Goal: Task Accomplishment & Management: Manage account settings

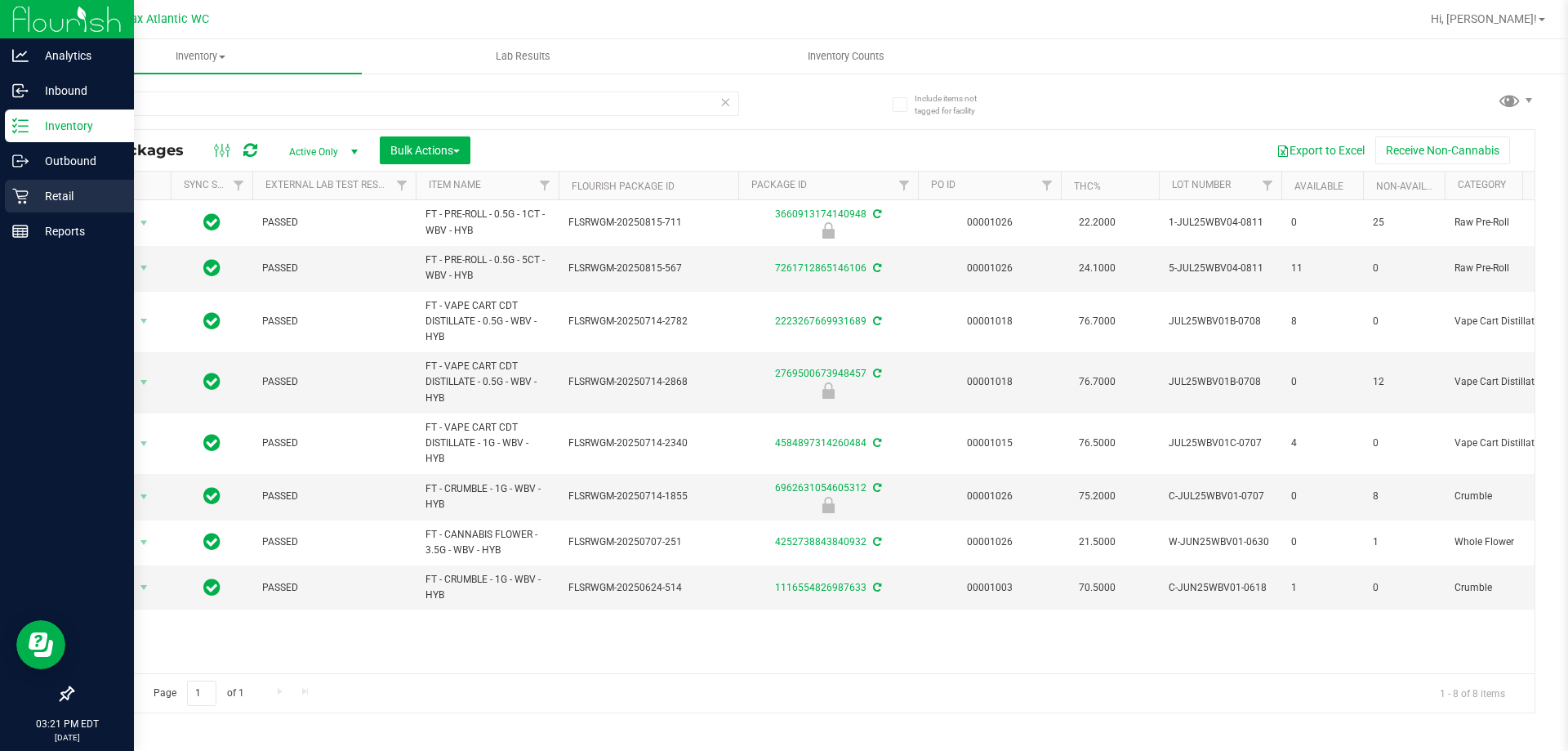
click at [12, 192] on icon at bounding box center [20, 196] width 16 height 16
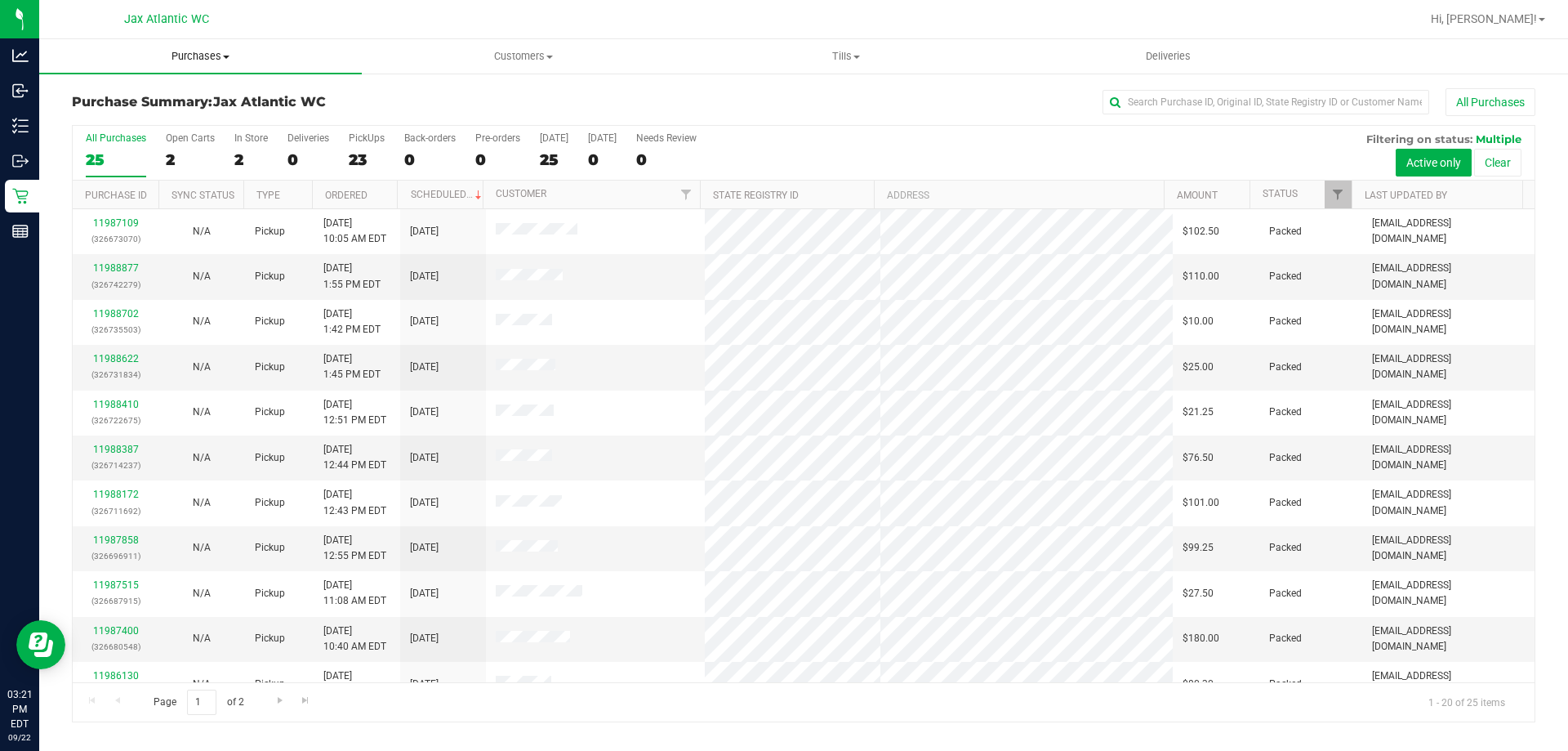
click at [198, 57] on span "Purchases" at bounding box center [200, 56] width 323 height 15
click at [117, 113] on span "Fulfillment" at bounding box center [90, 118] width 101 height 14
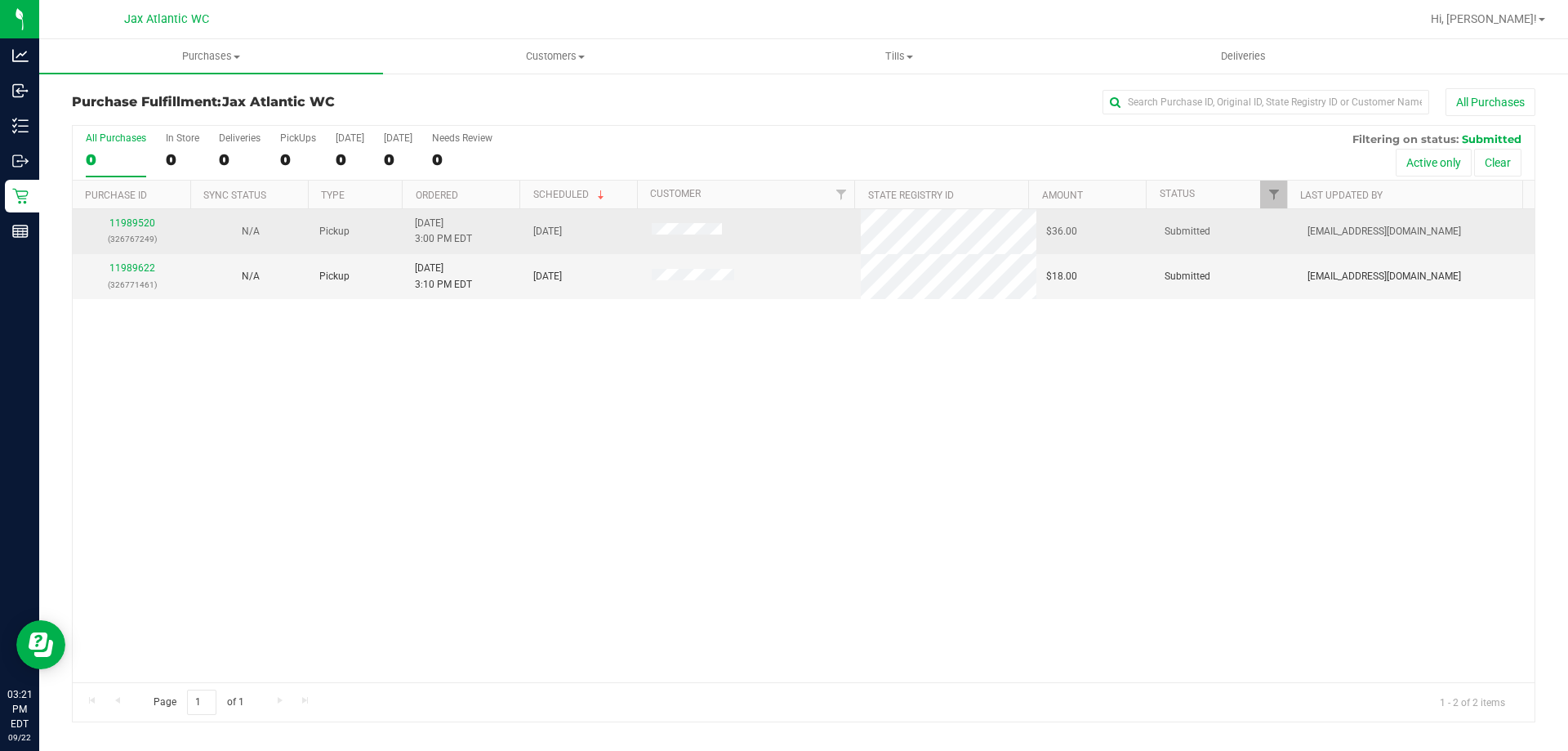
click at [130, 213] on td "11989520 (326767249)" at bounding box center [132, 231] width 119 height 45
click at [130, 223] on link "11989520" at bounding box center [132, 223] width 46 height 12
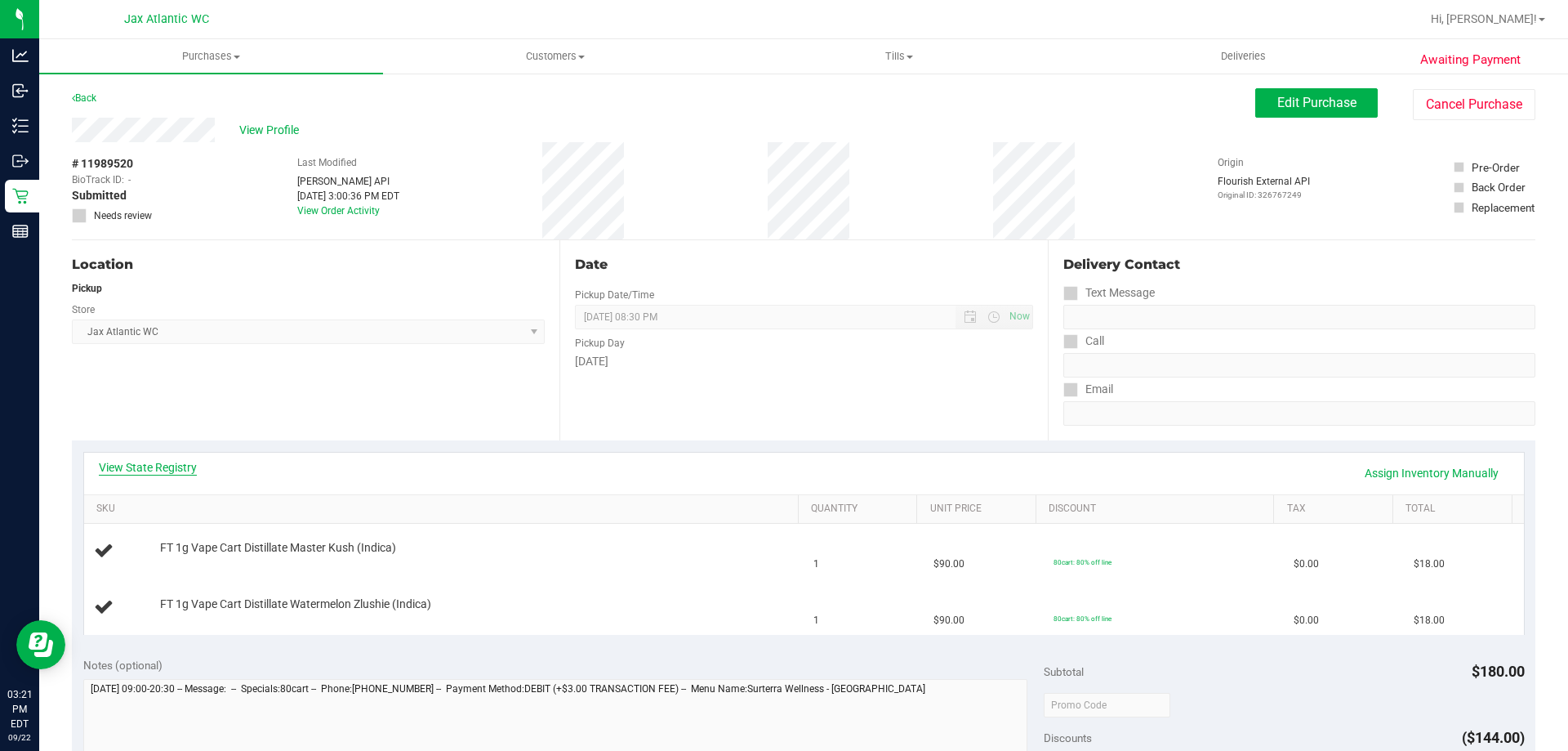
click at [179, 469] on link "View State Registry" at bounding box center [147, 467] width 98 height 16
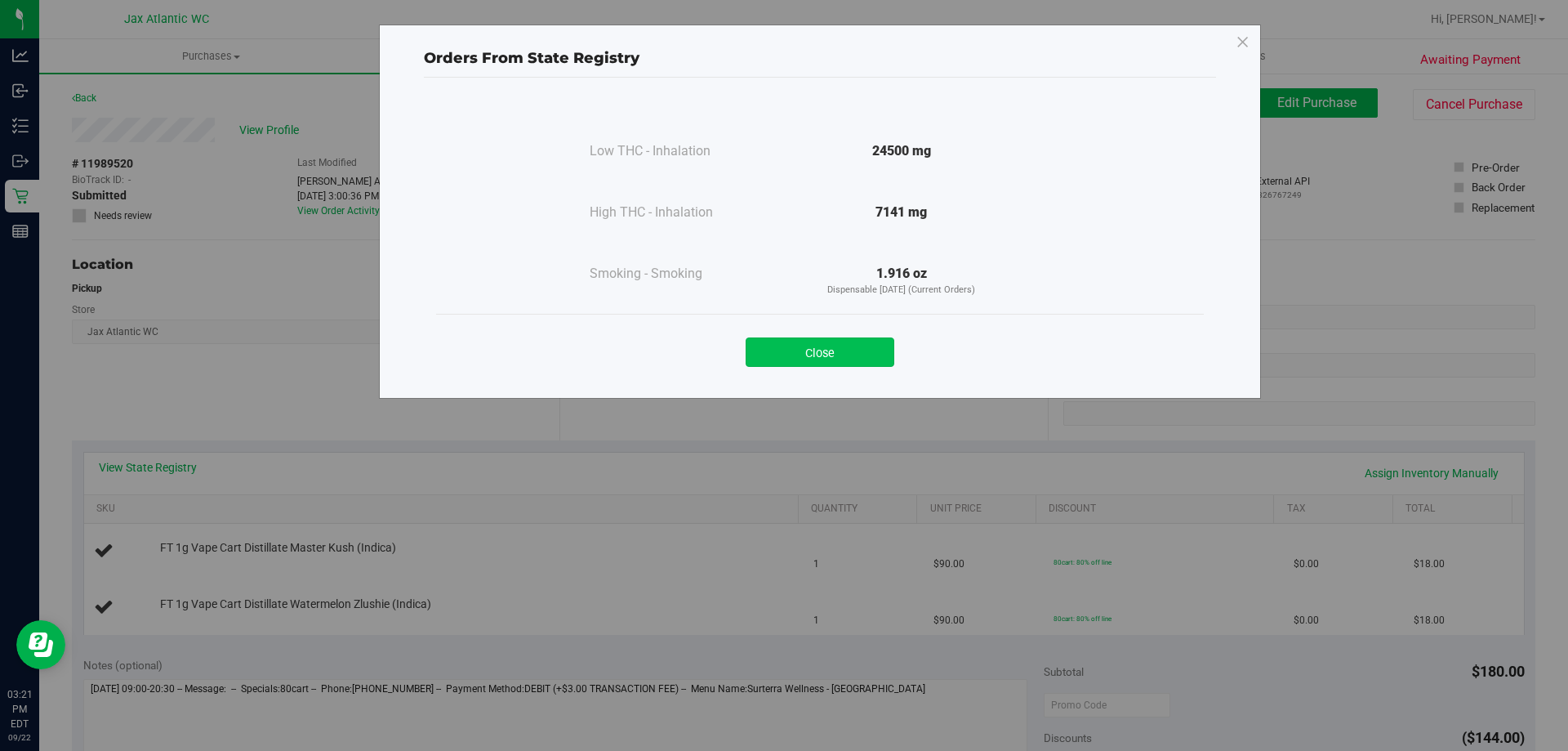
click at [820, 355] on button "Close" at bounding box center [820, 351] width 149 height 29
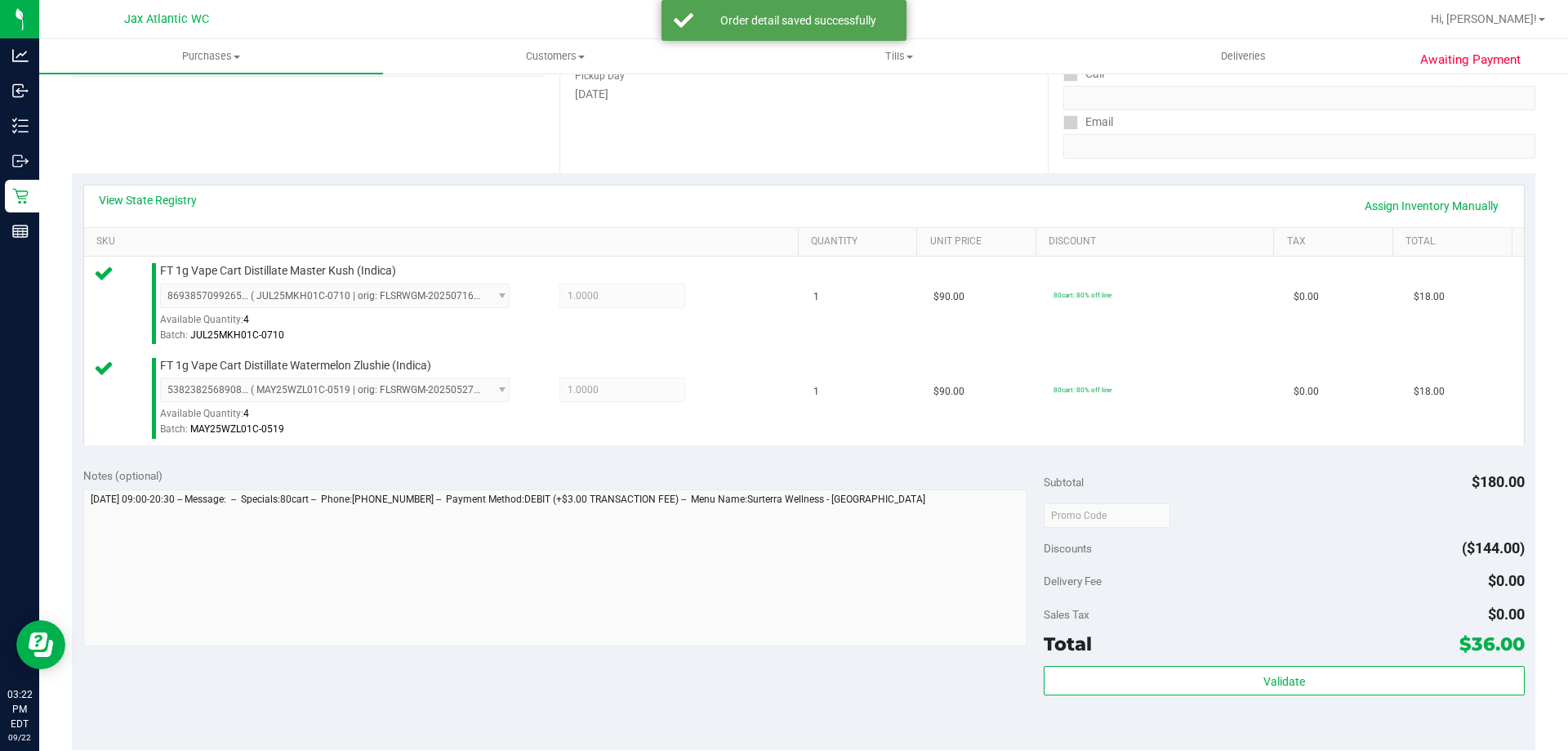
scroll to position [582, 0]
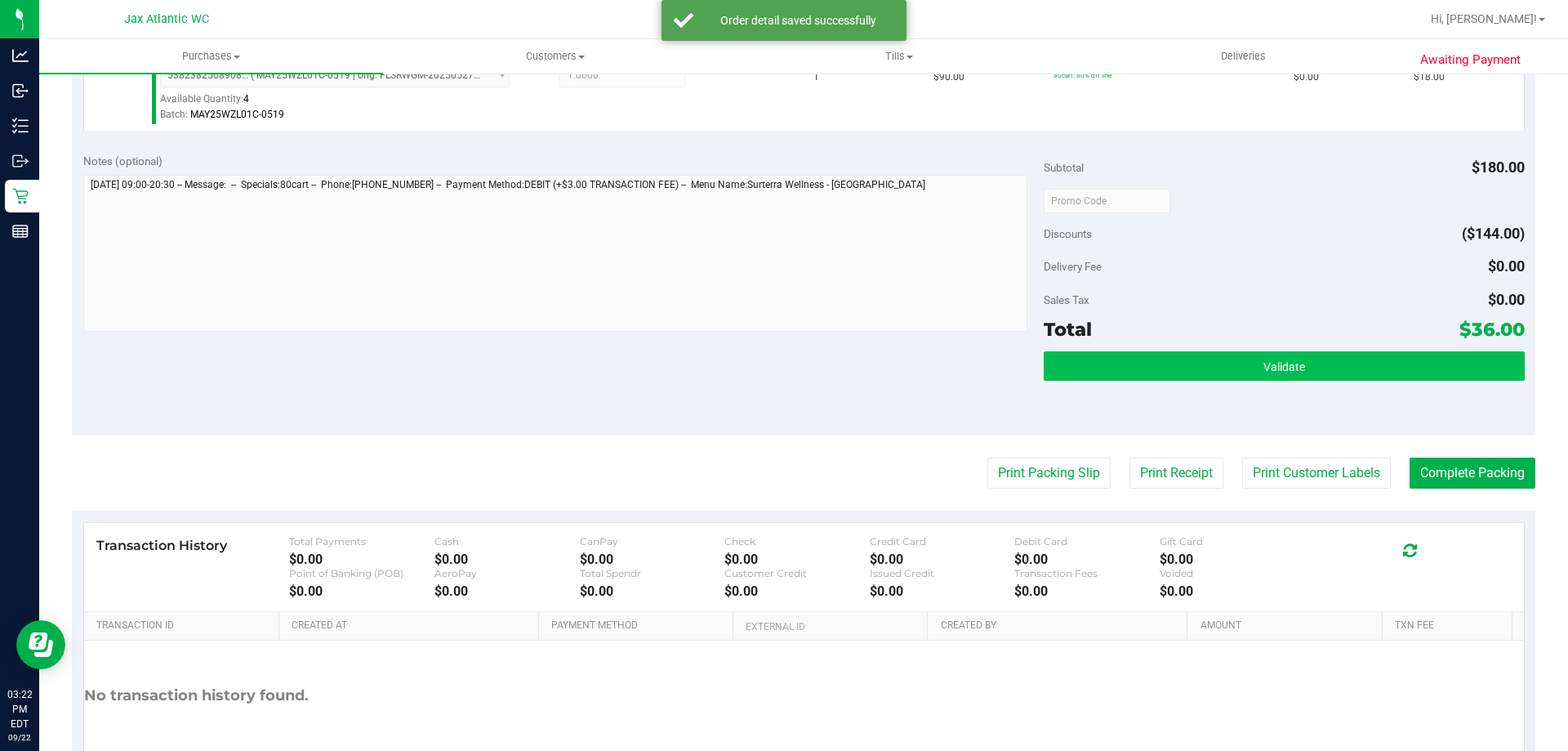
drag, startPoint x: 1222, startPoint y: 395, endPoint x: 1229, endPoint y: 372, distance: 24.0
click at [1223, 395] on div "Validate" at bounding box center [1283, 387] width 480 height 74
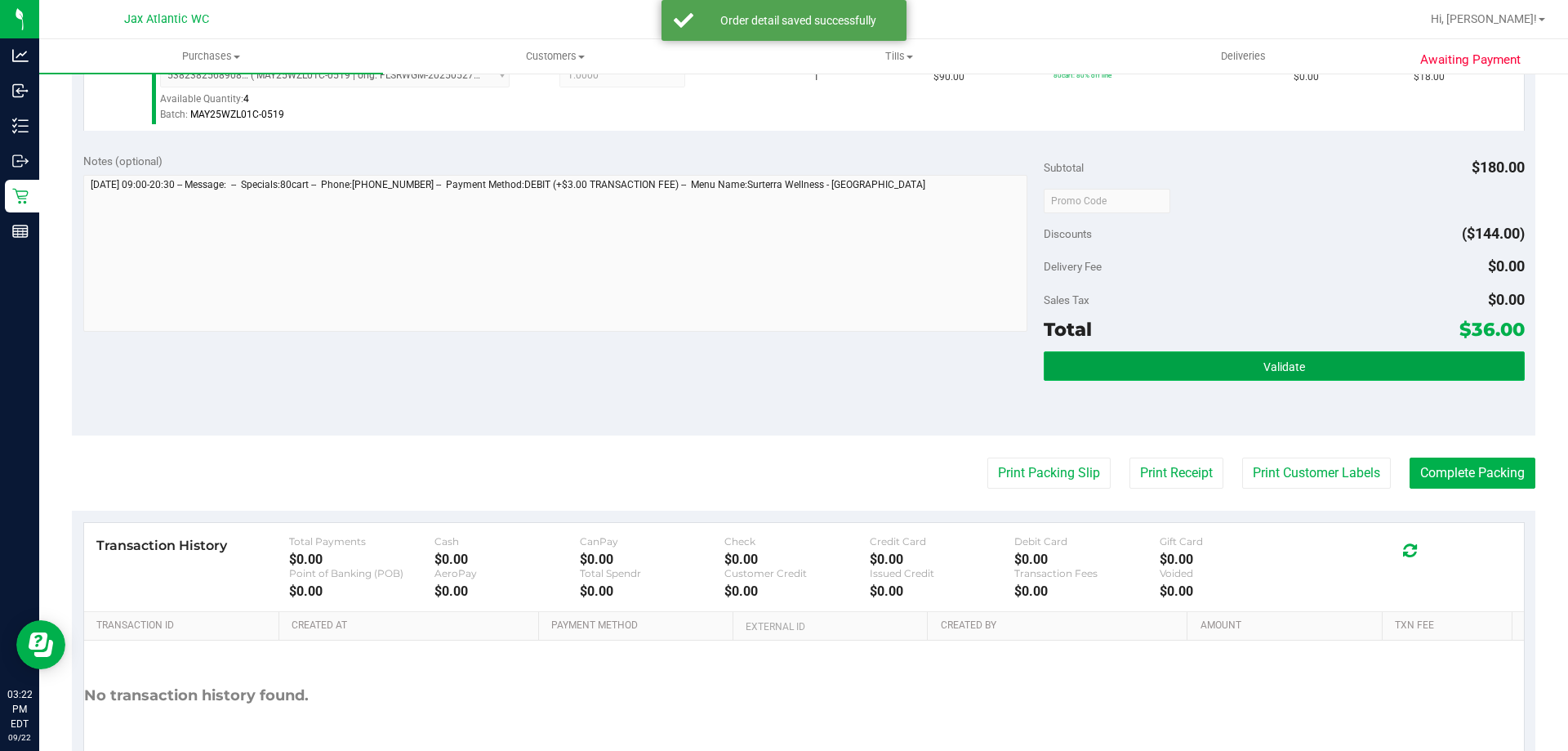
click at [1229, 368] on button "Validate" at bounding box center [1283, 365] width 480 height 29
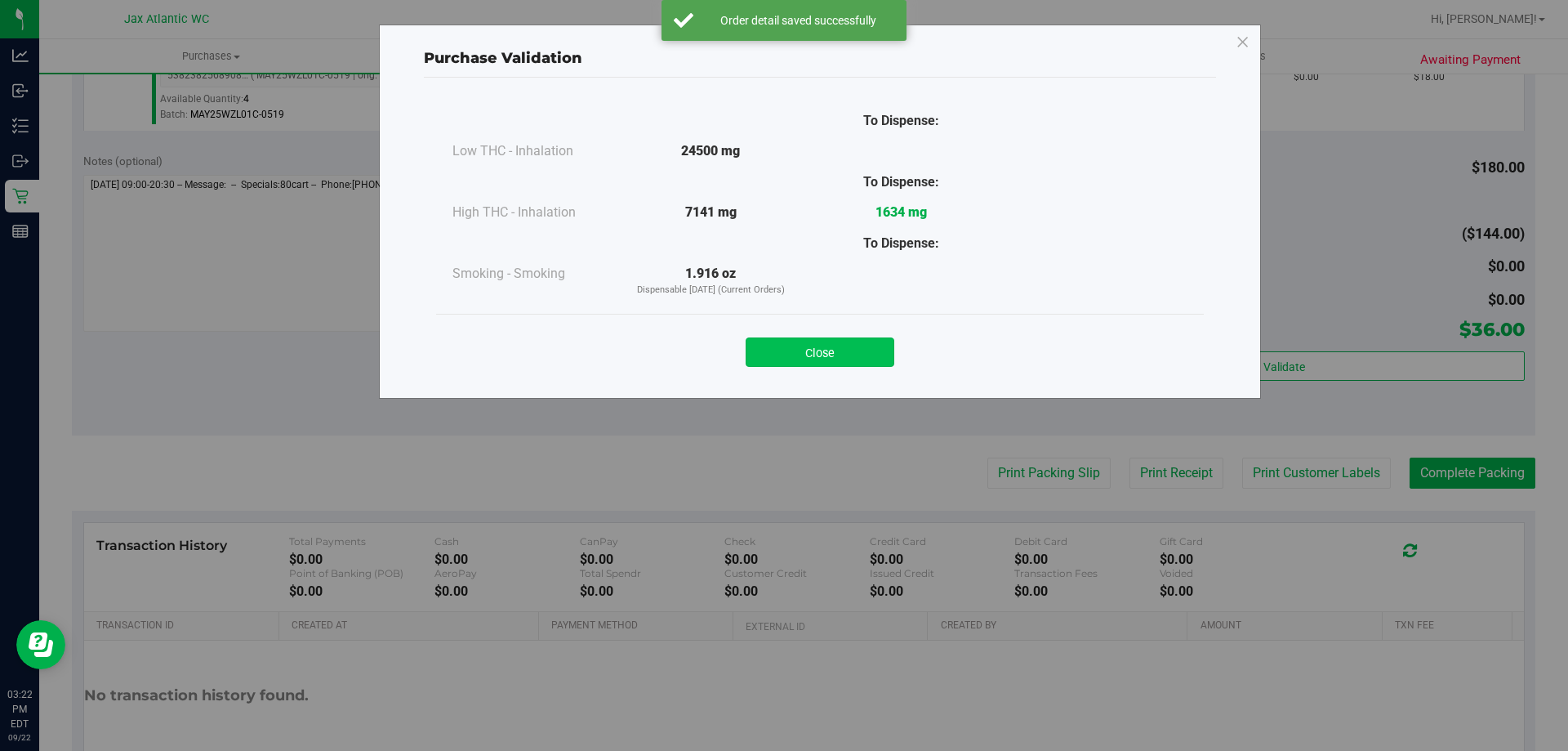
drag, startPoint x: 836, startPoint y: 348, endPoint x: 1138, endPoint y: 443, distance: 316.6
click at [836, 348] on button "Close" at bounding box center [820, 351] width 149 height 29
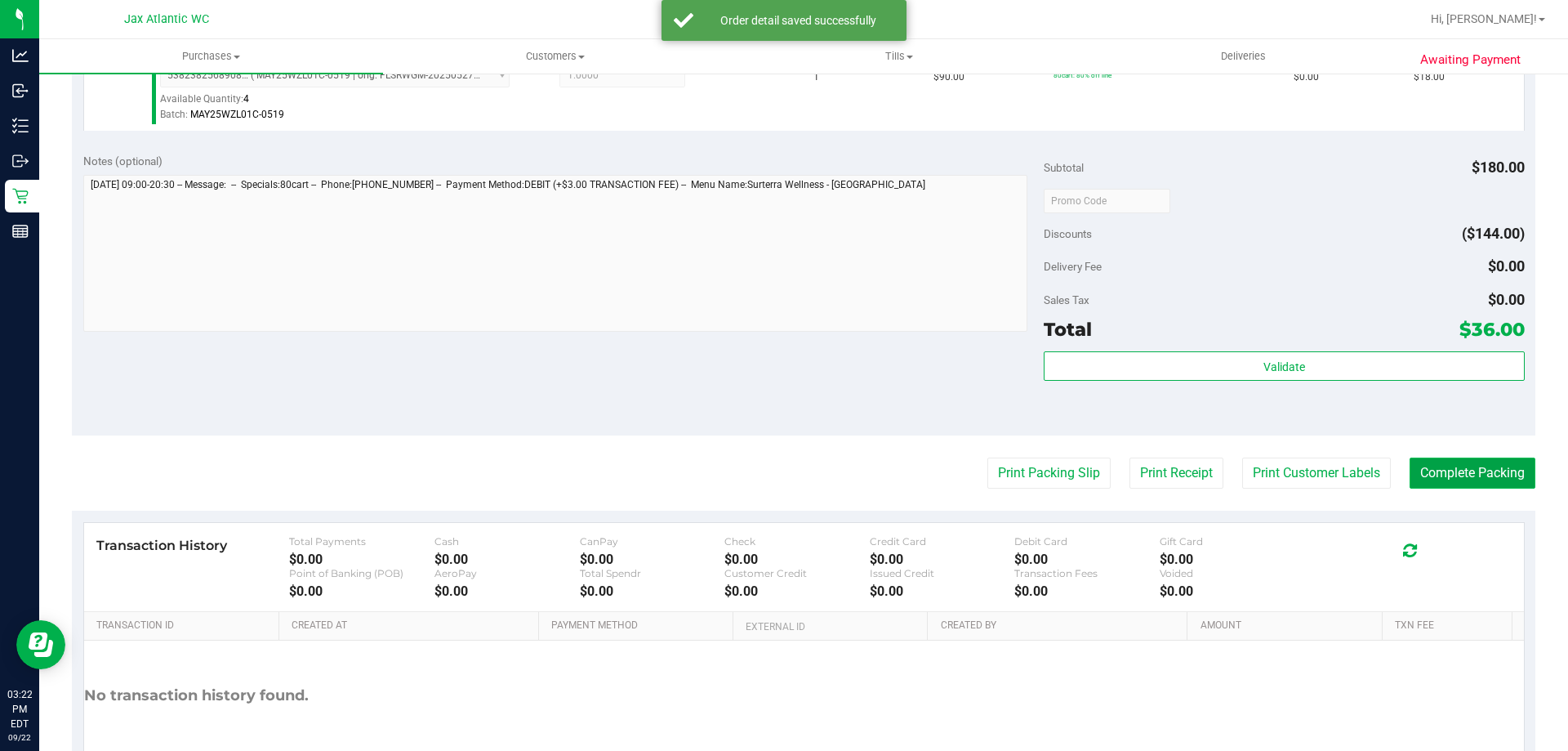
click at [1424, 463] on button "Complete Packing" at bounding box center [1472, 473] width 126 height 31
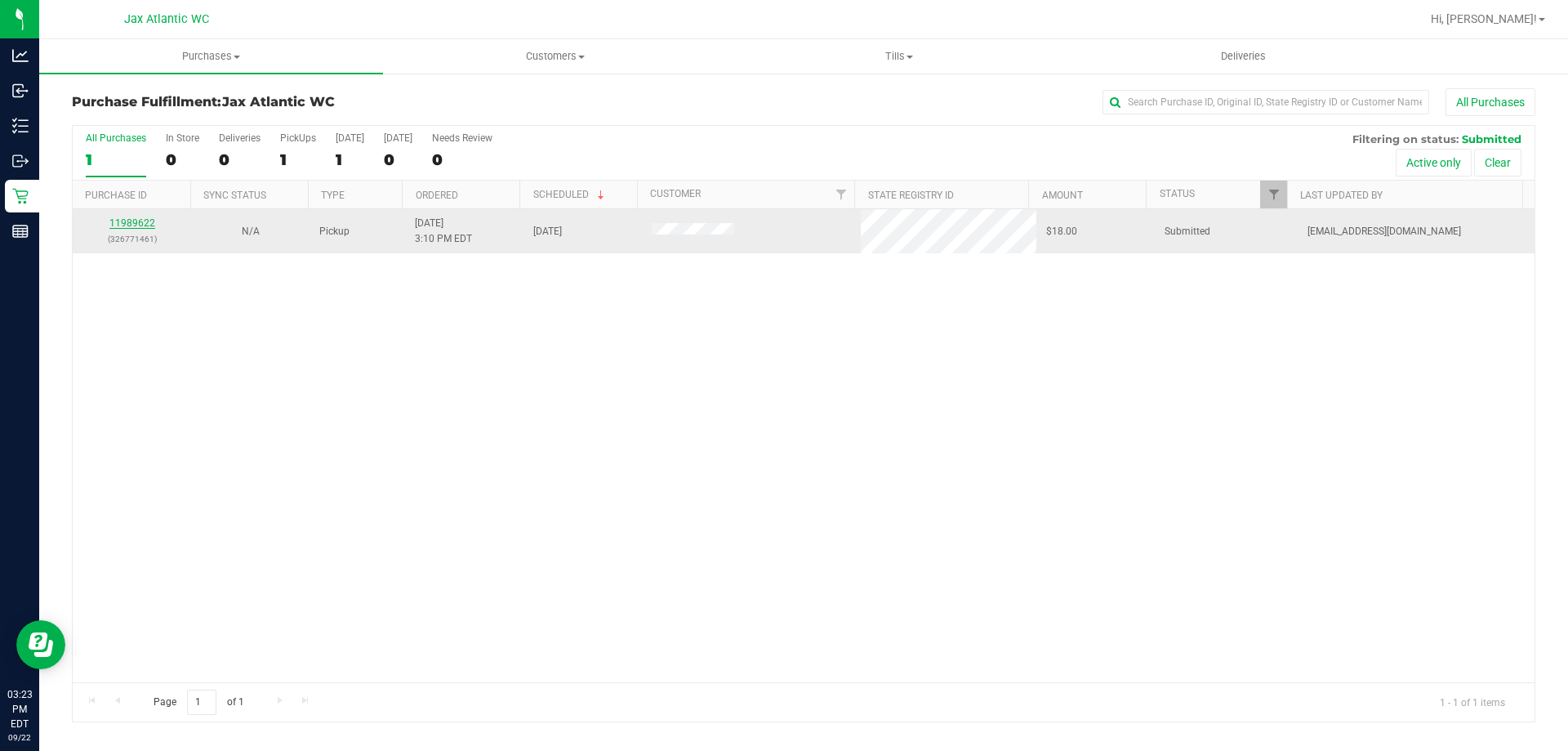
click at [137, 223] on link "11989622" at bounding box center [132, 223] width 46 height 12
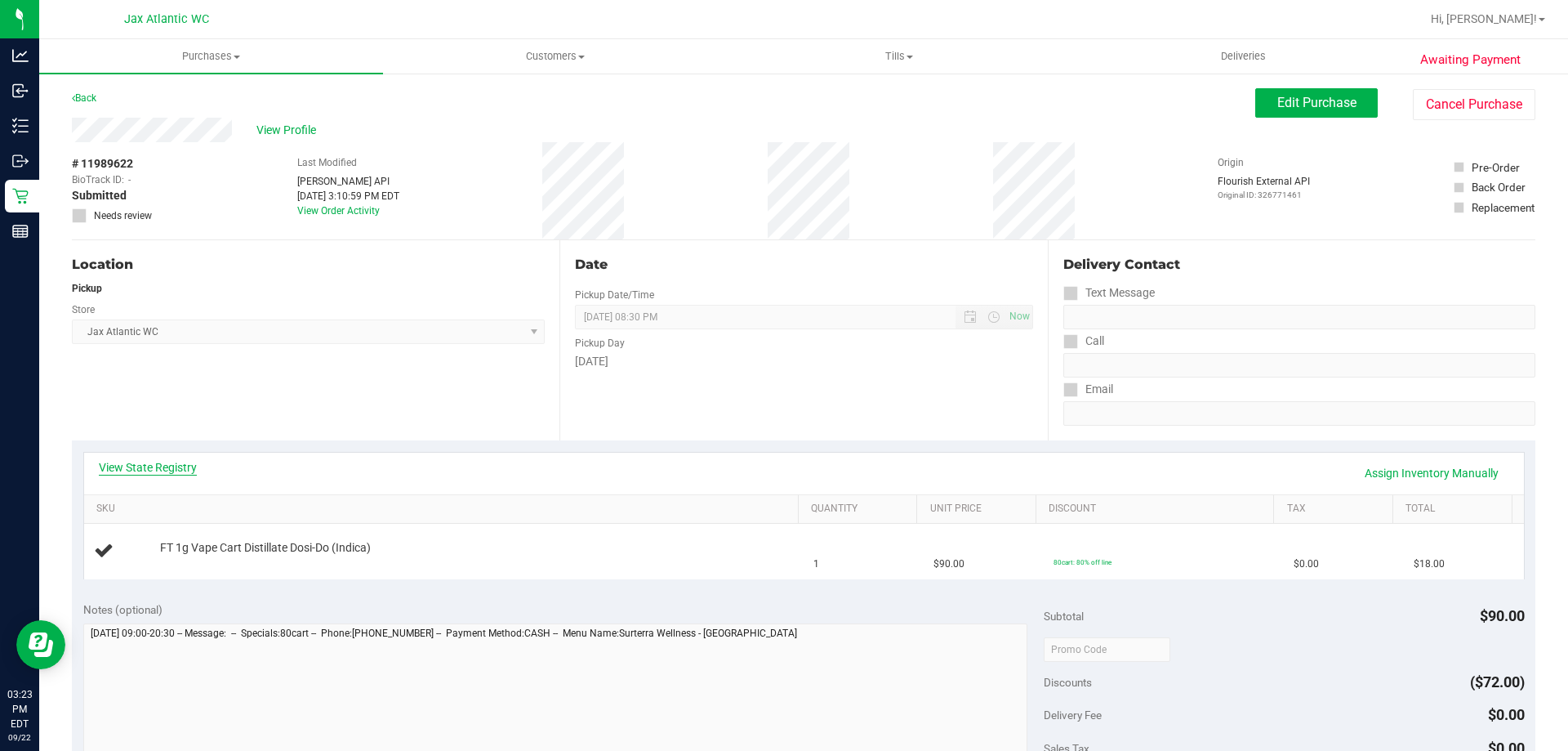
click at [112, 465] on link "View State Registry" at bounding box center [147, 467] width 98 height 16
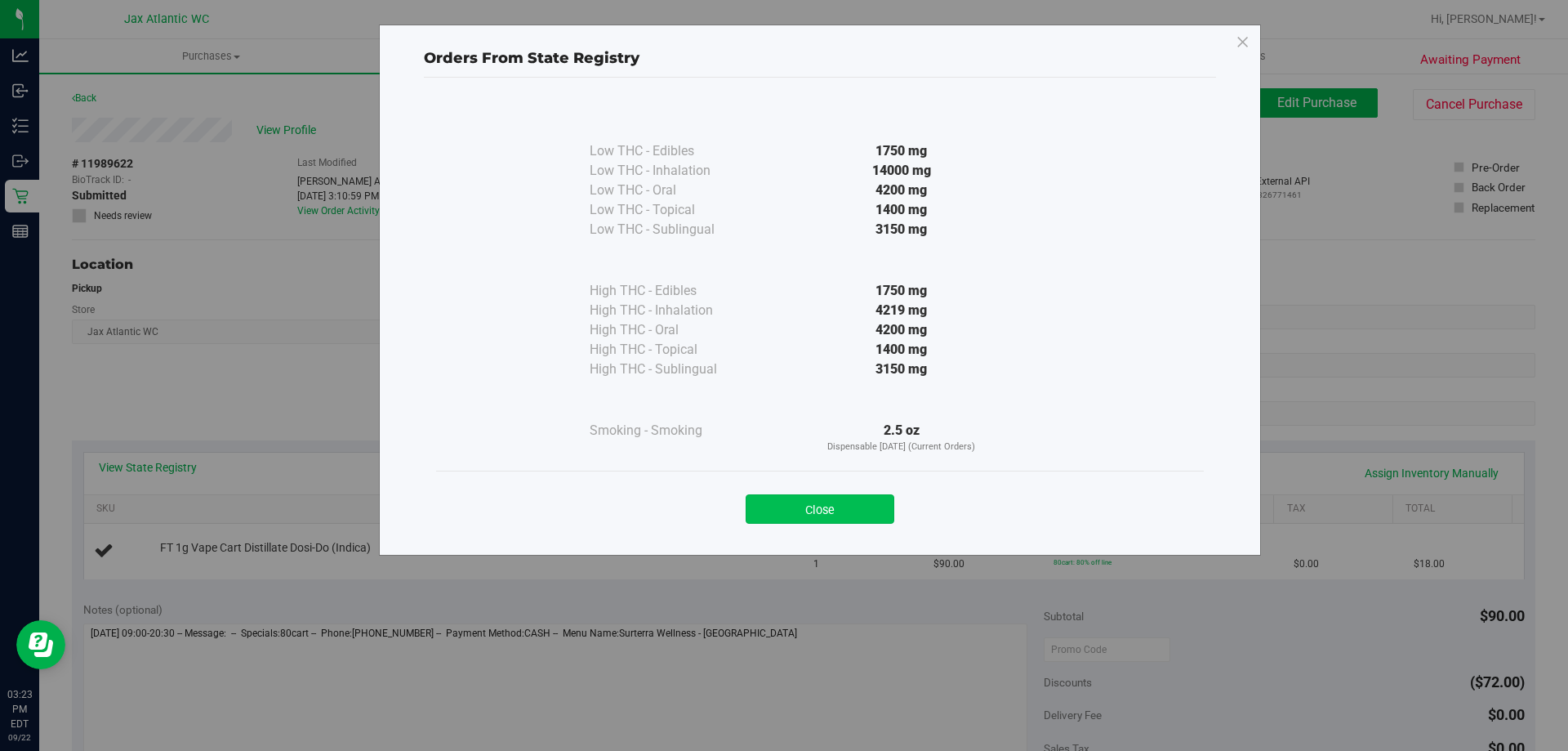
click at [839, 494] on button "Close" at bounding box center [820, 508] width 149 height 29
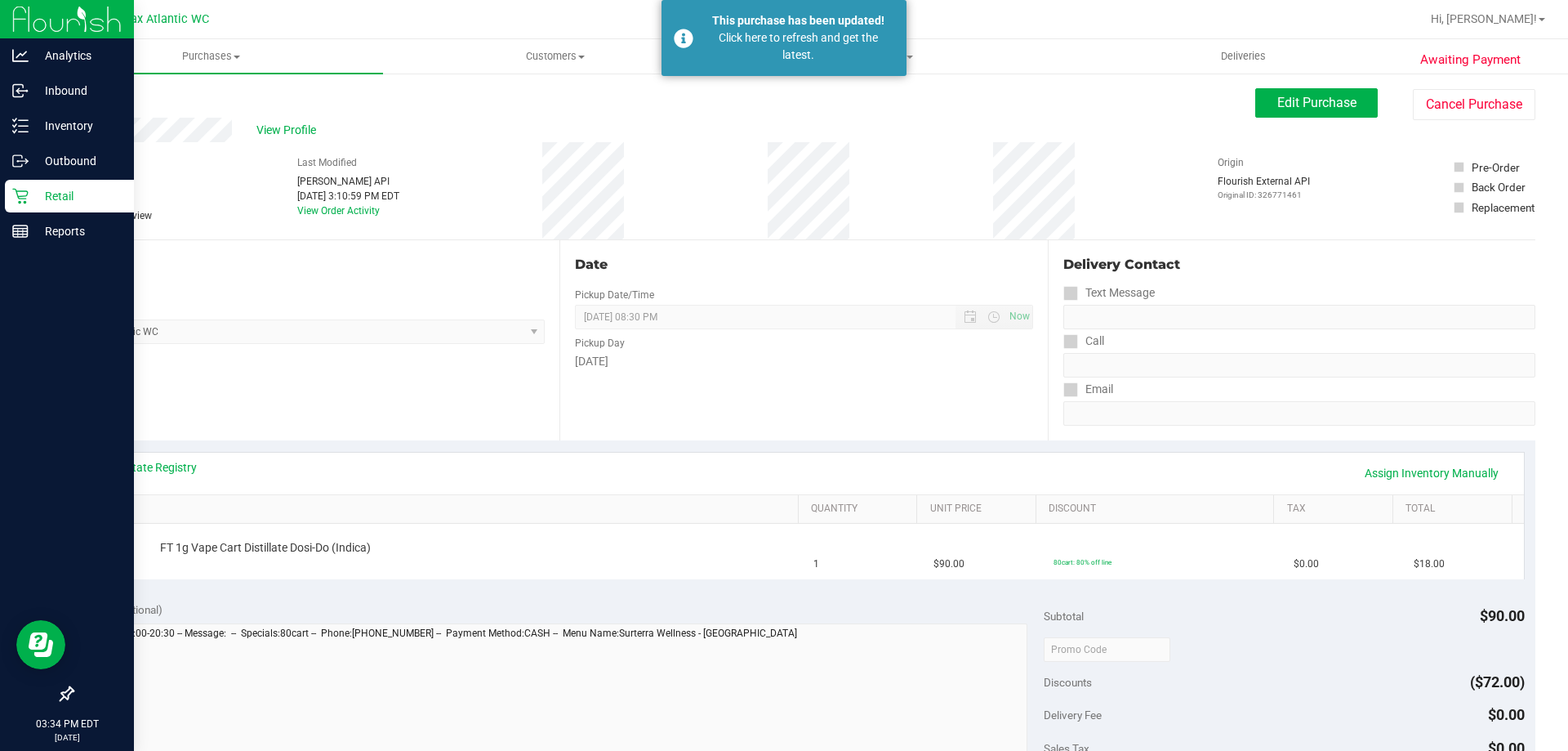
click at [32, 200] on p "Retail" at bounding box center [77, 196] width 98 height 20
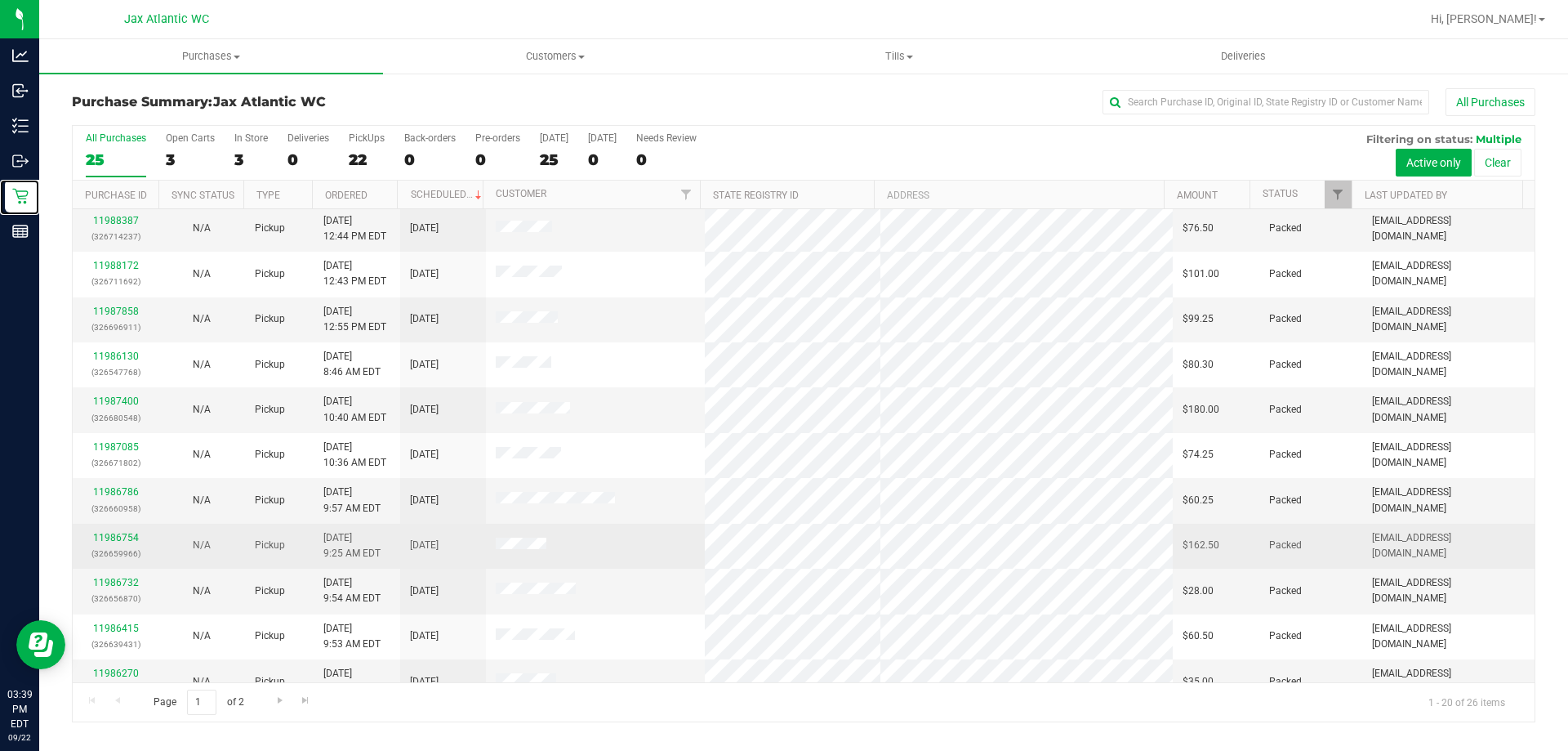
scroll to position [431, 0]
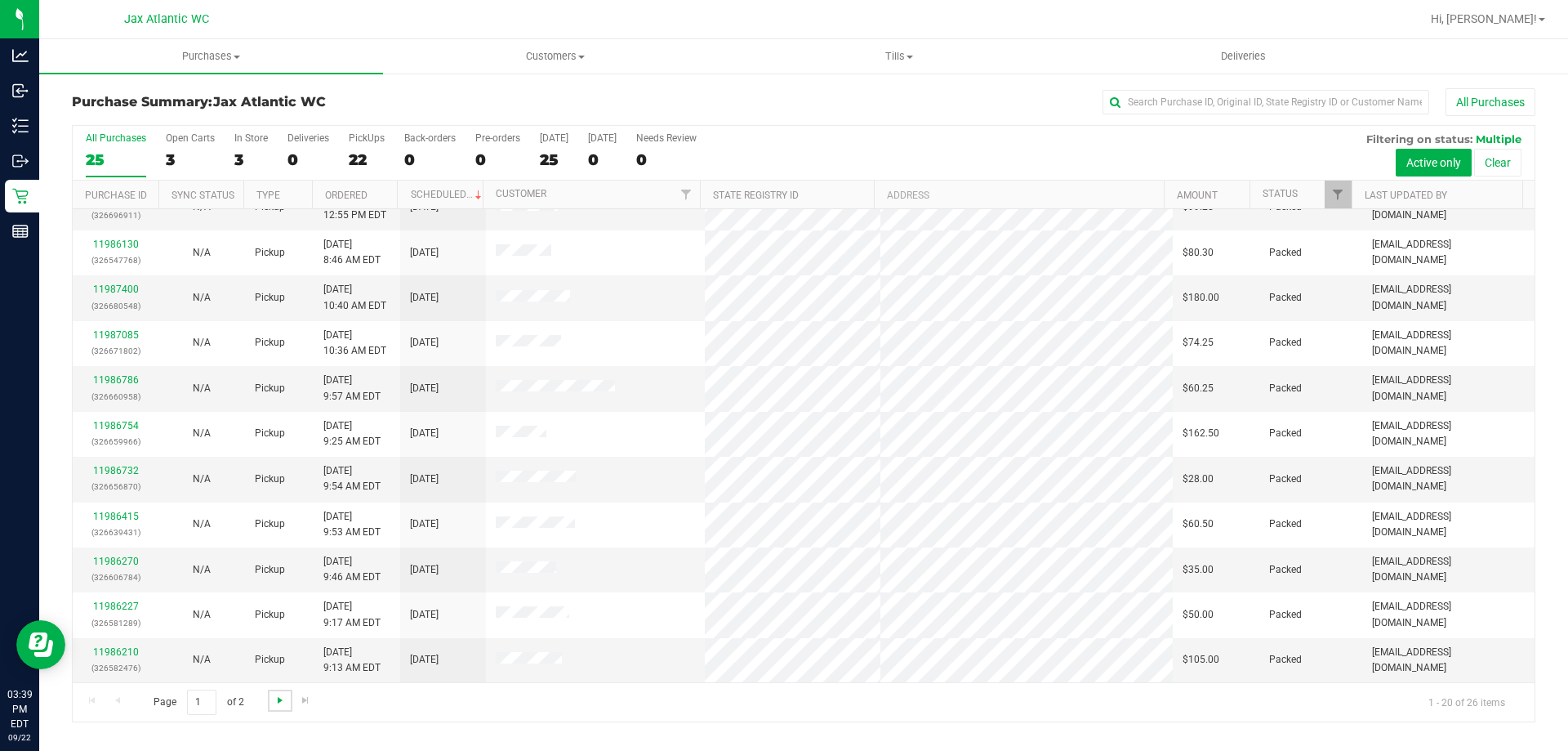
click at [279, 703] on span "Go to the next page" at bounding box center [280, 700] width 13 height 13
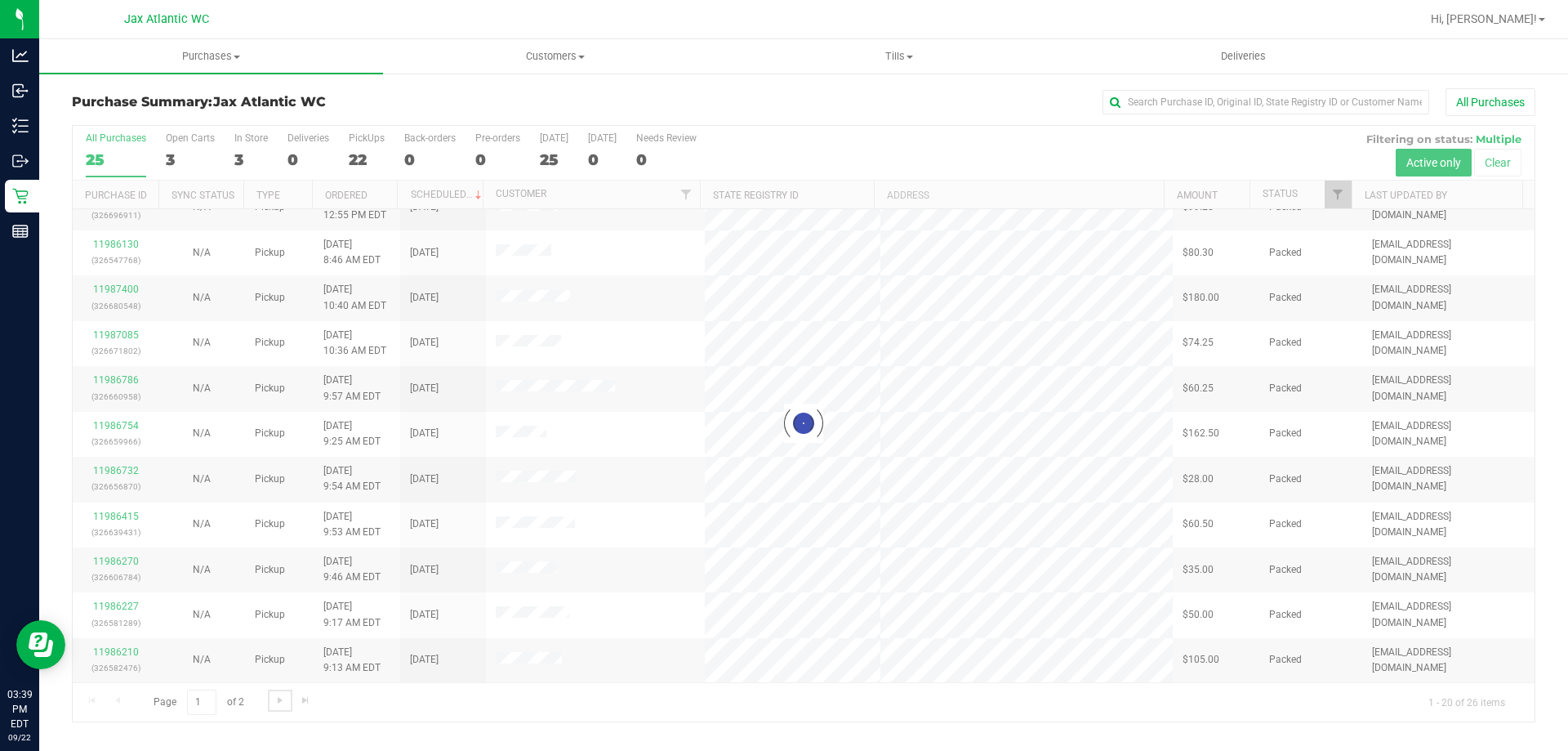
scroll to position [0, 0]
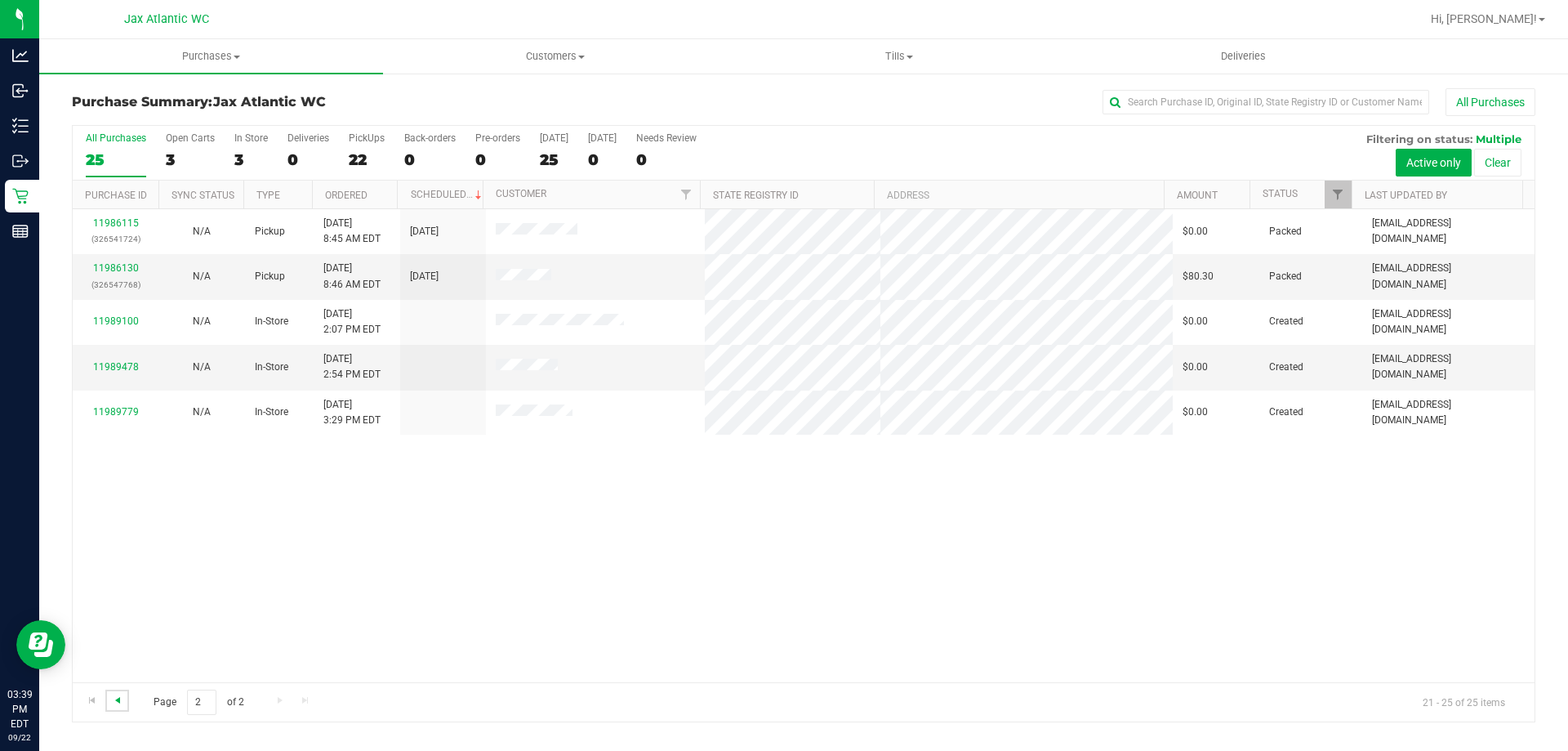
click at [117, 702] on span "Go to the previous page" at bounding box center [117, 700] width 13 height 13
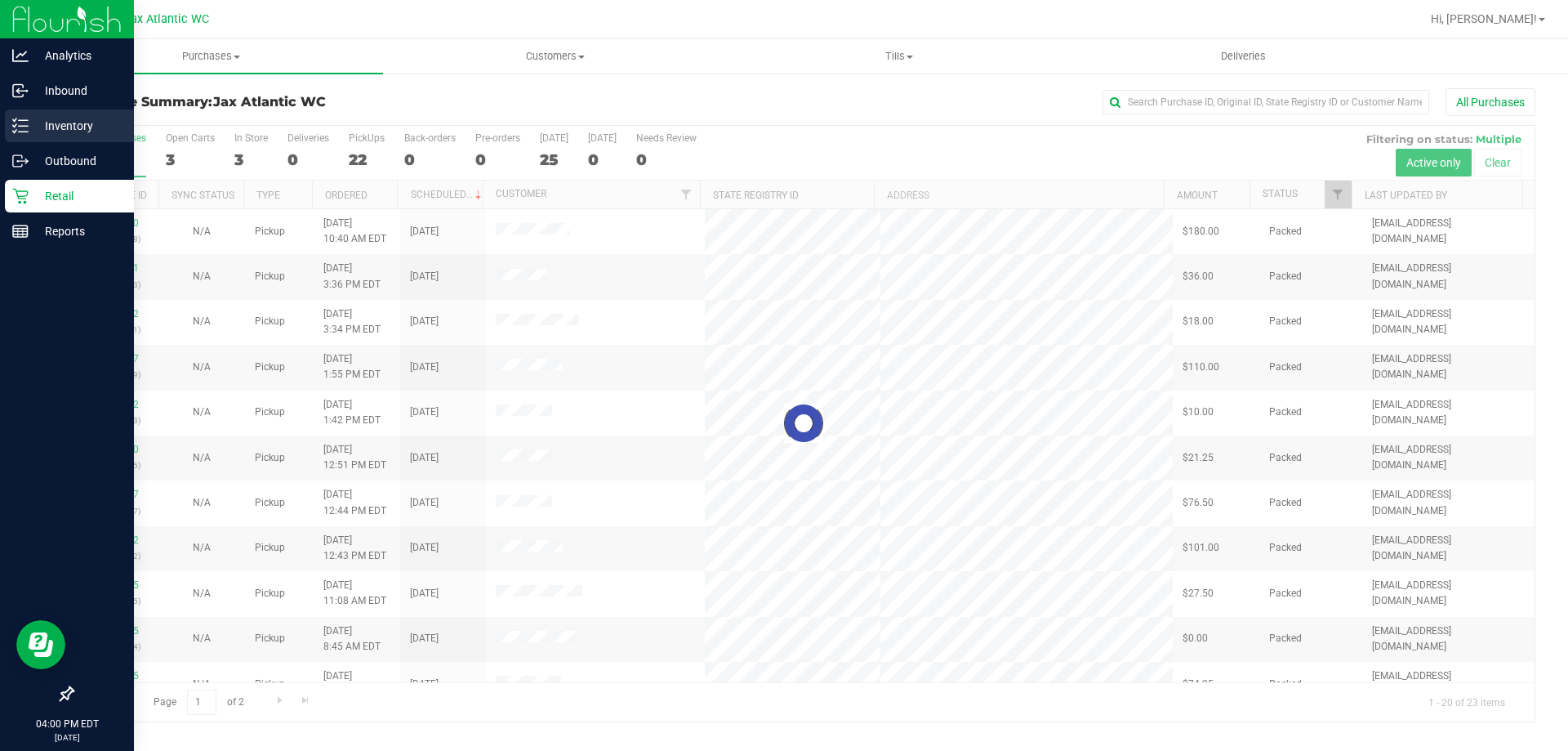
click at [31, 134] on p "Inventory" at bounding box center [77, 126] width 98 height 20
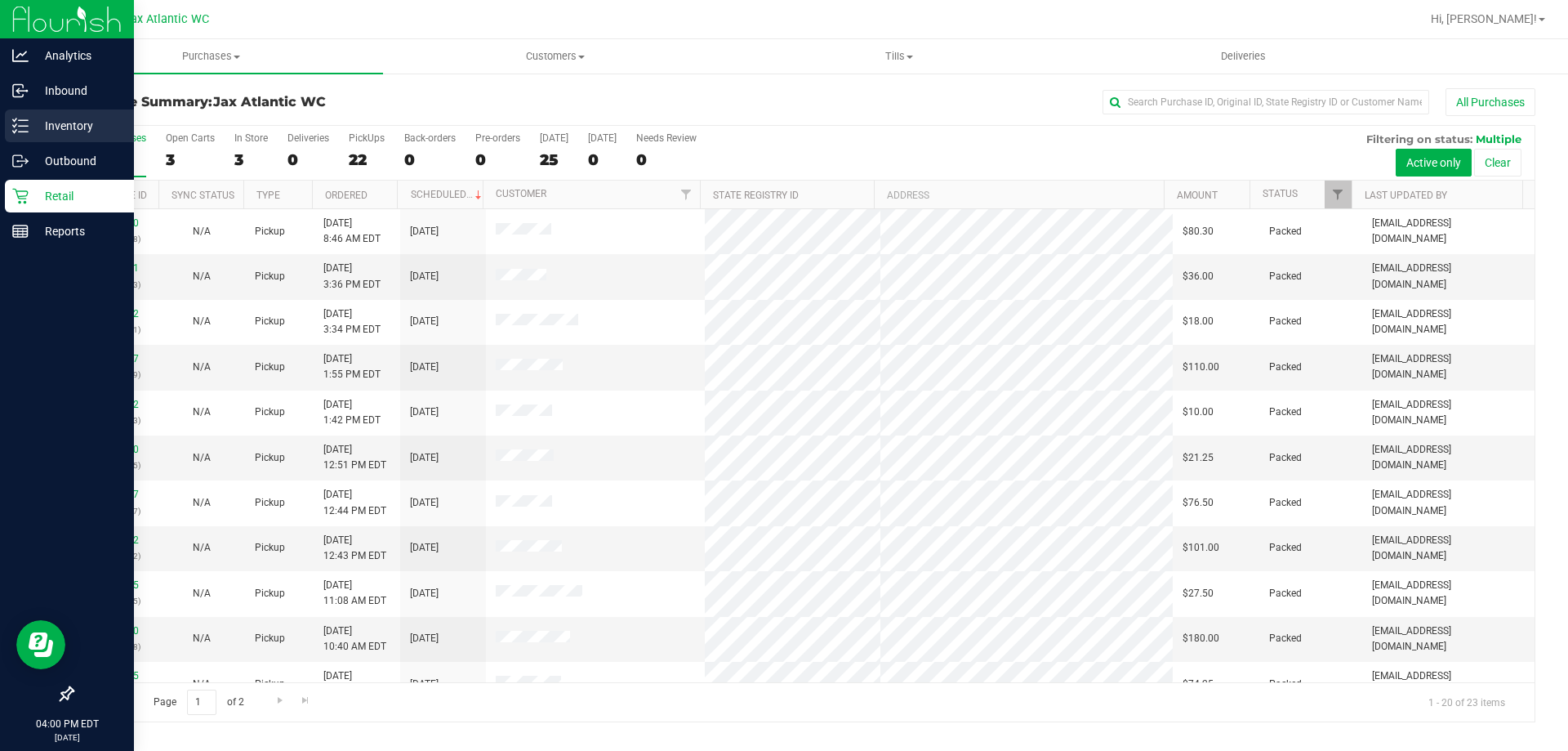
click at [33, 134] on p "Inventory" at bounding box center [77, 126] width 98 height 20
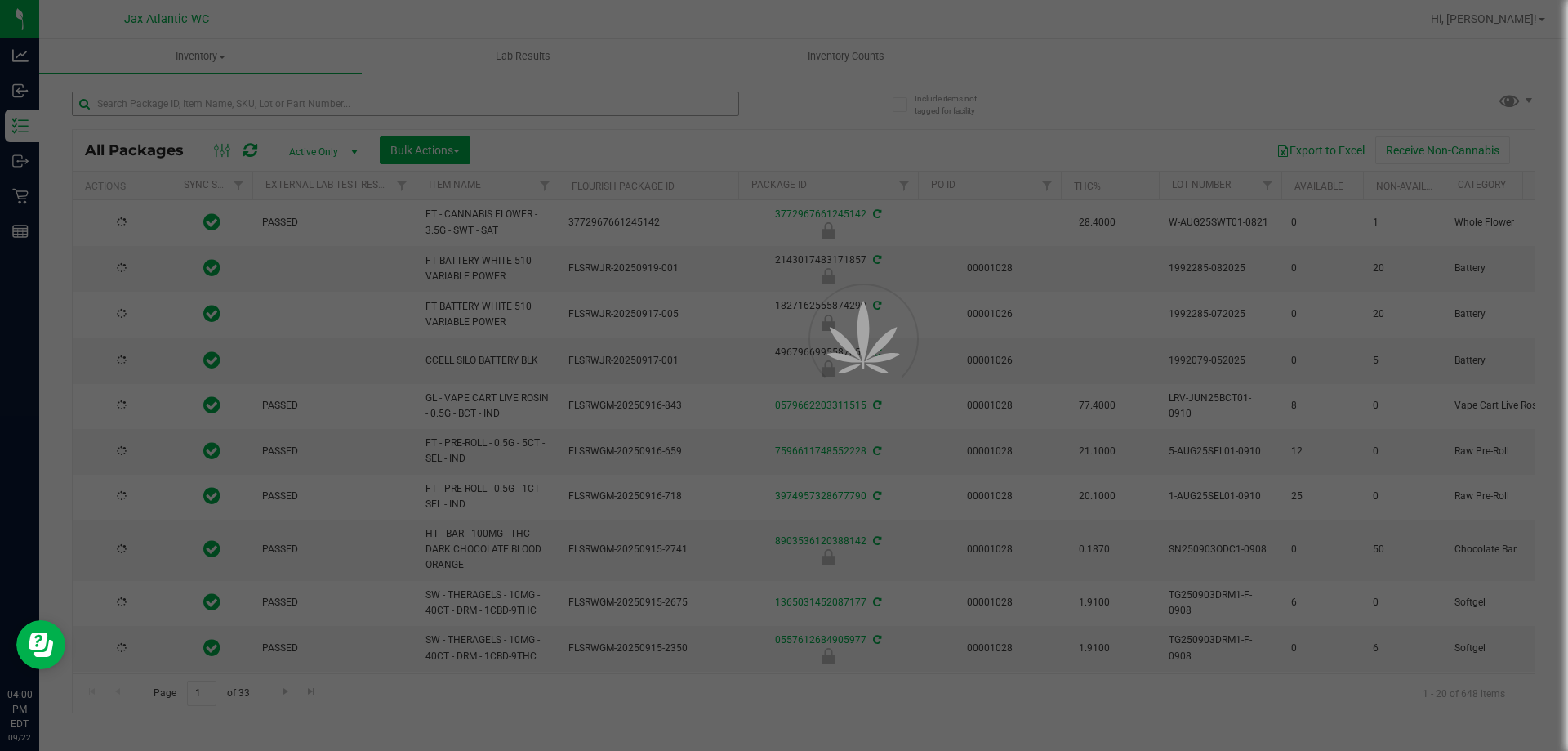
click at [163, 109] on div at bounding box center [784, 375] width 1568 height 751
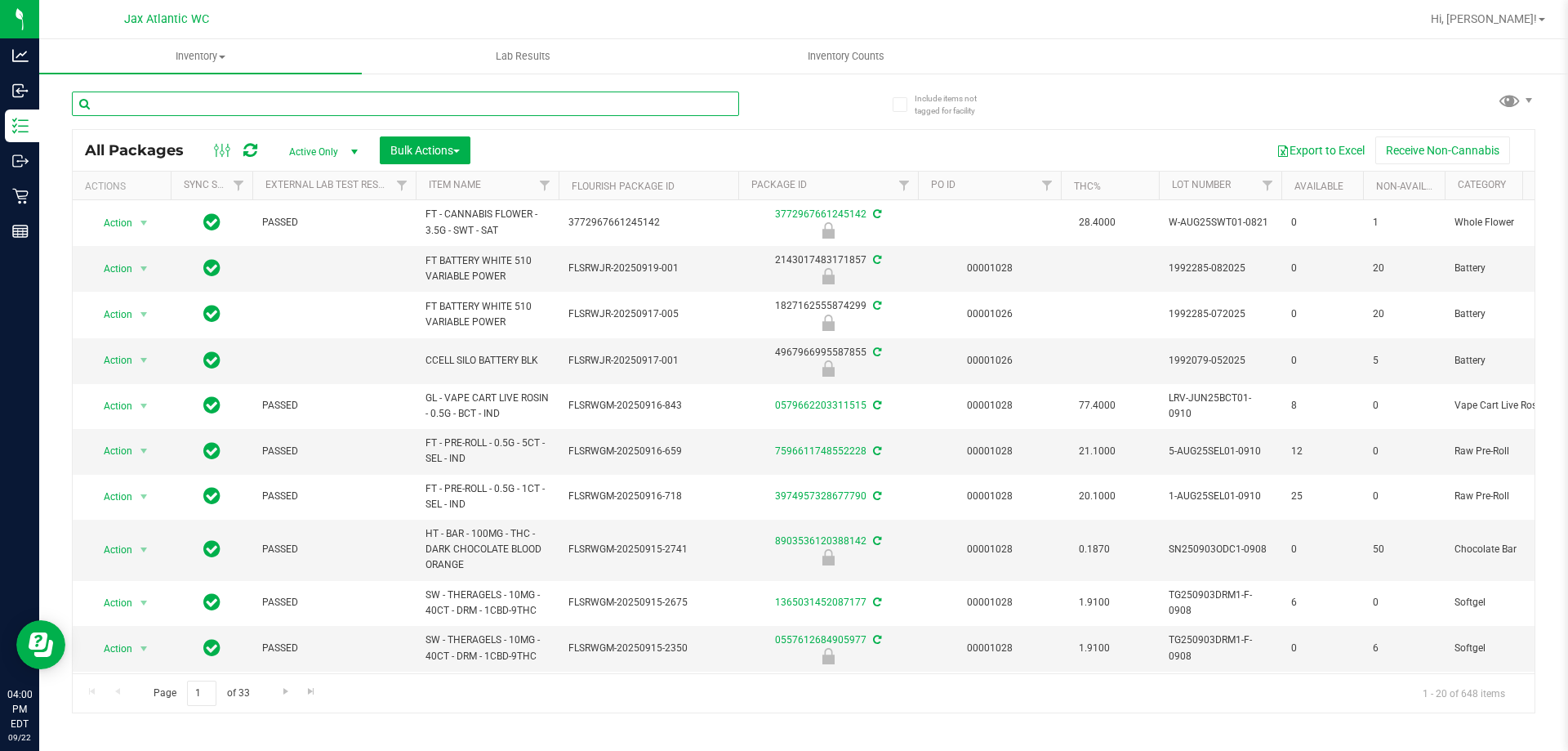
click at [160, 109] on input "text" at bounding box center [405, 104] width 667 height 25
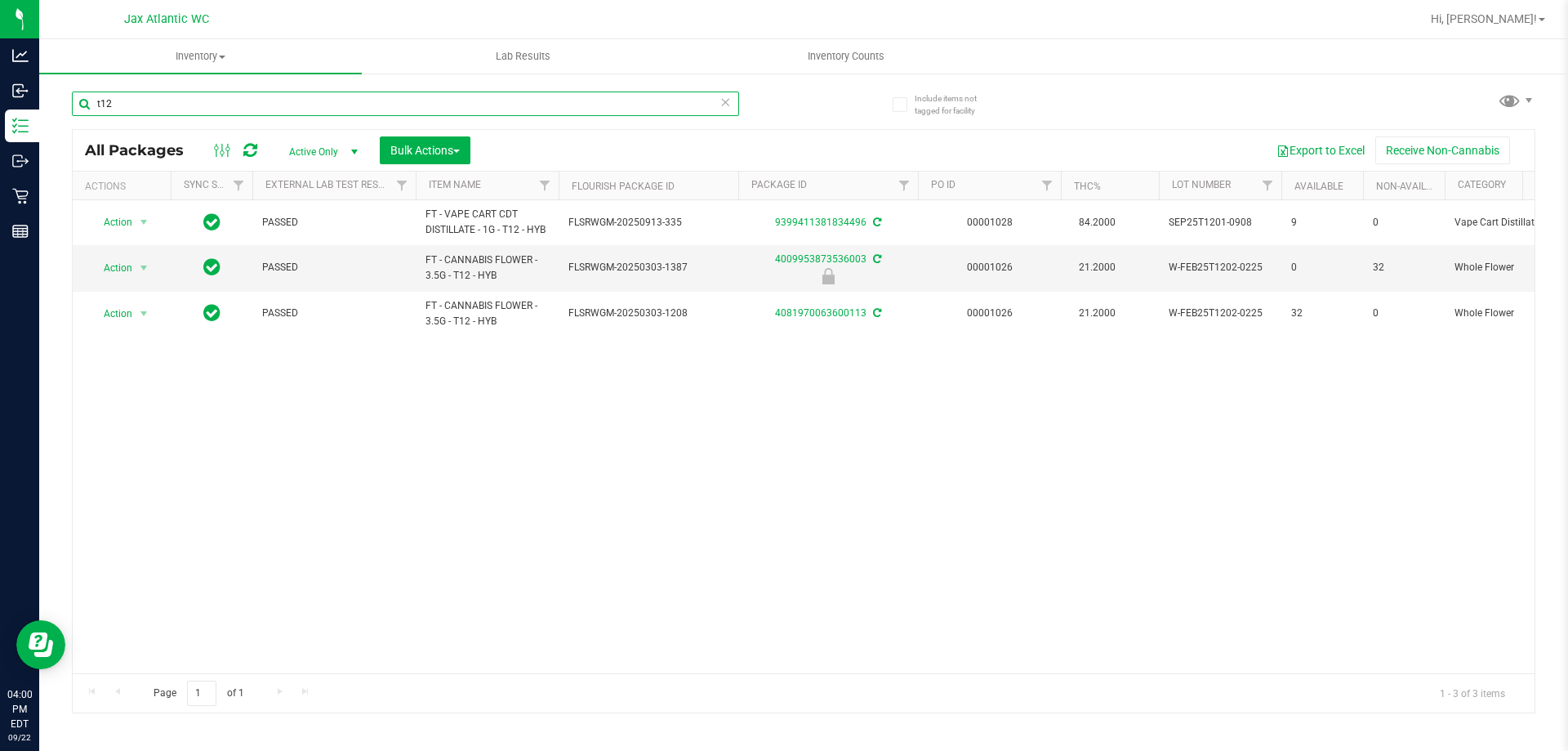
type input "t12"
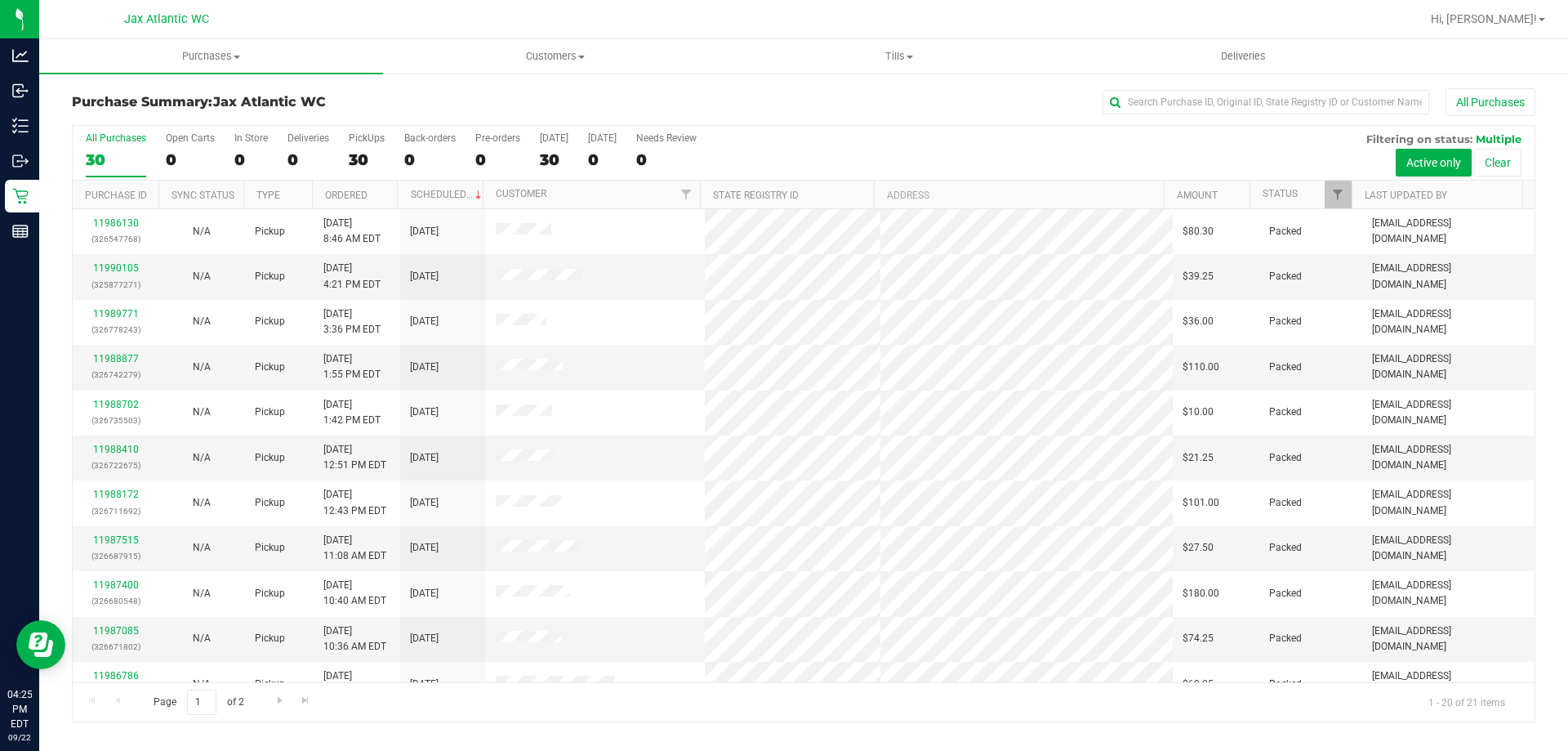
scroll to position [431, 0]
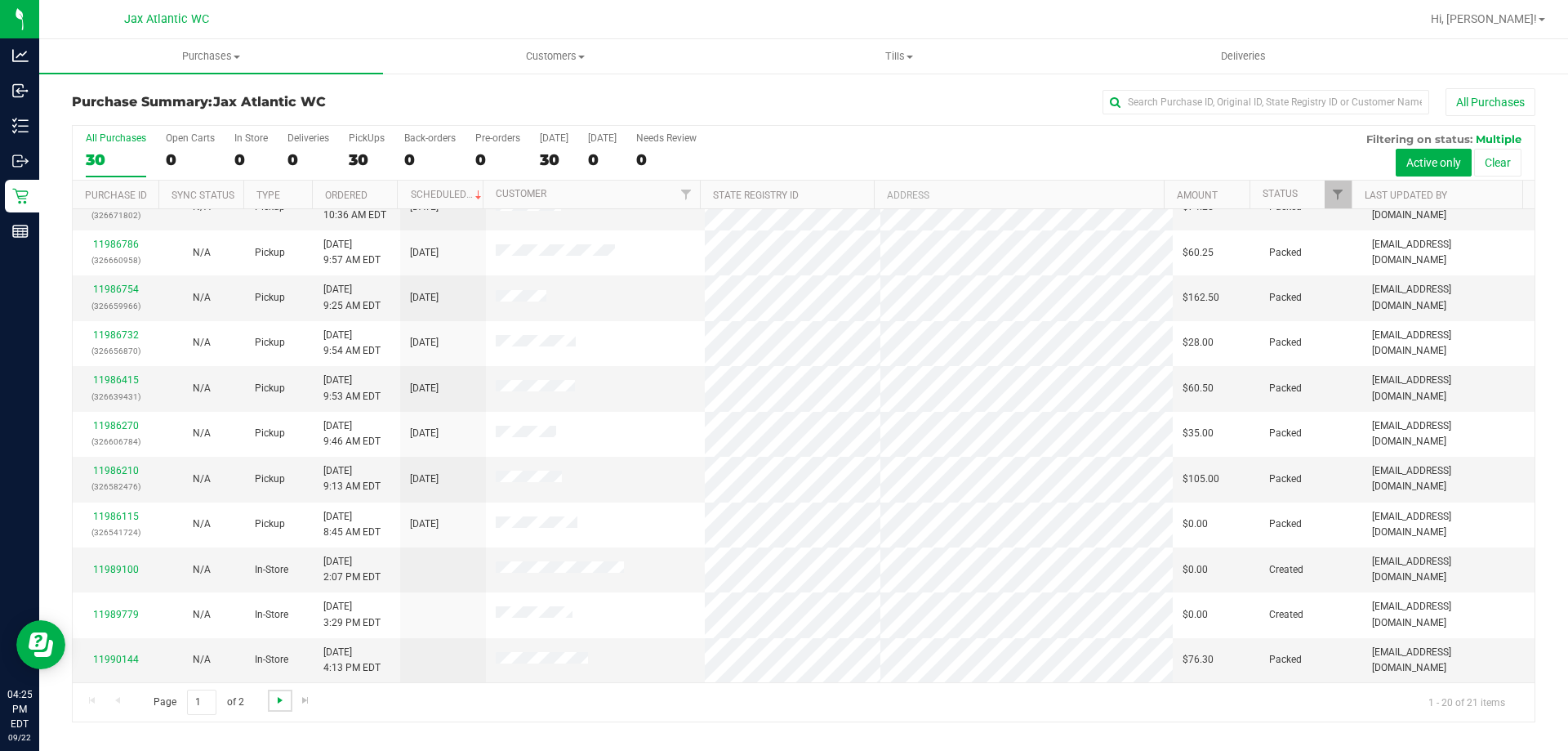
click at [280, 699] on span "Go to the next page" at bounding box center [280, 700] width 13 height 13
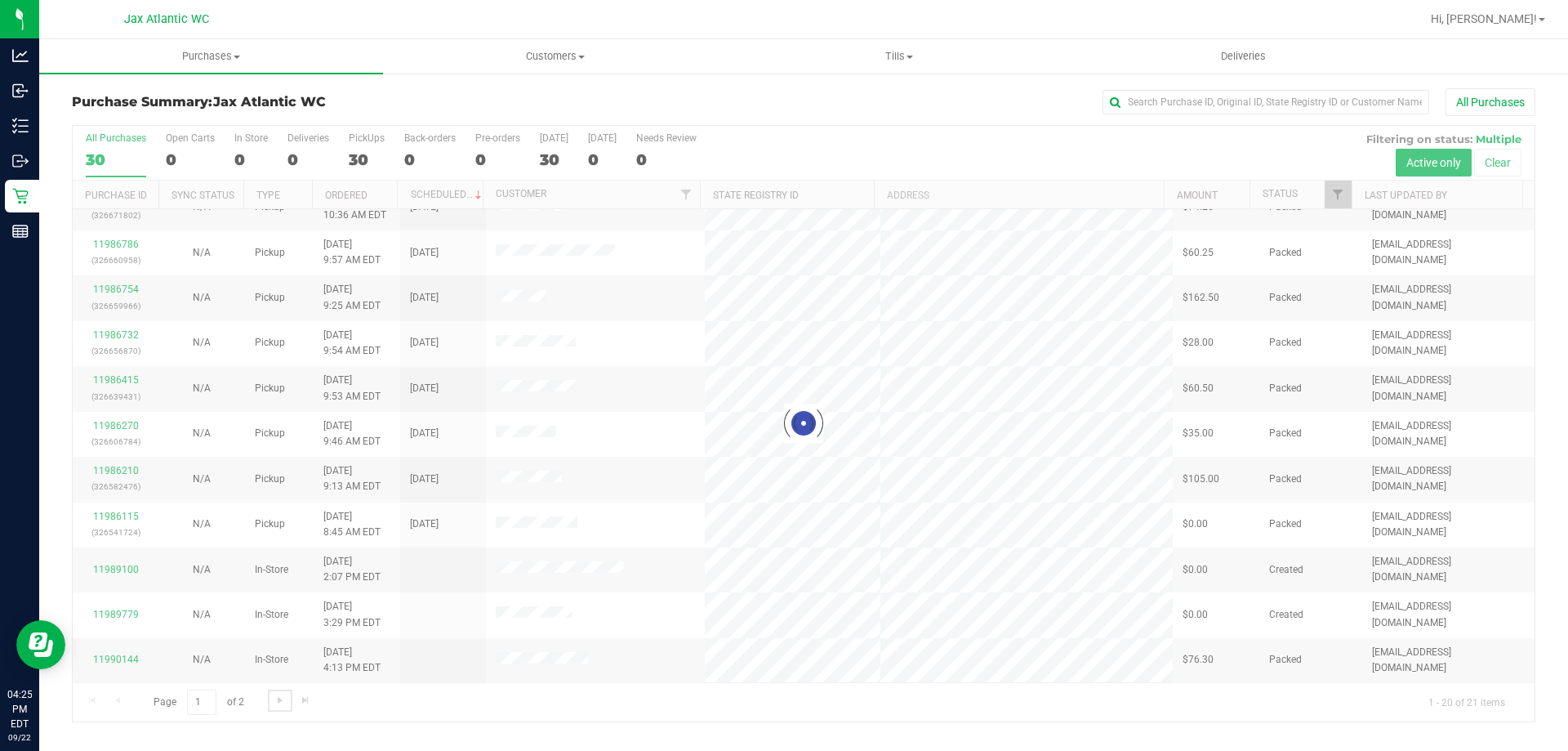
scroll to position [0, 0]
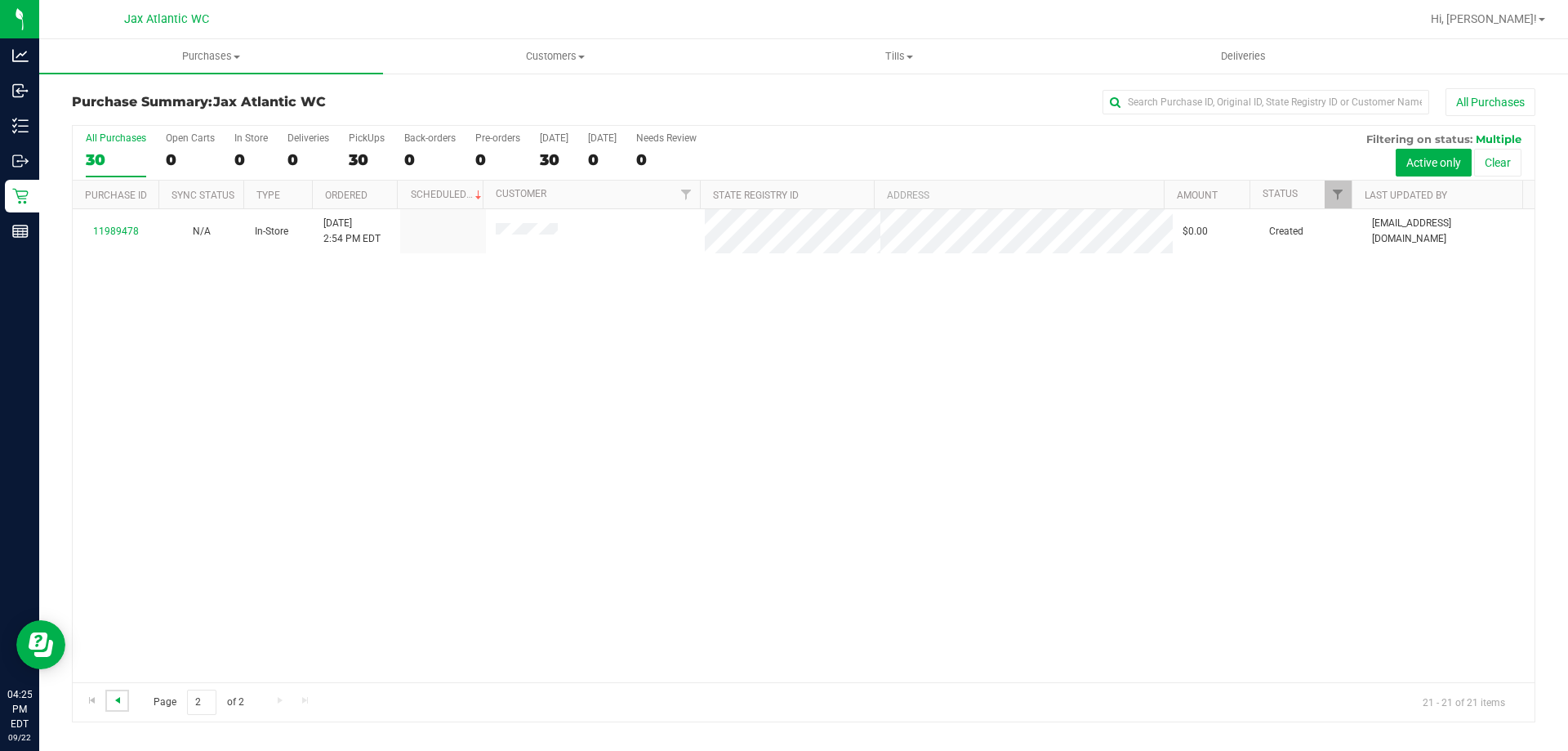
click at [114, 700] on span "Go to the previous page" at bounding box center [117, 700] width 13 height 13
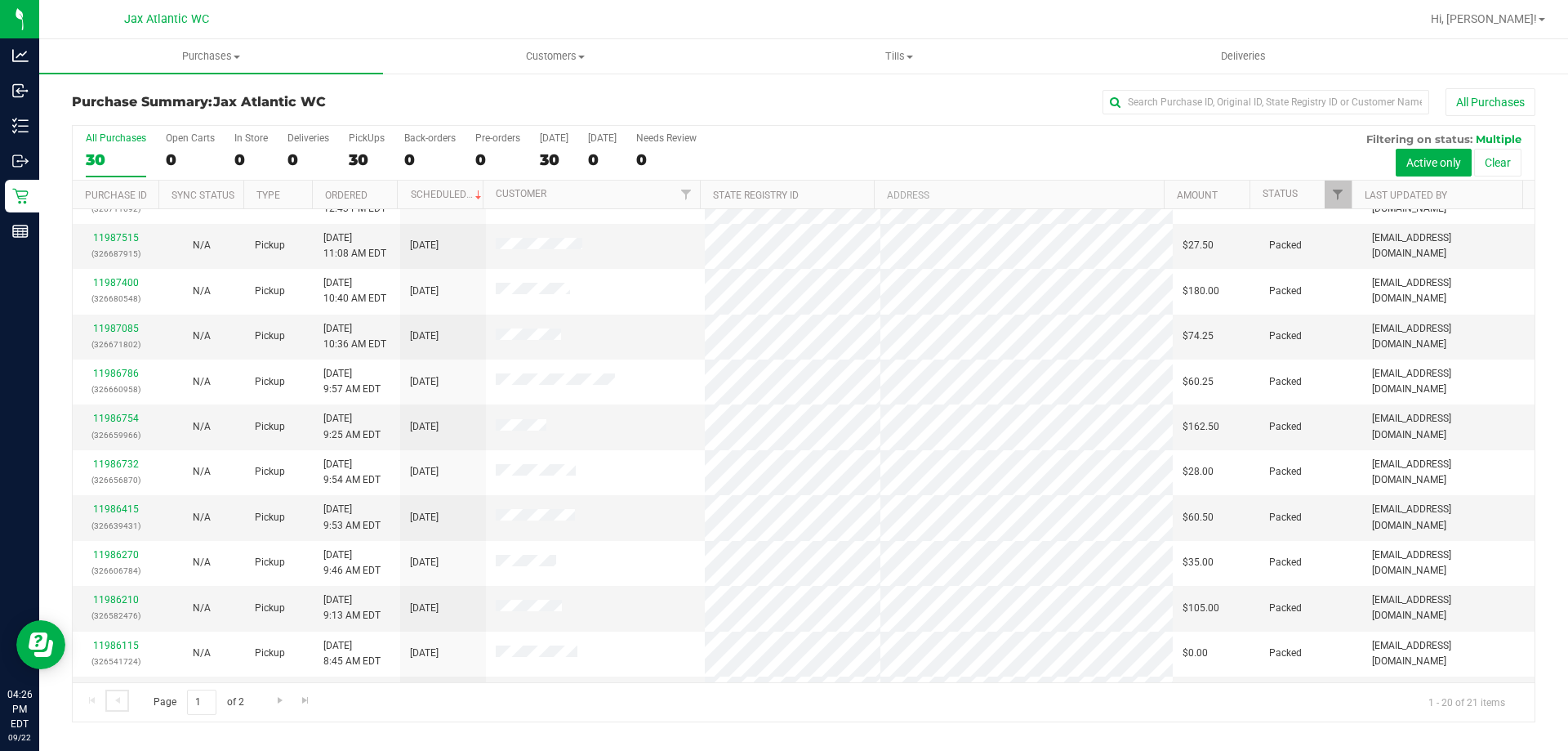
scroll to position [431, 0]
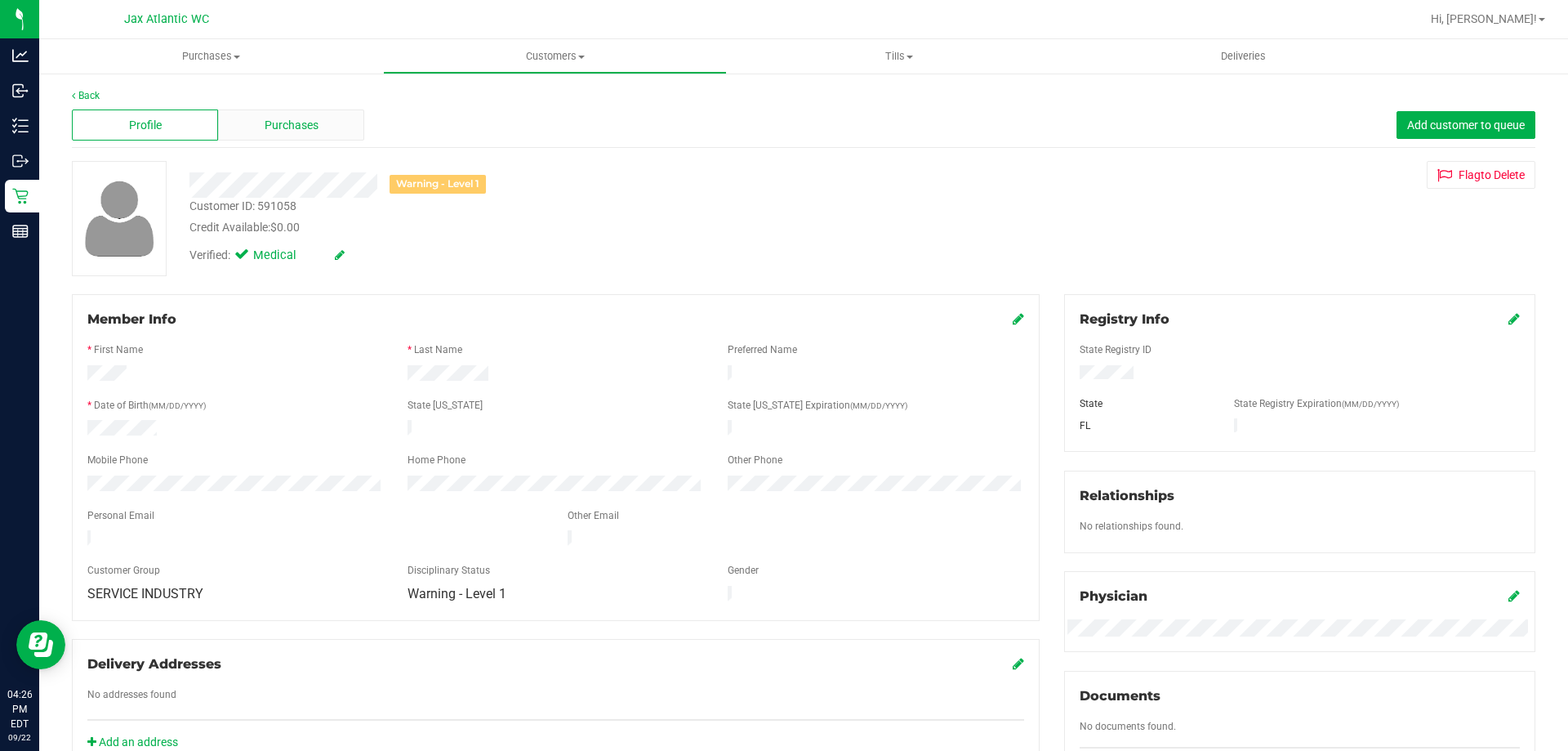
click at [292, 125] on span "Purchases" at bounding box center [291, 125] width 54 height 17
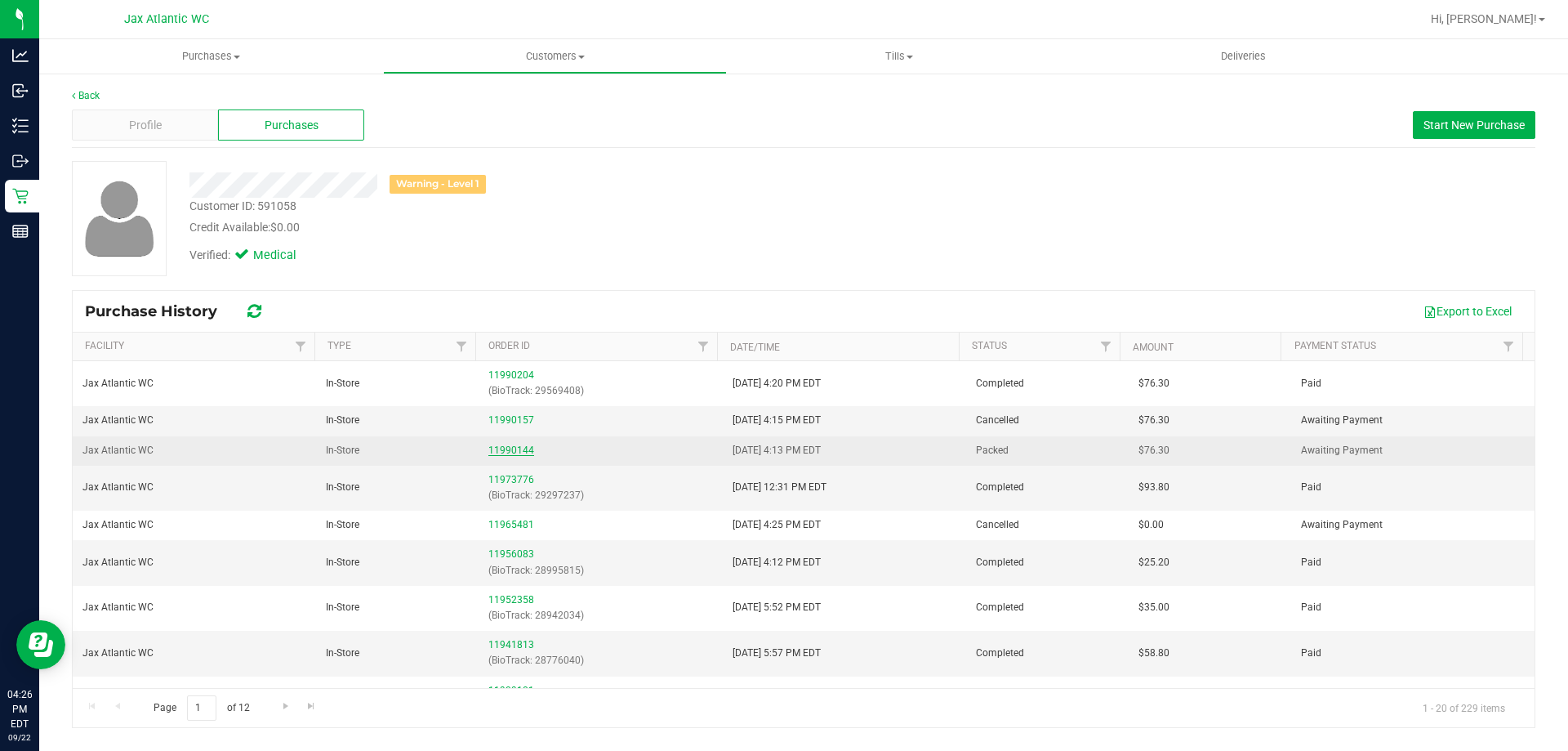
click at [508, 451] on link "11990144" at bounding box center [511, 450] width 46 height 12
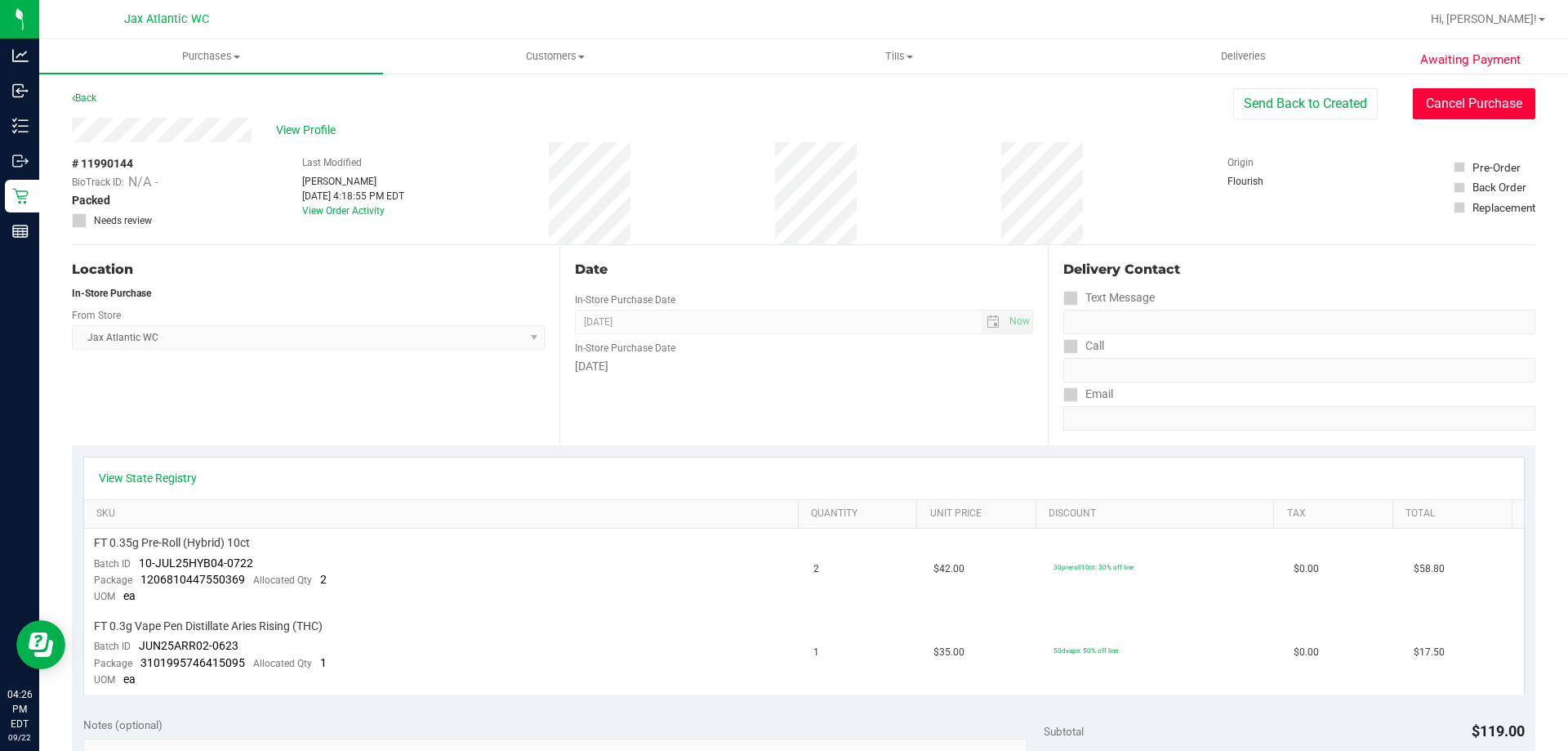
click at [1438, 107] on button "Cancel Purchase" at bounding box center [1474, 103] width 122 height 31
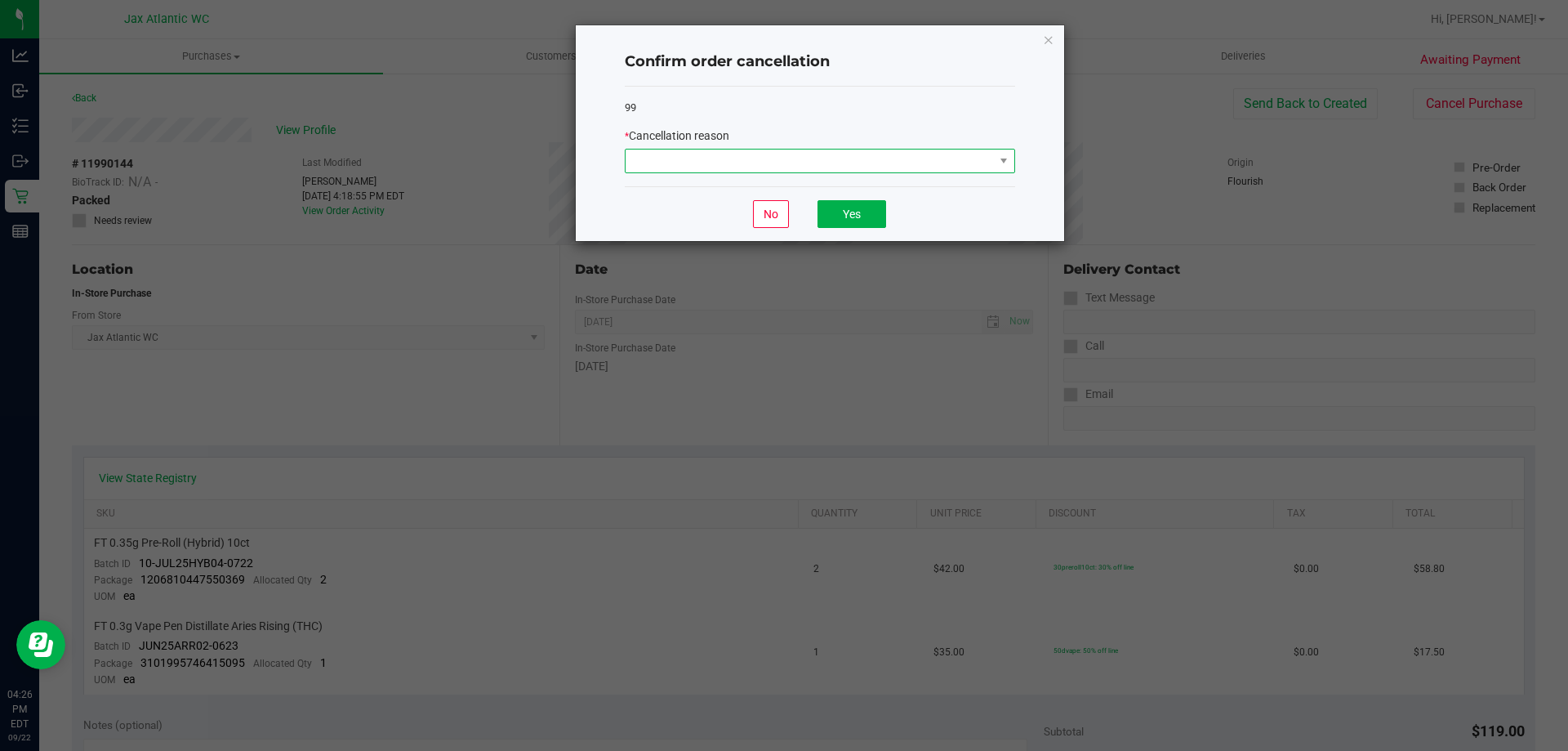
click at [679, 158] on span at bounding box center [809, 161] width 368 height 23
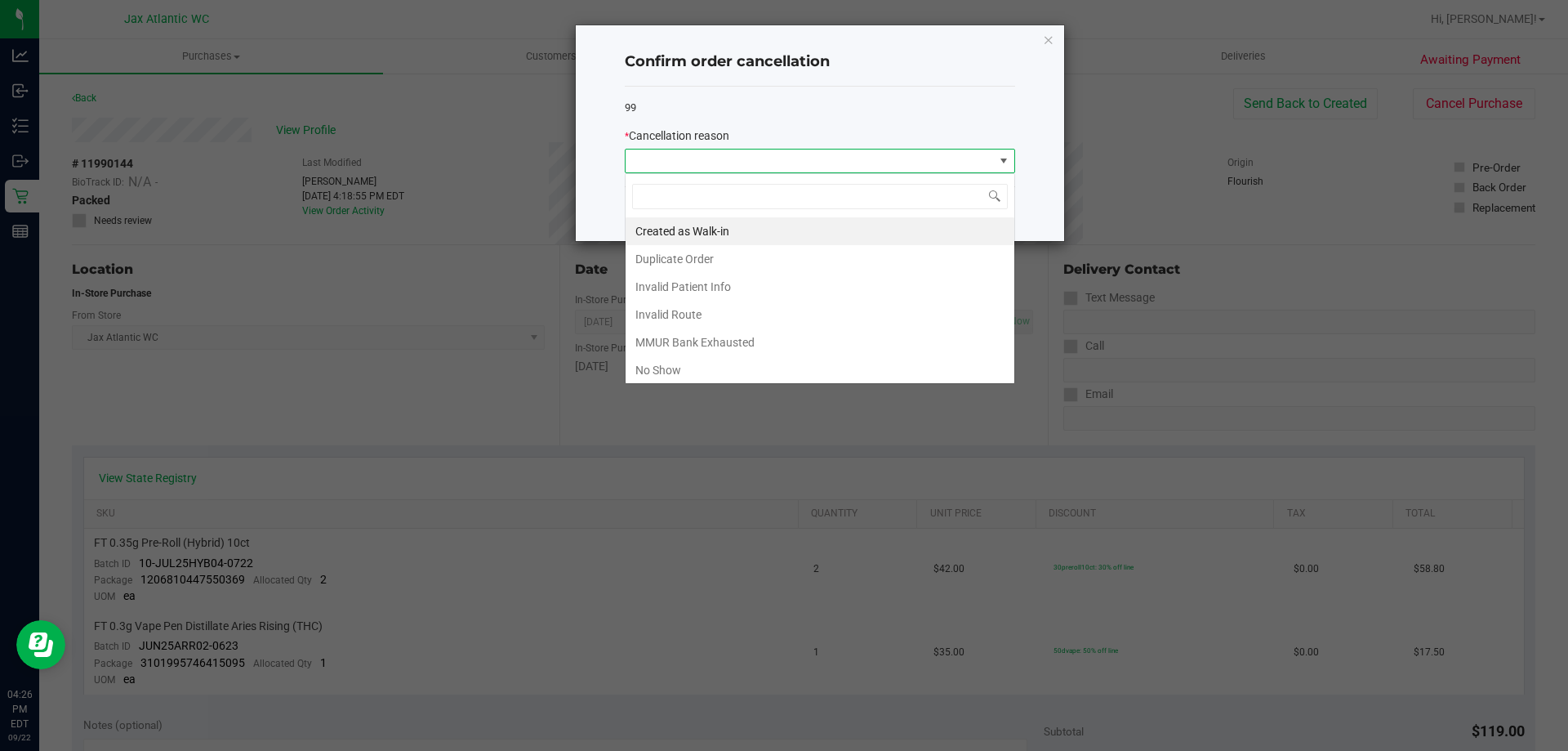
scroll to position [25, 390]
click at [672, 253] on li "Duplicate Order" at bounding box center [820, 258] width 389 height 27
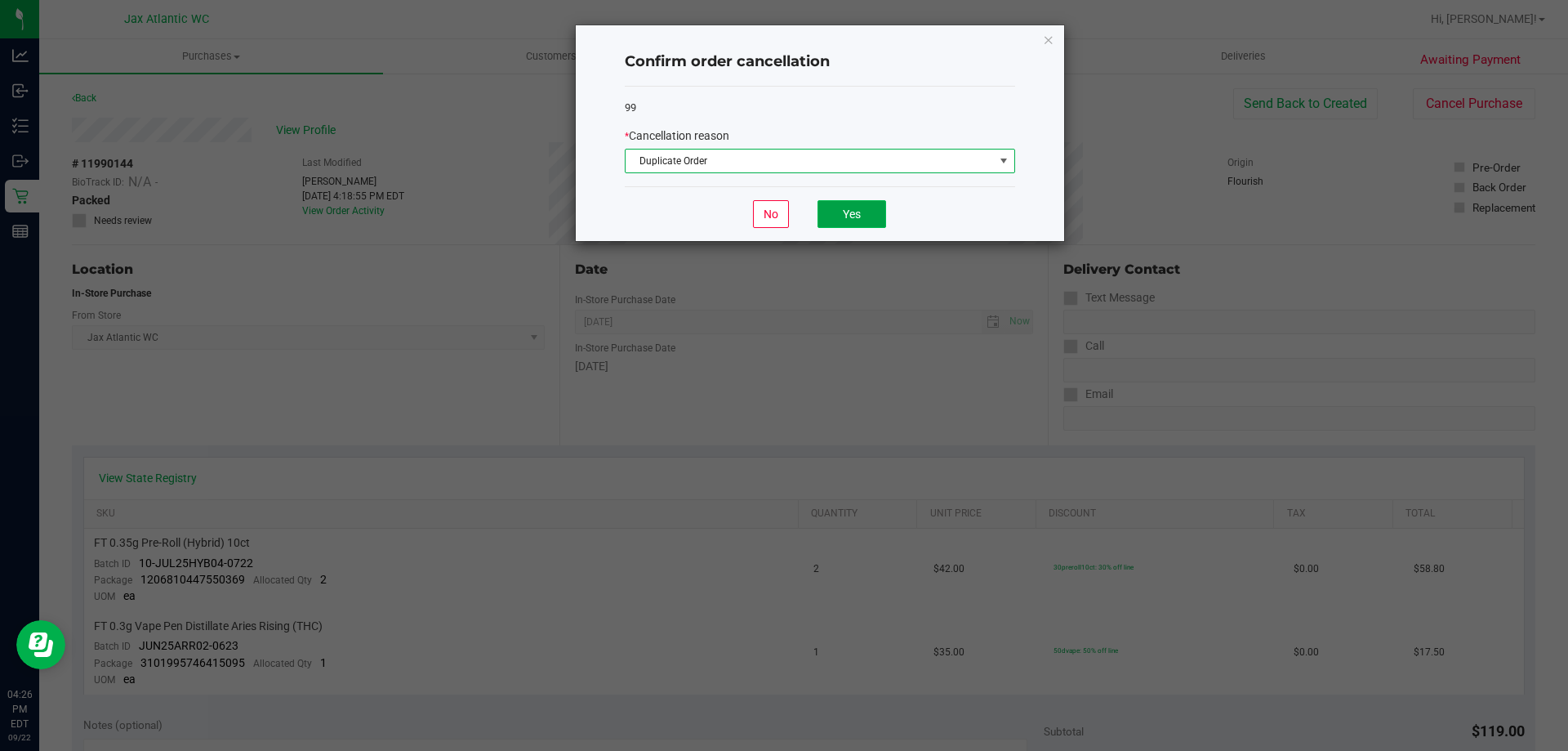
click at [849, 223] on button "Yes" at bounding box center [851, 214] width 68 height 27
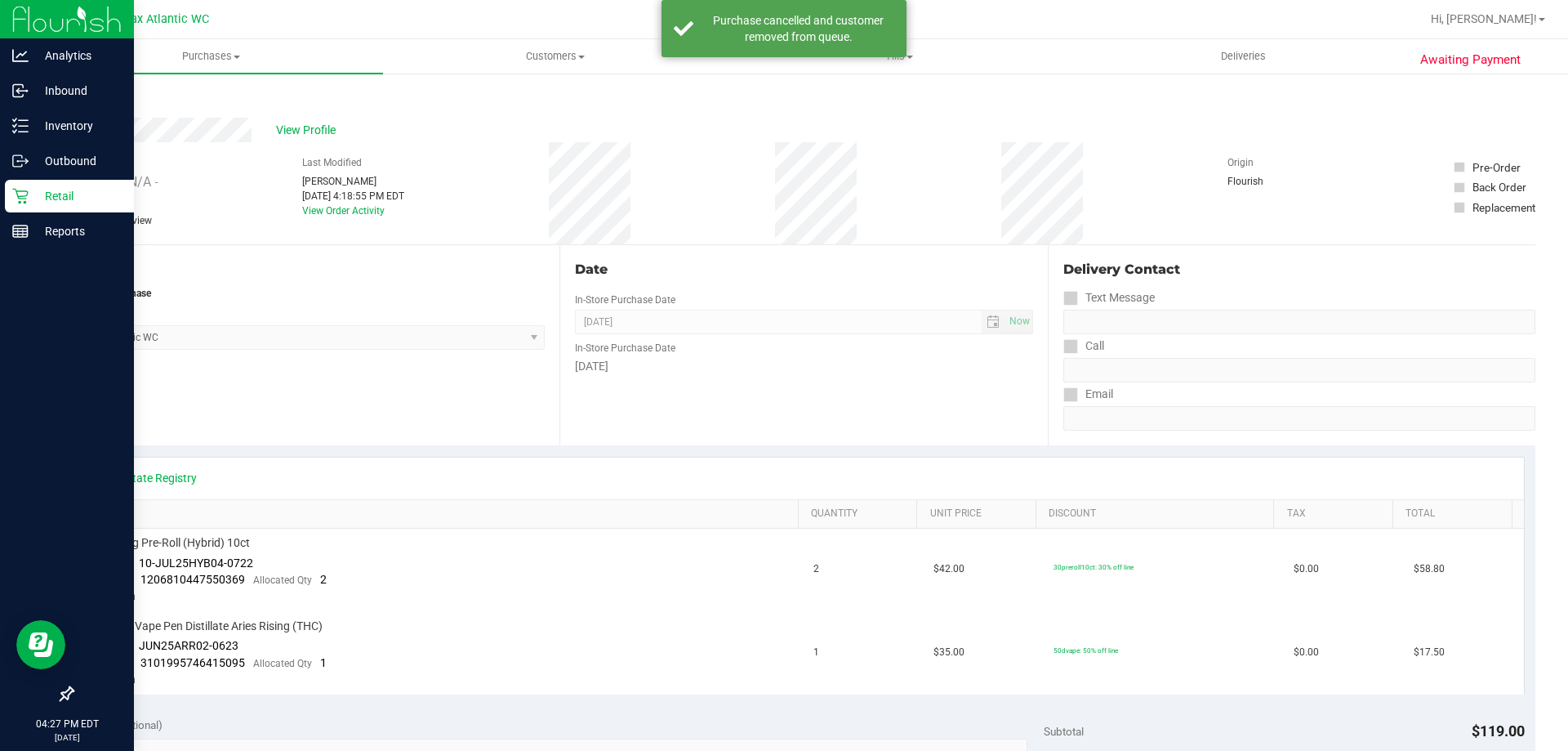
click at [32, 195] on p "Retail" at bounding box center [77, 196] width 98 height 20
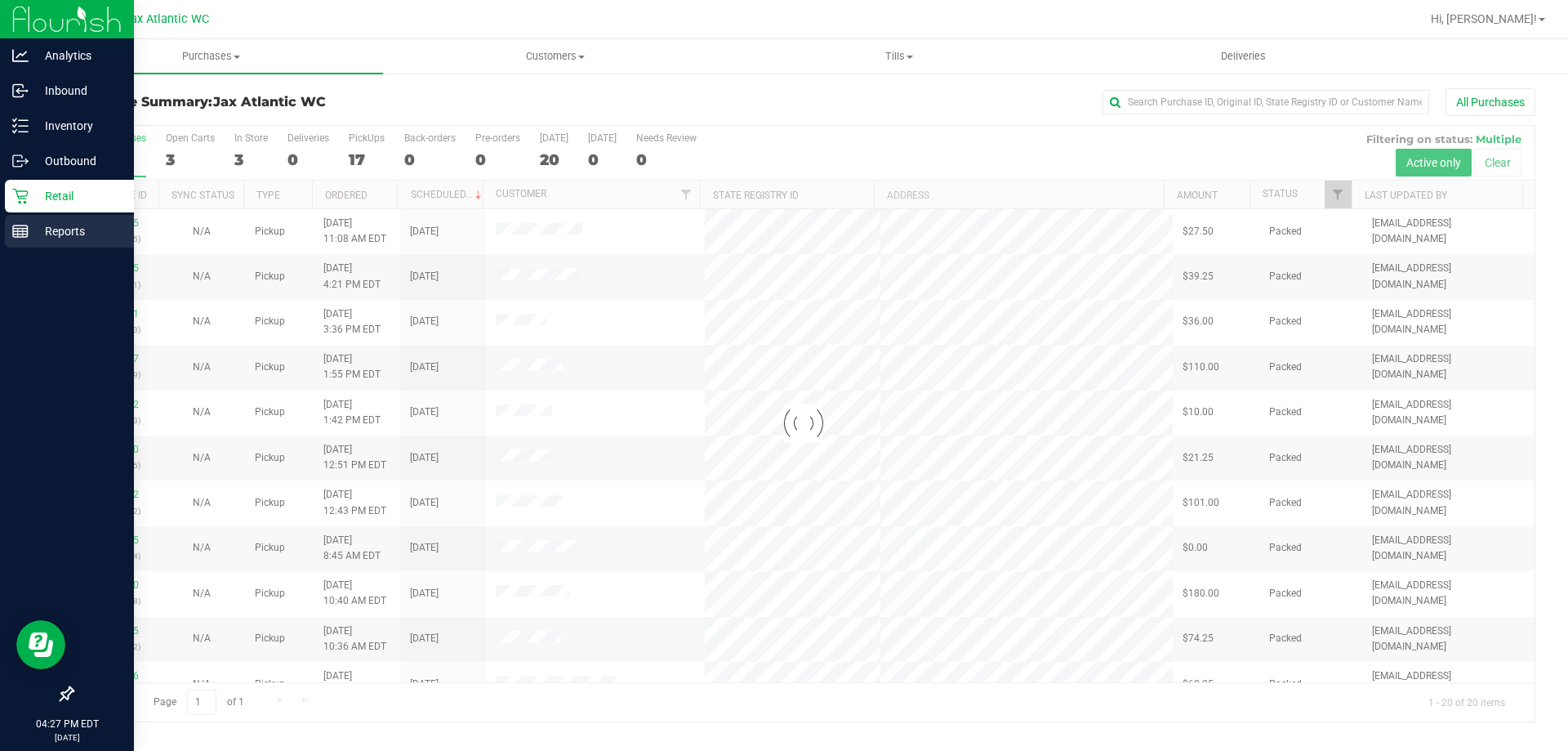
click at [39, 232] on p "Reports" at bounding box center [77, 231] width 98 height 20
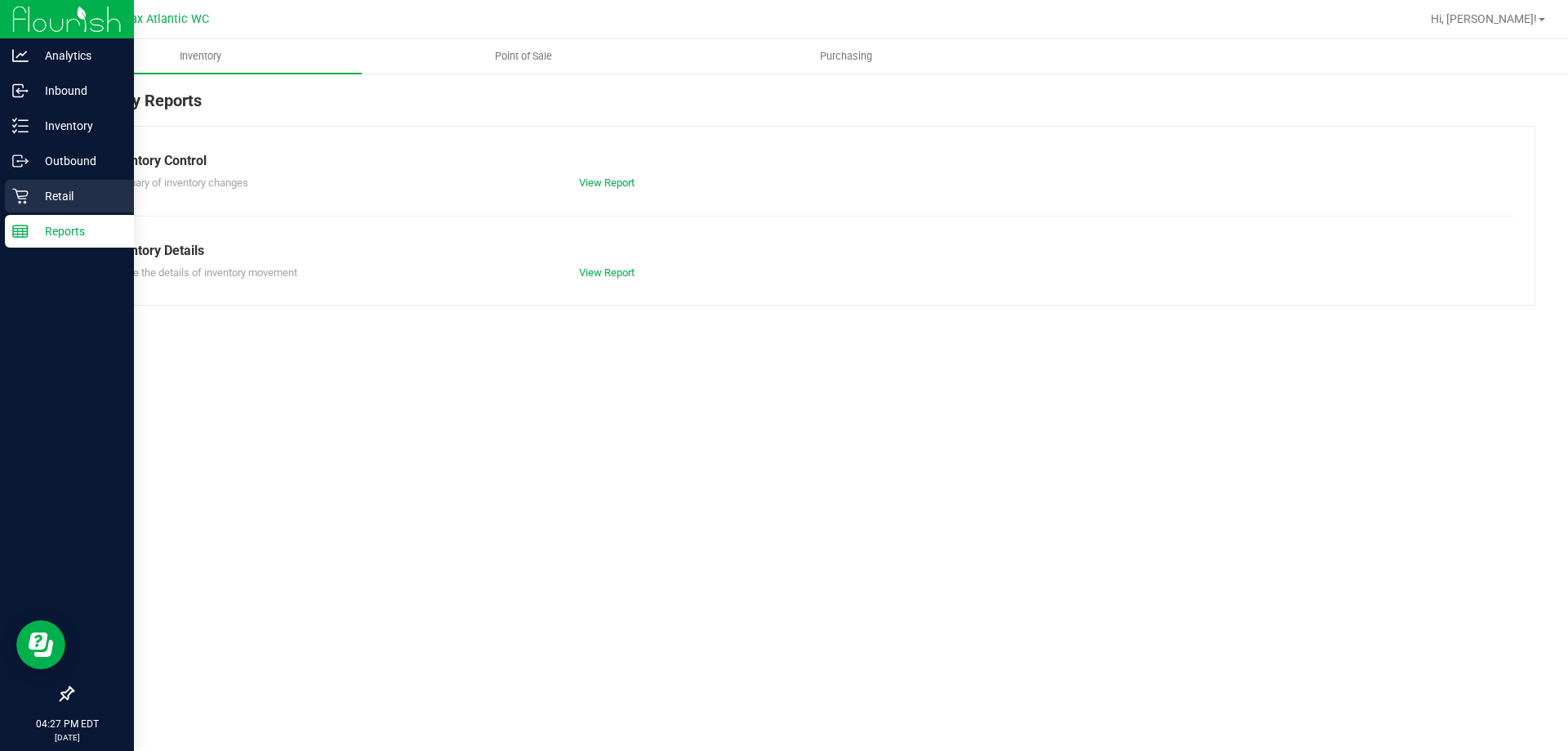
click at [15, 195] on icon at bounding box center [20, 196] width 16 height 16
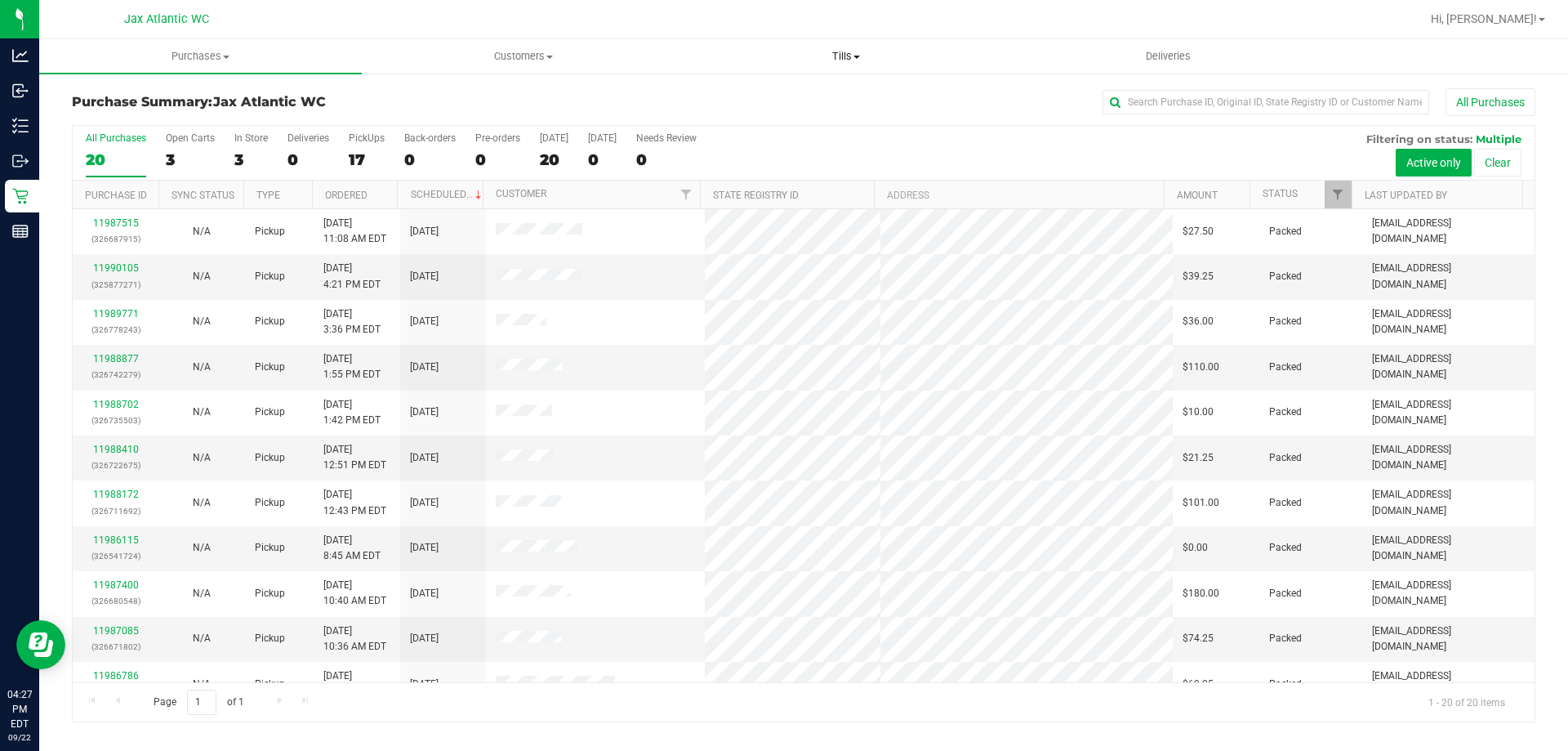
click at [854, 53] on span "Tills" at bounding box center [846, 56] width 321 height 15
click at [738, 96] on span "Manage tills" at bounding box center [739, 98] width 110 height 14
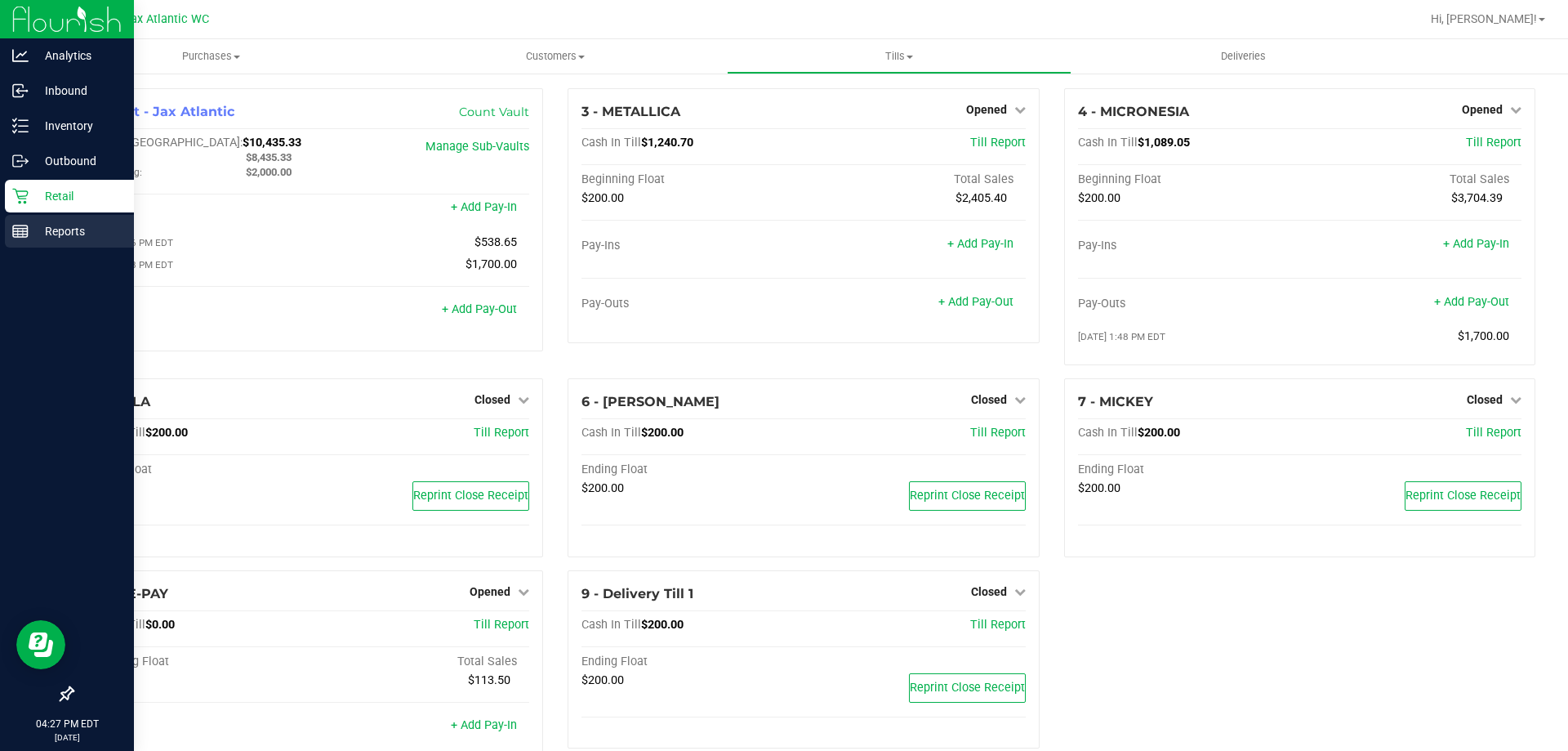
click at [36, 232] on p "Reports" at bounding box center [77, 231] width 98 height 20
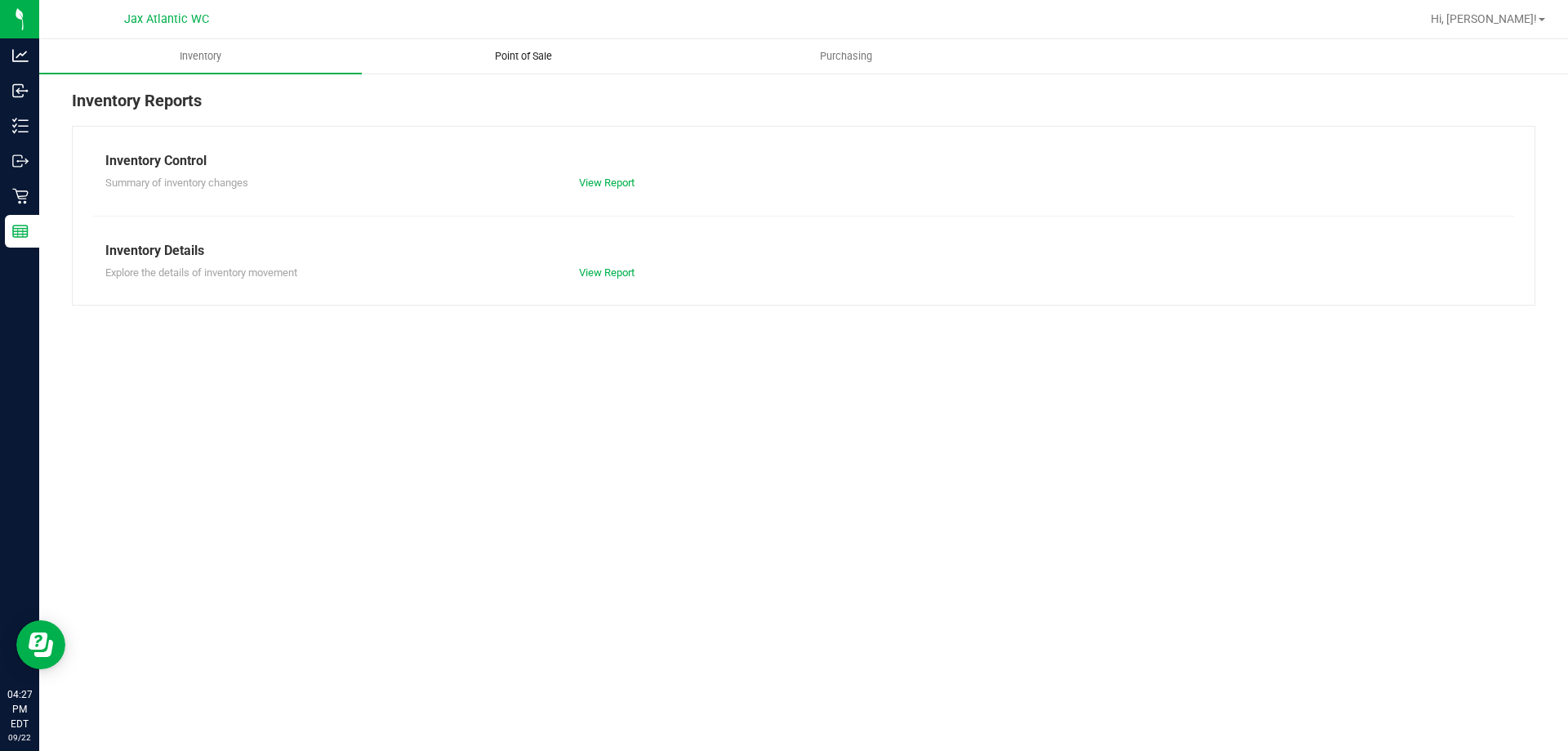
click at [531, 49] on span "Point of Sale" at bounding box center [523, 56] width 101 height 15
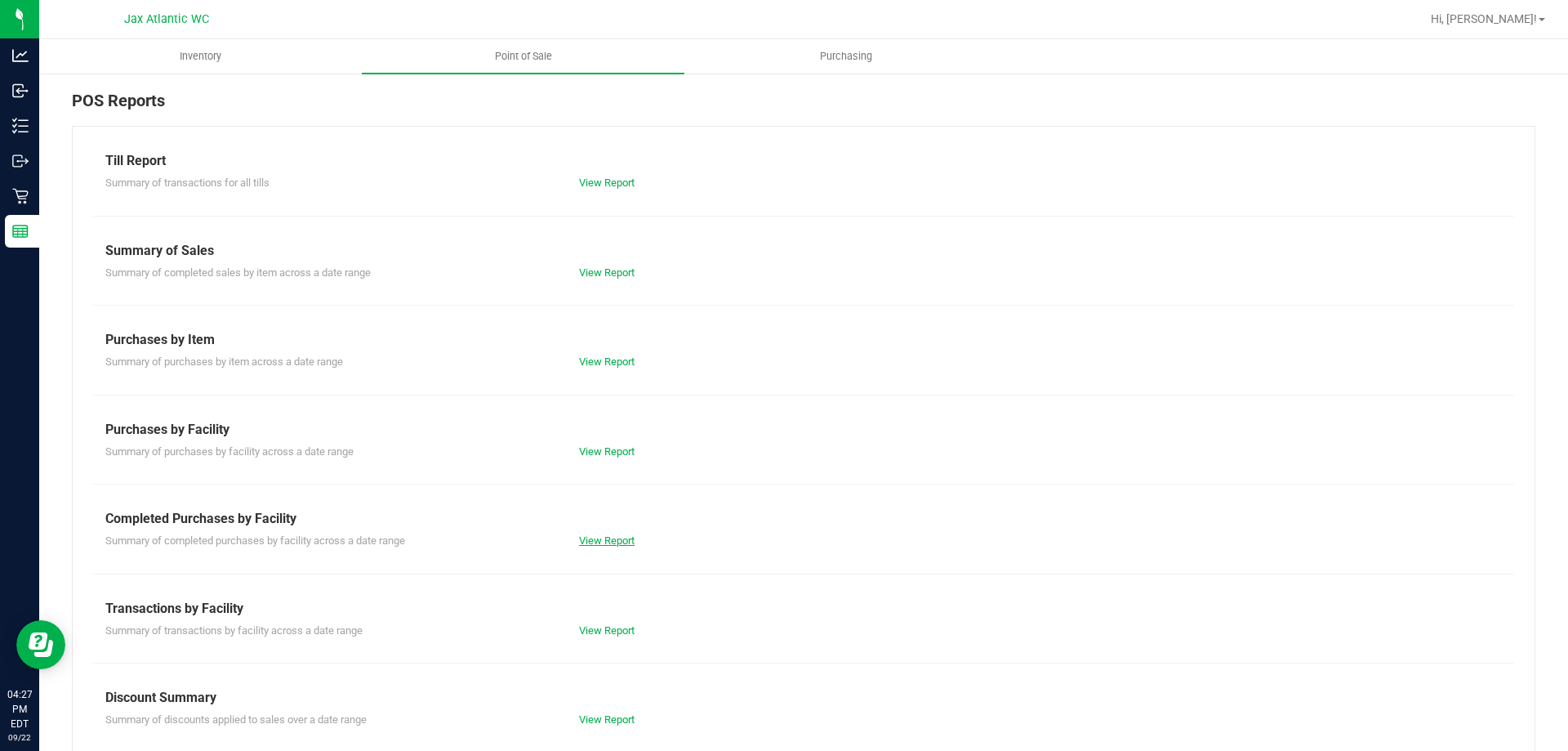
click at [602, 538] on link "View Report" at bounding box center [606, 540] width 56 height 12
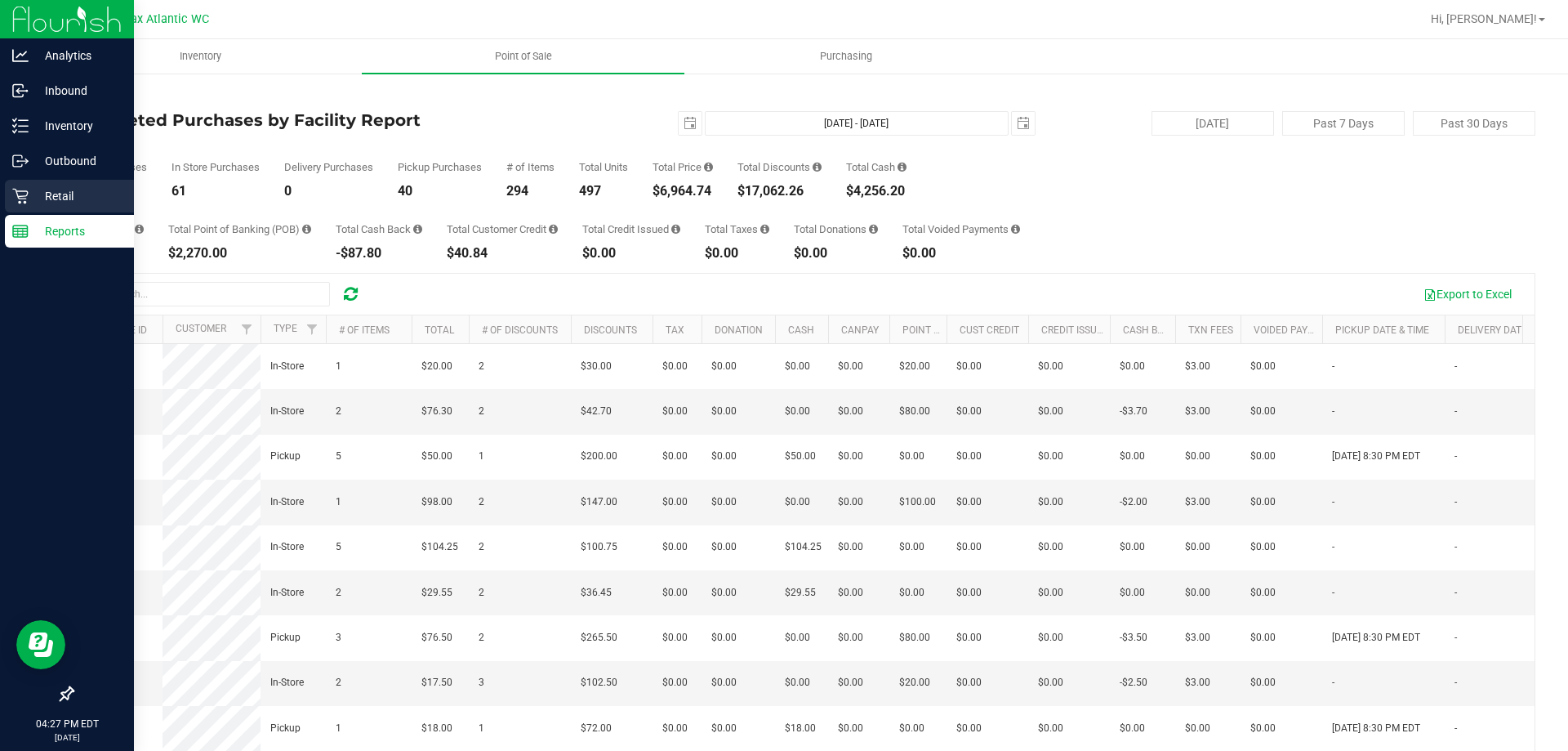
click at [27, 201] on icon at bounding box center [20, 196] width 16 height 16
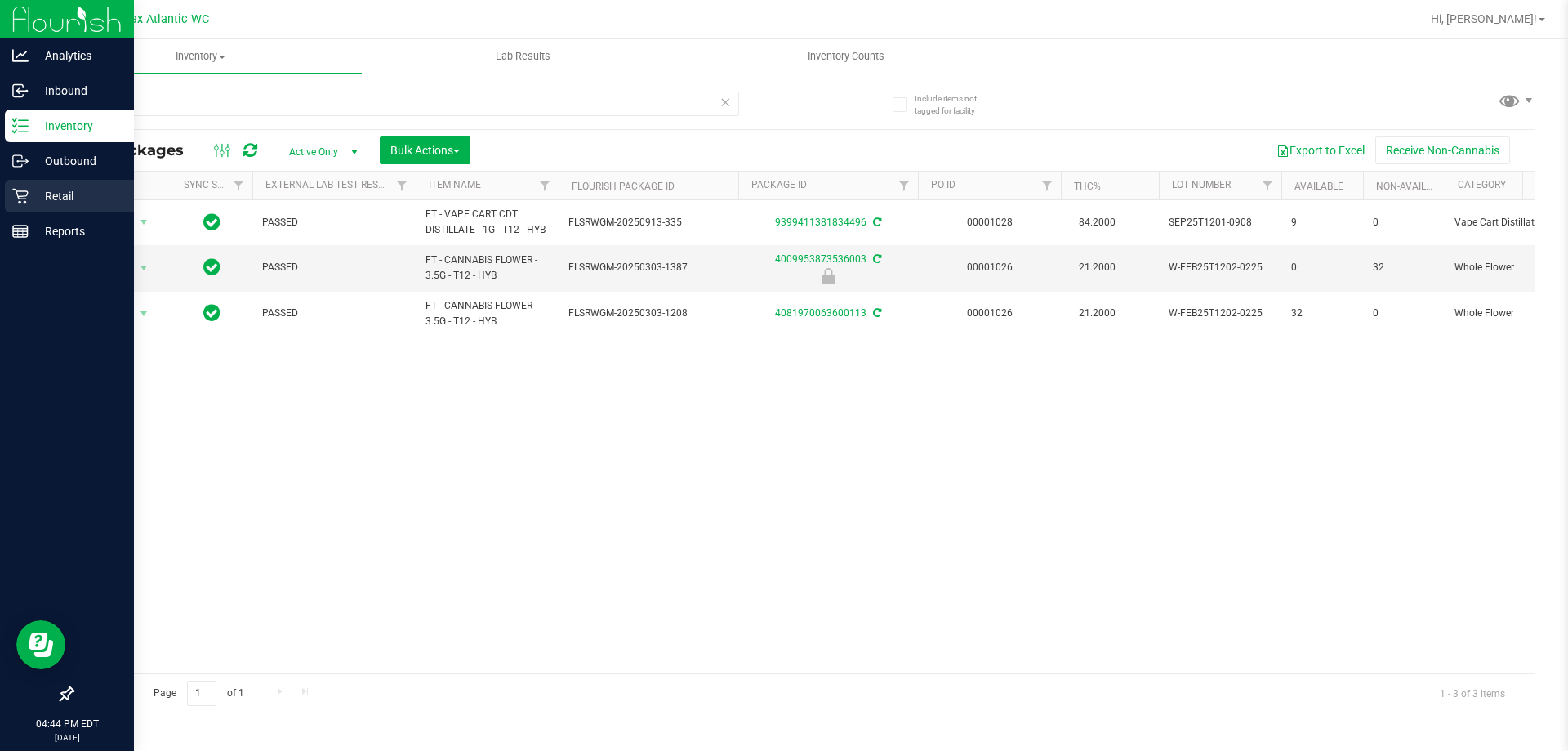
click at [42, 200] on p "Retail" at bounding box center [77, 196] width 98 height 20
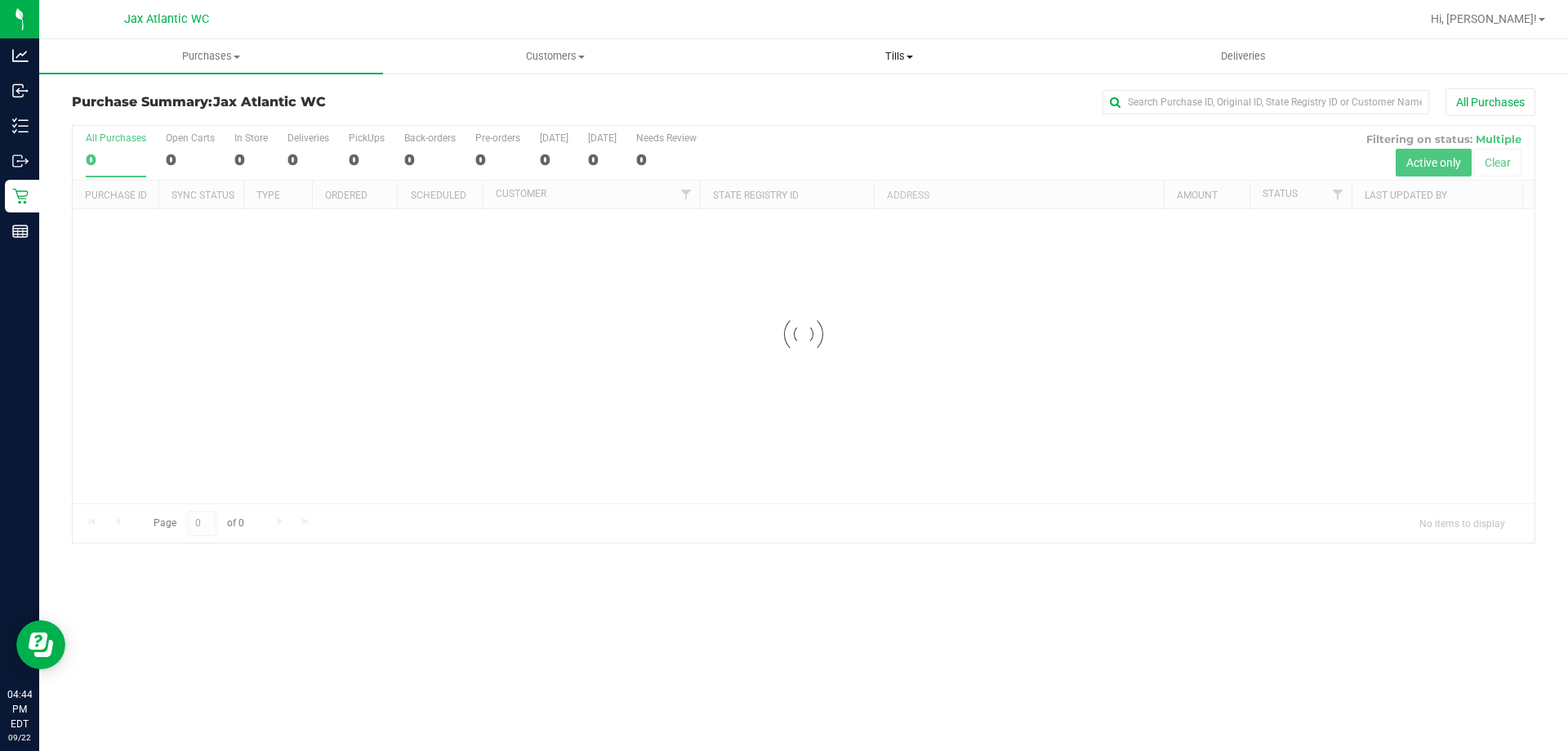
click at [886, 58] on span "Tills" at bounding box center [899, 56] width 342 height 15
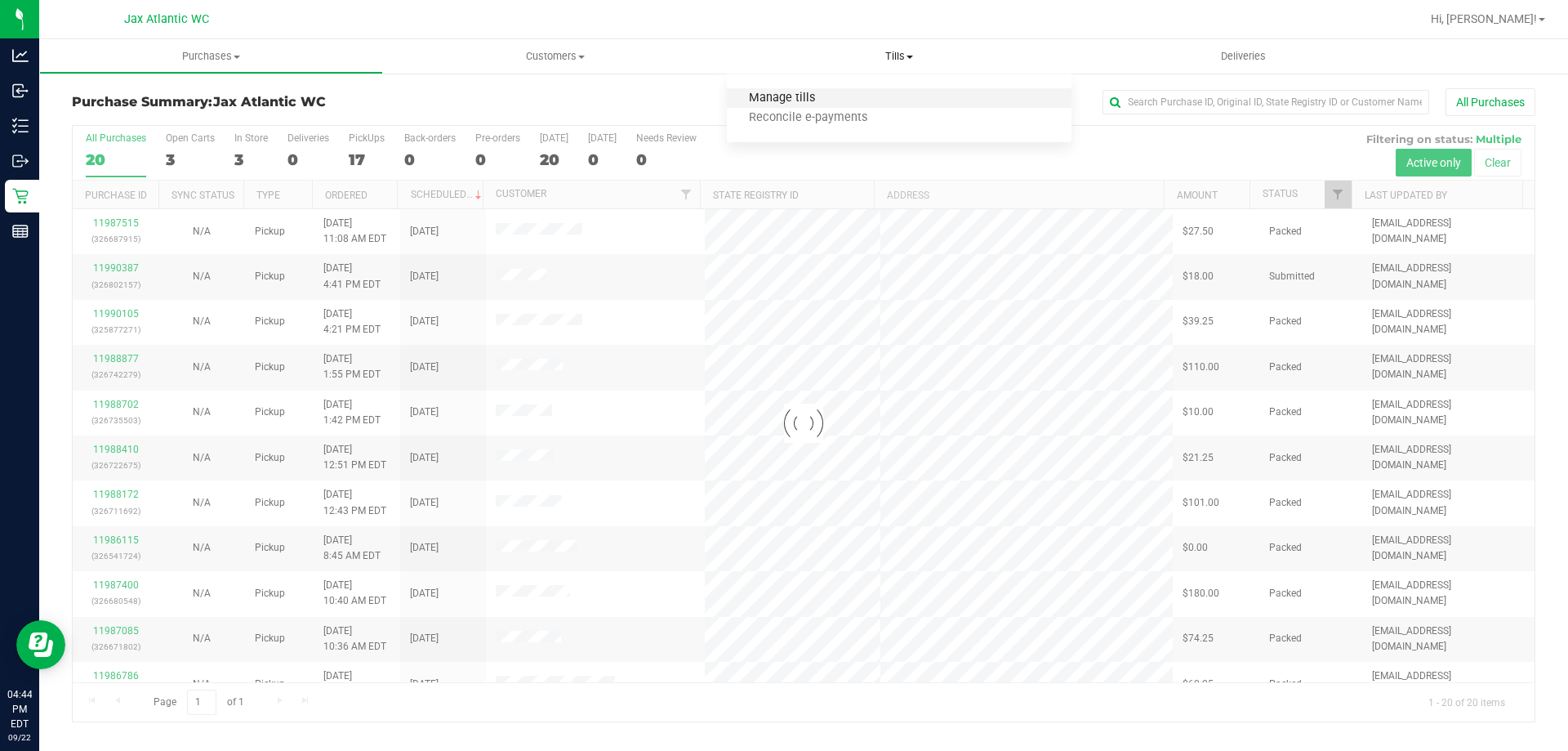
click at [801, 95] on span "Manage tills" at bounding box center [782, 98] width 110 height 14
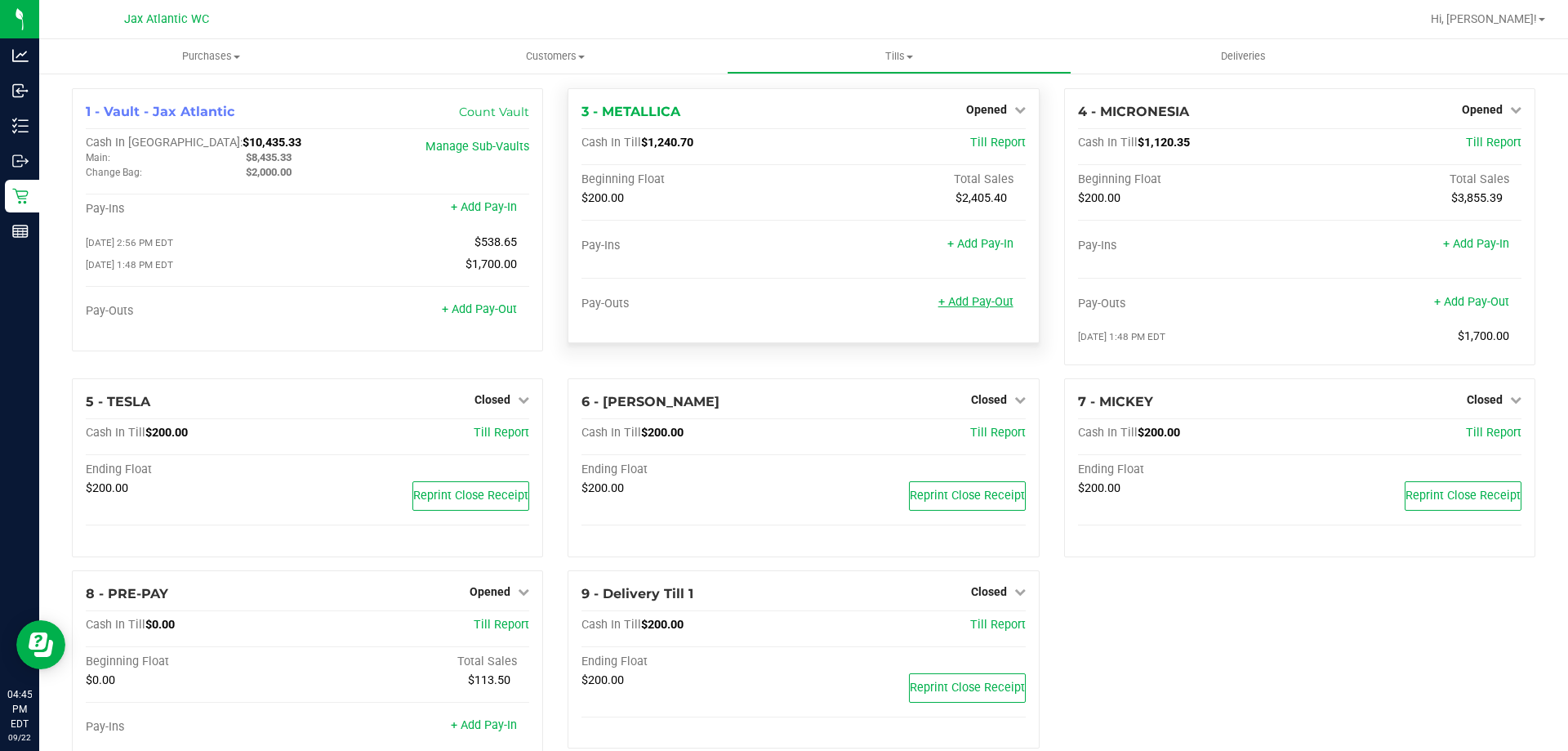
click at [982, 309] on link "+ Add Pay-Out" at bounding box center [975, 302] width 75 height 14
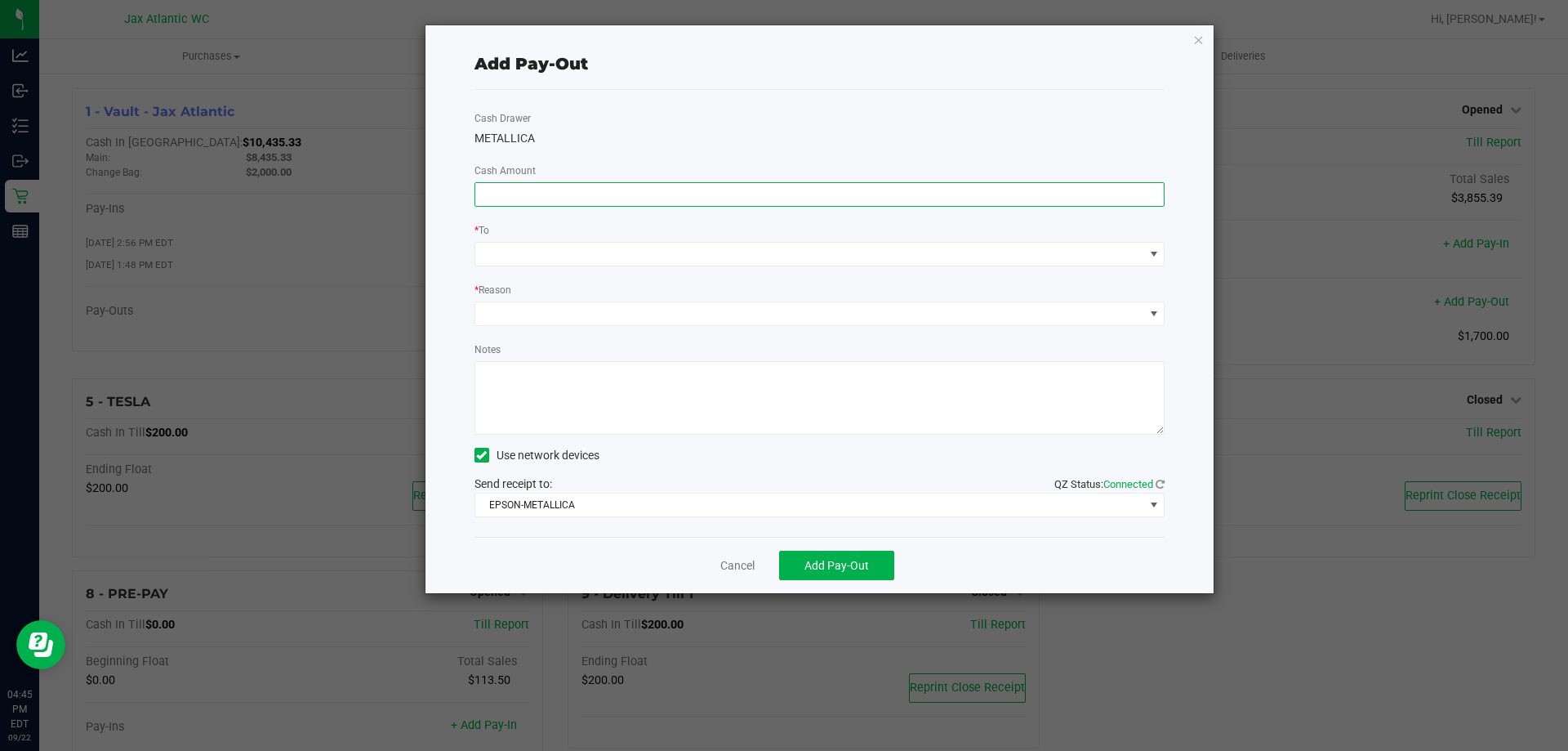
click at [538, 199] on input at bounding box center [820, 194] width 690 height 23
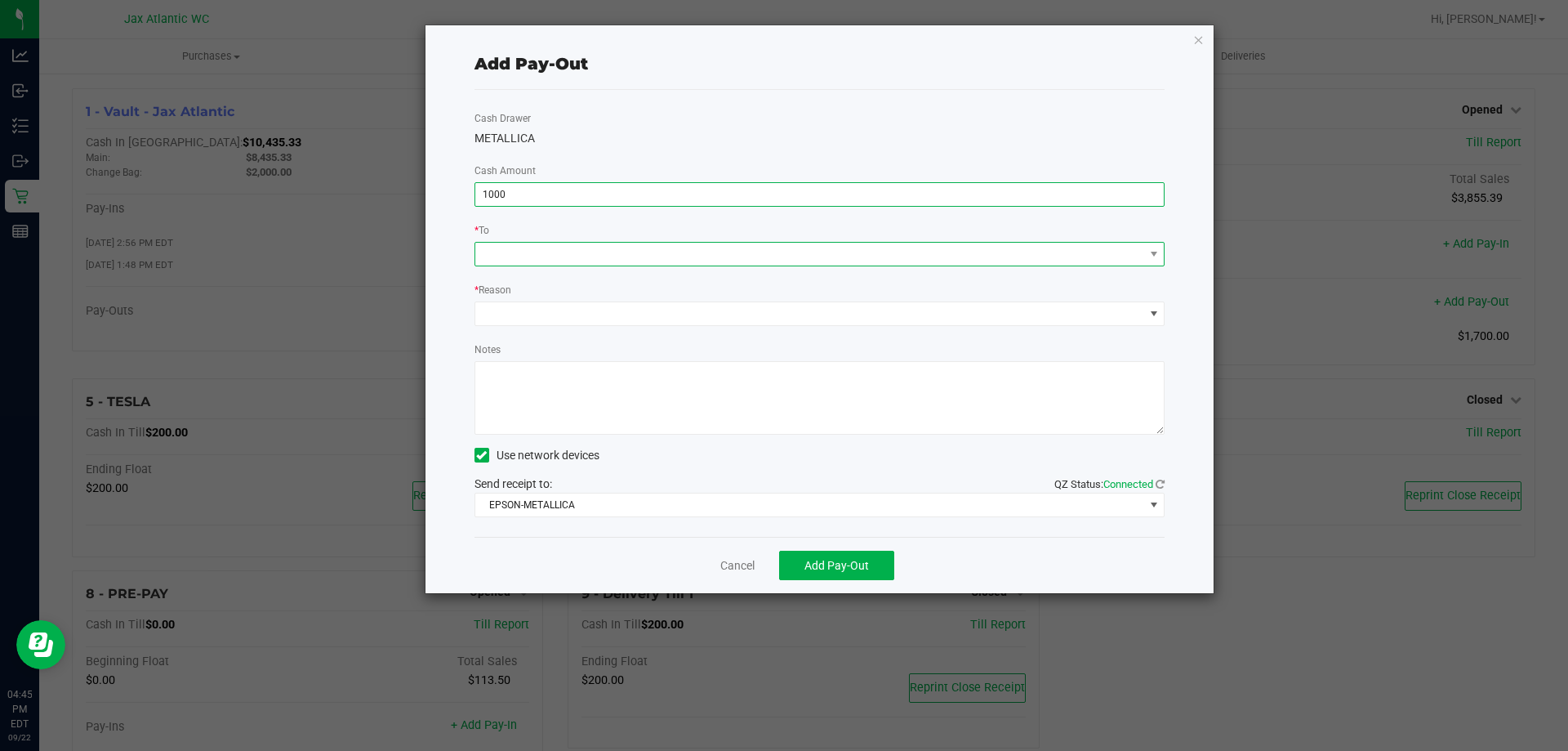
type input "$1,000.00"
drag, startPoint x: 477, startPoint y: 249, endPoint x: 490, endPoint y: 251, distance: 13.2
click at [479, 250] on span at bounding box center [809, 254] width 668 height 23
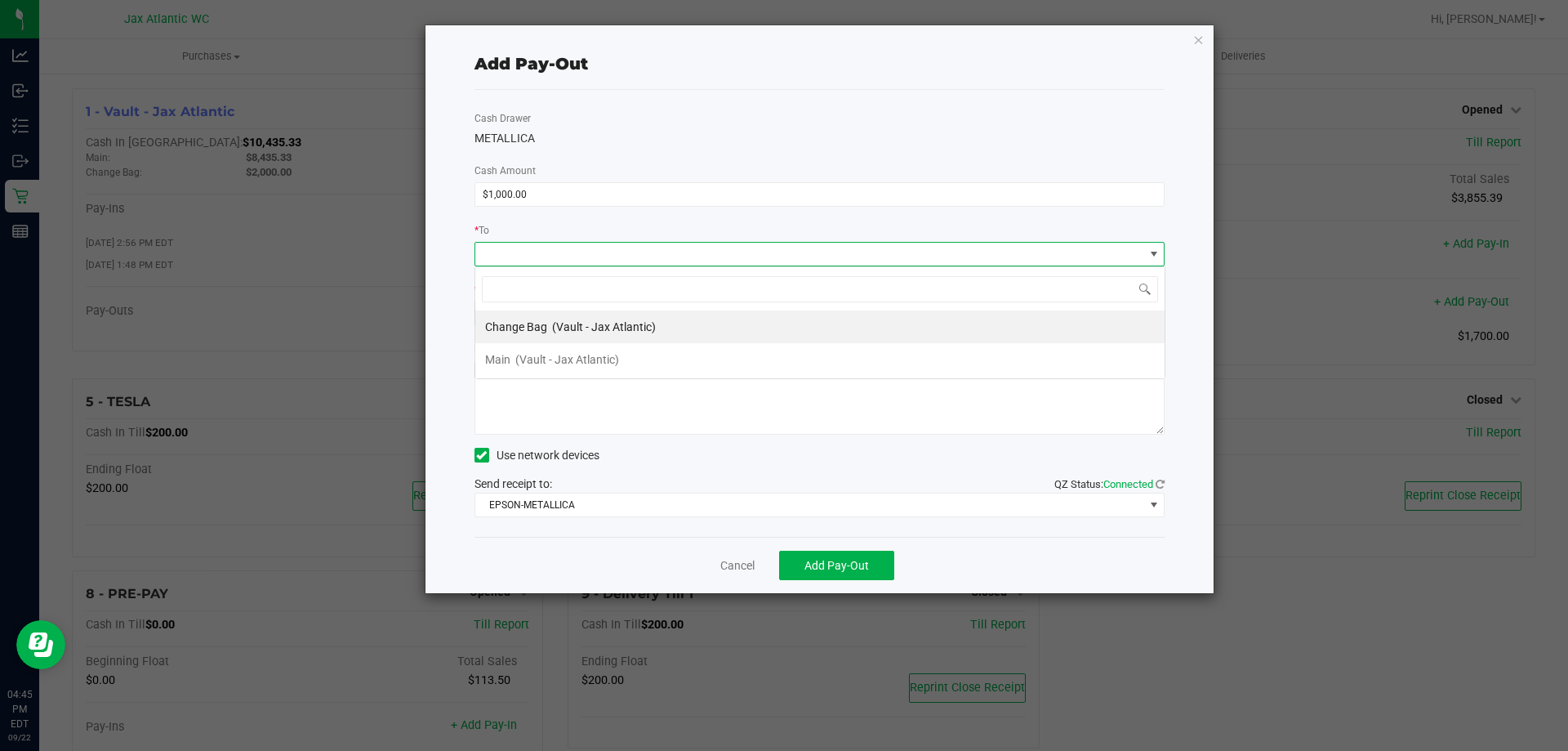
scroll to position [25, 690]
click at [566, 357] on span "(Vault - Jax Atlantic)" at bounding box center [566, 359] width 104 height 13
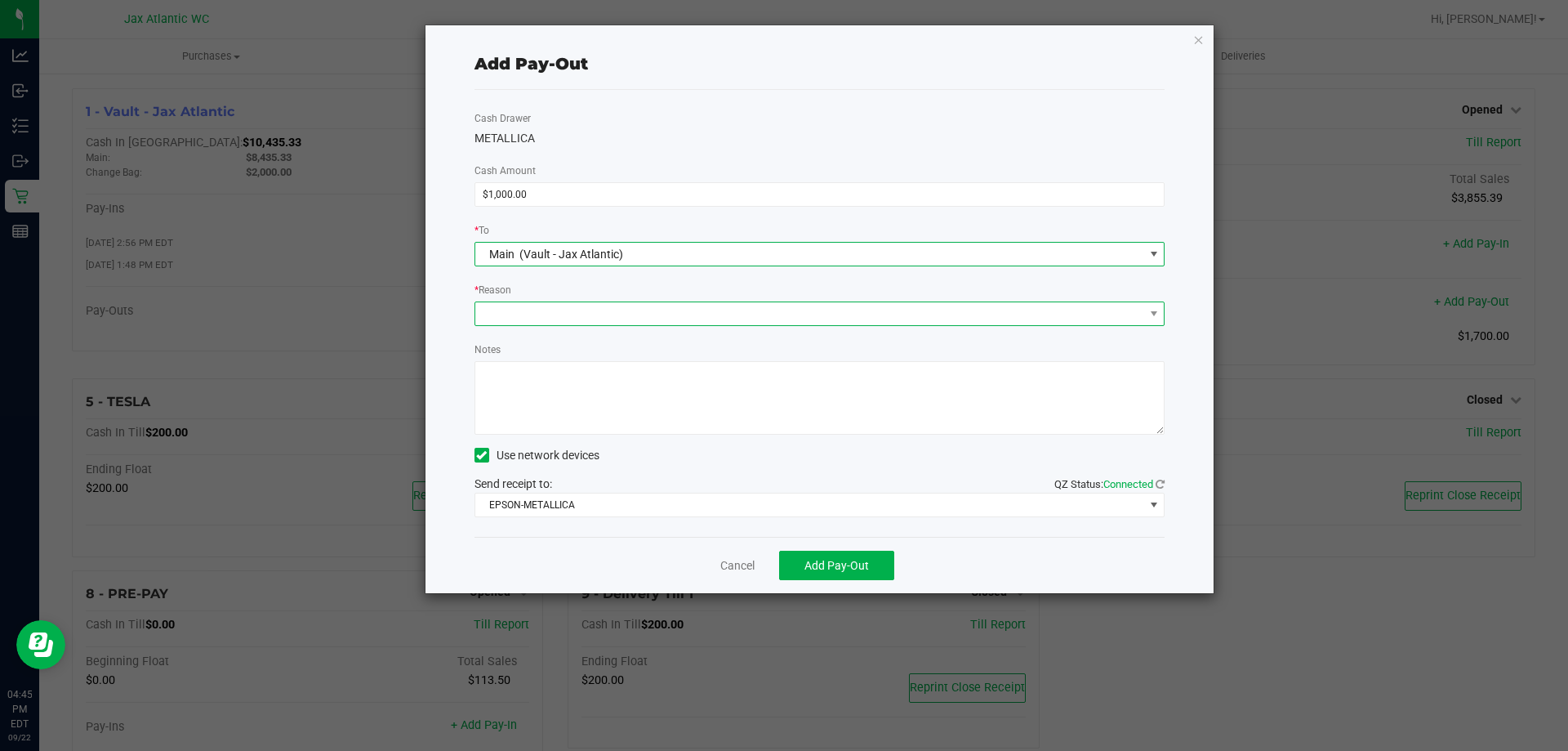
click at [565, 321] on span at bounding box center [809, 314] width 668 height 23
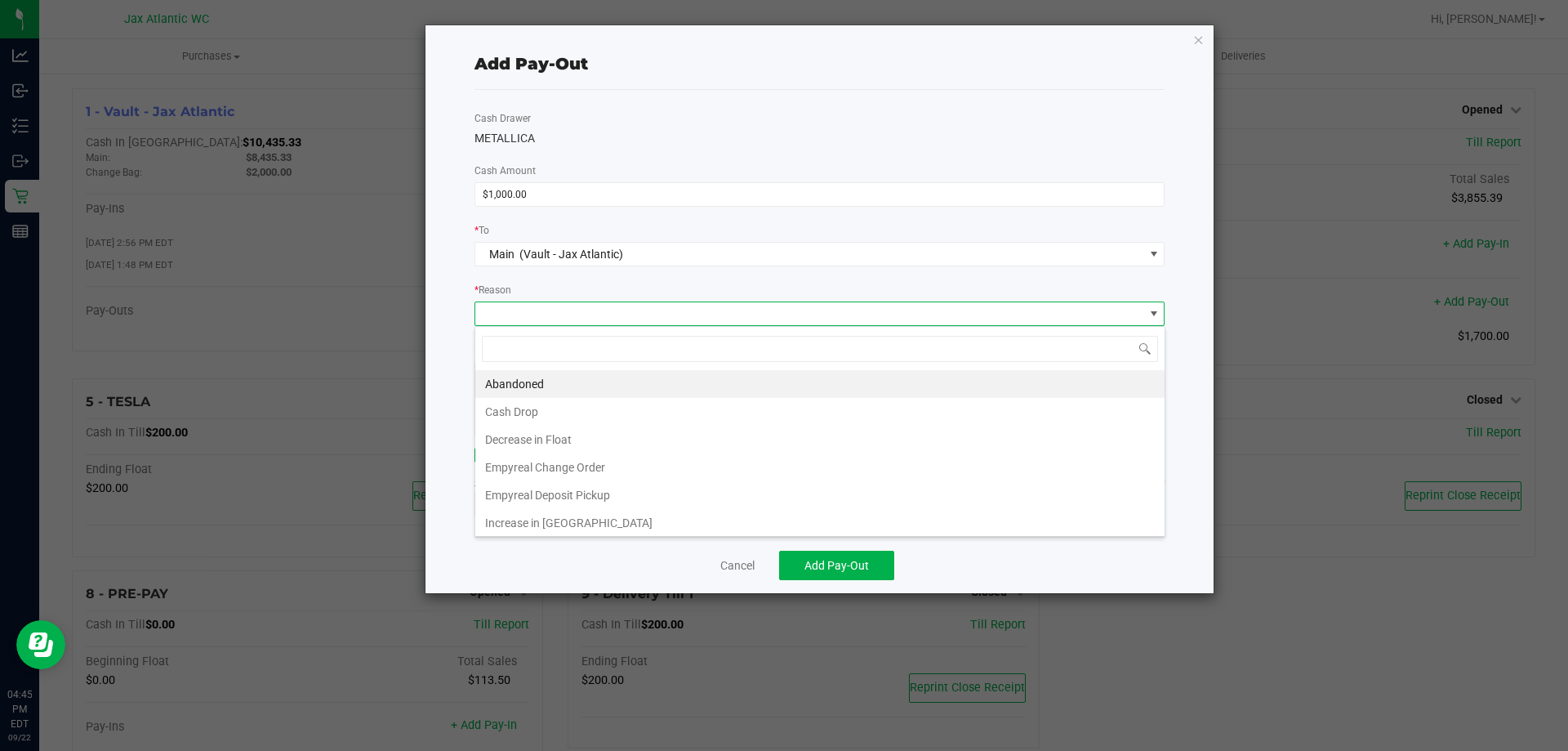
click at [538, 413] on li "Cash Drop" at bounding box center [820, 411] width 690 height 27
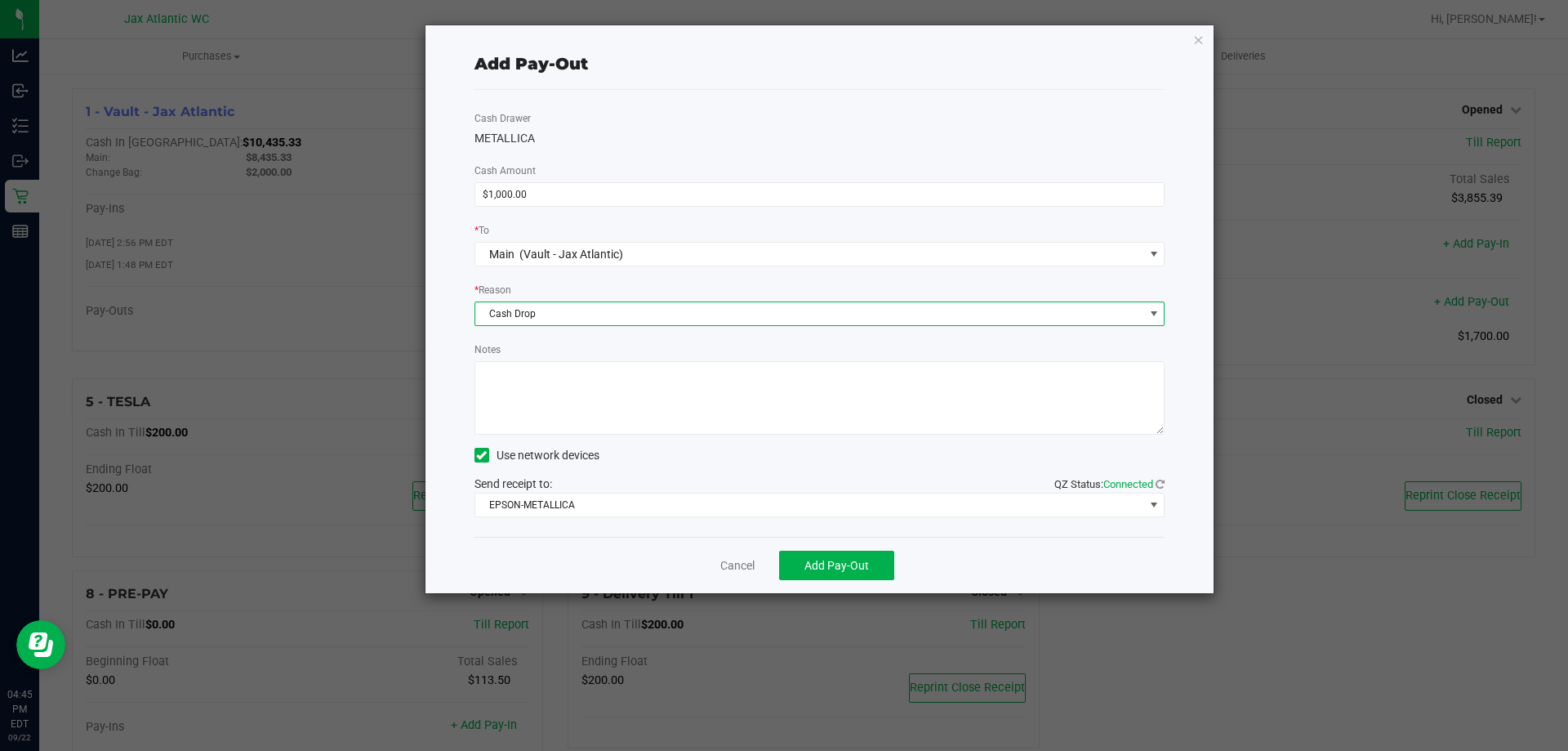
click at [573, 402] on textarea "Notes" at bounding box center [819, 397] width 690 height 74
type textarea "cash drop- HD"
click at [854, 562] on span "Add Pay-Out" at bounding box center [836, 565] width 65 height 13
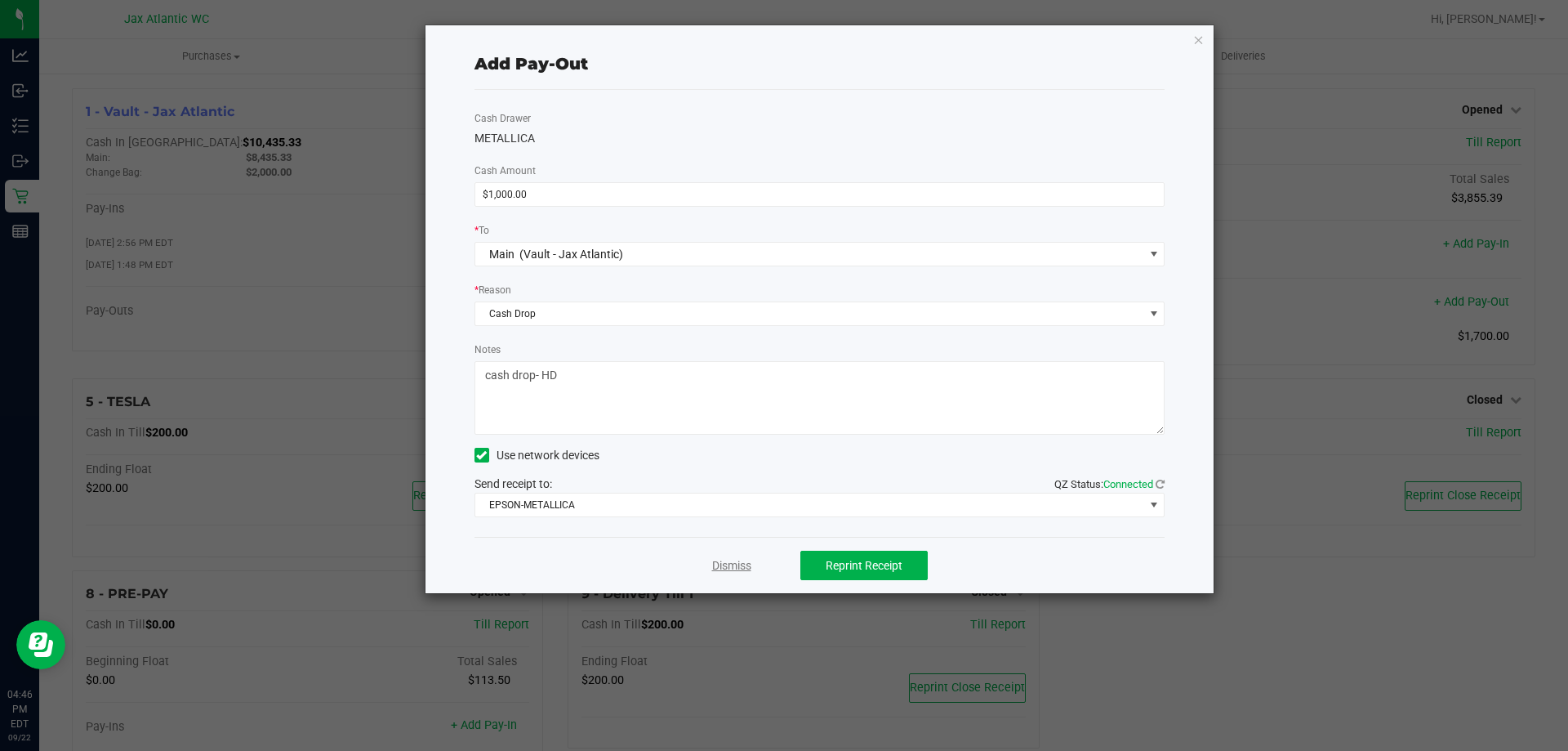
click at [732, 566] on link "Dismiss" at bounding box center [731, 565] width 39 height 17
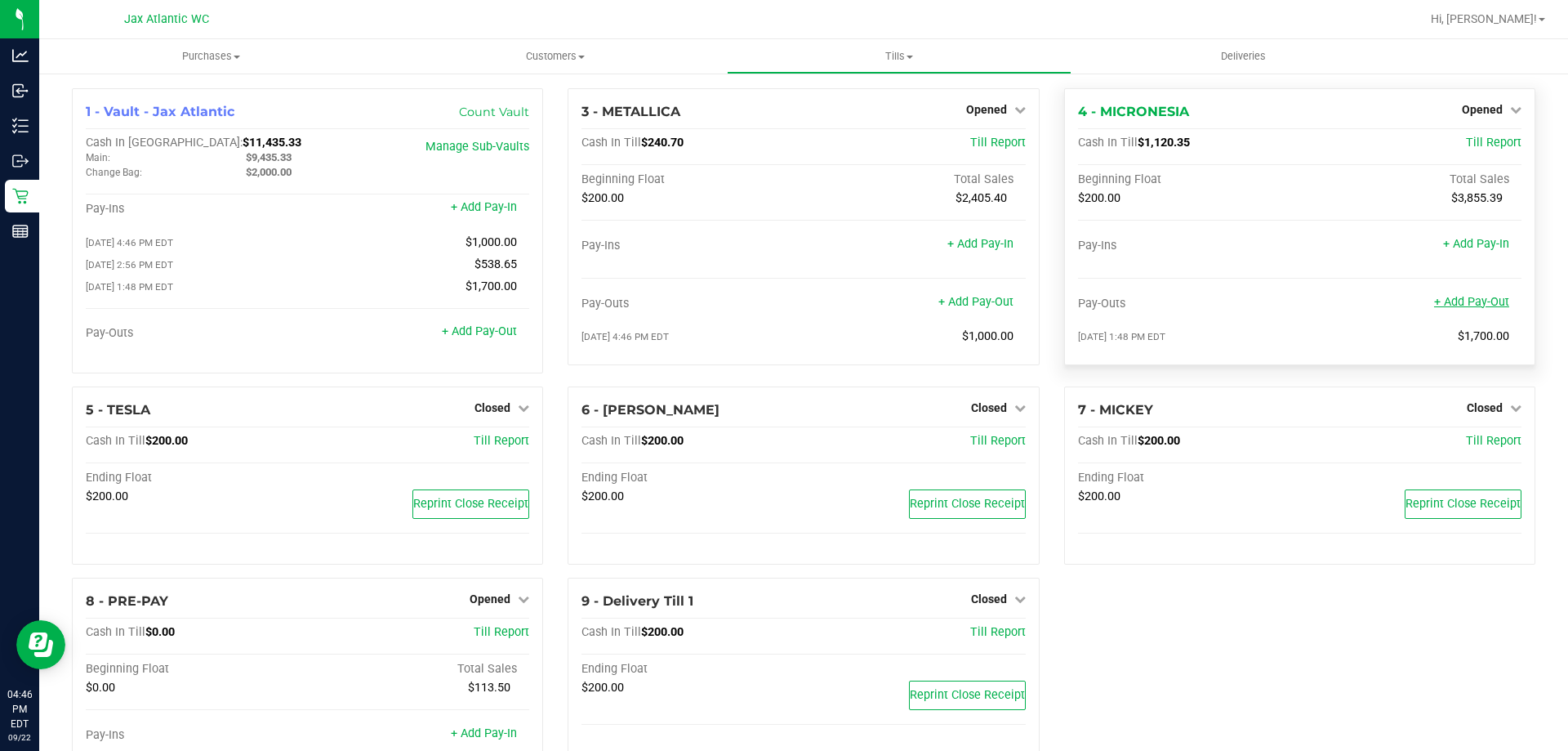
click at [1450, 307] on link "+ Add Pay-Out" at bounding box center [1471, 302] width 75 height 14
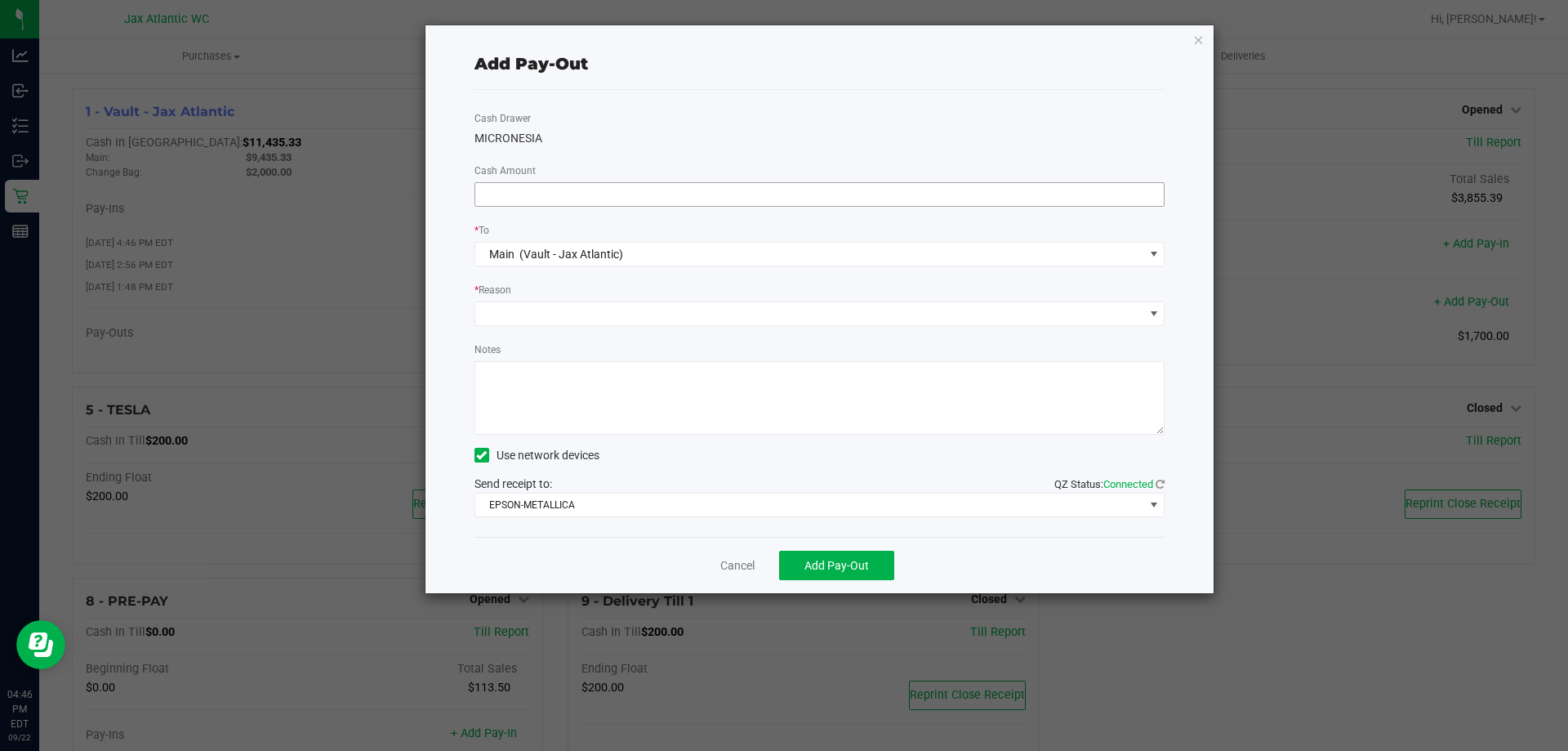
click at [604, 192] on input at bounding box center [820, 194] width 690 height 23
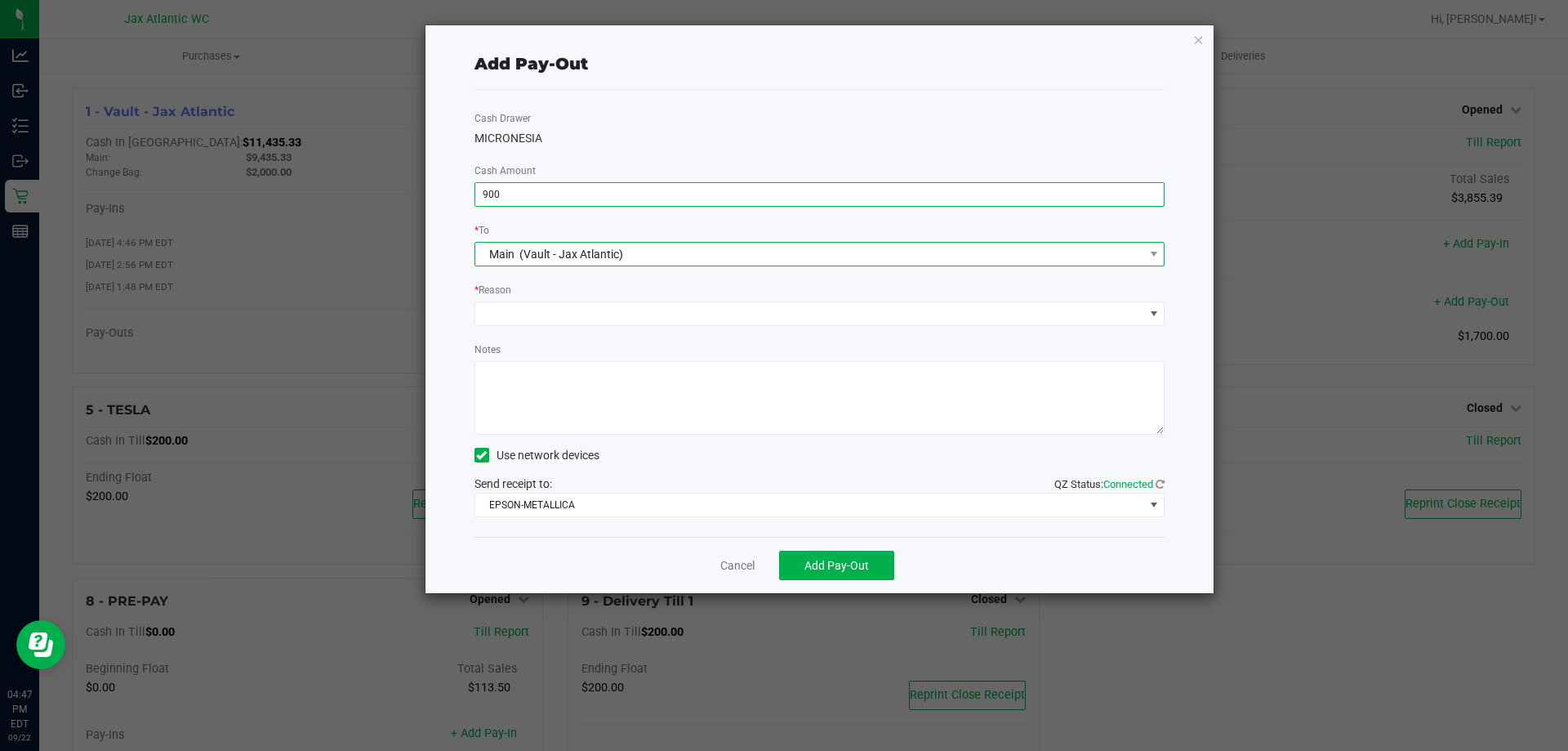
type input "$900.00"
click at [745, 256] on span "Main (Vault - Jax Atlantic)" at bounding box center [809, 254] width 668 height 23
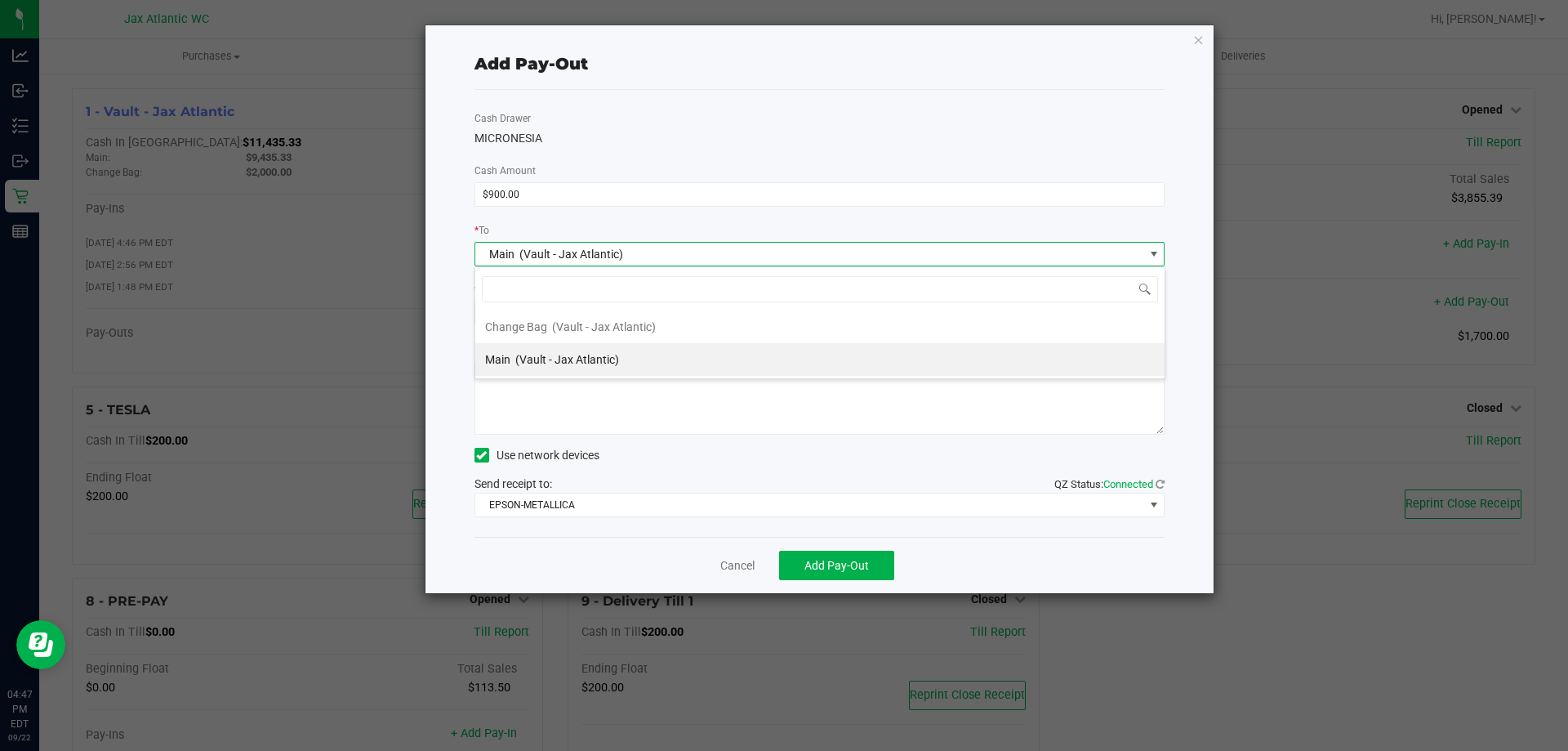
click at [750, 257] on span "Main (Vault - Jax Atlantic)" at bounding box center [809, 254] width 668 height 23
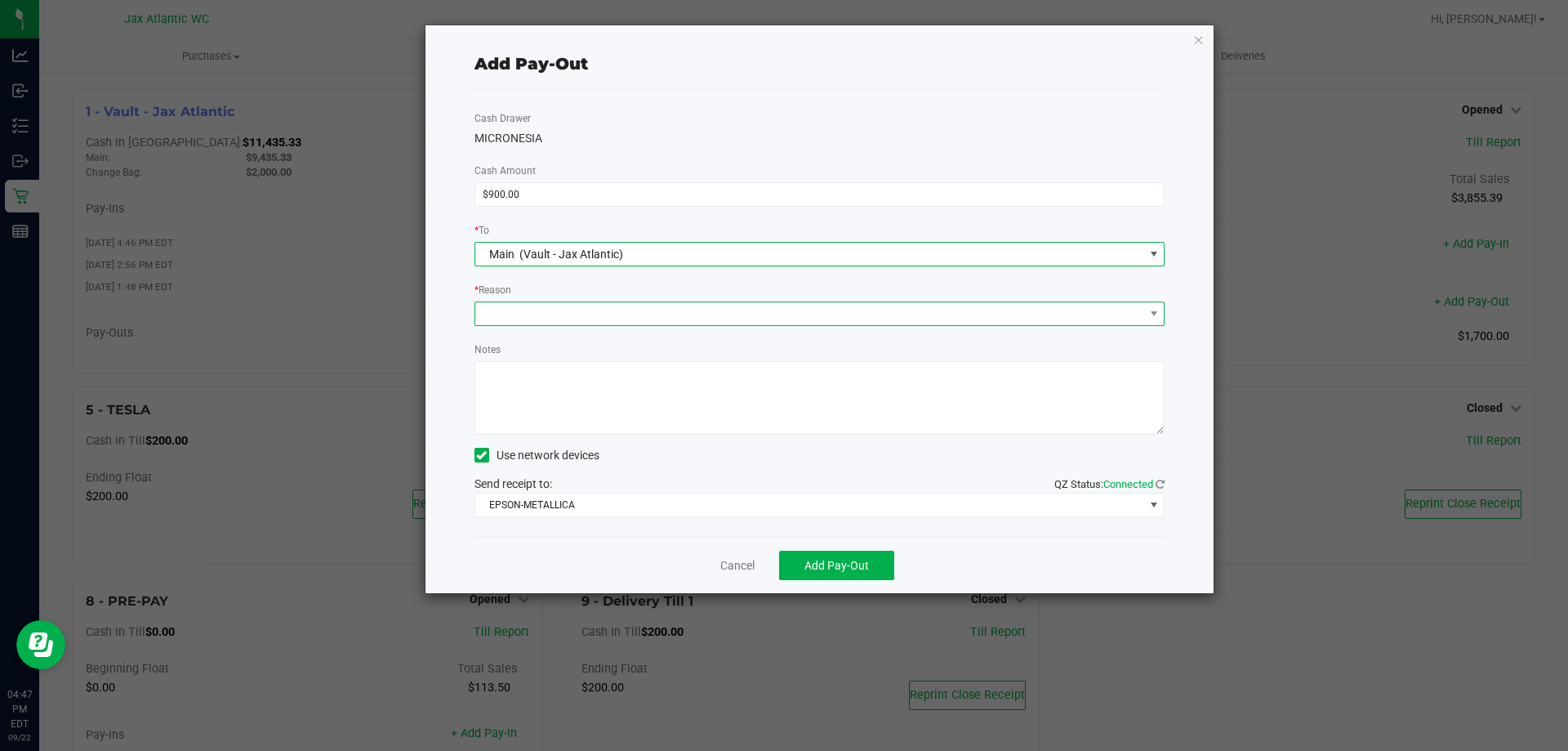
click at [644, 302] on span at bounding box center [809, 314] width 668 height 23
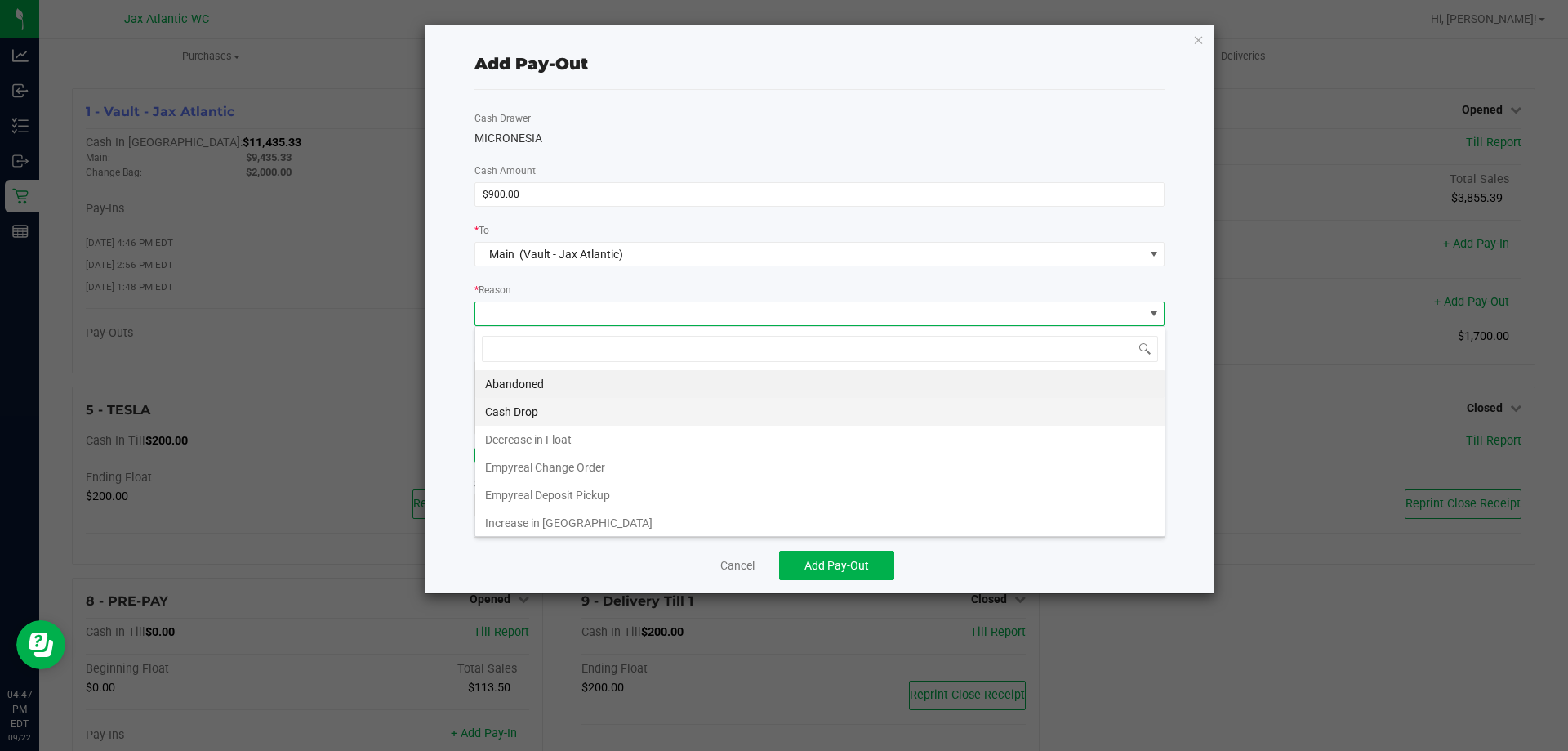
click at [582, 406] on li "Cash Drop" at bounding box center [820, 411] width 690 height 27
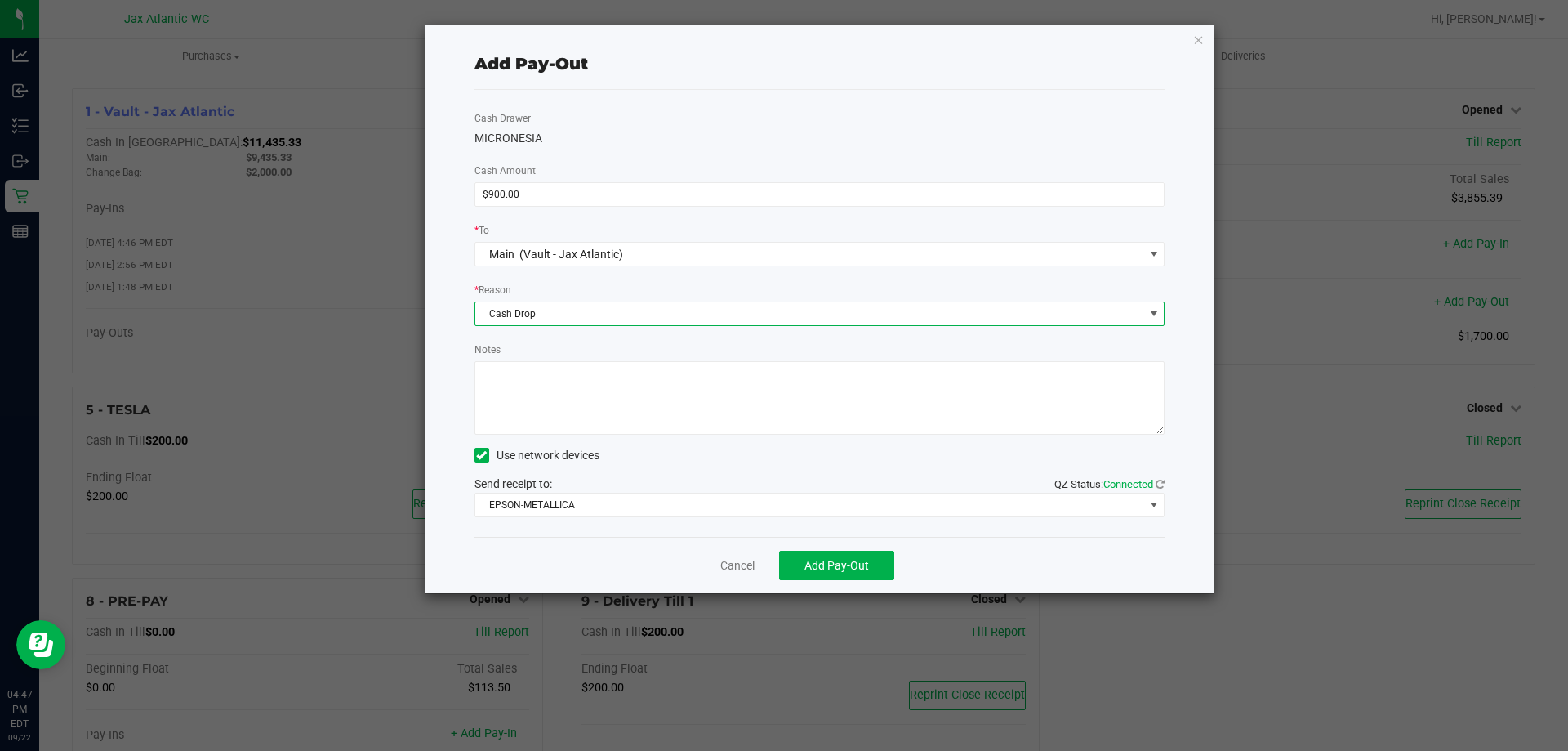
click at [583, 404] on textarea "Notes" at bounding box center [819, 397] width 690 height 74
type textarea "cash drop- HD"
click at [854, 567] on span "Add Pay-Out" at bounding box center [836, 565] width 65 height 13
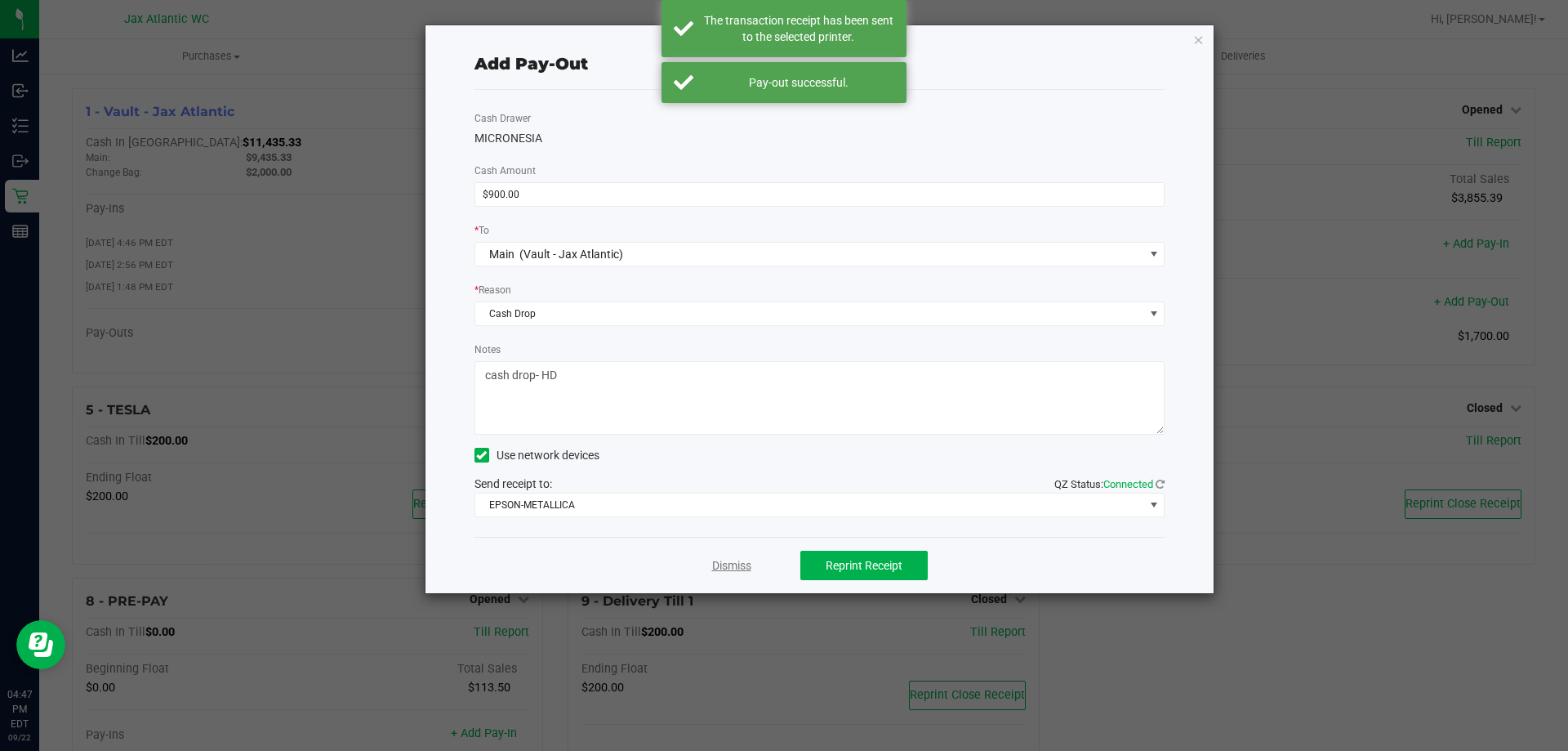
click at [726, 569] on link "Dismiss" at bounding box center [731, 565] width 39 height 17
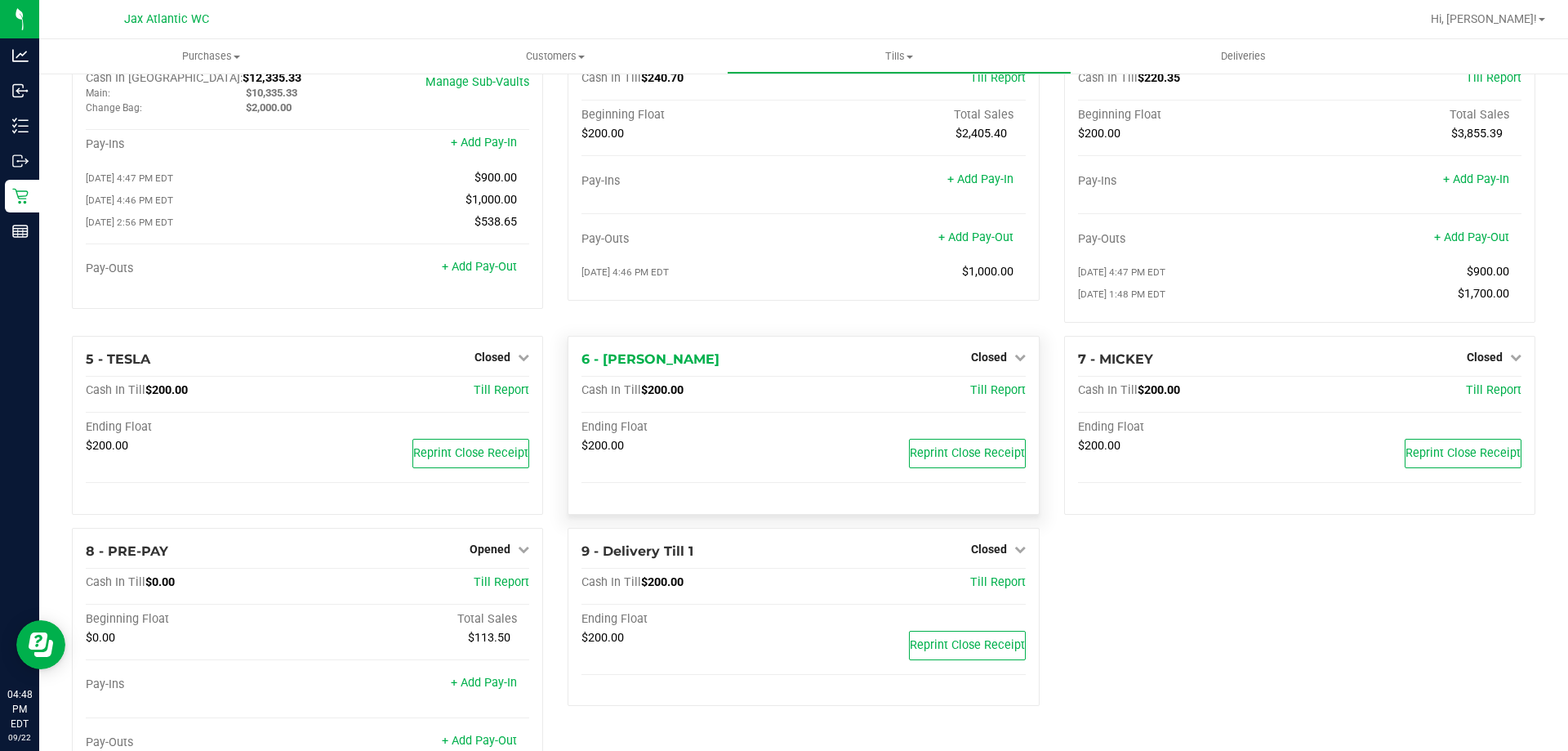
scroll to position [0, 0]
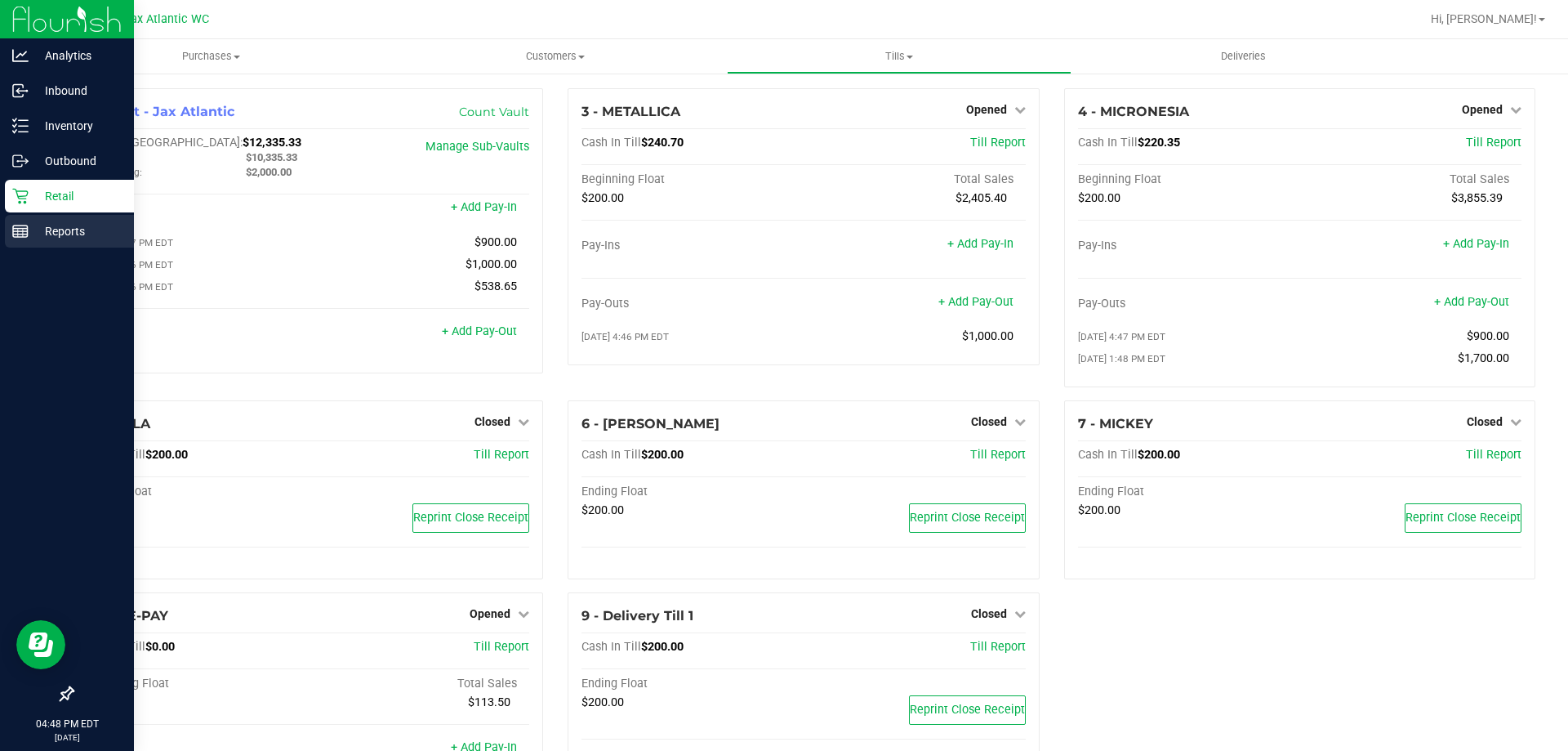
click at [16, 229] on line at bounding box center [20, 229] width 15 height 0
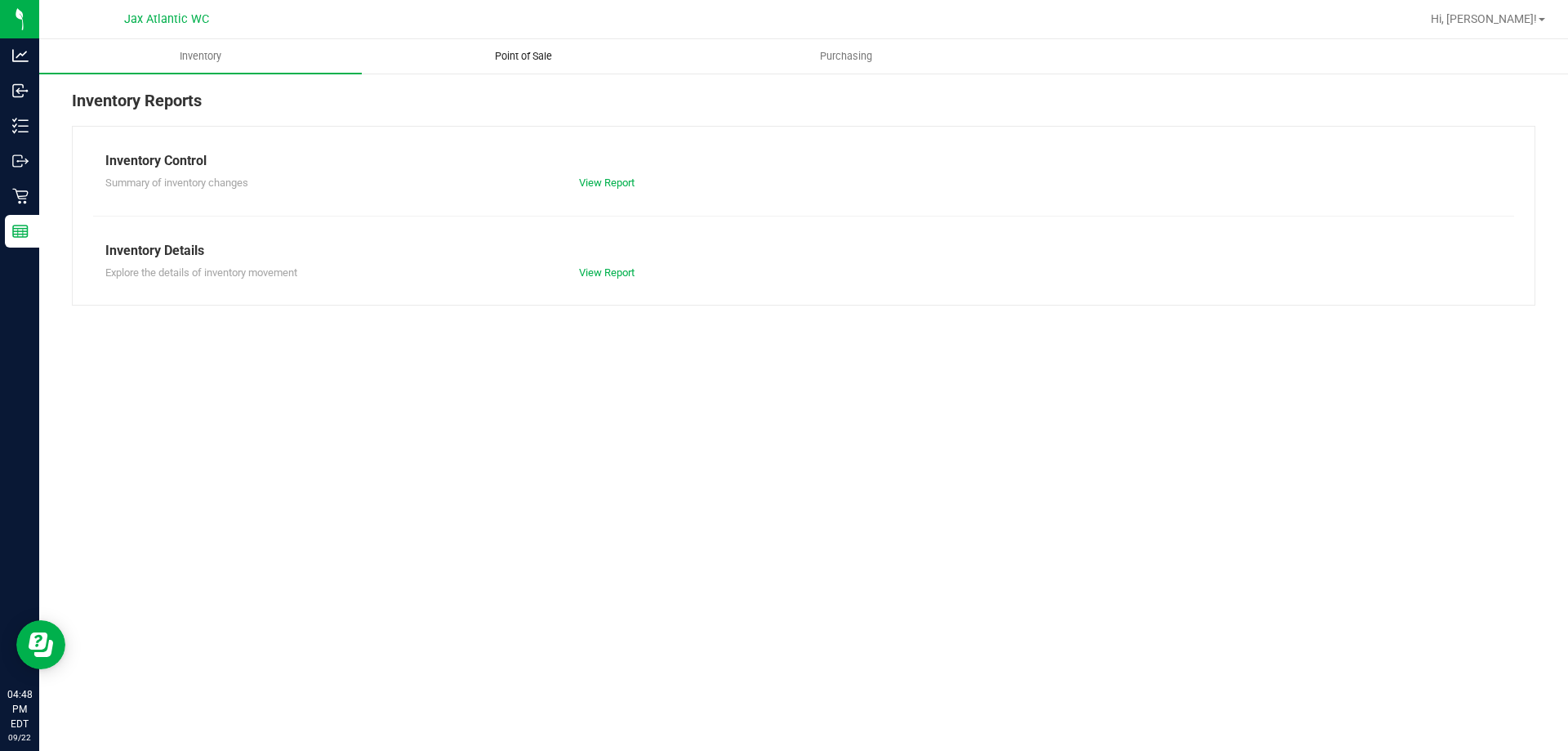
click at [530, 56] on span "Point of Sale" at bounding box center [523, 56] width 101 height 15
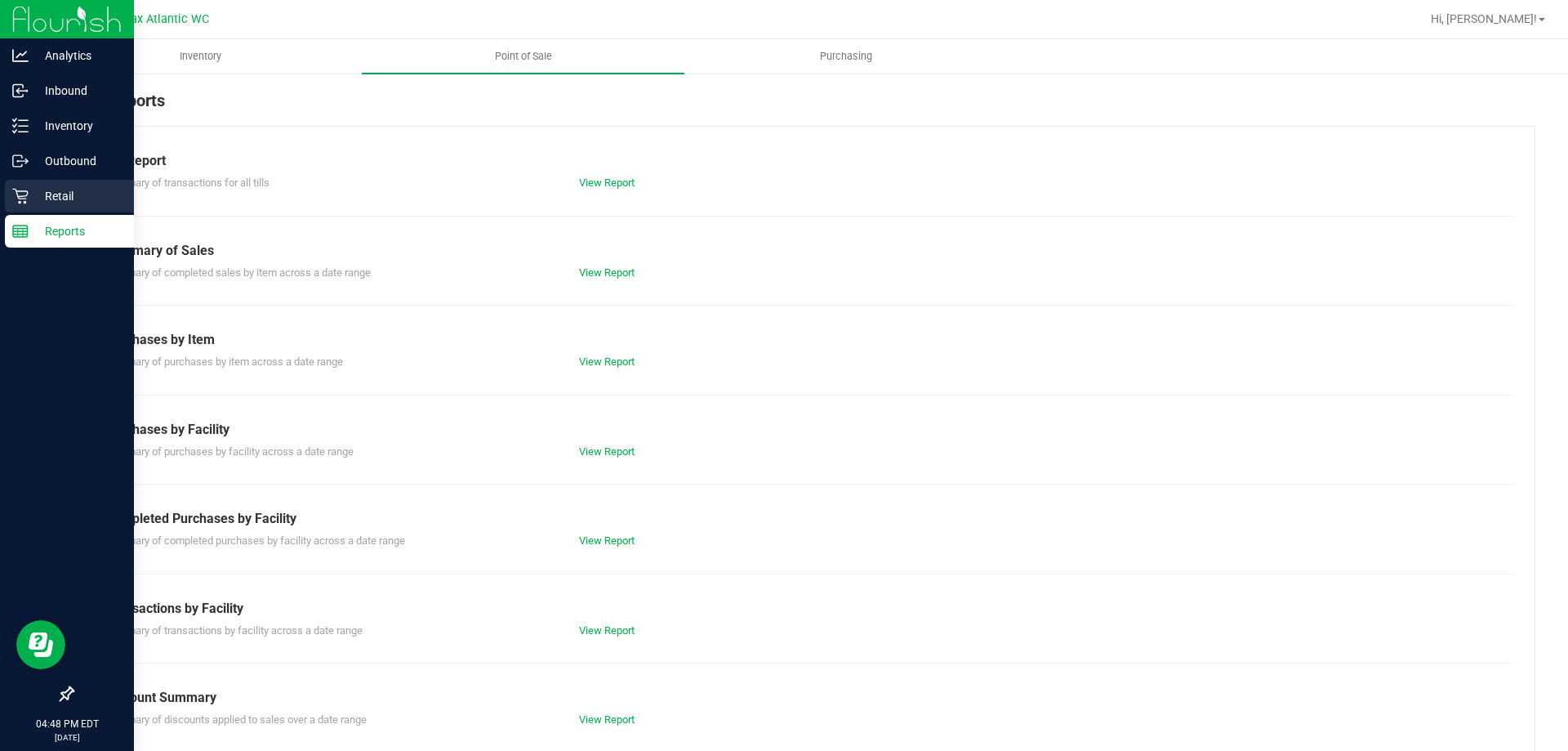
click at [30, 199] on p "Retail" at bounding box center [77, 196] width 98 height 20
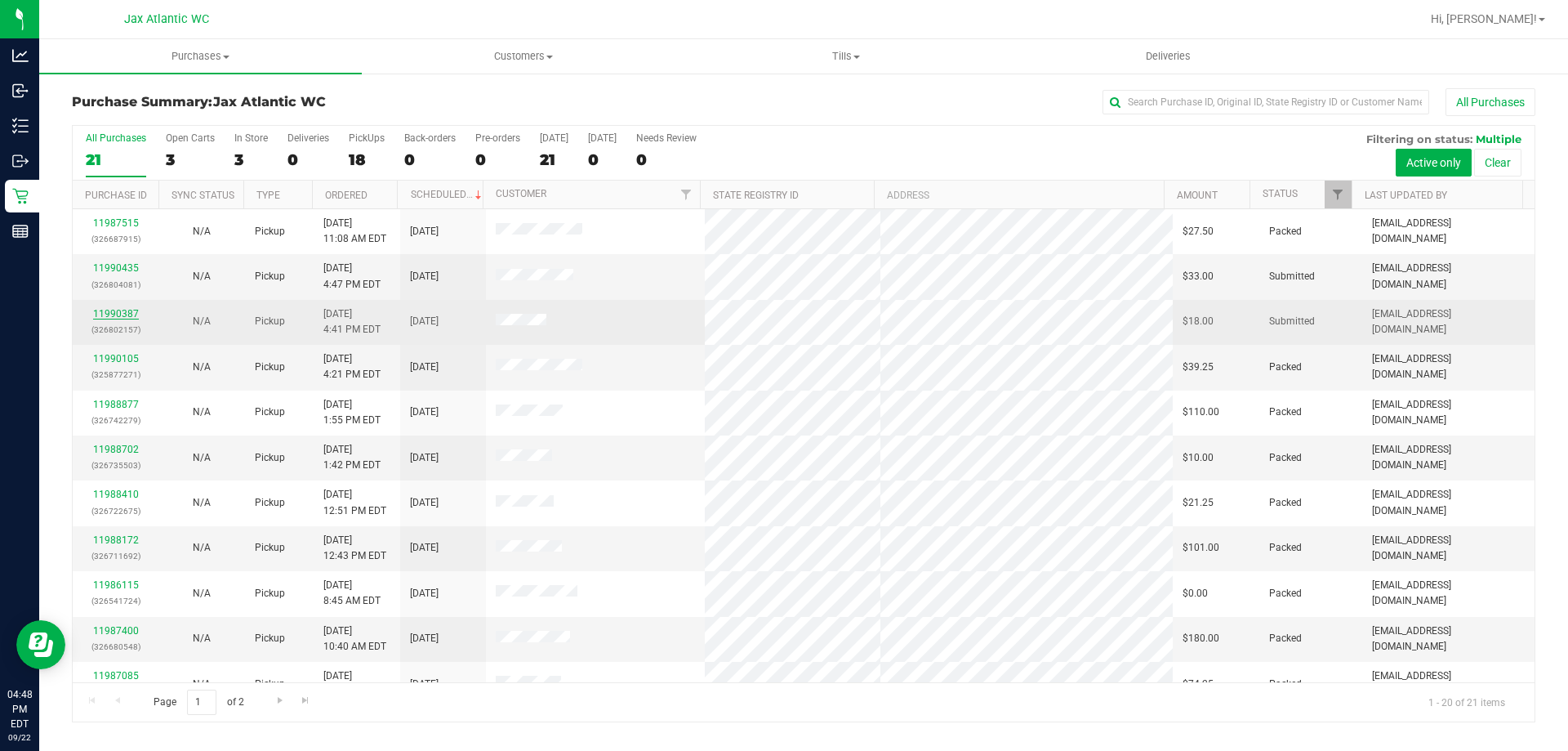
click at [120, 314] on link "11990387" at bounding box center [116, 313] width 46 height 12
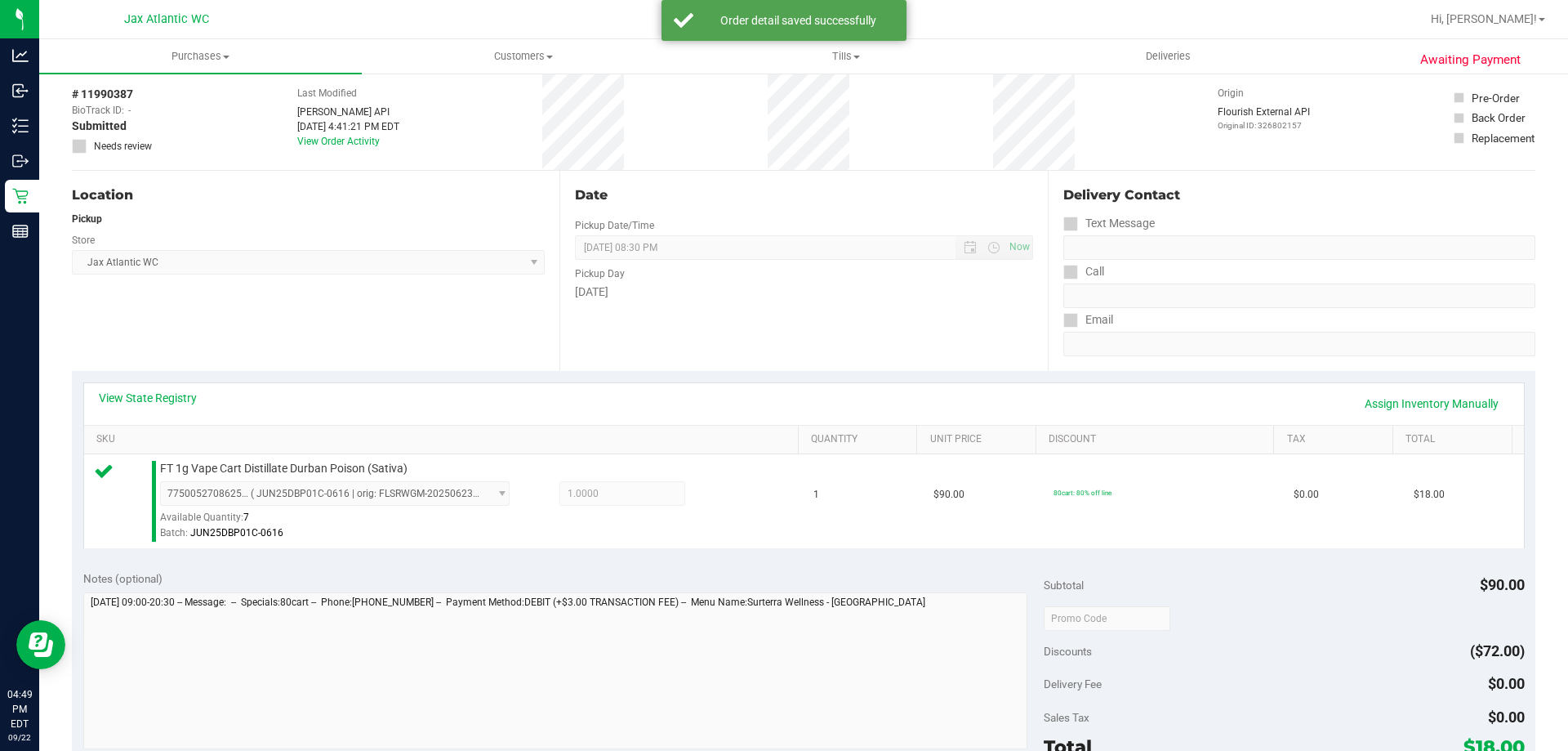
scroll to position [326, 0]
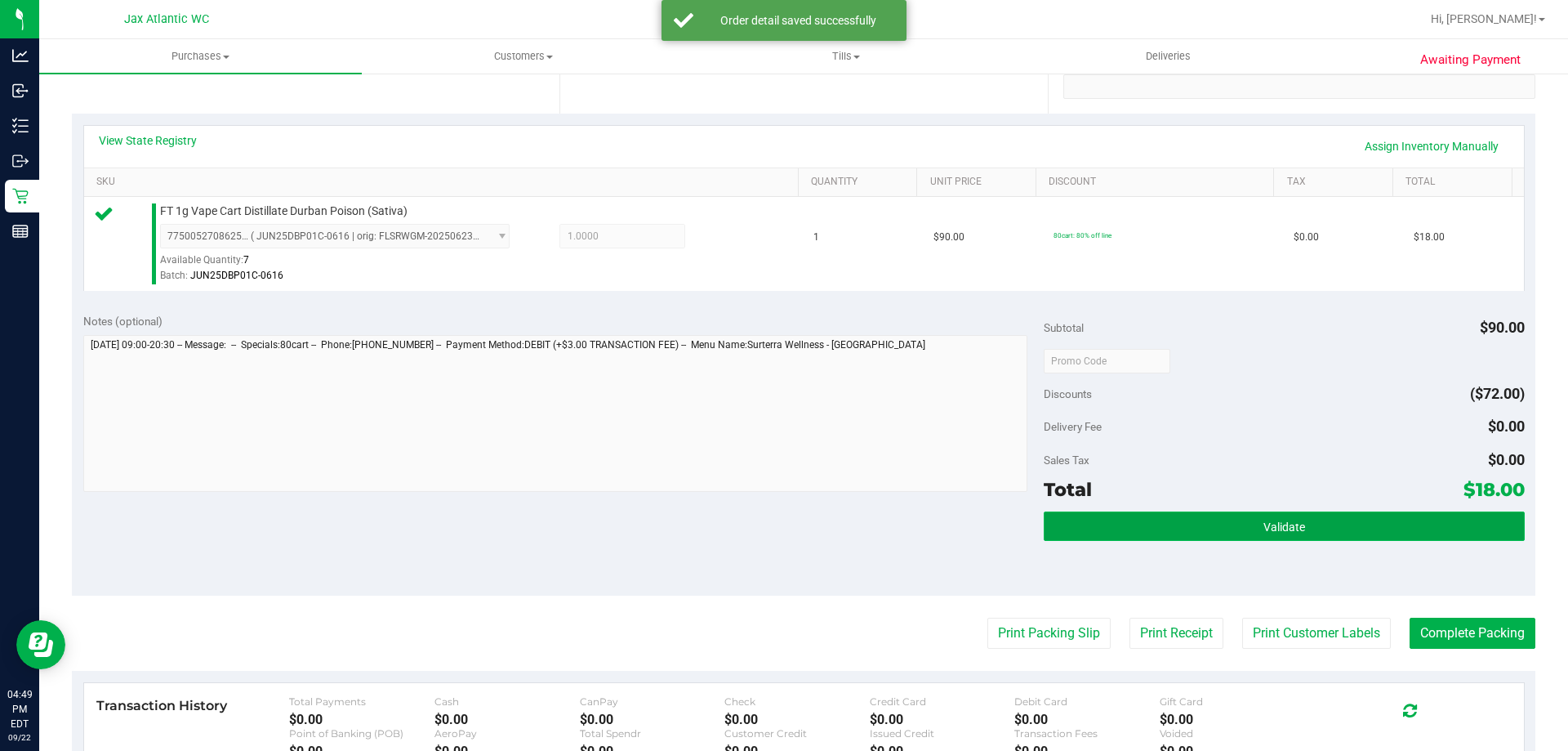
click at [1071, 530] on button "Validate" at bounding box center [1283, 526] width 480 height 29
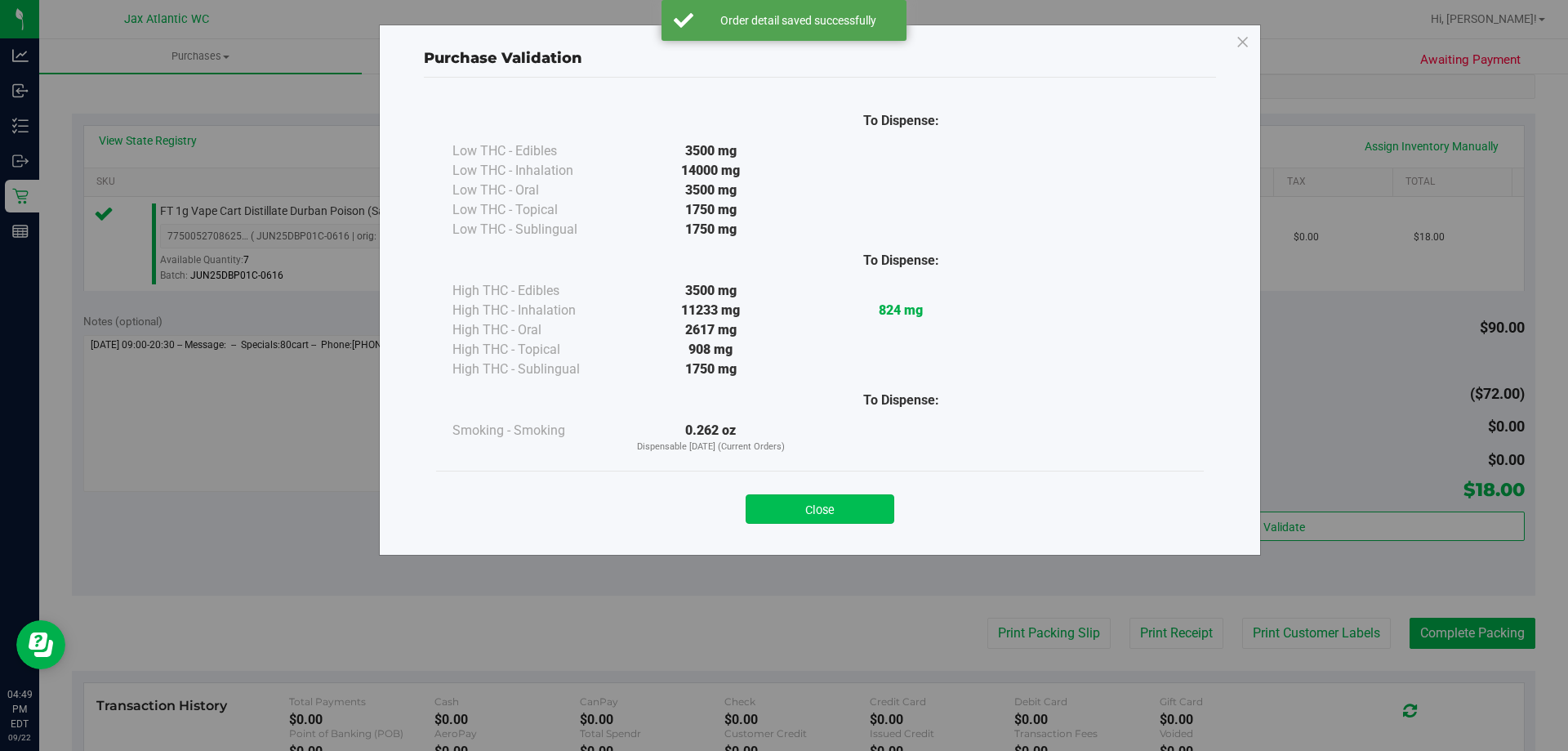
click at [800, 505] on button "Close" at bounding box center [820, 508] width 149 height 29
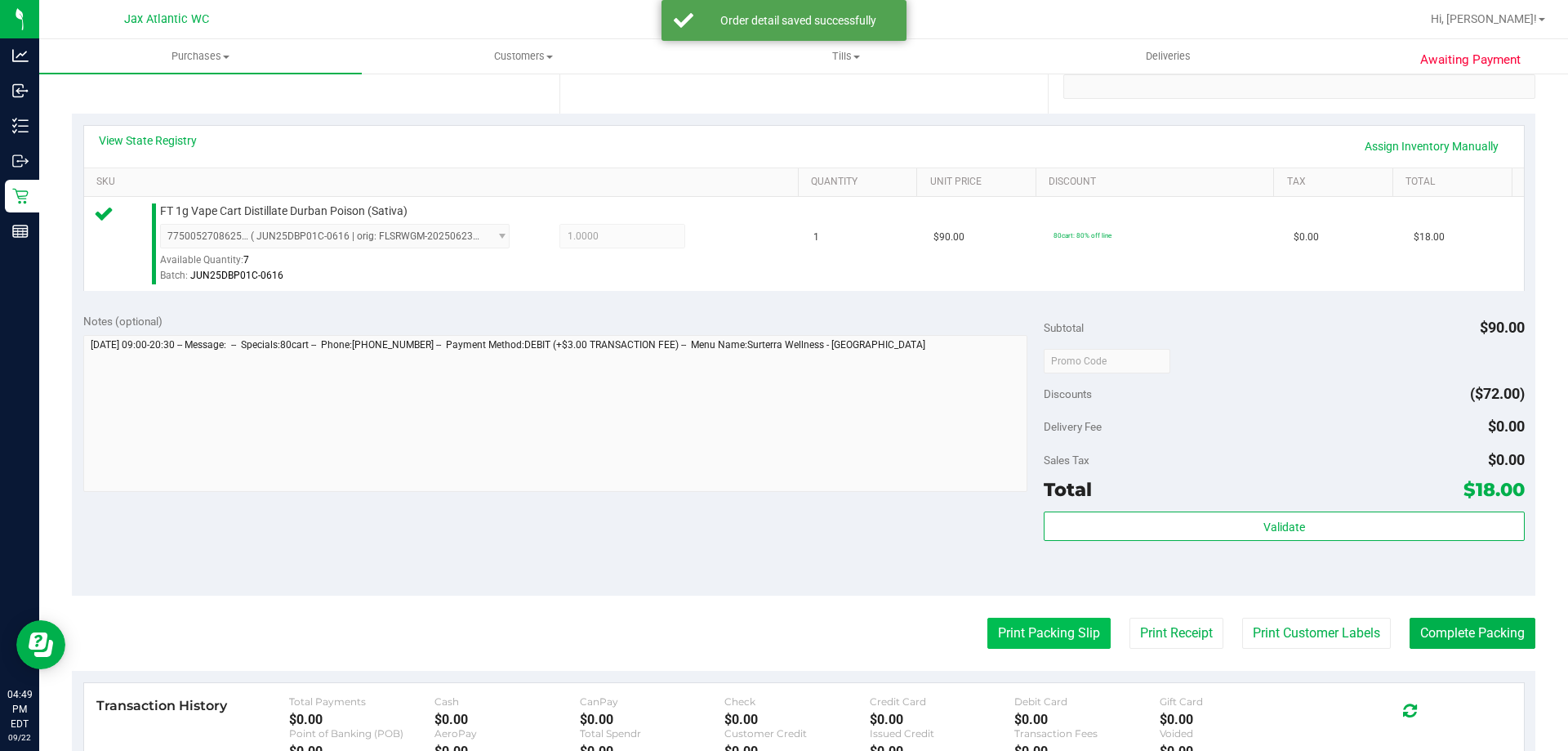
click at [1041, 625] on button "Print Packing Slip" at bounding box center [1049, 632] width 123 height 31
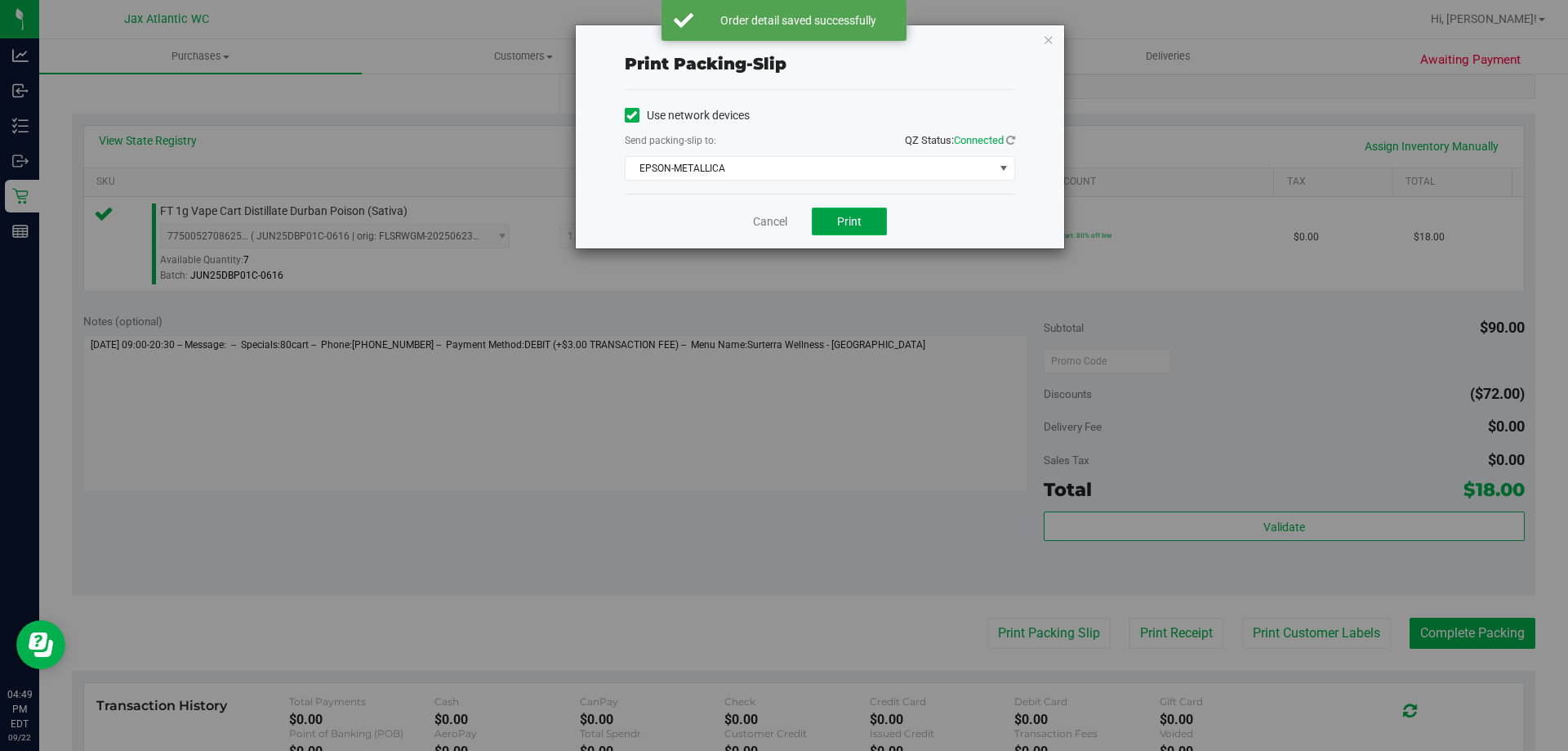
click at [831, 221] on button "Print" at bounding box center [849, 221] width 75 height 27
click at [1049, 39] on icon "button" at bounding box center [1048, 39] width 12 height 20
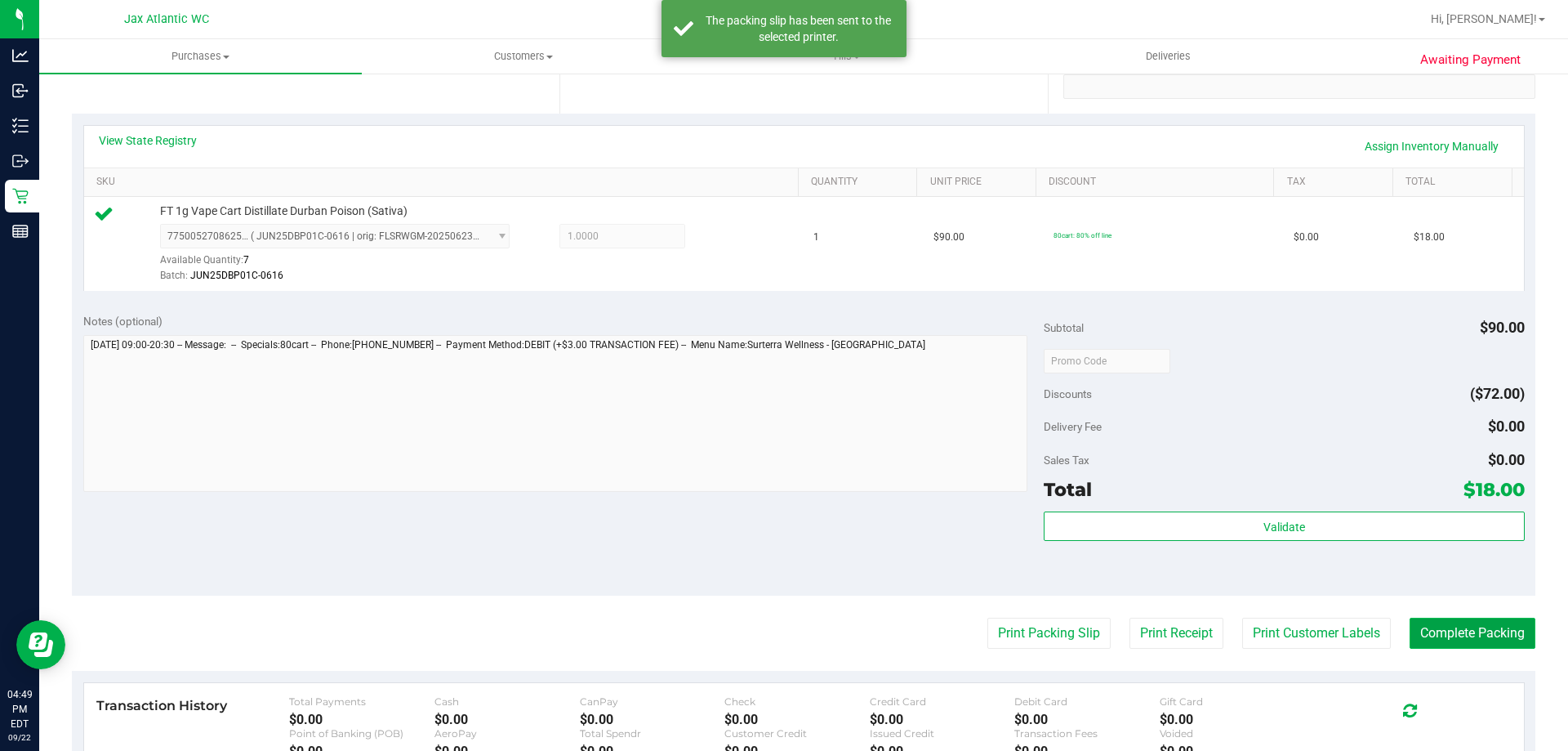
drag, startPoint x: 1462, startPoint y: 630, endPoint x: 1466, endPoint y: 623, distance: 8.1
click at [1461, 630] on button "Complete Packing" at bounding box center [1472, 632] width 126 height 31
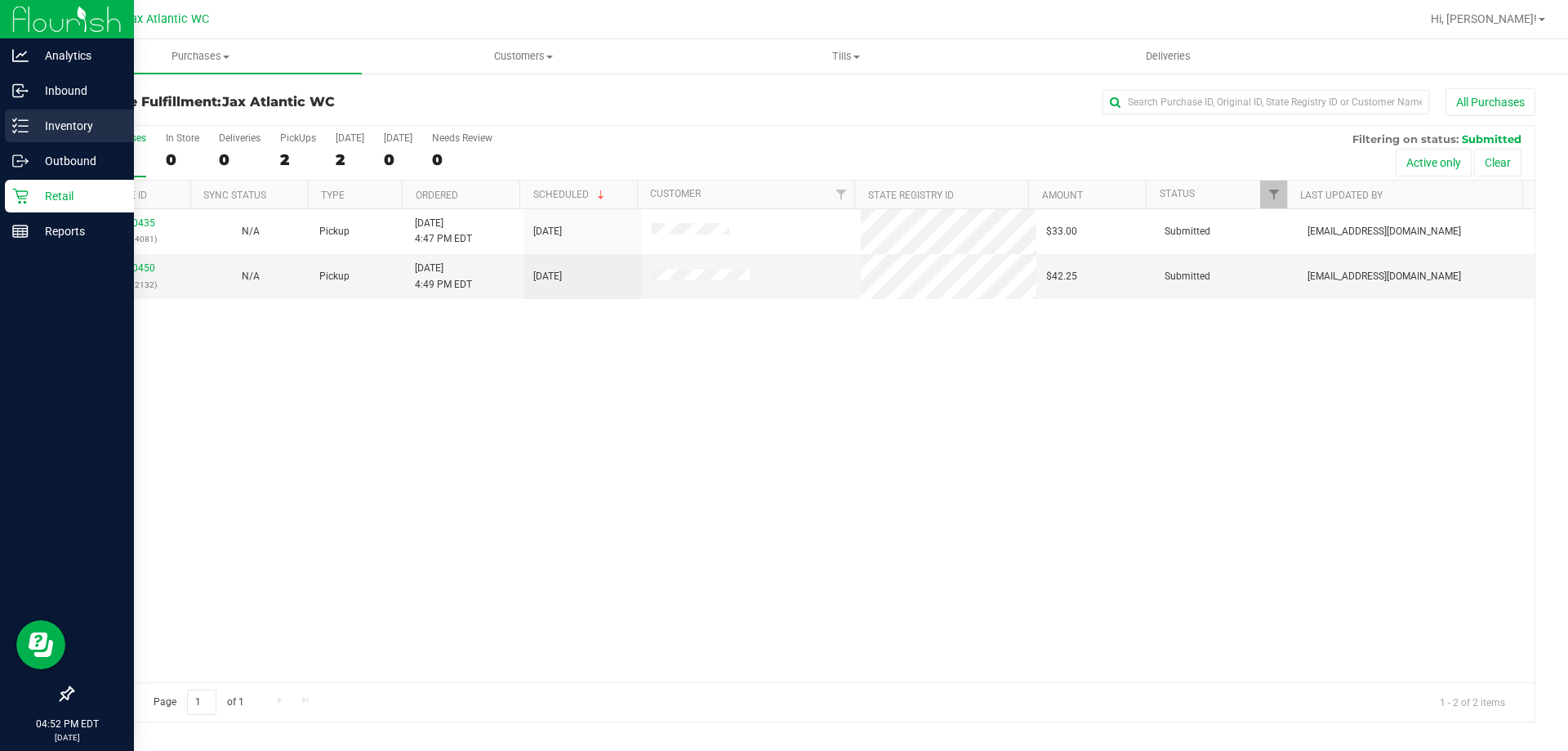
click at [18, 131] on icon at bounding box center [20, 126] width 16 height 16
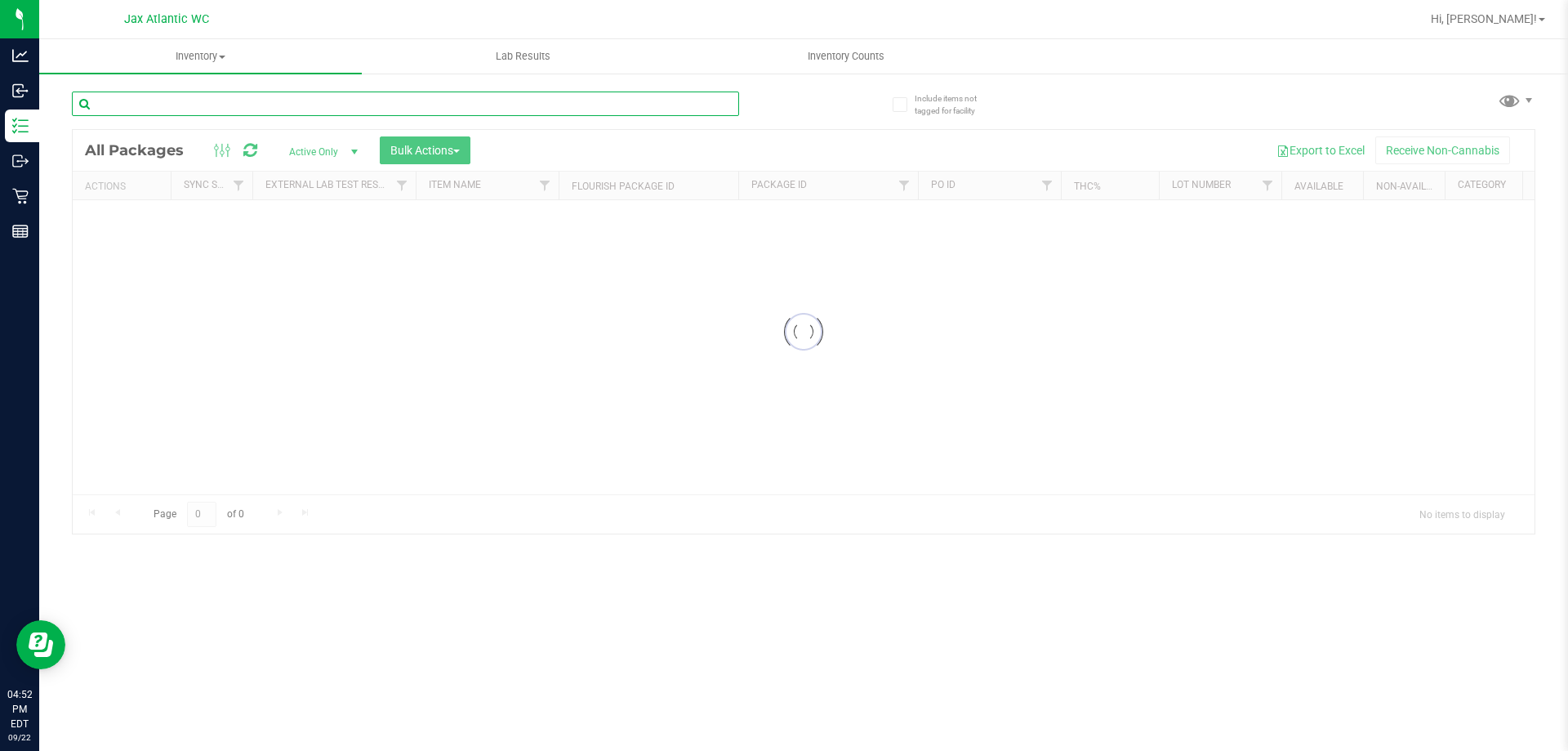
click at [252, 109] on input "text" at bounding box center [405, 104] width 667 height 25
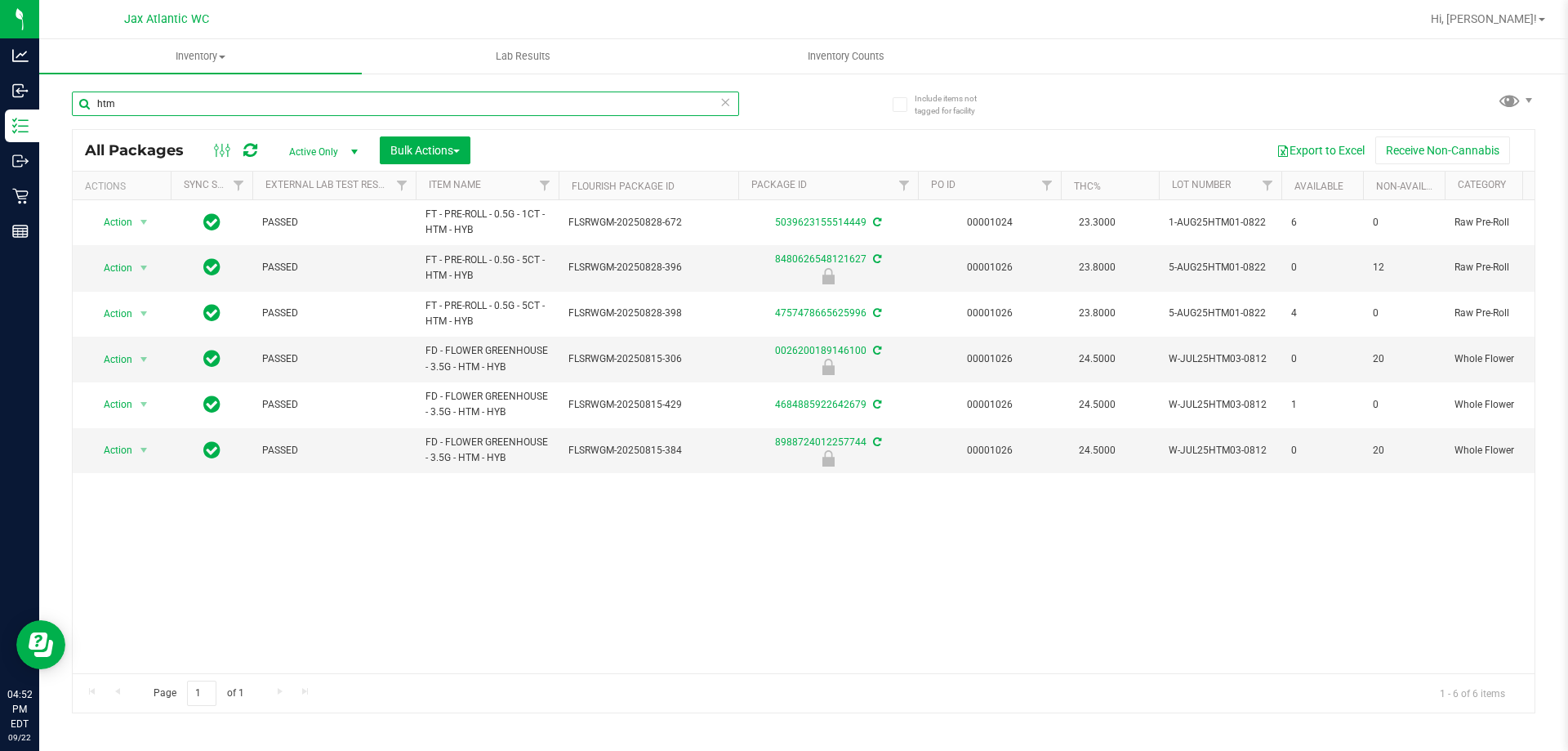
type input "htm"
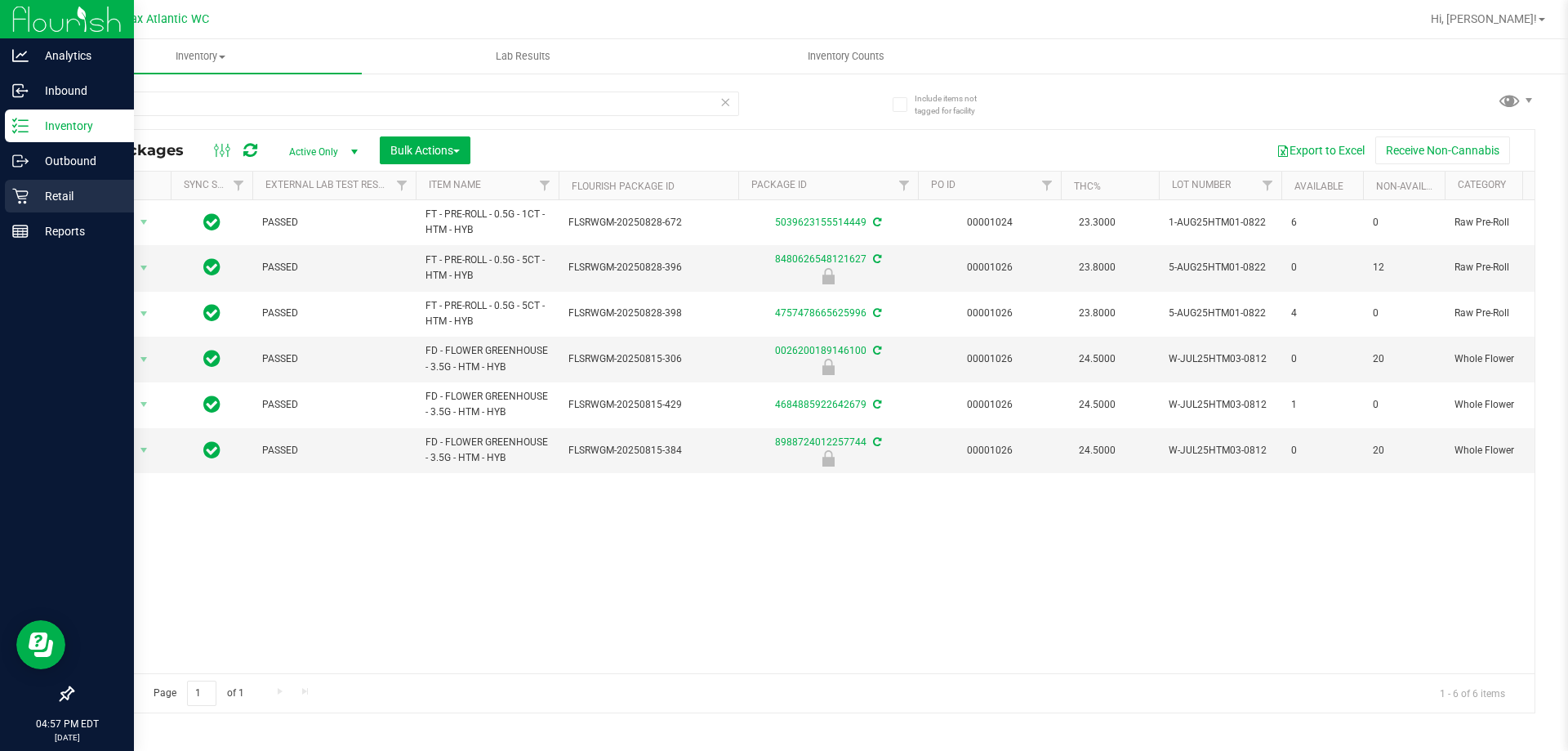
click at [26, 195] on icon at bounding box center [20, 197] width 16 height 16
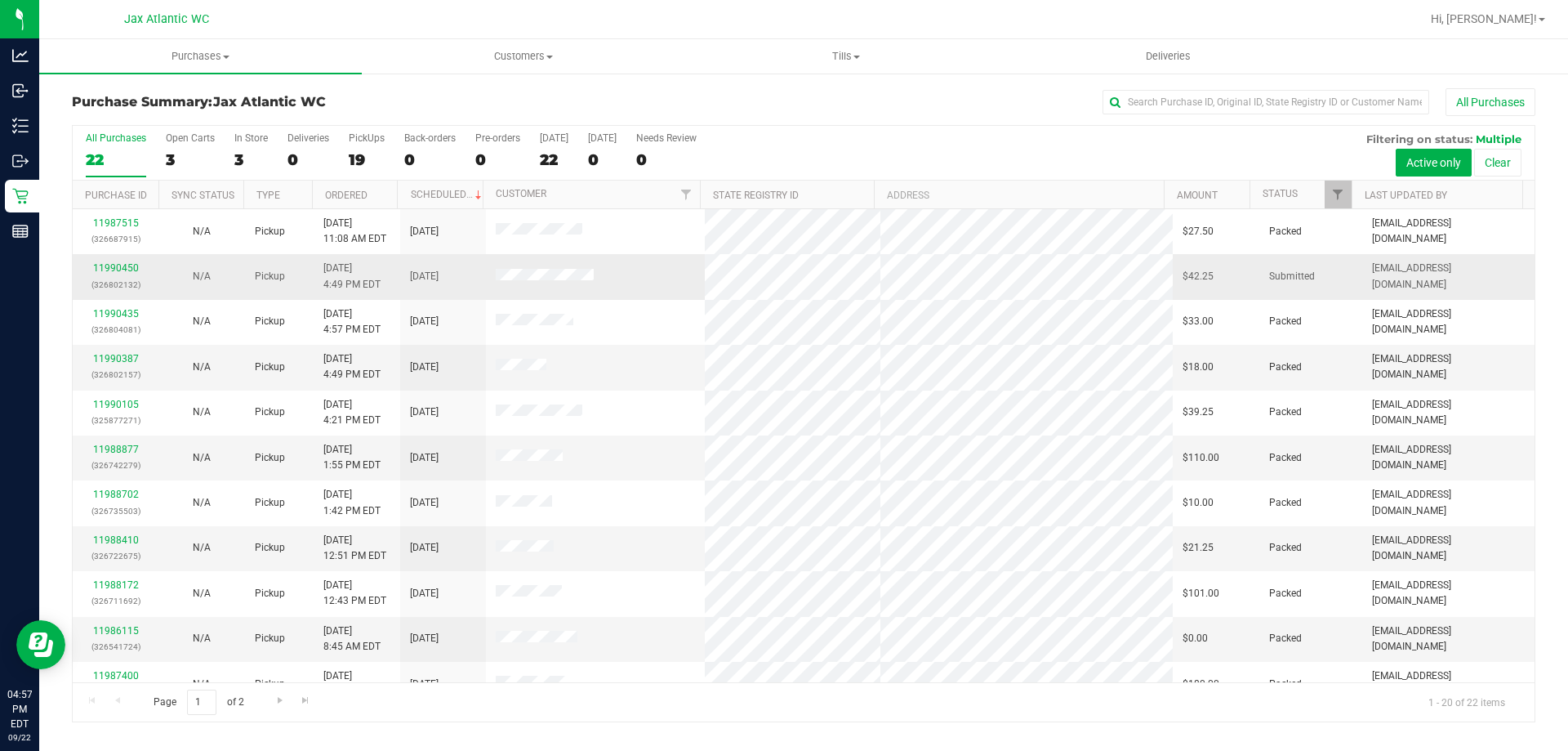
click at [113, 262] on div "11990450 (326802132)" at bounding box center [115, 276] width 66 height 31
click at [113, 264] on link "11990450" at bounding box center [116, 268] width 46 height 12
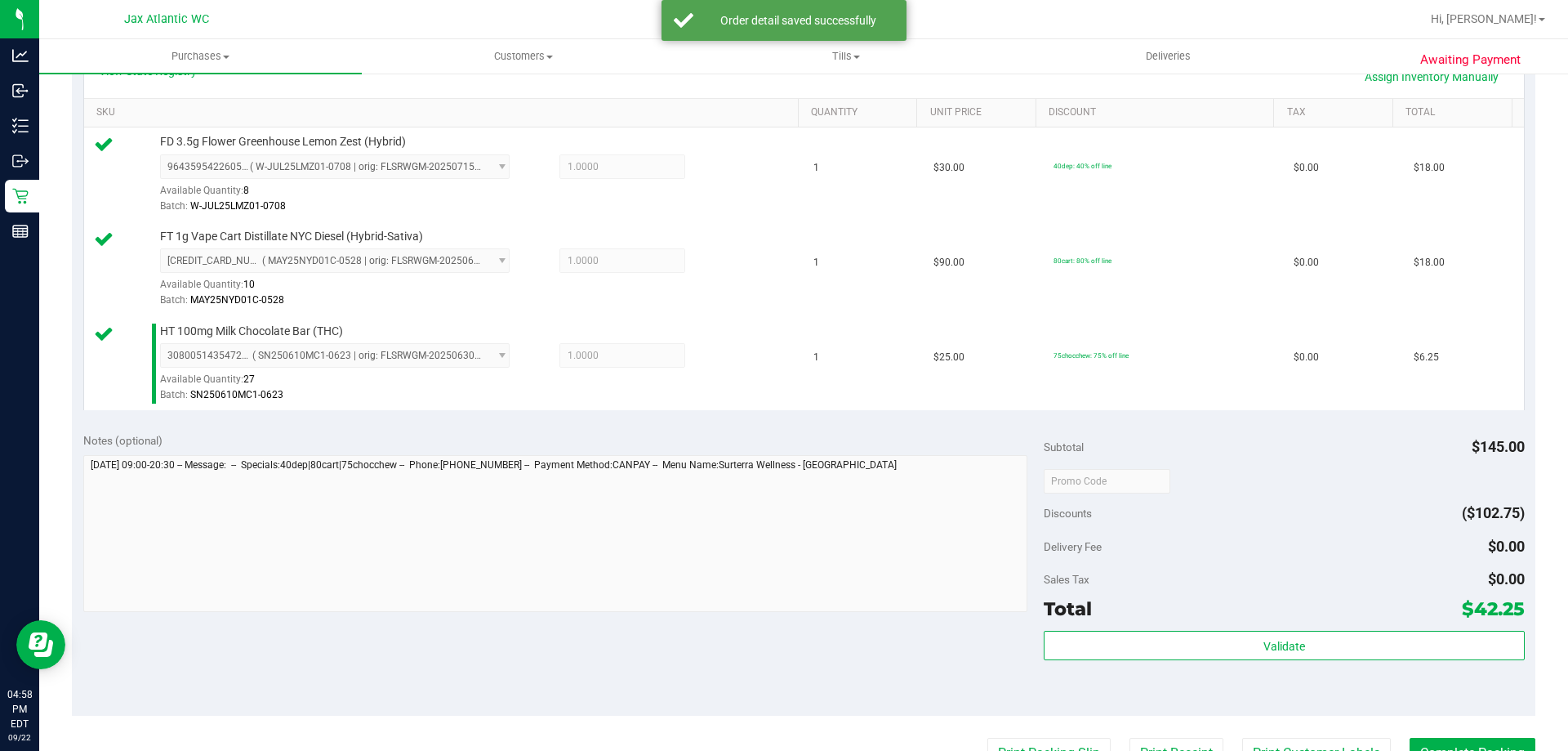
scroll to position [653, 0]
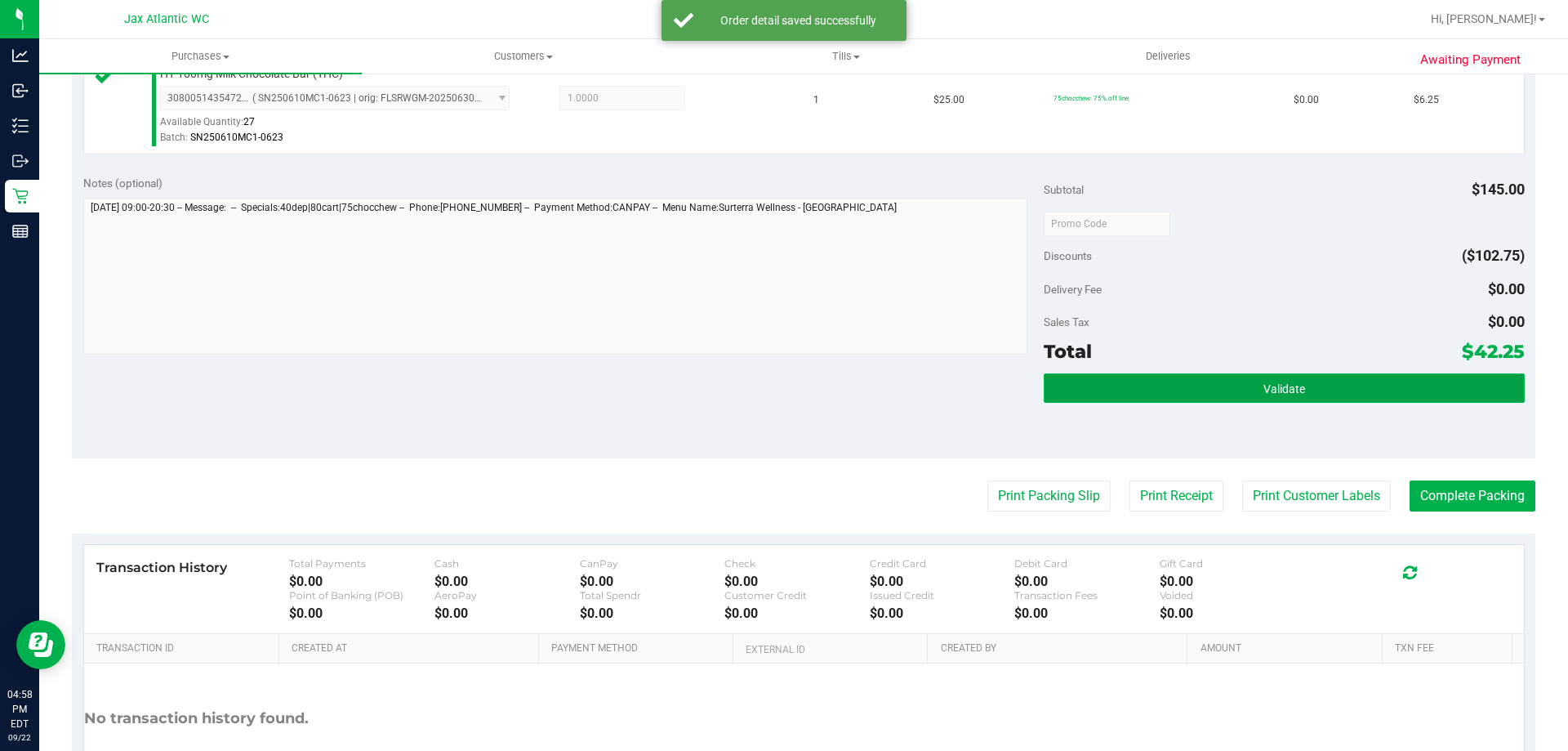
click at [1109, 387] on button "Validate" at bounding box center [1283, 387] width 480 height 29
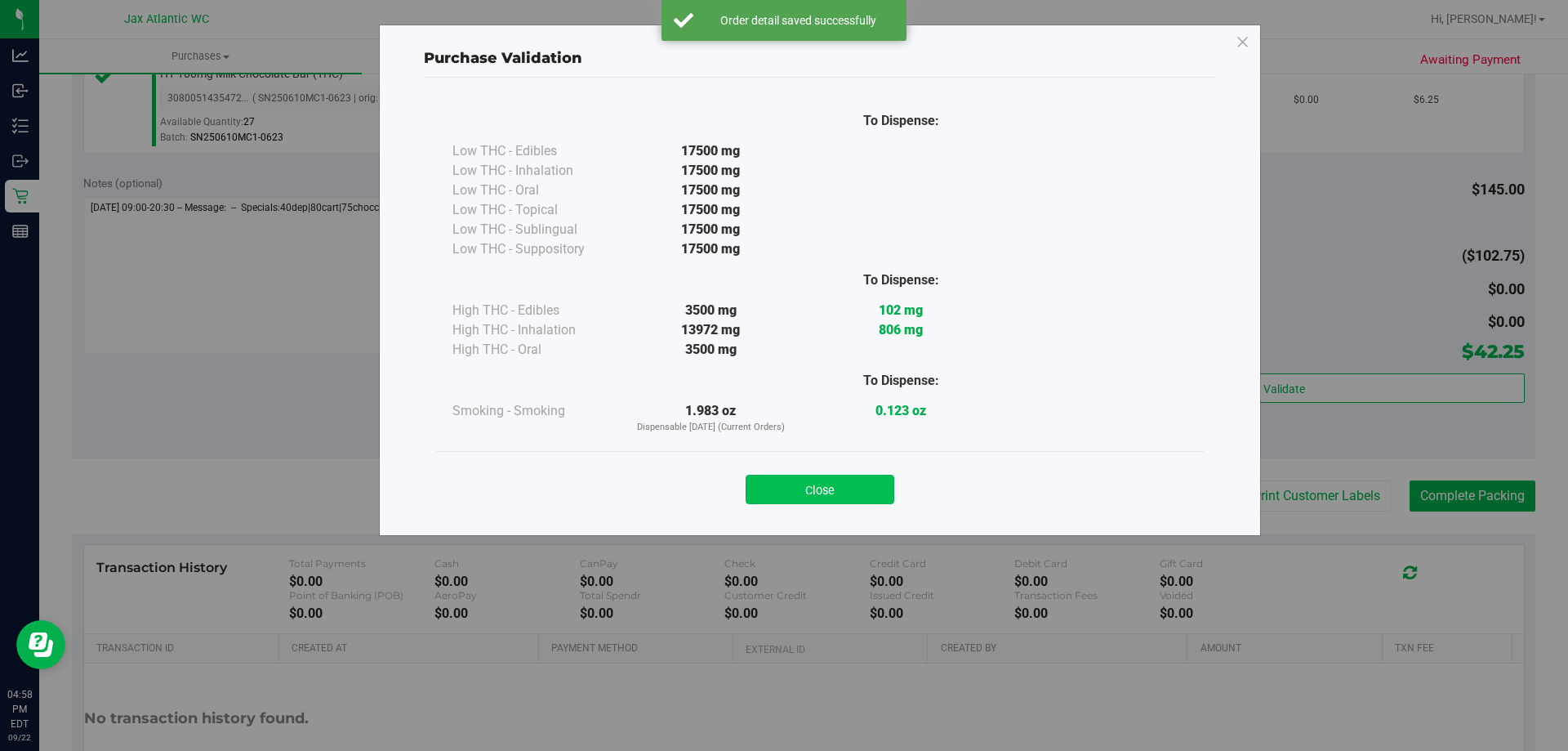
click at [866, 489] on button "Close" at bounding box center [820, 489] width 149 height 29
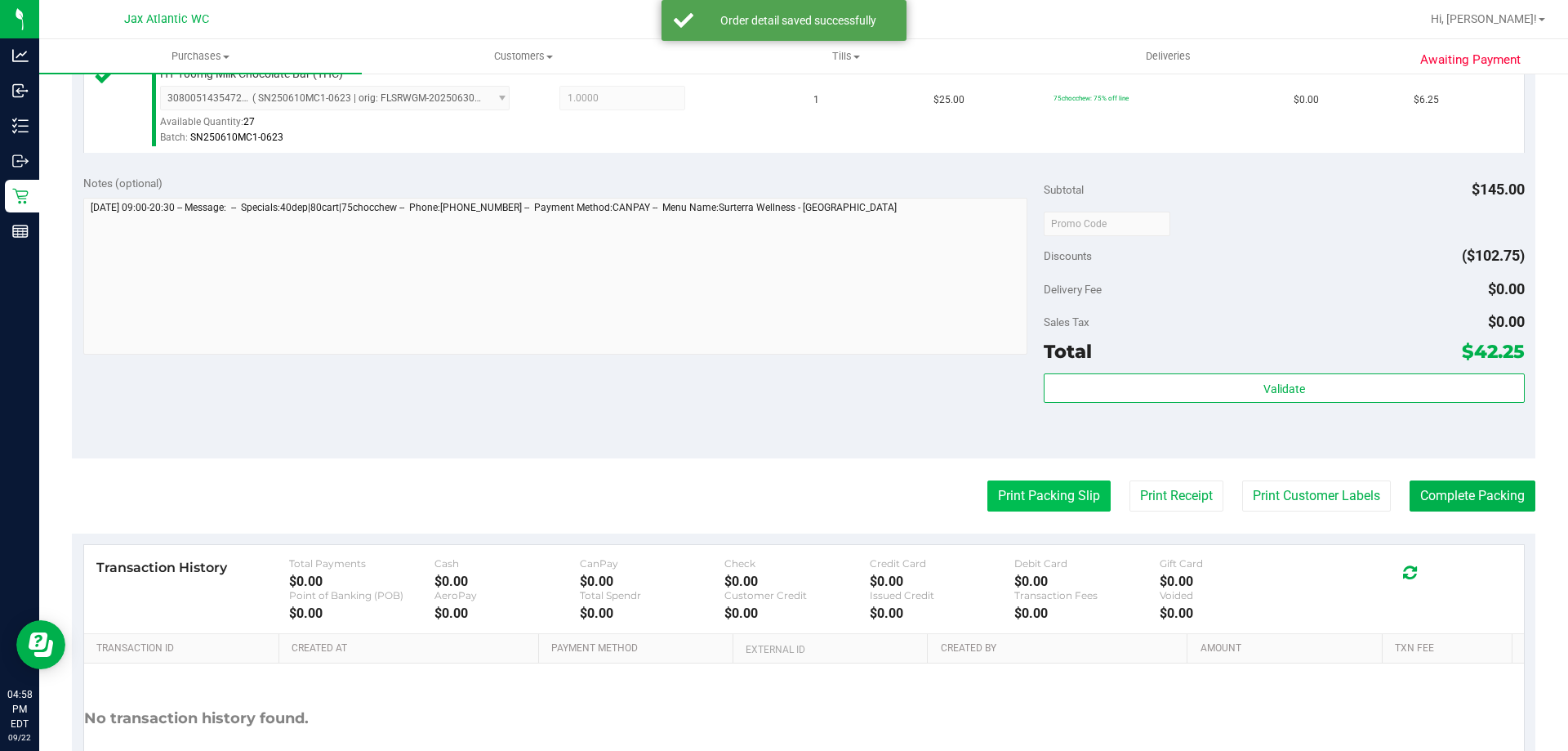
click at [1001, 493] on button "Print Packing Slip" at bounding box center [1049, 496] width 123 height 31
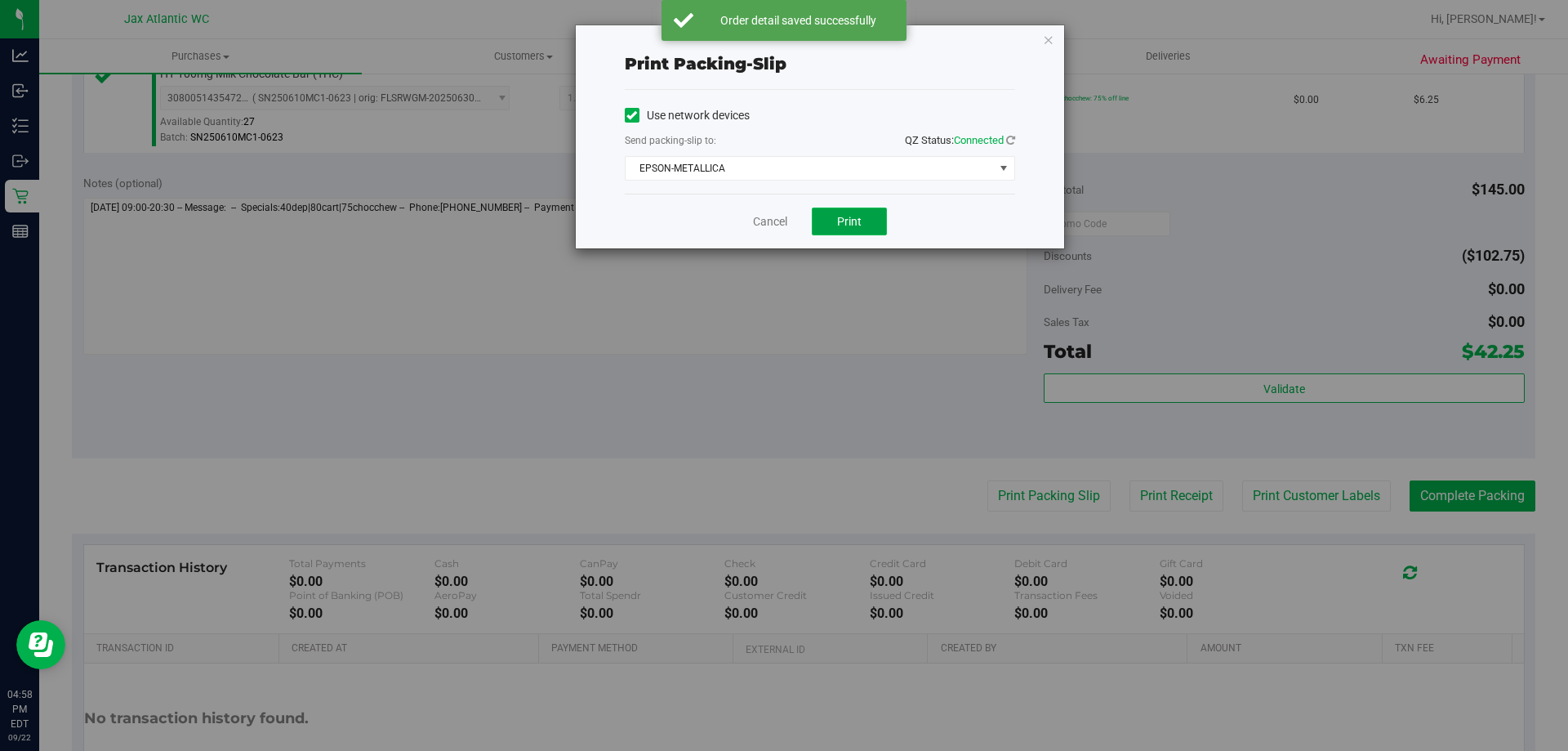
click at [834, 217] on button "Print" at bounding box center [849, 221] width 75 height 27
click at [1046, 37] on icon "button" at bounding box center [1048, 39] width 12 height 20
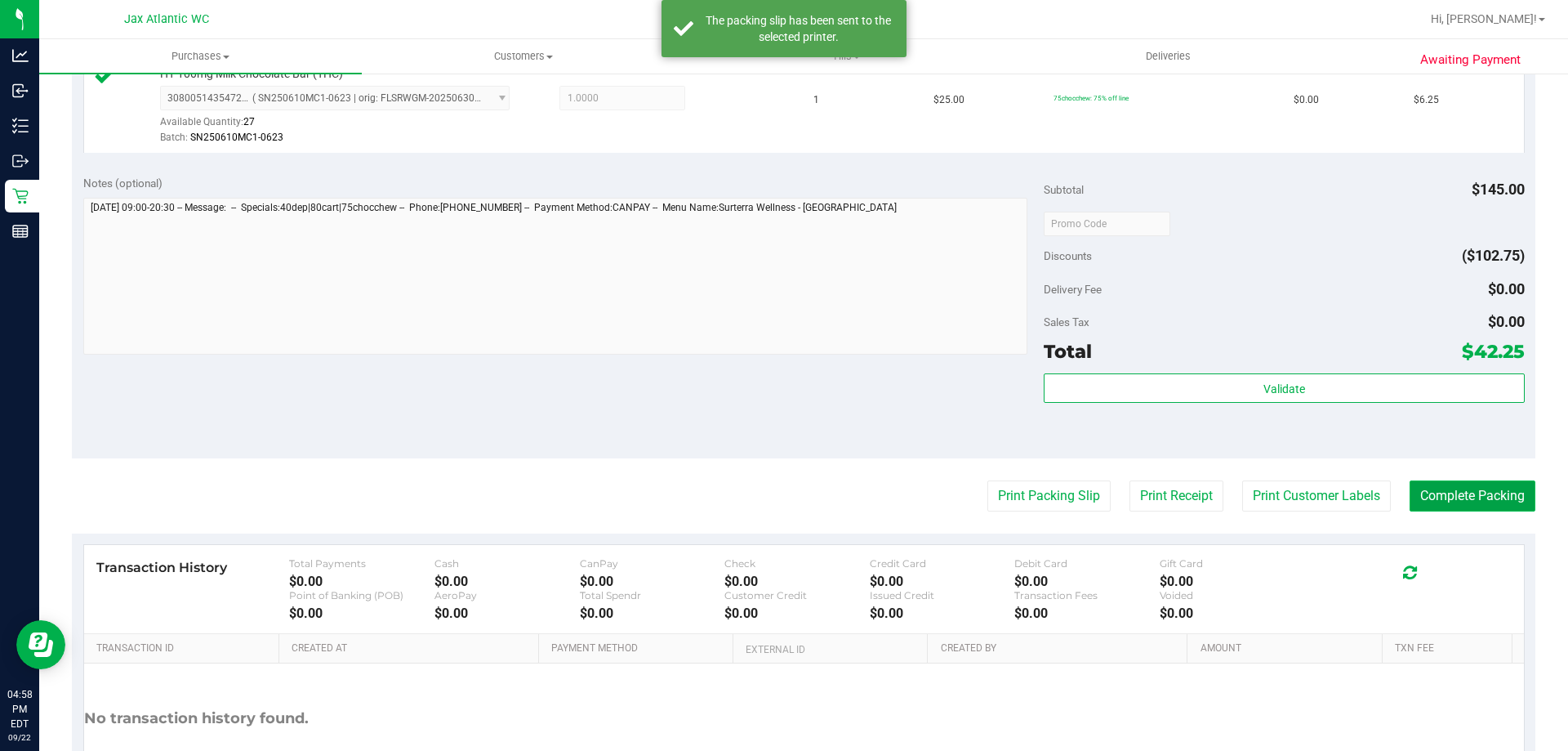
click at [1441, 482] on button "Complete Packing" at bounding box center [1472, 496] width 126 height 31
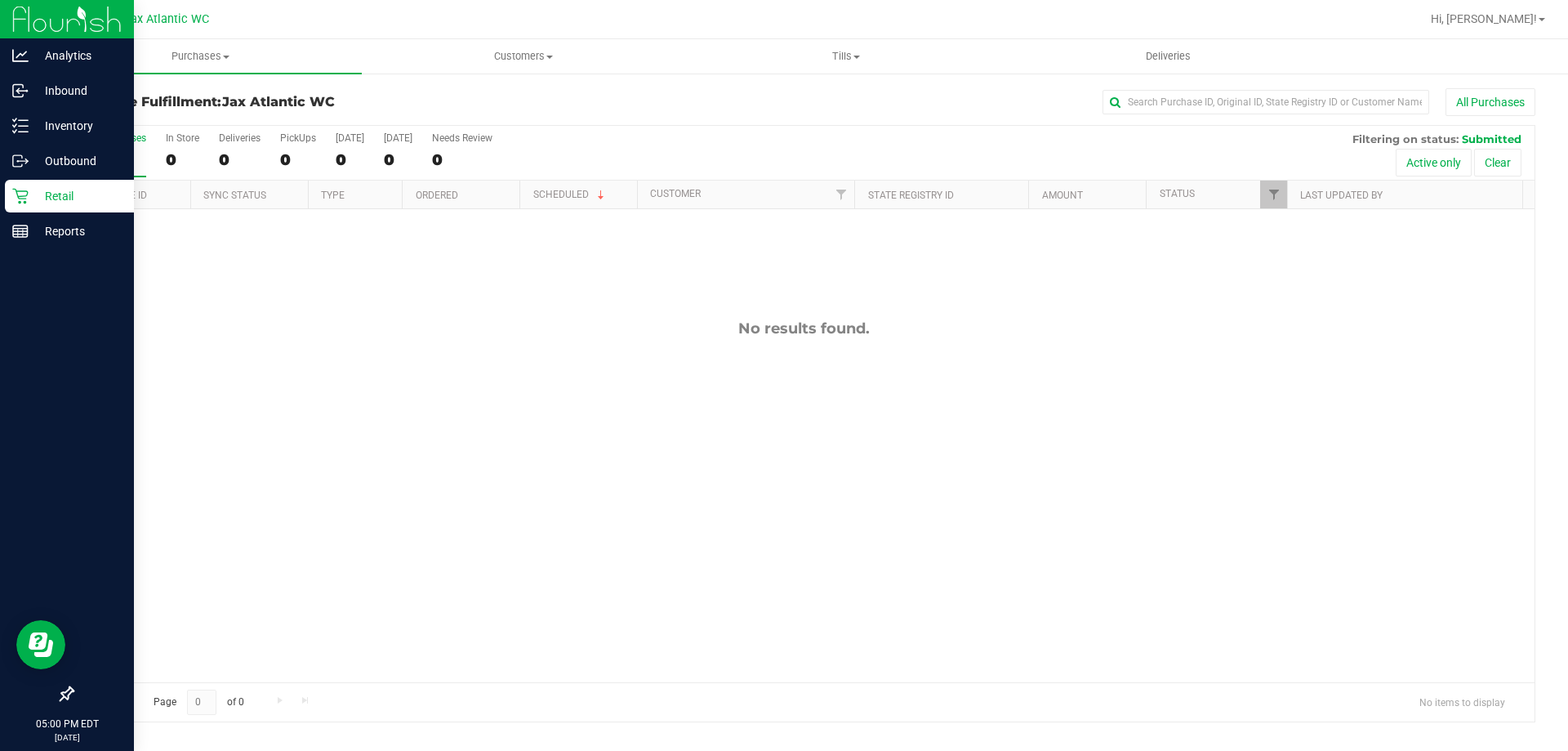
click at [24, 196] on icon at bounding box center [20, 196] width 16 height 16
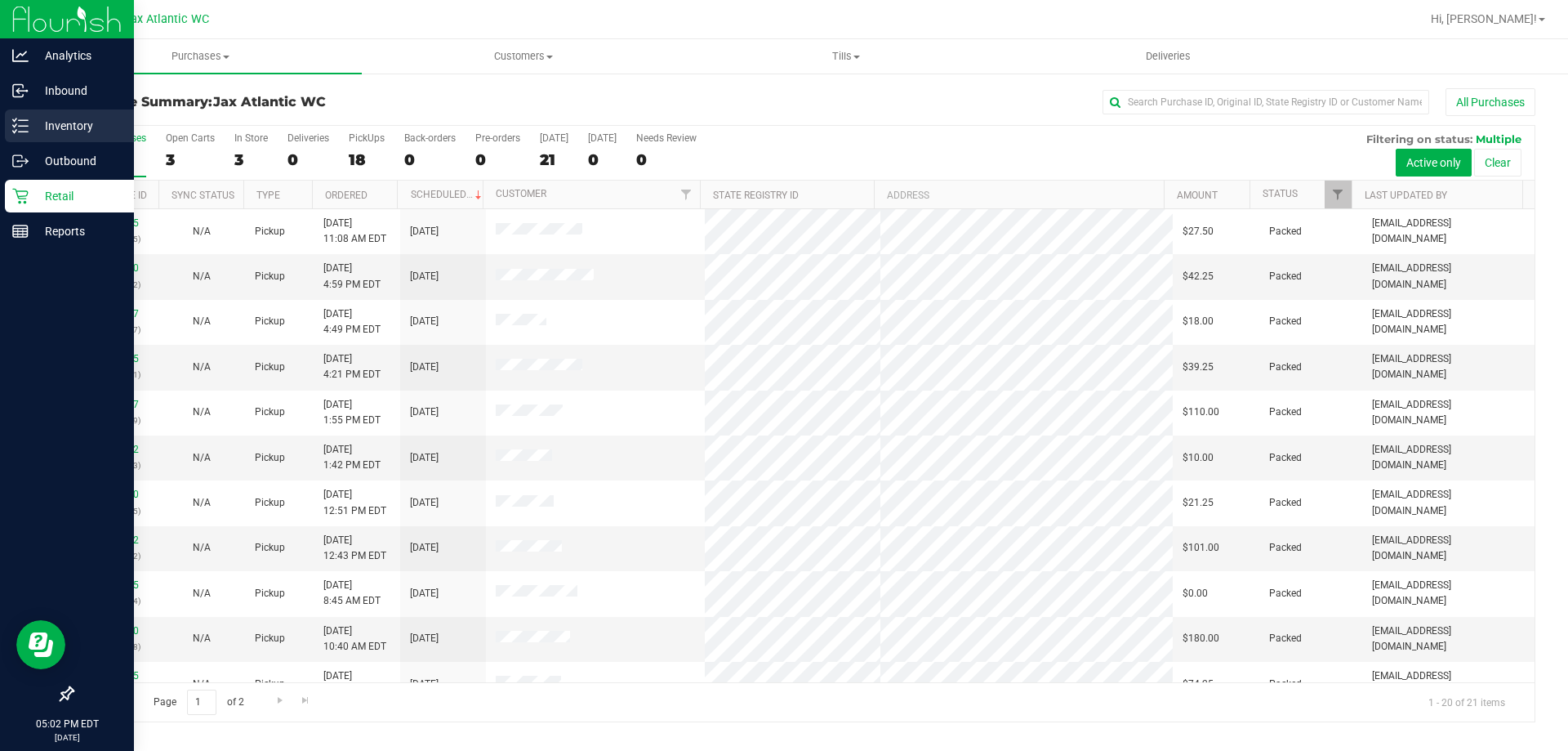
click at [44, 123] on p "Inventory" at bounding box center [77, 126] width 98 height 20
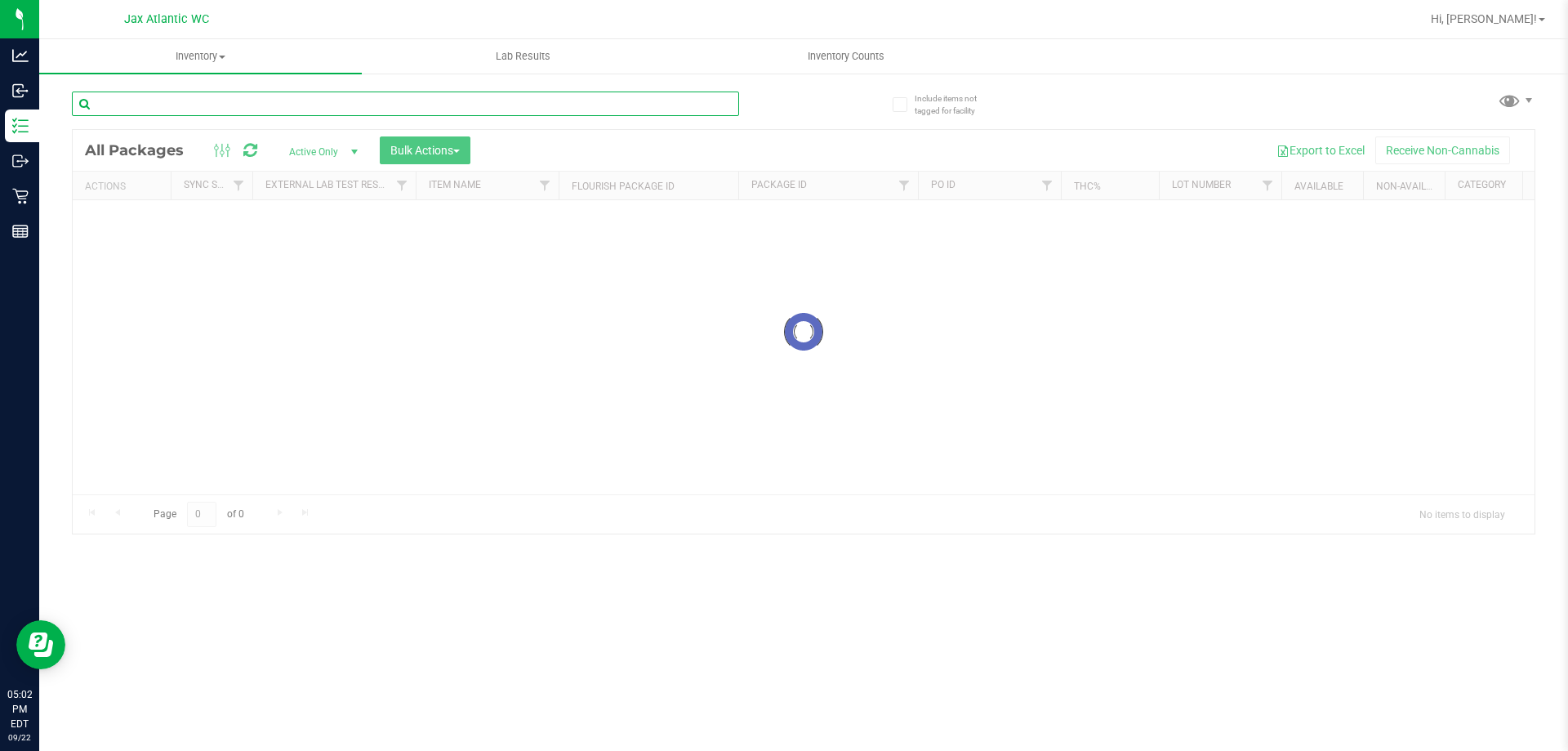
click at [222, 99] on input "text" at bounding box center [405, 104] width 667 height 25
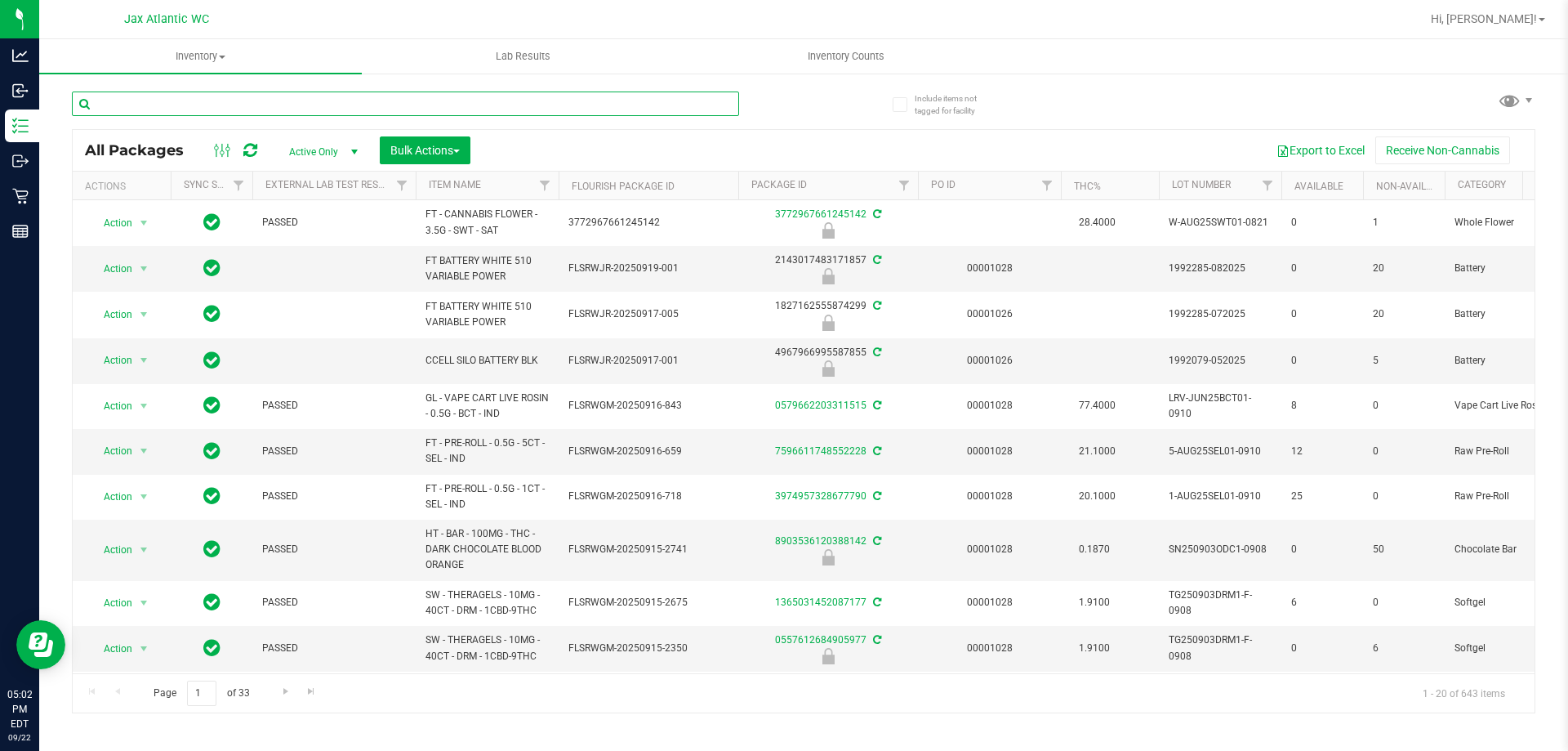
drag, startPoint x: 222, startPoint y: 99, endPoint x: 113, endPoint y: 101, distance: 109.0
click at [113, 101] on input "text" at bounding box center [405, 104] width 667 height 25
paste input "SN250728DC1-0804"
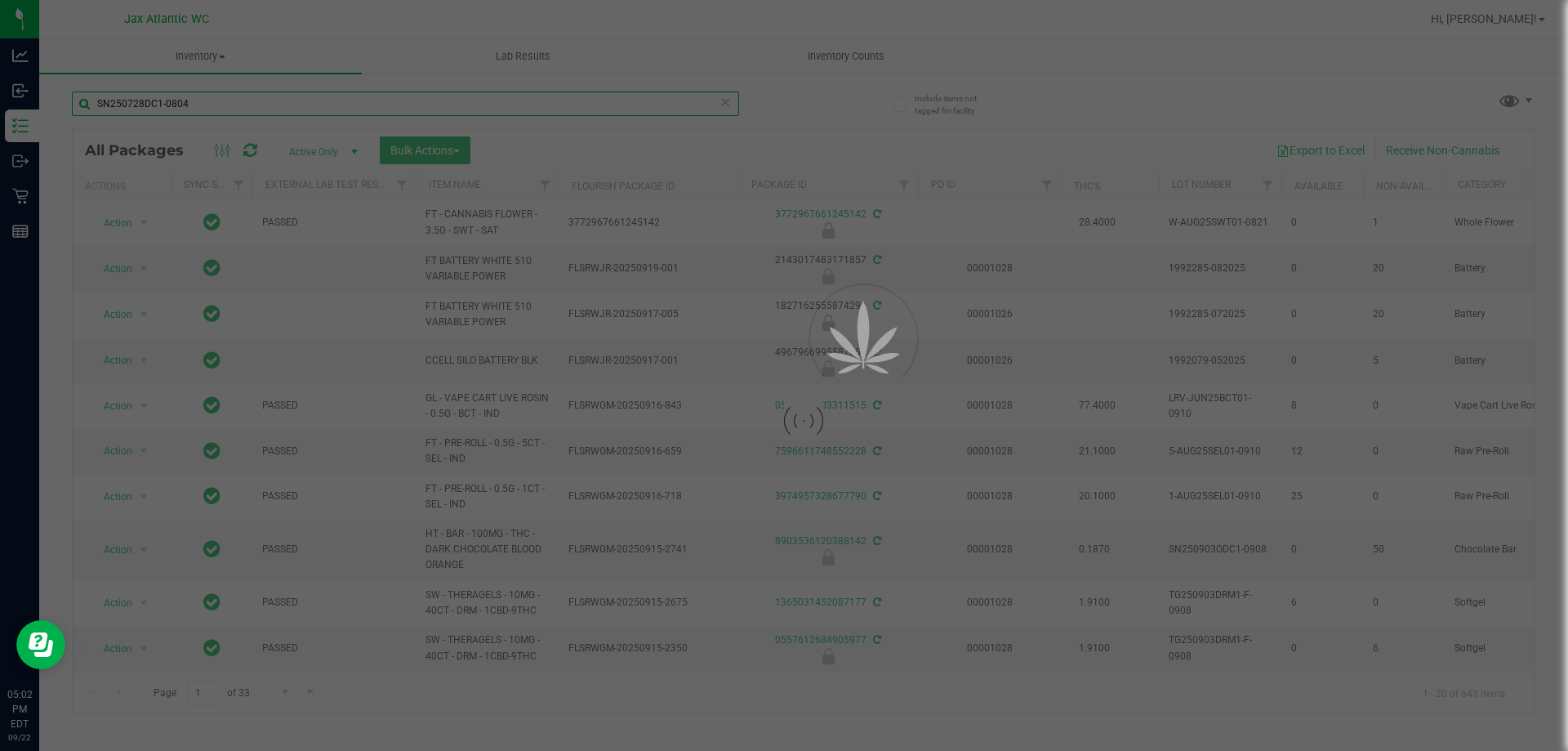
type input "SN250728DC1-0804"
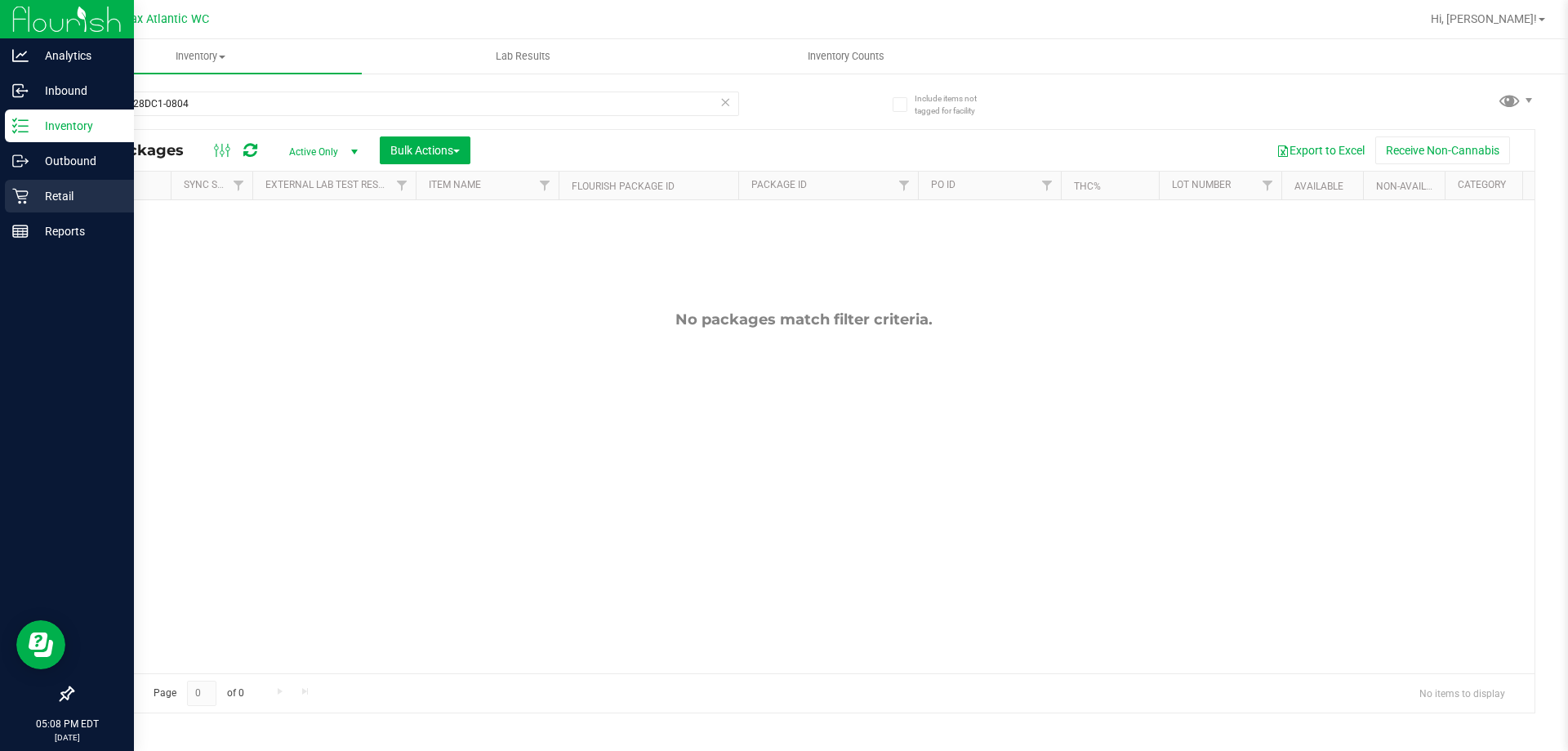
click at [33, 192] on p "Retail" at bounding box center [77, 196] width 98 height 20
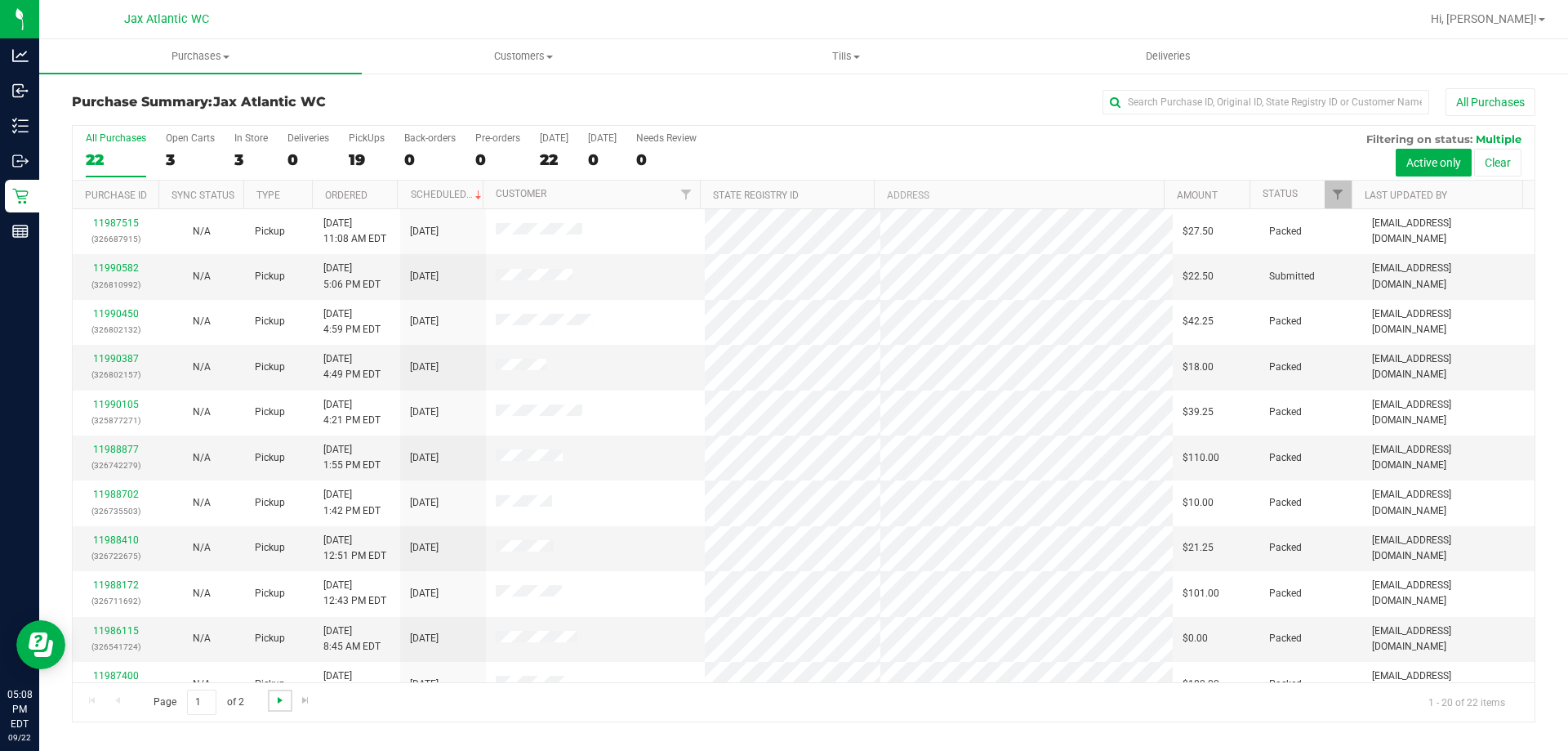
click at [281, 701] on span "Go to the next page" at bounding box center [280, 700] width 13 height 13
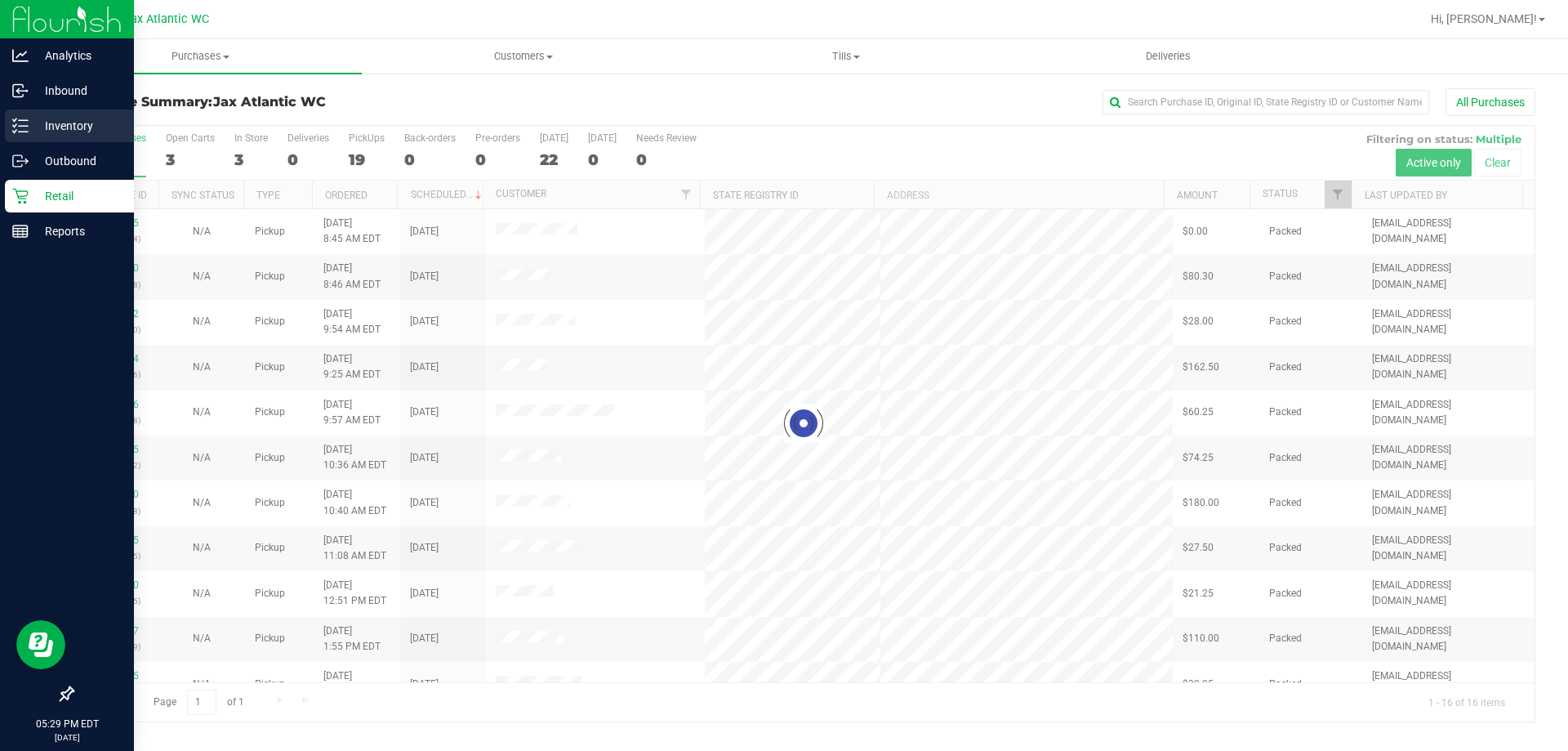
click at [32, 126] on p "Inventory" at bounding box center [77, 126] width 98 height 20
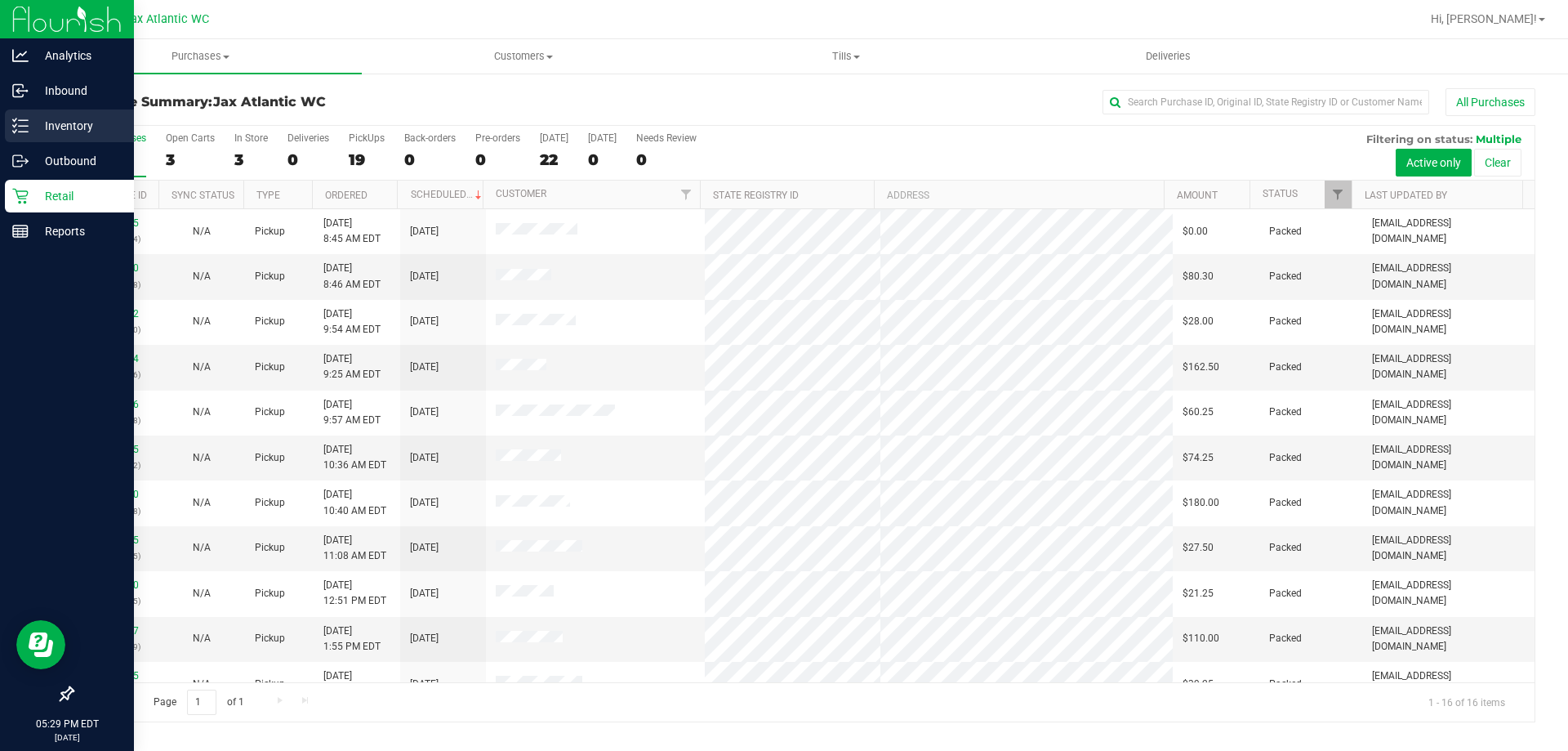
click at [48, 129] on p "Inventory" at bounding box center [77, 126] width 98 height 20
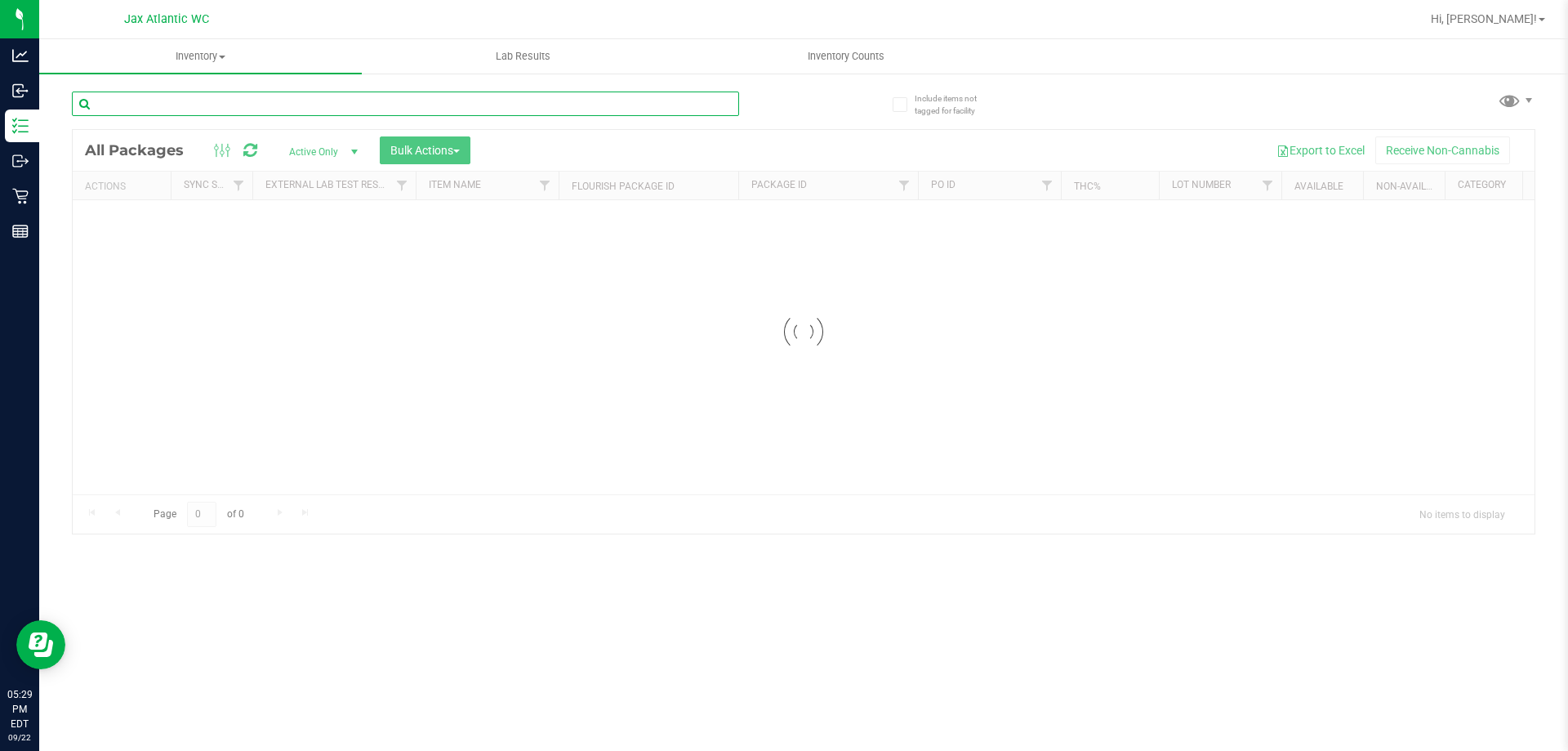
click at [181, 98] on input "text" at bounding box center [405, 104] width 667 height 25
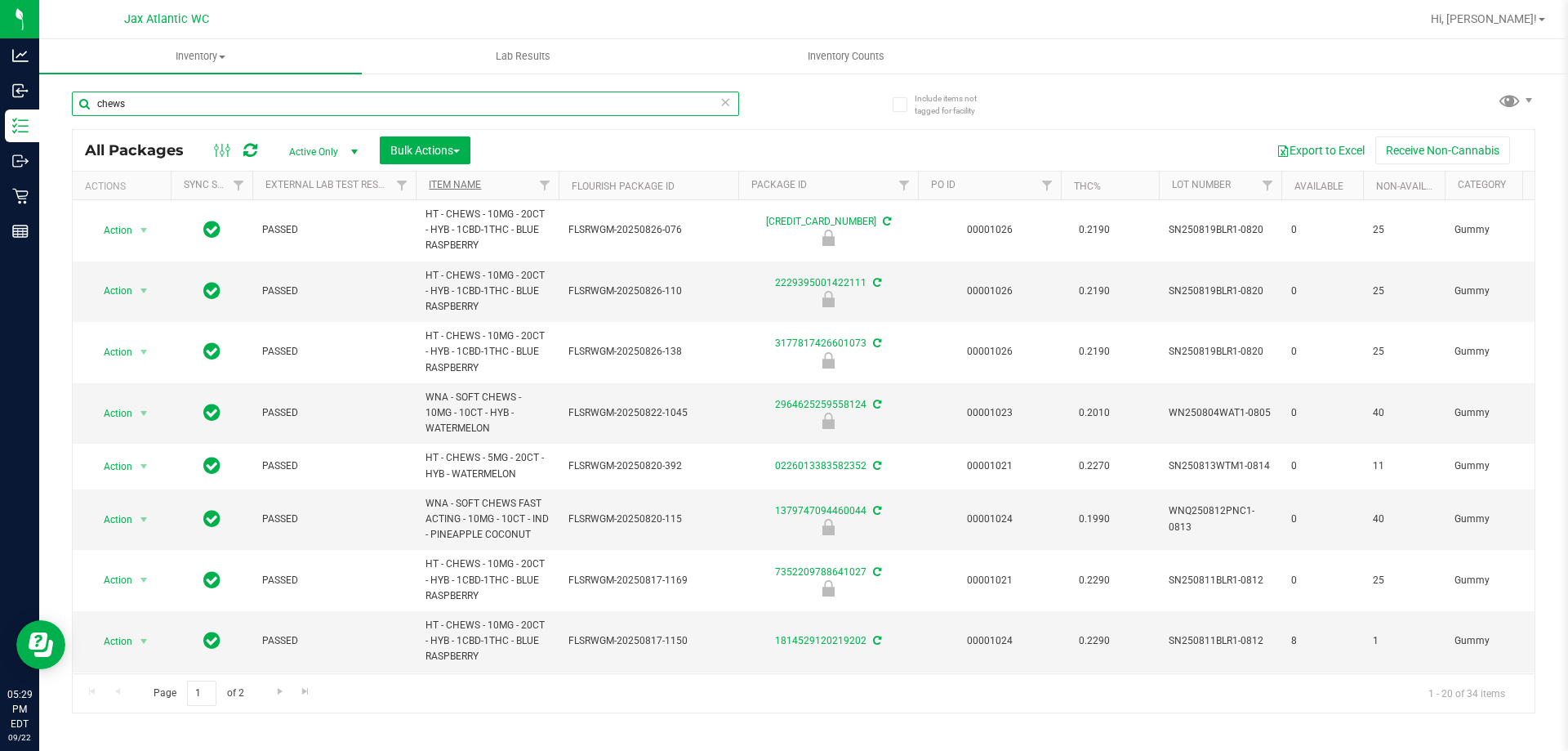
type input "chews"
click at [447, 184] on link "Item Name" at bounding box center [455, 184] width 52 height 12
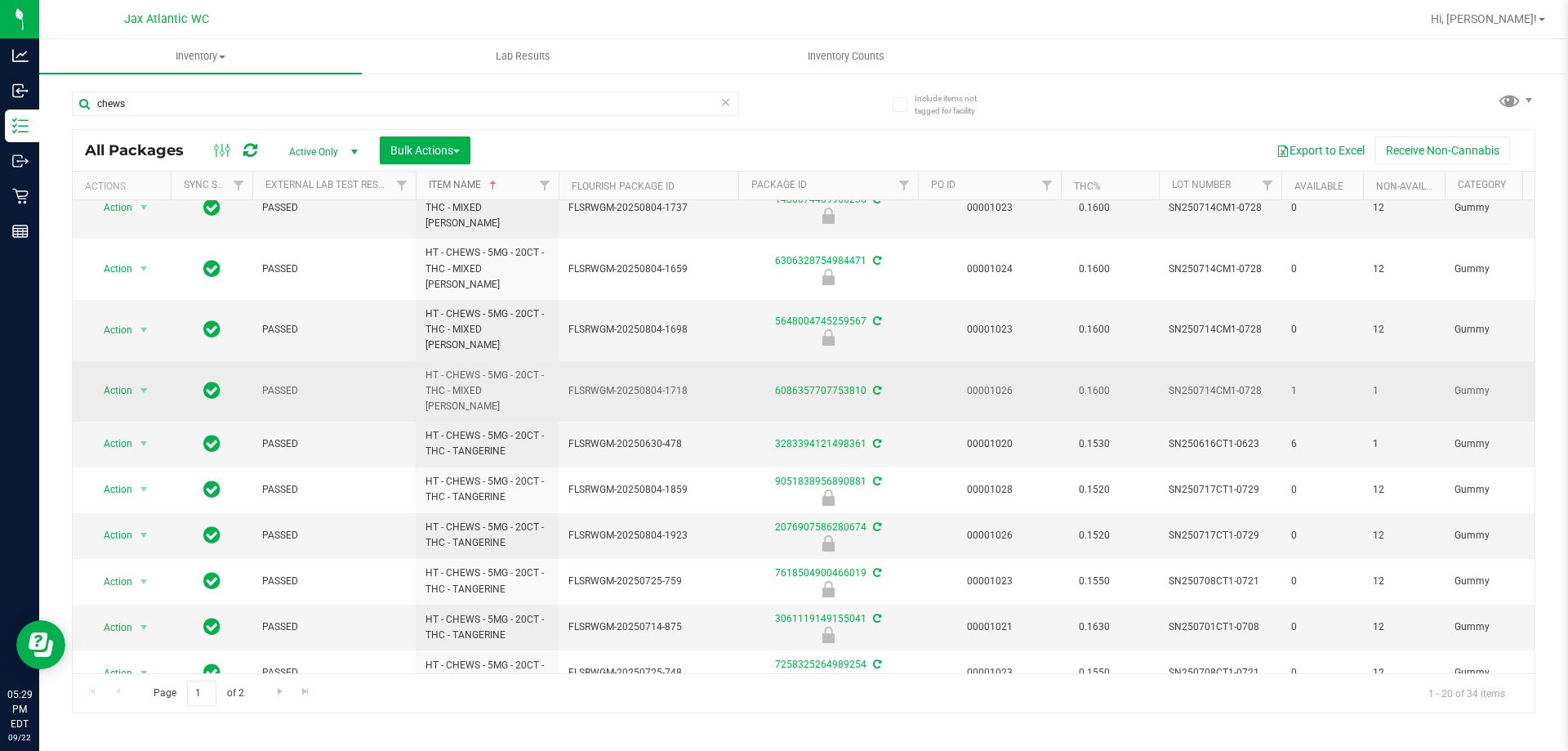
scroll to position [544, 0]
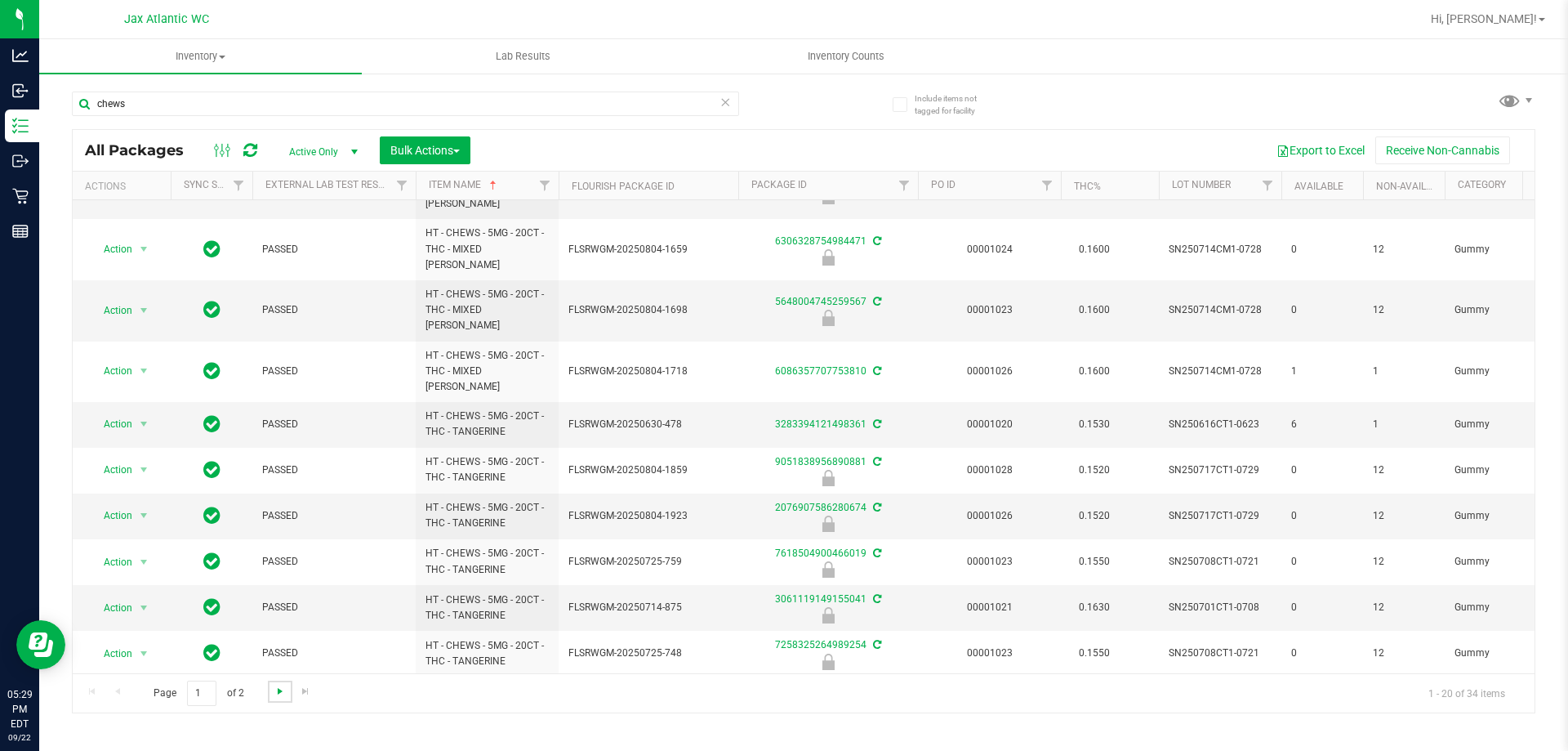
click at [277, 690] on span "Go to the next page" at bounding box center [280, 691] width 13 height 13
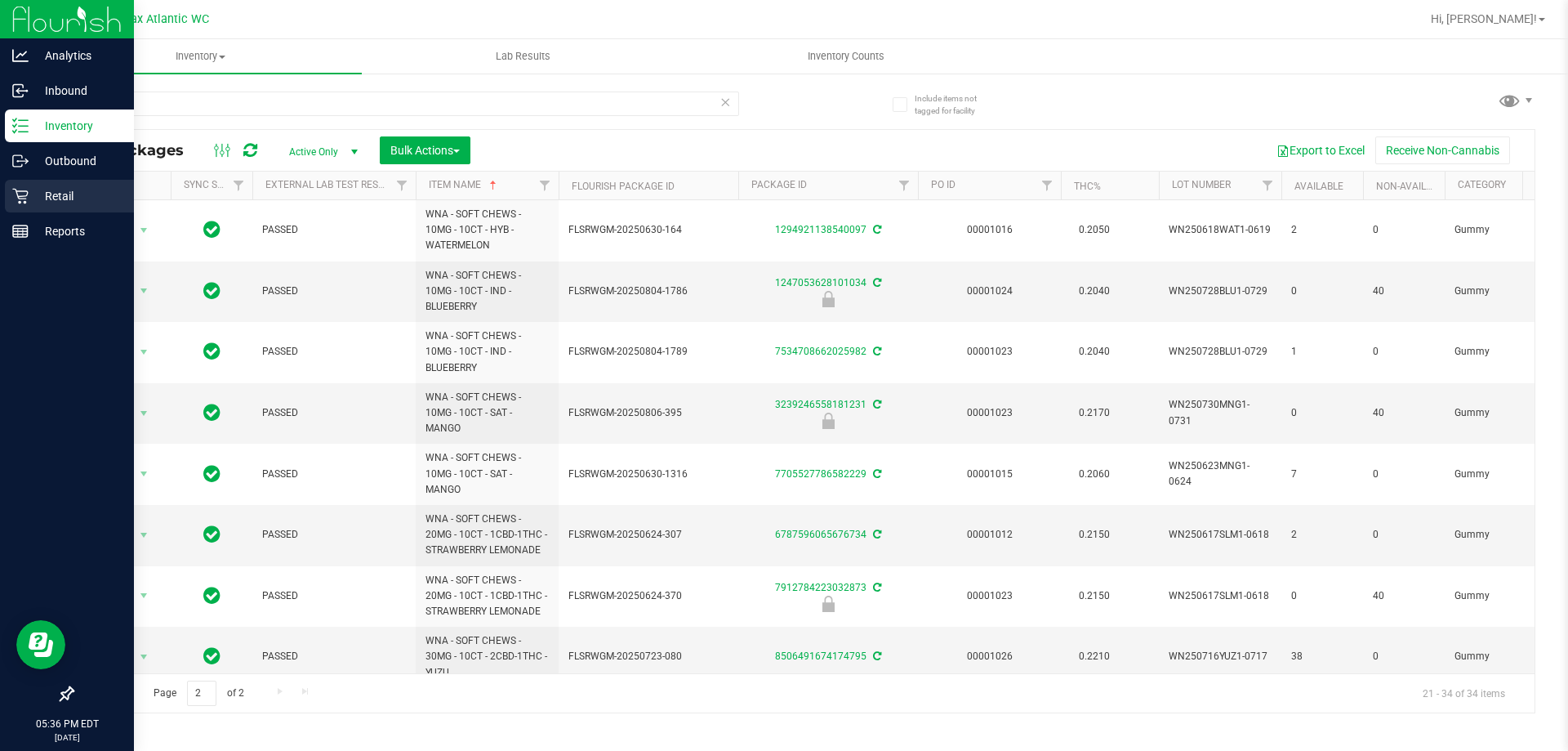
click at [28, 208] on div "Retail" at bounding box center [70, 196] width 129 height 33
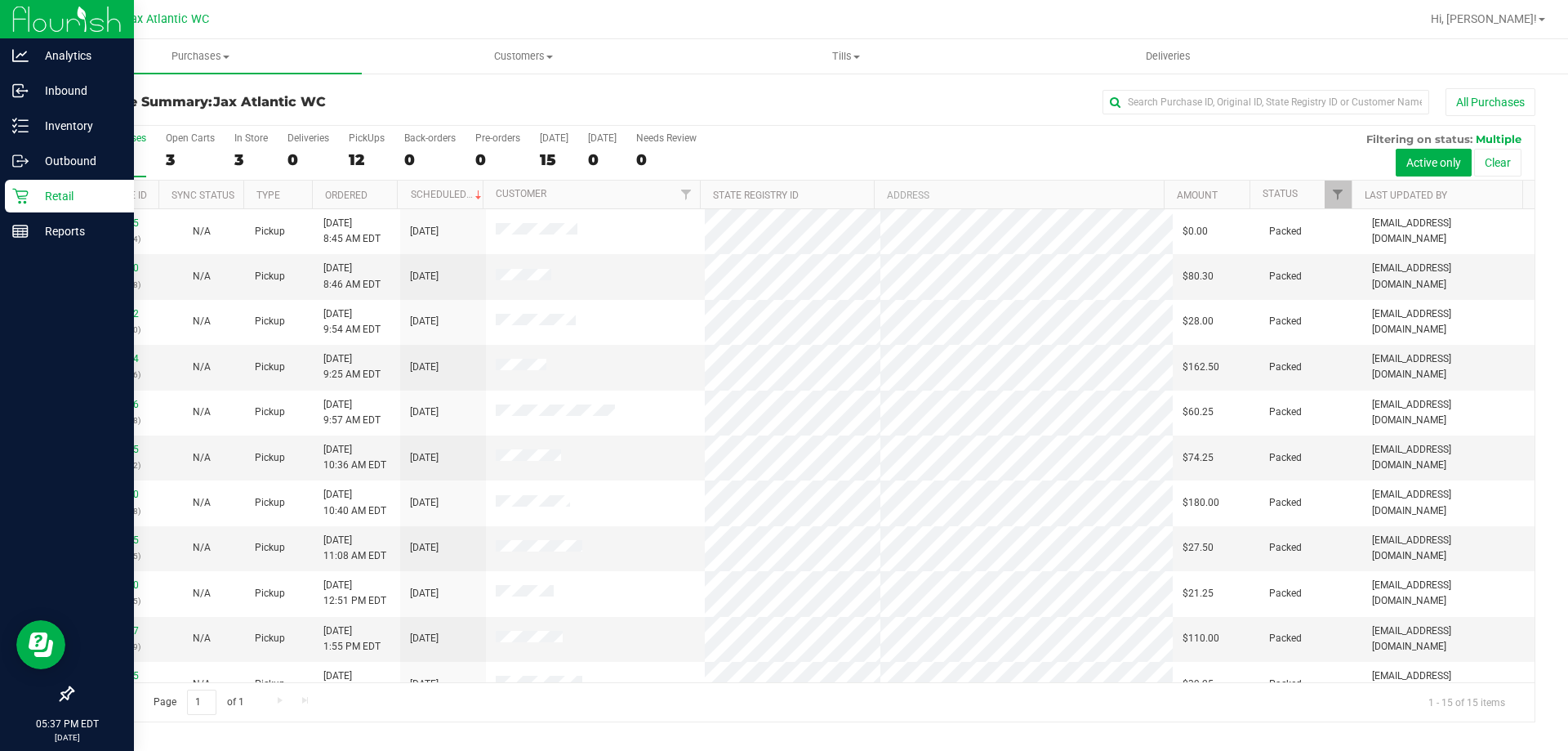
click at [16, 199] on icon at bounding box center [20, 196] width 16 height 16
click at [28, 119] on p "Inventory" at bounding box center [77, 126] width 98 height 20
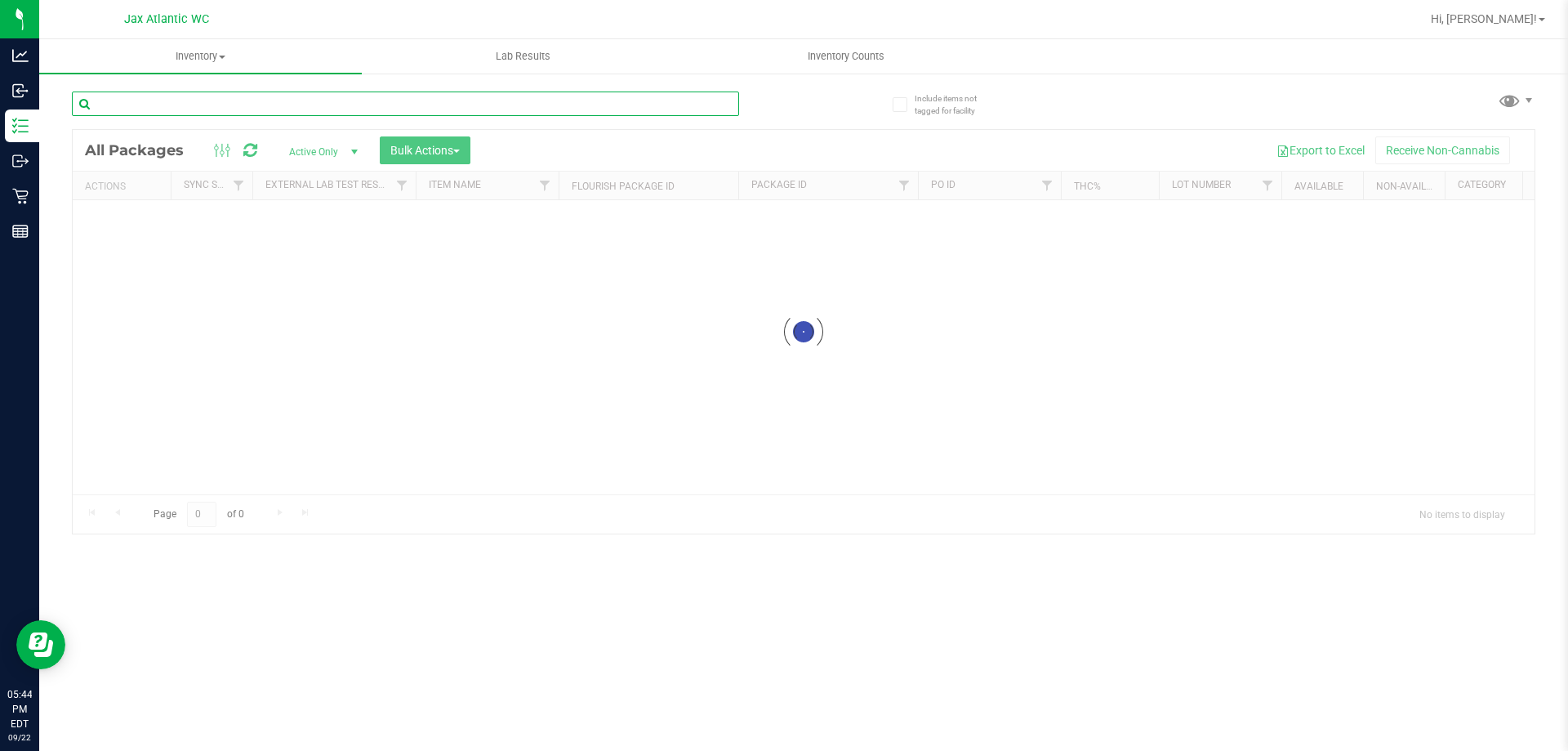
click at [260, 102] on input "text" at bounding box center [405, 104] width 667 height 25
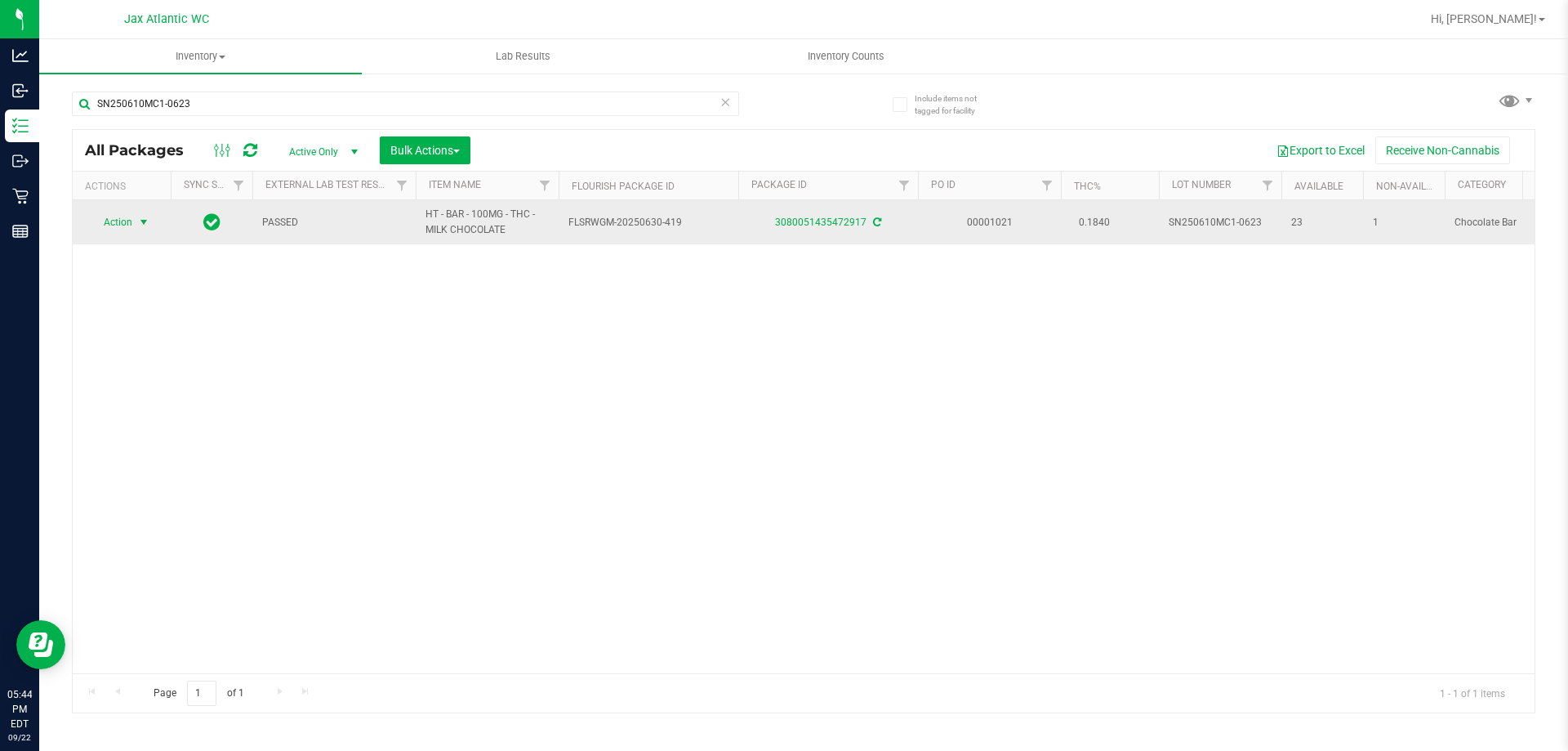
click at [144, 221] on span "select" at bounding box center [144, 222] width 13 height 13
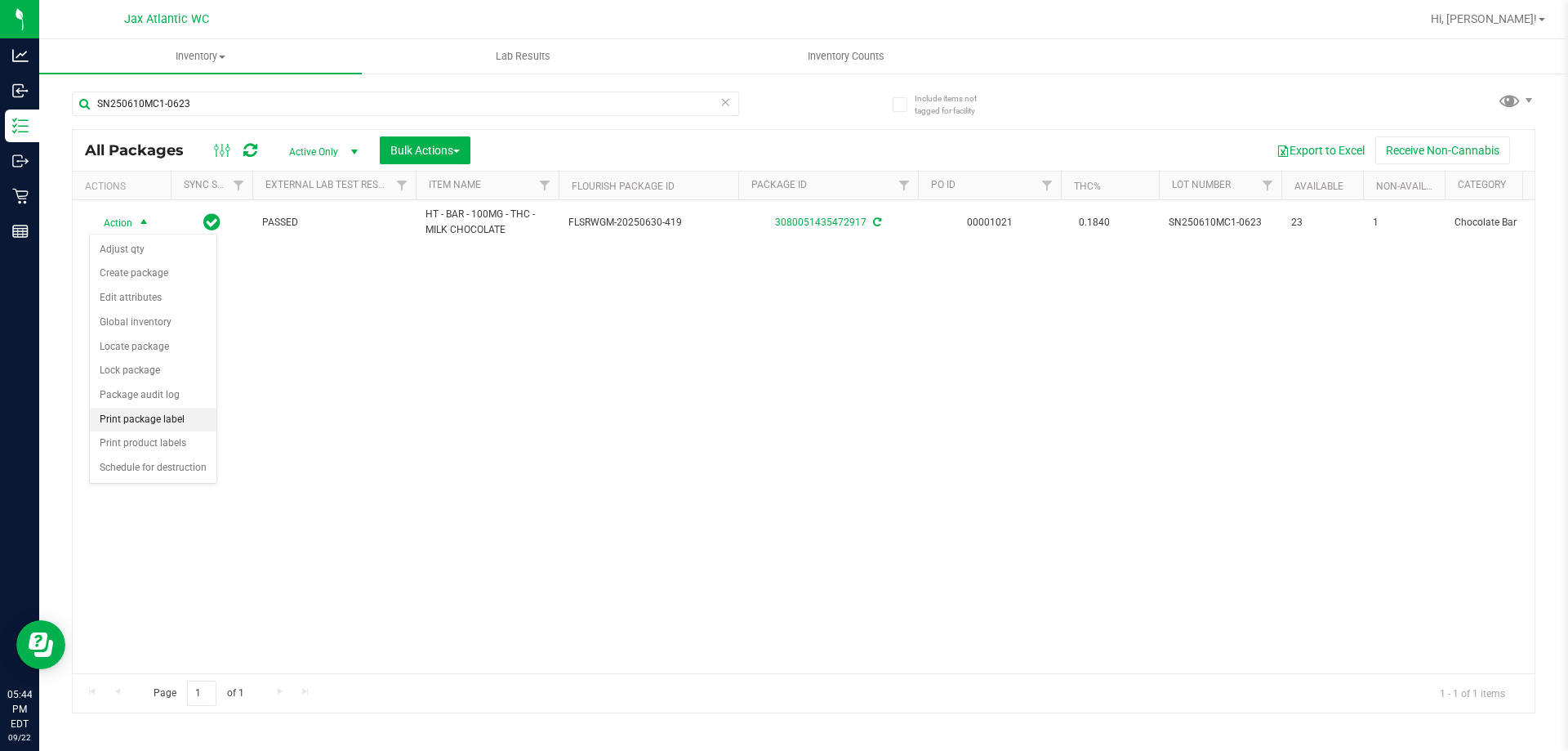
click at [183, 420] on li "Print package label" at bounding box center [152, 420] width 127 height 25
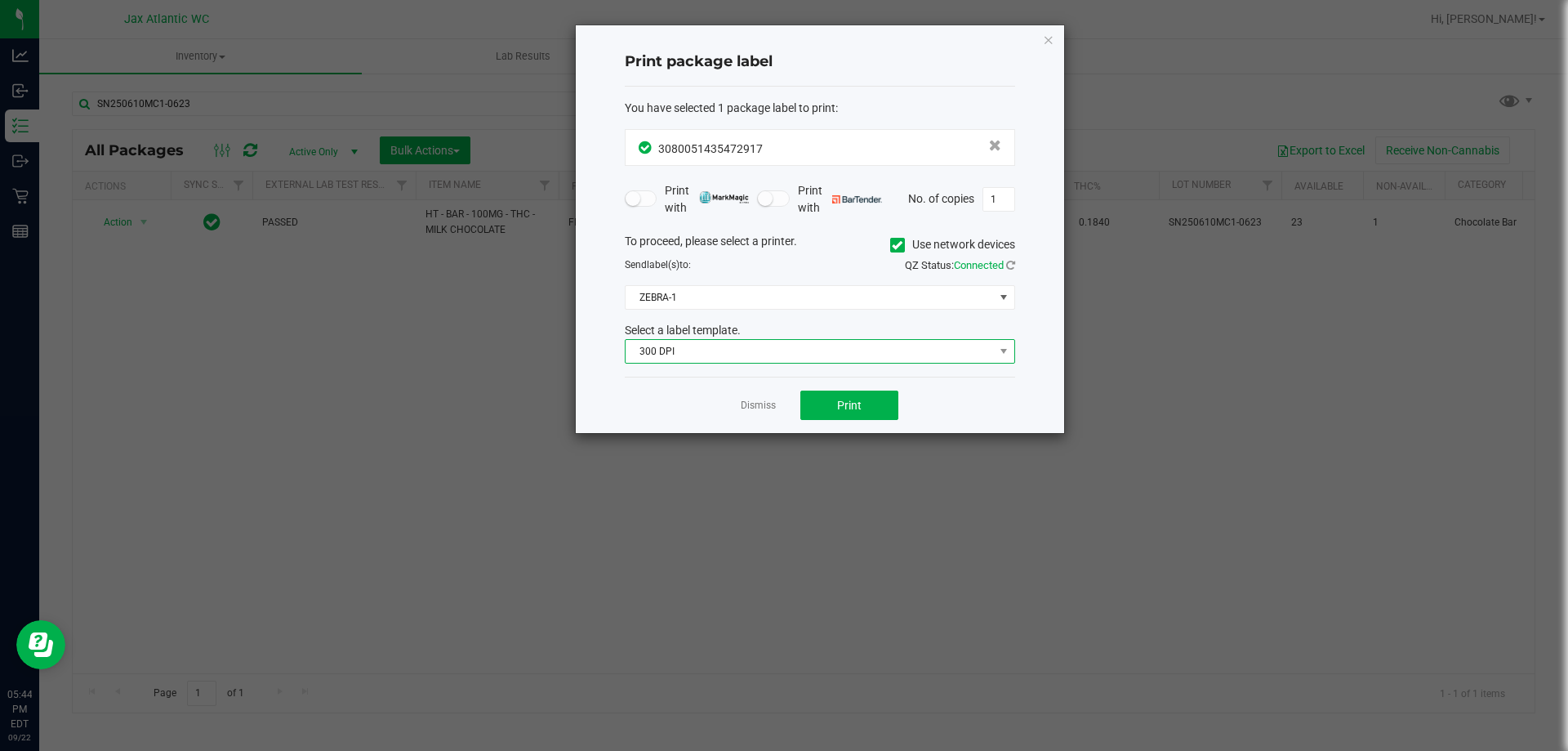
click at [762, 357] on span "300 DPI" at bounding box center [809, 351] width 368 height 23
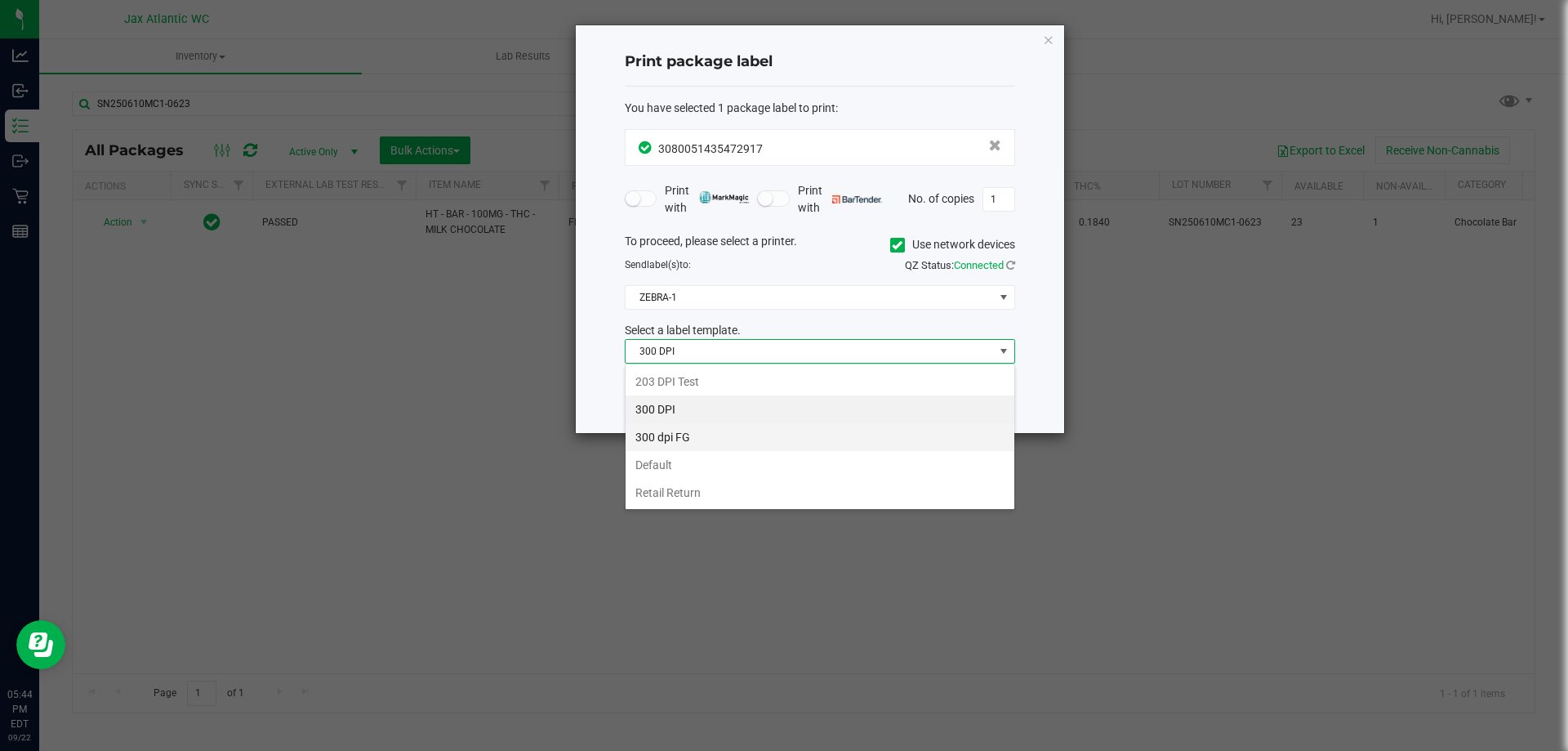
scroll to position [25, 390]
click at [698, 377] on li "203 DPI Test" at bounding box center [820, 381] width 389 height 27
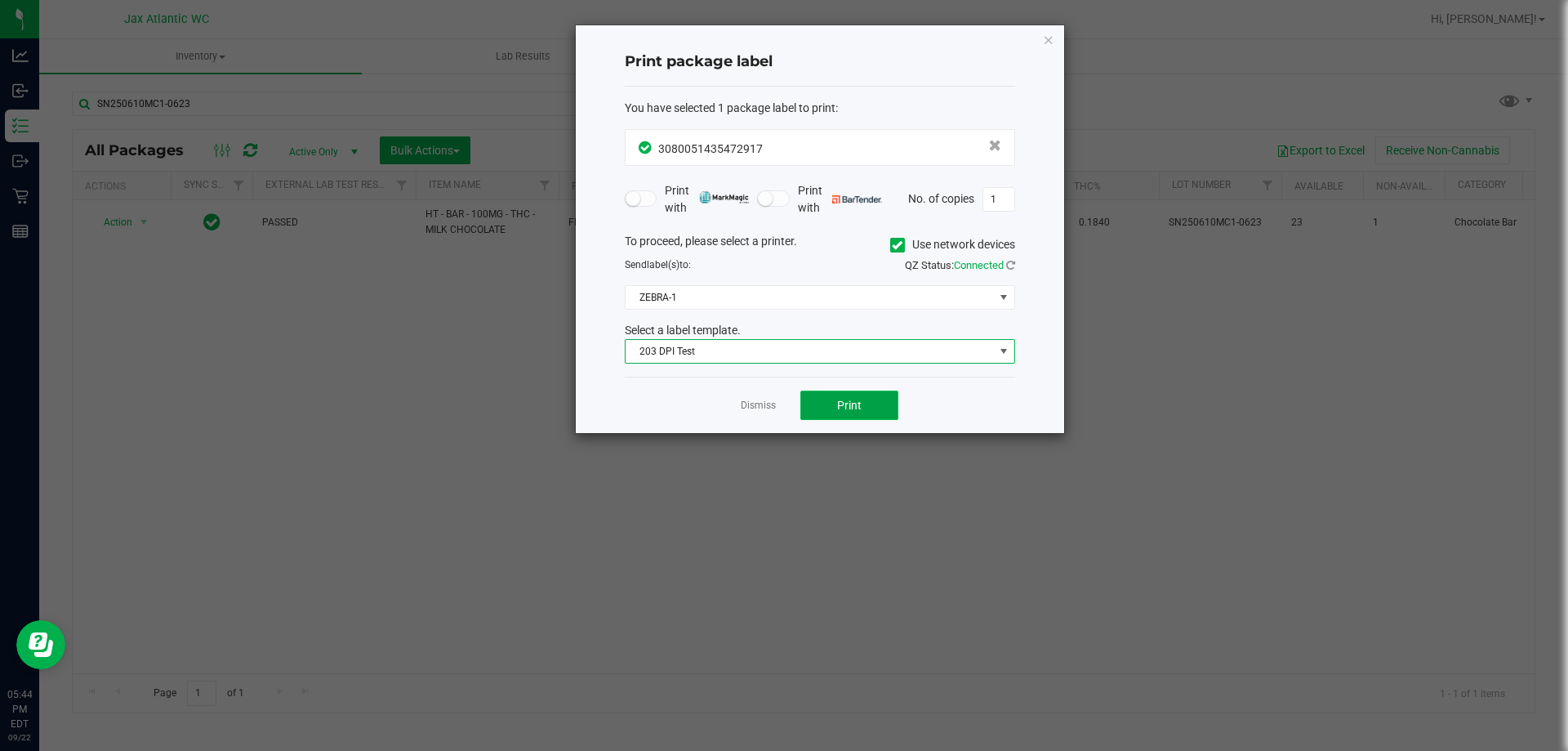
click at [891, 404] on button "Print" at bounding box center [849, 404] width 98 height 29
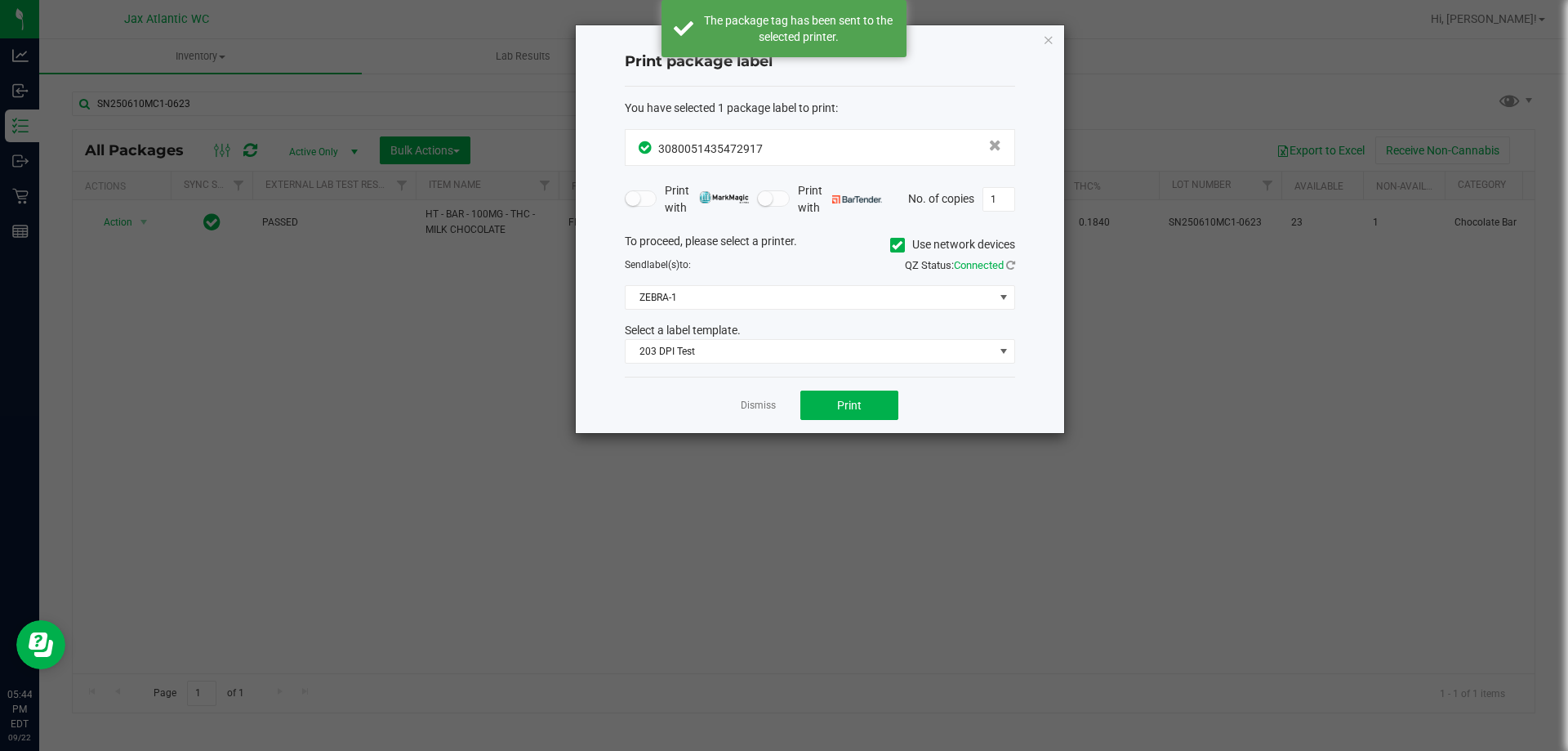
drag, startPoint x: 804, startPoint y: 223, endPoint x: 768, endPoint y: 273, distance: 61.6
click at [787, 255] on form "You have selected 1 package label to print : 3080051435472917 Print with Print …" at bounding box center [820, 231] width 390 height 264
click at [756, 304] on span "ZEBRA-1" at bounding box center [809, 297] width 368 height 23
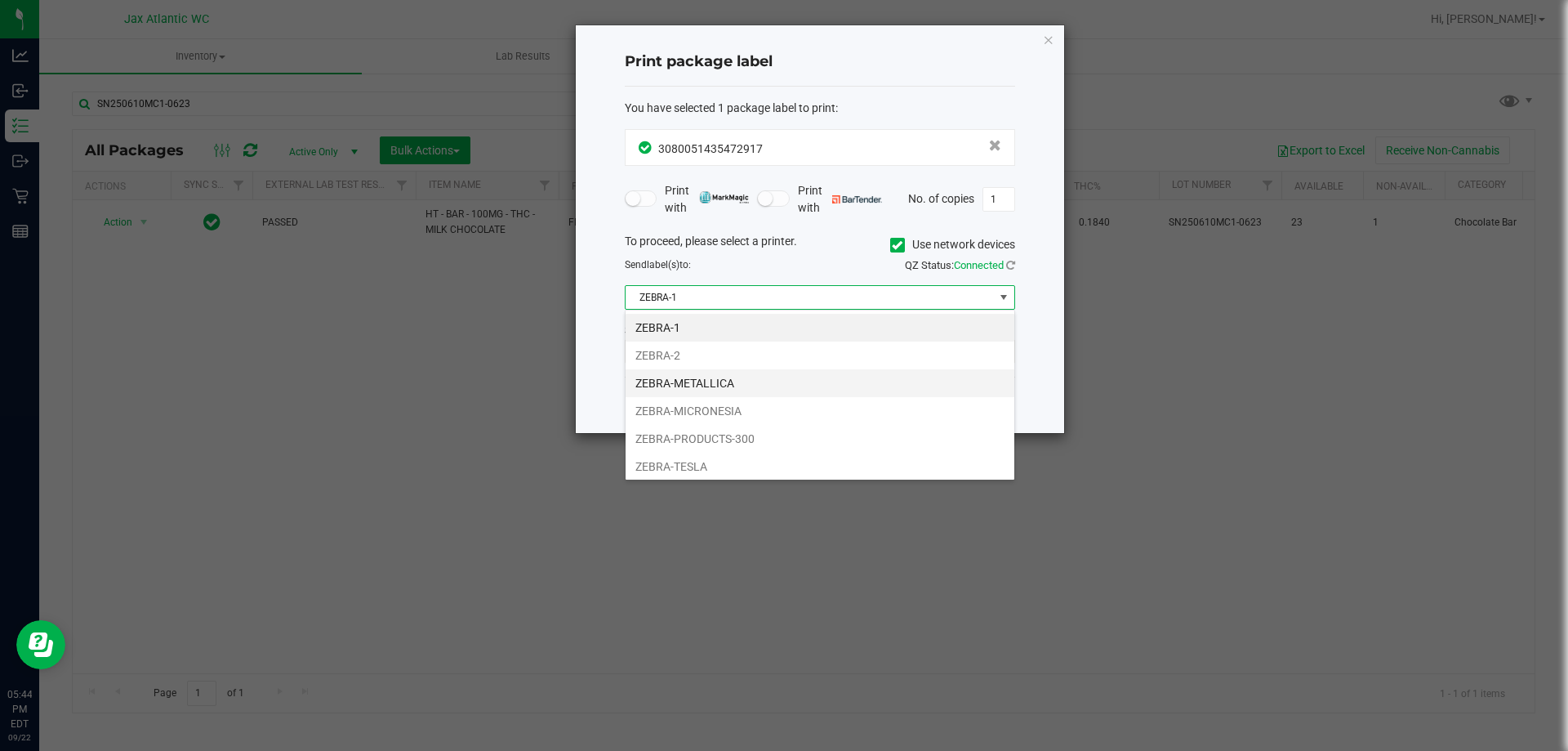
click at [783, 382] on li "ZEBRA-METALLICA" at bounding box center [820, 382] width 389 height 27
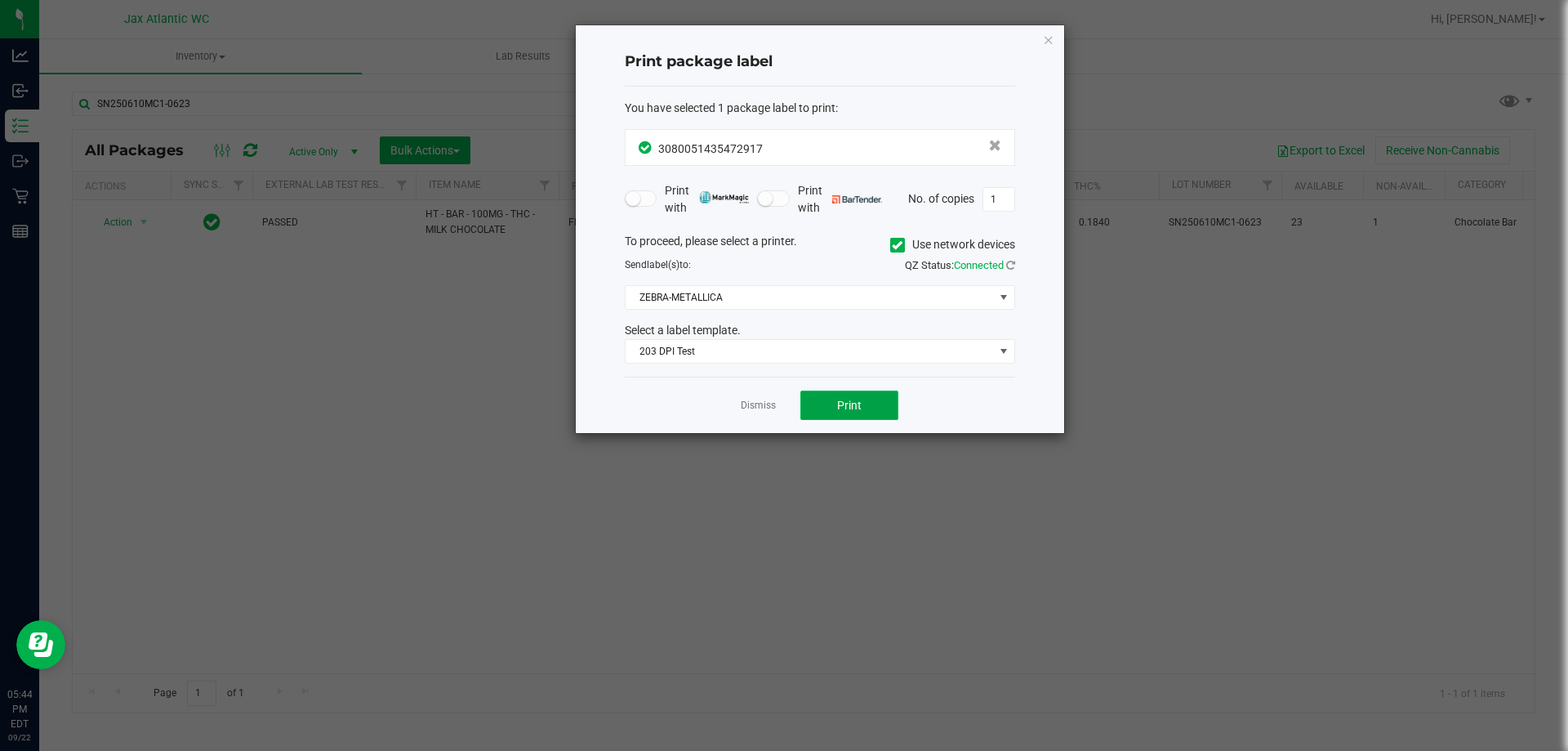
click at [859, 411] on span "Print" at bounding box center [849, 405] width 25 height 13
click at [1047, 41] on icon "button" at bounding box center [1048, 39] width 12 height 20
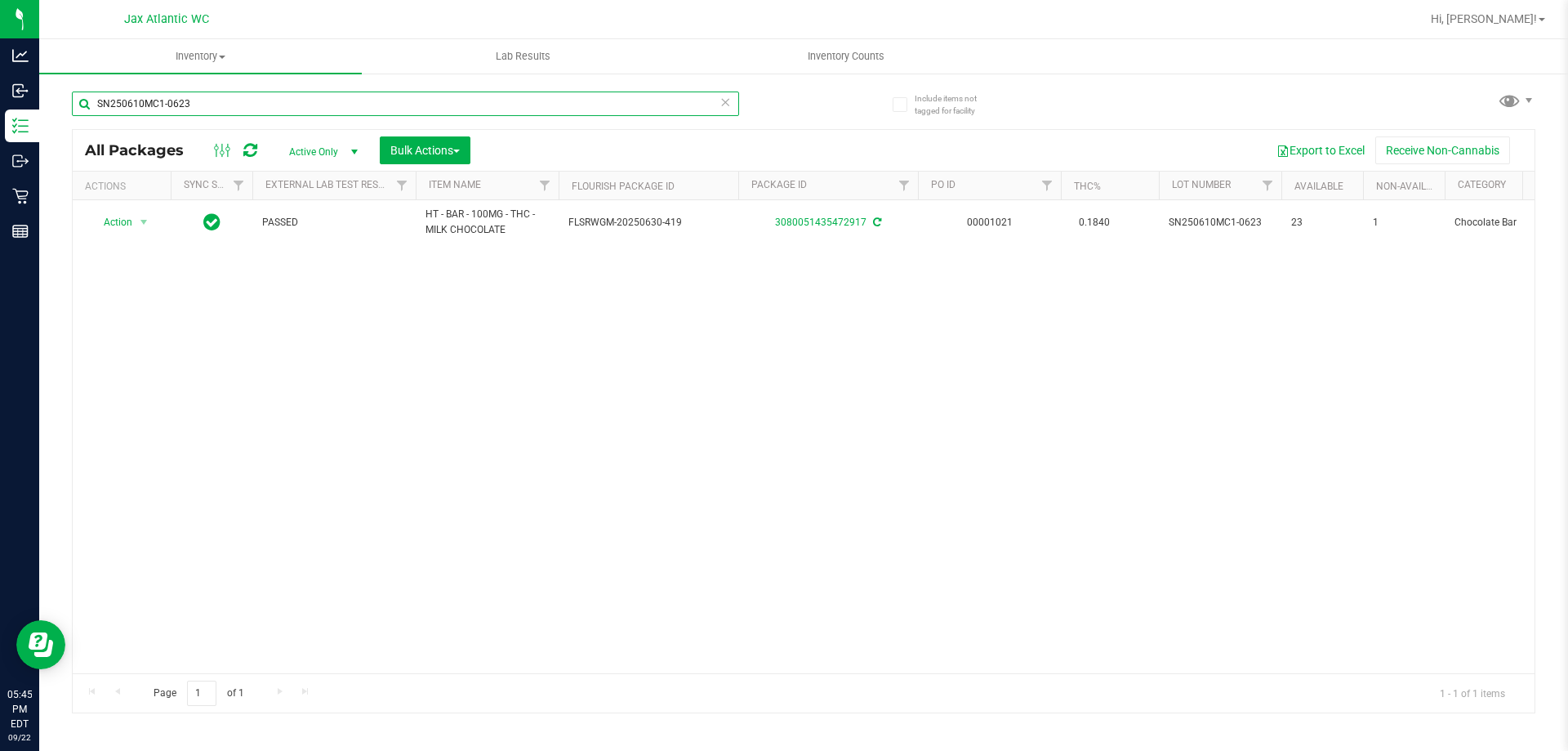
click at [177, 103] on input "SN250610MC1-0623" at bounding box center [405, 104] width 667 height 25
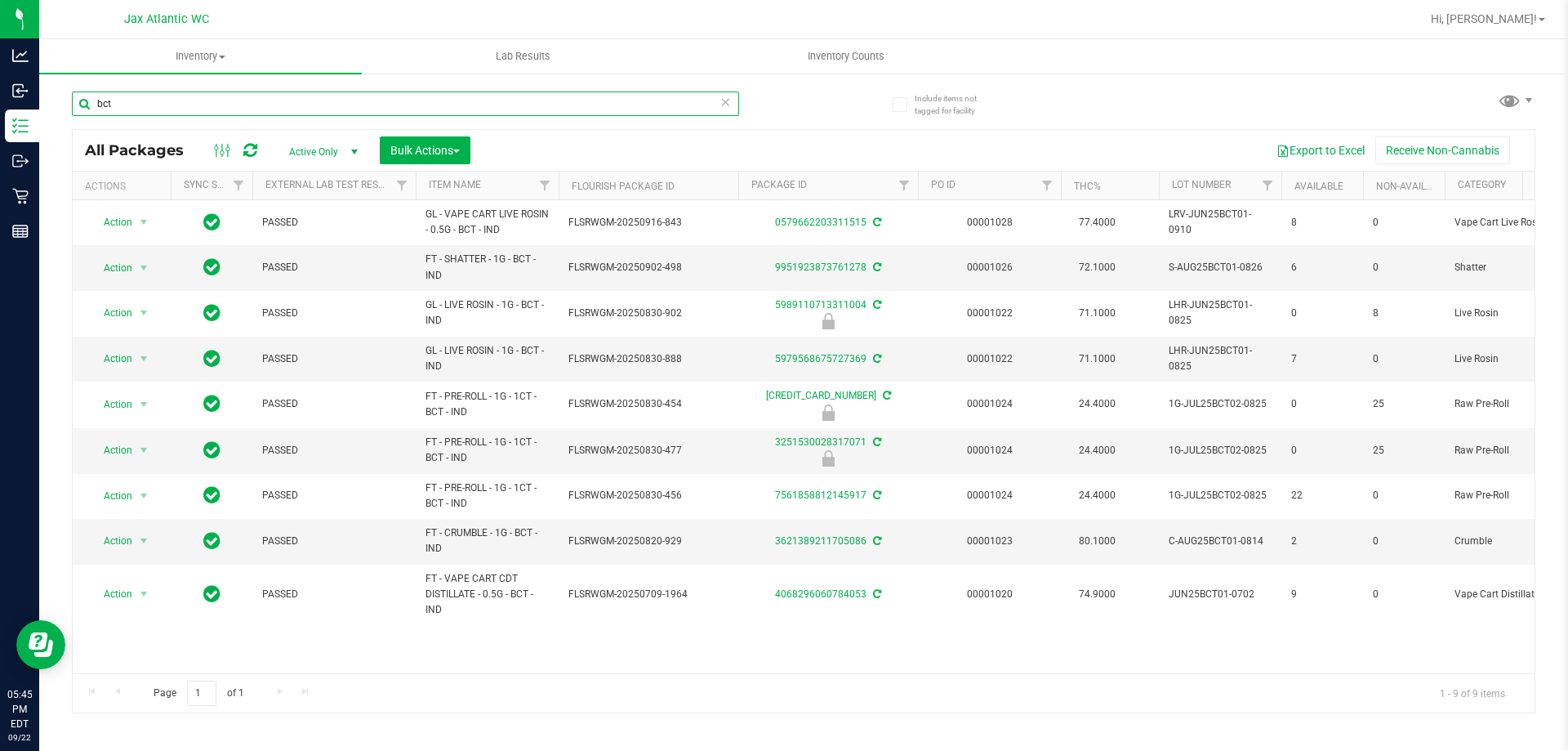
click at [133, 103] on input "bct" at bounding box center [405, 104] width 667 height 25
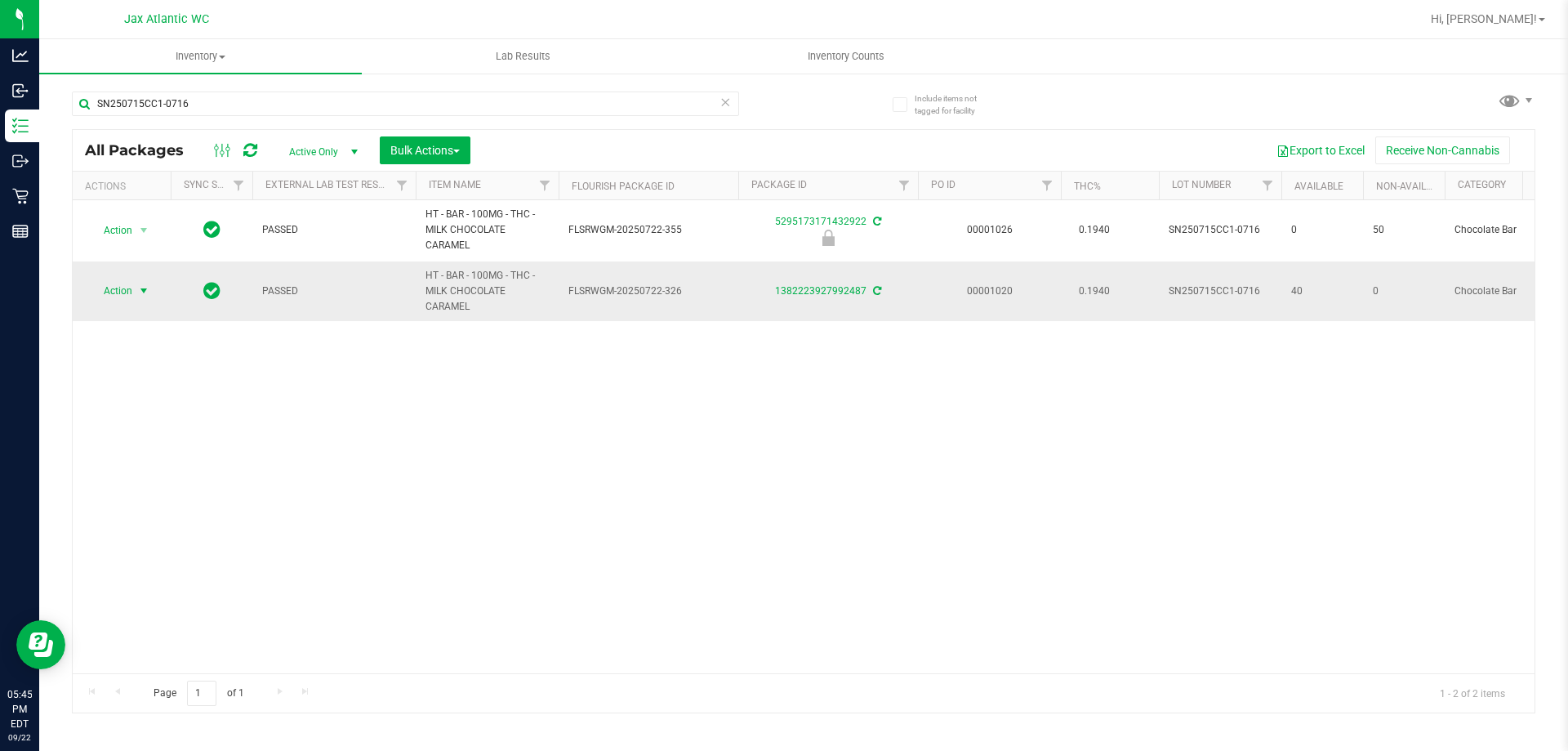
click at [116, 295] on span "Action" at bounding box center [111, 291] width 44 height 23
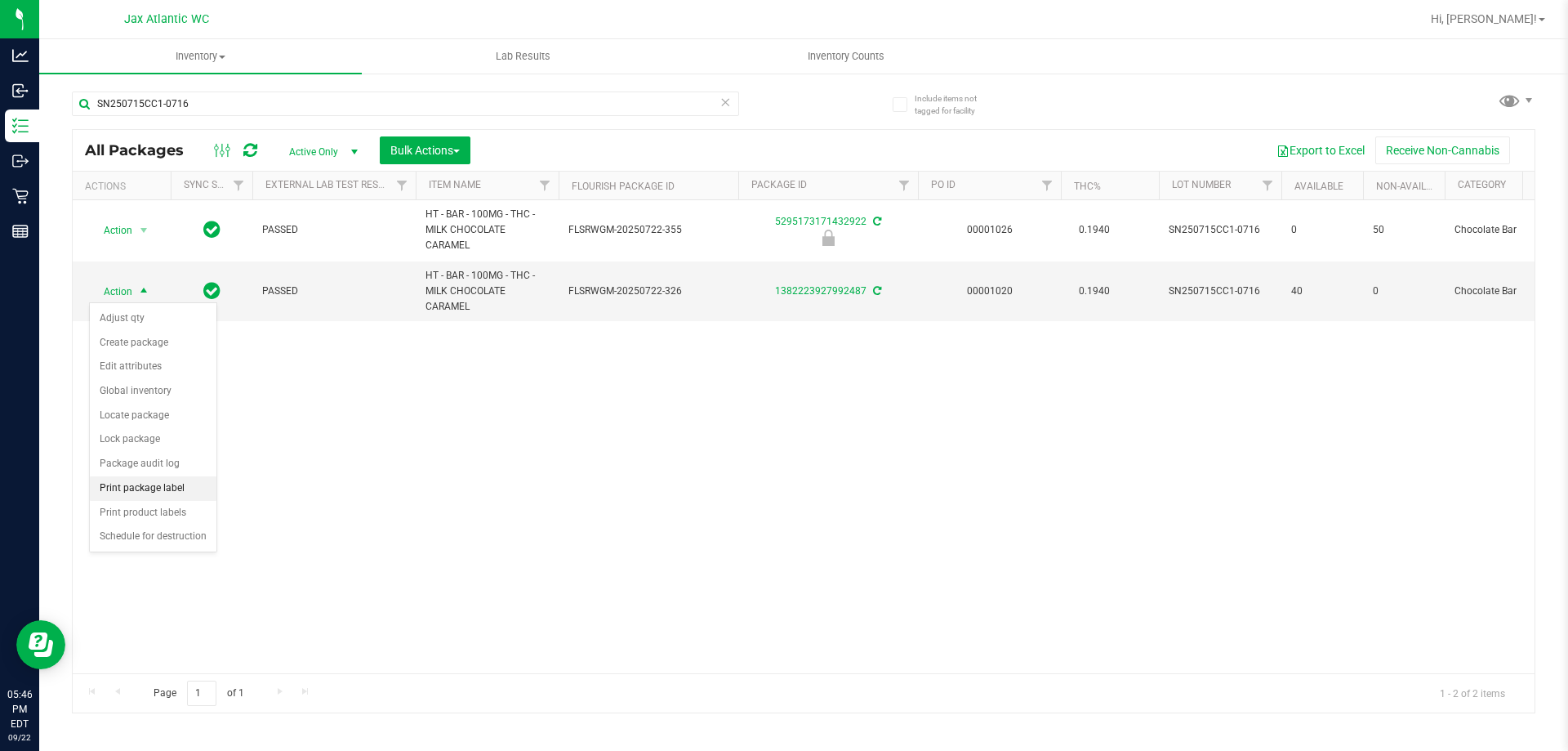
click at [149, 482] on li "Print package label" at bounding box center [152, 489] width 127 height 25
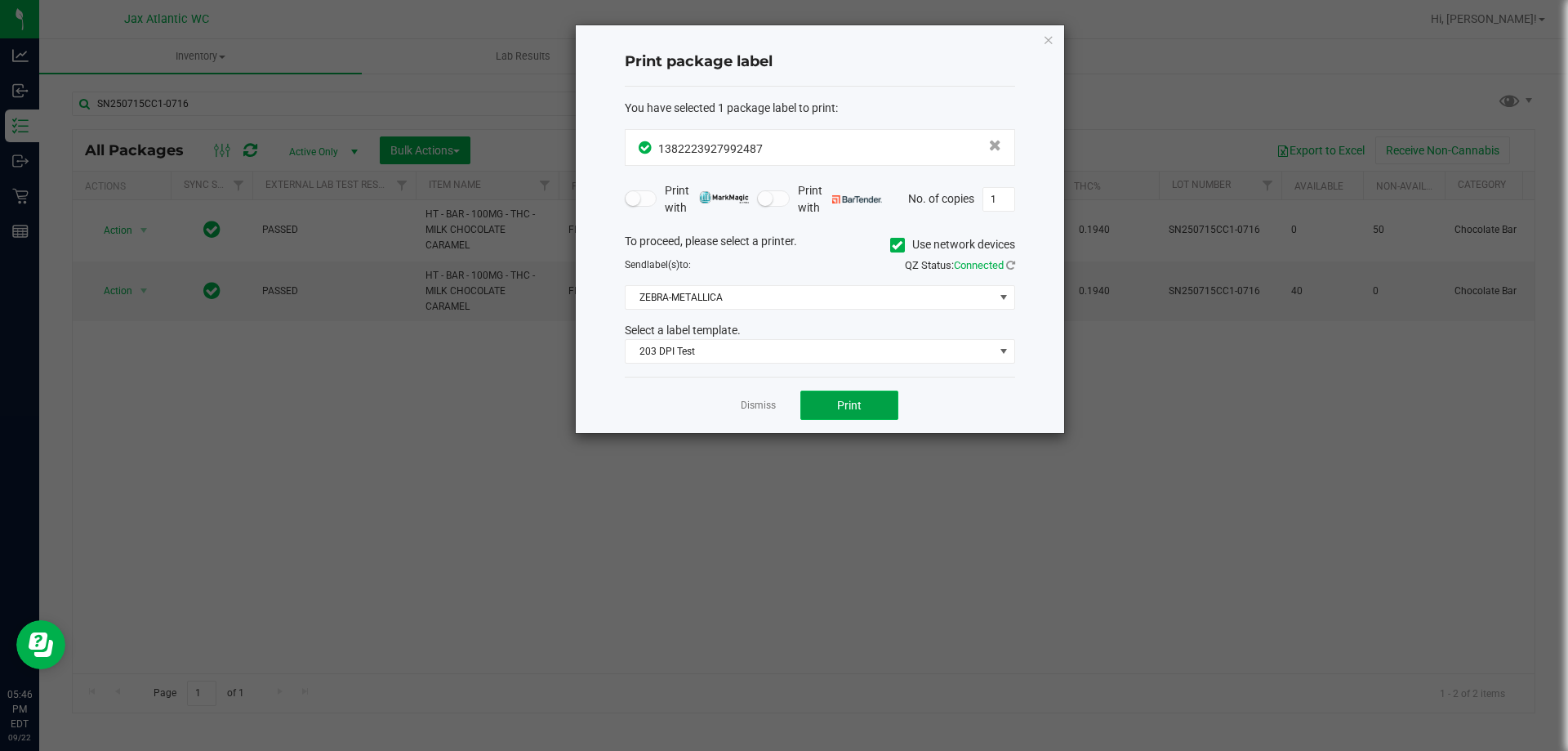
click at [854, 409] on span "Print" at bounding box center [849, 405] width 25 height 13
click at [1041, 45] on div "Print package label You have selected 1 package label to print : 13822239279924…" at bounding box center [819, 230] width 488 height 408
click at [1050, 42] on icon "button" at bounding box center [1048, 39] width 12 height 20
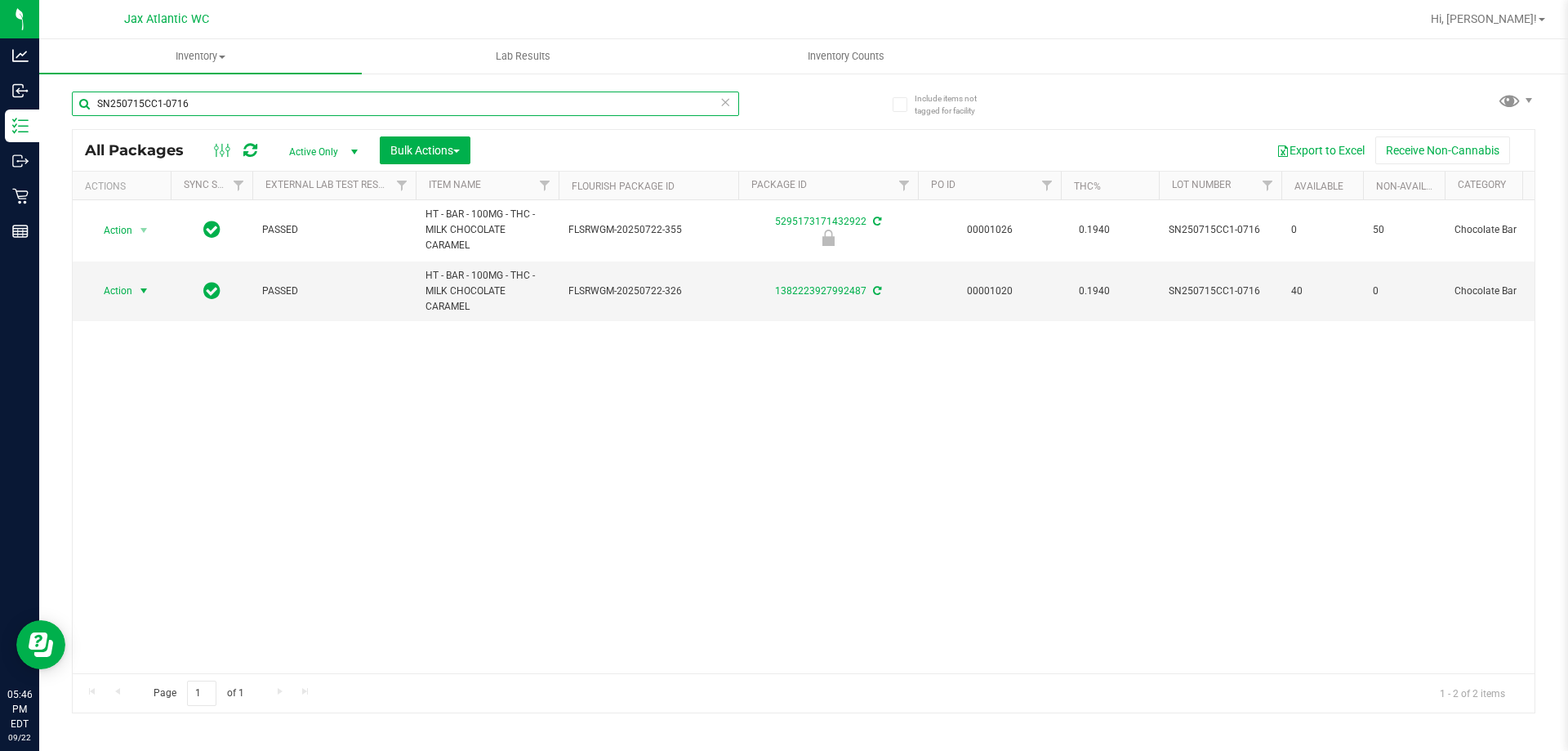
click at [207, 96] on input "SN250715CC1-0716" at bounding box center [405, 104] width 667 height 25
click at [206, 105] on input "SN250715CC1-0716" at bounding box center [405, 104] width 667 height 25
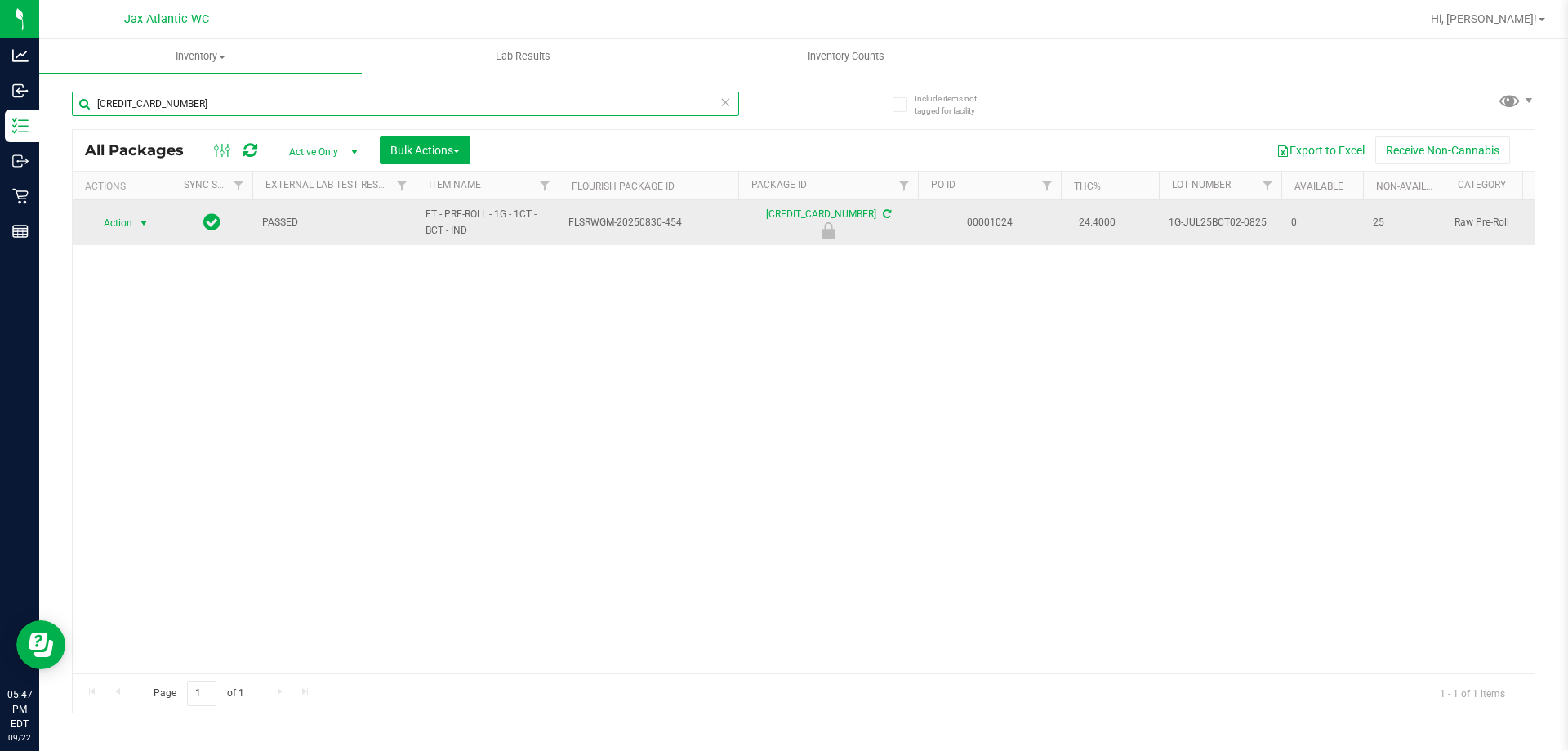
type input "6898105594519927"
click at [107, 221] on span "Action" at bounding box center [111, 223] width 44 height 23
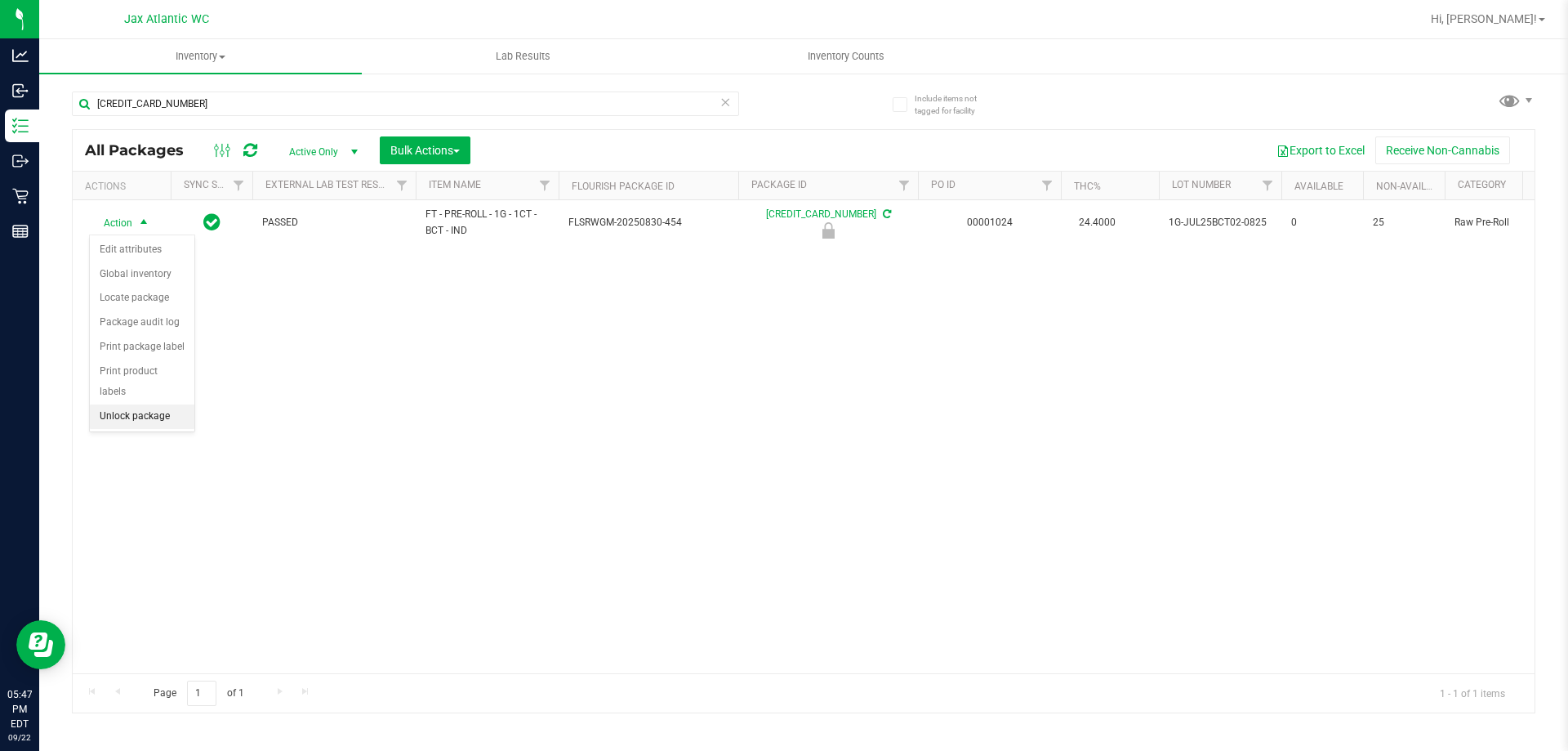
click at [119, 404] on li "Unlock package" at bounding box center [142, 417] width 105 height 25
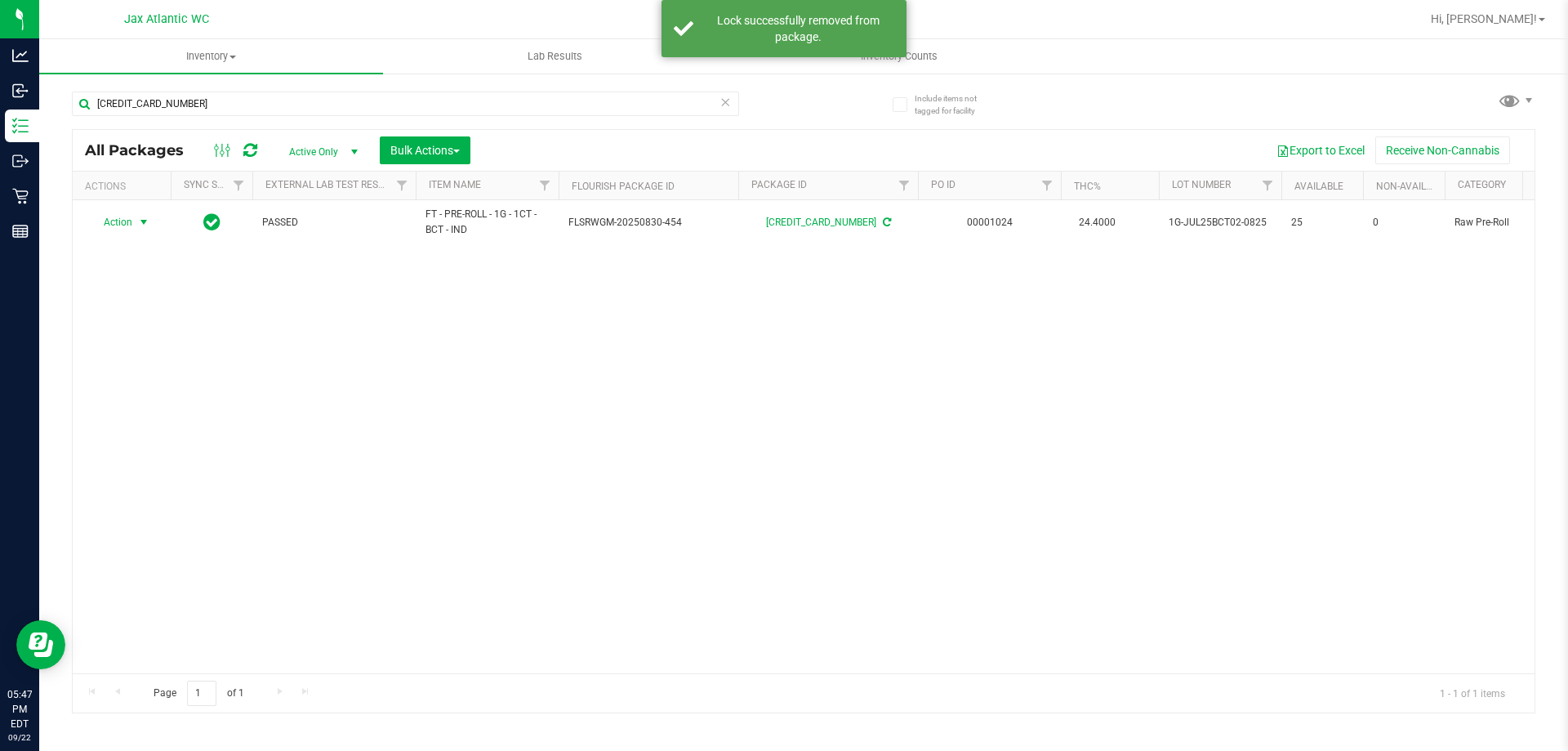
click at [124, 226] on span "Action" at bounding box center [111, 223] width 44 height 23
click at [121, 421] on li "Print package label" at bounding box center [152, 420] width 127 height 25
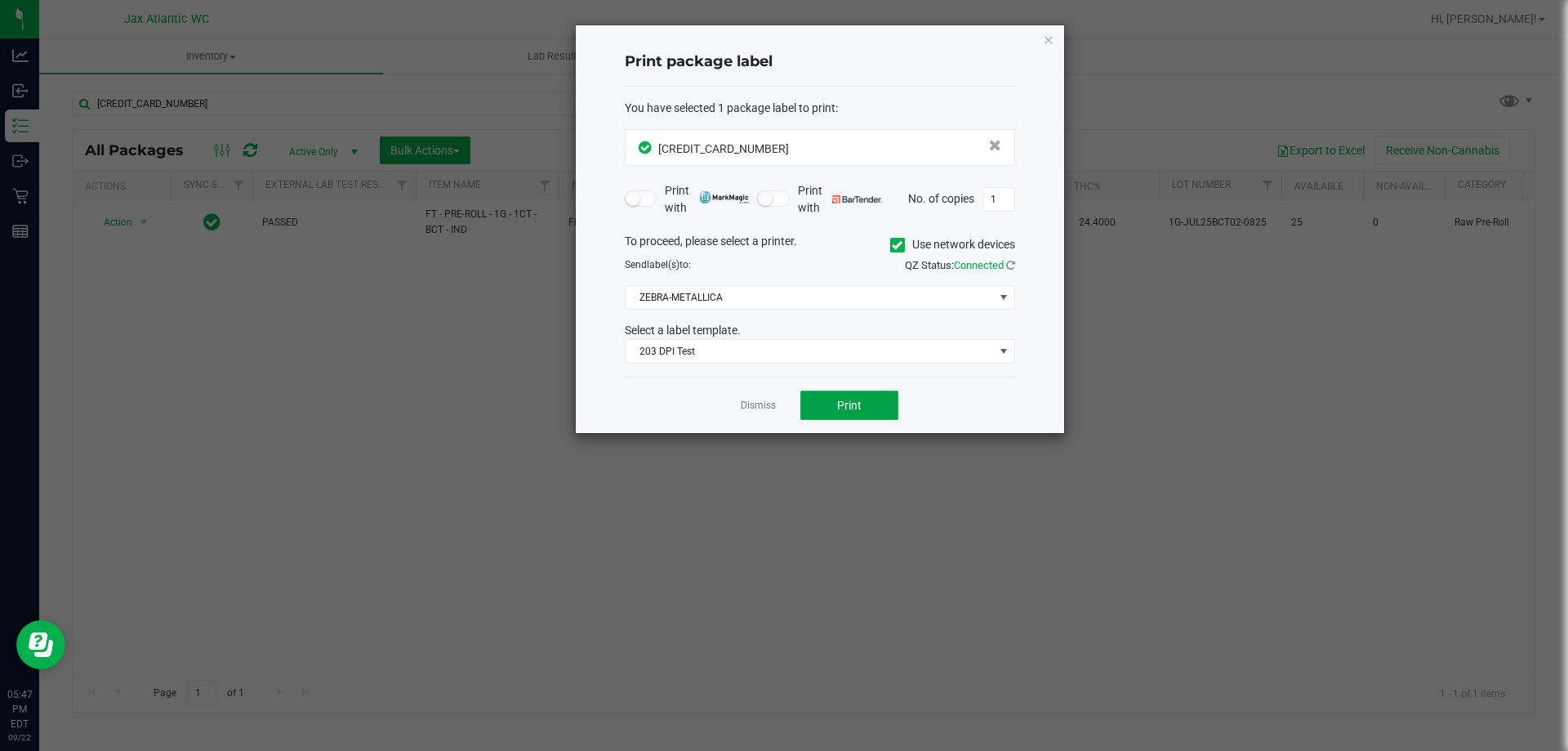
click at [825, 403] on button "Print" at bounding box center [849, 404] width 98 height 29
click at [1049, 38] on icon "button" at bounding box center [1048, 39] width 12 height 20
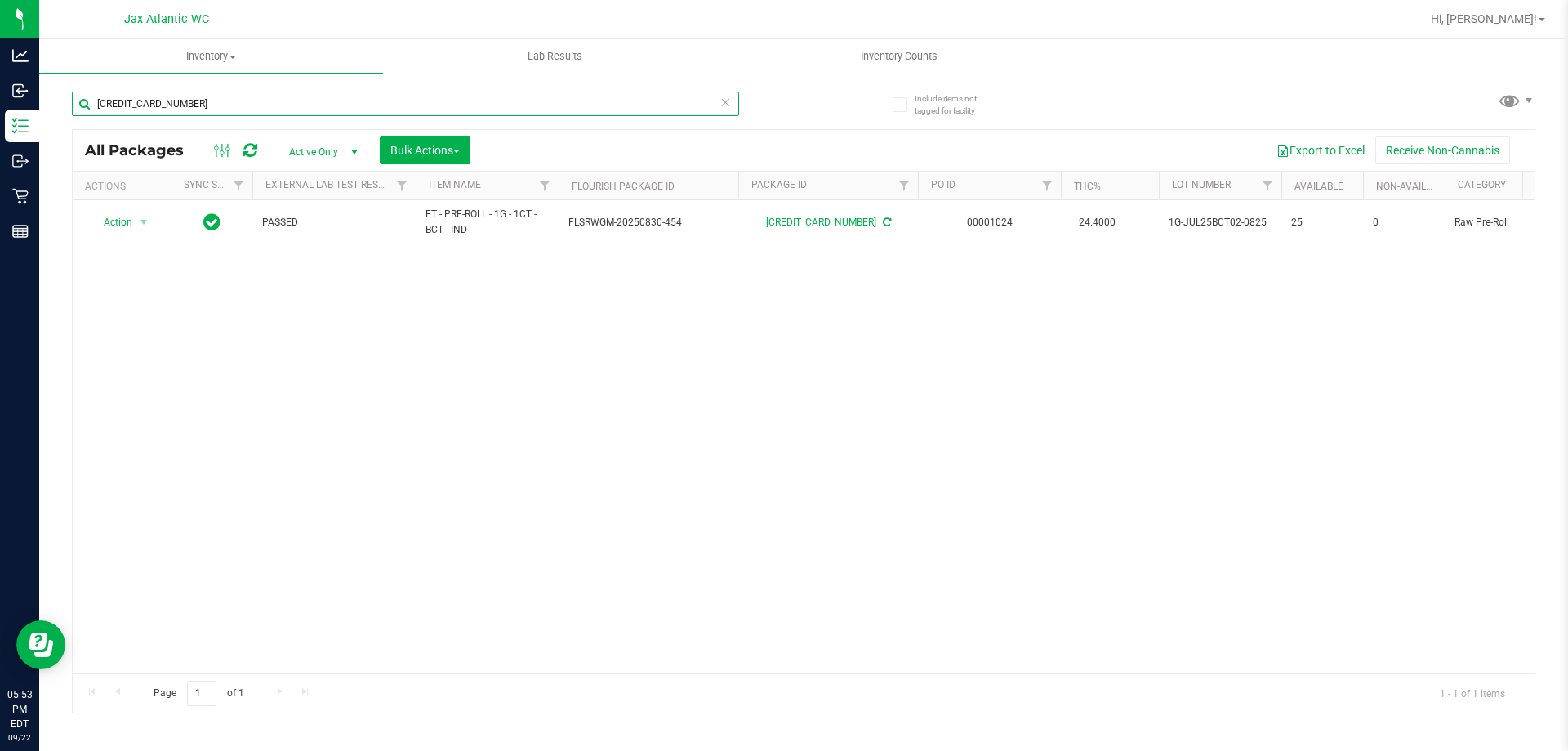
click at [185, 104] on input "6898105594519927" at bounding box center [405, 104] width 667 height 25
click at [183, 101] on input "6898105594519927" at bounding box center [405, 104] width 667 height 25
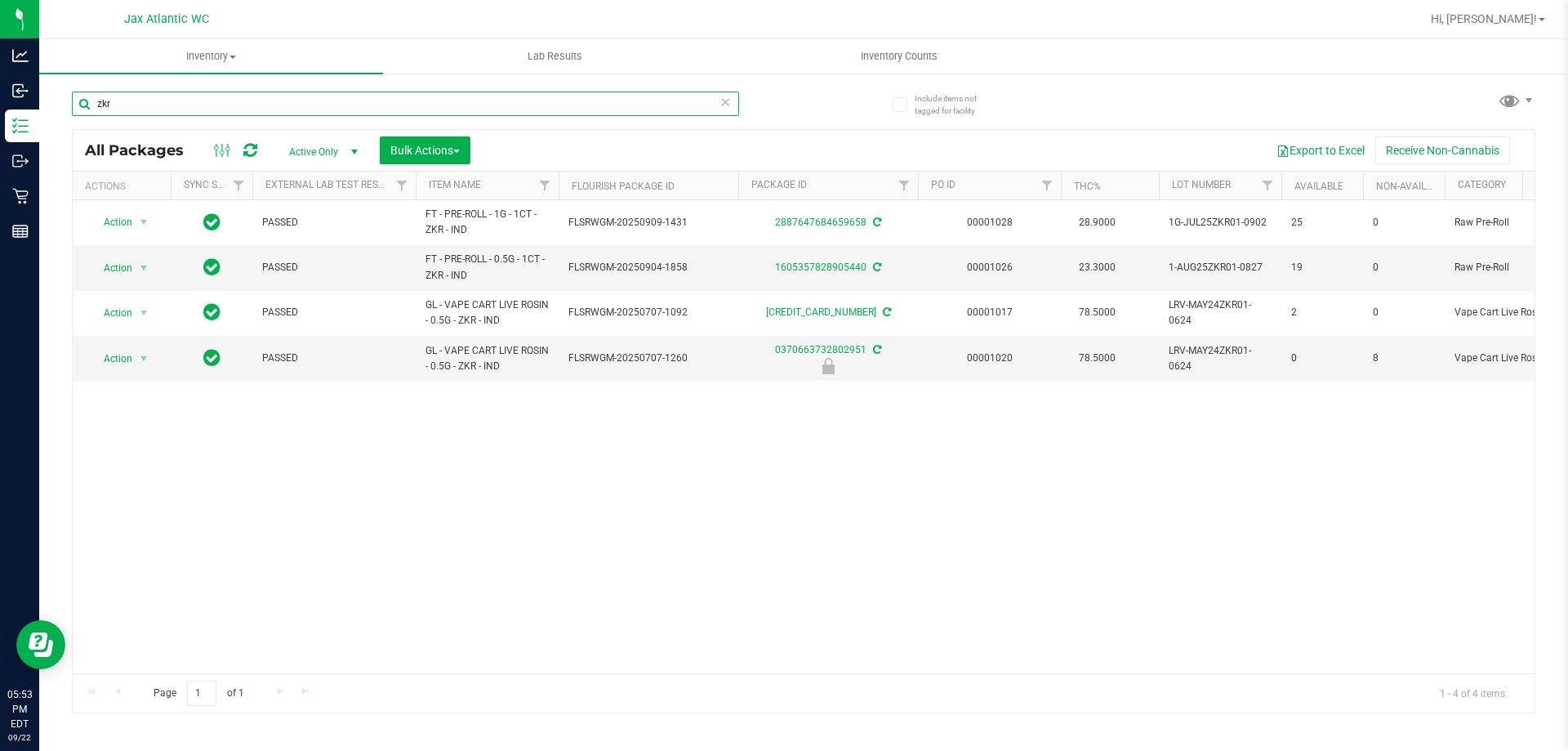
type input "zkr"
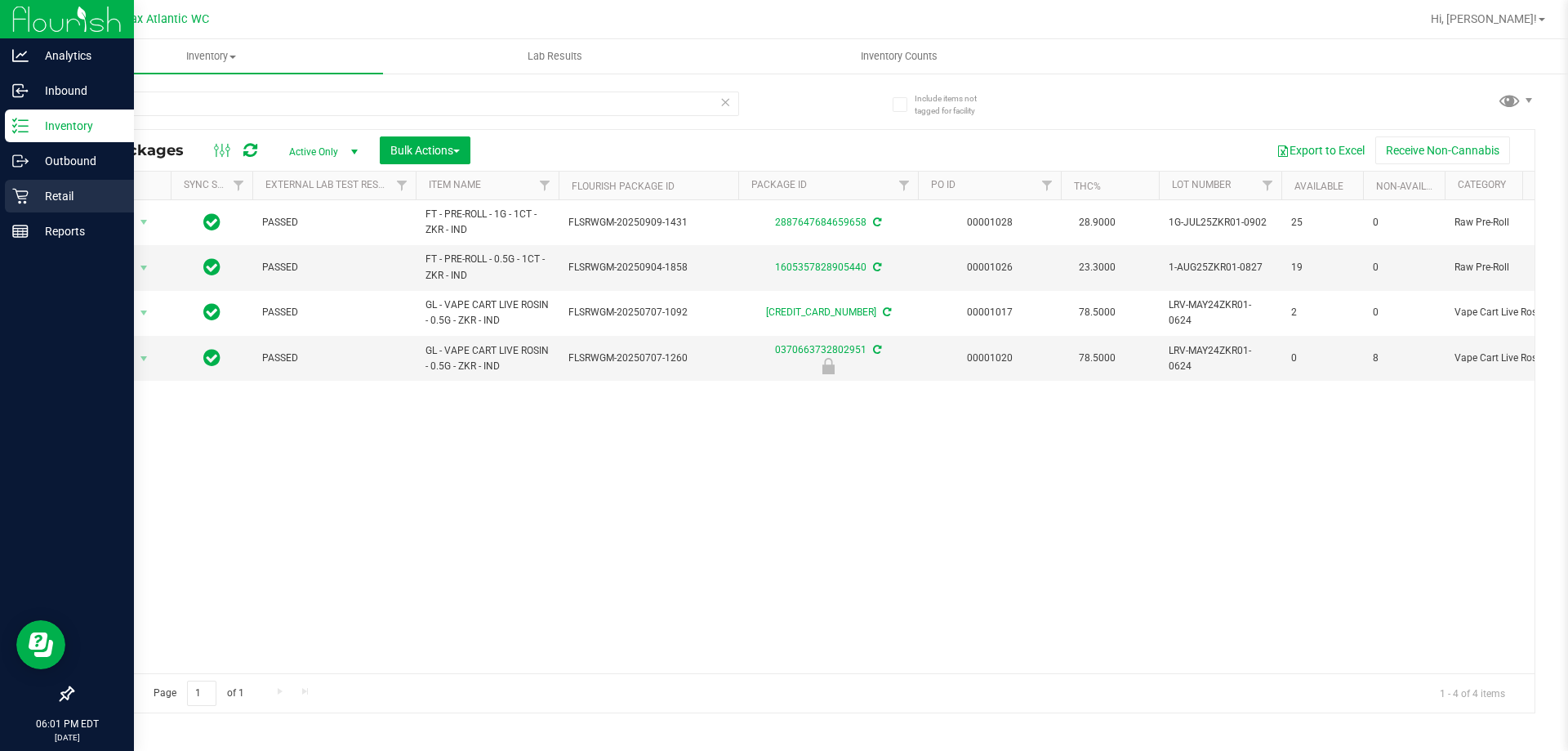
click at [8, 192] on div "Retail" at bounding box center [70, 196] width 129 height 33
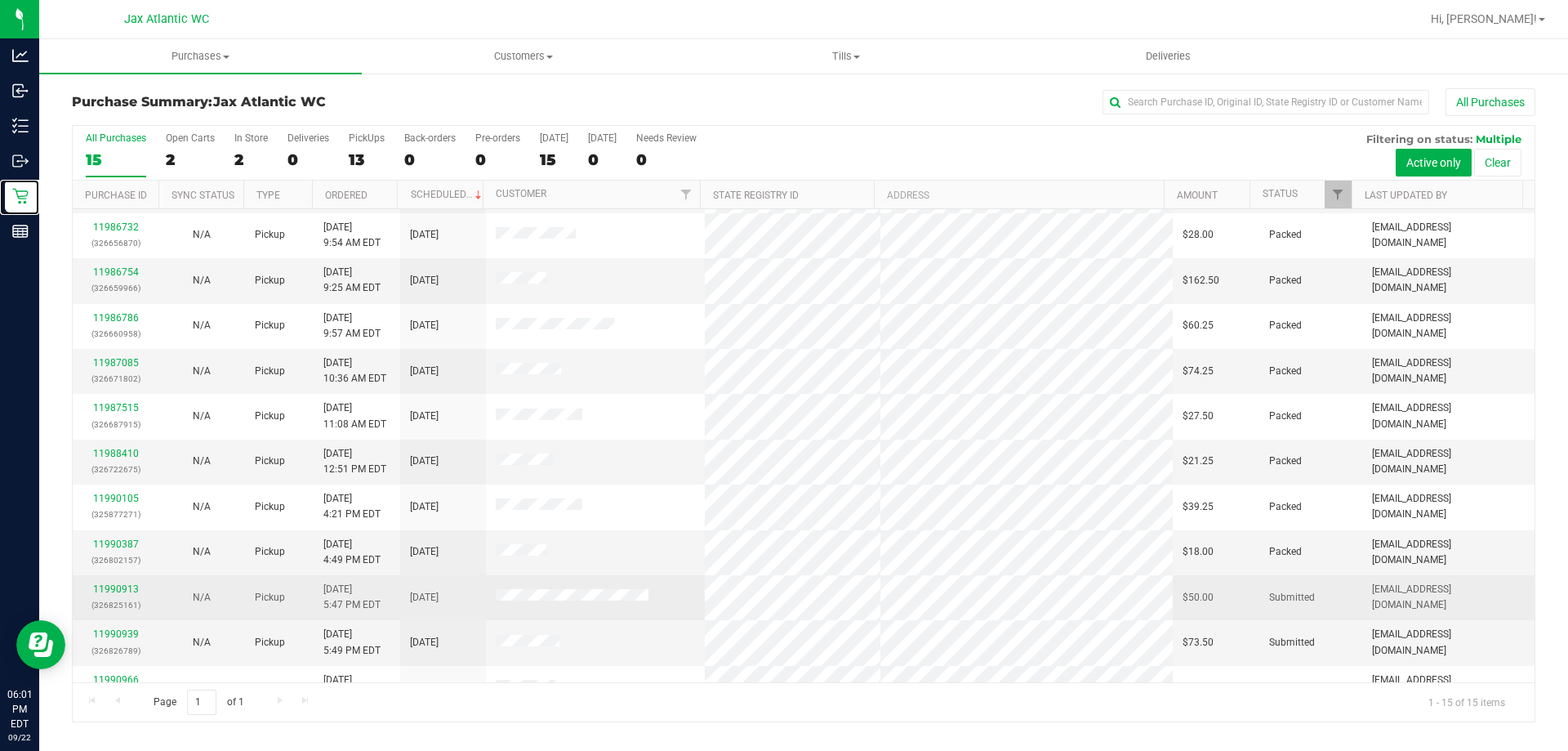
scroll to position [205, 0]
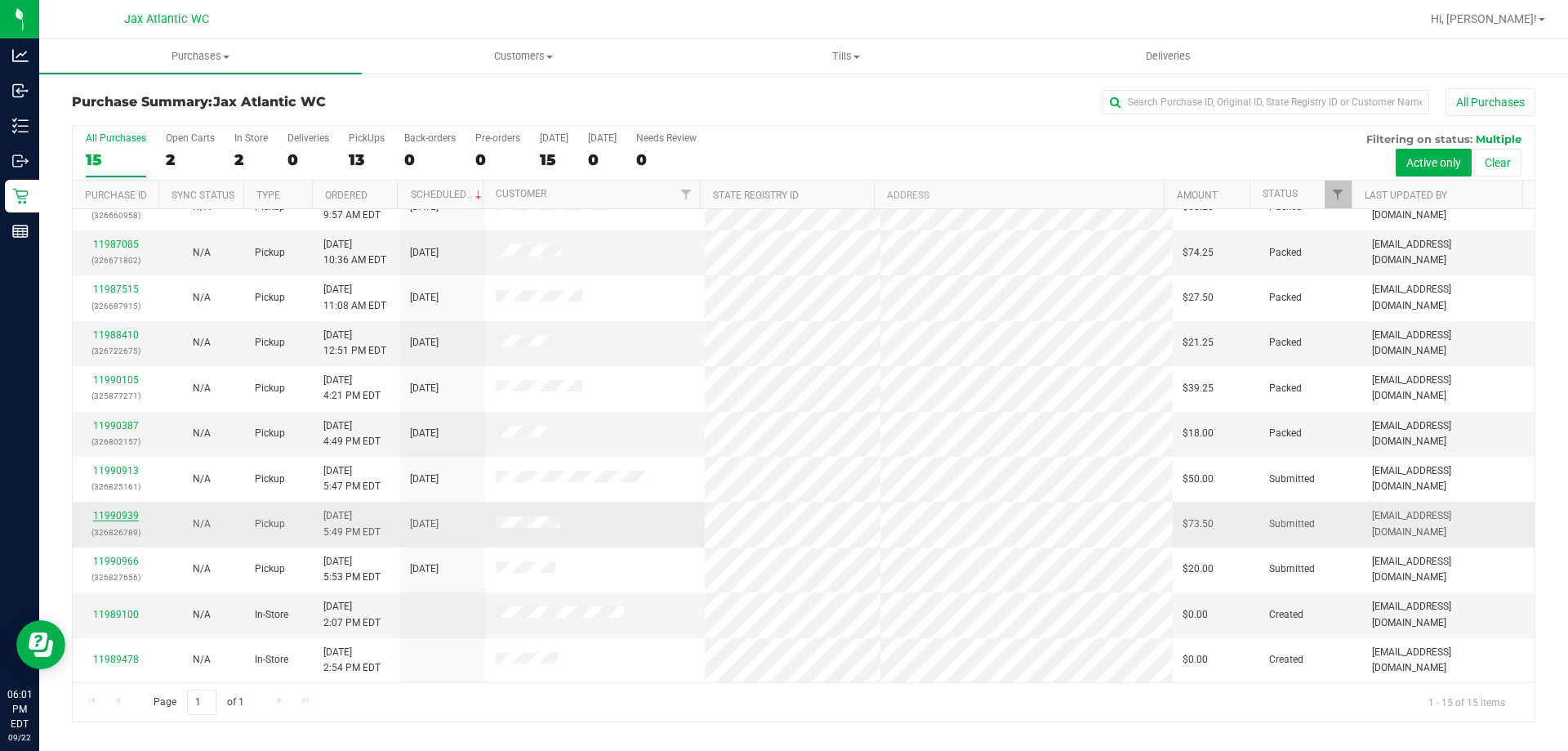
click at [126, 513] on link "11990939" at bounding box center [116, 515] width 46 height 12
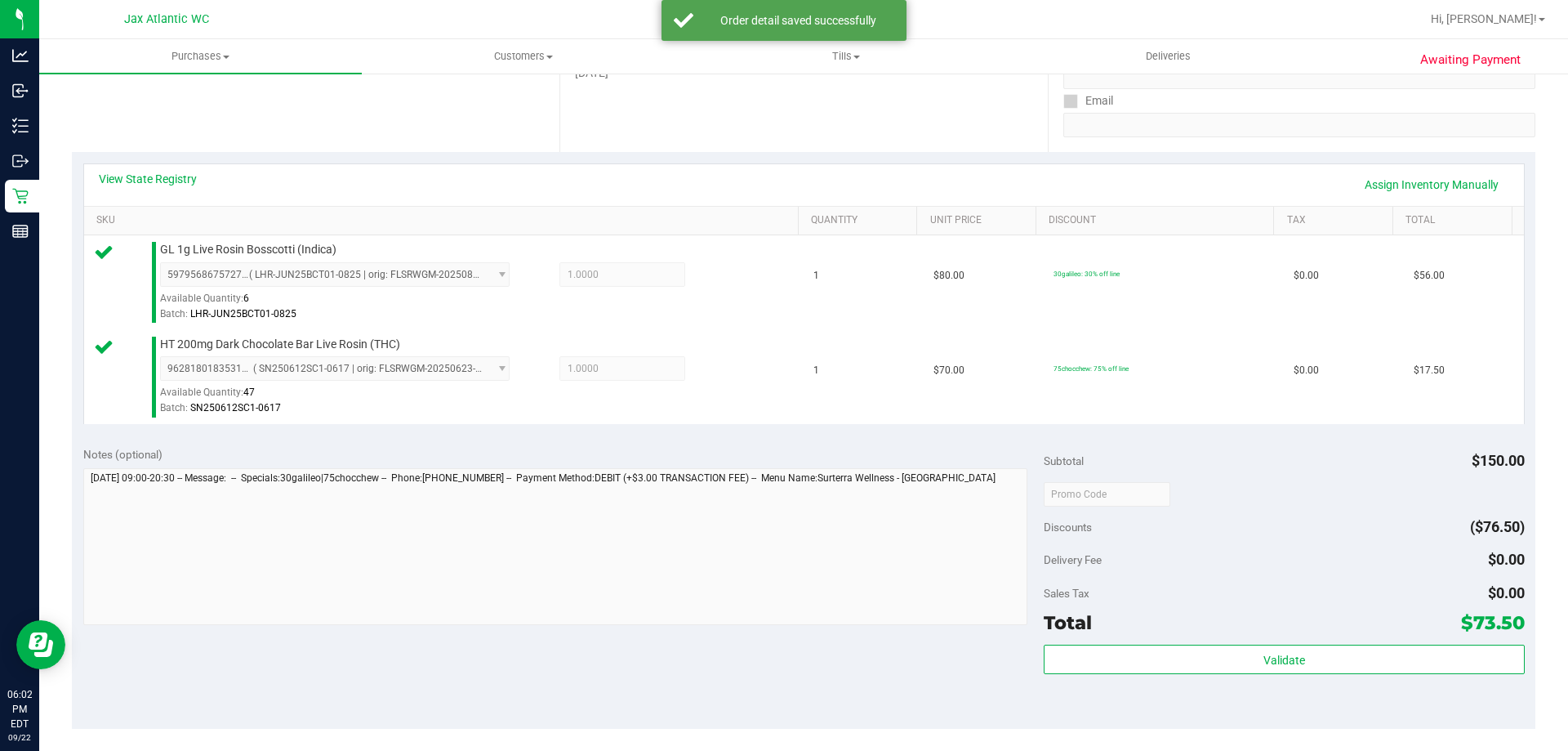
scroll to position [572, 0]
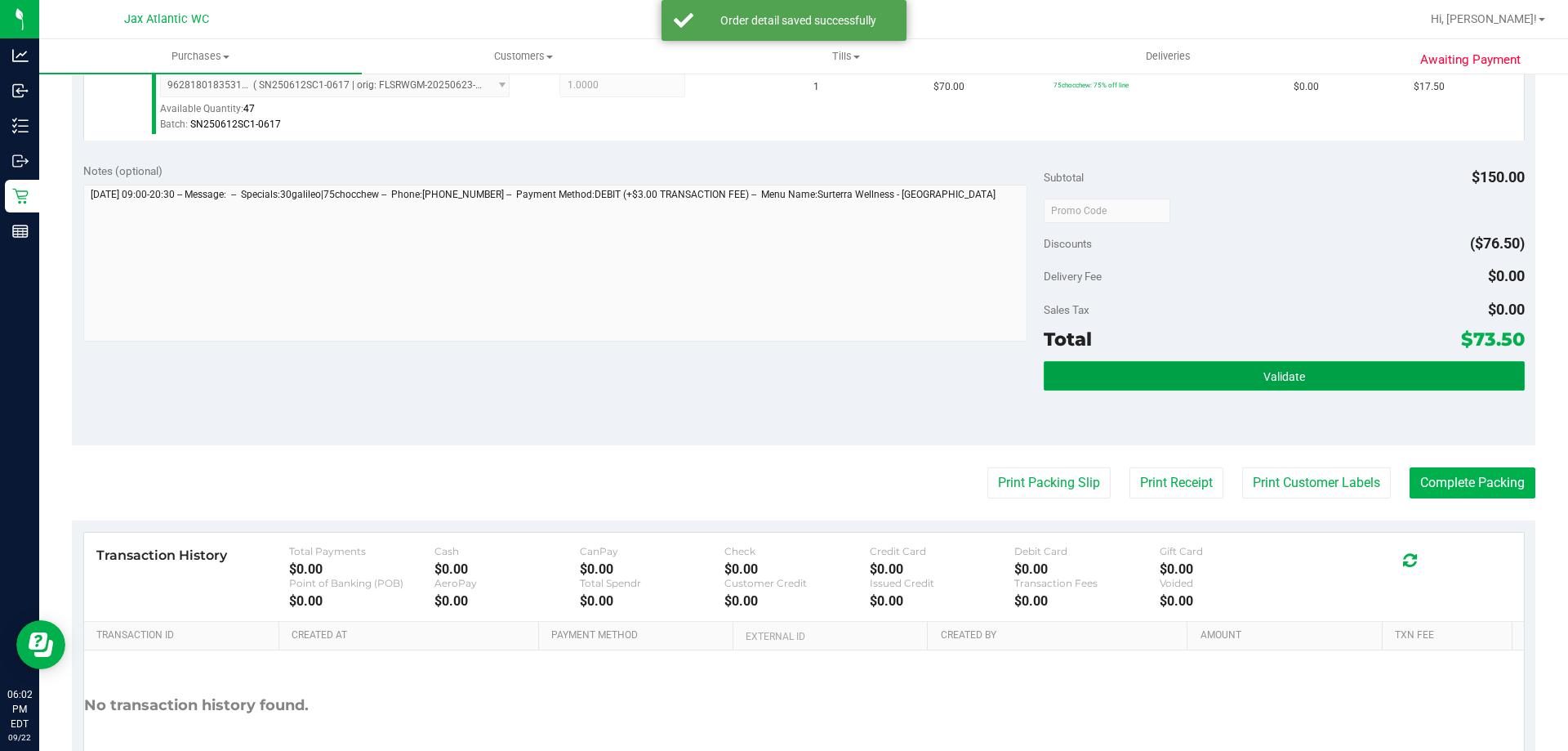
click at [1084, 382] on button "Validate" at bounding box center [1283, 375] width 480 height 29
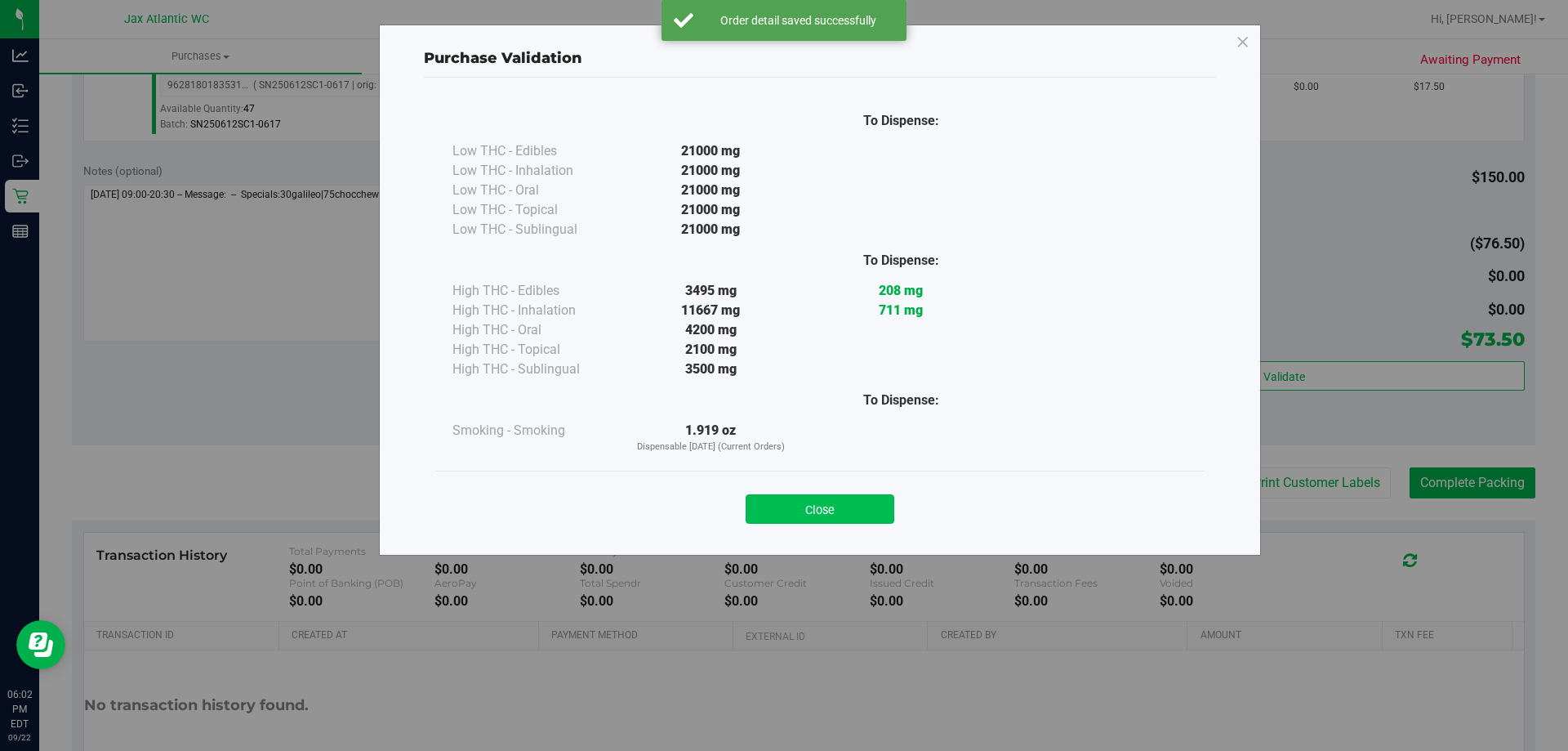
click at [814, 503] on button "Close" at bounding box center [820, 508] width 149 height 29
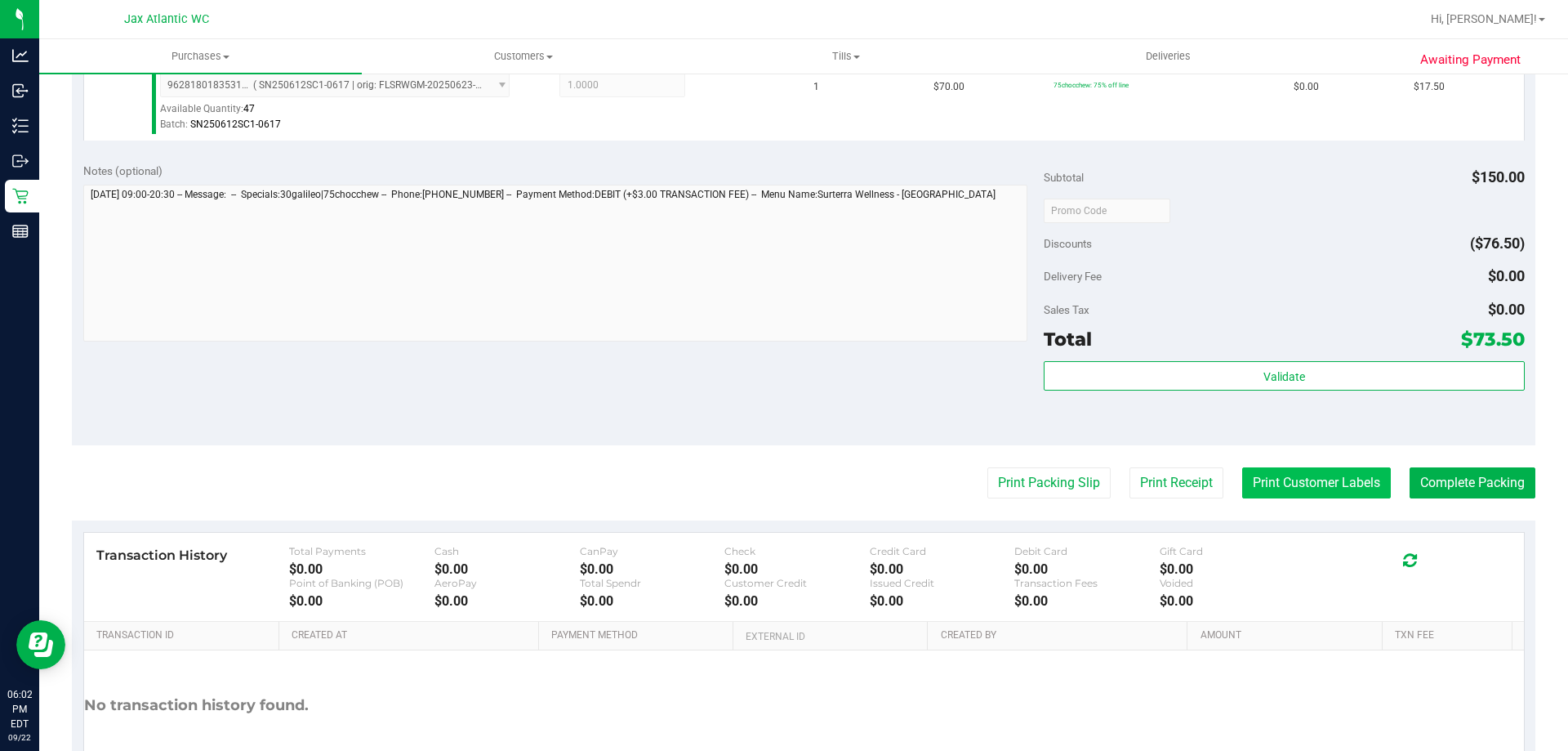
click at [1303, 484] on button "Print Customer Labels" at bounding box center [1316, 482] width 149 height 31
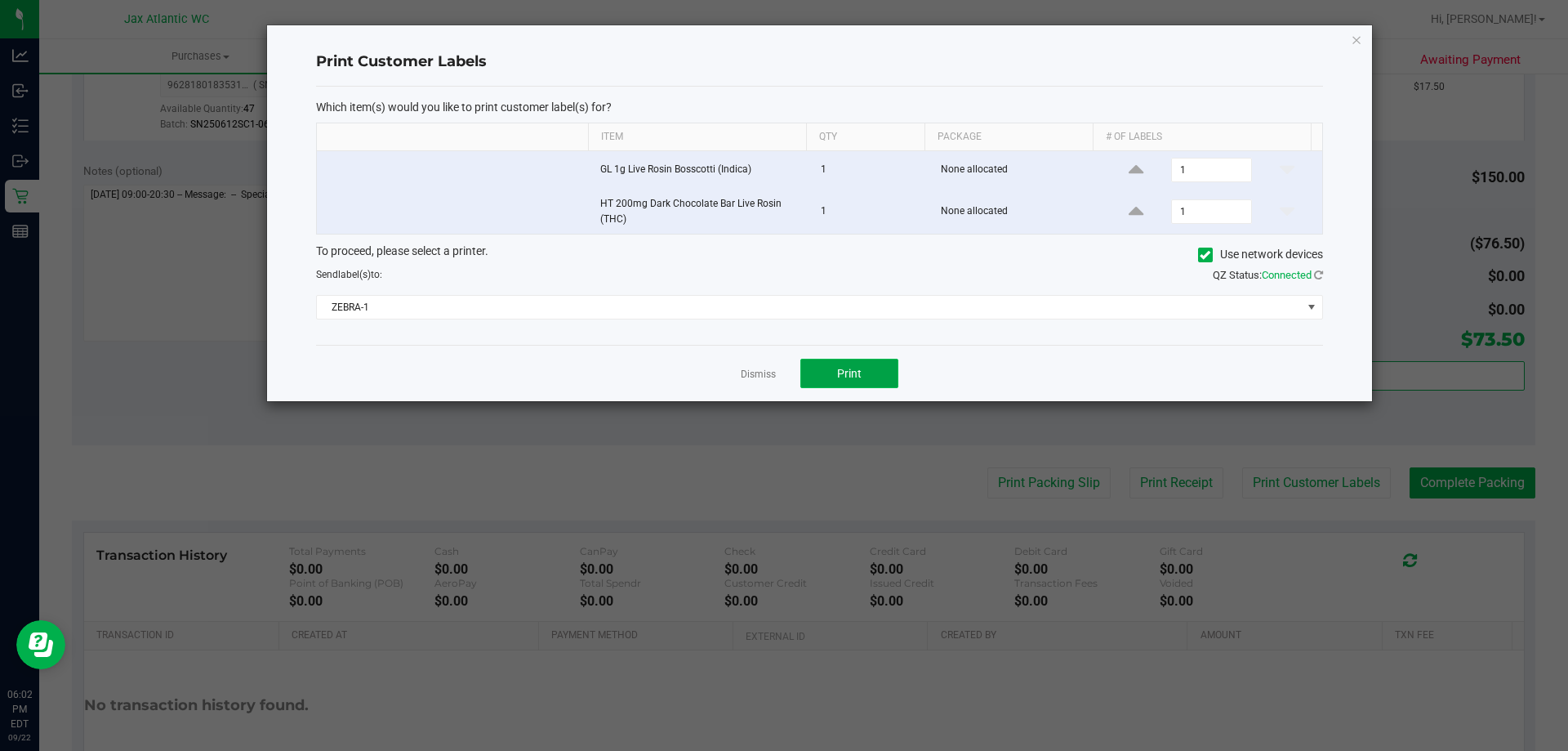
click at [845, 376] on span "Print" at bounding box center [849, 373] width 25 height 13
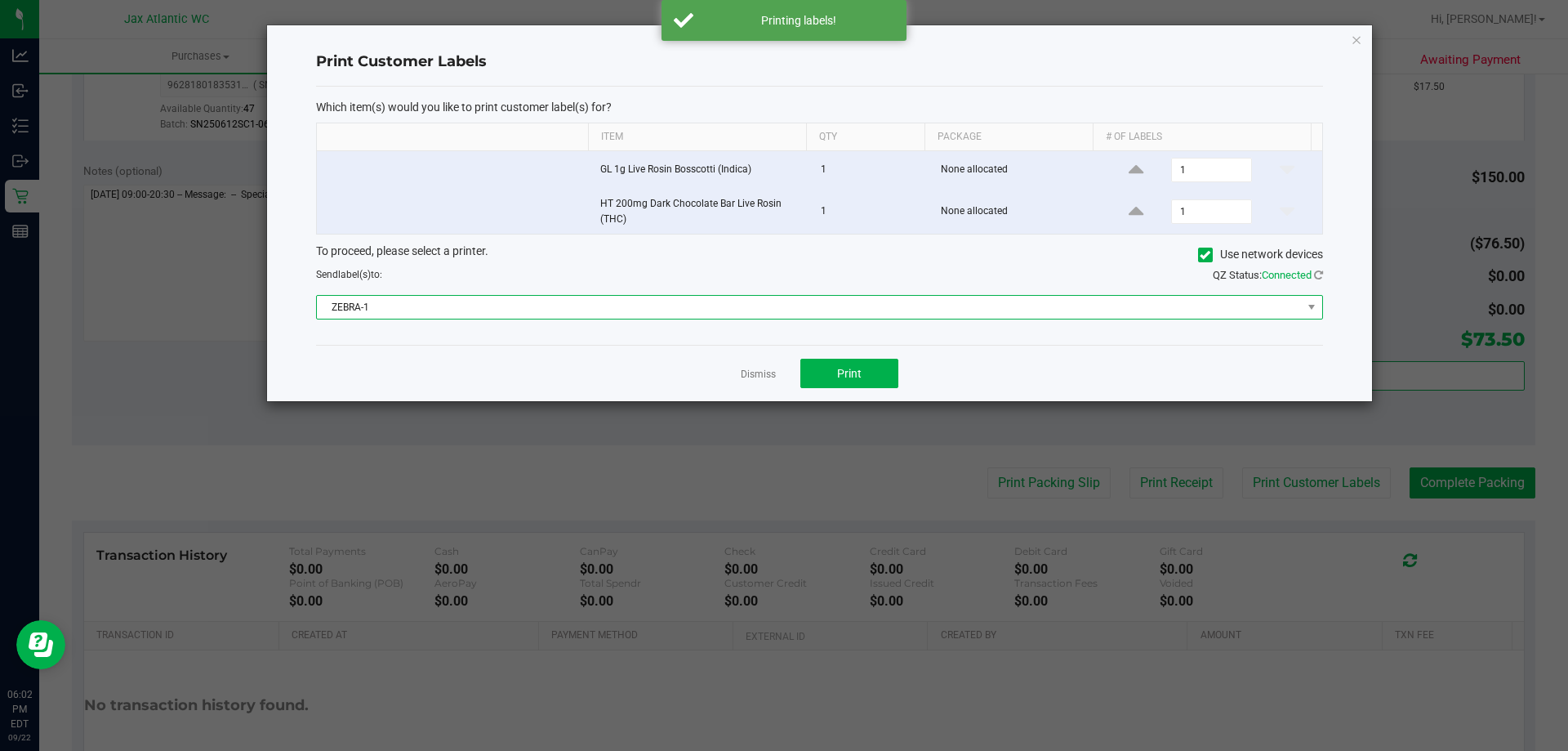
click at [1124, 310] on span "ZEBRA-1" at bounding box center [808, 307] width 985 height 23
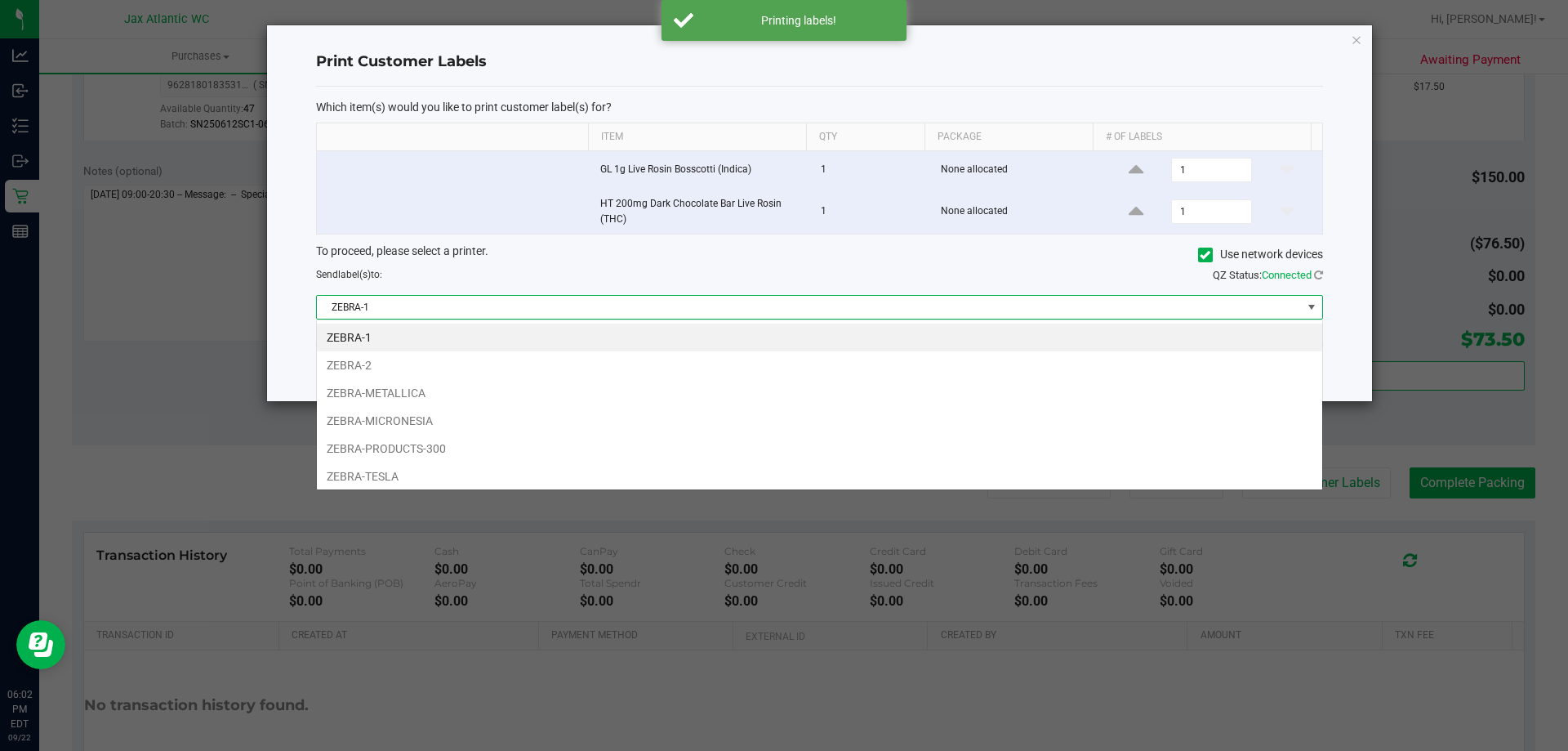
scroll to position [25, 1006]
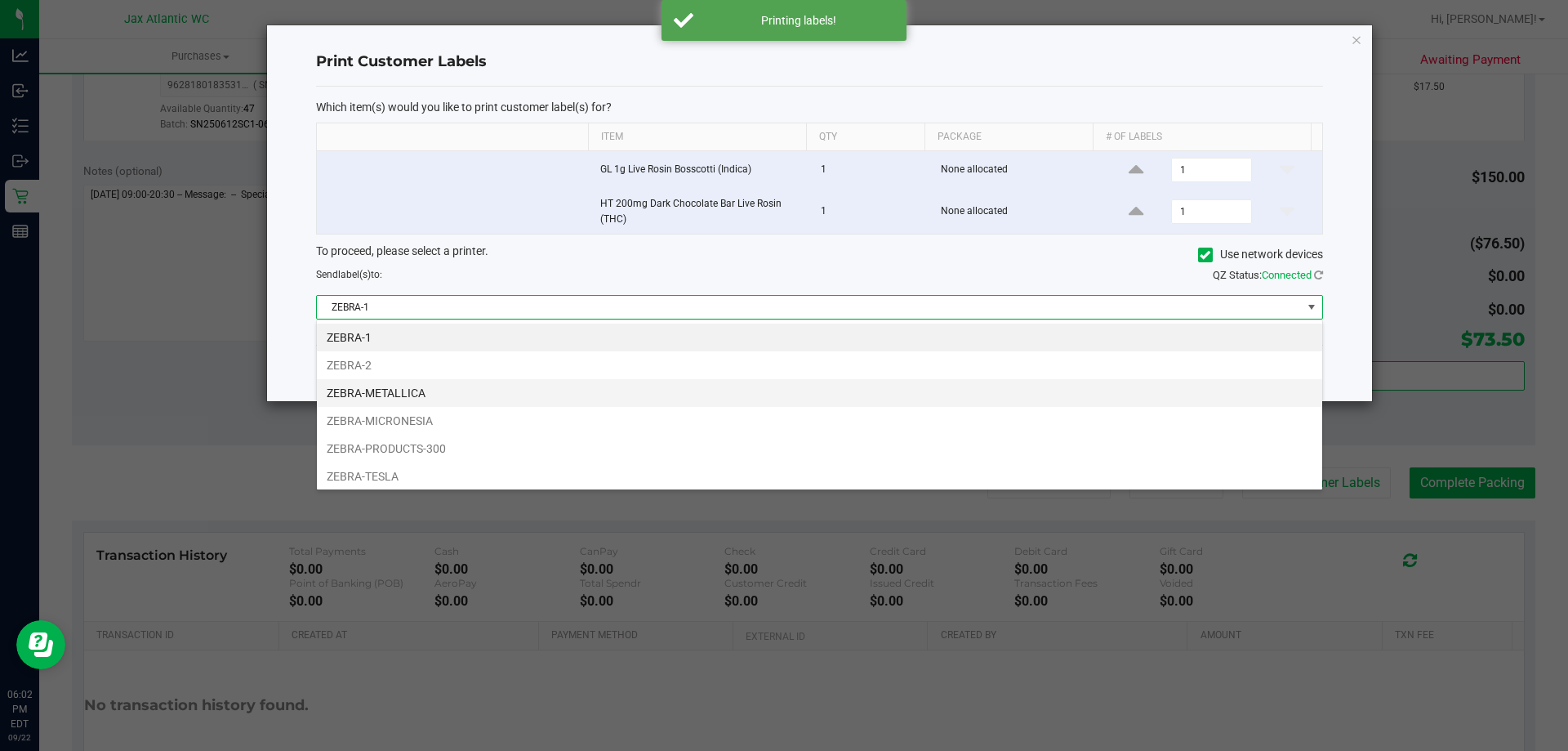
click at [464, 395] on li "ZEBRA-METALLICA" at bounding box center [819, 392] width 1005 height 27
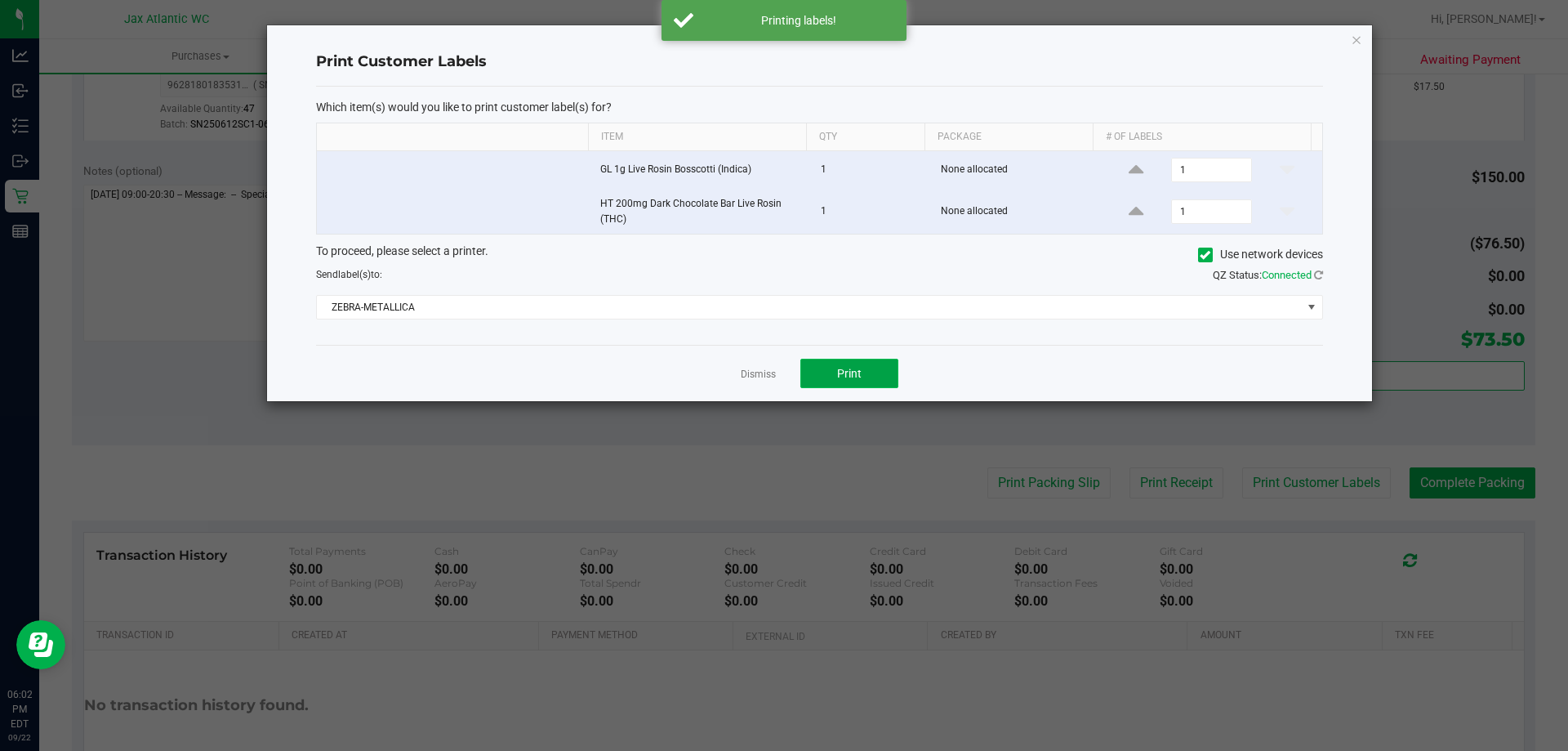
click at [847, 372] on span "Print" at bounding box center [849, 373] width 25 height 13
click at [1353, 39] on icon "button" at bounding box center [1356, 39] width 12 height 20
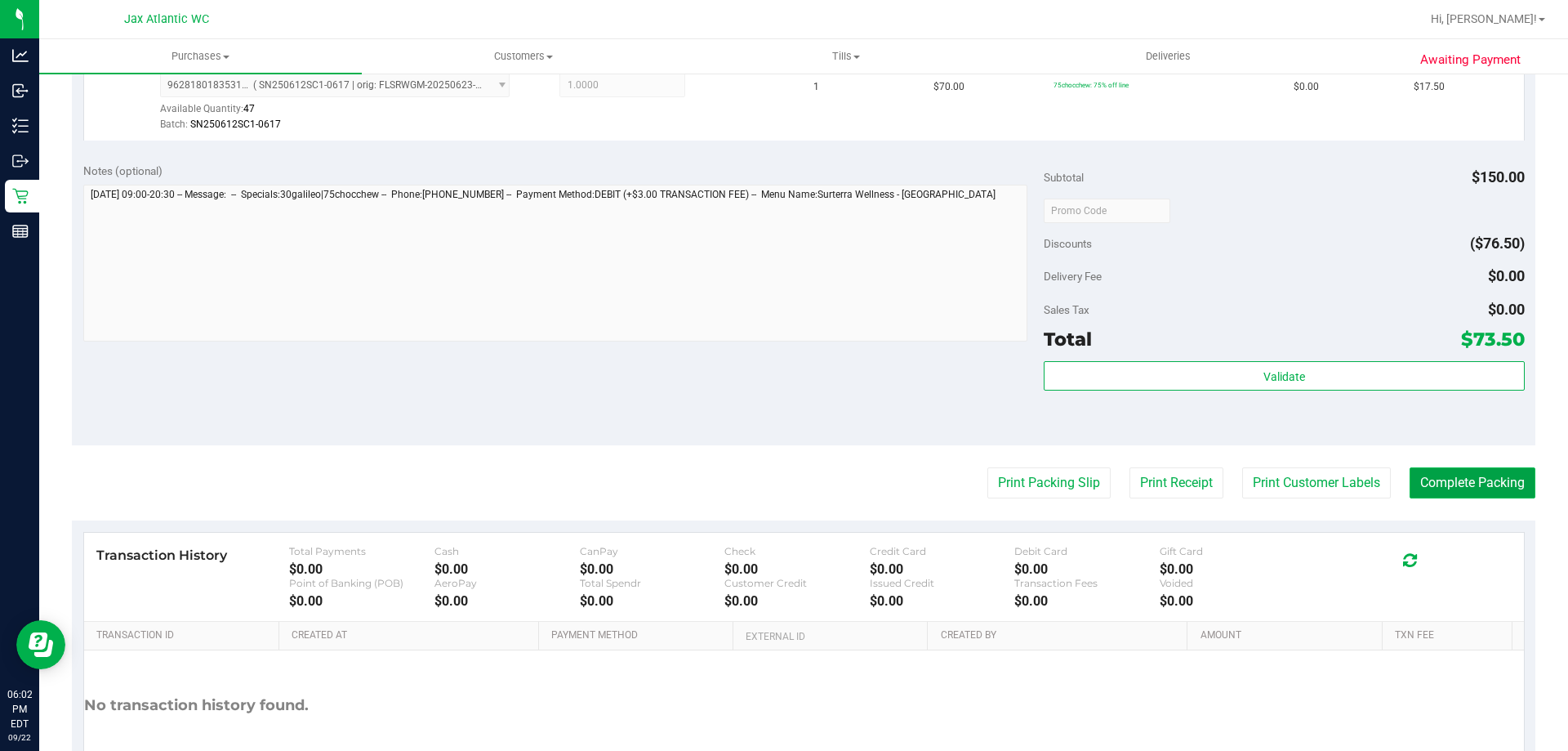
click at [1445, 478] on button "Complete Packing" at bounding box center [1472, 482] width 126 height 31
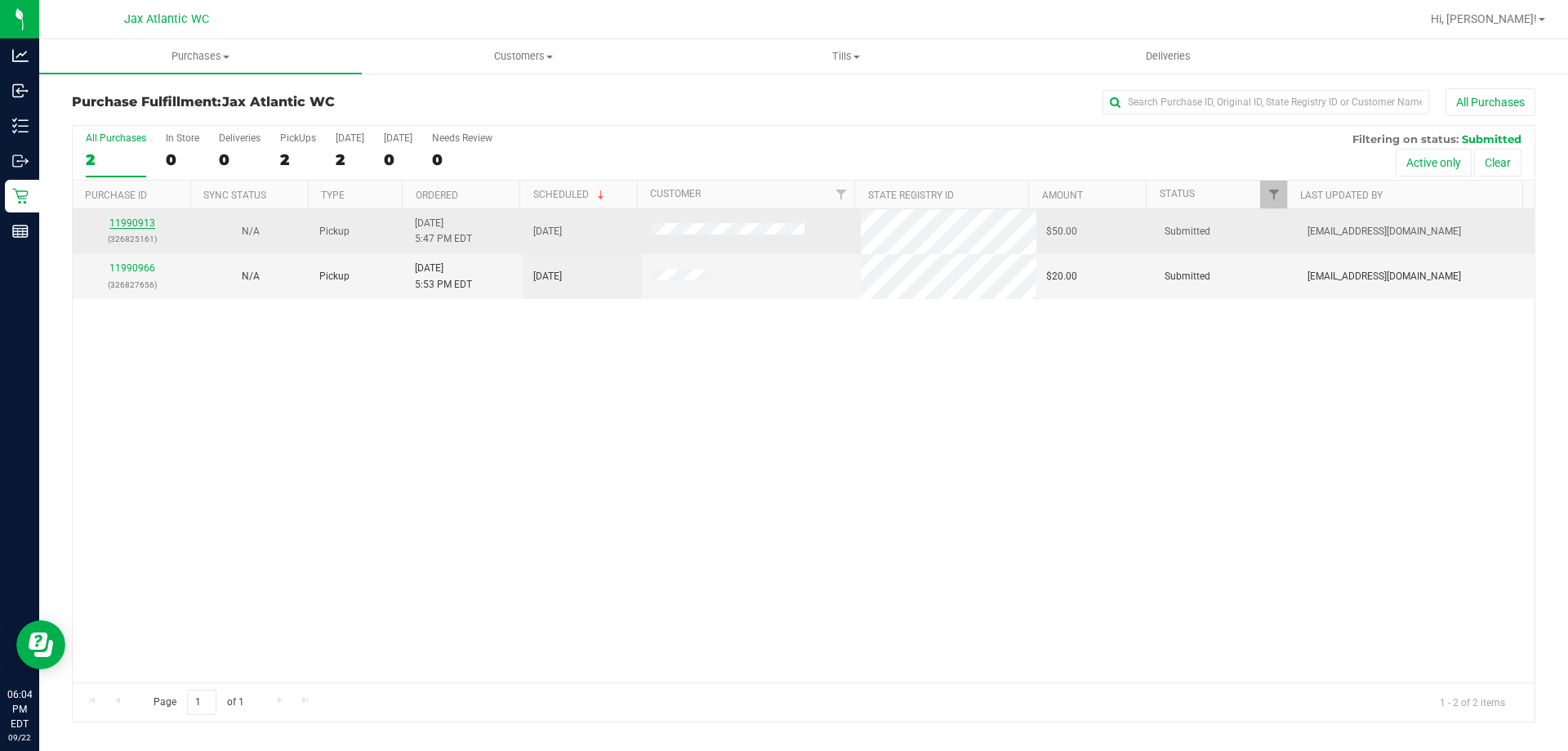
click at [139, 225] on link "11990913" at bounding box center [132, 223] width 46 height 12
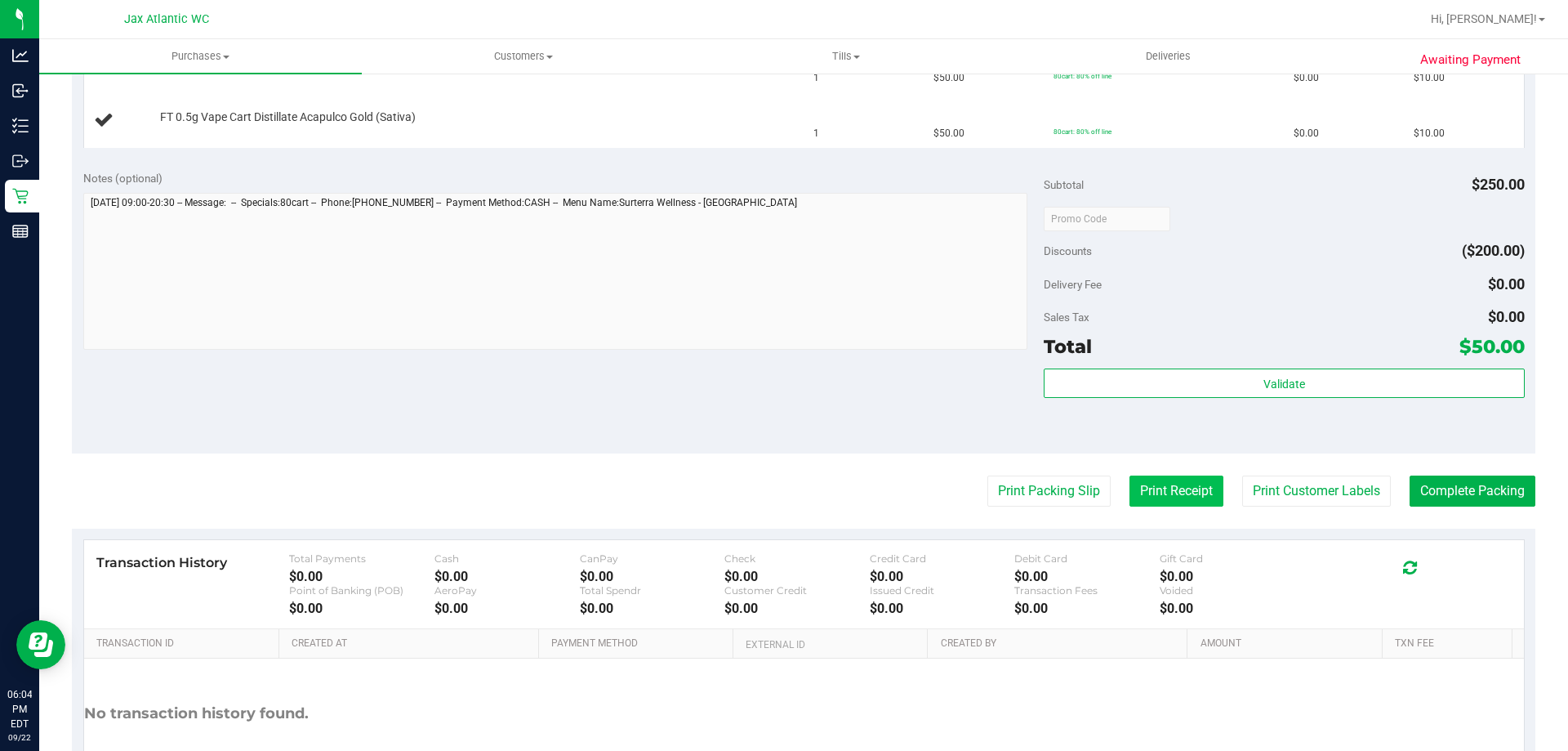
scroll to position [770, 0]
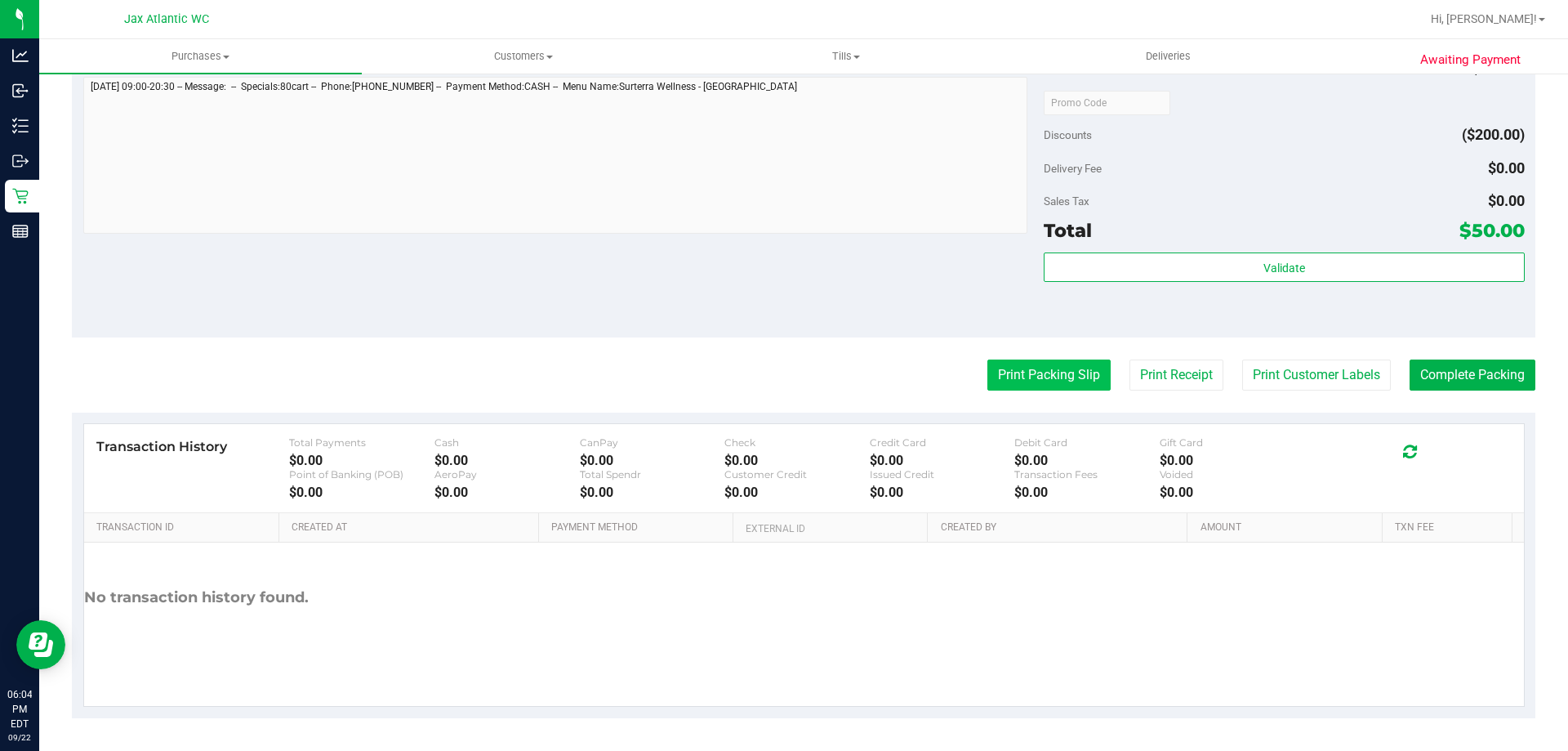
click at [1014, 375] on button "Print Packing Slip" at bounding box center [1049, 374] width 123 height 31
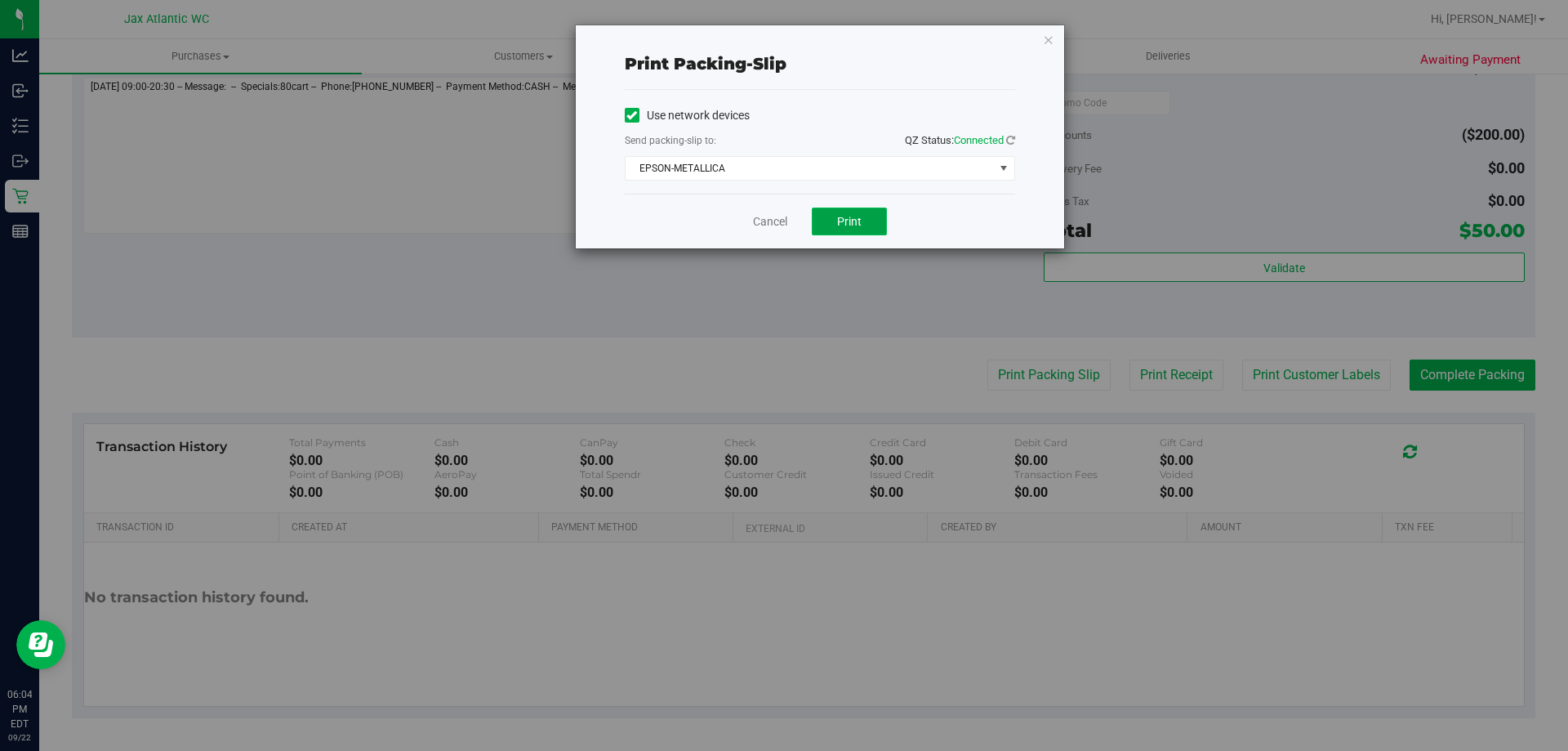
click at [848, 225] on span "Print" at bounding box center [849, 221] width 25 height 13
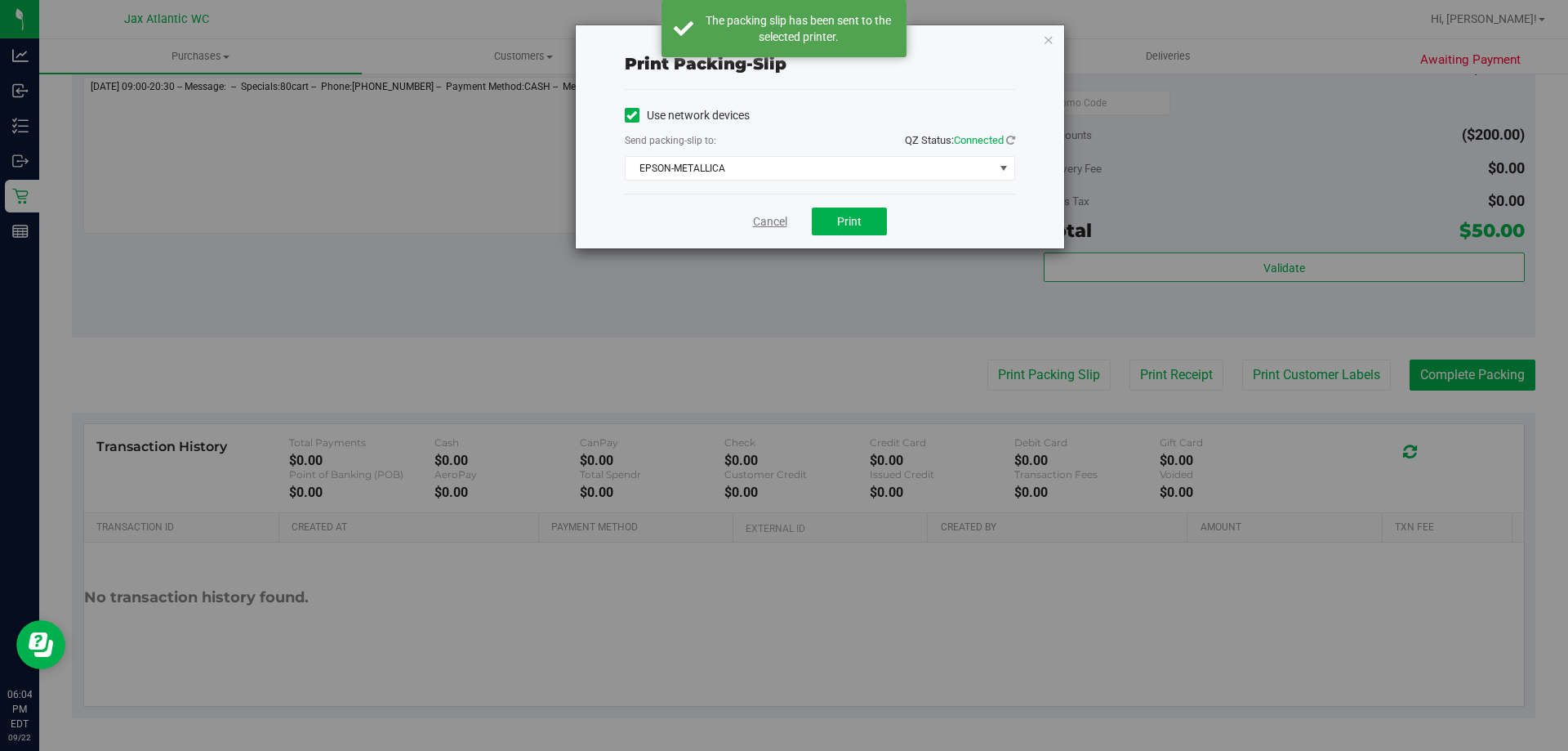
click at [756, 219] on link "Cancel" at bounding box center [769, 221] width 35 height 17
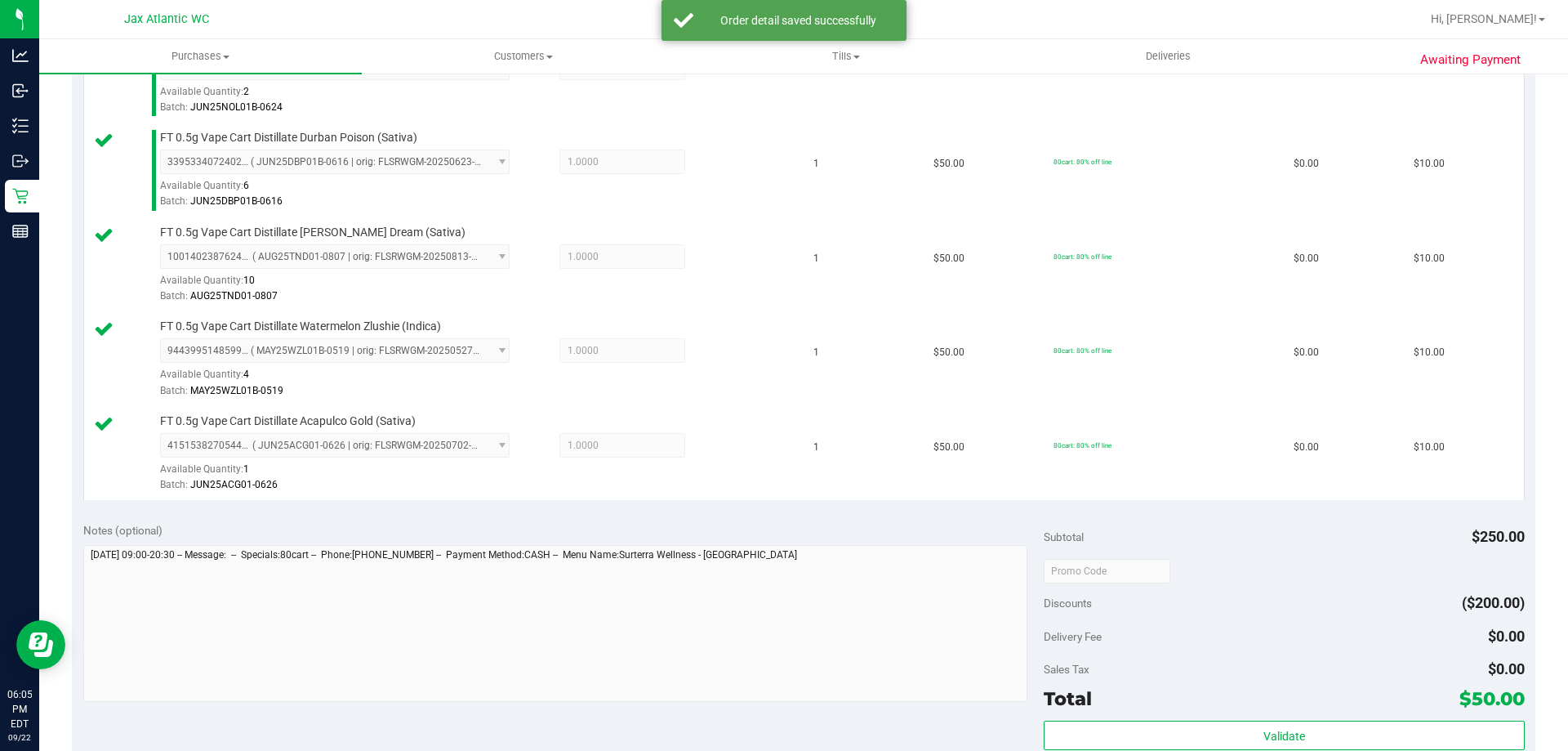
scroll to position [524, 0]
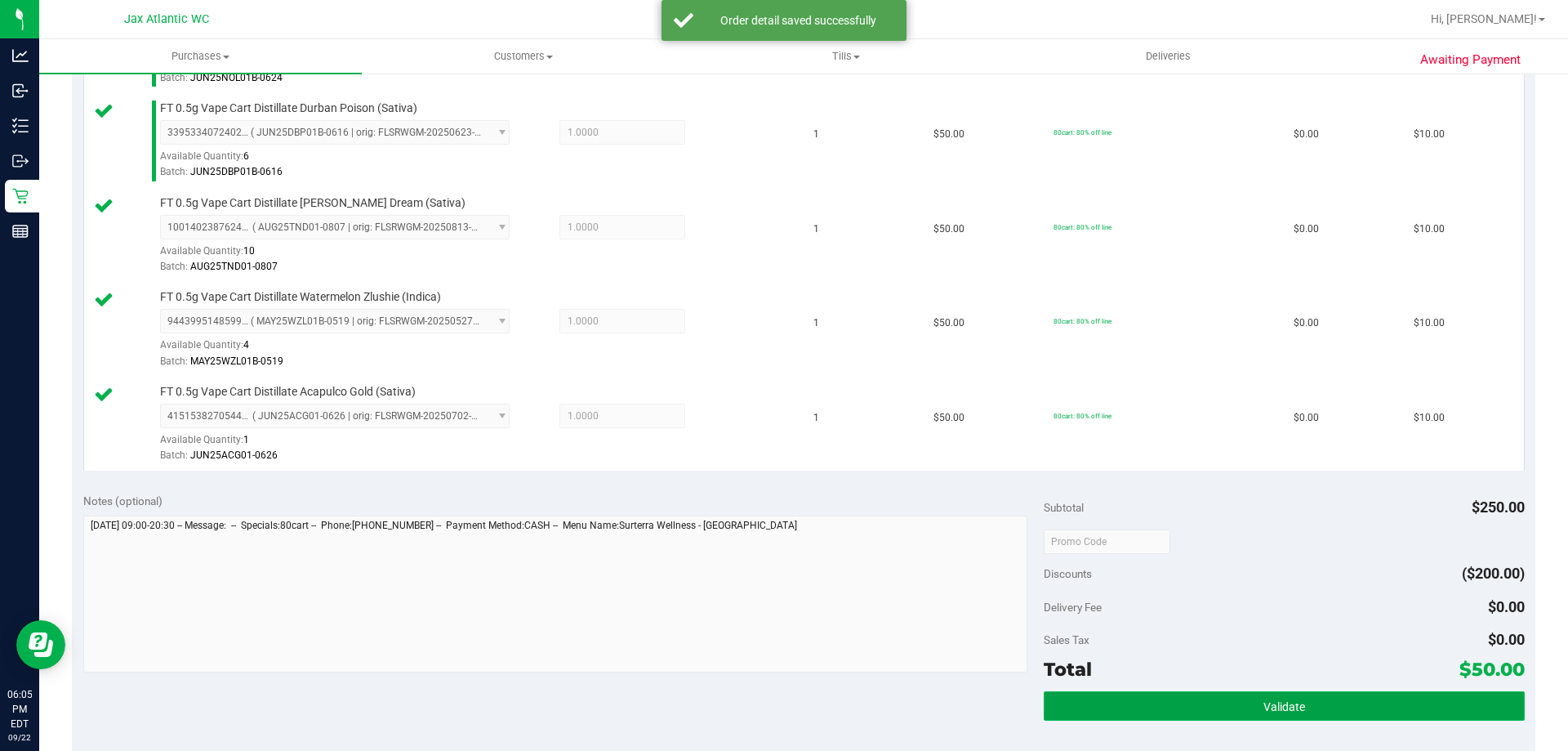
click at [1148, 701] on button "Validate" at bounding box center [1283, 705] width 480 height 29
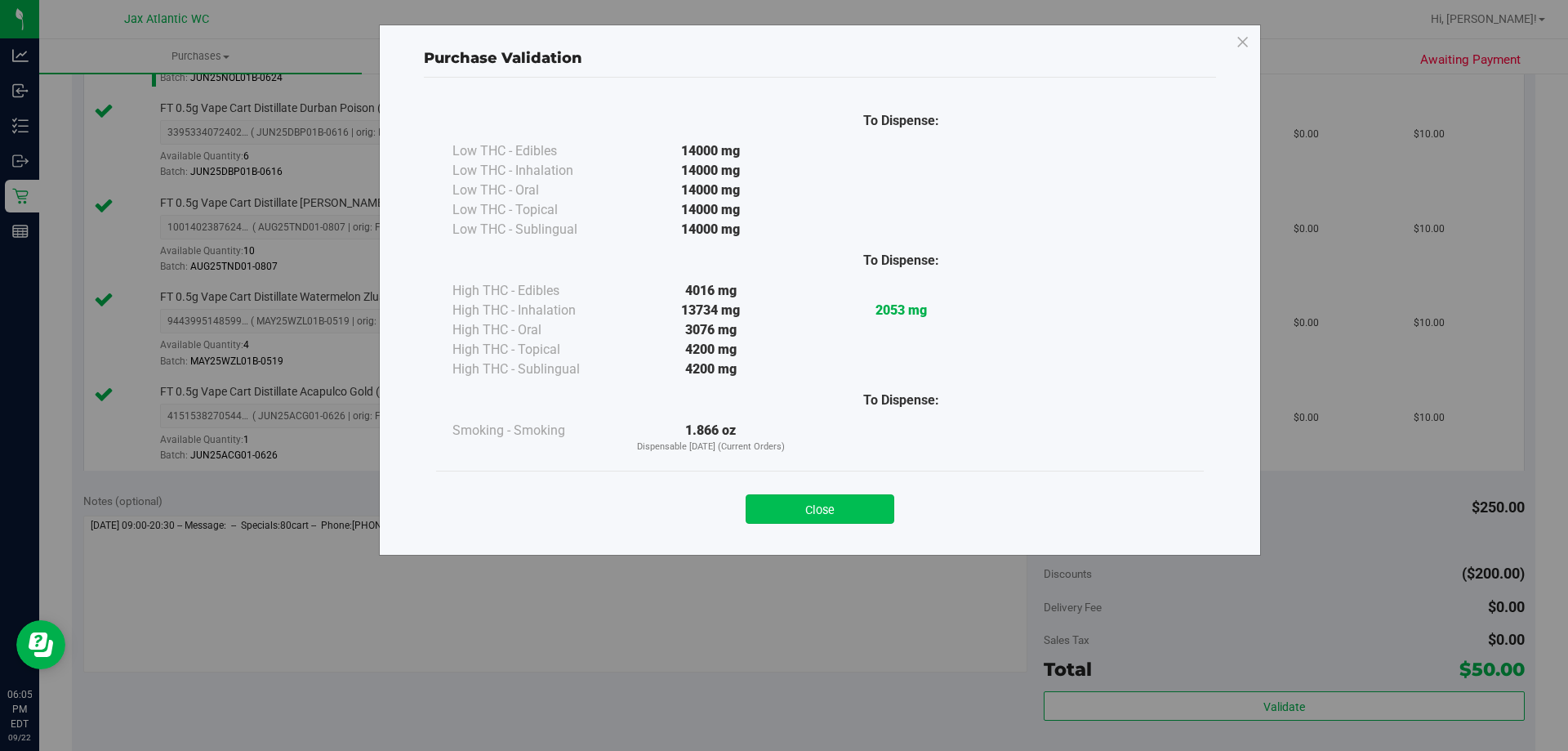
click at [840, 520] on button "Close" at bounding box center [820, 508] width 149 height 29
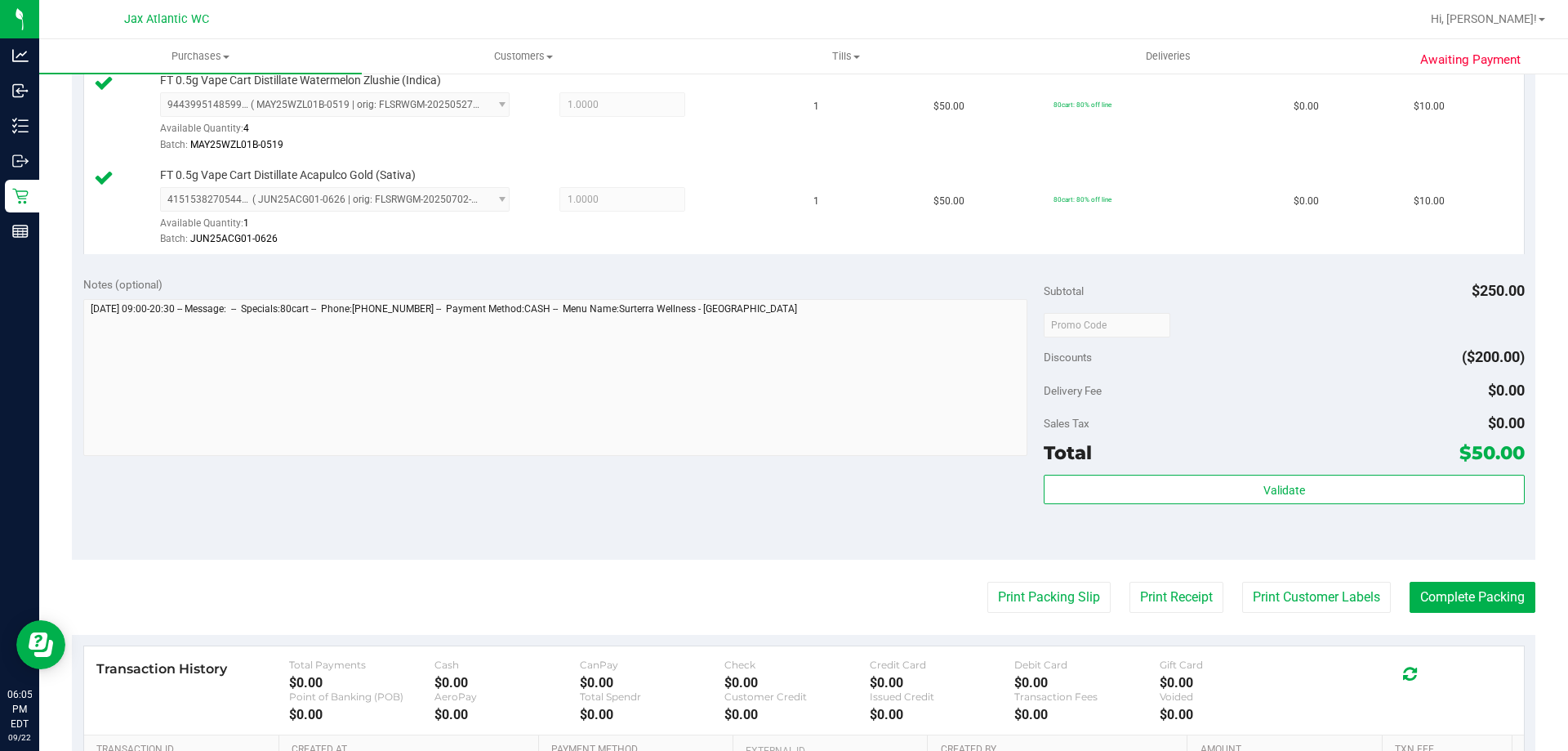
scroll to position [963, 0]
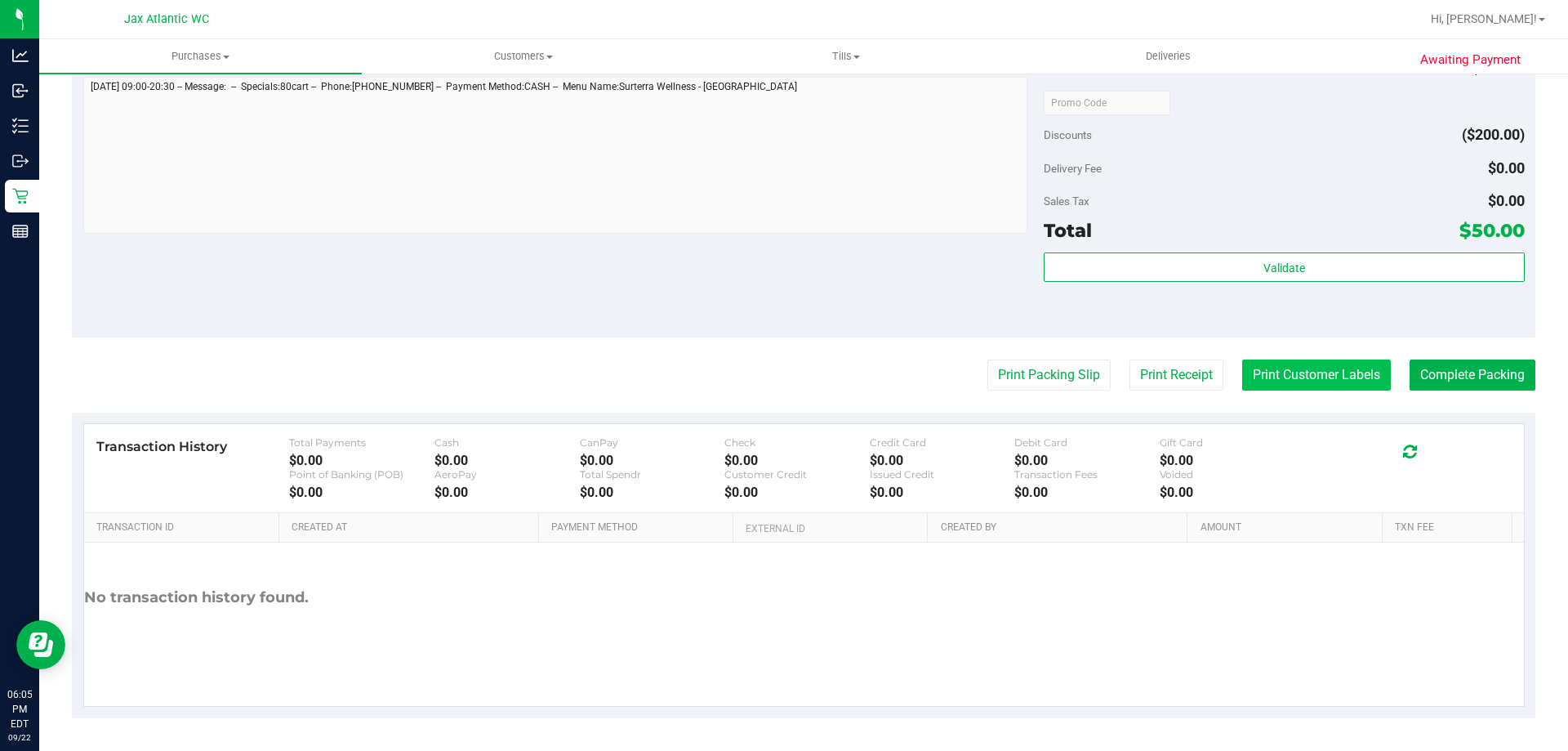
click at [1258, 379] on button "Print Customer Labels" at bounding box center [1316, 374] width 149 height 31
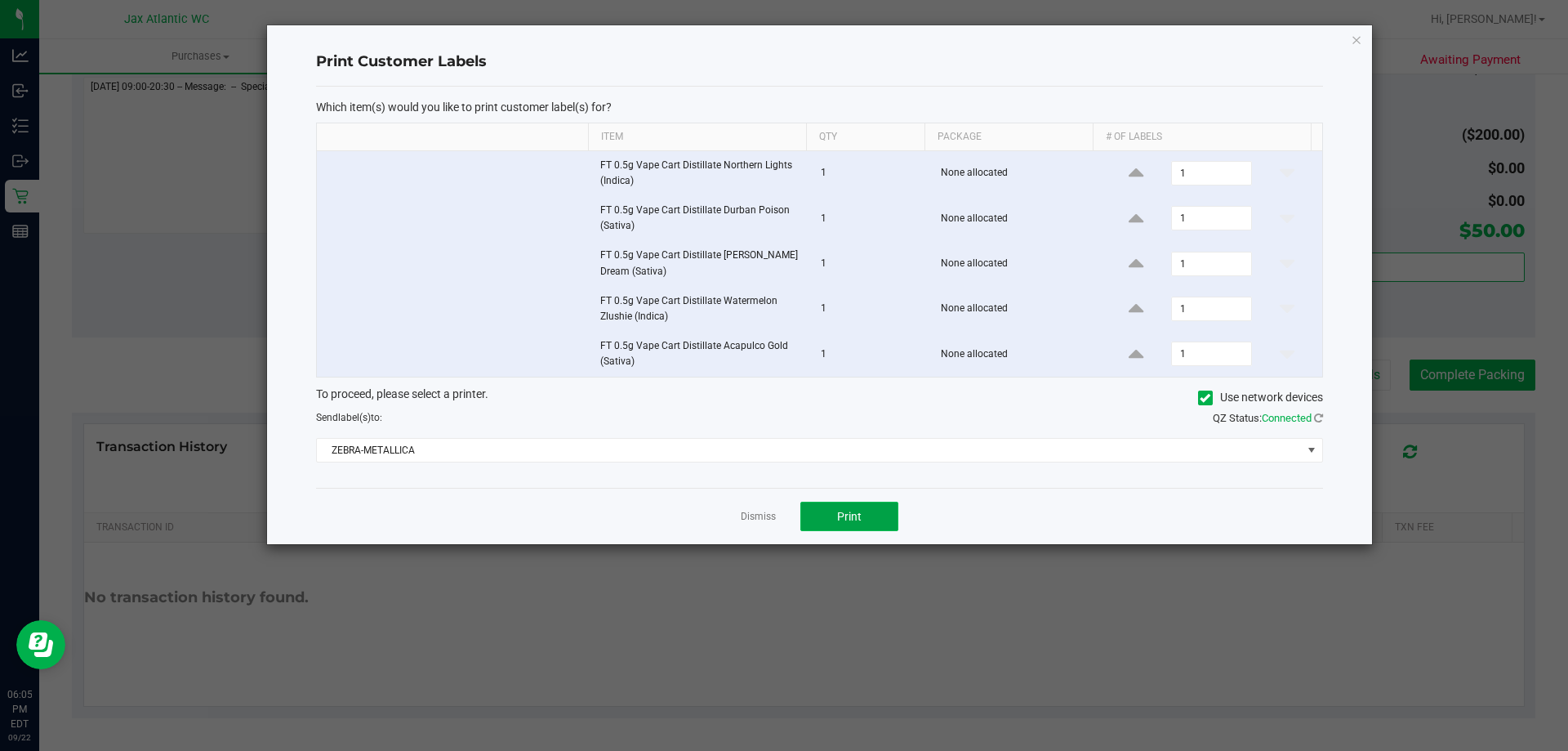
click at [830, 514] on button "Print" at bounding box center [849, 516] width 98 height 29
click at [1356, 43] on icon "button" at bounding box center [1356, 39] width 12 height 20
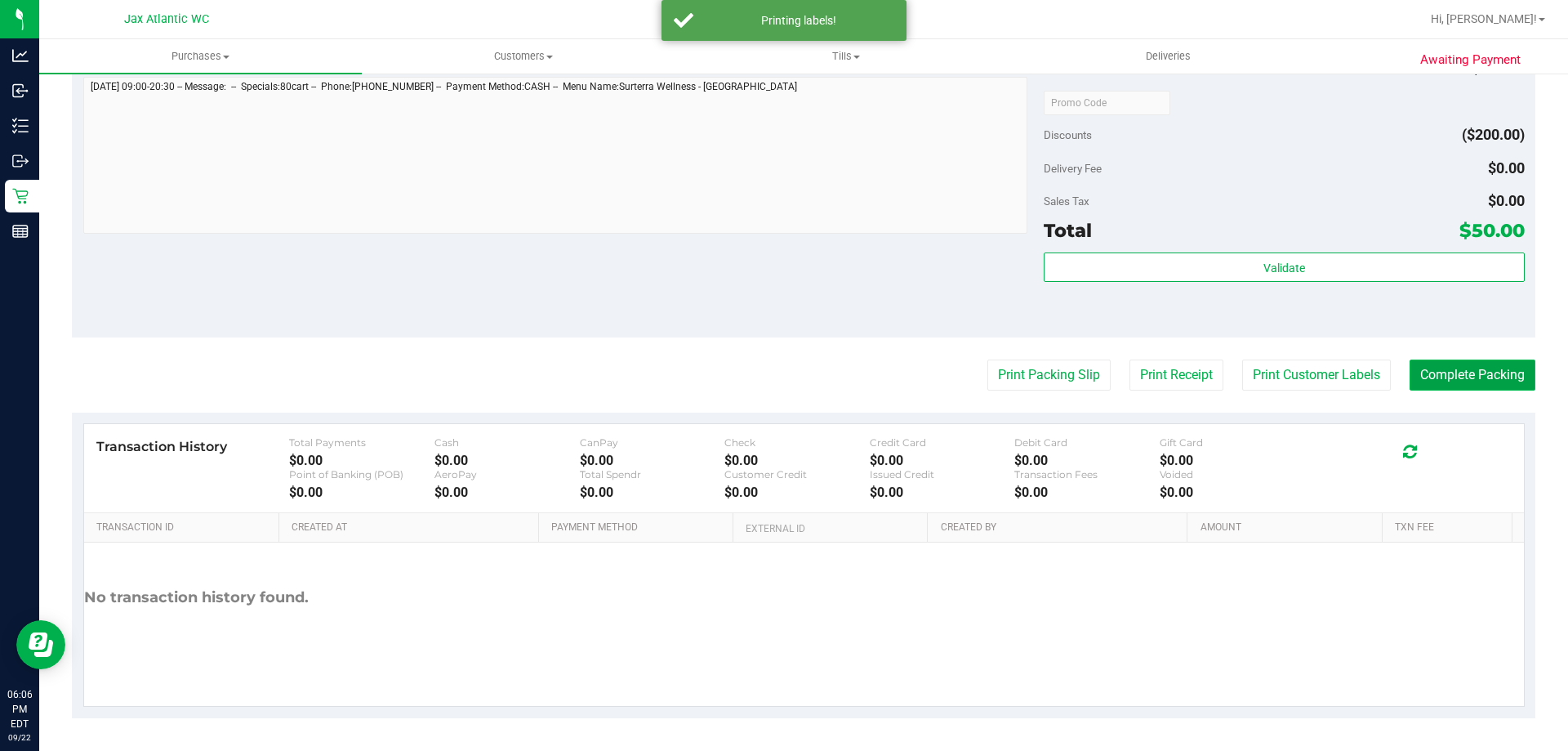
click at [1479, 375] on button "Complete Packing" at bounding box center [1472, 374] width 126 height 31
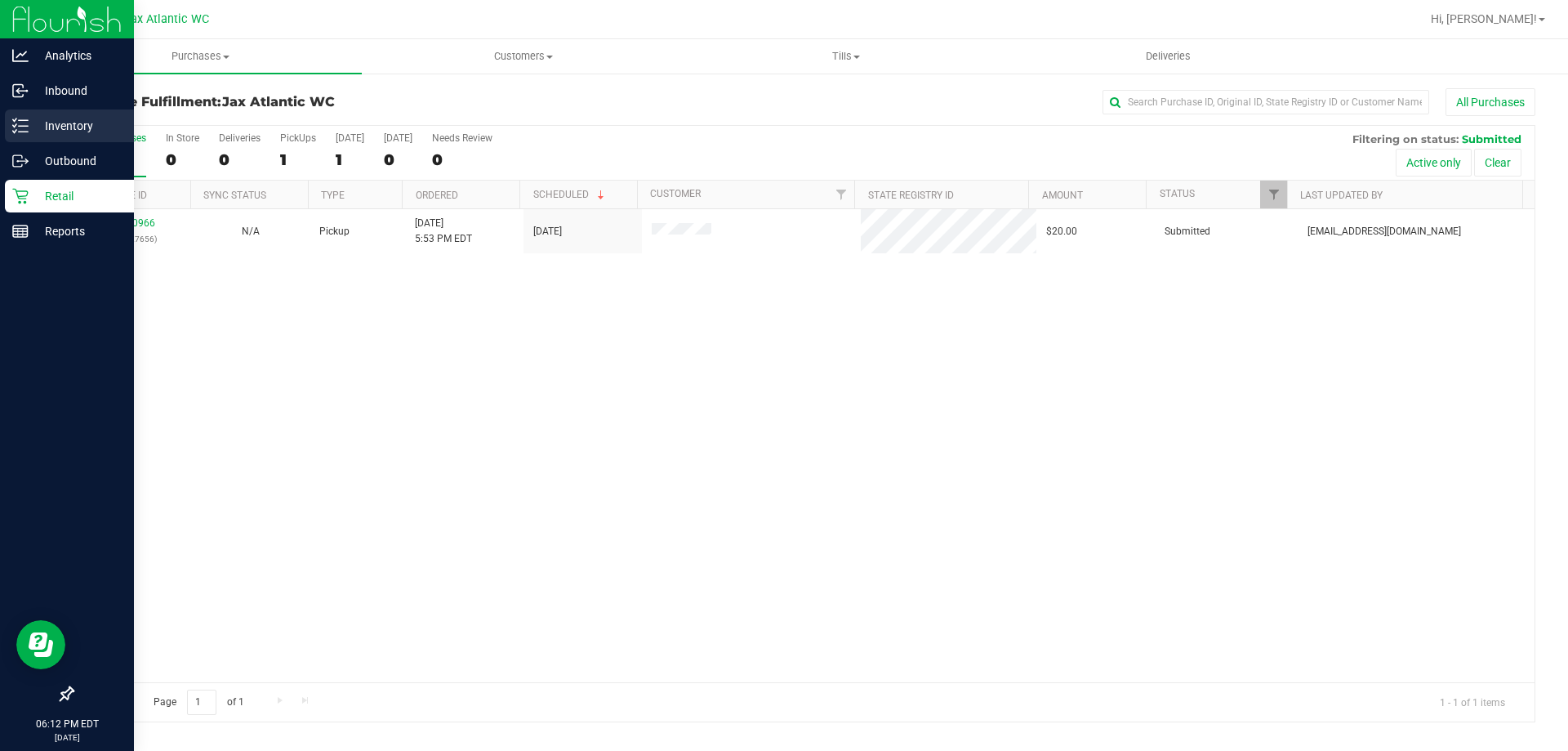
click at [54, 118] on p "Inventory" at bounding box center [77, 126] width 98 height 20
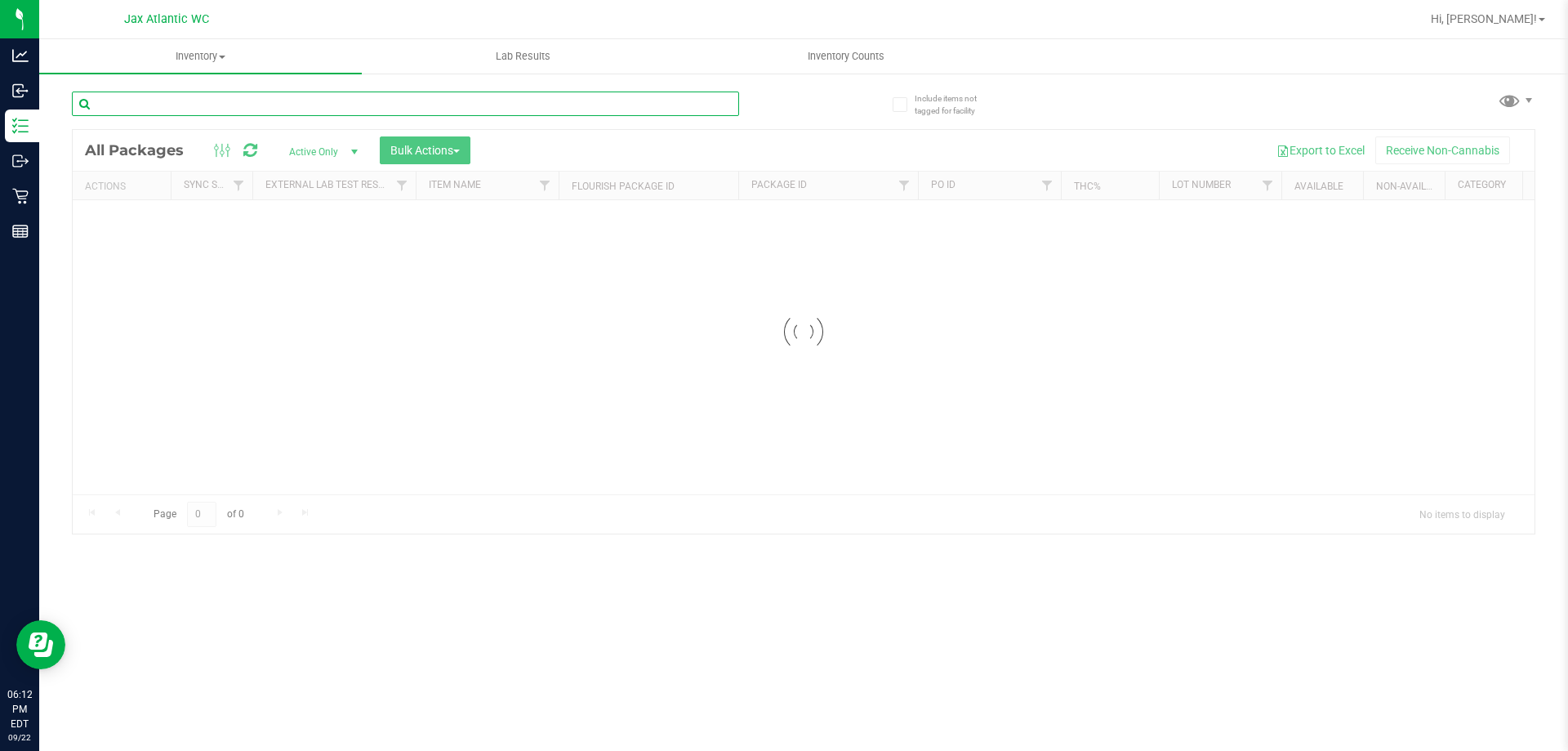
click at [233, 98] on input "text" at bounding box center [405, 104] width 667 height 25
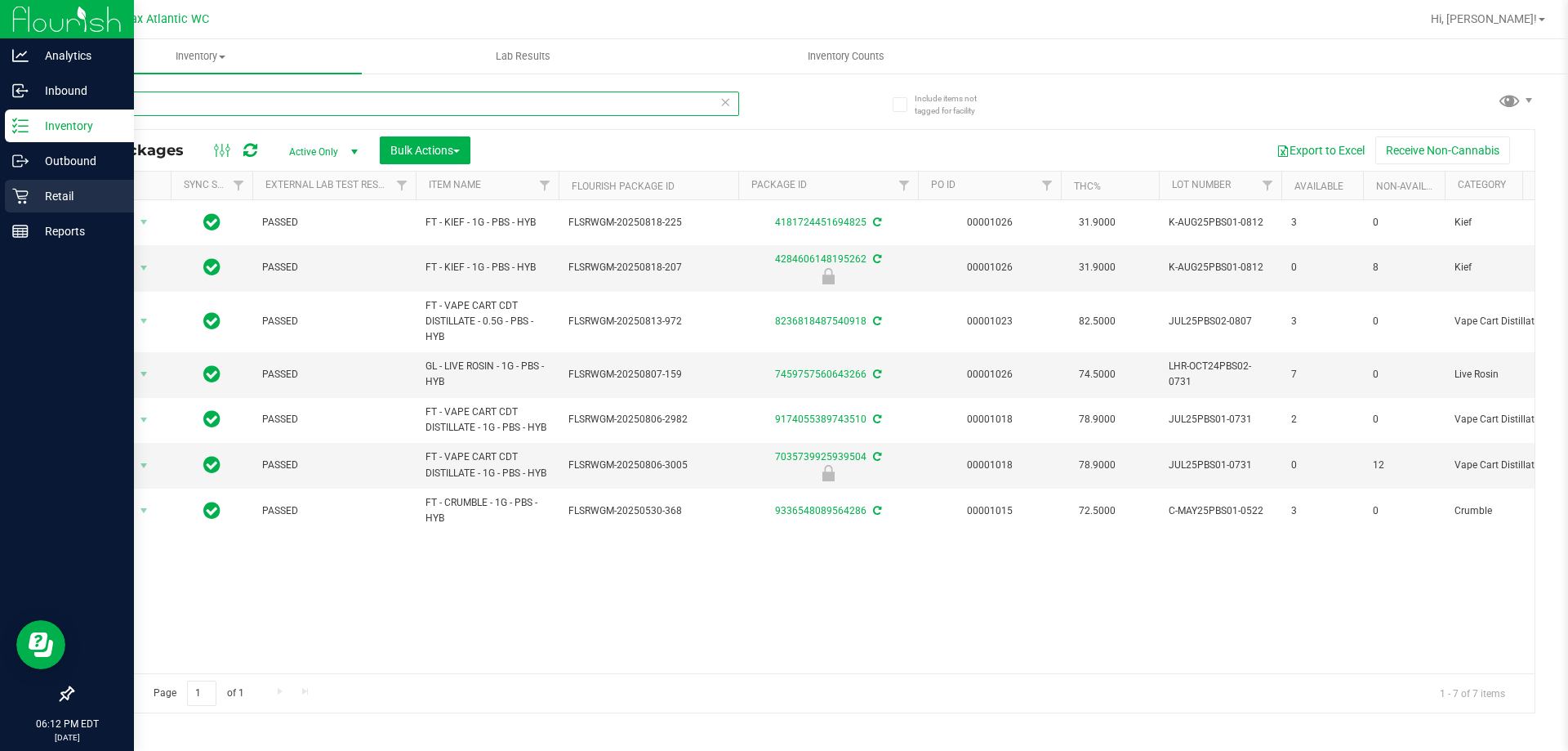
type input "pbs"
click at [21, 203] on icon at bounding box center [20, 196] width 16 height 16
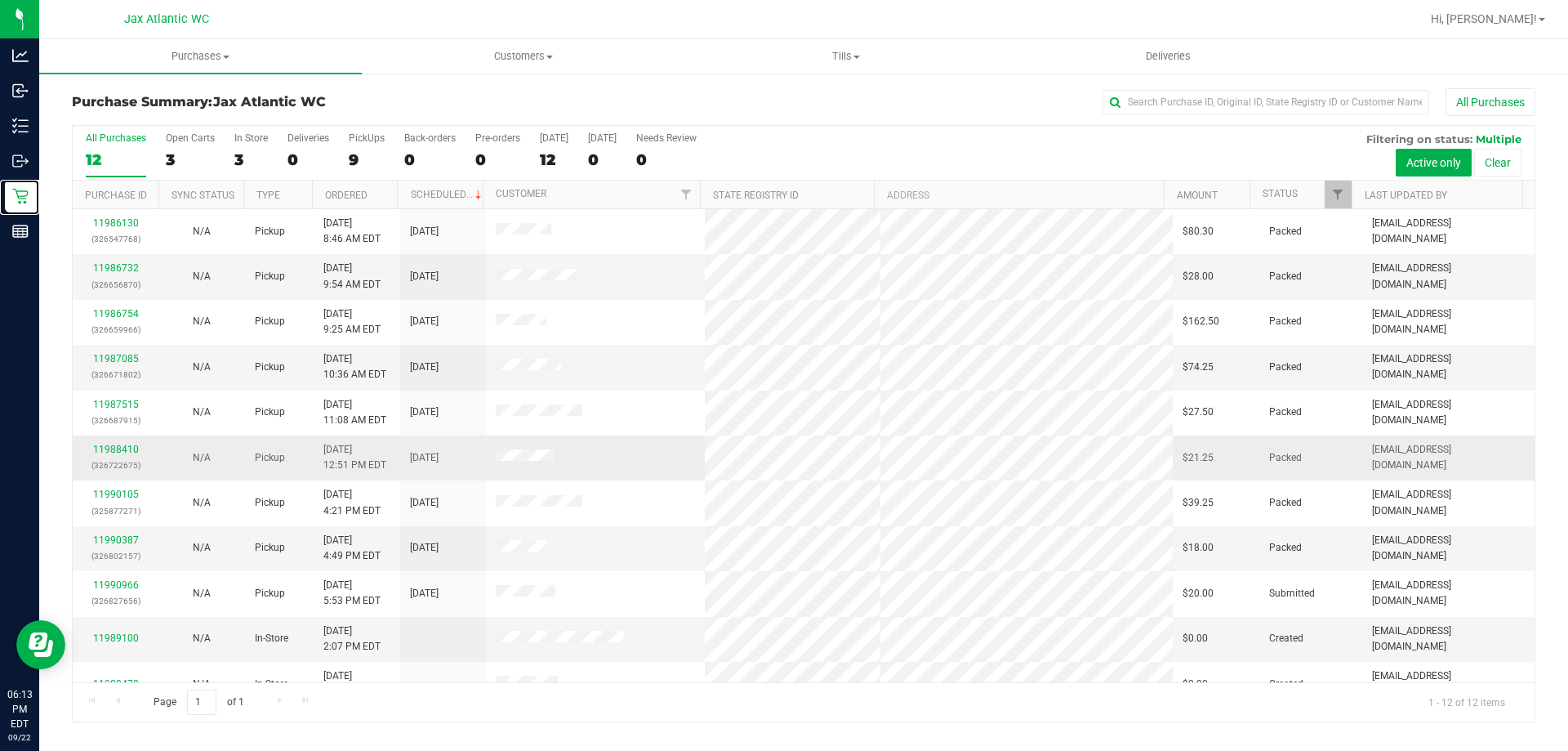
scroll to position [69, 0]
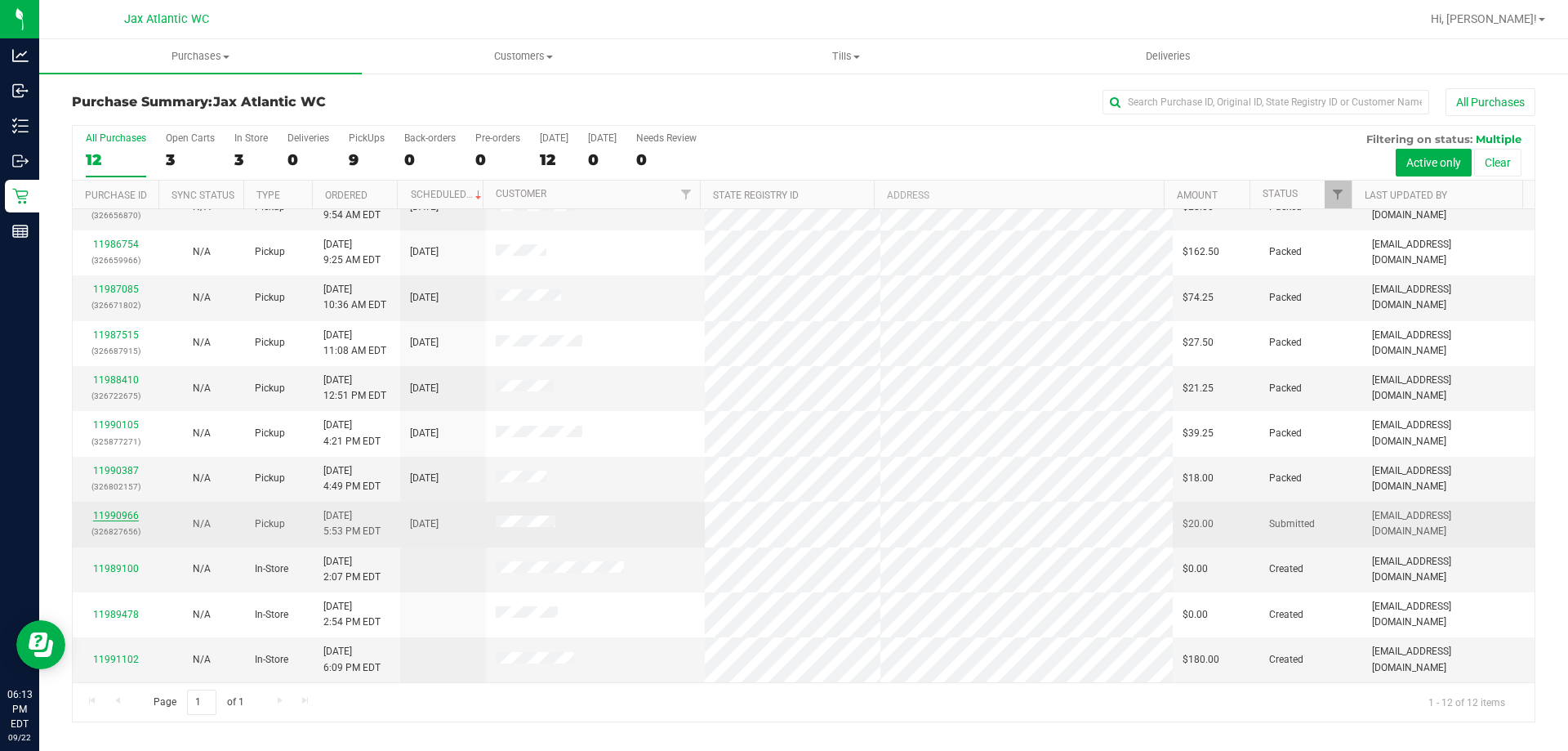
click at [104, 517] on link "11990966" at bounding box center [116, 515] width 46 height 12
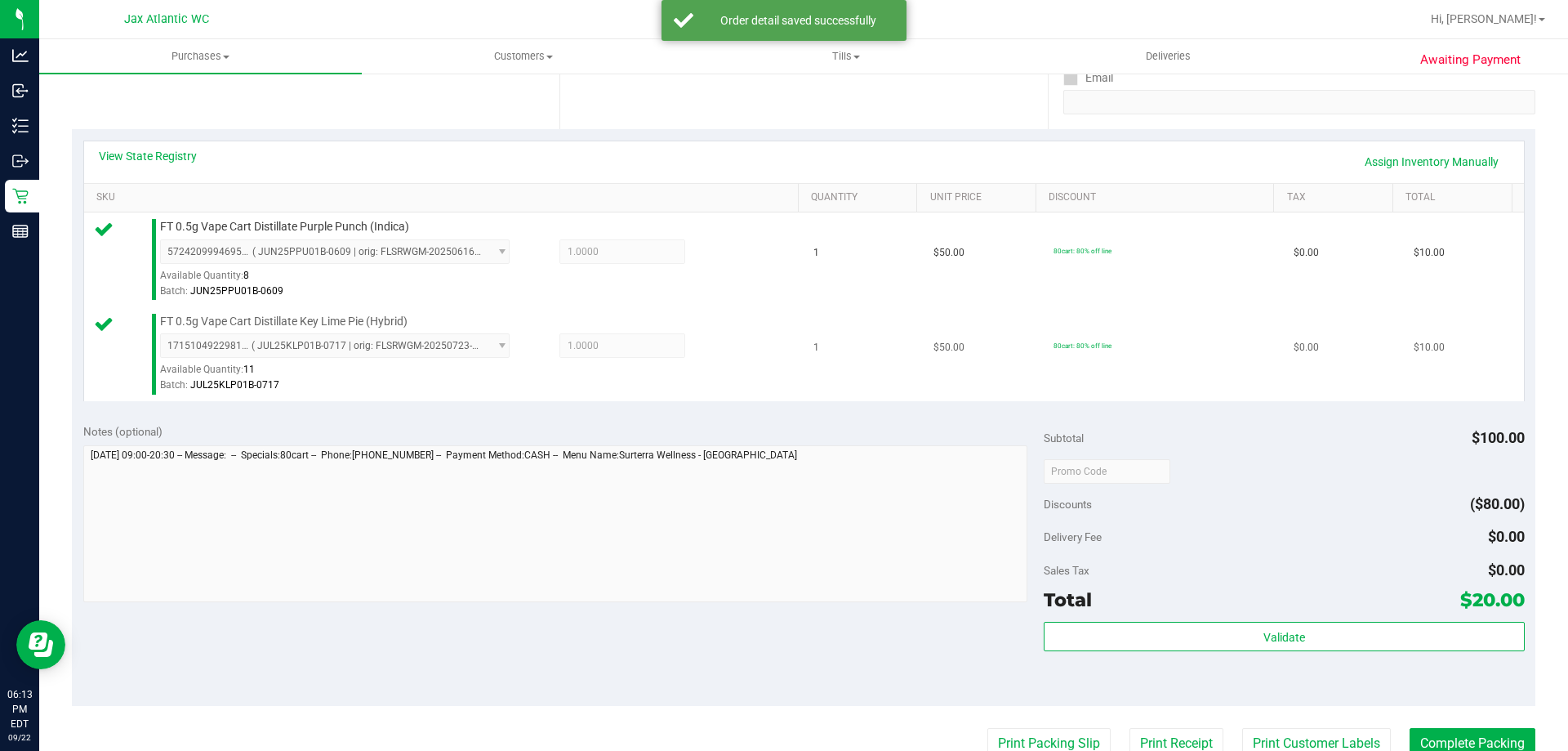
scroll to position [326, 0]
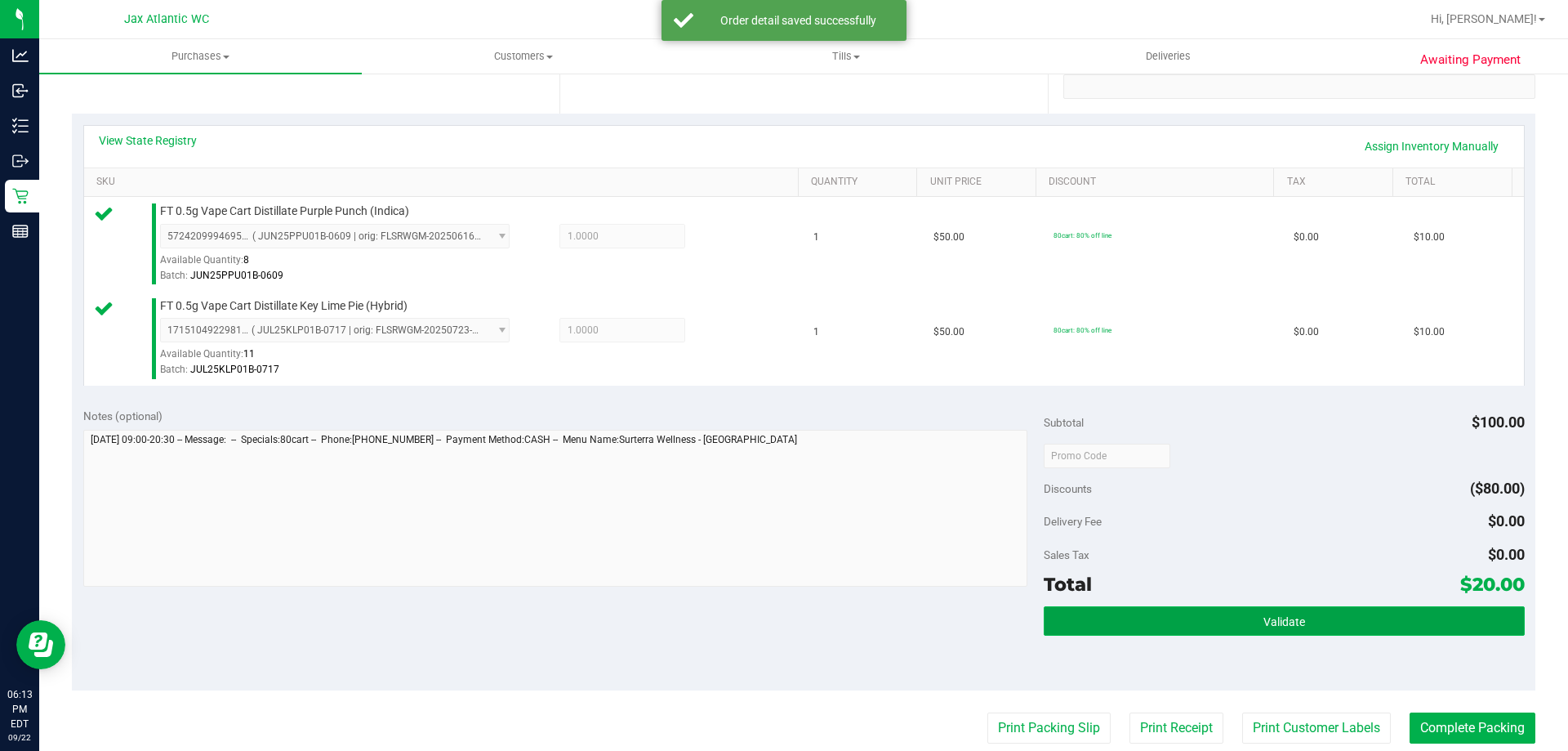
click at [1289, 618] on span "Validate" at bounding box center [1283, 622] width 42 height 13
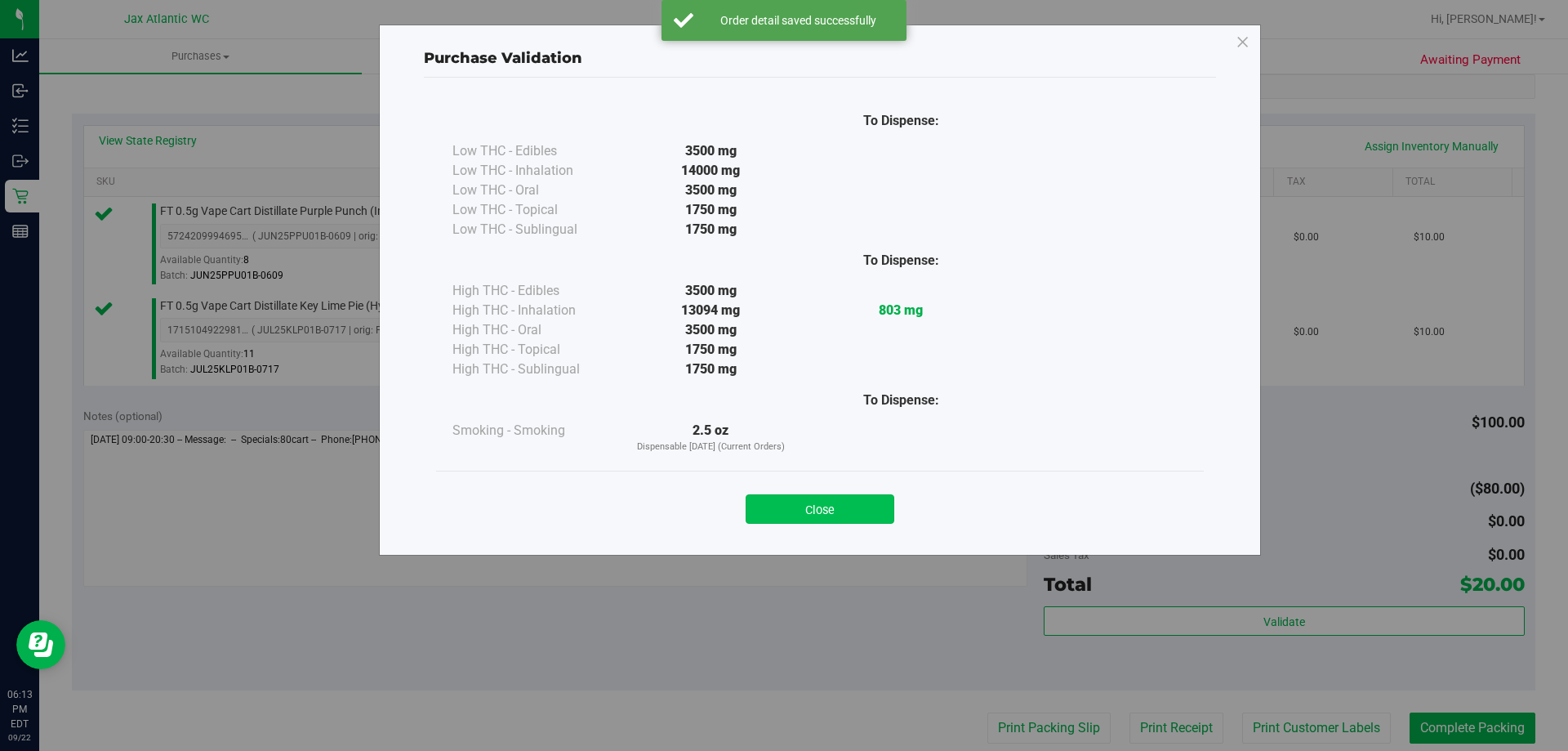
click at [837, 510] on button "Close" at bounding box center [820, 508] width 149 height 29
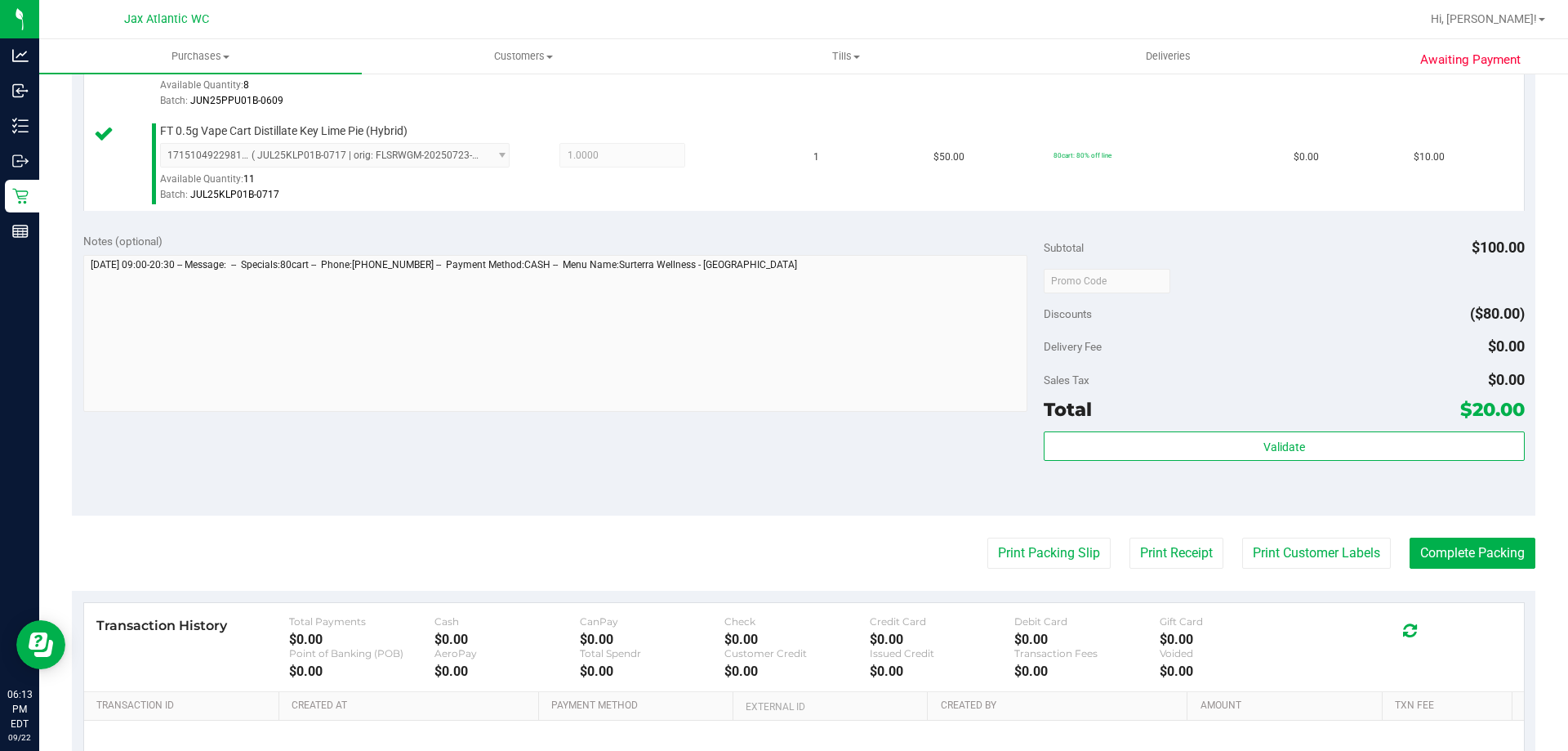
scroll to position [653, 0]
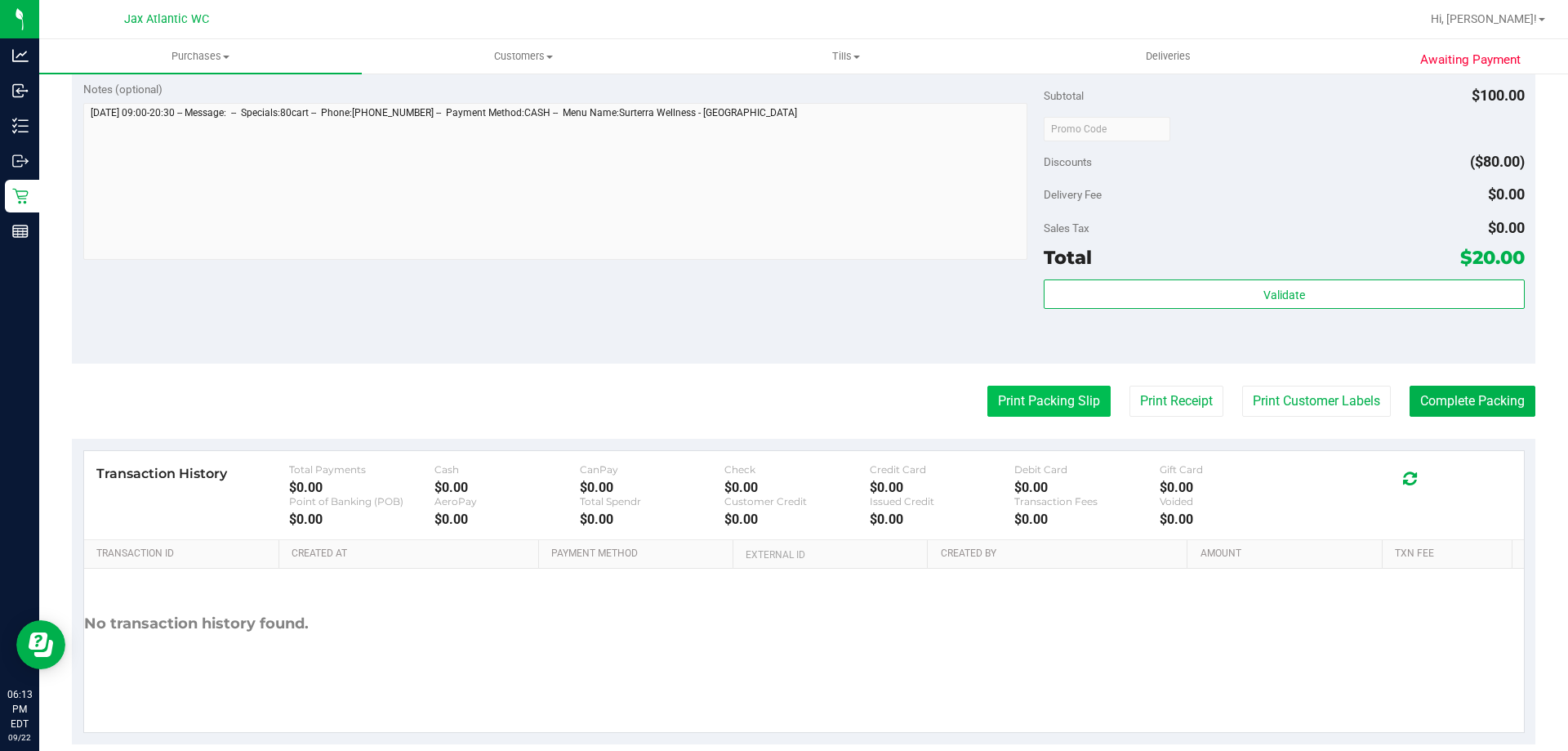
click at [1030, 403] on button "Print Packing Slip" at bounding box center [1049, 401] width 123 height 31
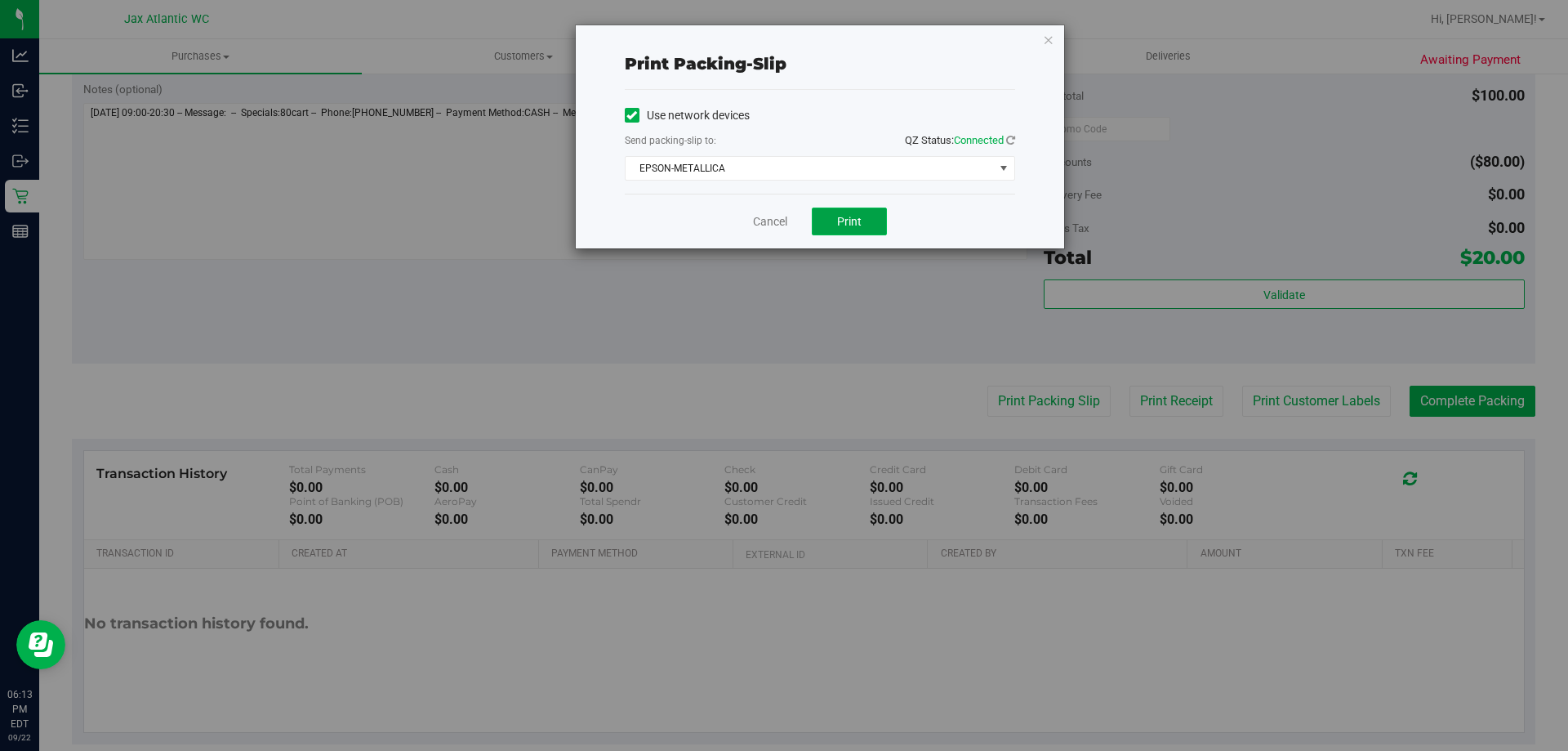
click at [846, 213] on button "Print" at bounding box center [849, 221] width 75 height 27
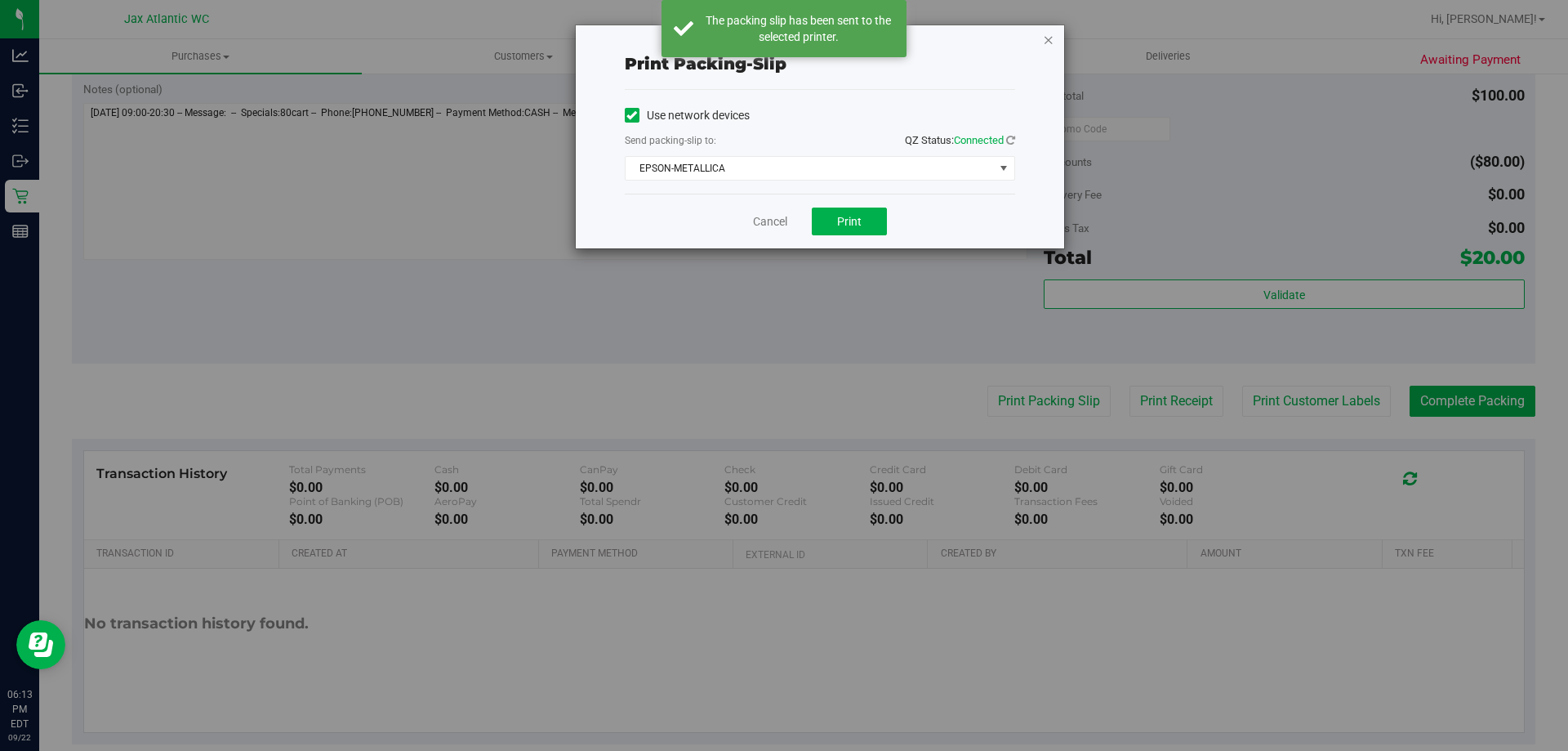
click at [1047, 42] on icon "button" at bounding box center [1048, 39] width 12 height 20
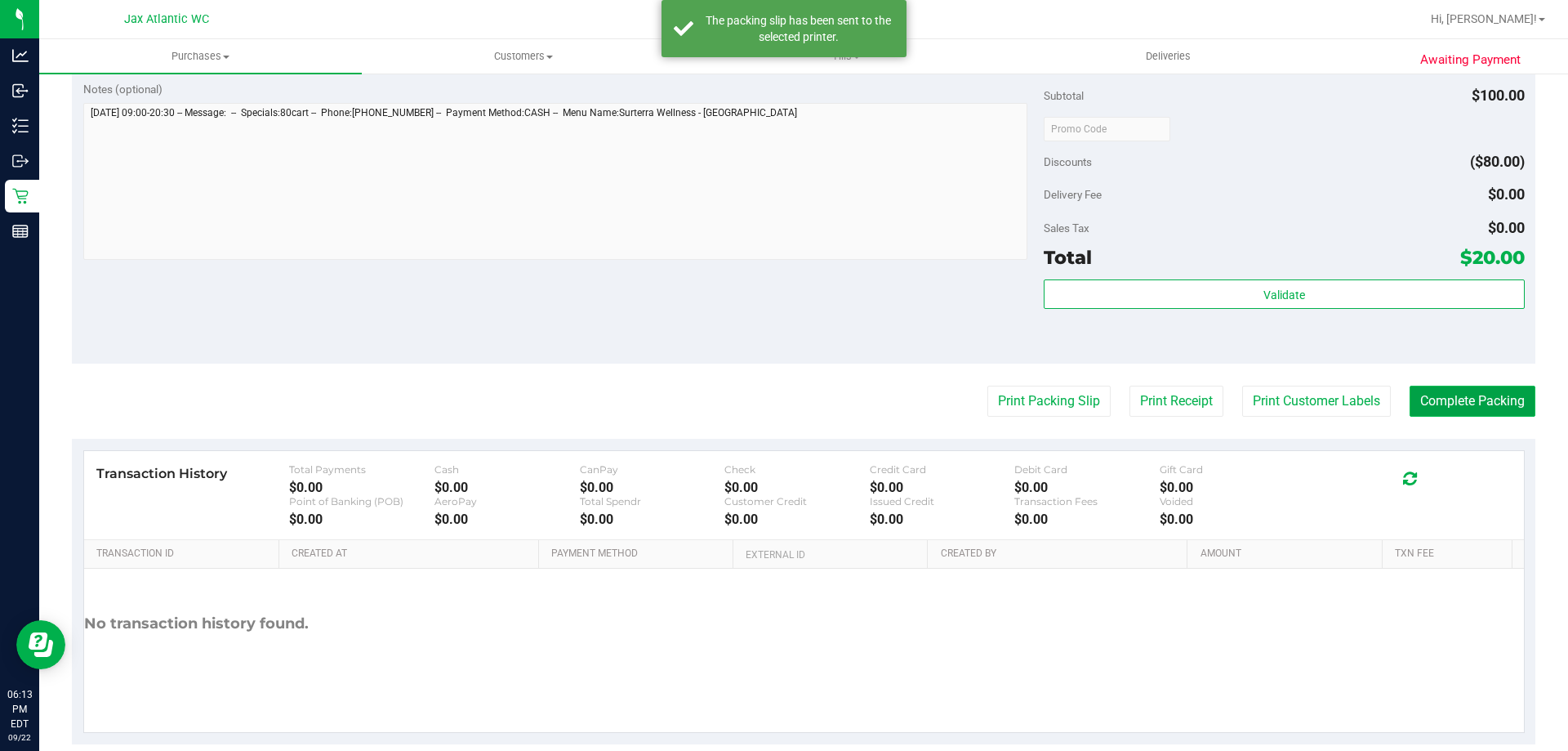
click at [1444, 396] on button "Complete Packing" at bounding box center [1472, 401] width 126 height 31
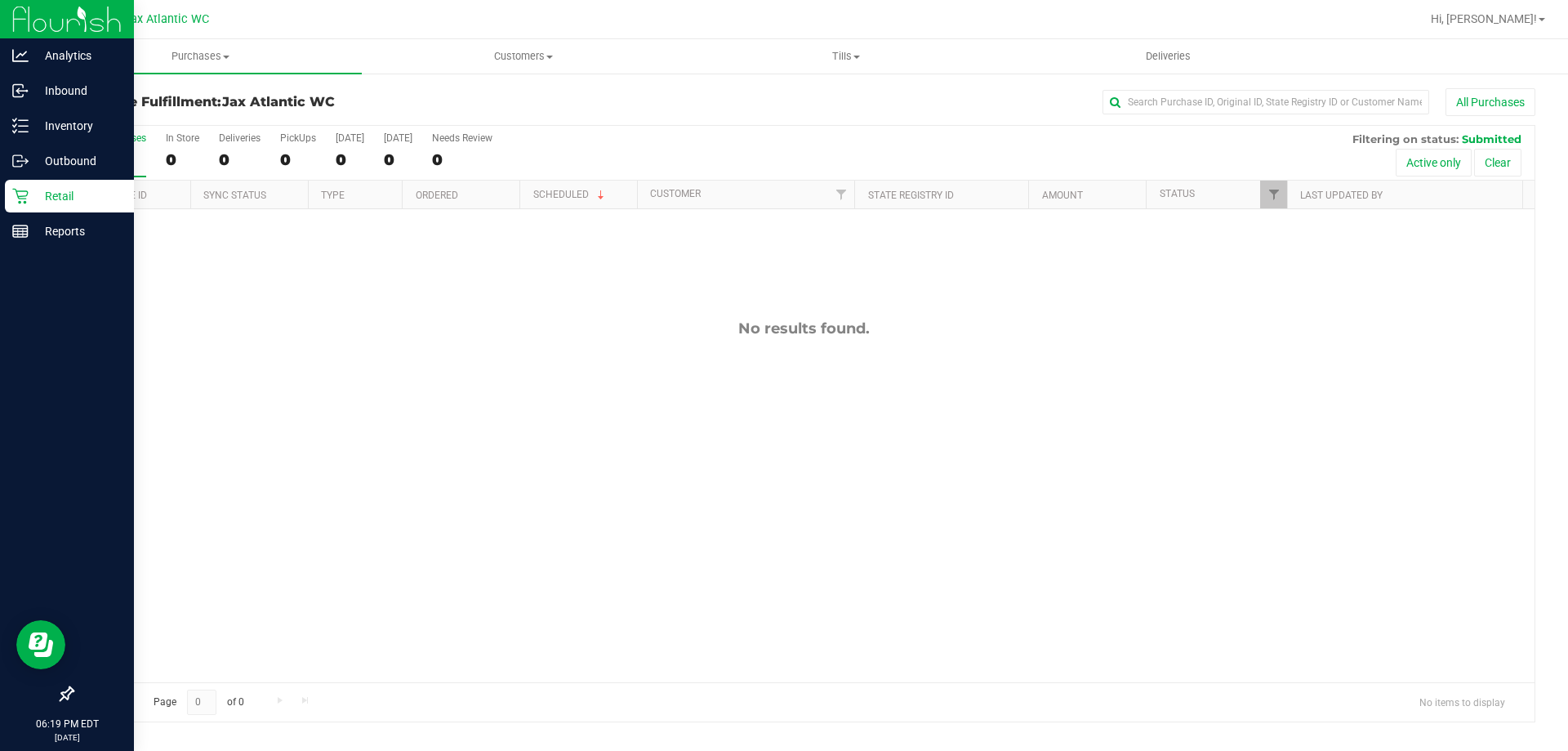
click at [31, 200] on p "Retail" at bounding box center [77, 196] width 98 height 20
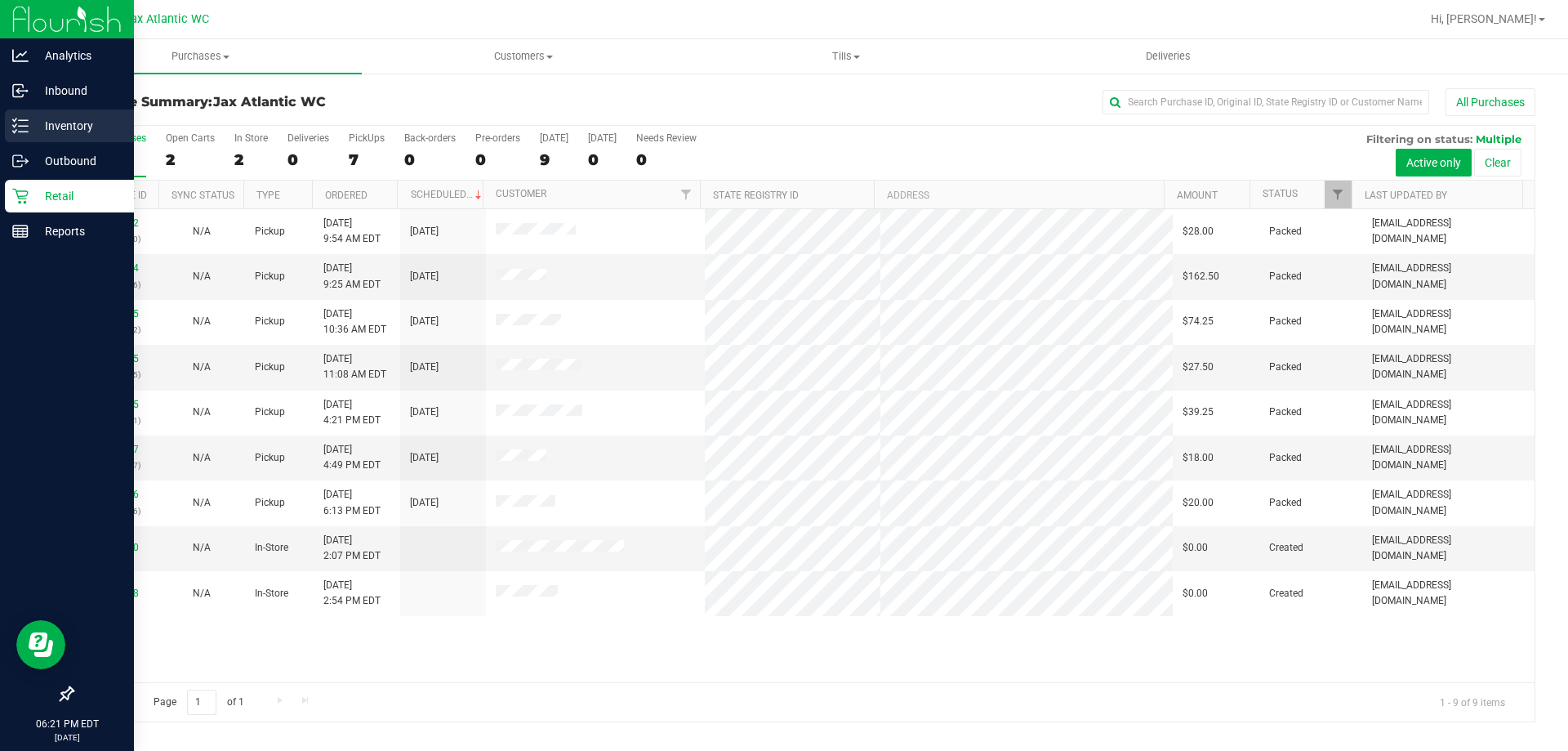
click at [38, 129] on p "Inventory" at bounding box center [77, 126] width 98 height 20
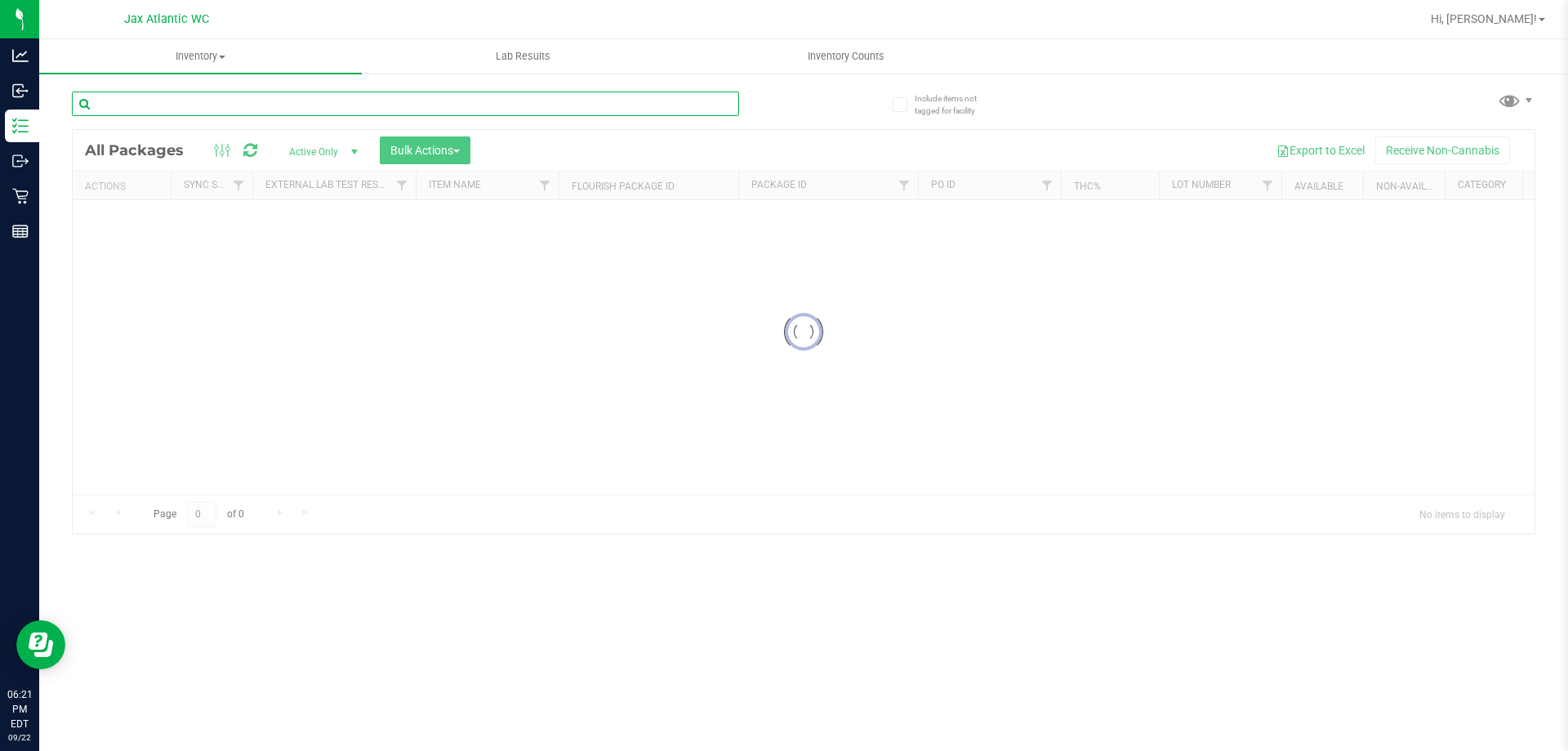
click at [168, 98] on input "text" at bounding box center [405, 104] width 667 height 25
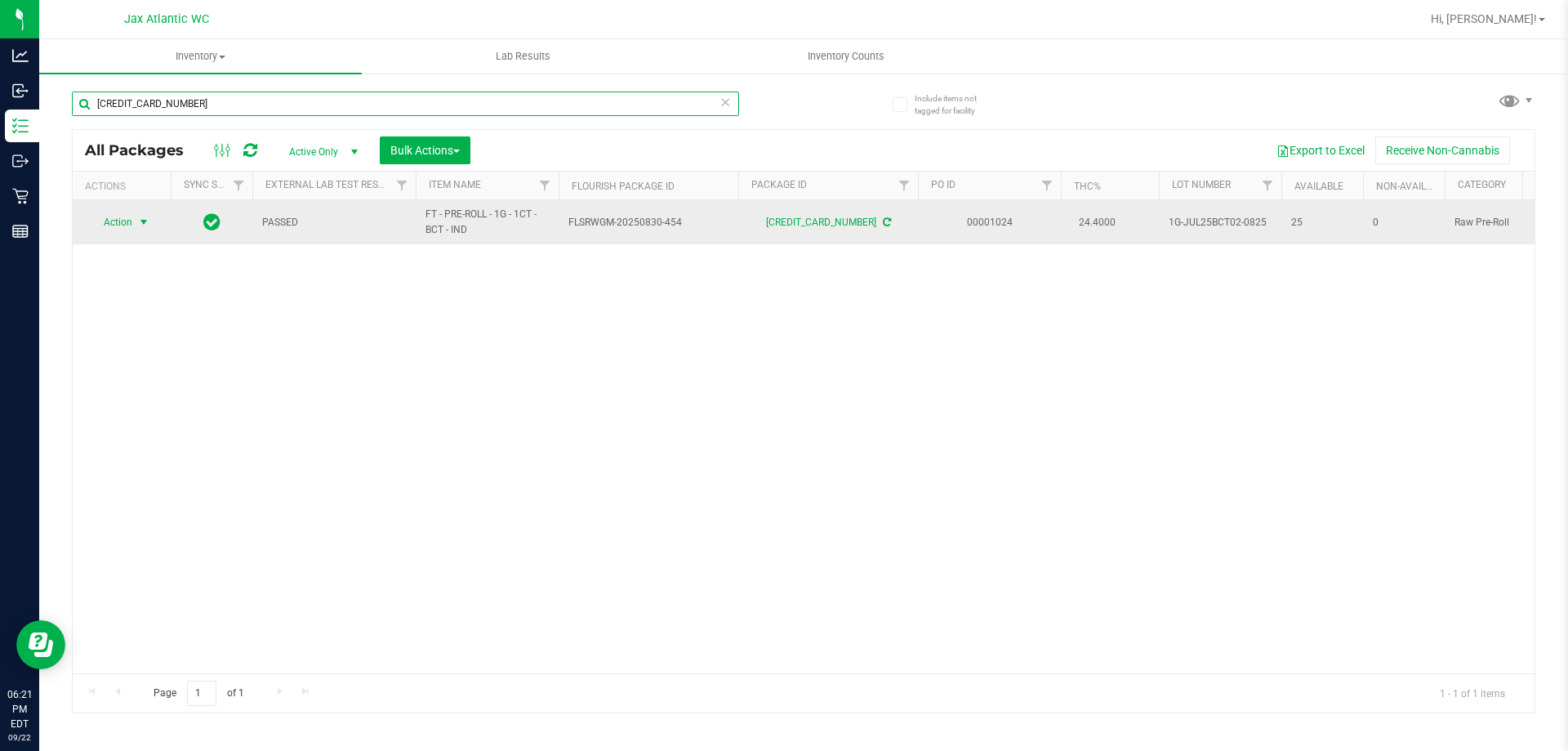
type input "6898105594519927"
click at [121, 221] on span "Action" at bounding box center [111, 223] width 44 height 23
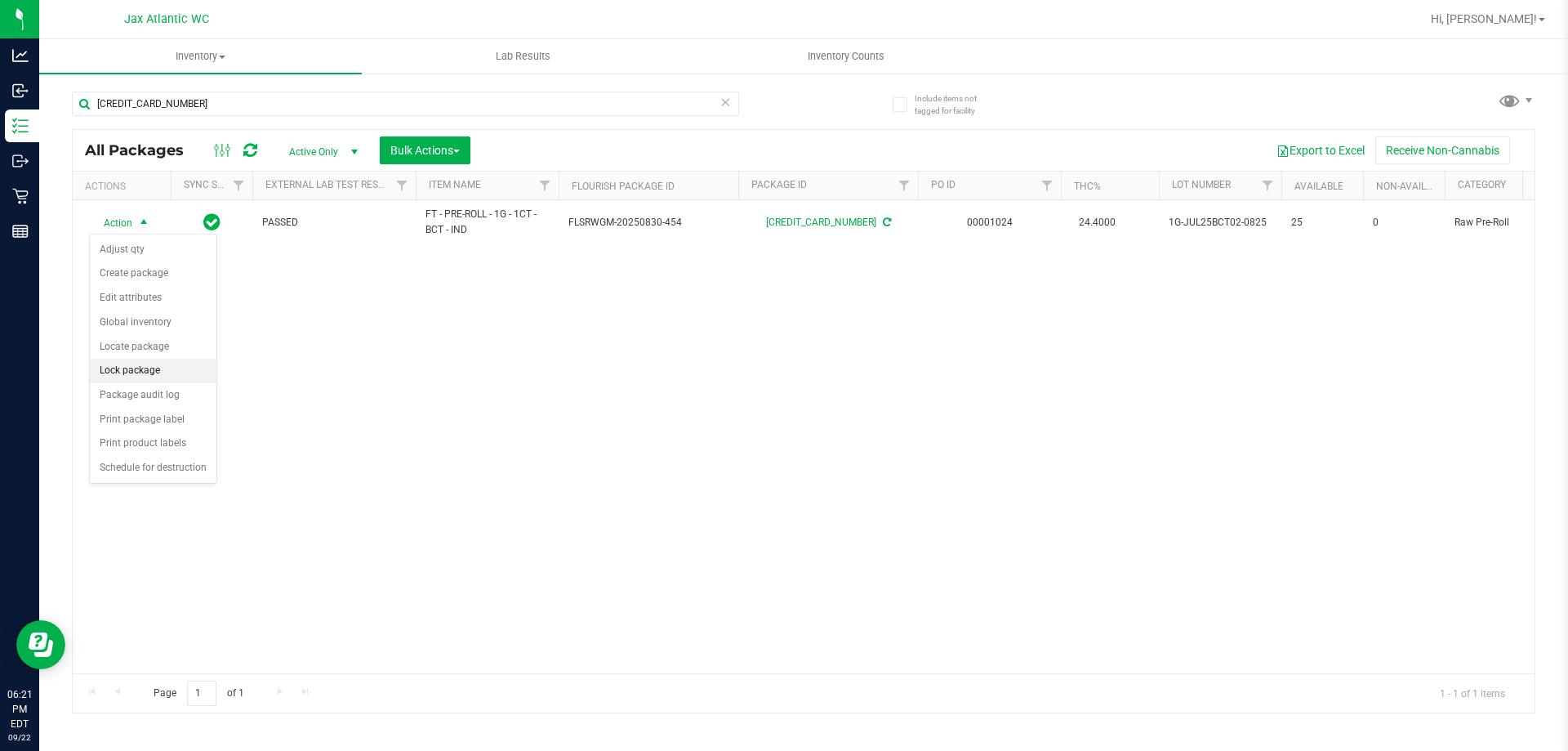
click at [131, 372] on li "Lock package" at bounding box center [152, 371] width 127 height 25
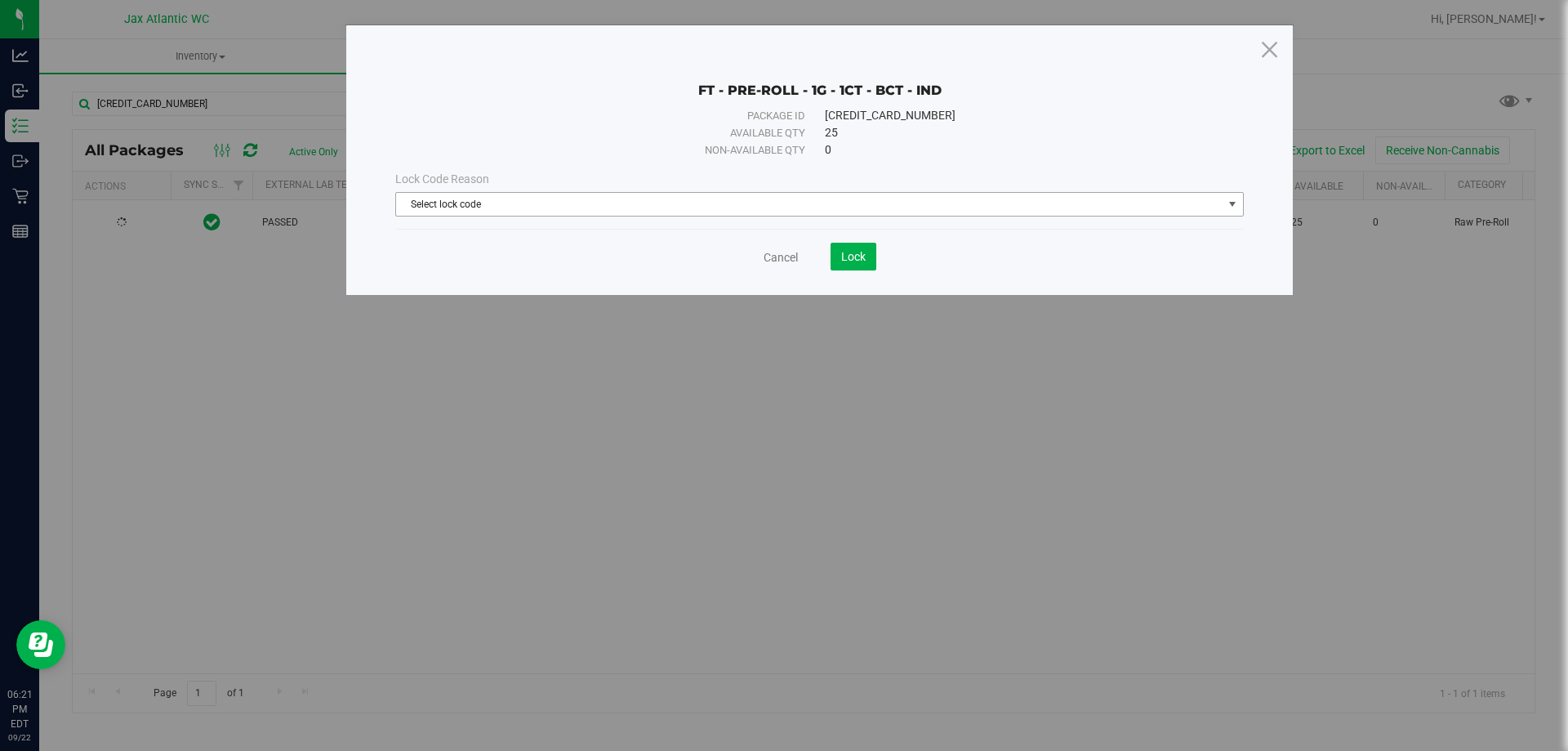
click at [761, 199] on span "Select lock code" at bounding box center [809, 204] width 826 height 23
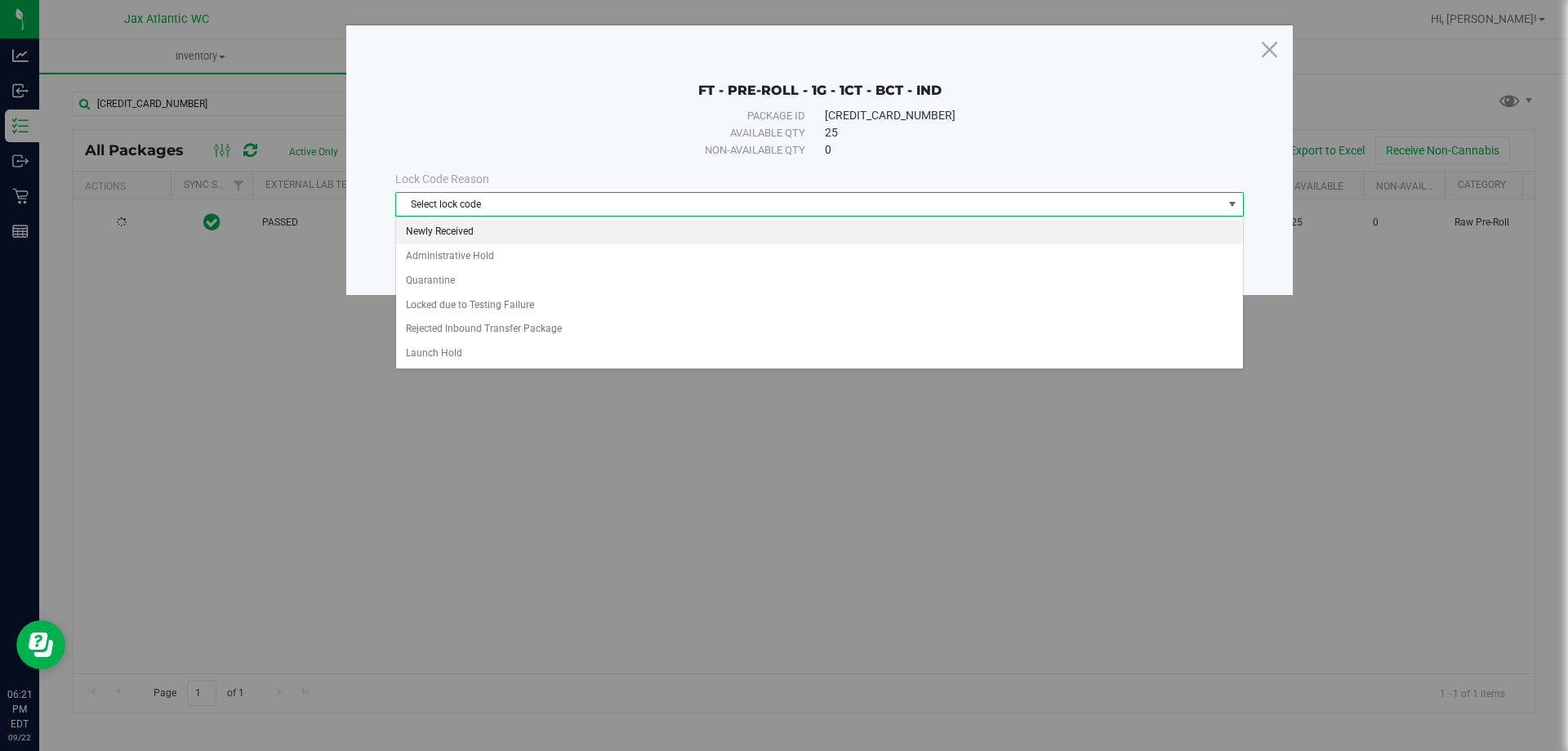
click at [553, 237] on li "Newly Received" at bounding box center [819, 232] width 846 height 25
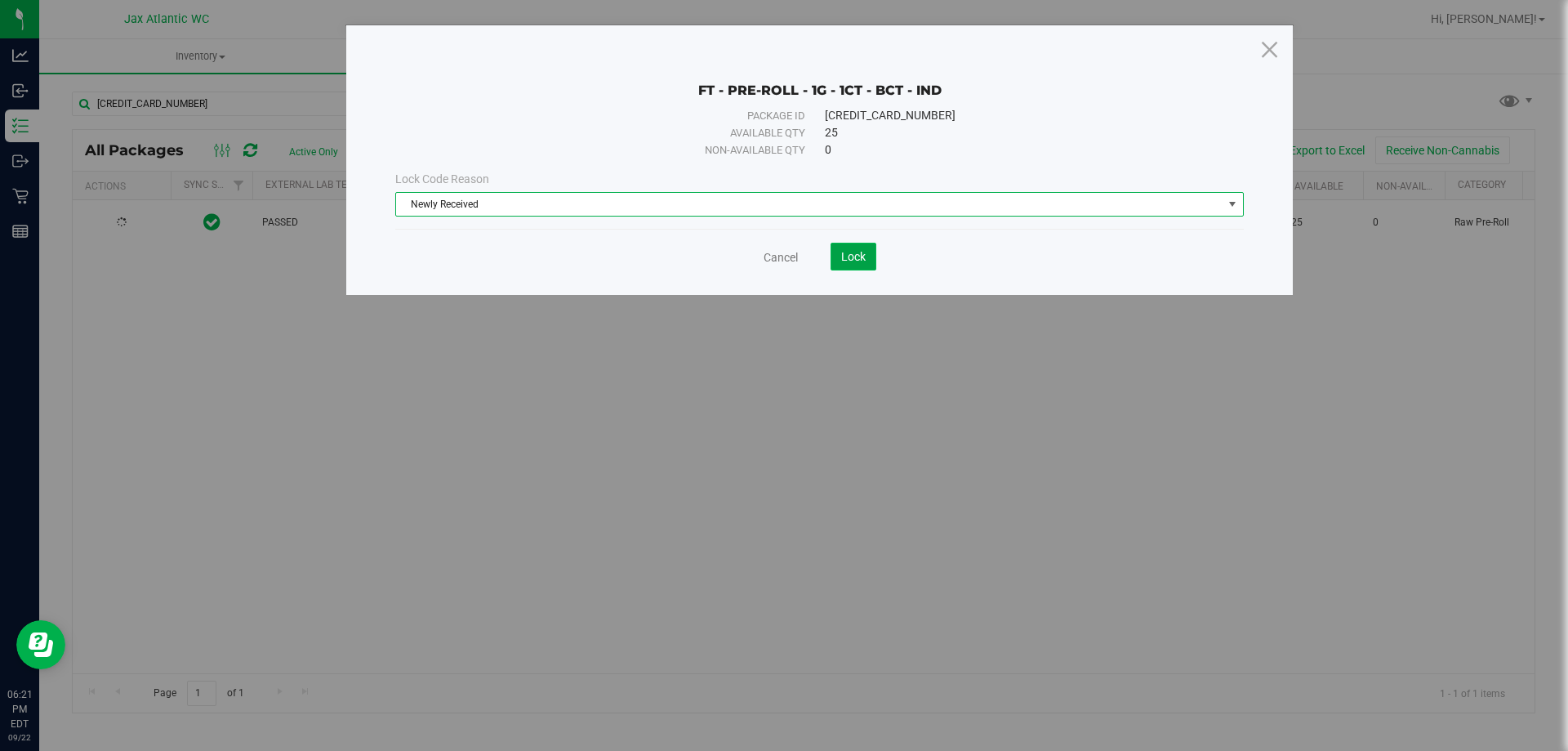
click at [847, 257] on span "Lock" at bounding box center [854, 256] width 25 height 13
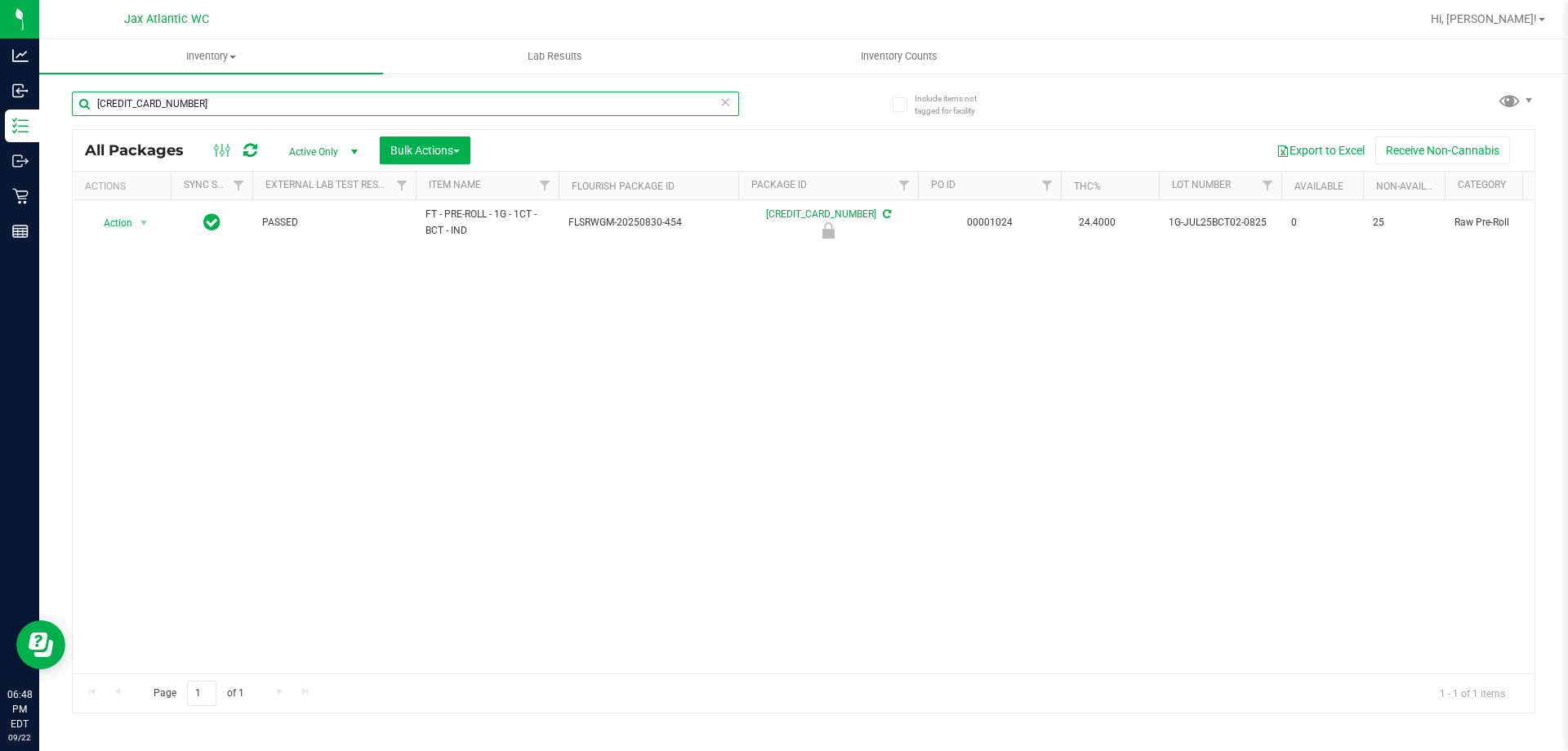
click at [326, 101] on input "6898105594519927" at bounding box center [405, 104] width 667 height 25
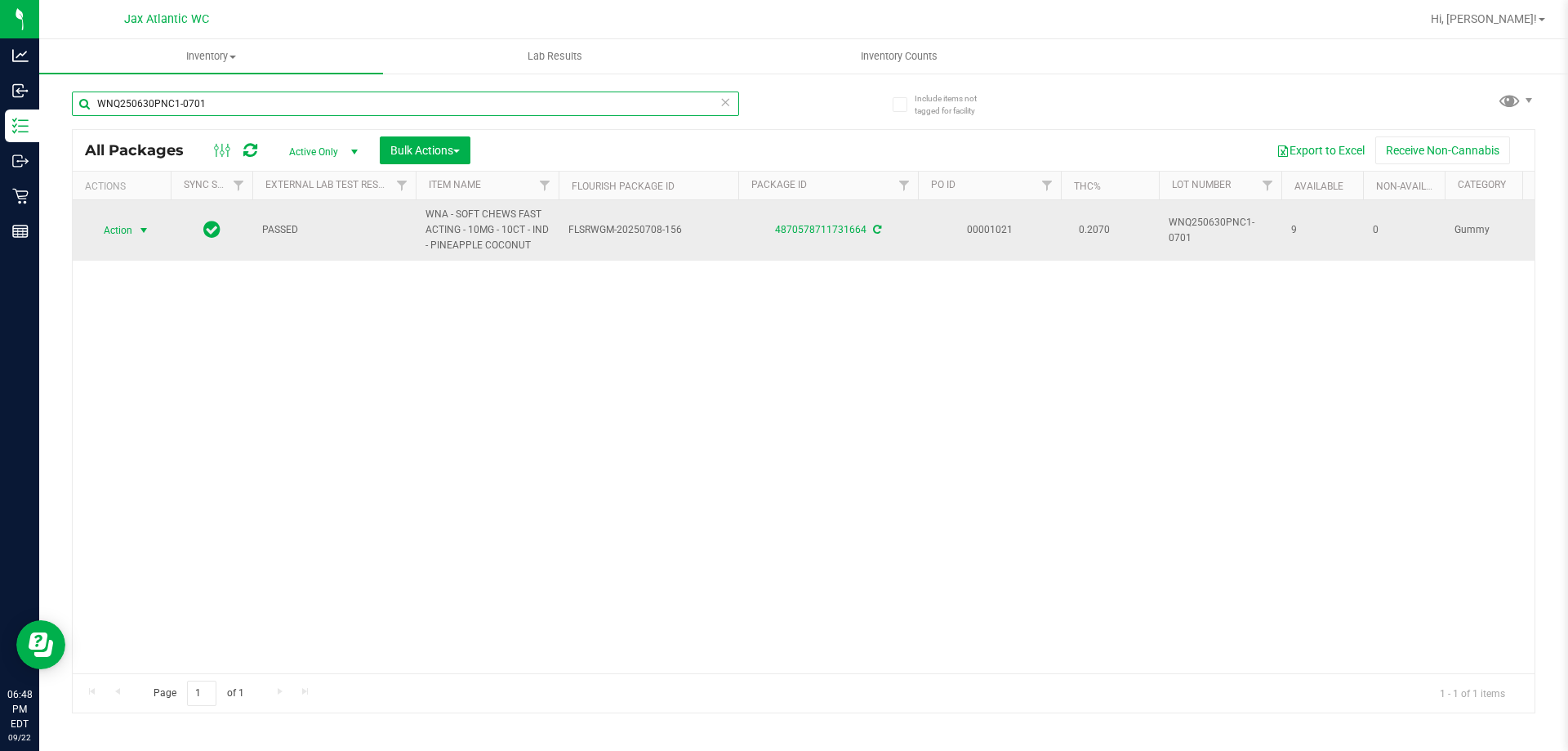
type input "WNQ250630PNC1-0701"
click at [146, 234] on span "select" at bounding box center [144, 231] width 20 height 23
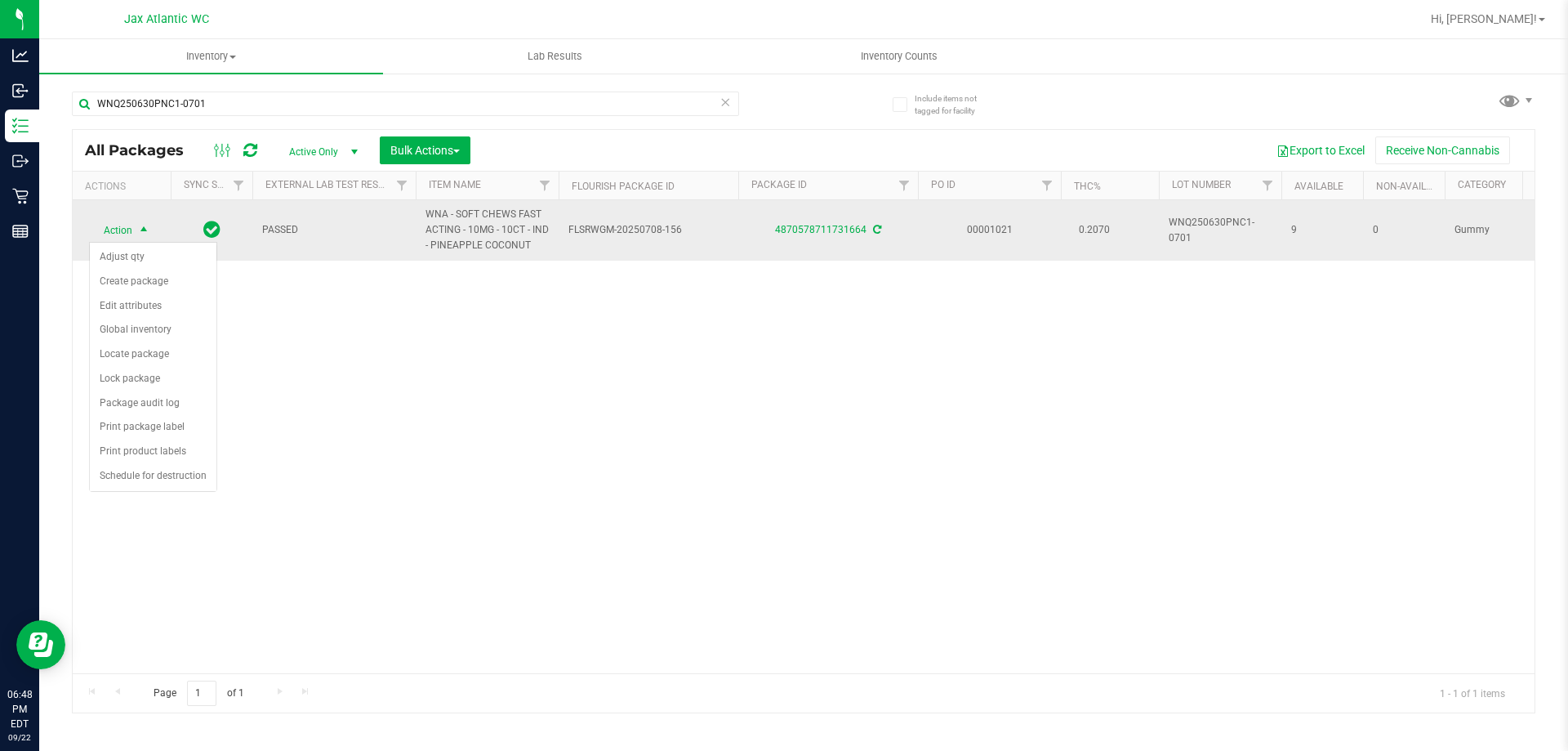
click at [139, 233] on span "select" at bounding box center [144, 230] width 13 height 13
click at [135, 221] on span "select" at bounding box center [144, 231] width 20 height 23
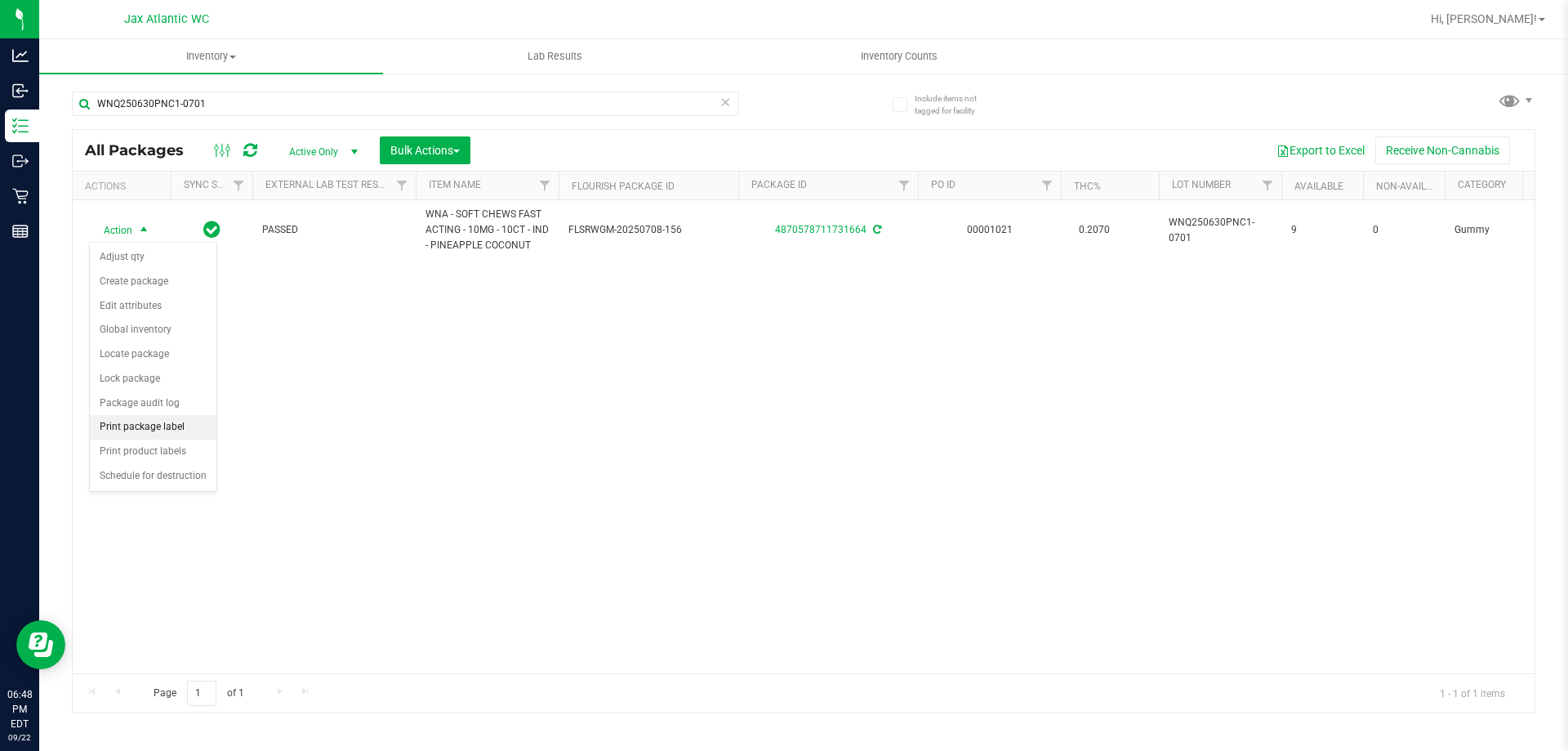
click at [169, 426] on li "Print package label" at bounding box center [152, 427] width 127 height 25
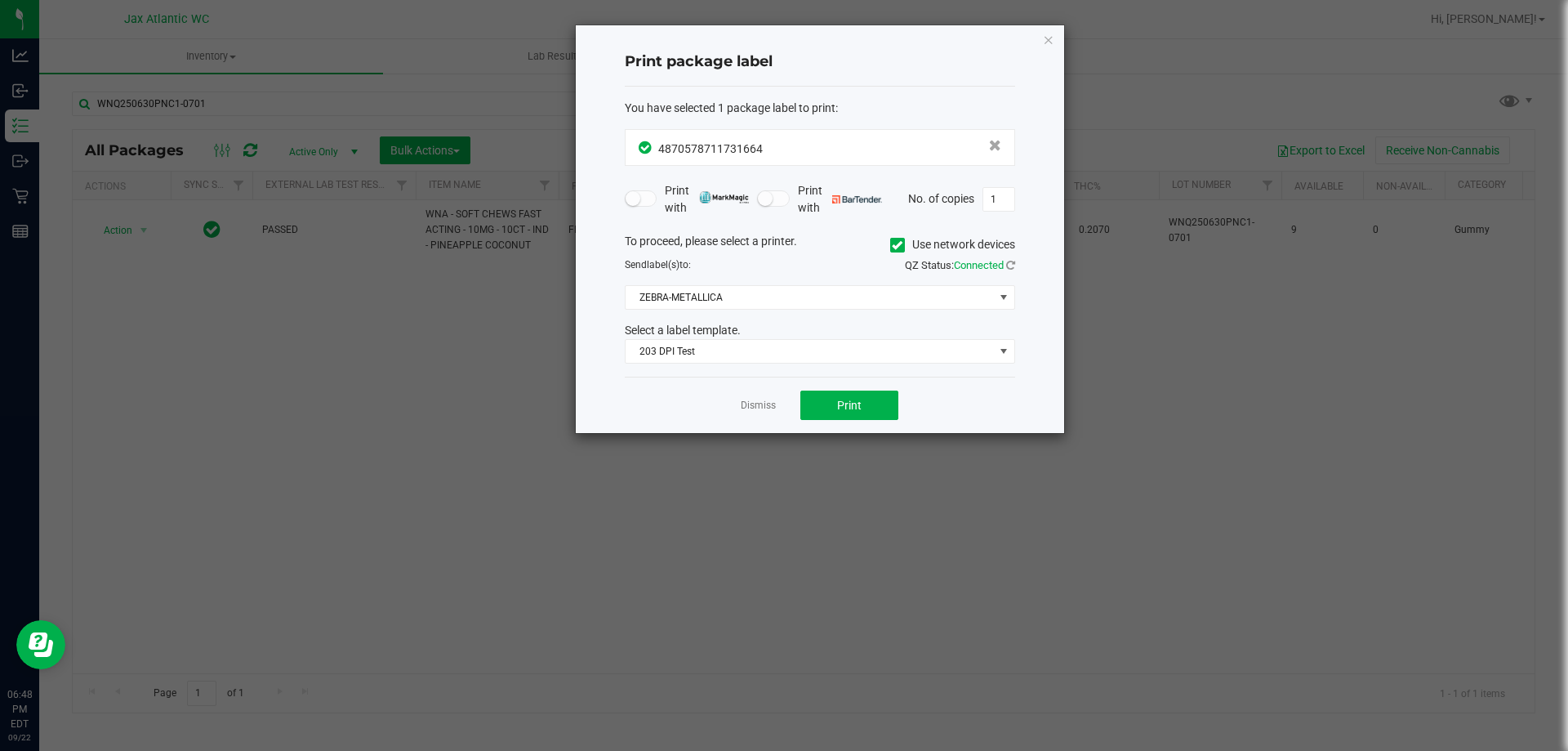
click at [833, 389] on div "Dismiss Print" at bounding box center [820, 405] width 390 height 57
click at [835, 403] on button "Print" at bounding box center [849, 404] width 98 height 29
click at [1045, 35] on icon "button" at bounding box center [1048, 39] width 12 height 20
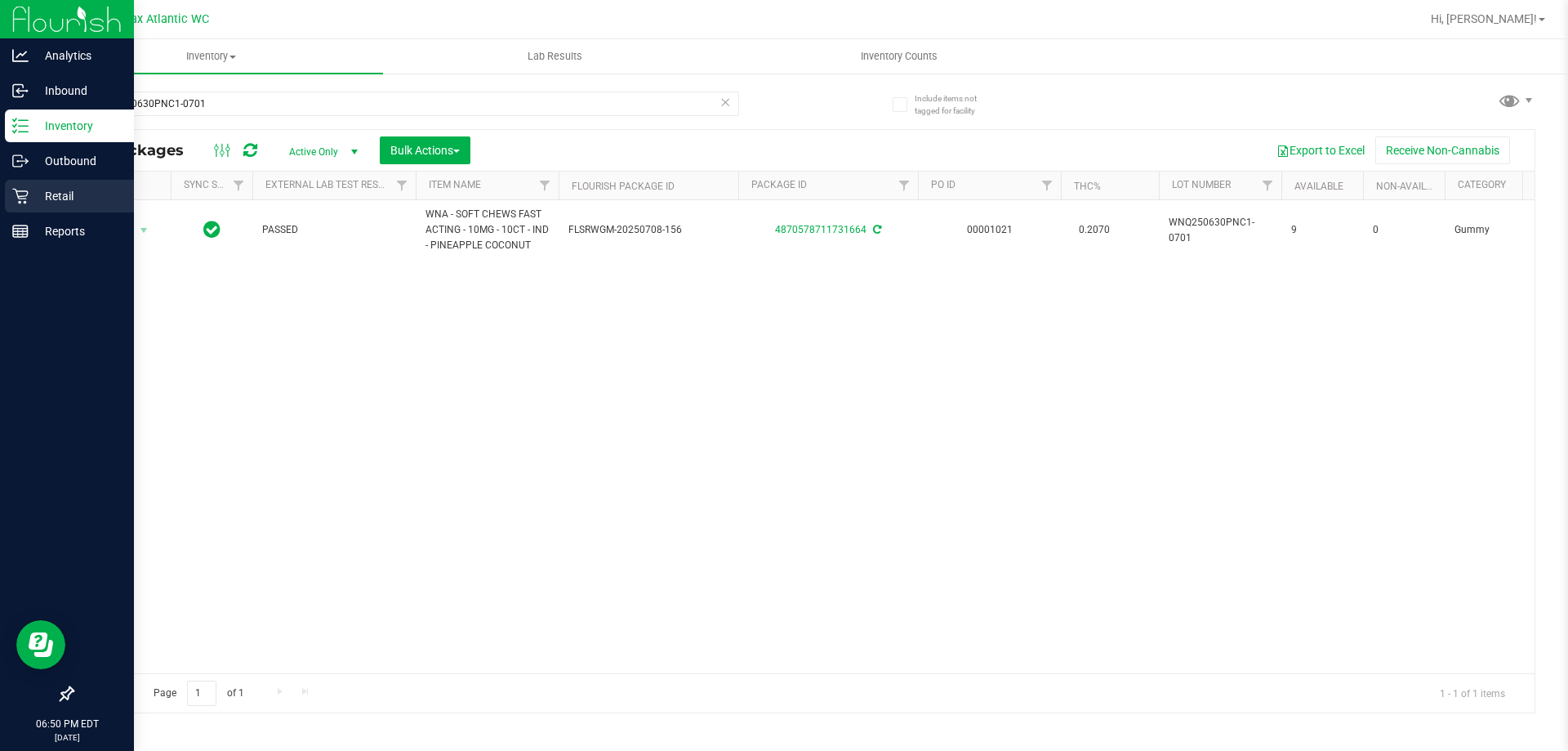
click at [70, 190] on p "Retail" at bounding box center [77, 196] width 98 height 20
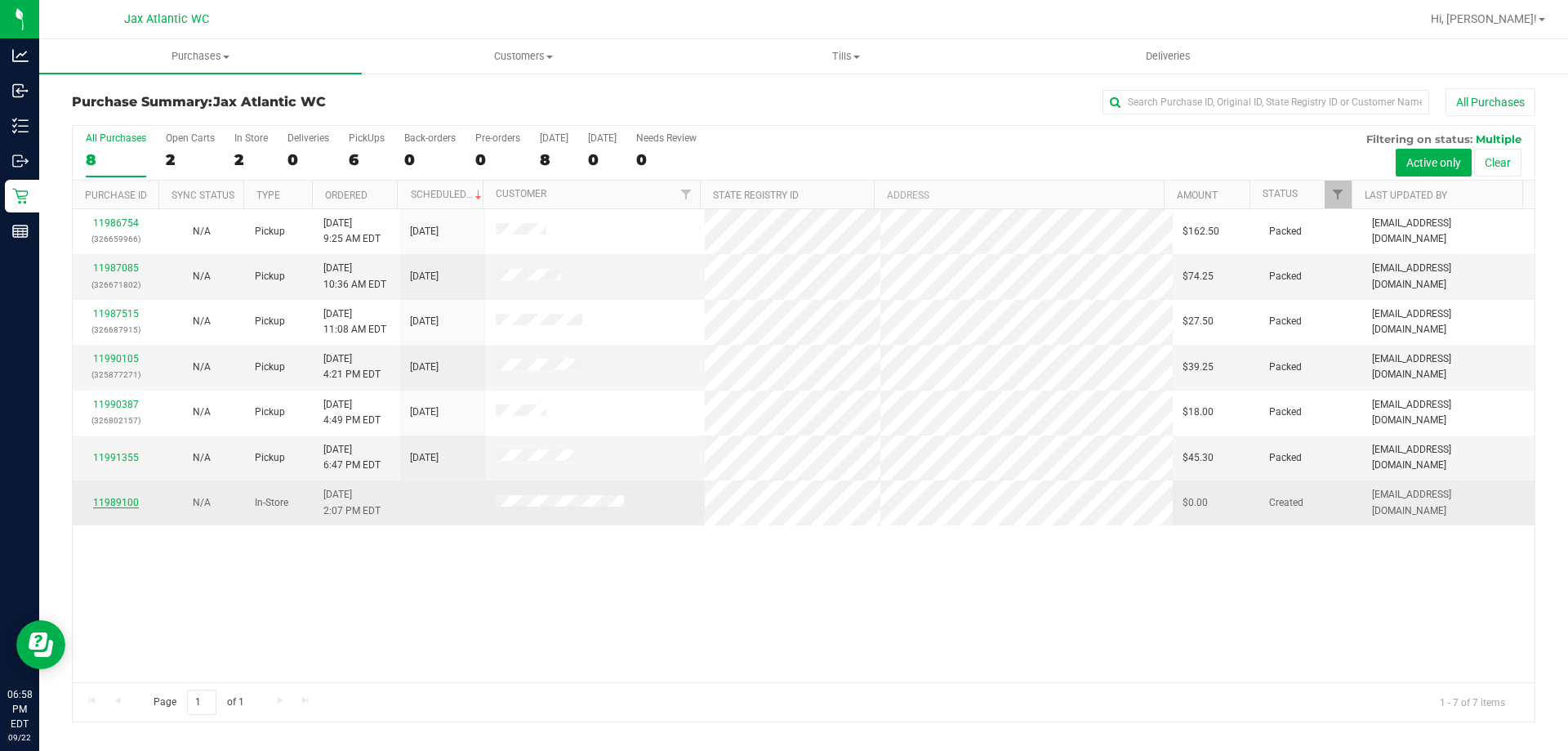
click at [121, 504] on link "11989100" at bounding box center [116, 502] width 46 height 12
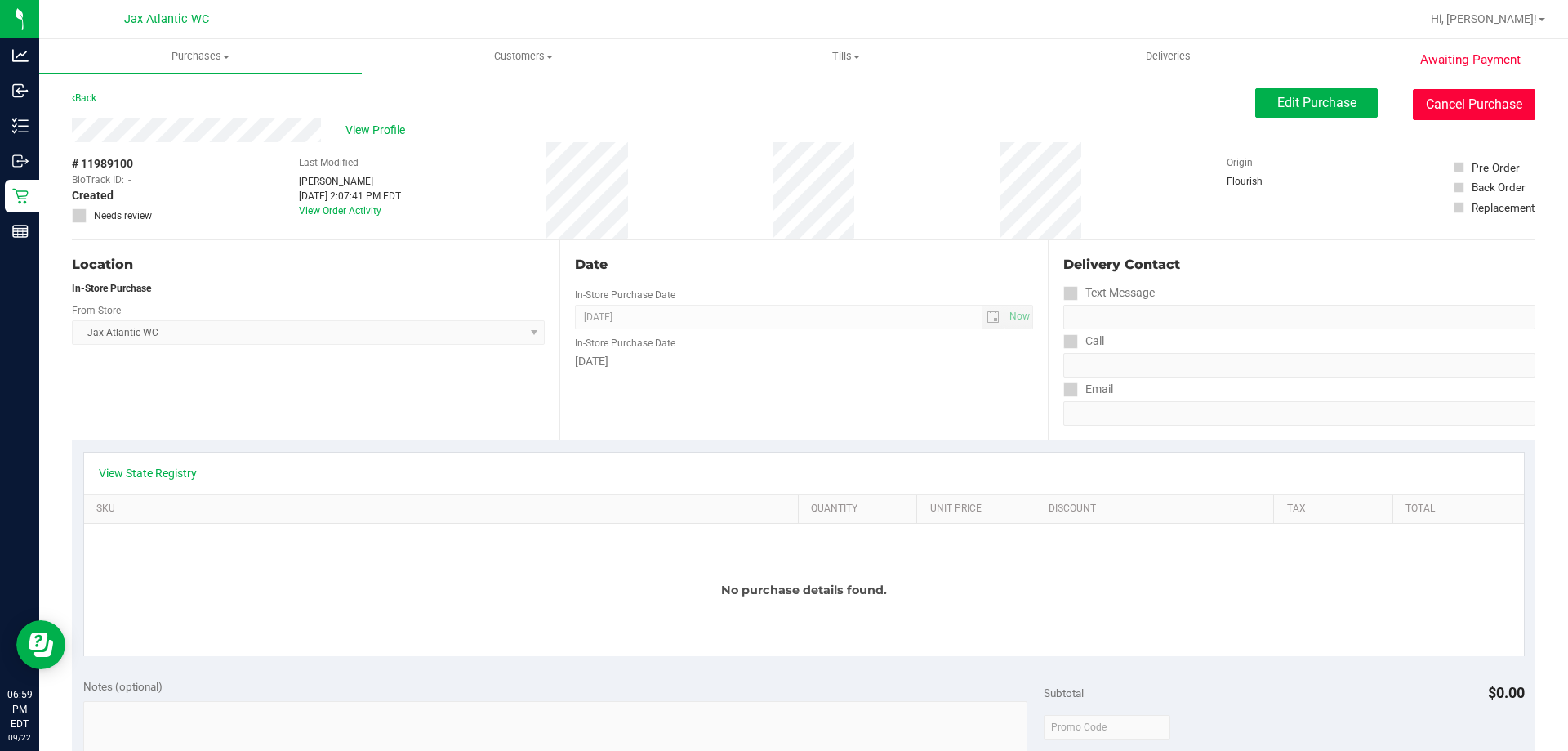
click at [1439, 108] on button "Cancel Purchase" at bounding box center [1474, 104] width 122 height 31
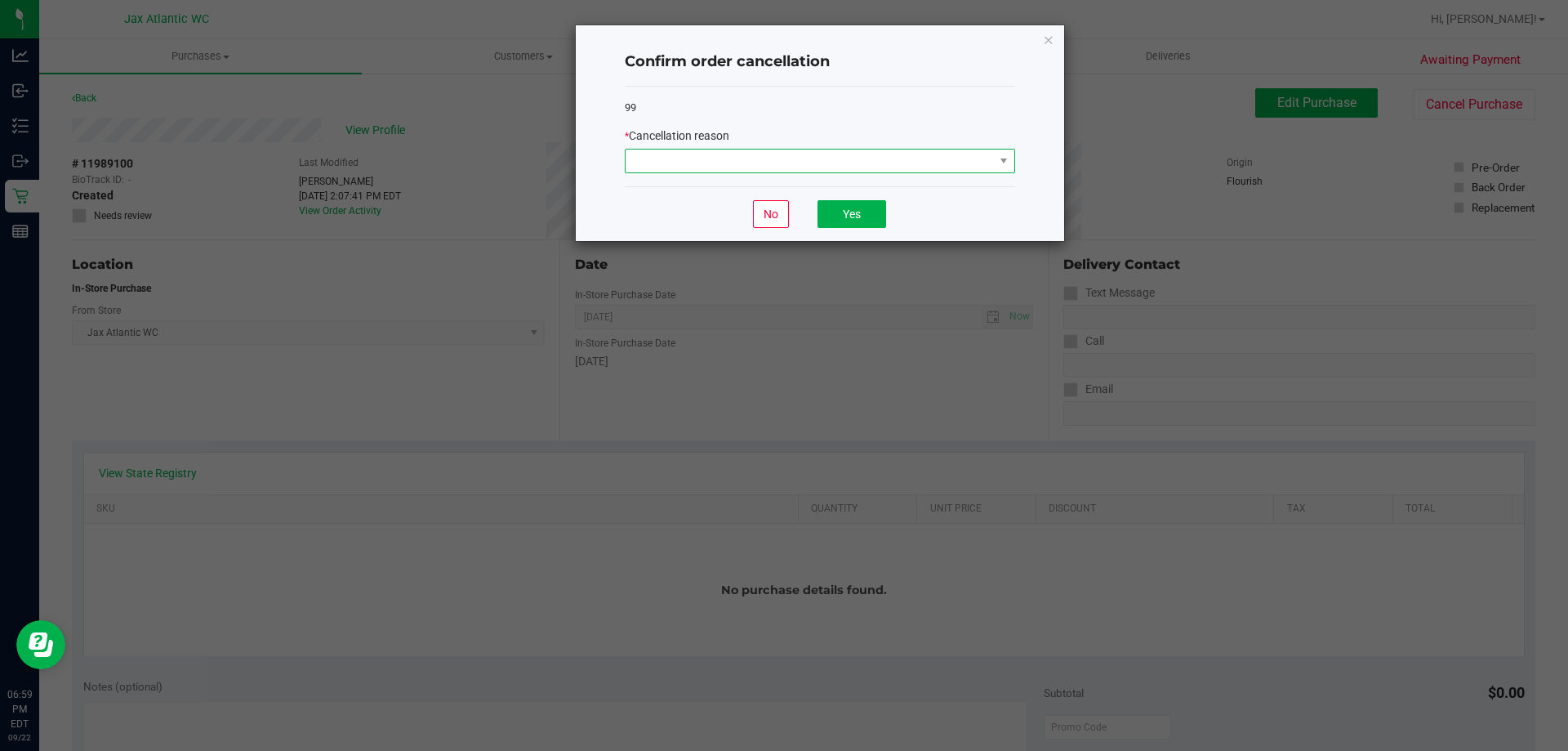
click at [875, 170] on span at bounding box center [809, 161] width 368 height 23
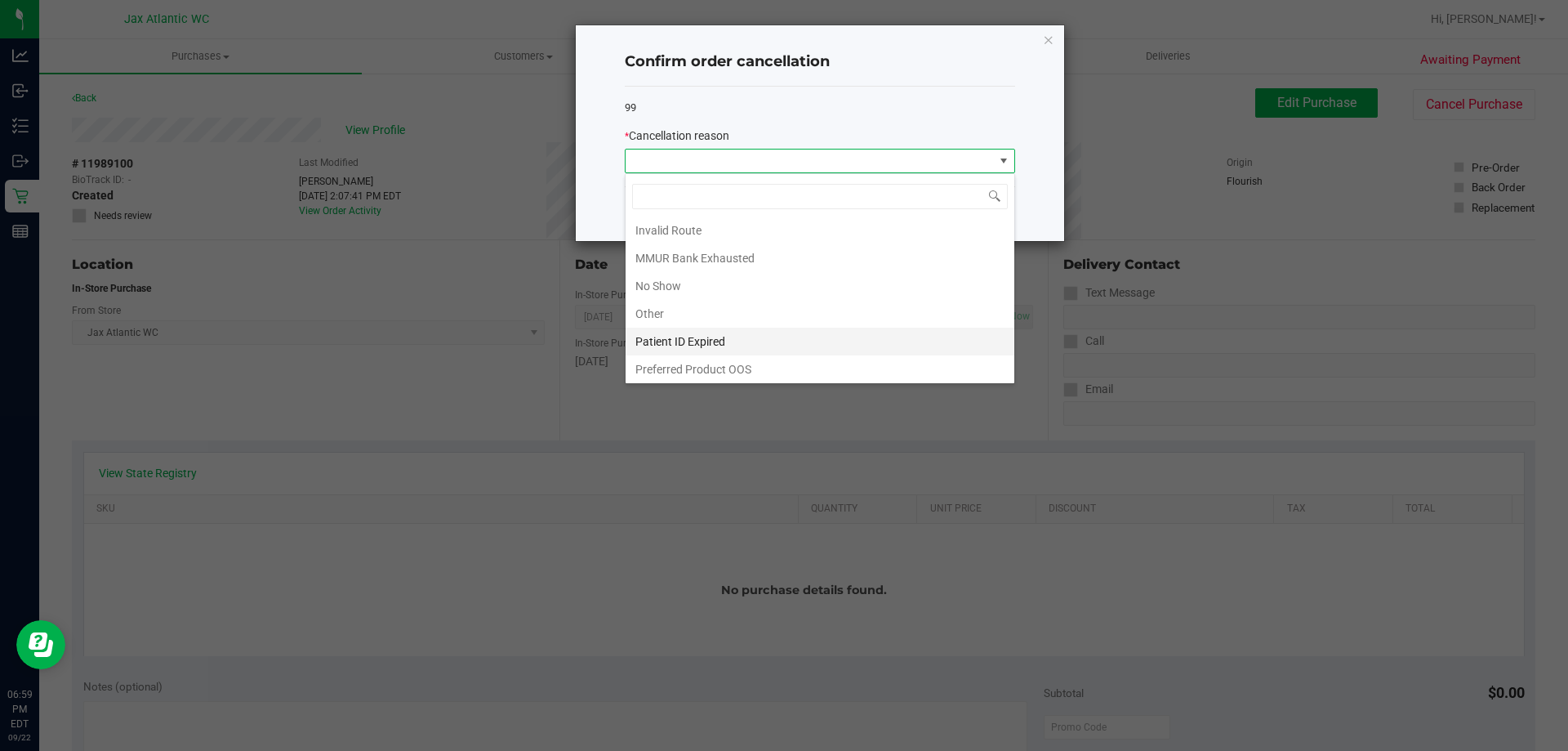
scroll to position [87, 0]
click at [684, 314] on li "Other" at bounding box center [820, 310] width 389 height 27
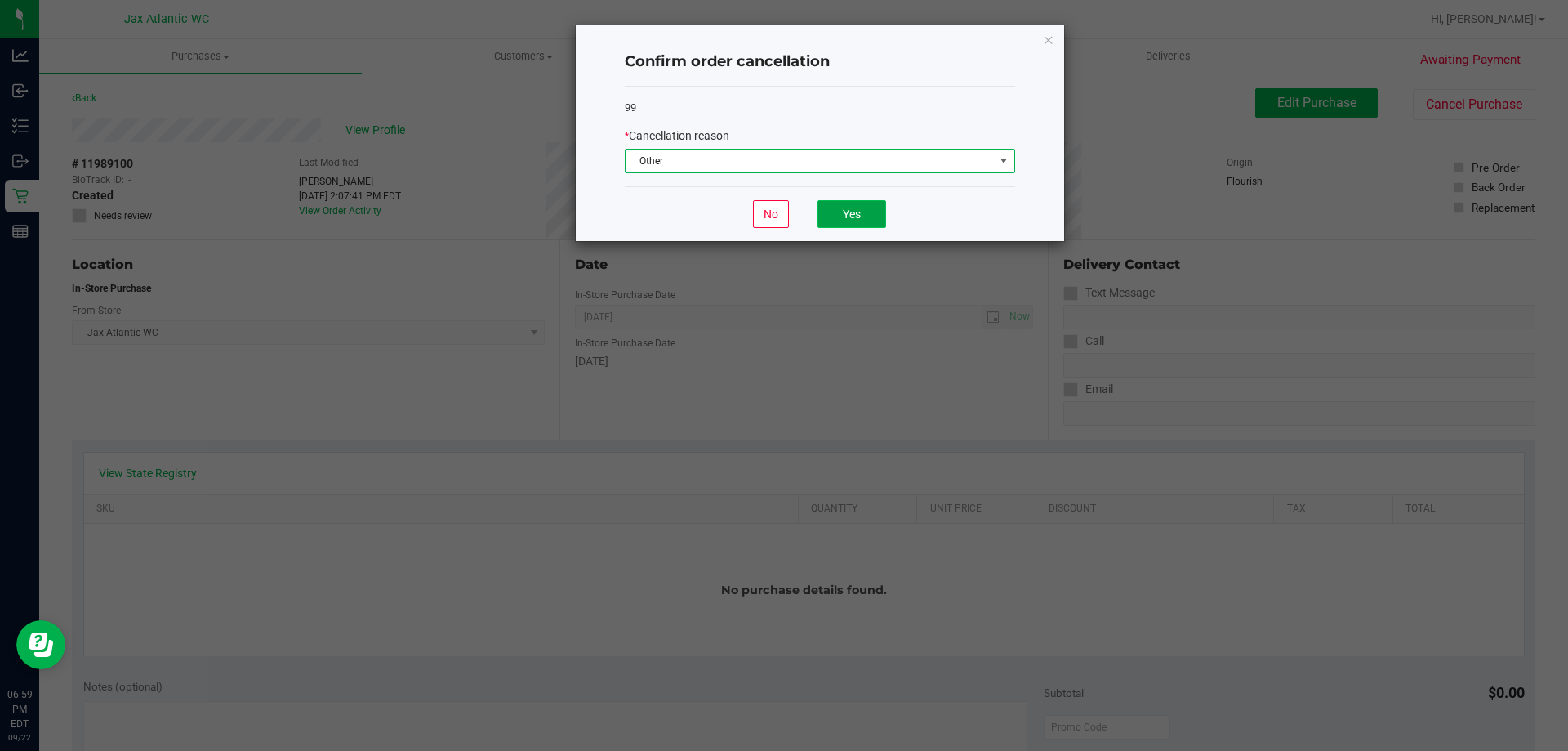
click at [860, 202] on button "Yes" at bounding box center [851, 214] width 68 height 27
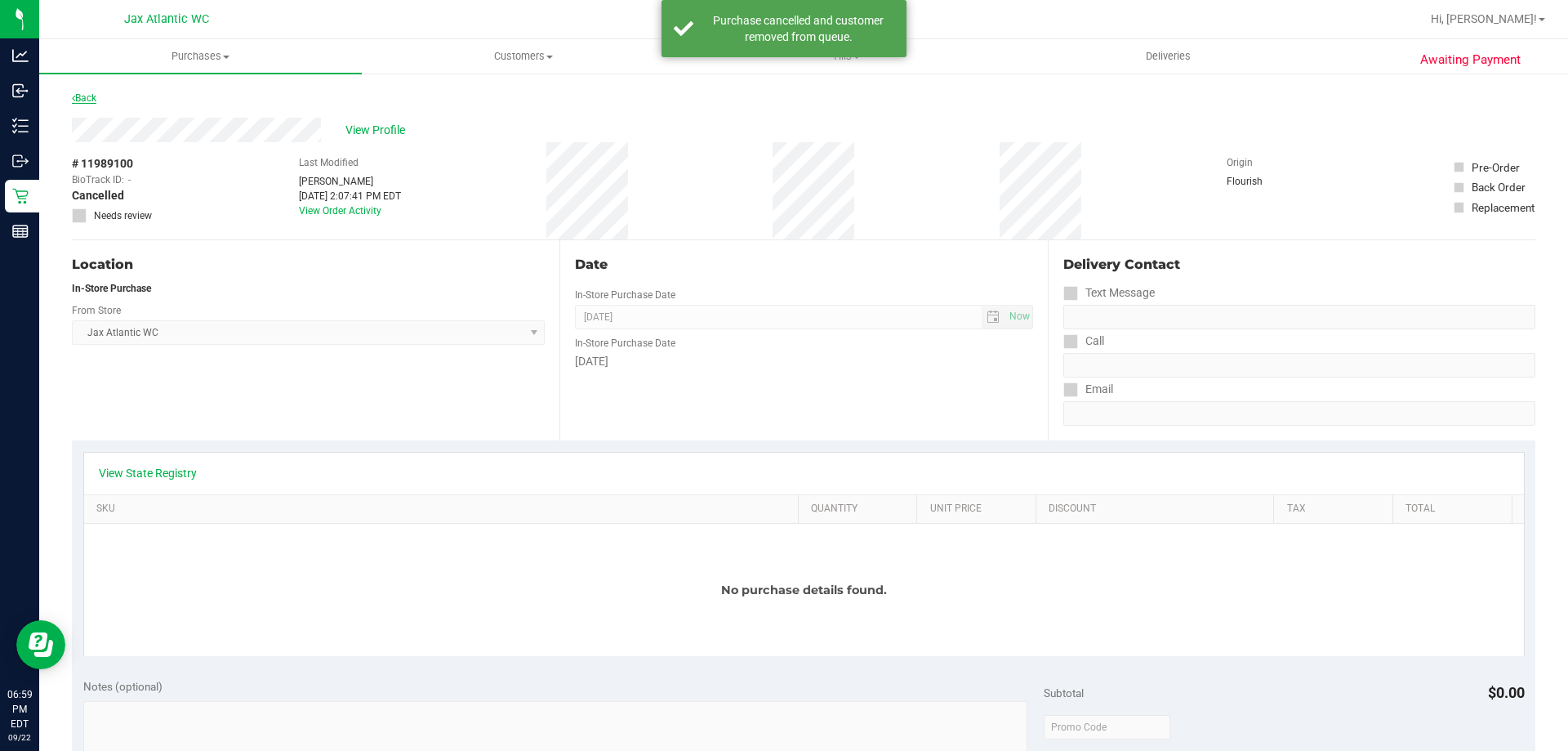
click at [90, 93] on link "Back" at bounding box center [84, 98] width 25 height 12
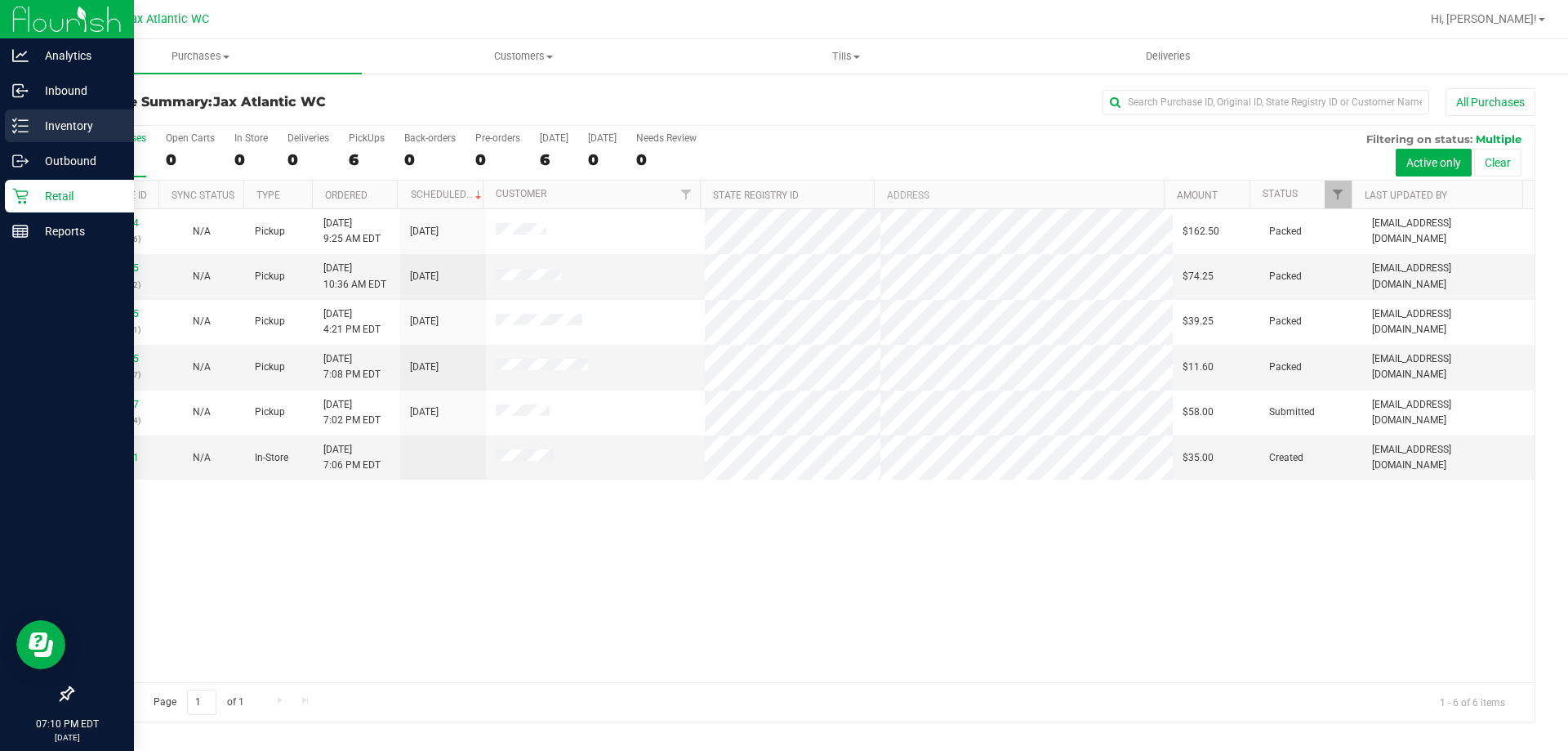
click at [20, 129] on icon at bounding box center [20, 126] width 16 height 16
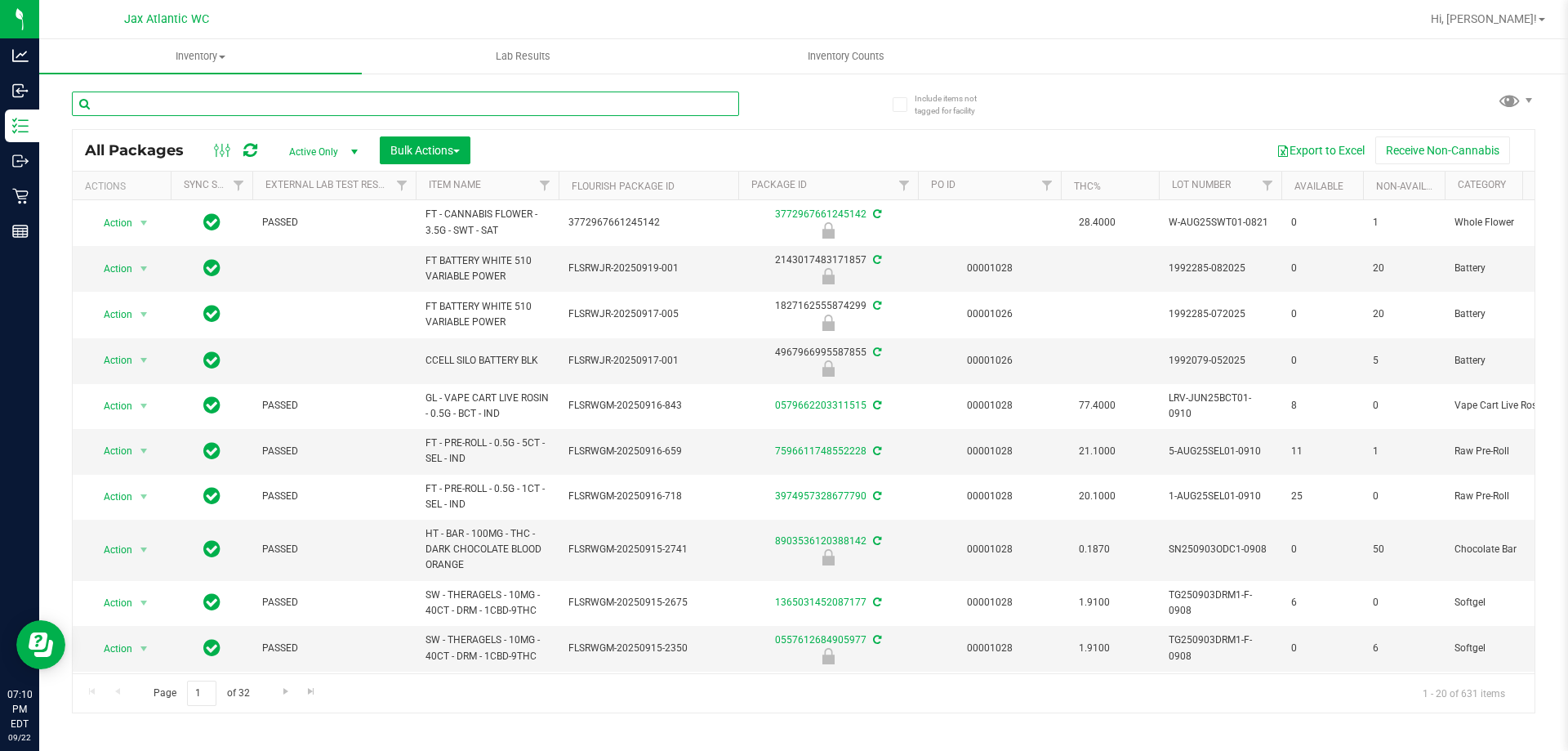
click at [267, 104] on input "text" at bounding box center [405, 104] width 667 height 25
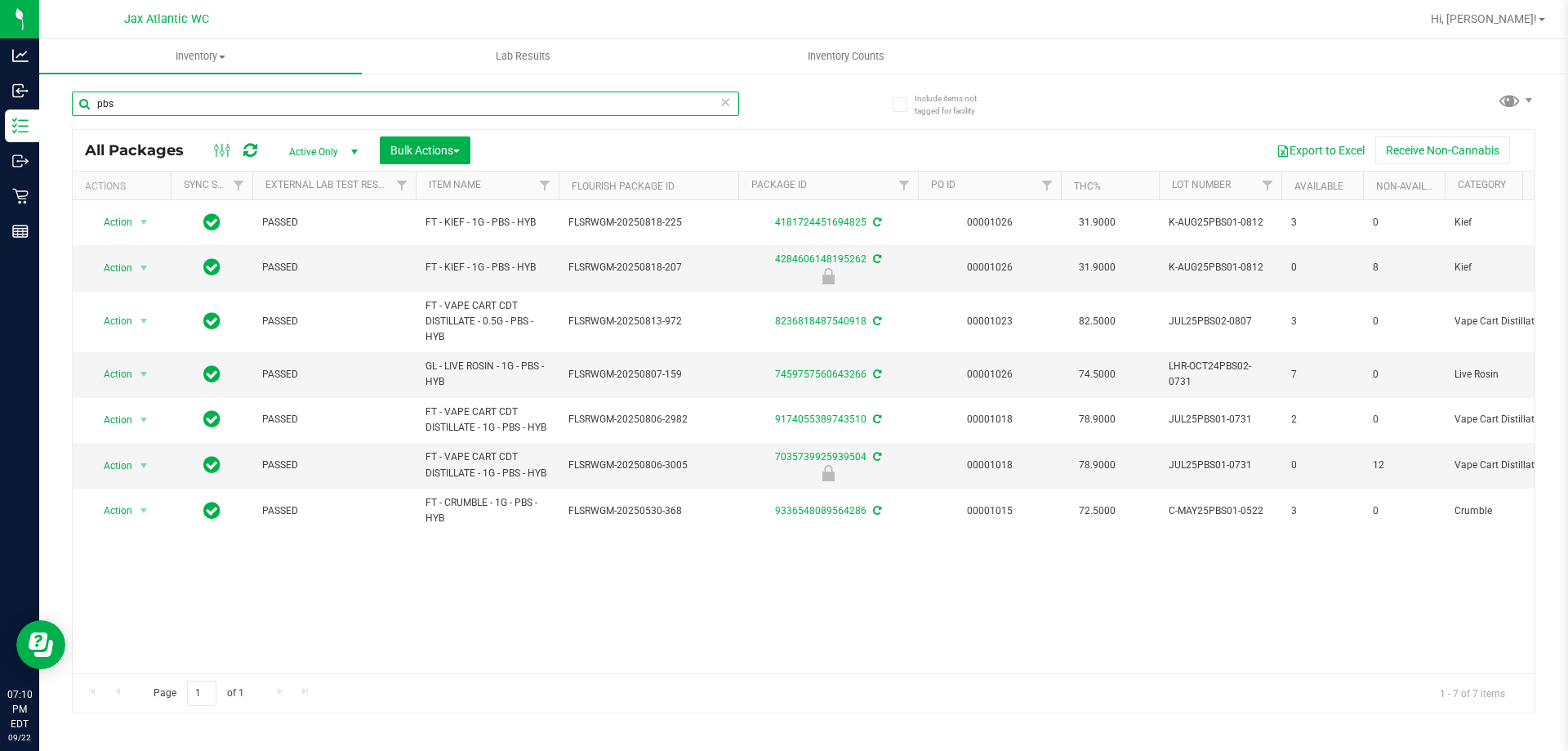
click at [131, 101] on input "pbs" at bounding box center [405, 104] width 667 height 25
click at [130, 101] on input "pbs" at bounding box center [405, 104] width 667 height 25
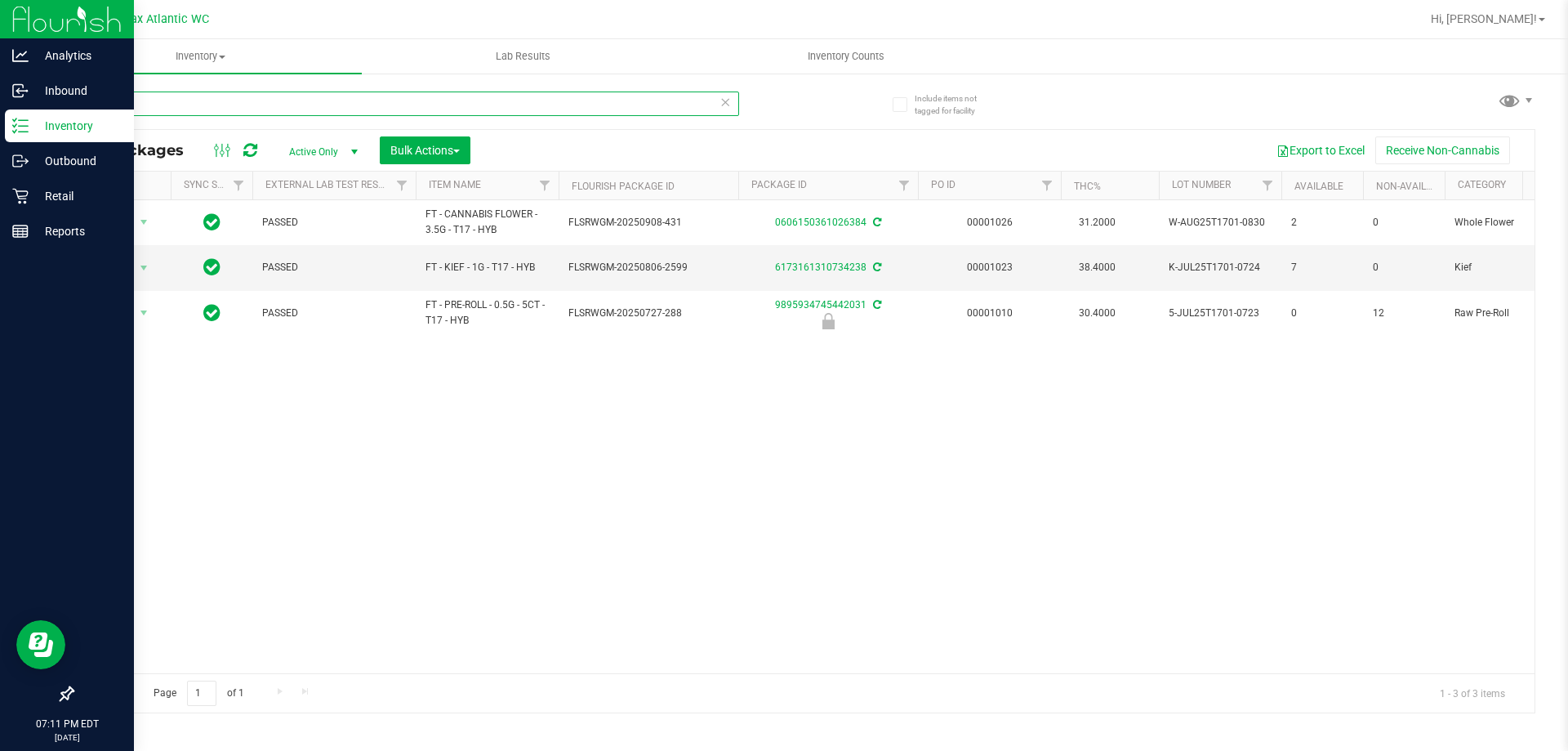
type input "t17"
click at [35, 191] on p "Retail" at bounding box center [77, 196] width 98 height 20
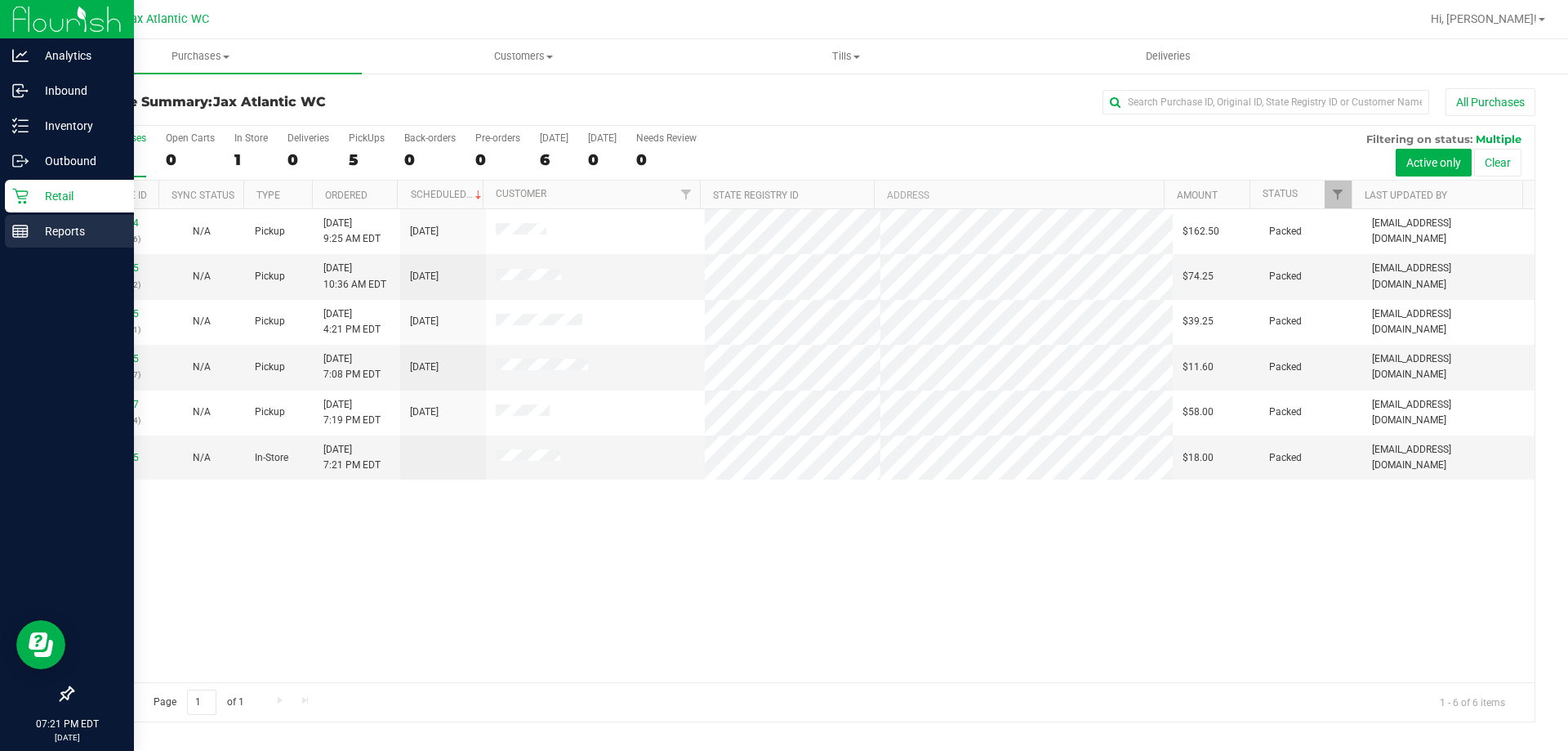
click at [43, 239] on p "Reports" at bounding box center [77, 231] width 98 height 20
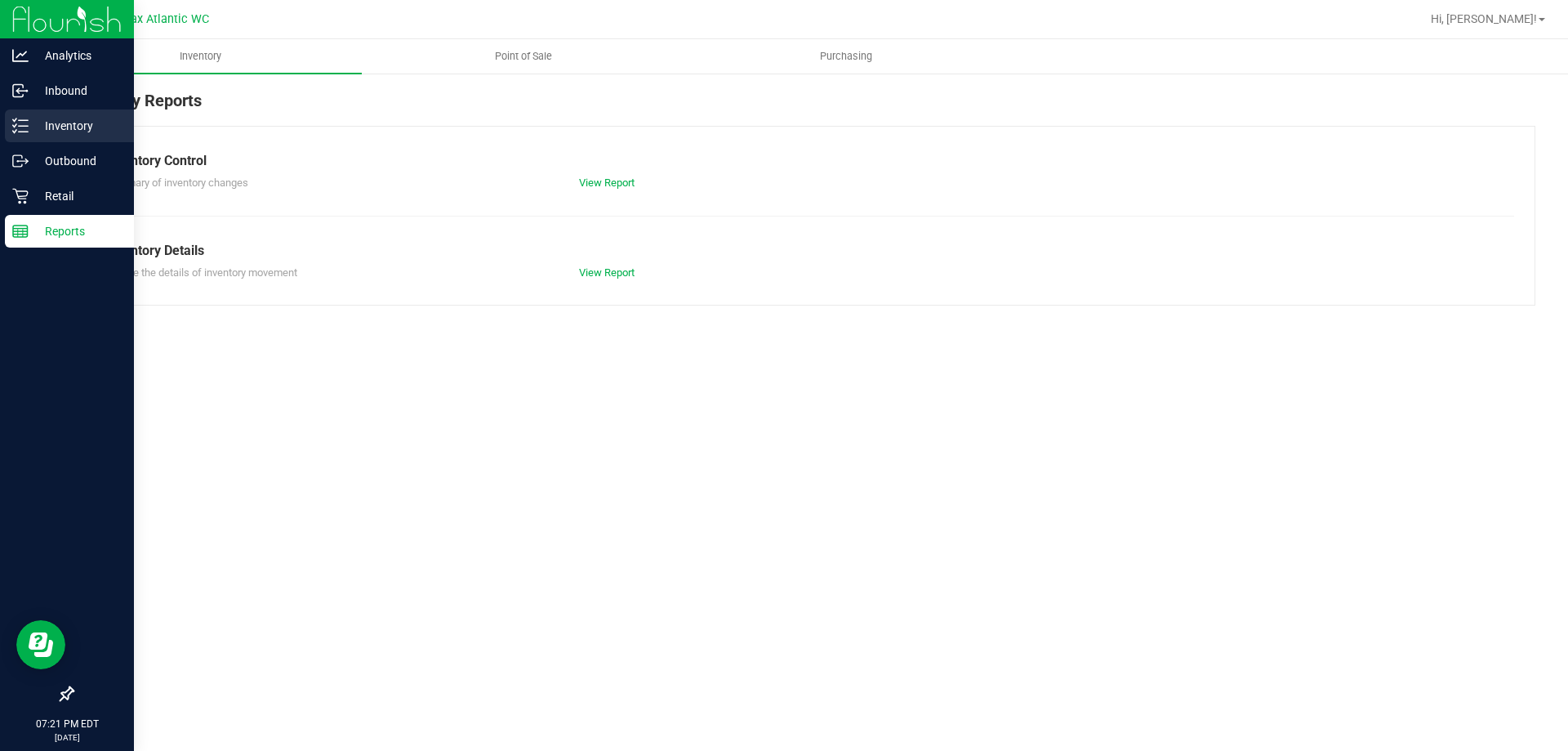
click at [26, 135] on div "Inventory" at bounding box center [70, 125] width 129 height 33
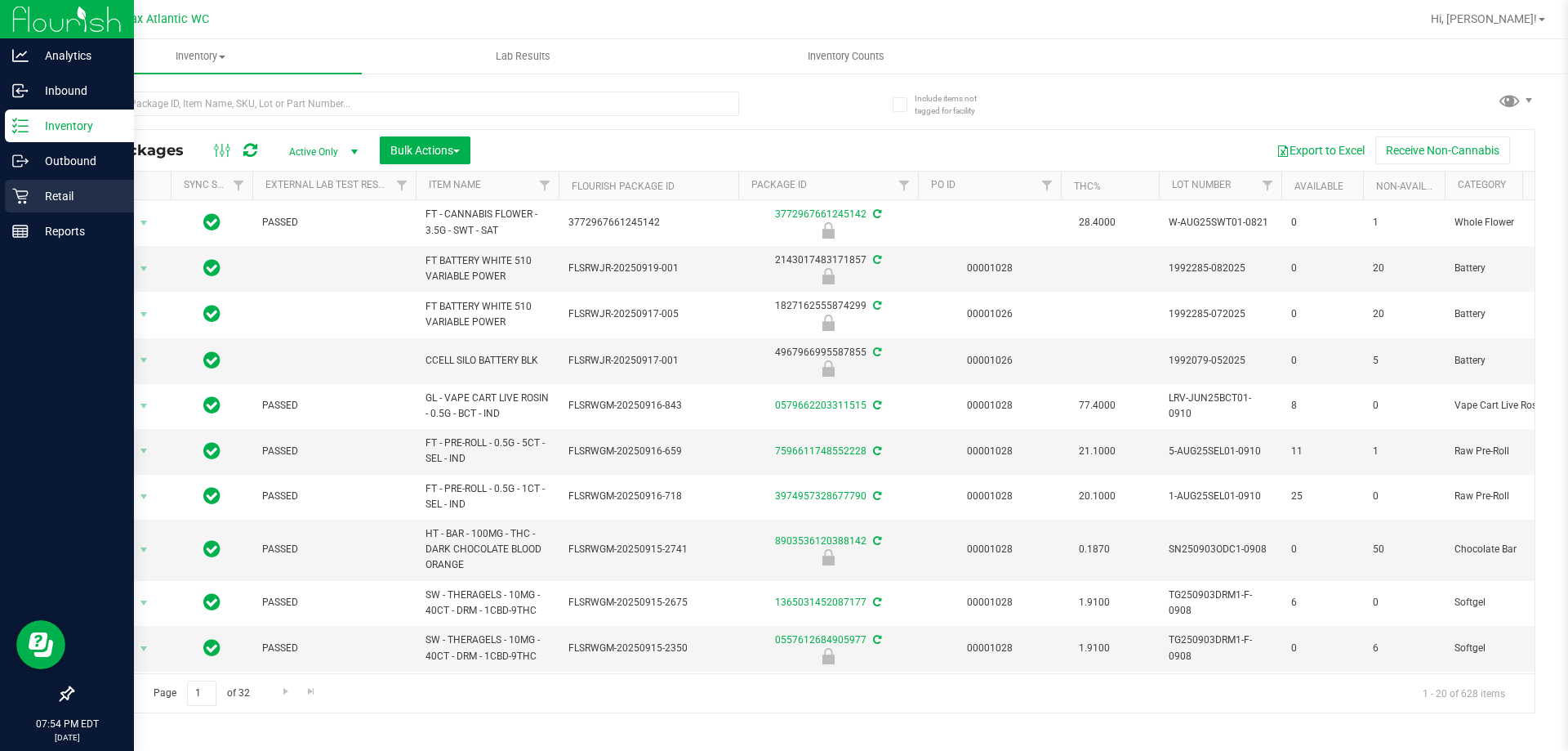
click at [52, 201] on p "Retail" at bounding box center [77, 196] width 98 height 20
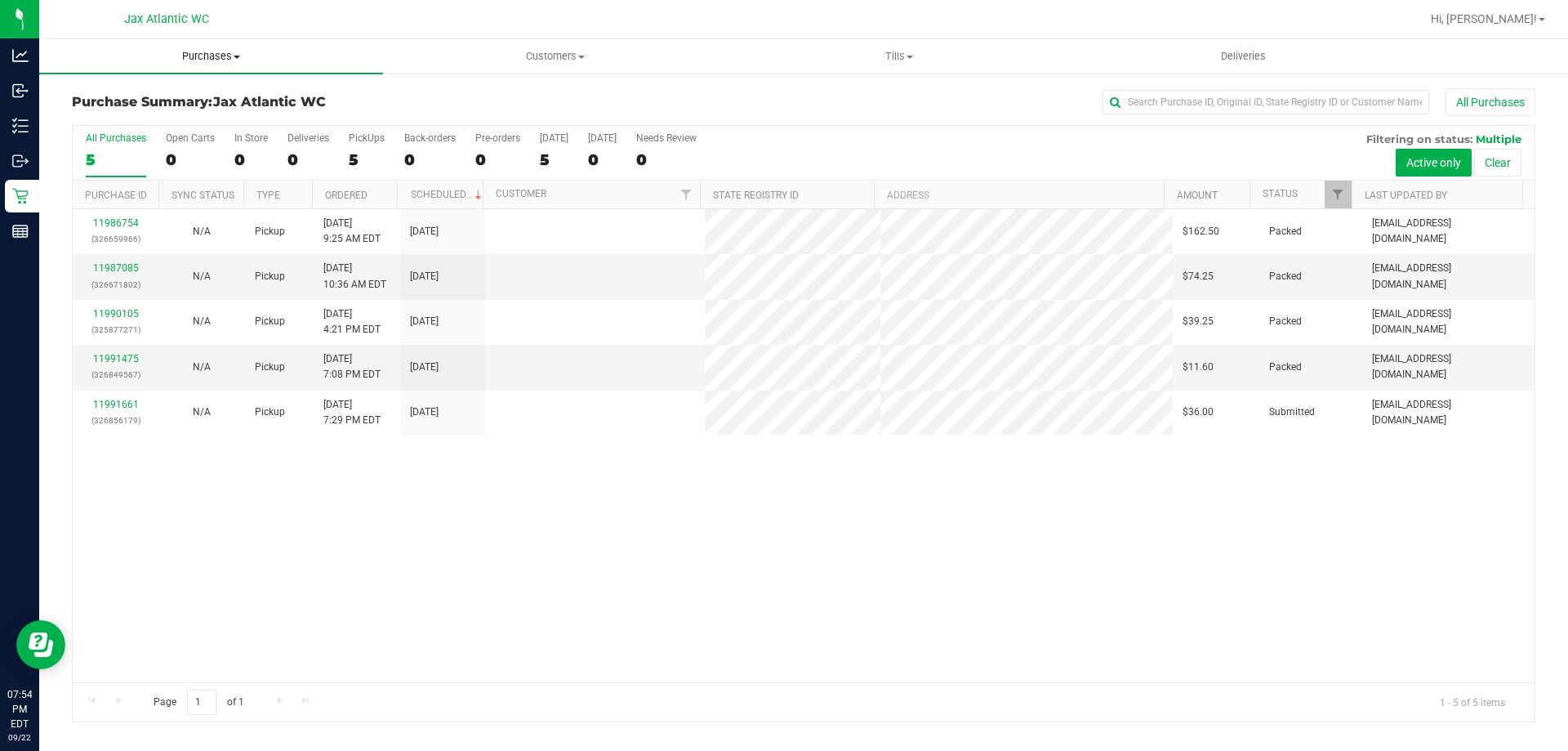
click at [232, 58] on span "Purchases" at bounding box center [211, 56] width 344 height 15
click at [230, 57] on span "Purchases" at bounding box center [211, 56] width 344 height 15
click at [152, 97] on span "Summary of purchases" at bounding box center [122, 98] width 168 height 14
click at [237, 58] on span at bounding box center [236, 58] width 6 height 4
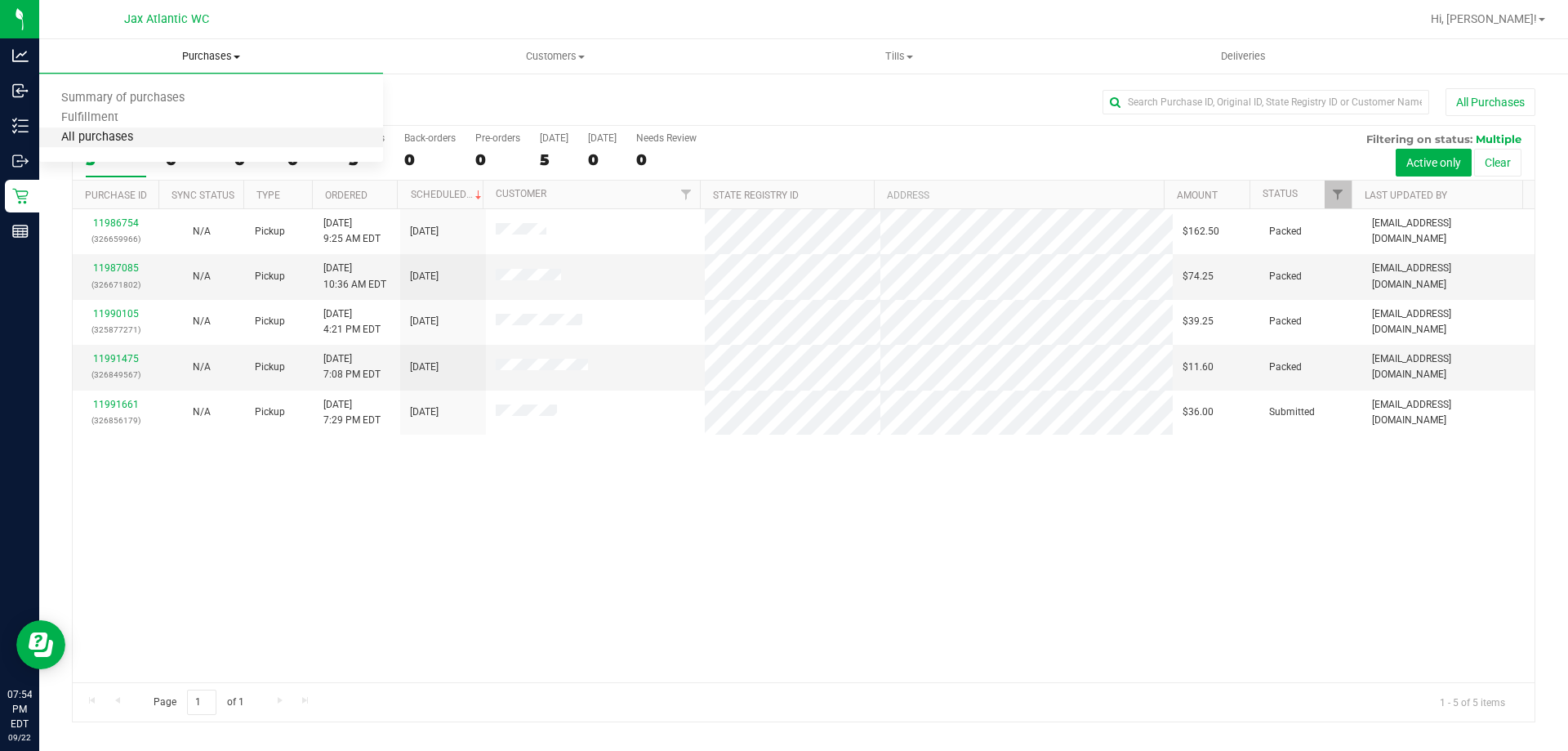
click at [123, 138] on span "All purchases" at bounding box center [97, 137] width 116 height 14
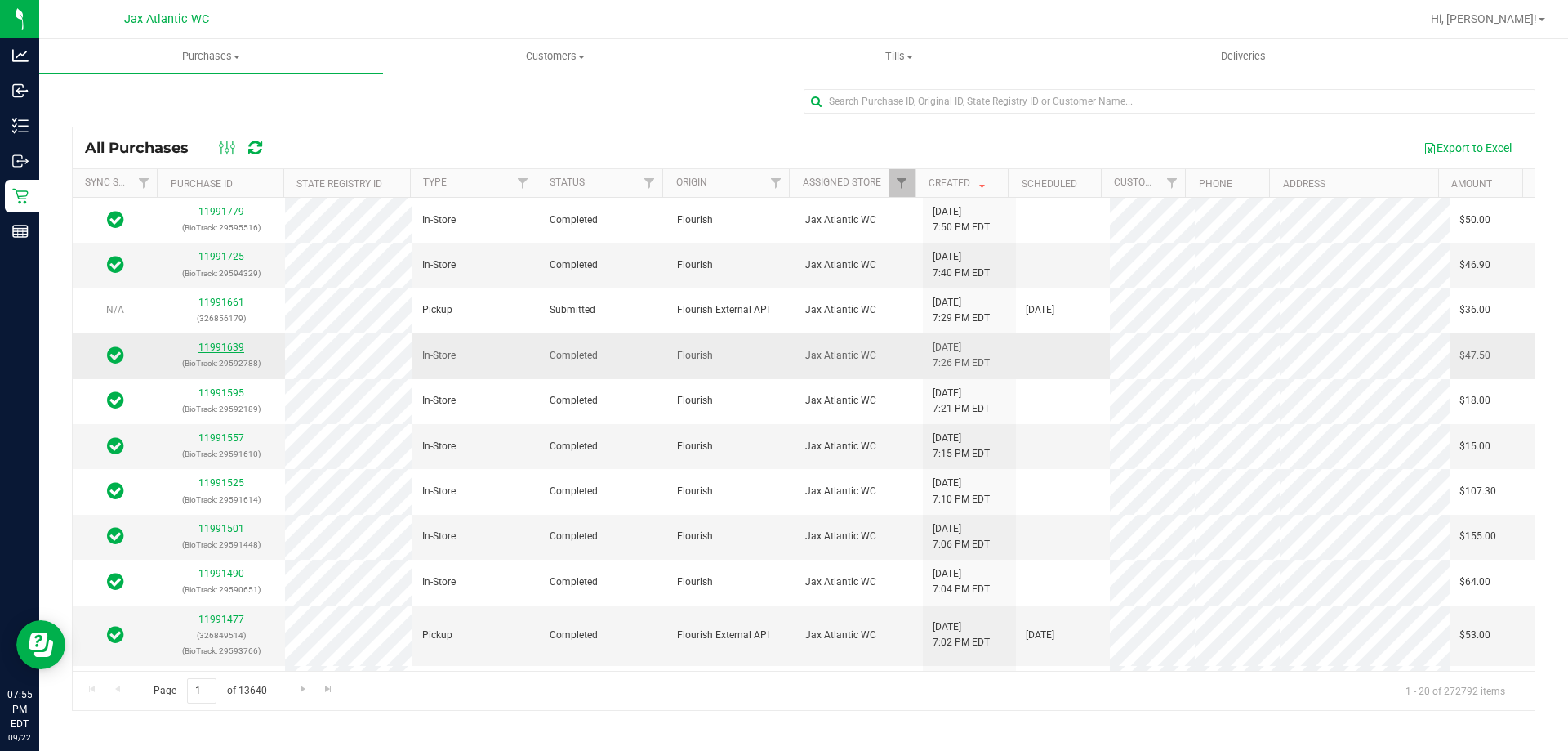
click at [213, 344] on link "11991639" at bounding box center [222, 347] width 46 height 12
click at [221, 254] on link "11991725" at bounding box center [222, 256] width 46 height 12
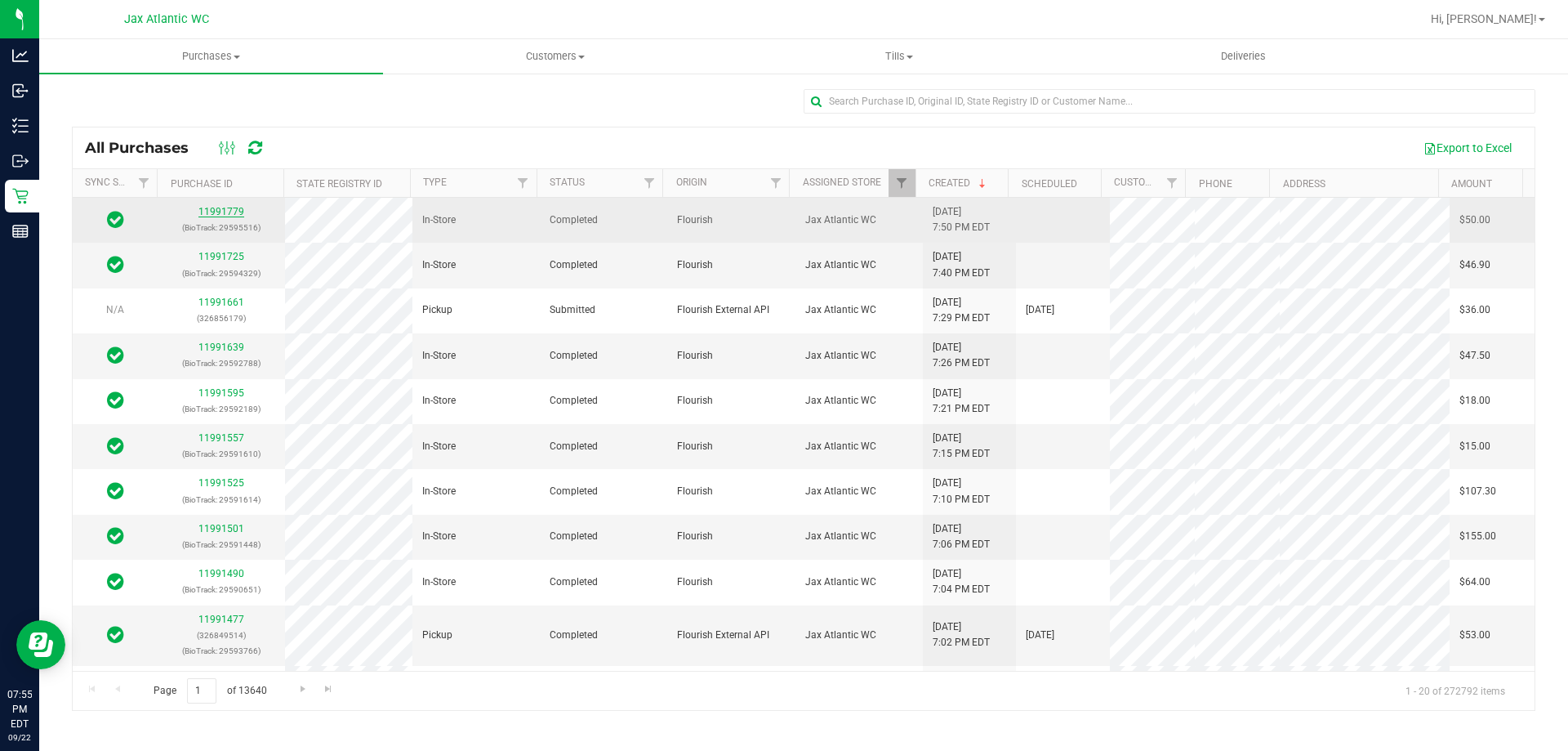
click at [224, 213] on link "11991779" at bounding box center [222, 211] width 46 height 12
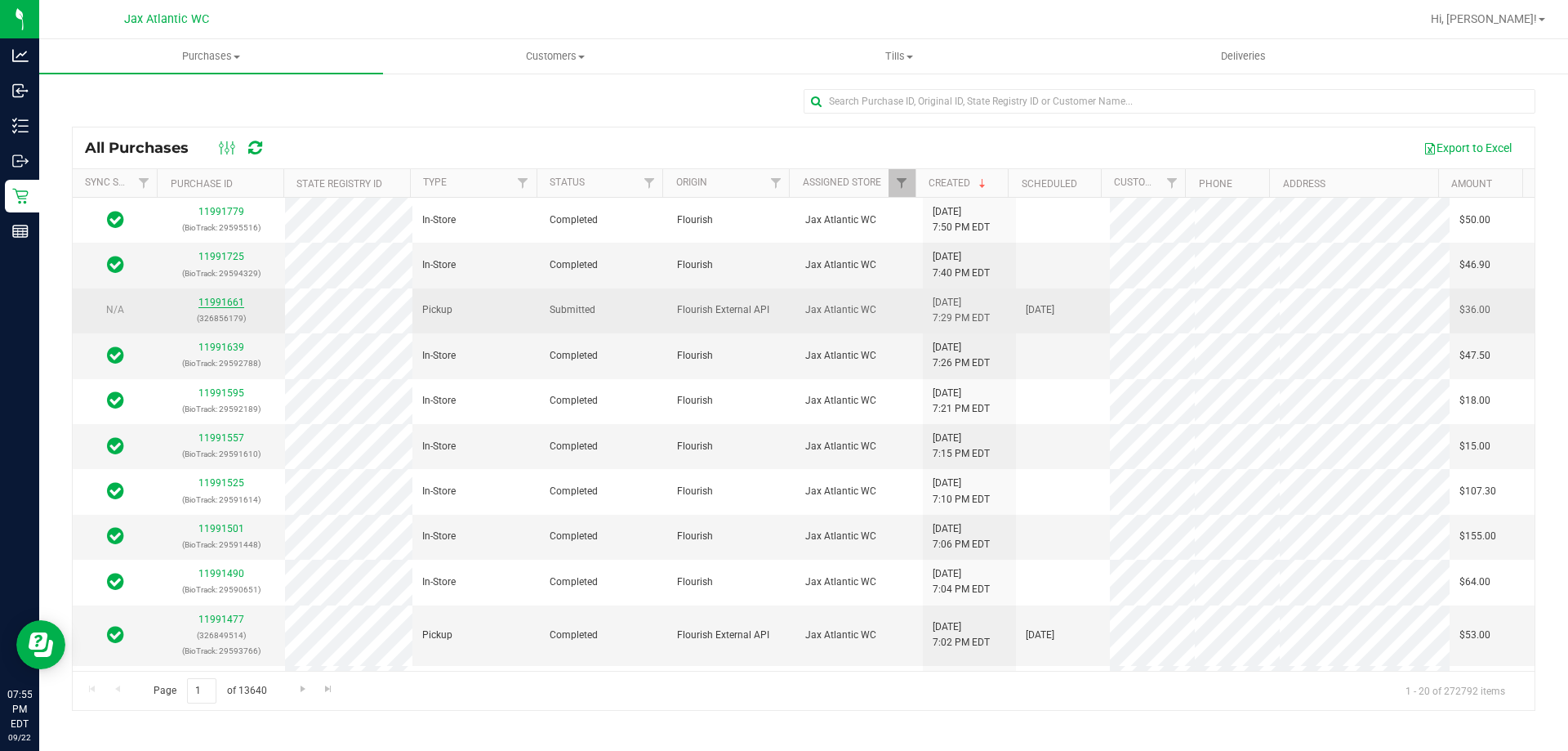
click at [219, 302] on link "11991661" at bounding box center [222, 301] width 46 height 12
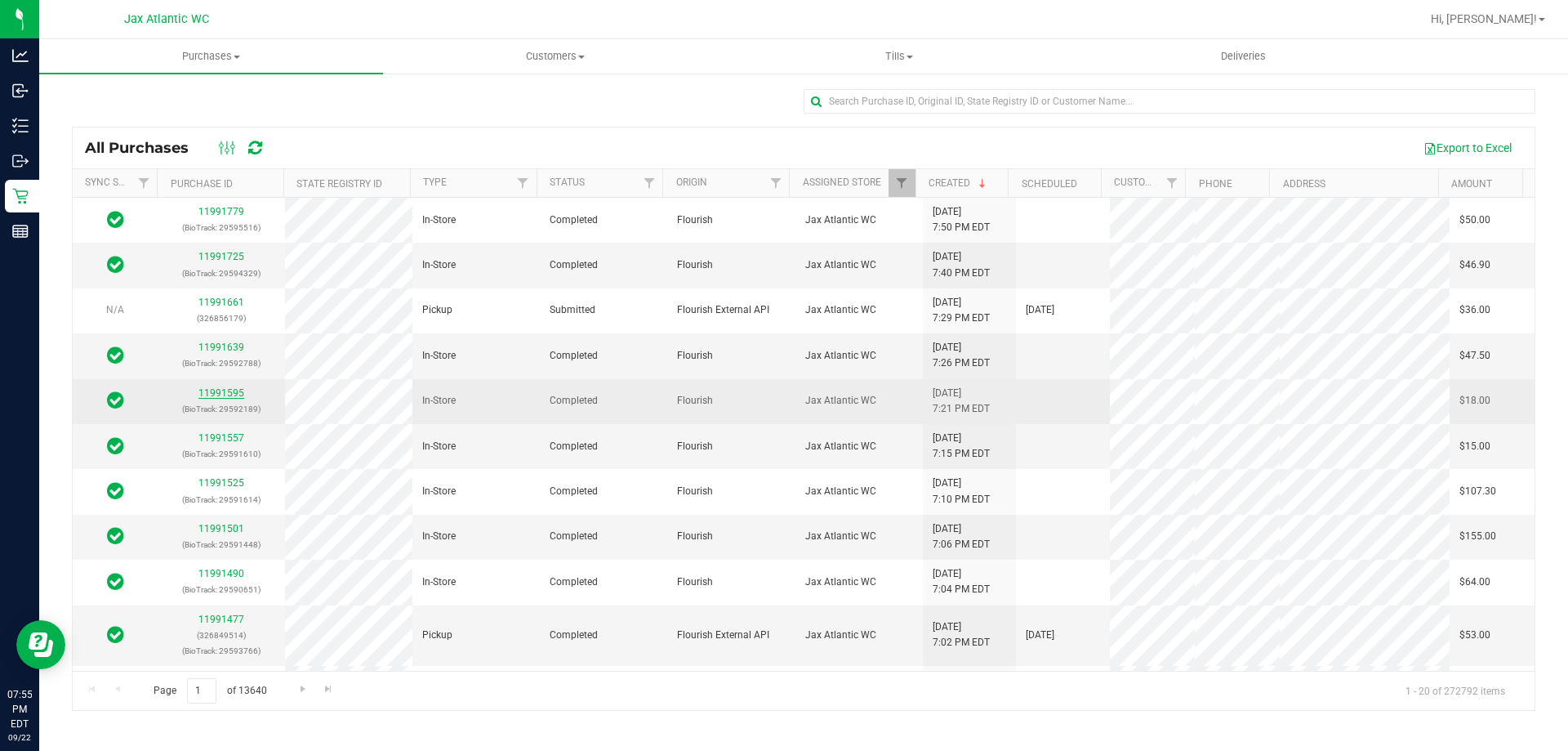
click at [231, 388] on link "11991595" at bounding box center [222, 393] width 46 height 12
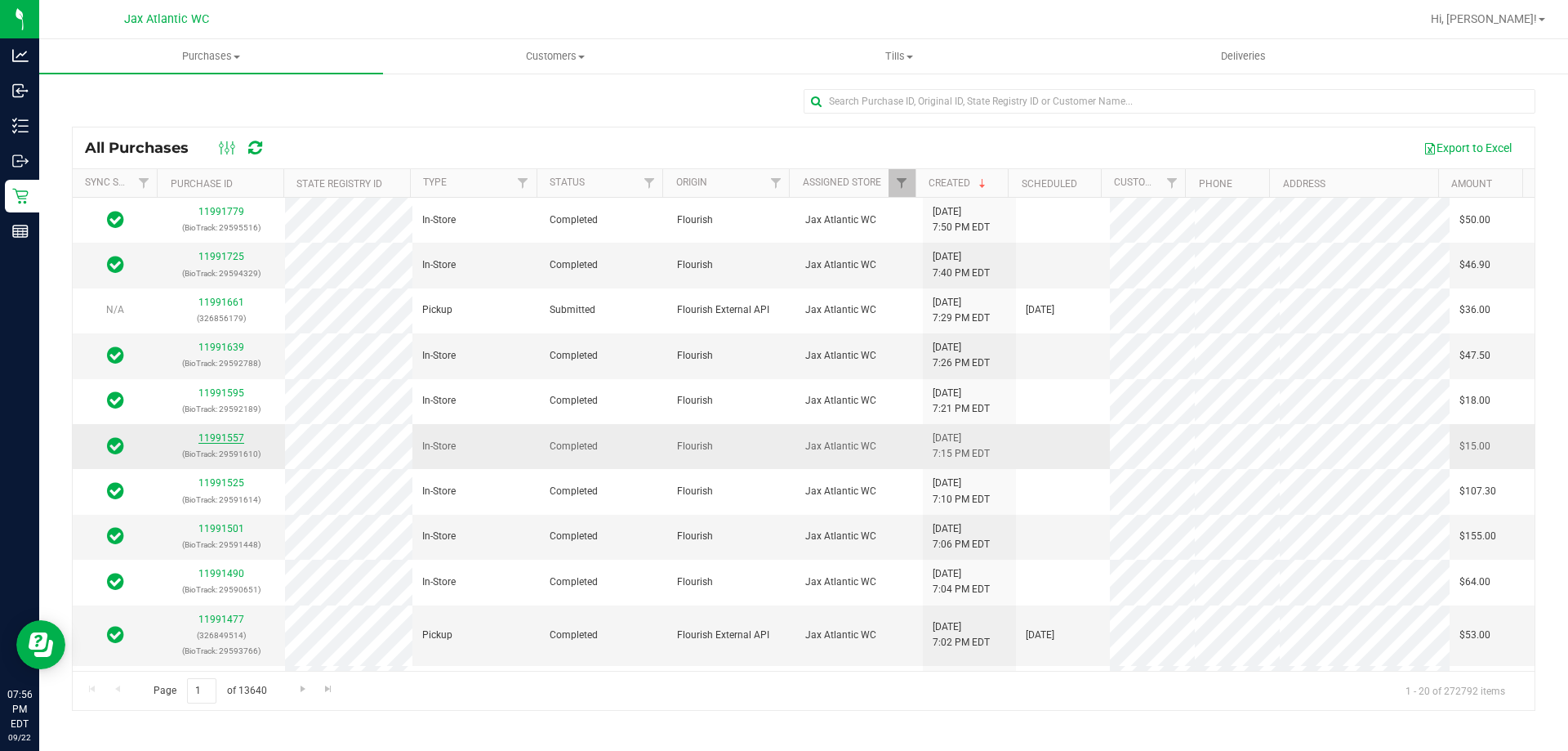
click at [219, 440] on link "11991557" at bounding box center [222, 437] width 46 height 12
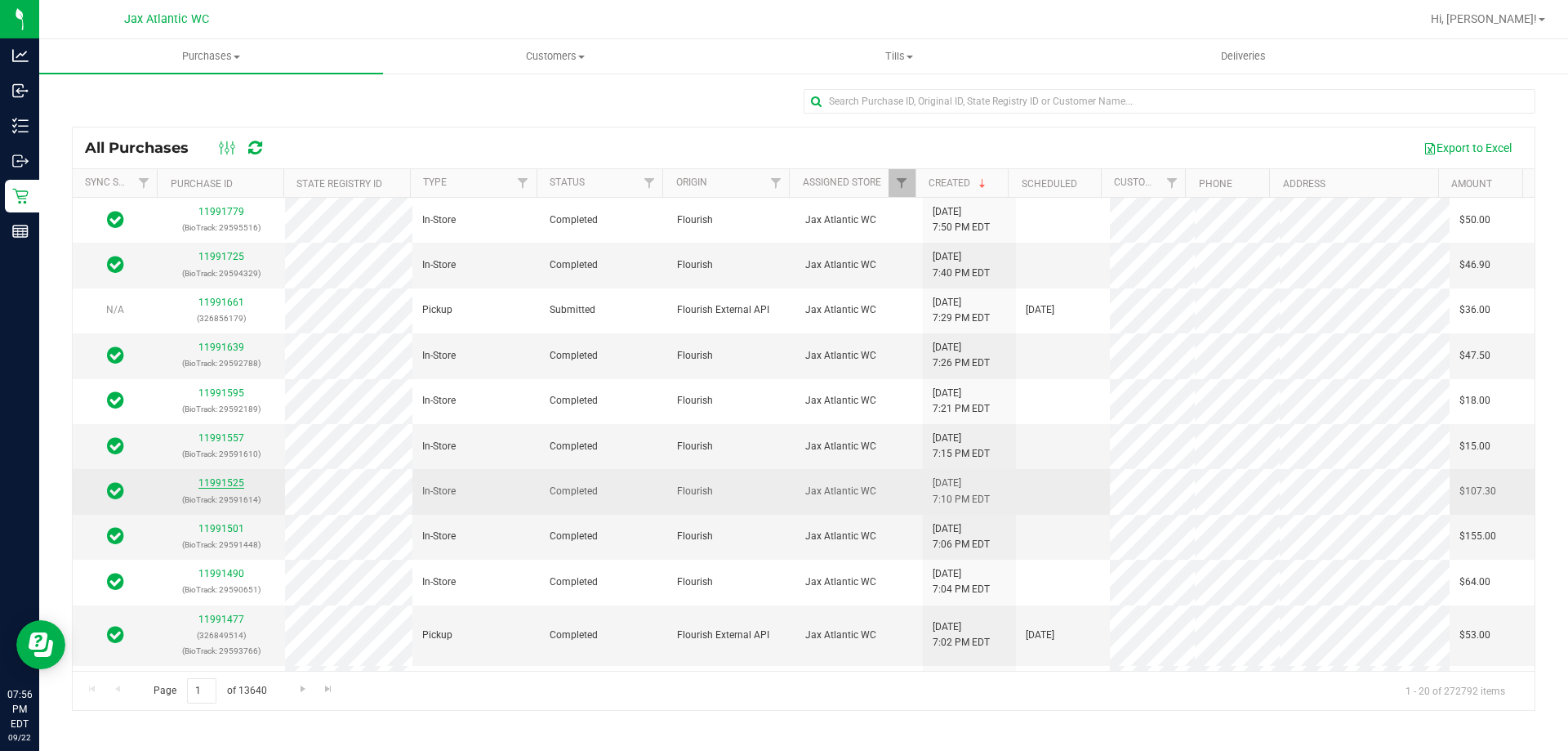
click at [224, 482] on link "11991525" at bounding box center [222, 482] width 46 height 12
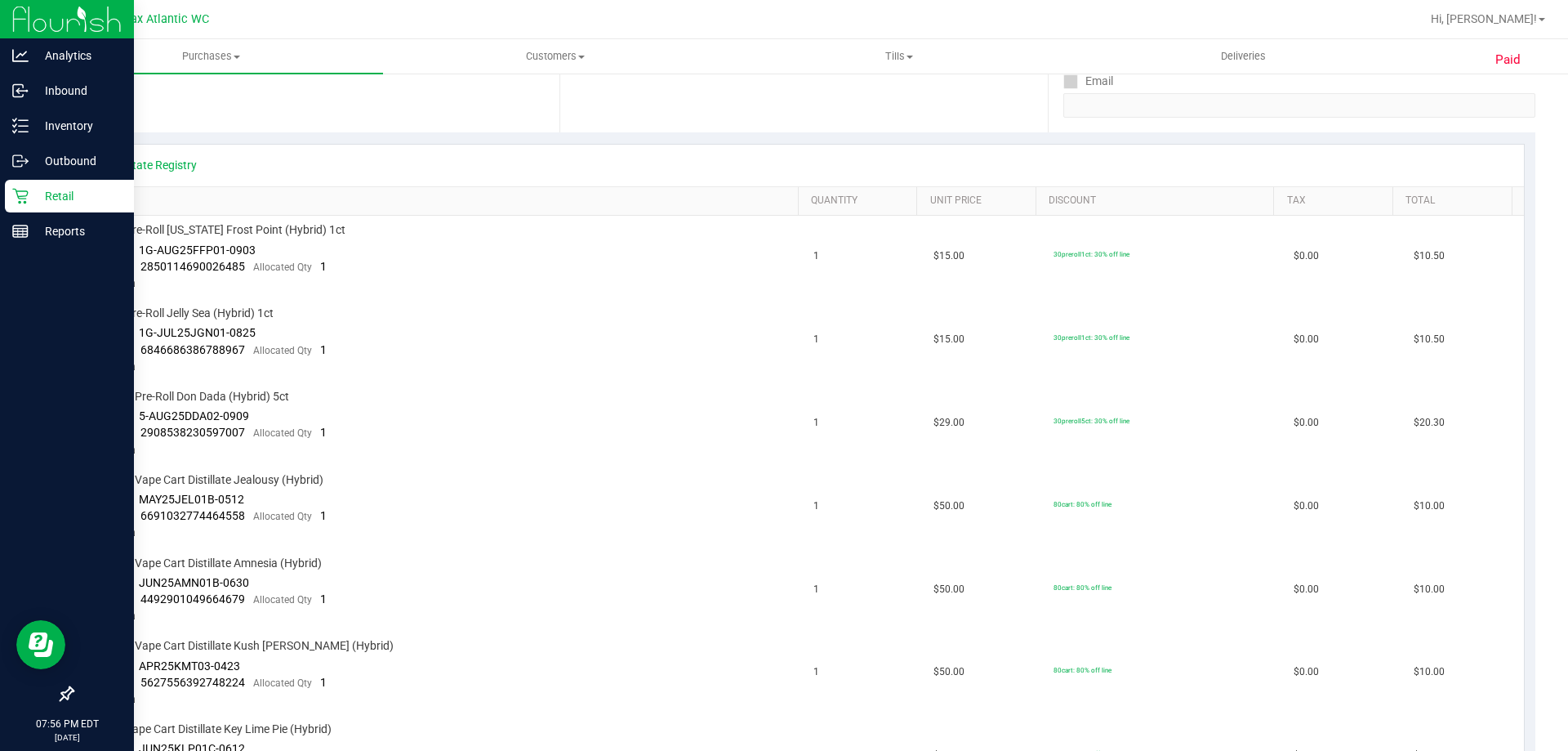
scroll to position [326, 0]
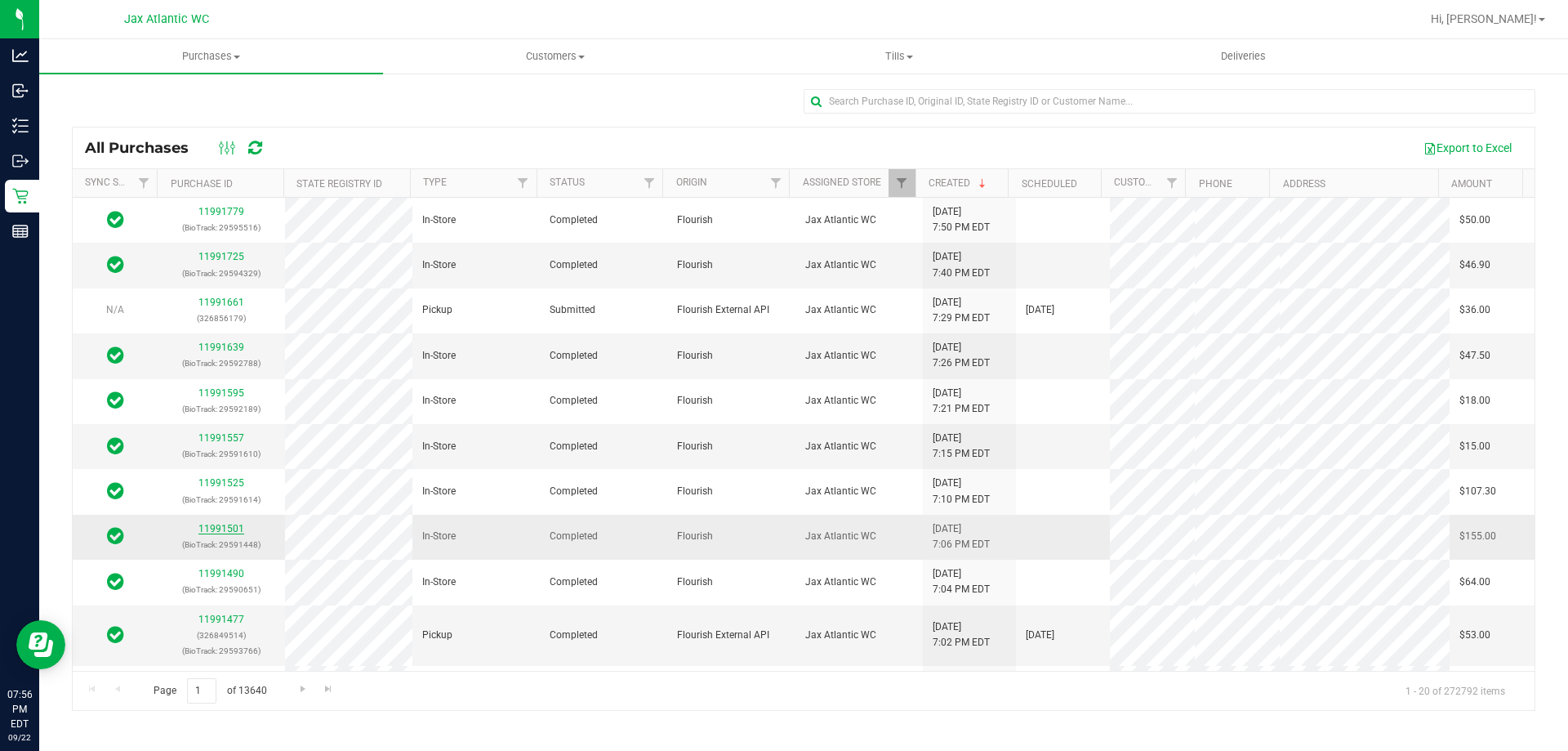
click at [209, 524] on link "11991501" at bounding box center [222, 528] width 46 height 12
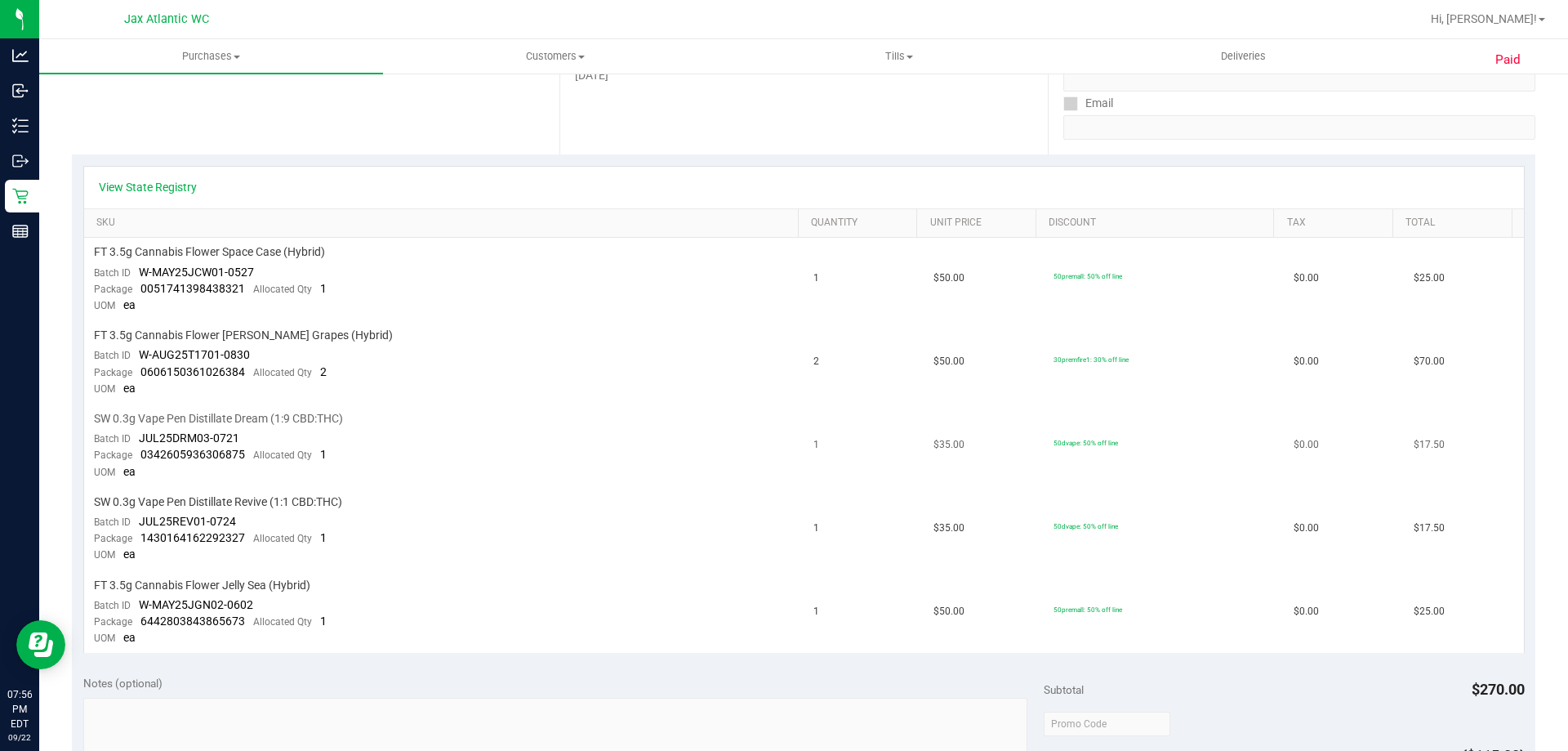
scroll to position [326, 0]
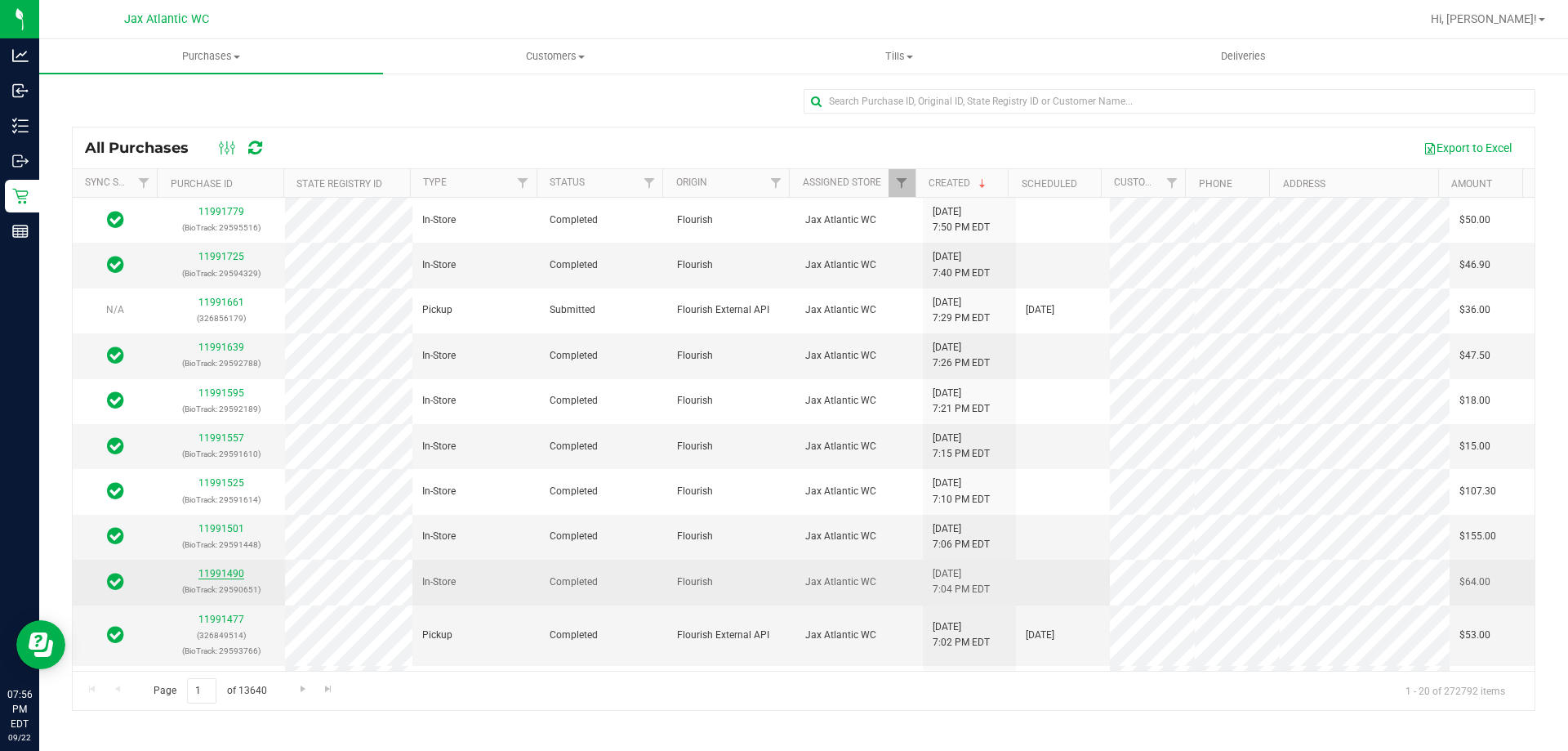
click at [205, 573] on link "11991490" at bounding box center [222, 573] width 46 height 12
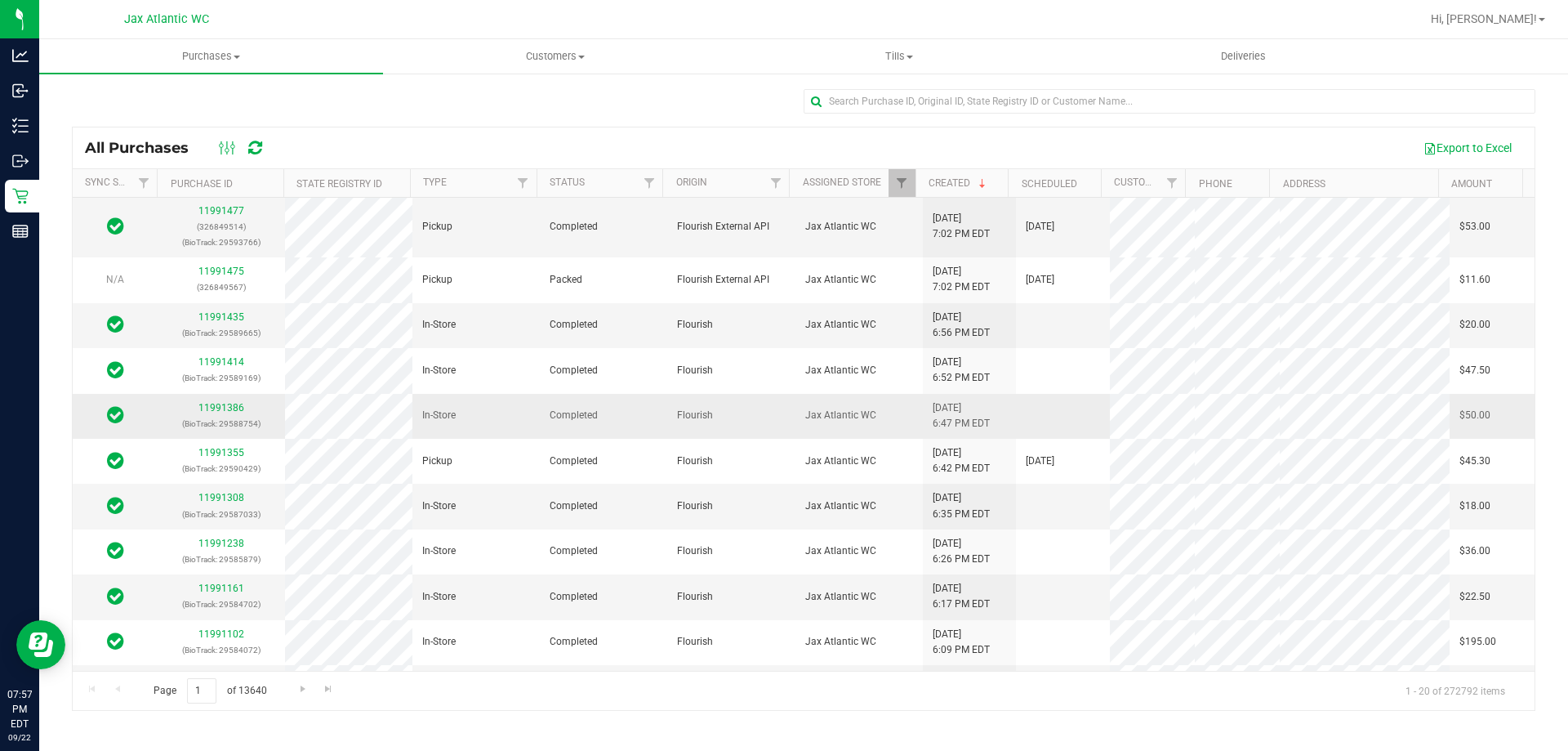
scroll to position [447, 0]
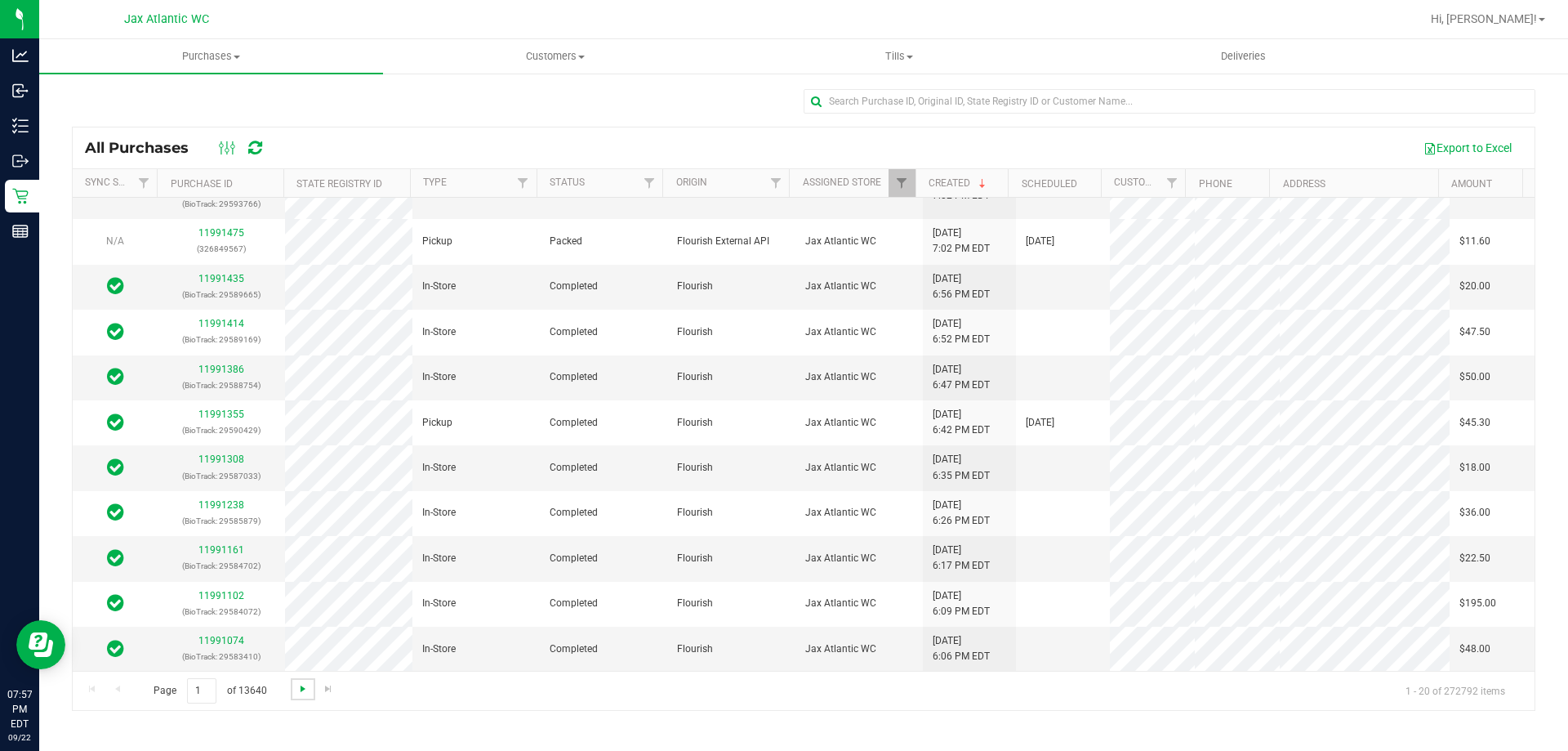
click at [296, 689] on span "Go to the next page" at bounding box center [302, 688] width 13 height 13
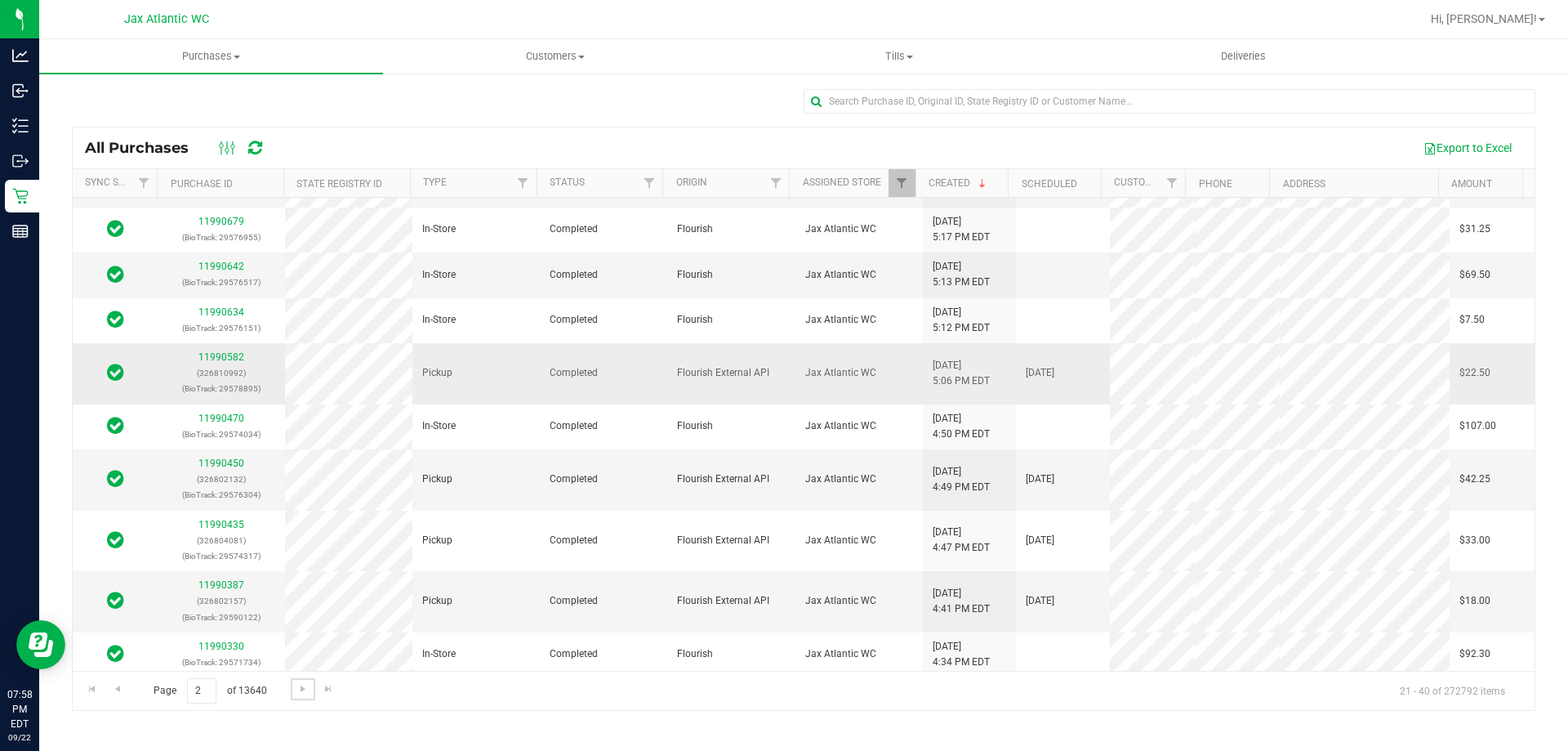
scroll to position [542, 0]
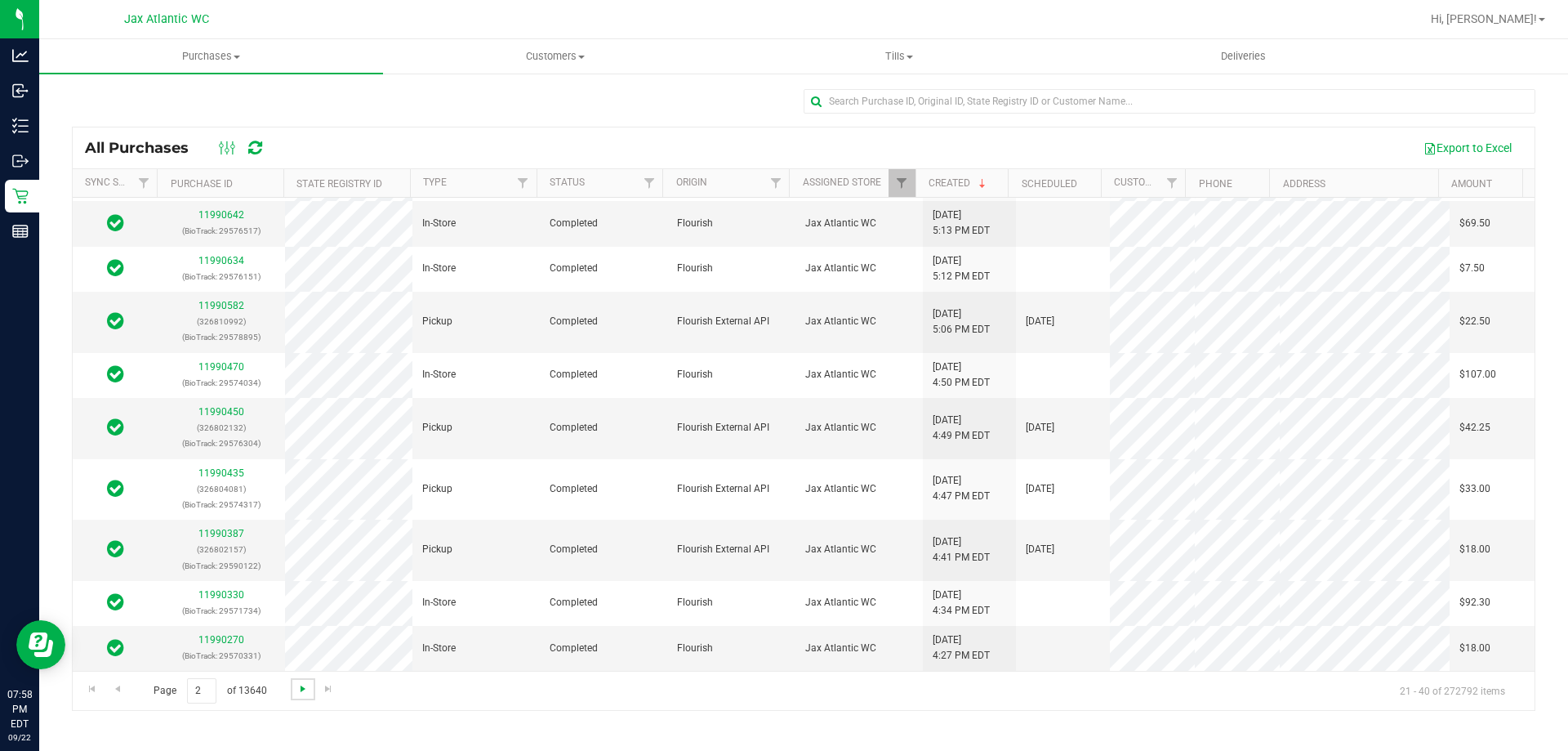
click at [306, 692] on span "Go to the next page" at bounding box center [302, 688] width 13 height 13
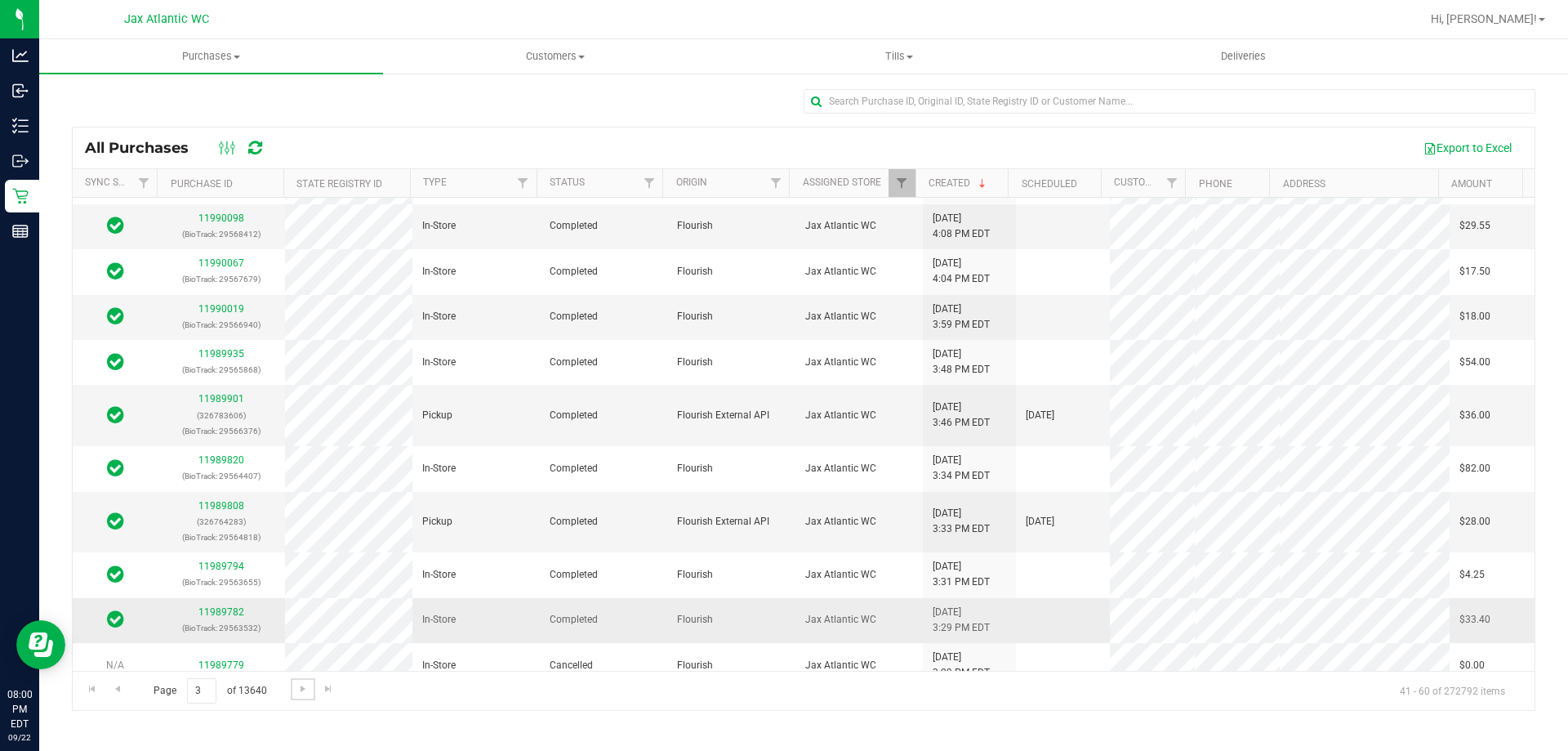
scroll to position [479, 0]
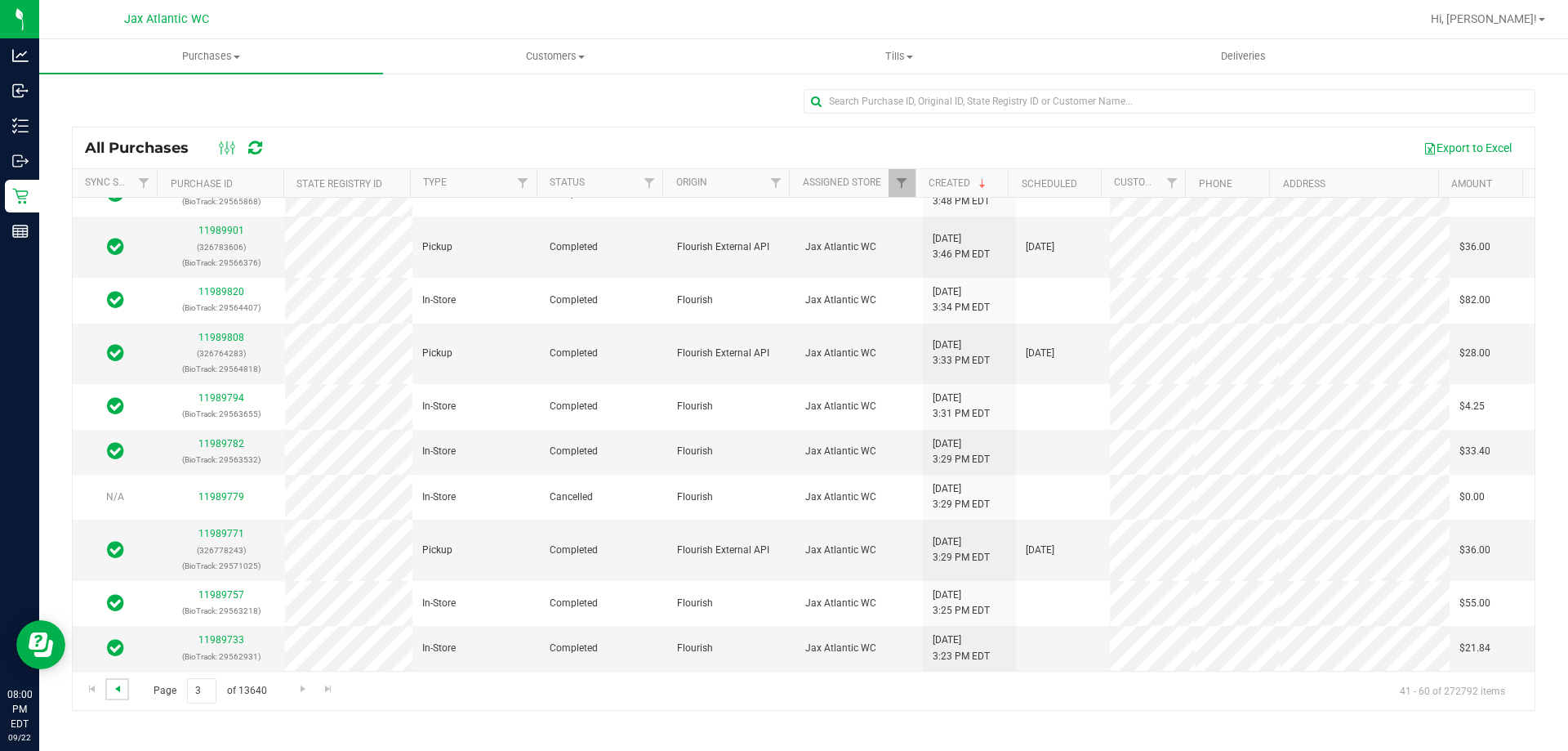
click at [119, 694] on span "Go to the previous page" at bounding box center [117, 688] width 13 height 13
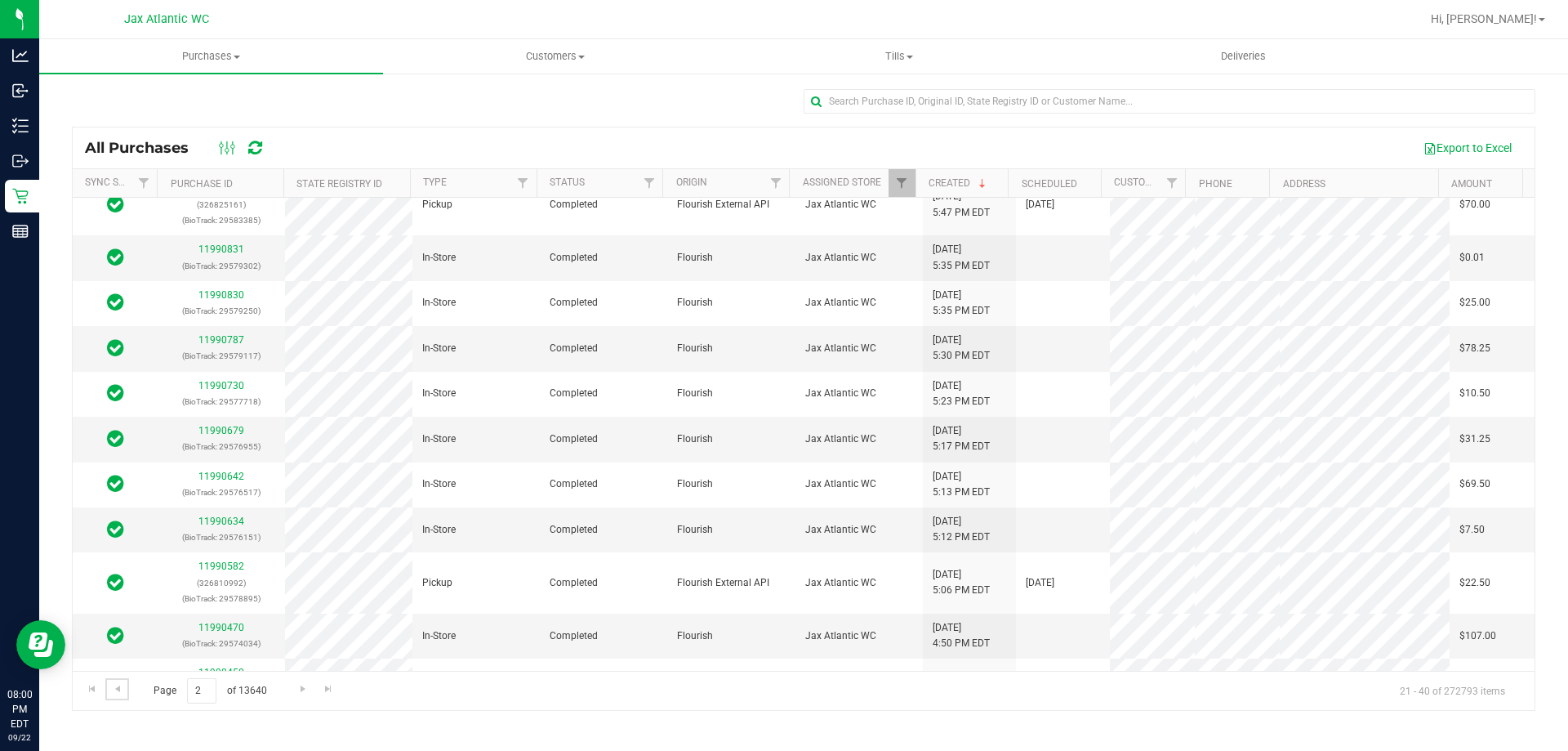
scroll to position [296, 0]
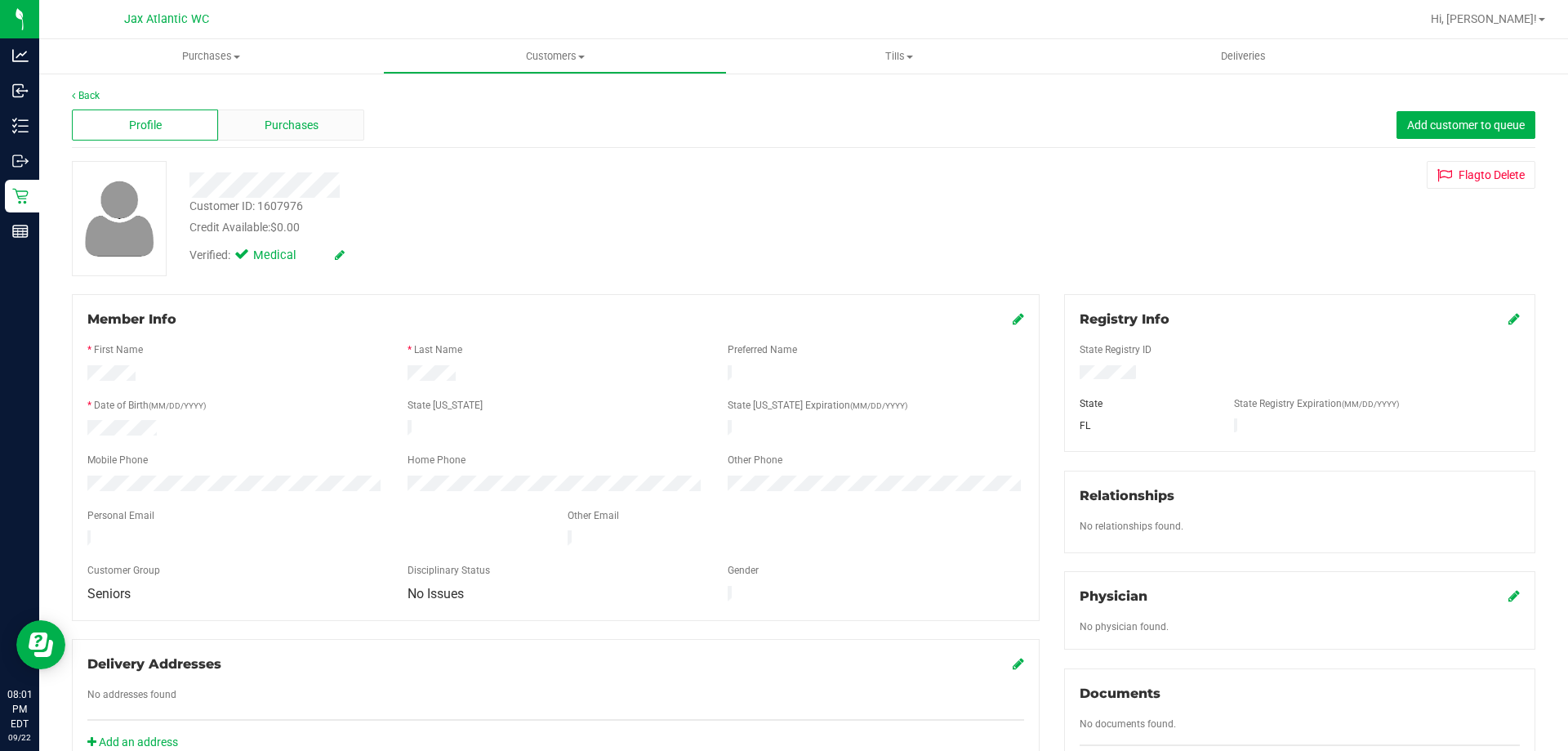
click at [311, 140] on div "Purchases" at bounding box center [291, 124] width 146 height 31
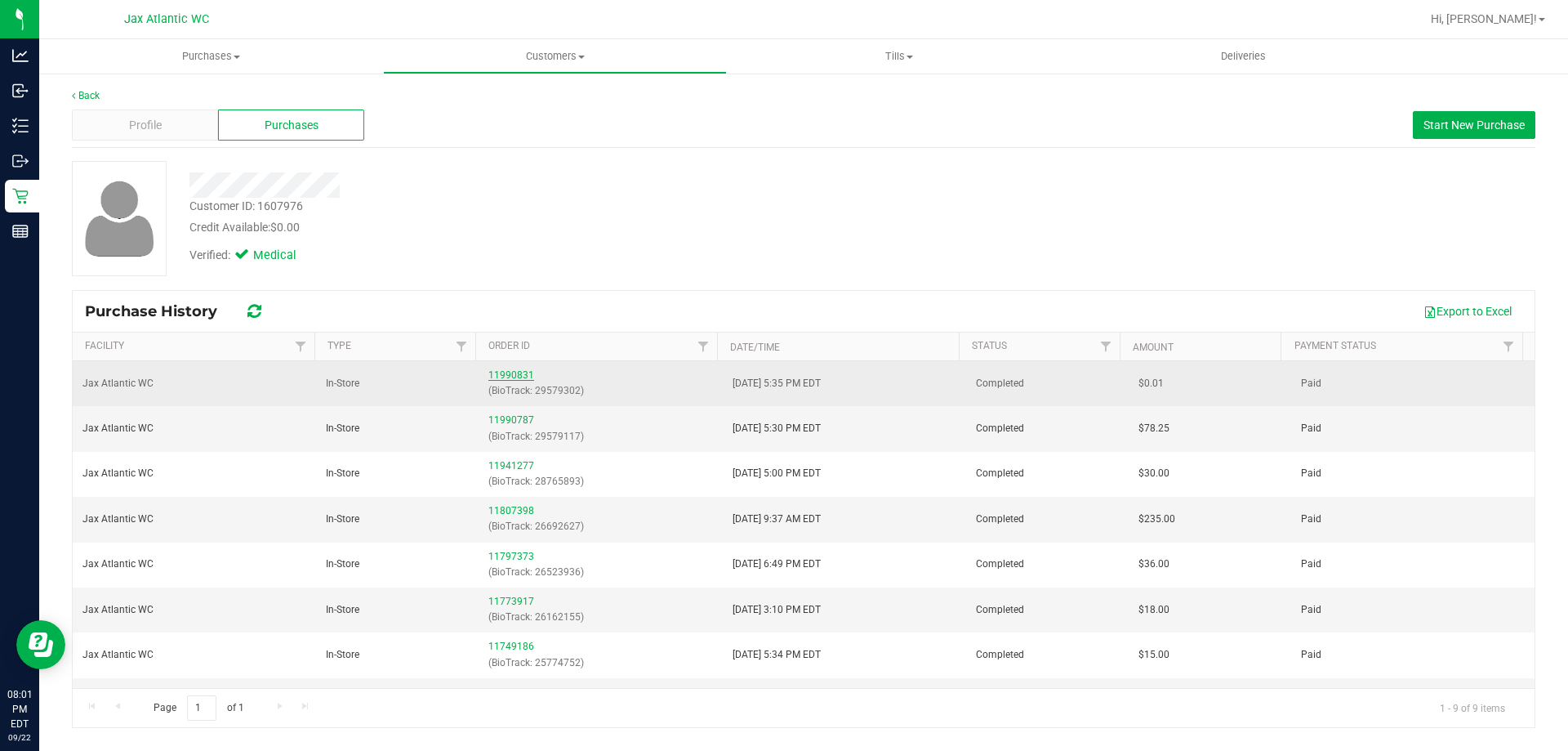
click at [526, 369] on link "11990831" at bounding box center [511, 374] width 46 height 12
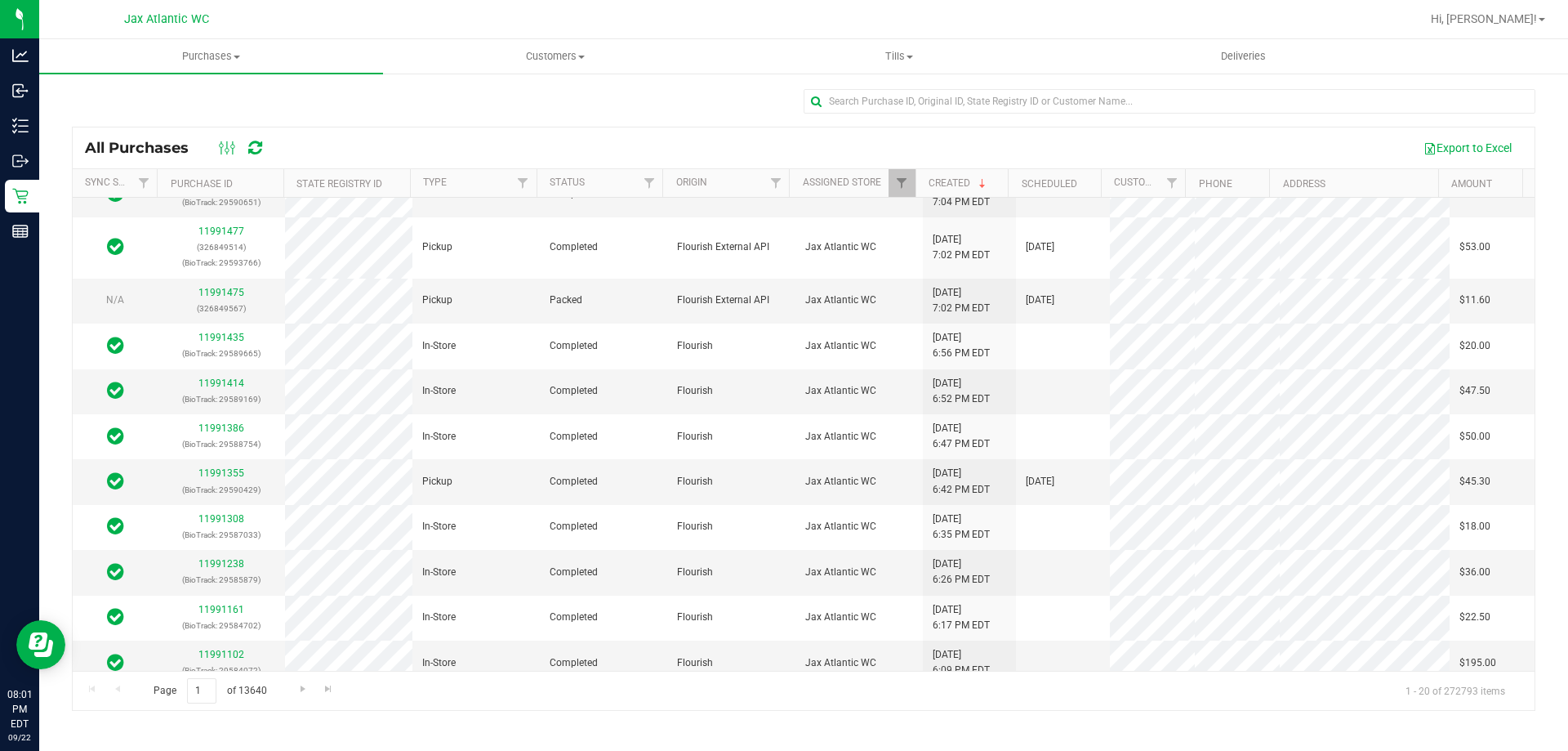
scroll to position [447, 0]
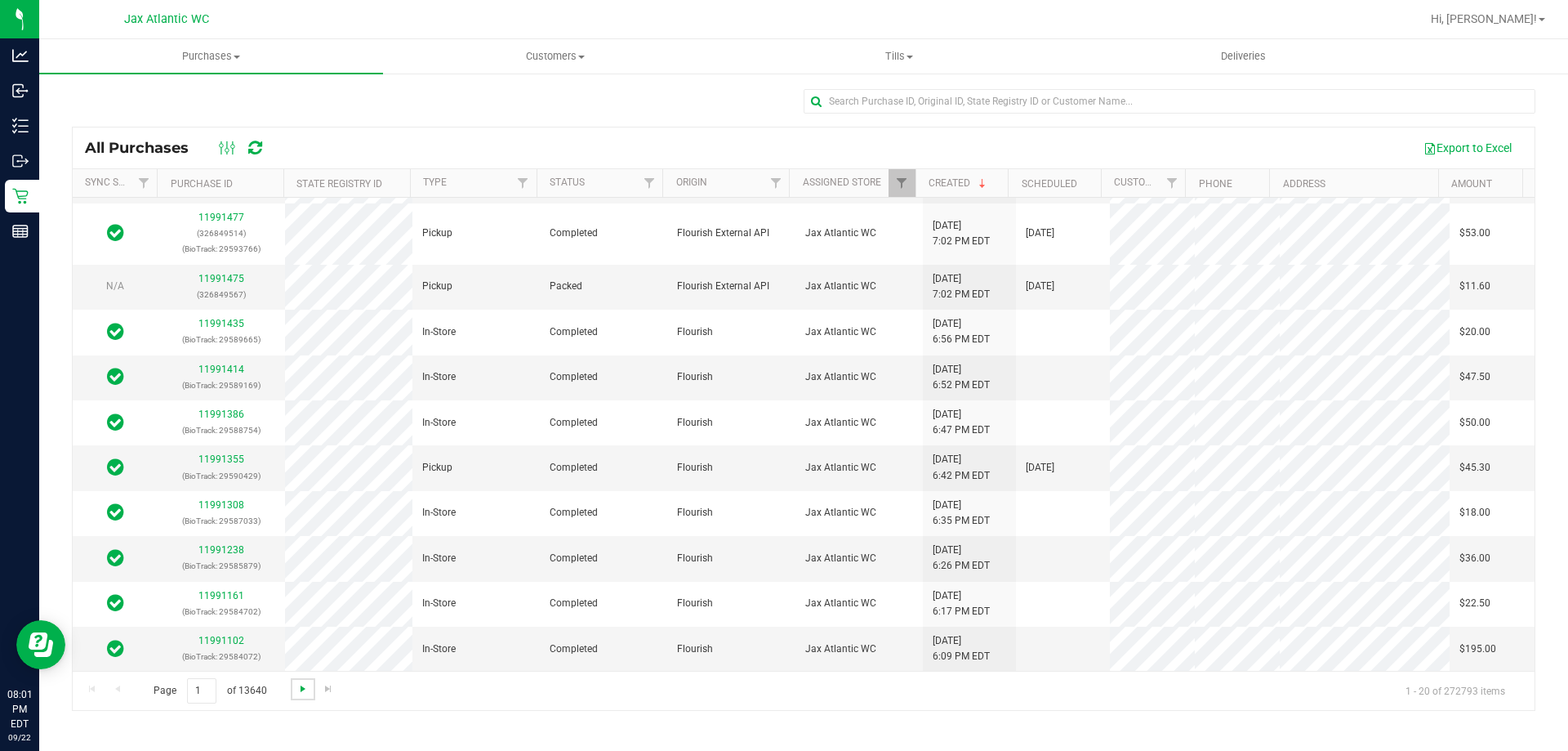
click at [299, 690] on span "Go to the next page" at bounding box center [302, 688] width 13 height 13
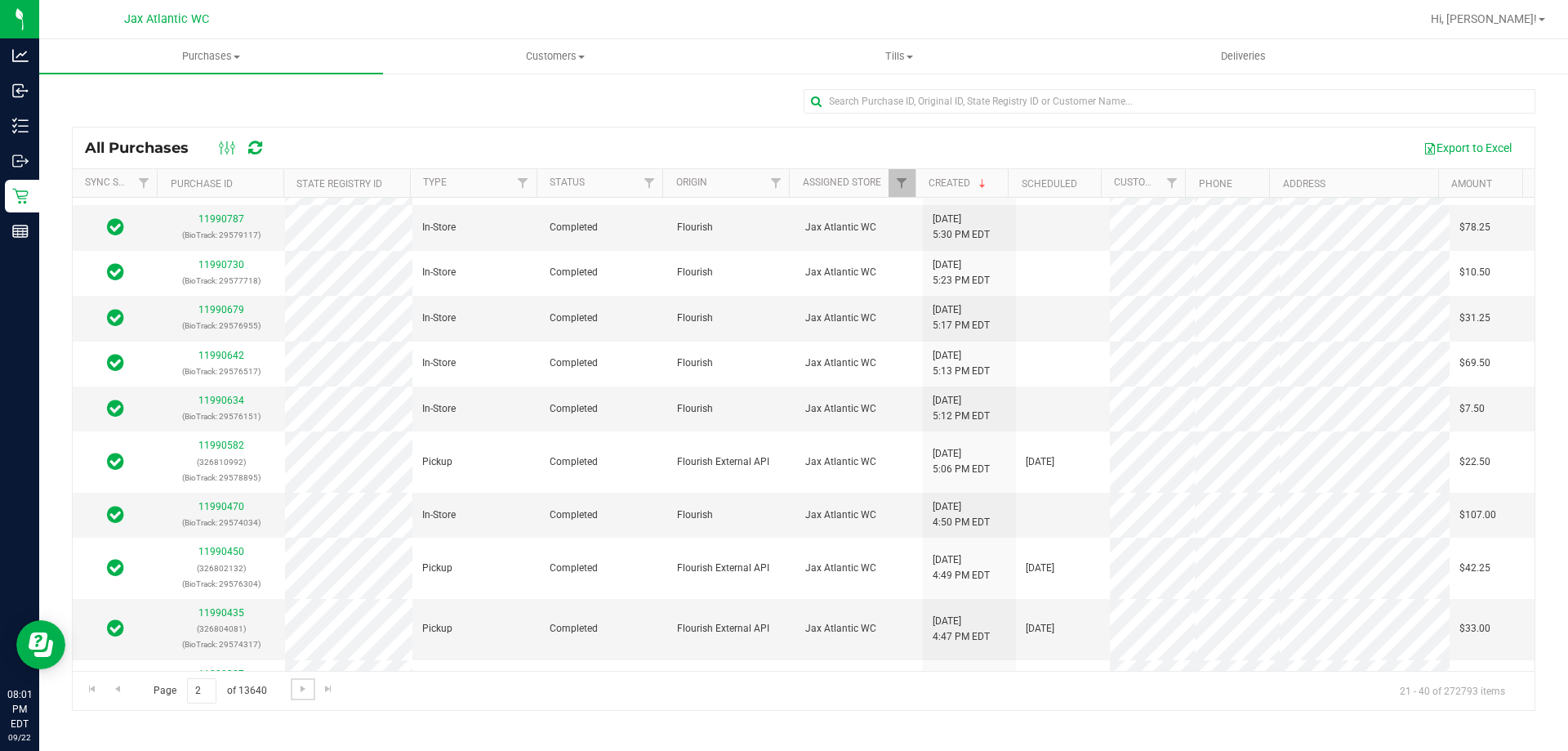
scroll to position [0, 0]
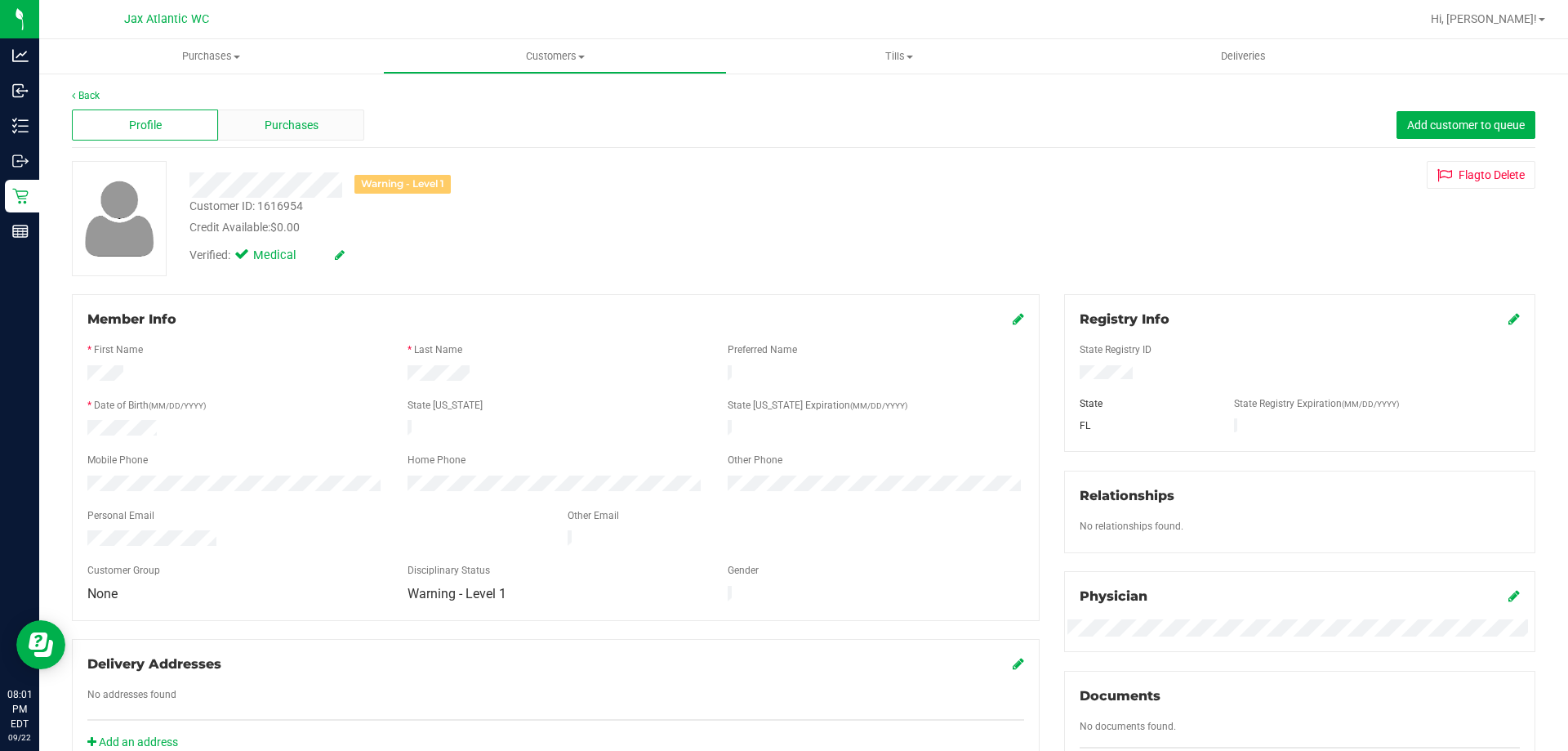
click at [306, 122] on span "Purchases" at bounding box center [291, 125] width 54 height 17
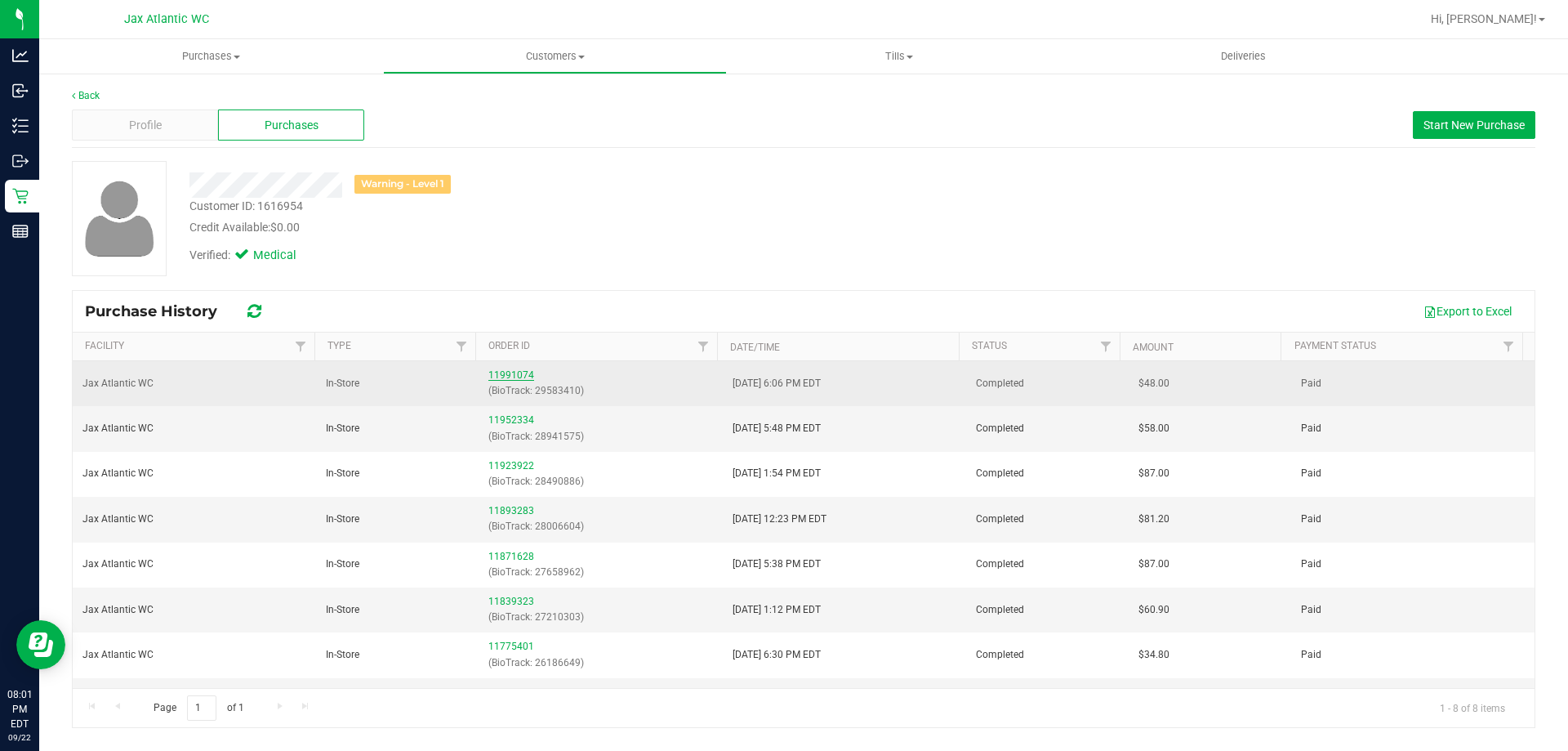
click at [503, 375] on link "11991074" at bounding box center [511, 374] width 46 height 12
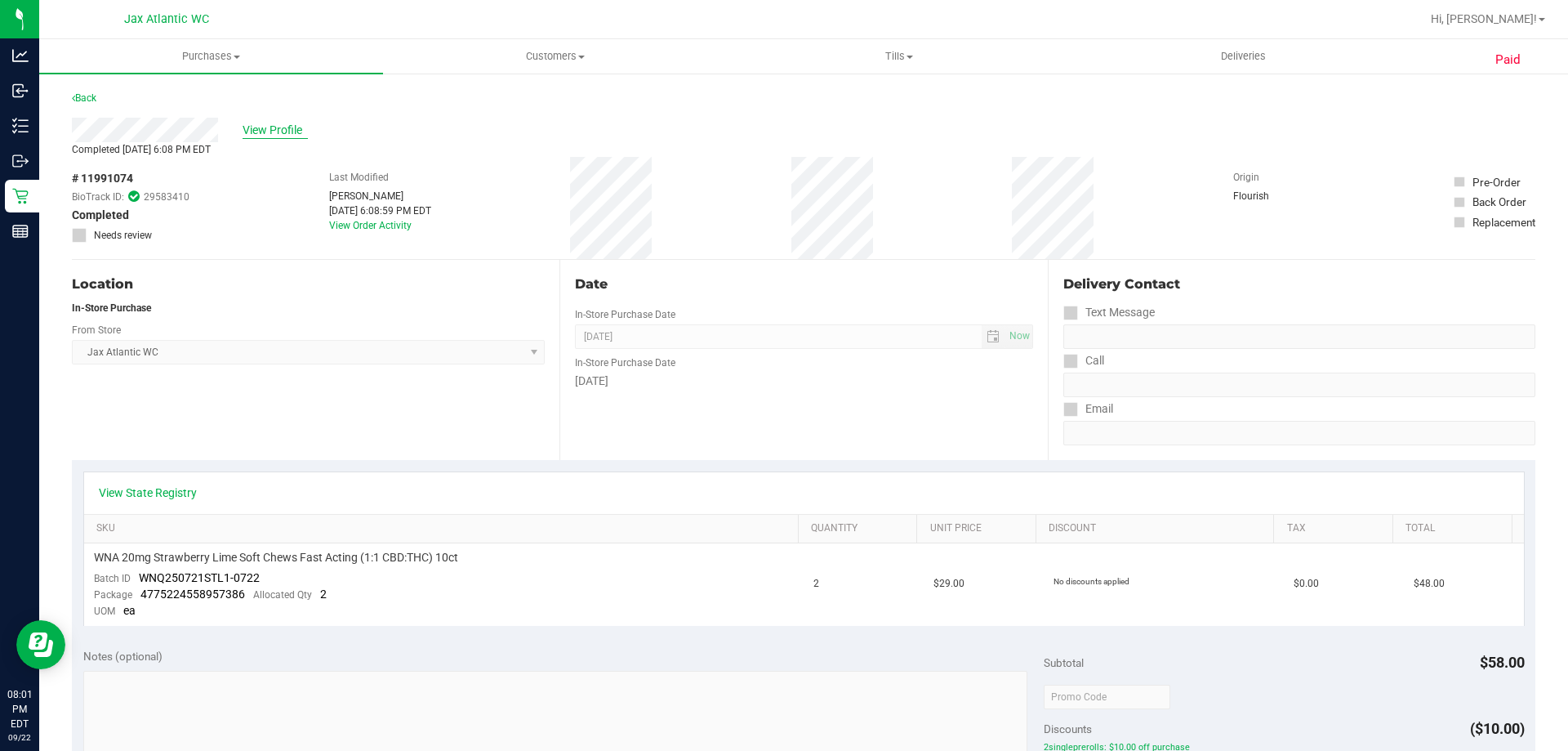
click at [253, 131] on span "View Profile" at bounding box center [276, 129] width 66 height 17
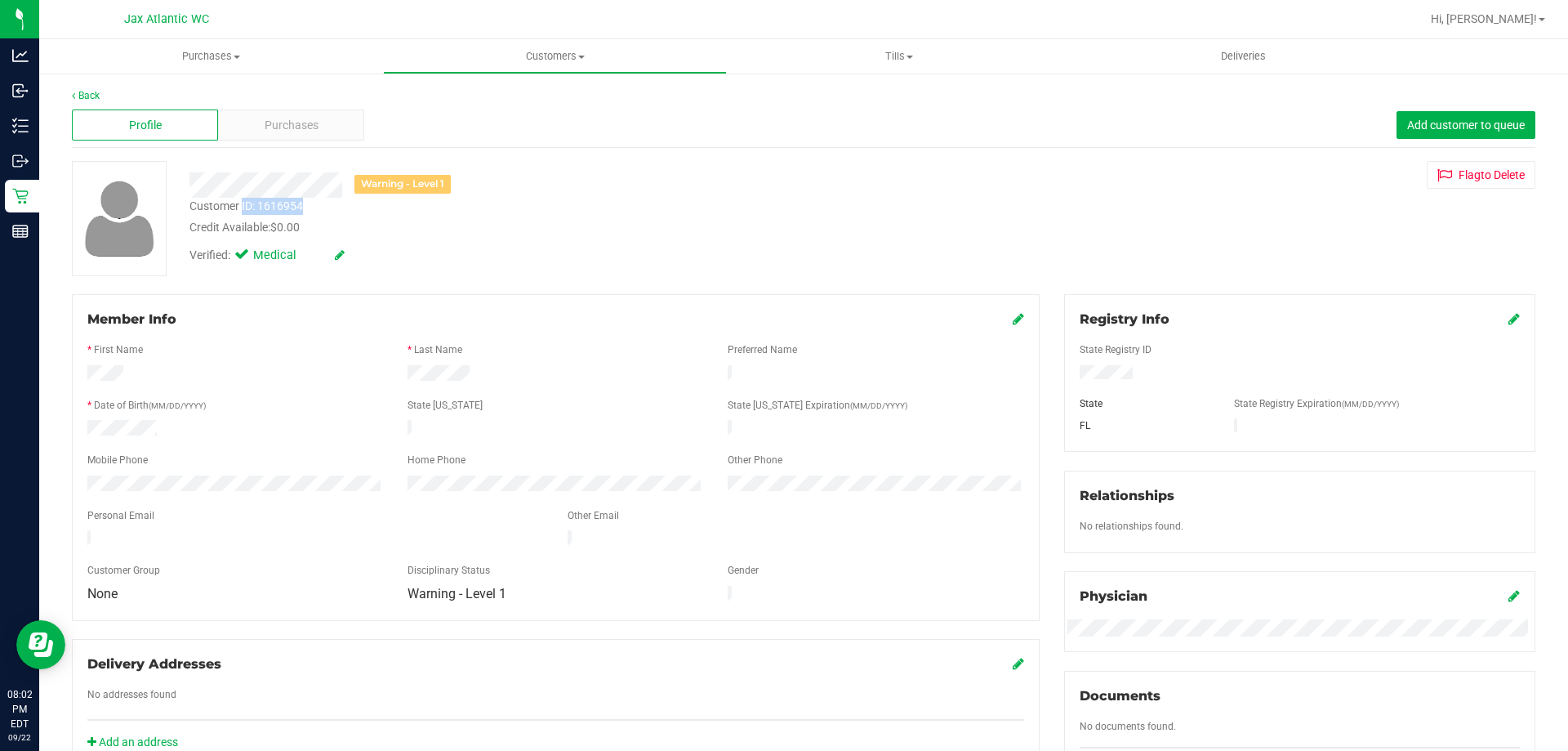
drag, startPoint x: 308, startPoint y: 203, endPoint x: 242, endPoint y: 211, distance: 66.5
click at [242, 211] on div "Customer ID: 1616954 Credit Available: $0.00" at bounding box center [549, 216] width 744 height 38
copy div "ID: 1616954"
click at [1490, 246] on div "Warning - Level 1 Customer ID: 1616954 Credit Available: $0.00 Verified: Medica…" at bounding box center [803, 218] width 1487 height 115
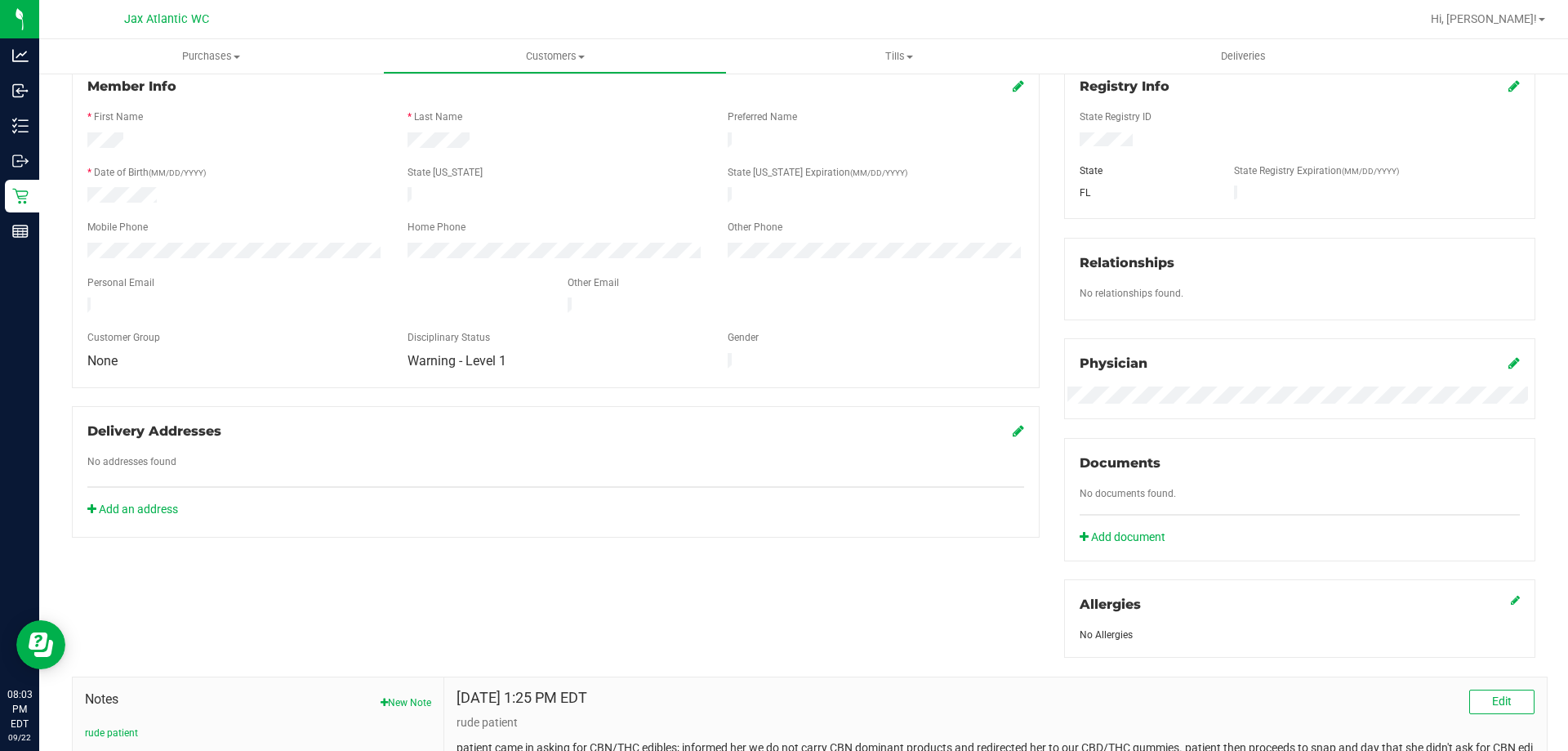
scroll to position [430, 0]
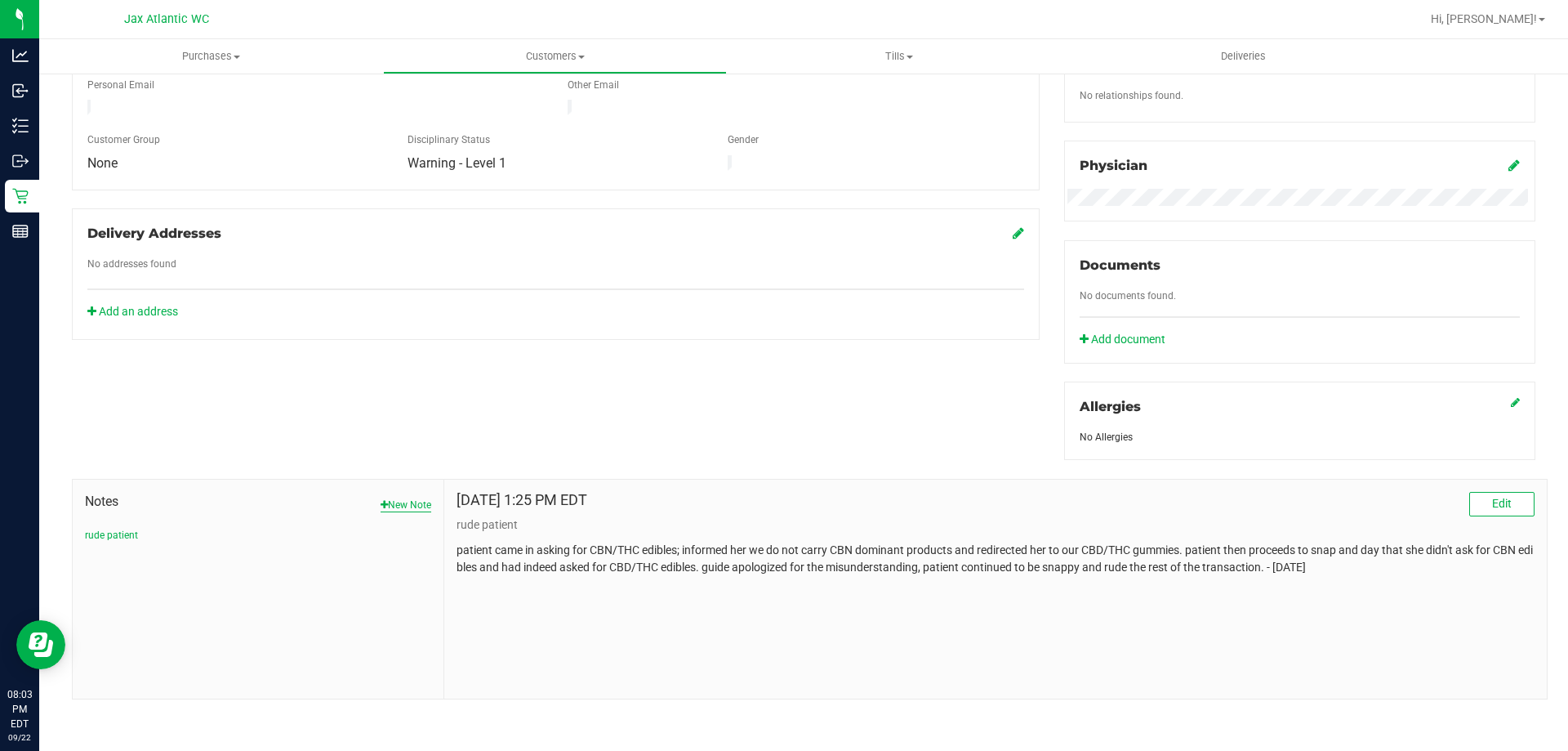
click at [396, 502] on button "New Note" at bounding box center [405, 505] width 51 height 15
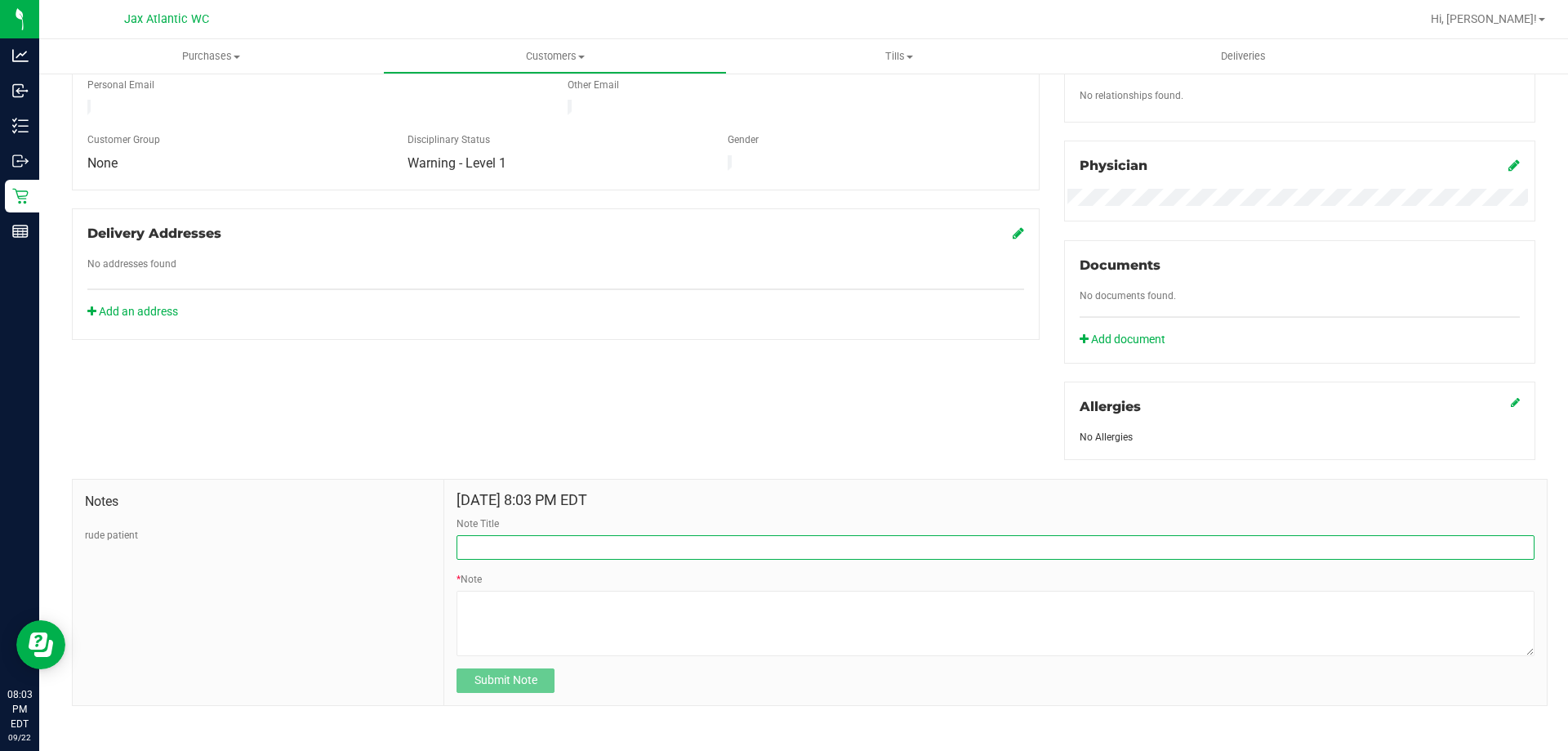
click at [556, 554] on input "Note Title" at bounding box center [995, 547] width 1078 height 25
type input "Used $10 Credit"
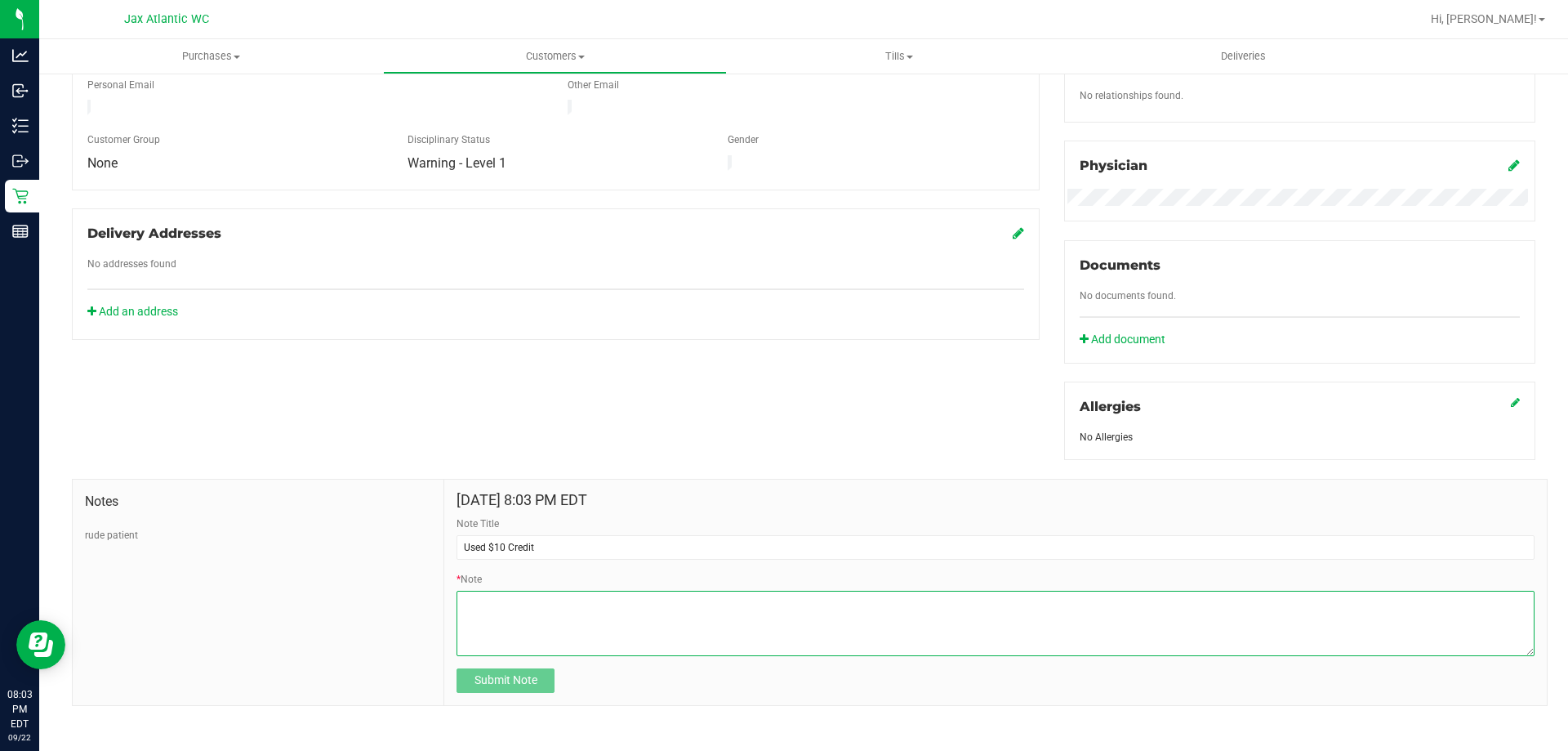
click at [510, 622] on textarea "* Note" at bounding box center [995, 623] width 1078 height 66
type textarea "U"
type textarea "S"
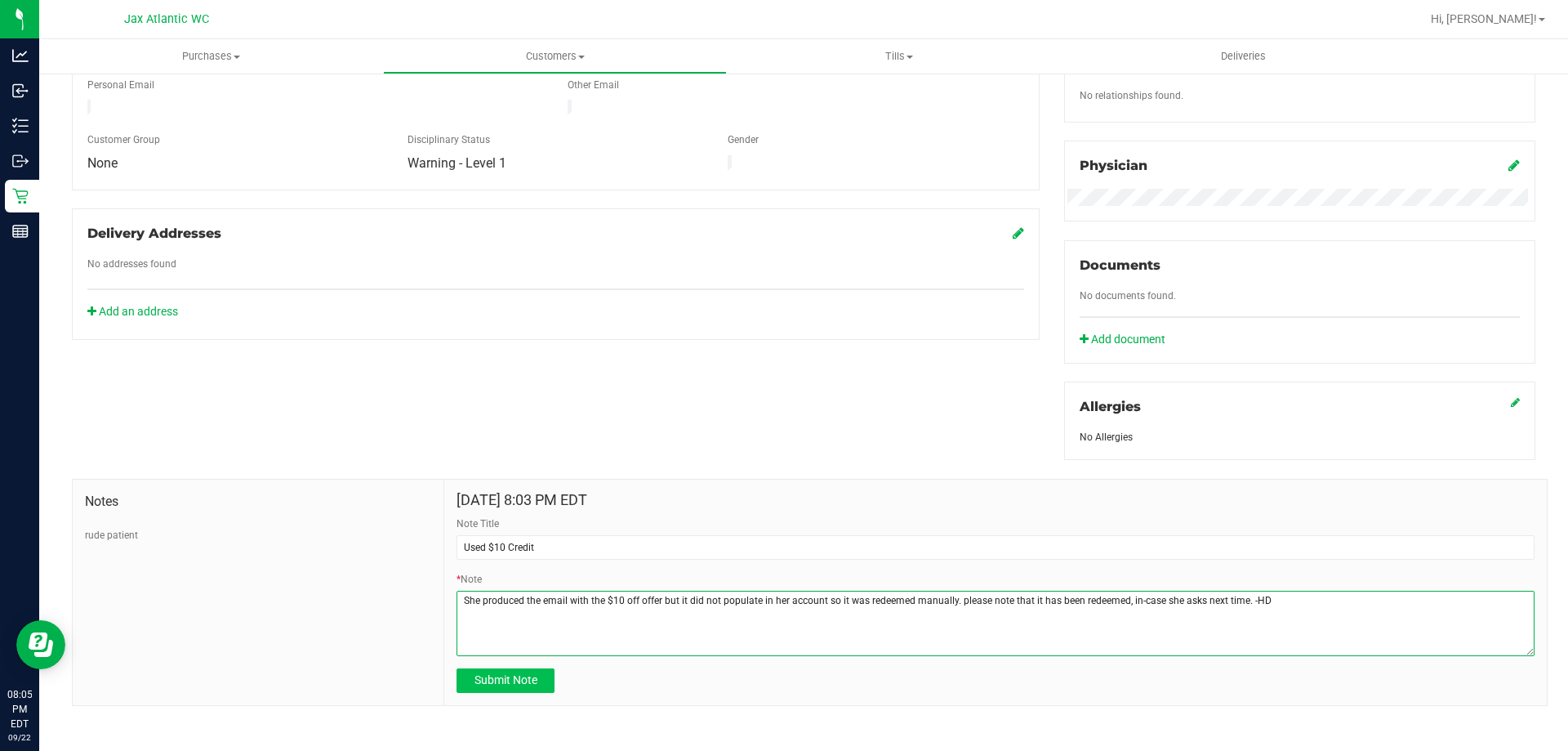
type textarea "She produced the email with the $10 off offer but it did not populate in her ac…"
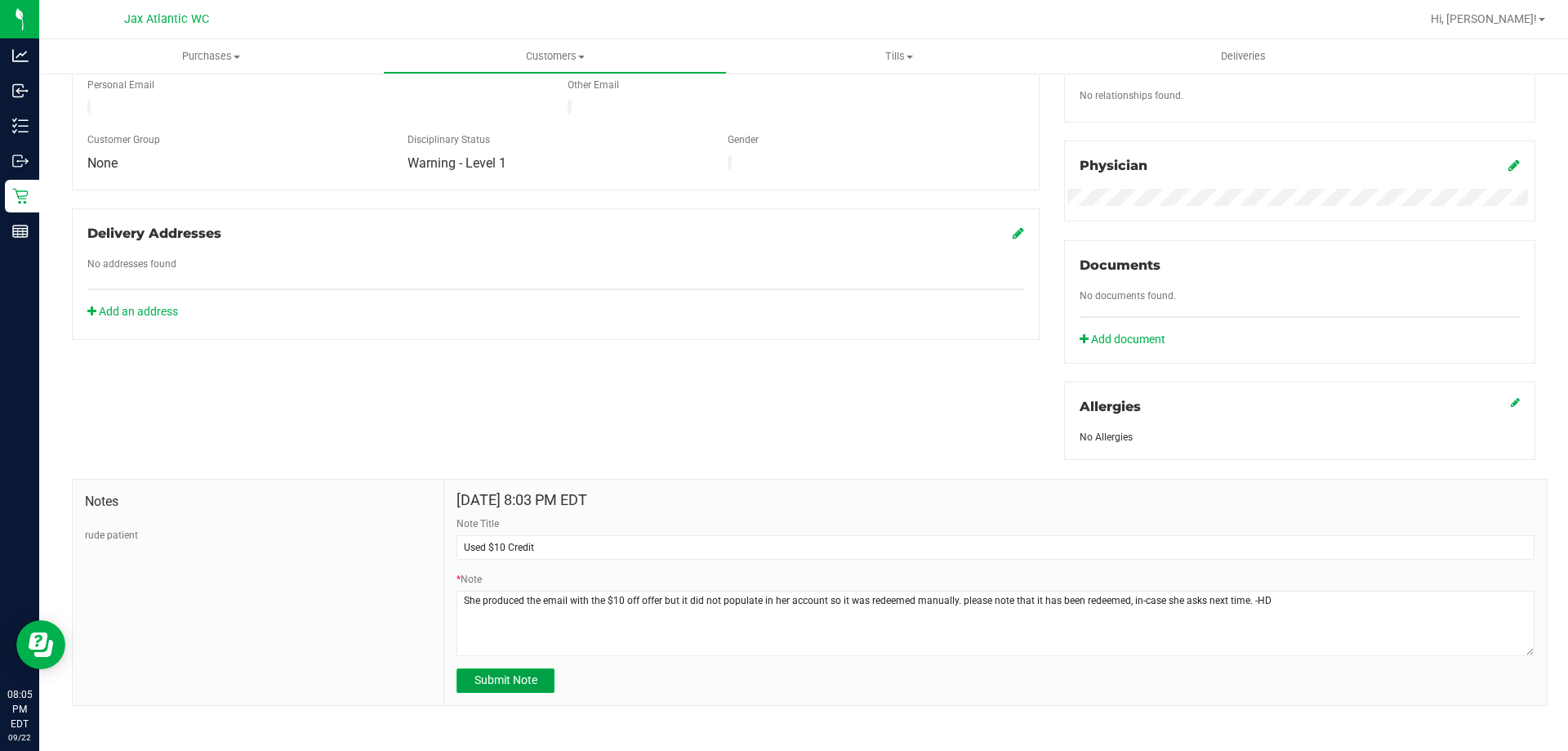
click at [532, 684] on span "Submit Note" at bounding box center [505, 679] width 63 height 13
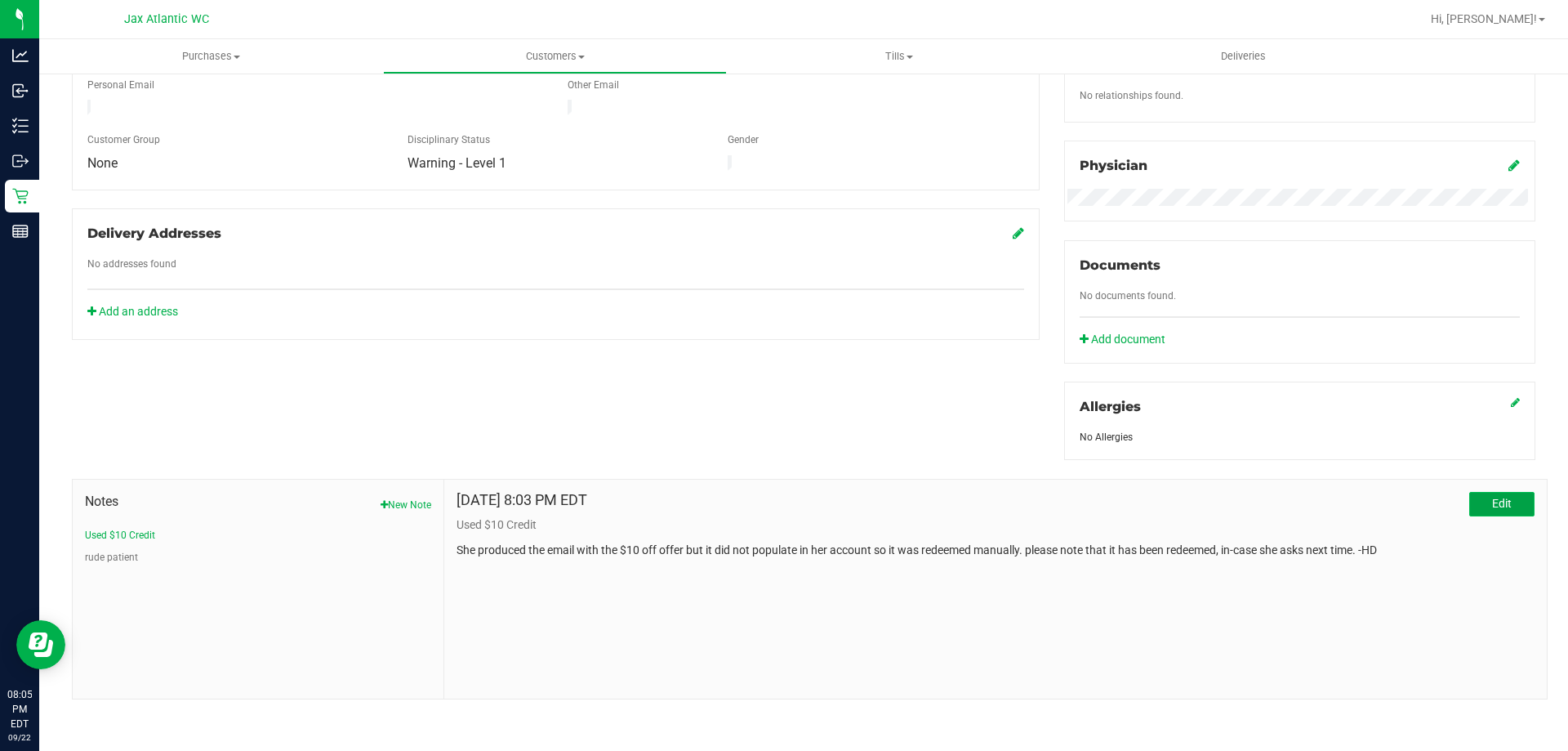
click at [1492, 503] on span "Edit" at bounding box center [1502, 503] width 20 height 13
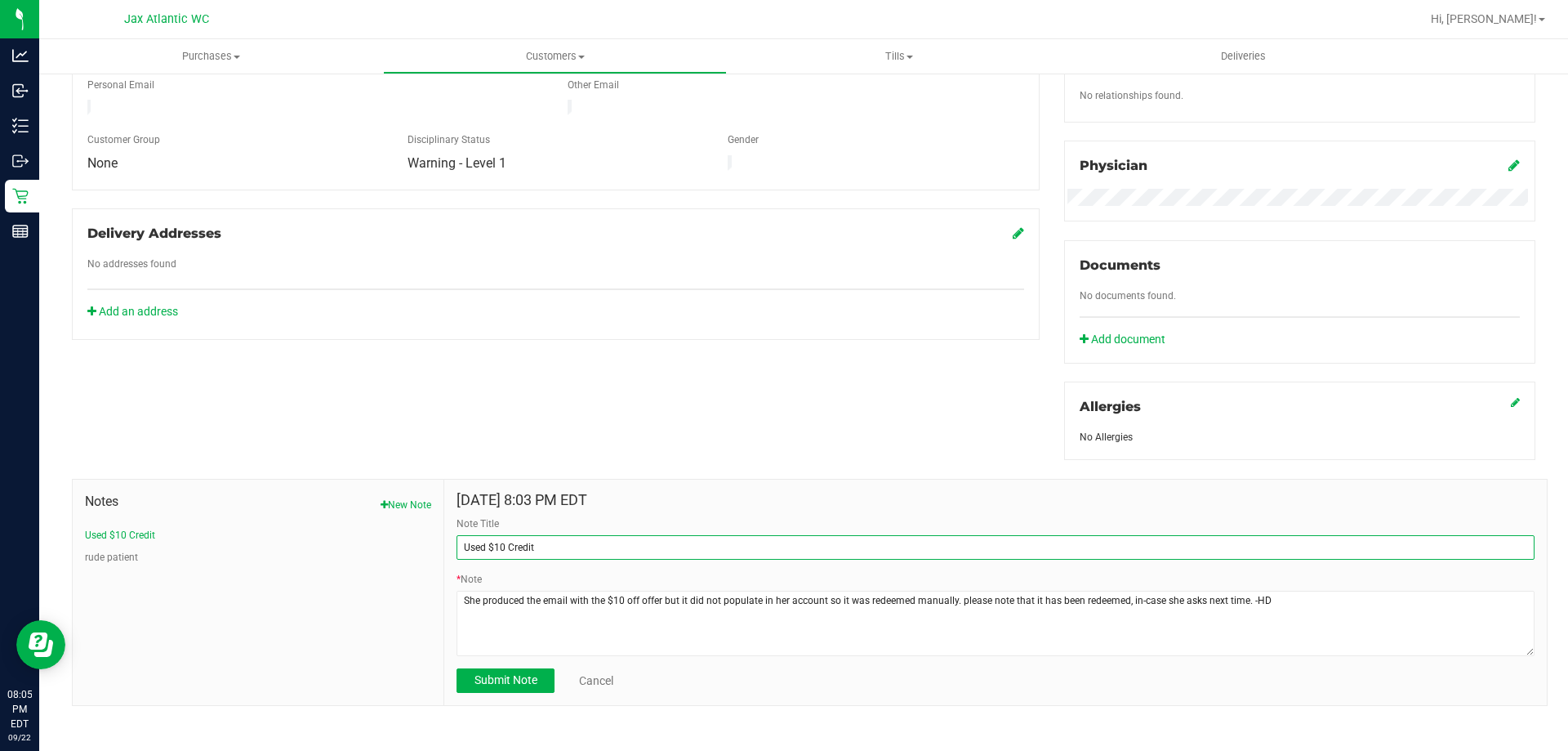
click at [543, 551] on input "Used $10 Credit" at bounding box center [995, 547] width 1078 height 25
drag, startPoint x: 556, startPoint y: 544, endPoint x: 505, endPoint y: 551, distance: 51.5
click at [505, 551] on input "Used $10 Credit" at bounding box center [995, 547] width 1078 height 25
type input "Used $10 off any cannabis product"
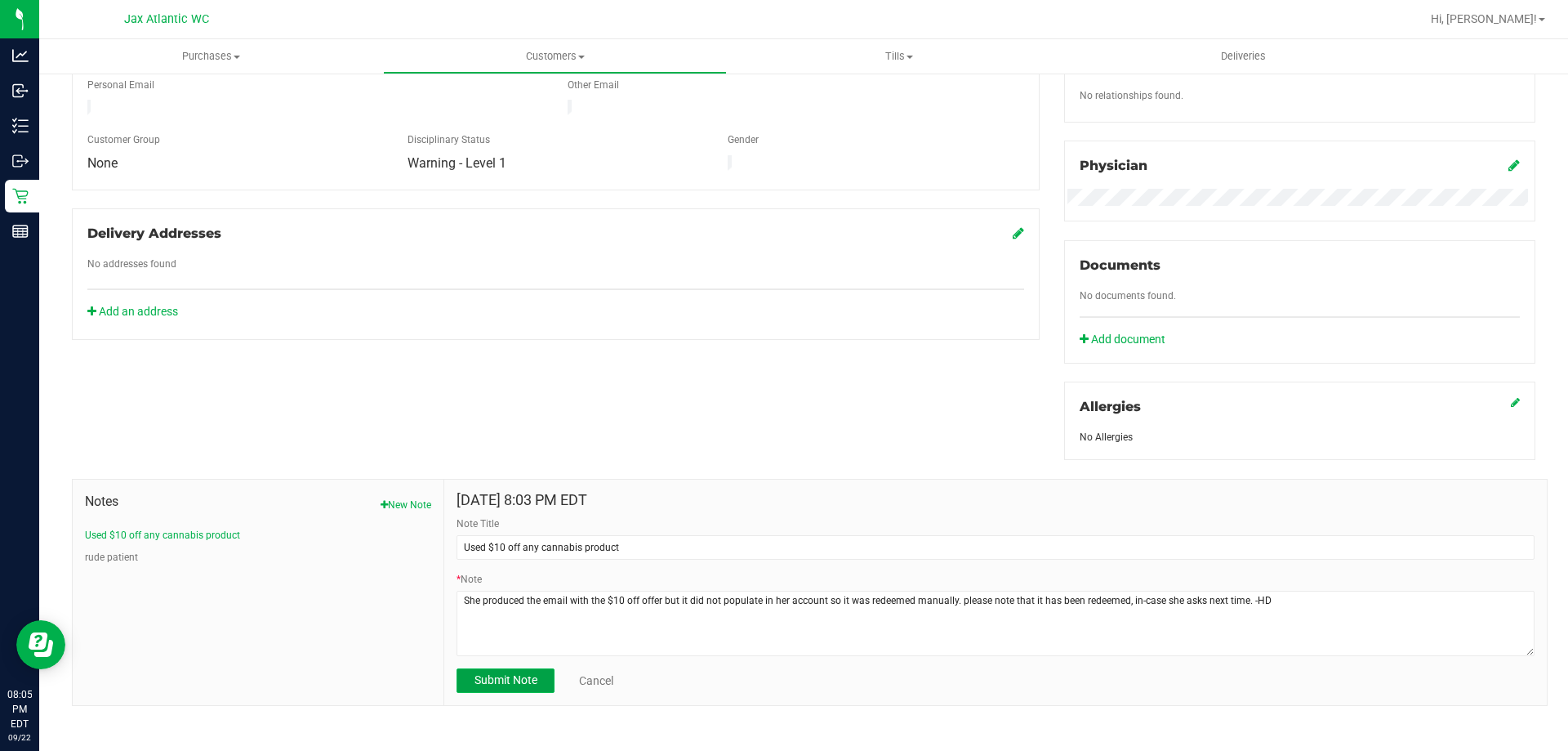
click at [513, 684] on span "Submit Note" at bounding box center [505, 679] width 63 height 13
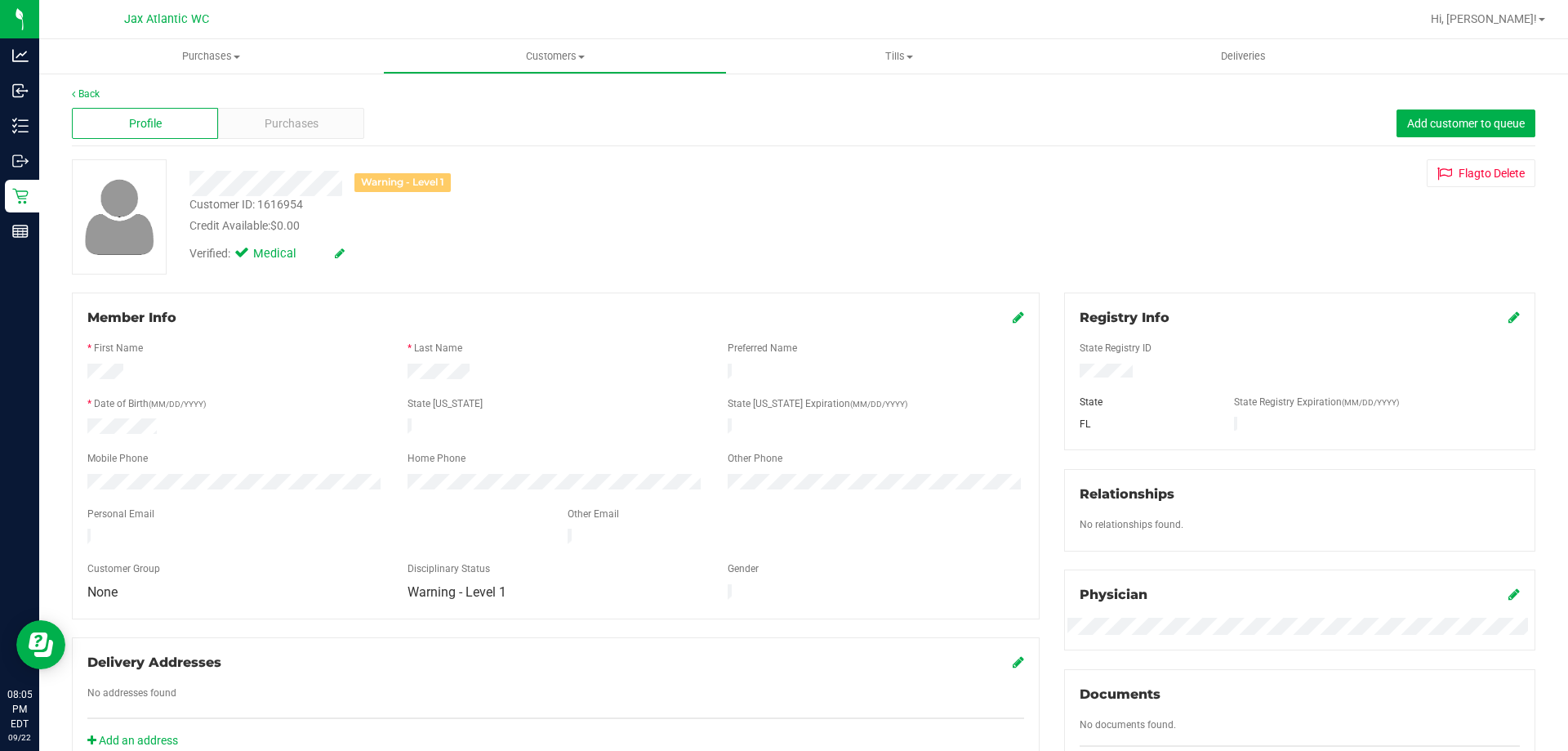
scroll to position [0, 0]
click at [271, 123] on span "Purchases" at bounding box center [291, 125] width 54 height 17
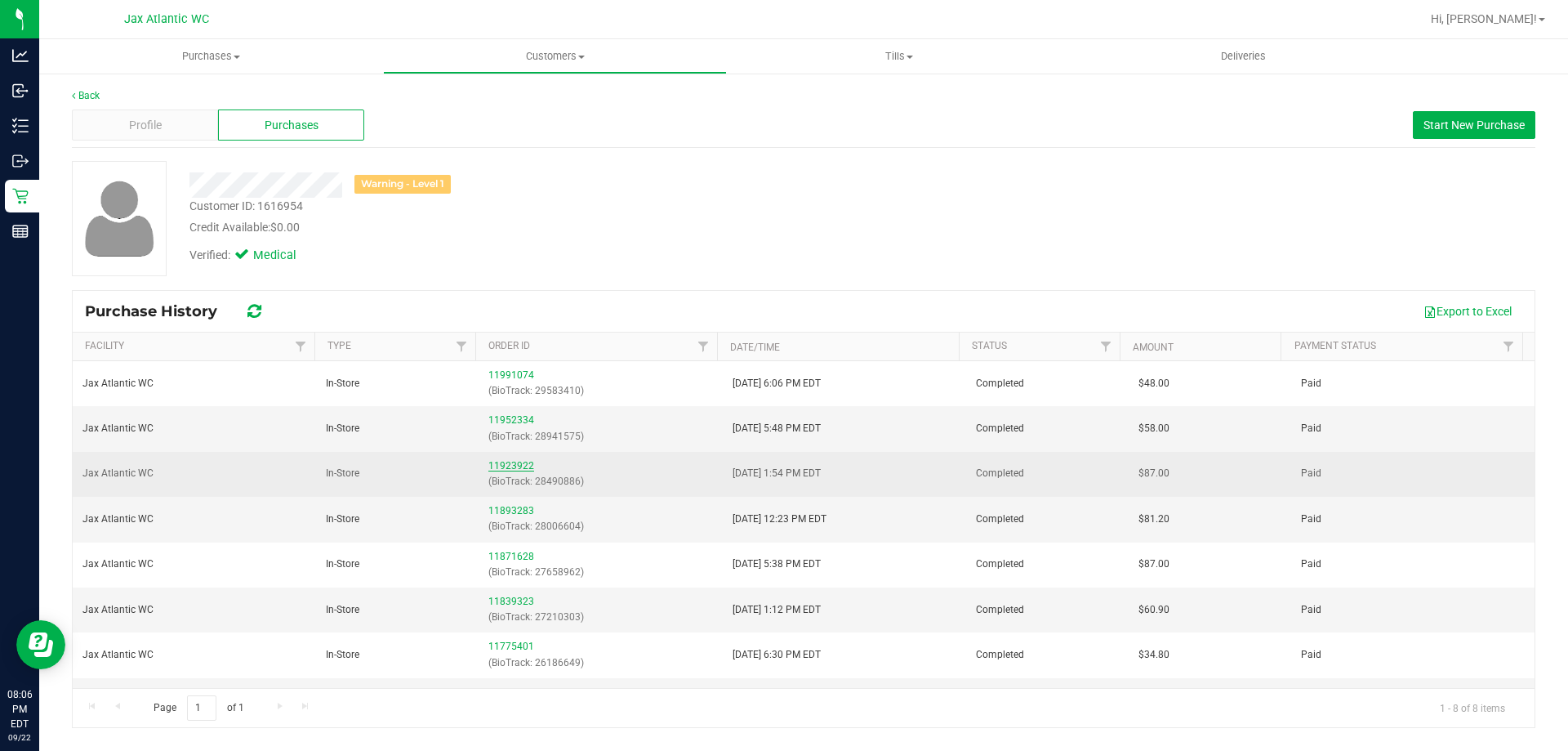
click at [498, 464] on link "11923922" at bounding box center [511, 465] width 46 height 12
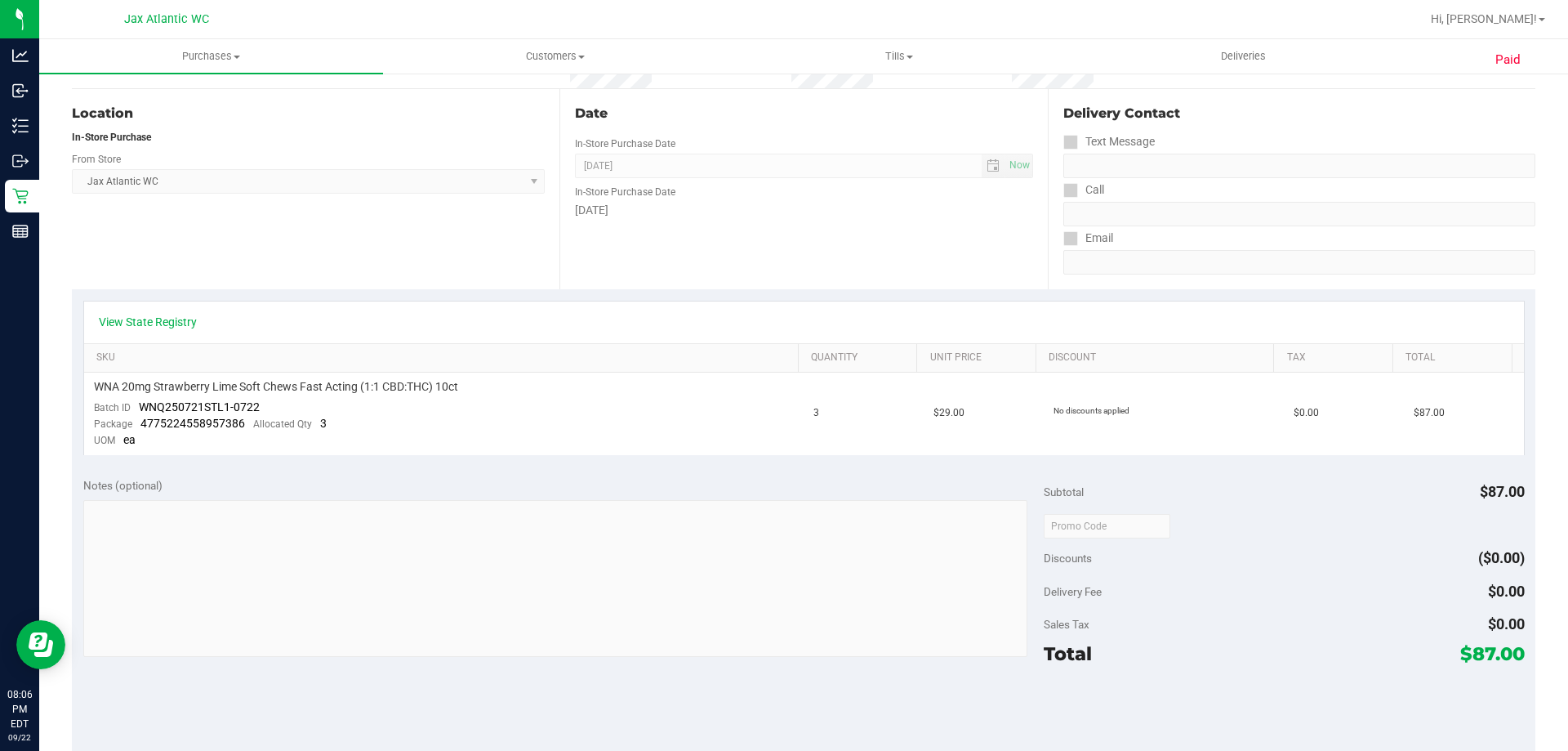
scroll to position [82, 0]
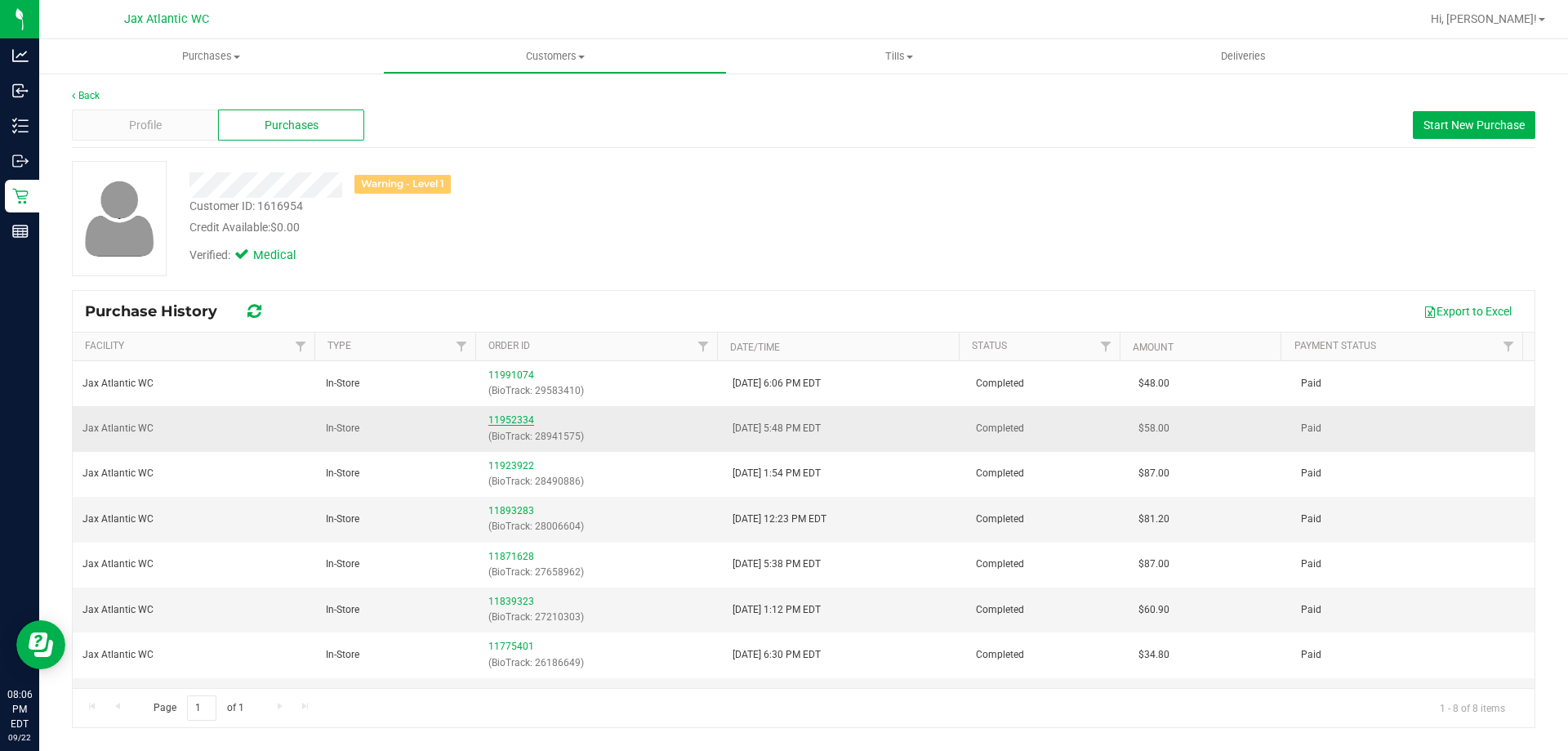
click at [489, 419] on link "11952334" at bounding box center [511, 419] width 46 height 12
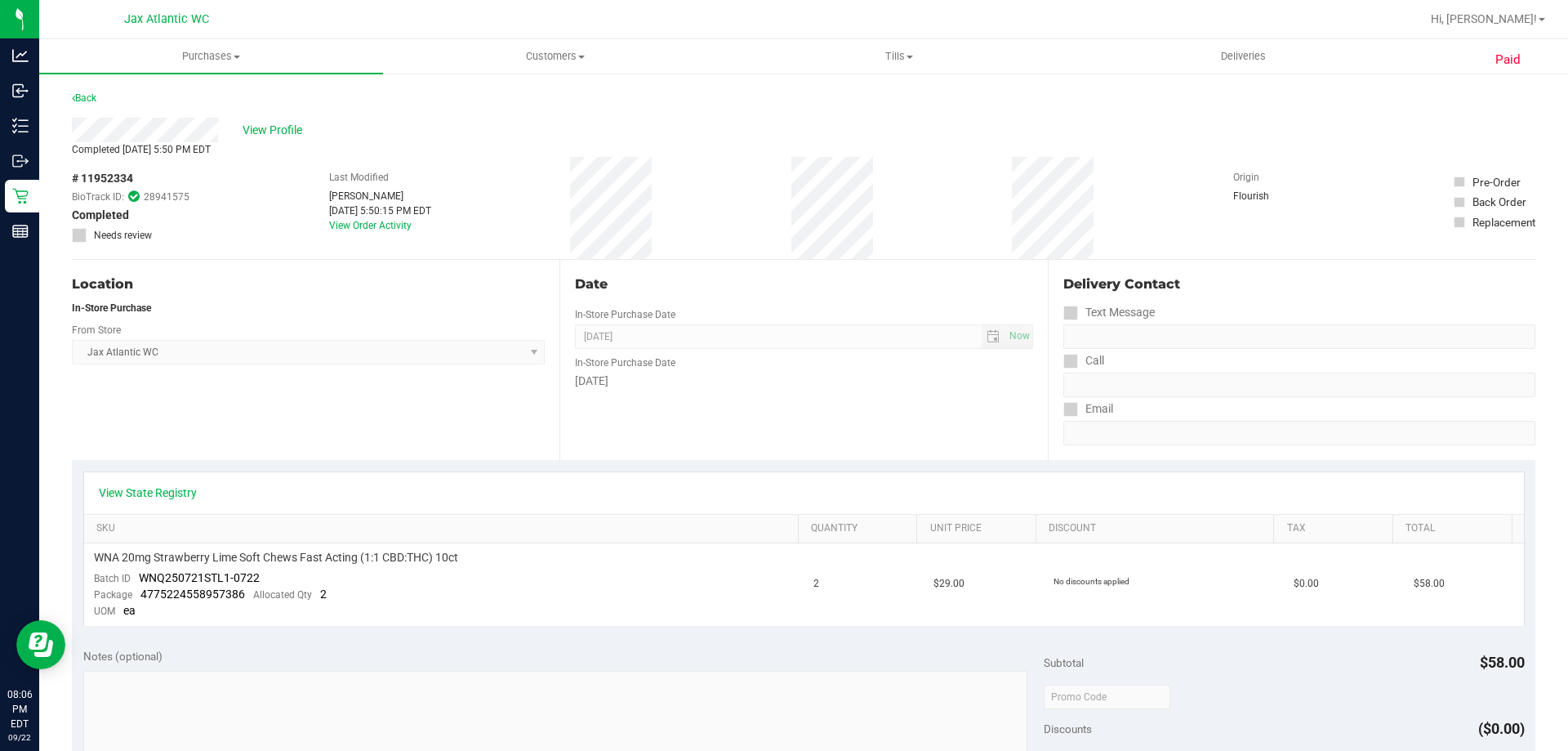
scroll to position [163, 0]
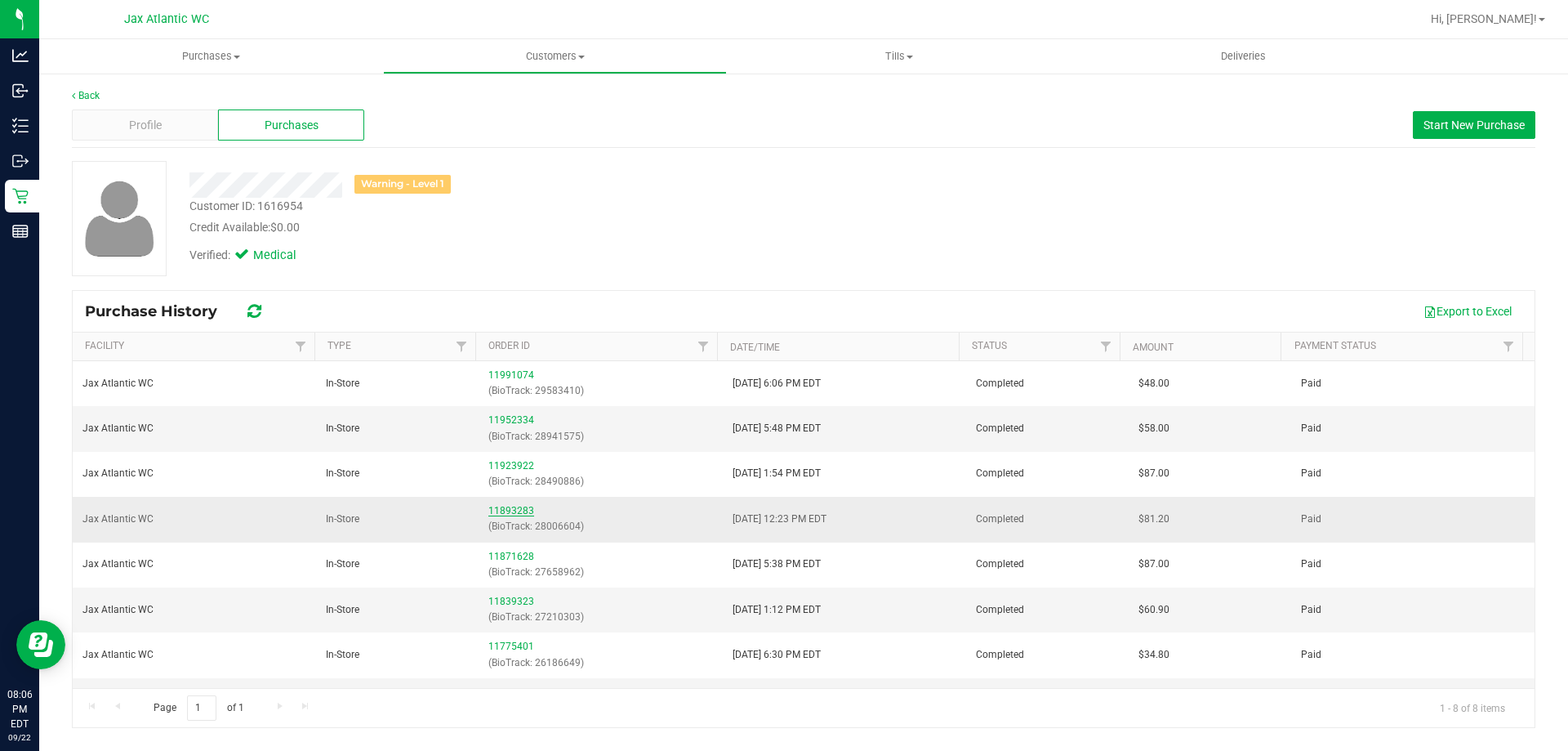
click at [512, 512] on link "11893283" at bounding box center [511, 510] width 46 height 12
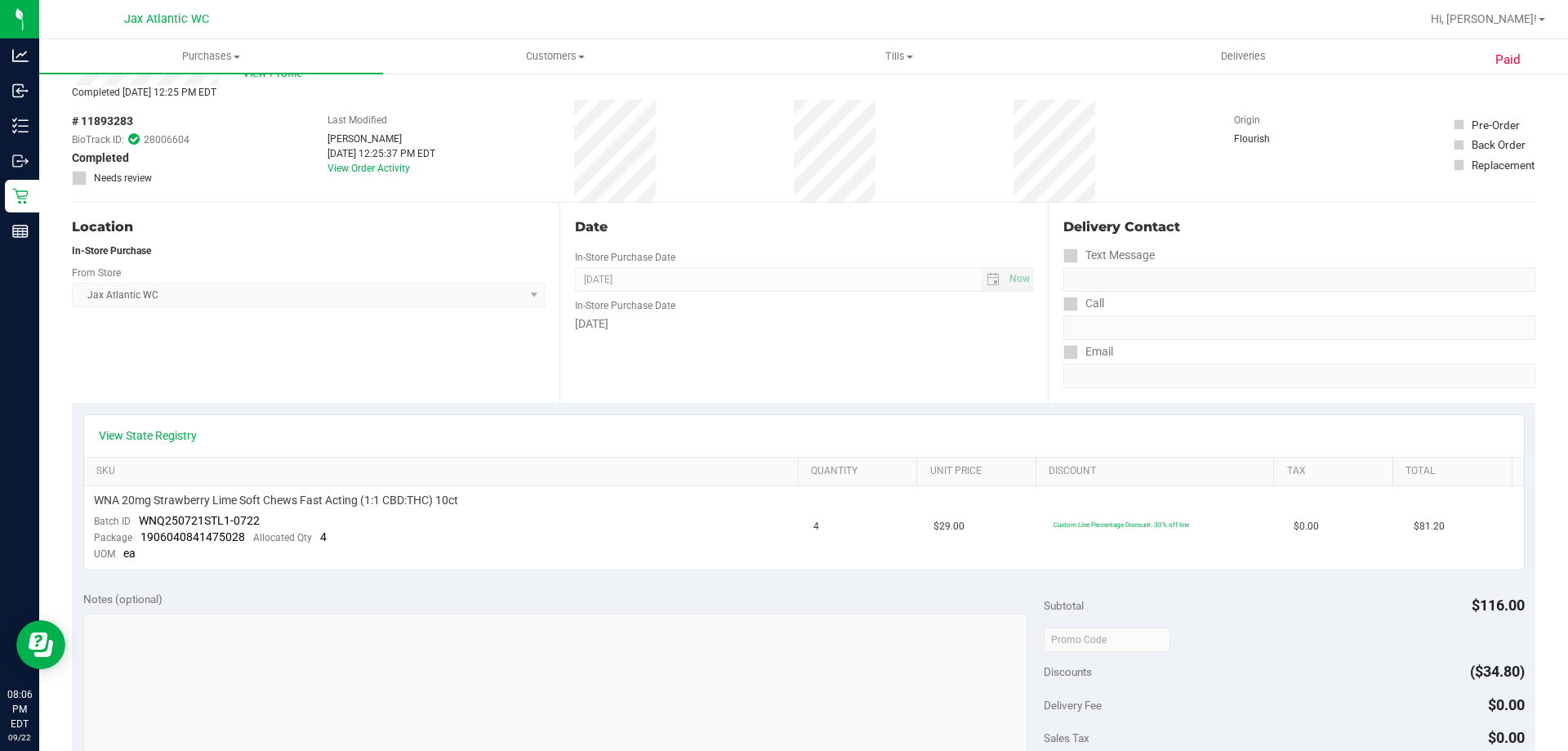
scroll to position [245, 0]
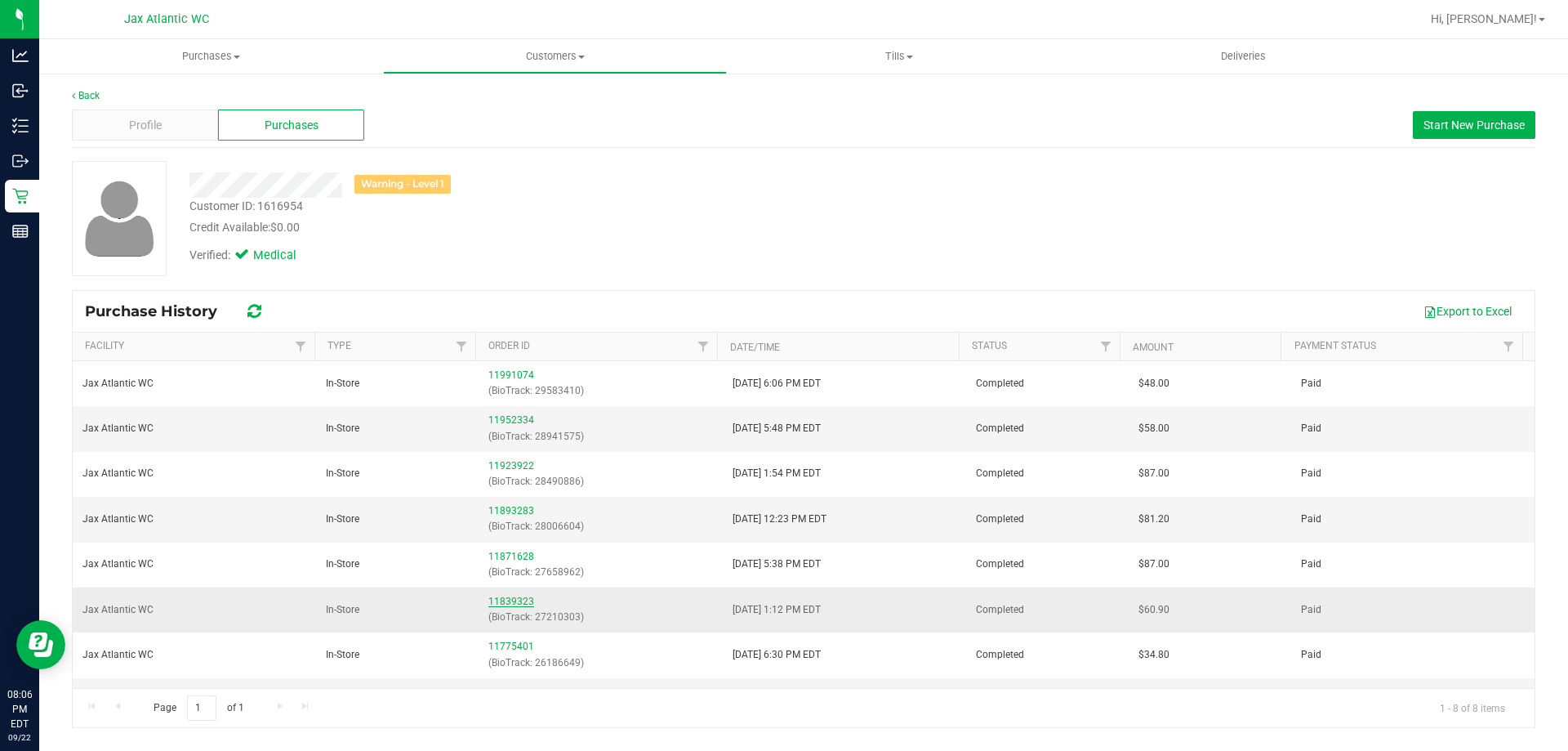
click at [506, 599] on link "11839323" at bounding box center [511, 601] width 46 height 12
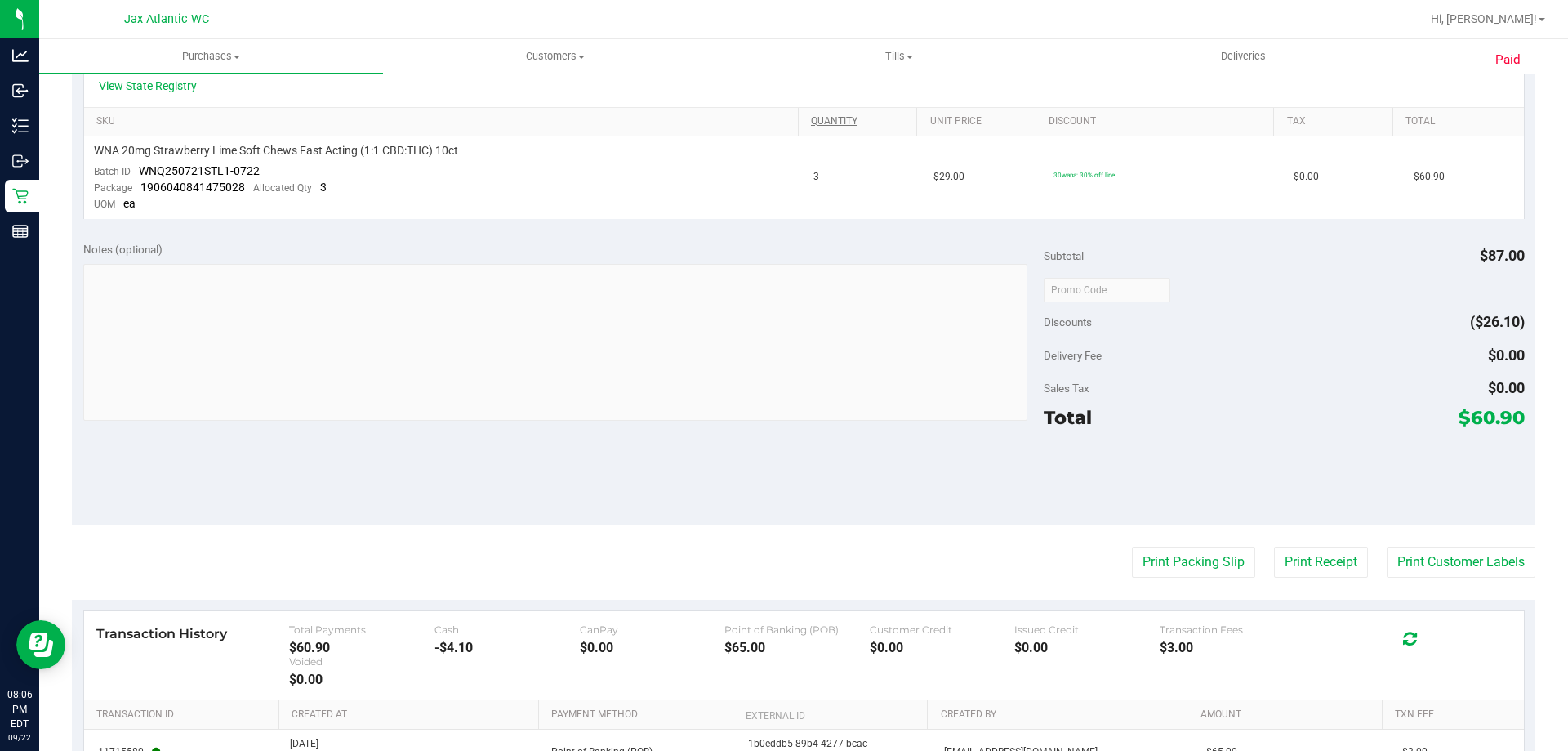
scroll to position [409, 0]
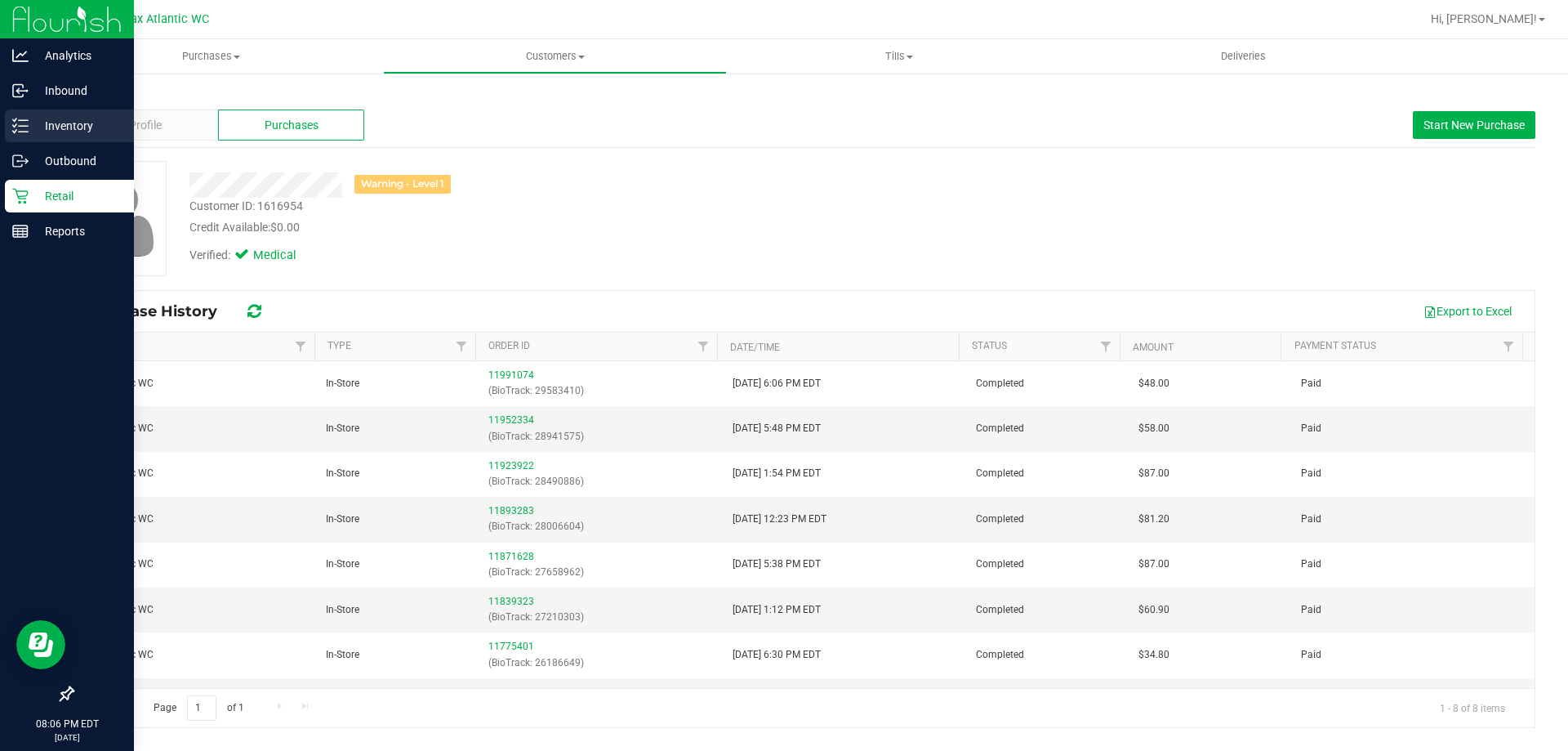
click at [53, 125] on p "Inventory" at bounding box center [77, 126] width 98 height 20
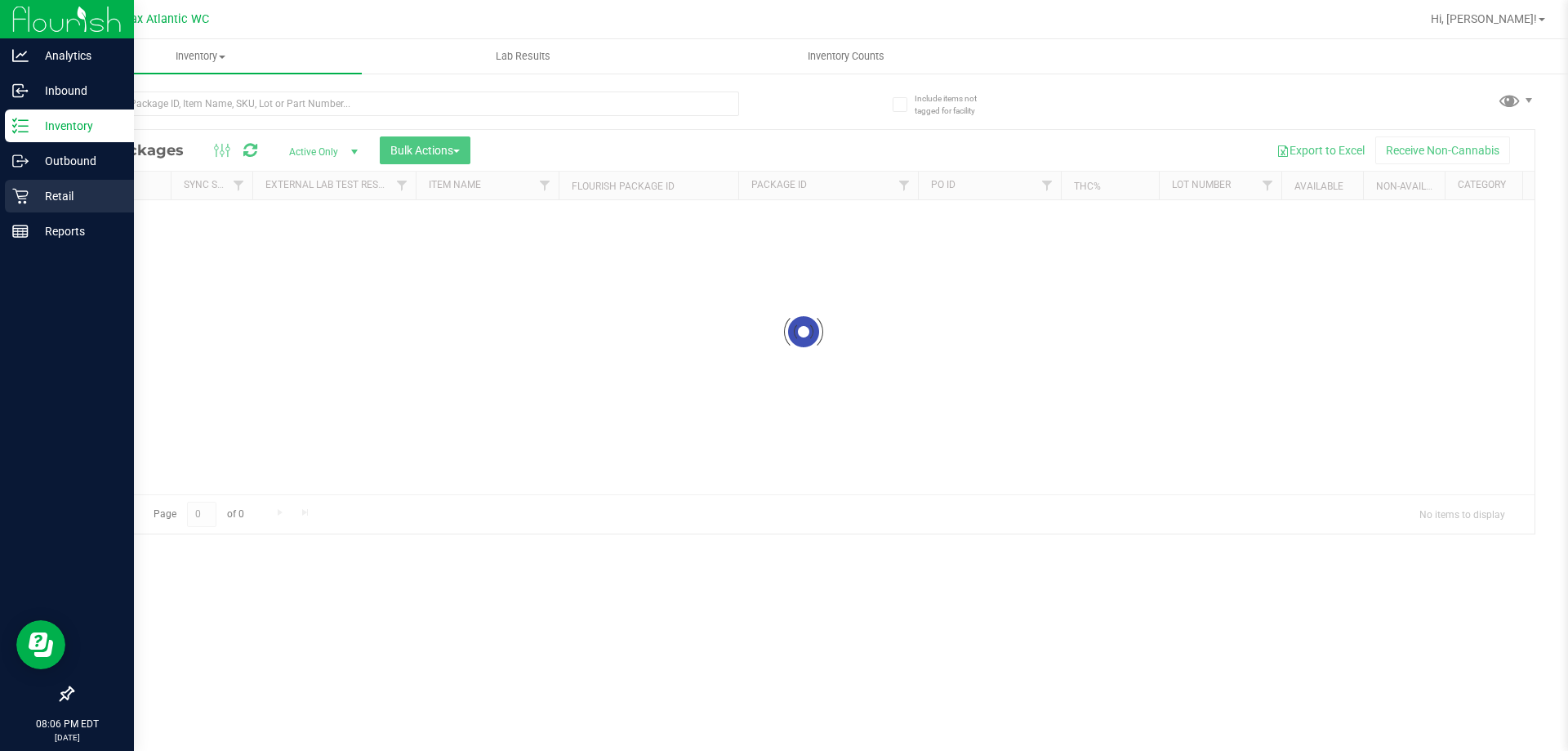
click at [73, 198] on p "Retail" at bounding box center [77, 196] width 98 height 20
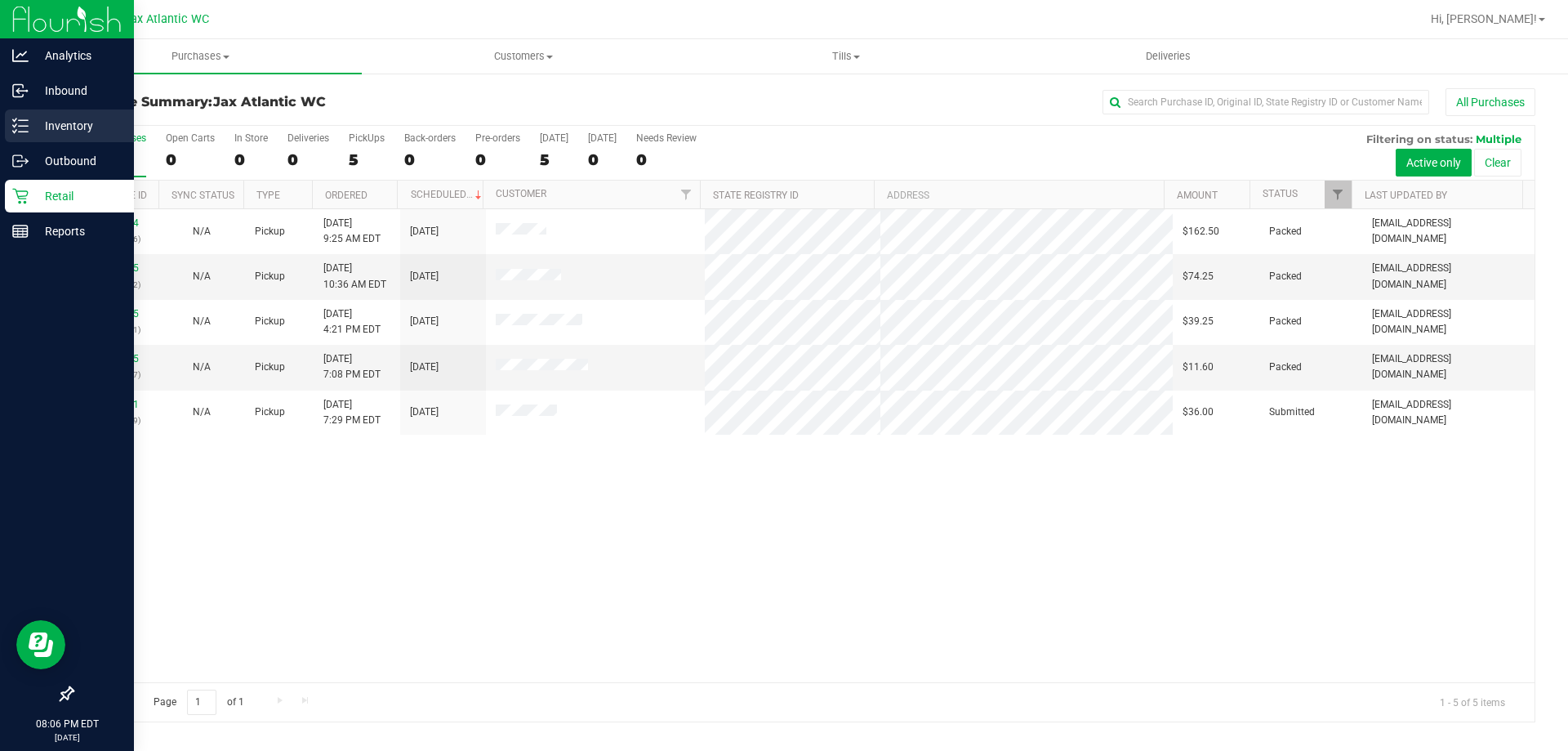
click at [32, 123] on p "Inventory" at bounding box center [77, 126] width 98 height 20
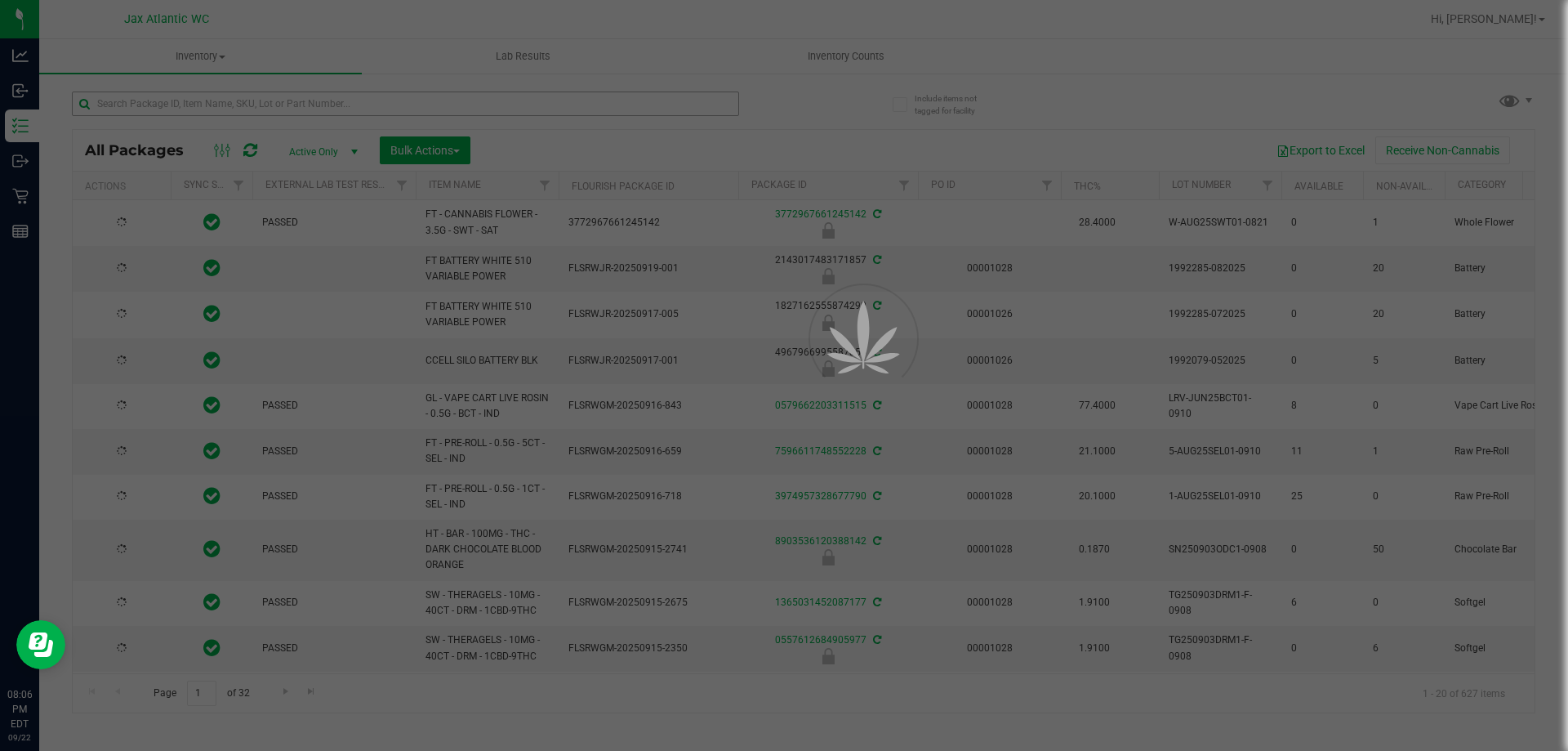
click at [135, 106] on div at bounding box center [784, 375] width 1568 height 751
type input "2026-03-16"
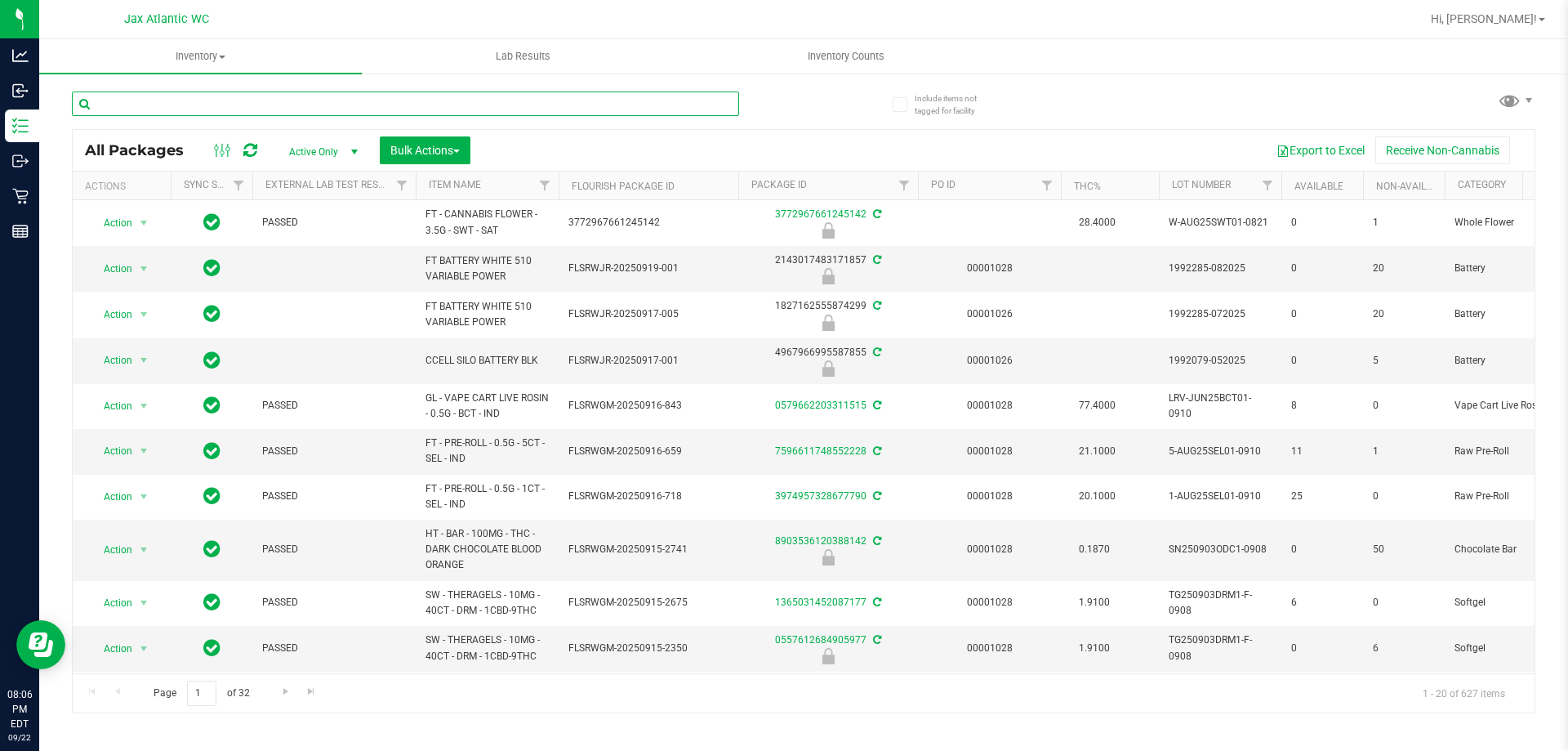
click at [160, 94] on input "text" at bounding box center [405, 104] width 667 height 25
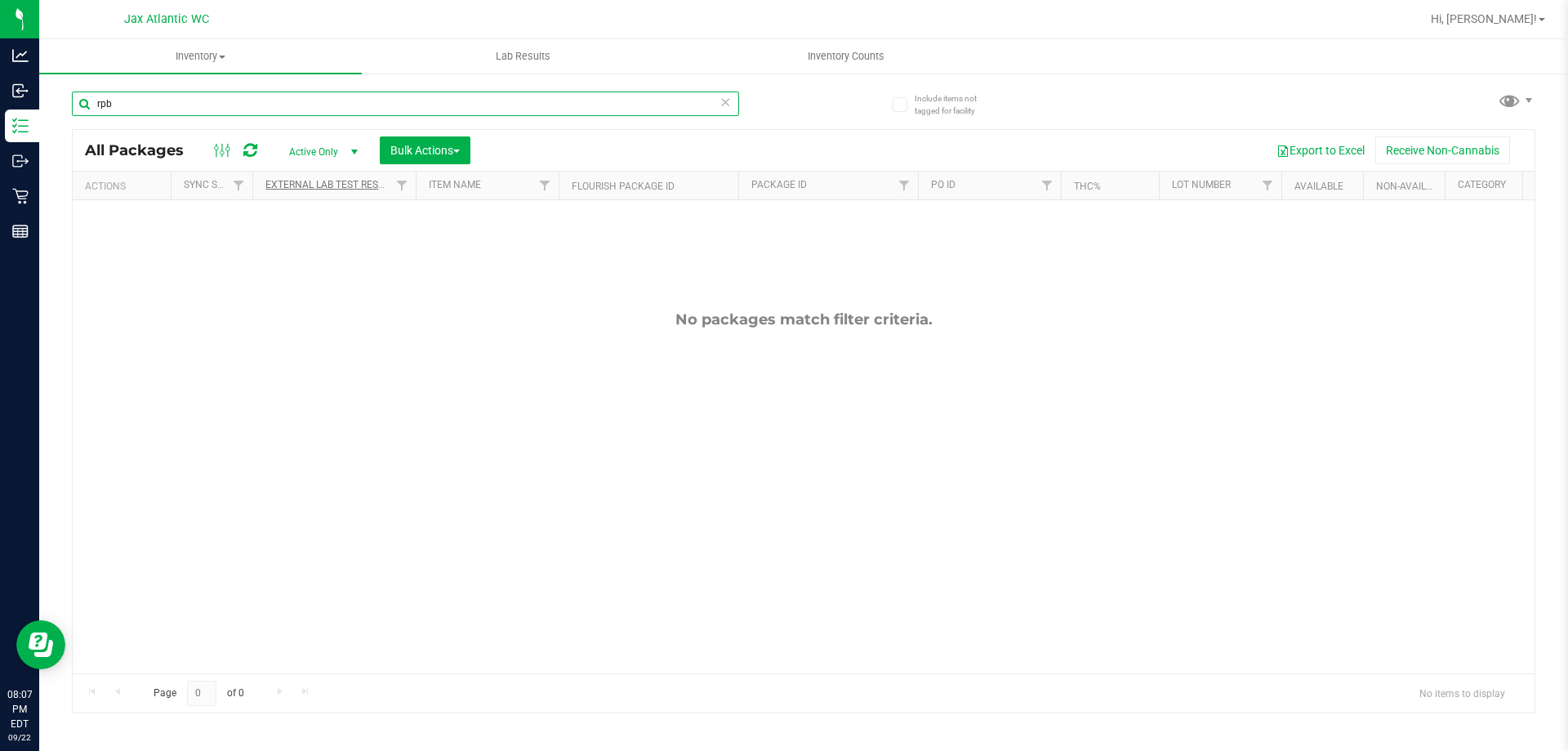
type input "rpb"
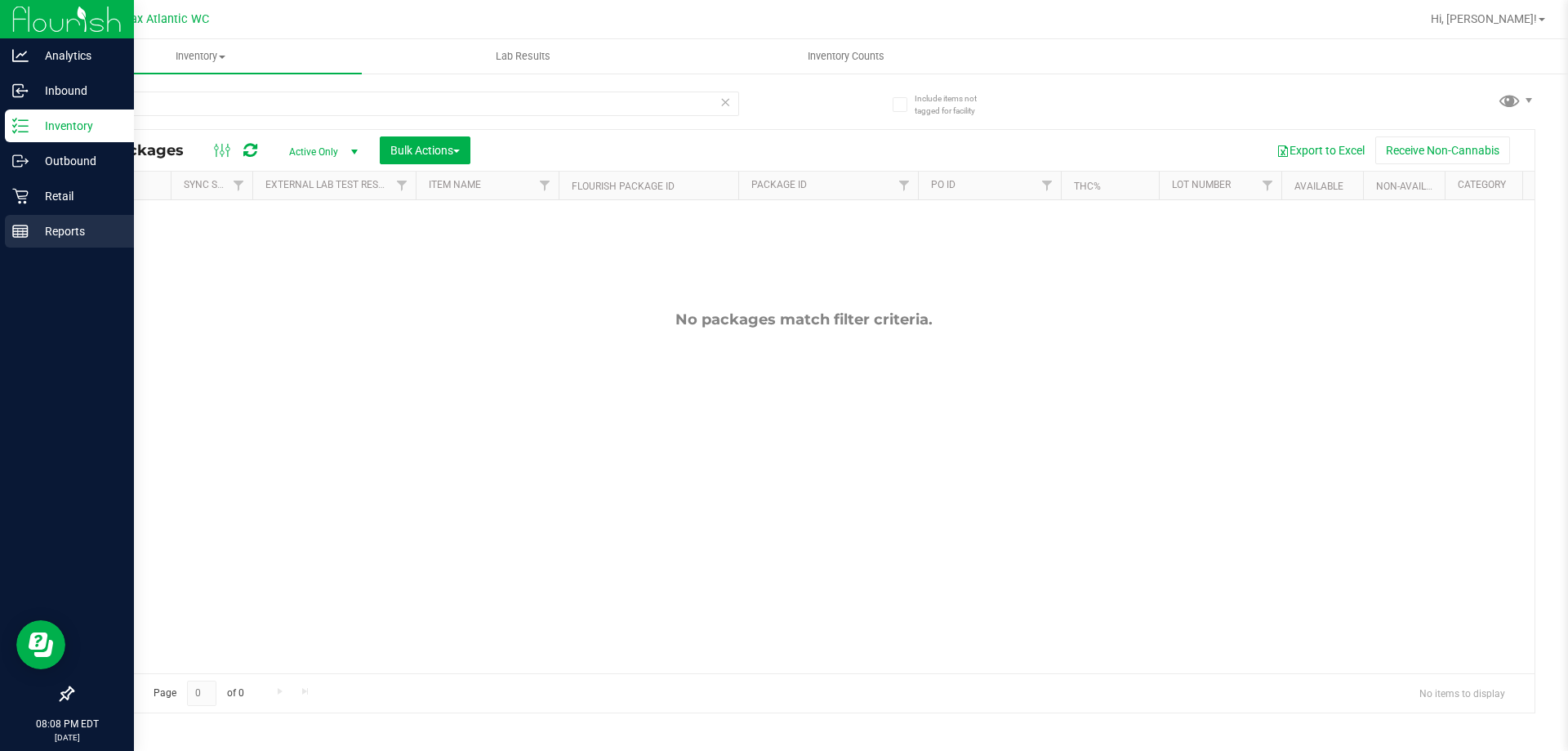
click at [26, 231] on icon at bounding box center [20, 231] width 16 height 16
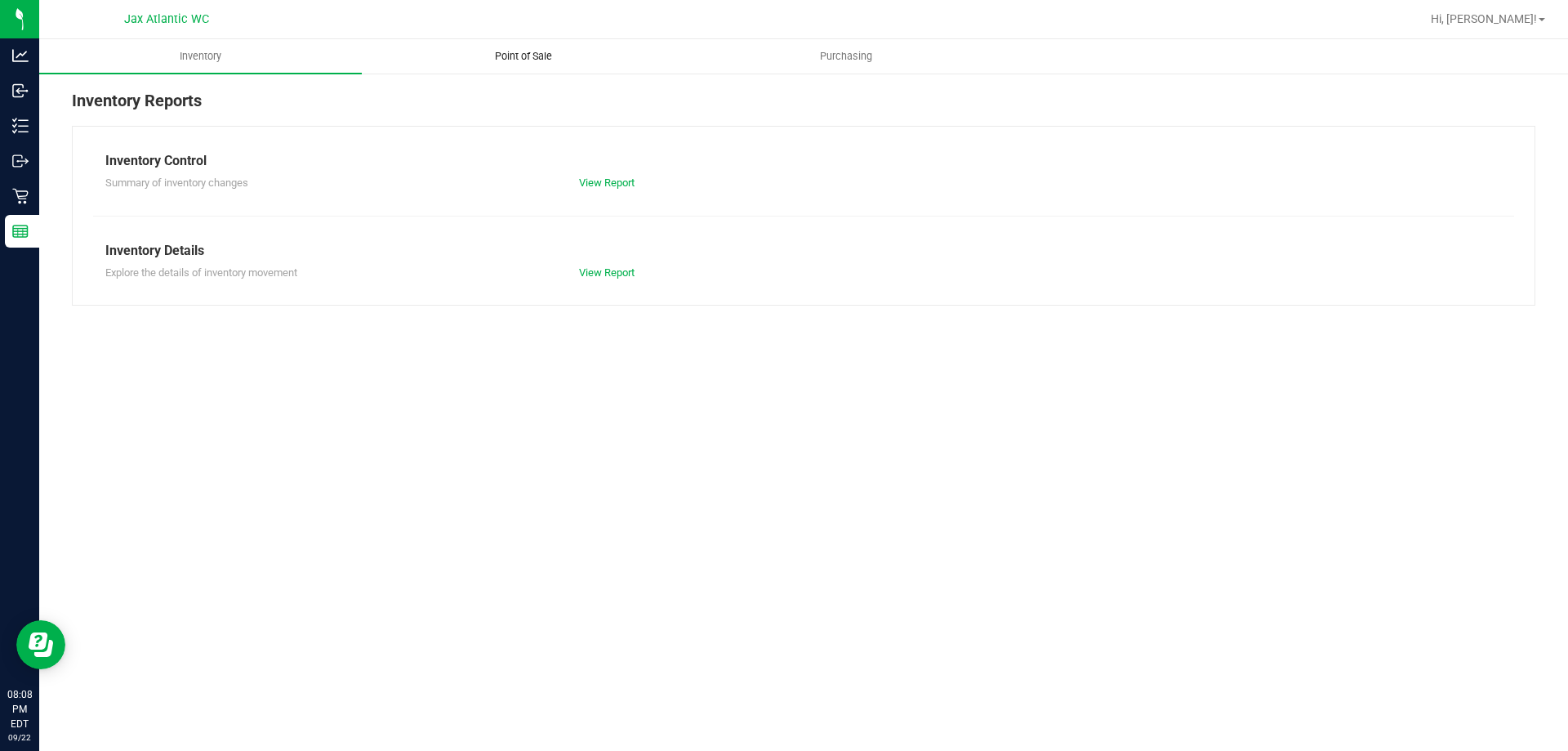
click at [505, 56] on span "Point of Sale" at bounding box center [523, 56] width 101 height 15
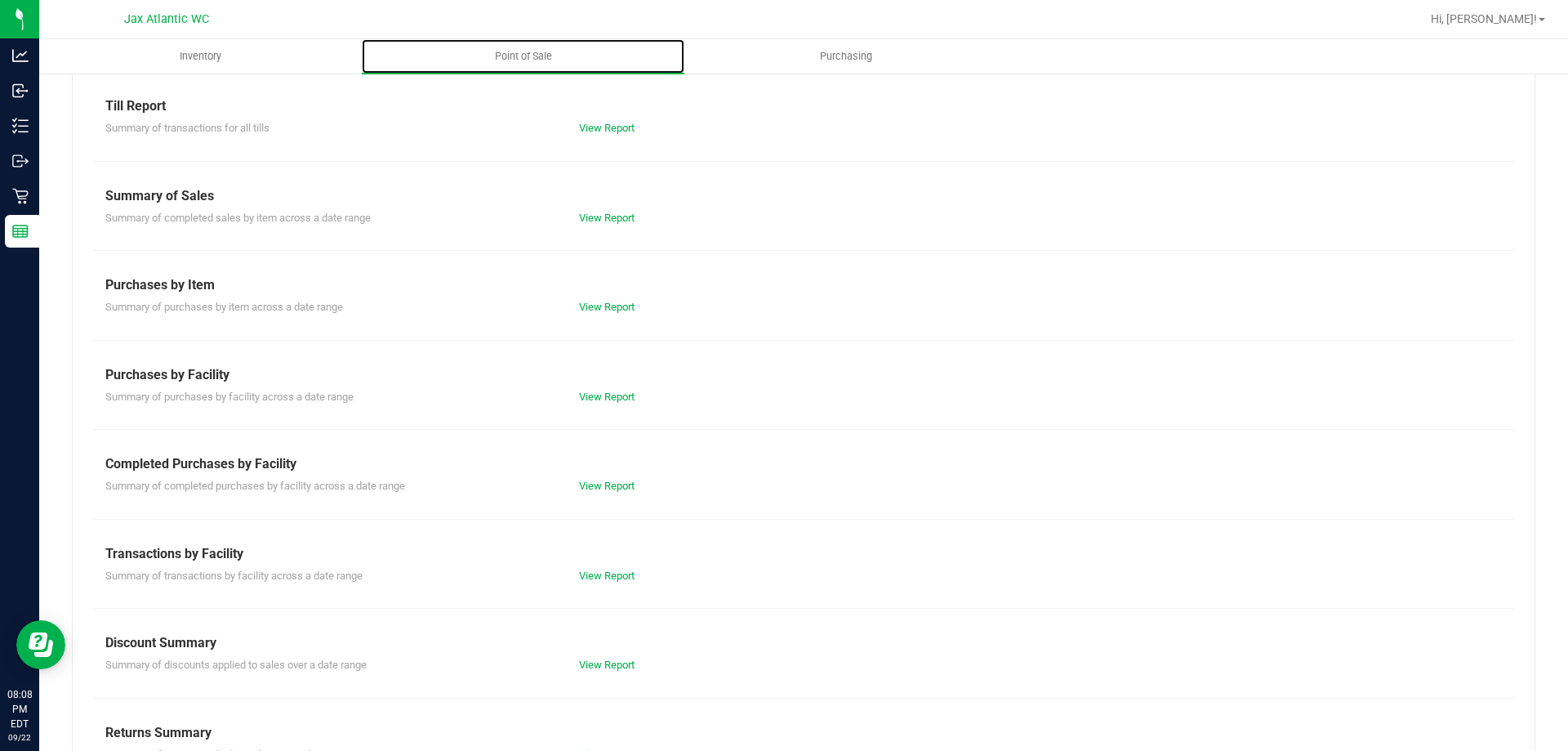
scroll to position [108, 0]
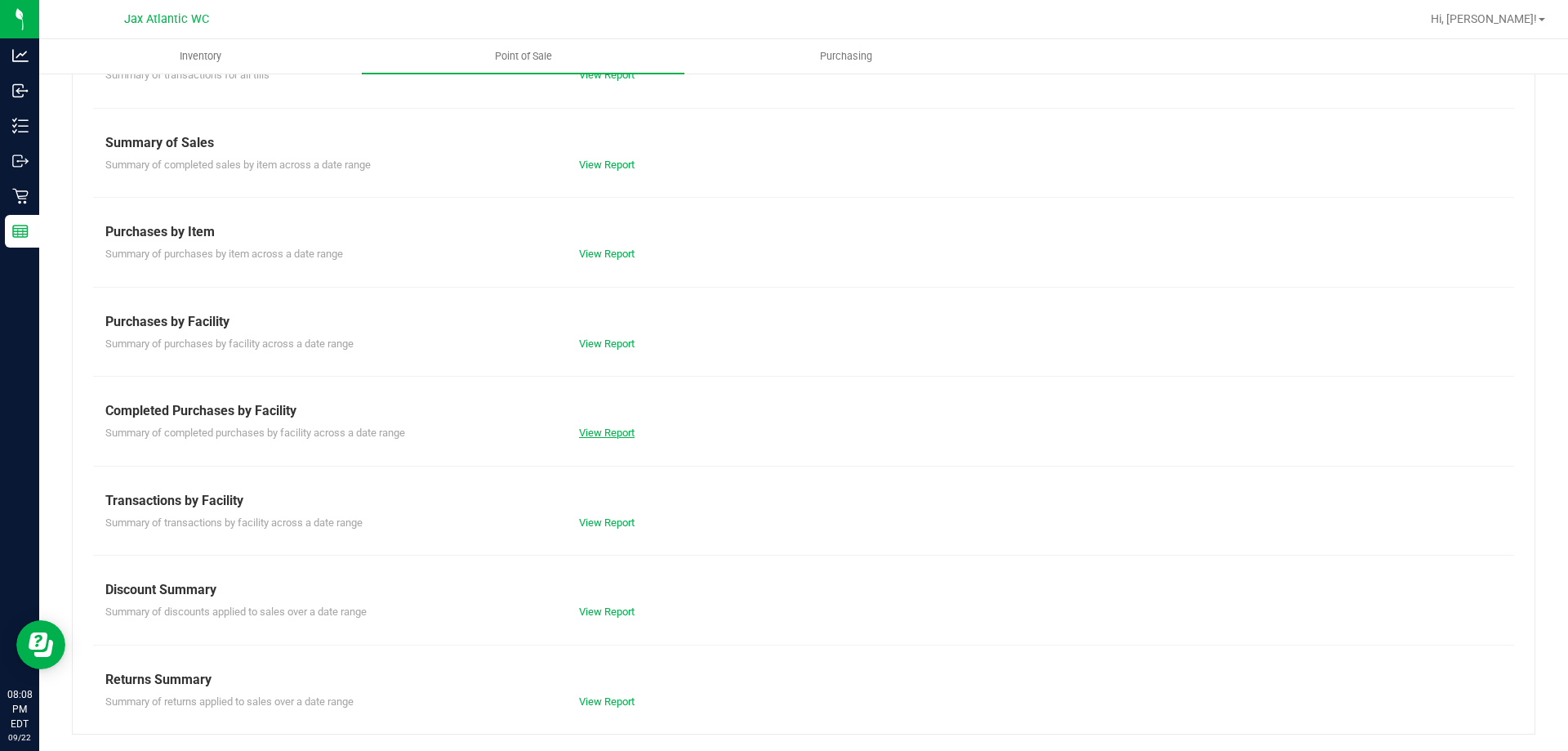
click at [605, 434] on link "View Report" at bounding box center [606, 433] width 56 height 12
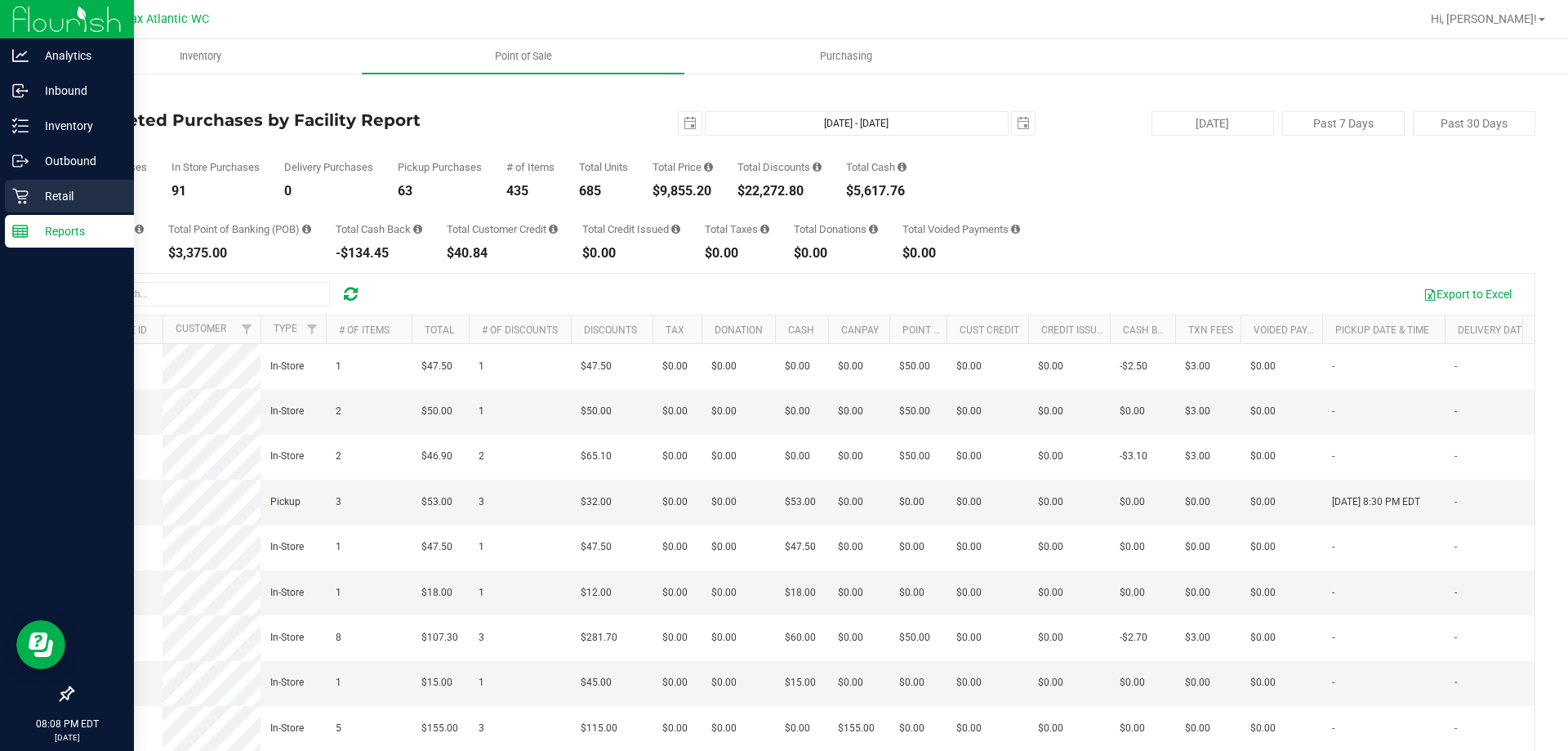
click at [27, 202] on icon at bounding box center [20, 196] width 16 height 16
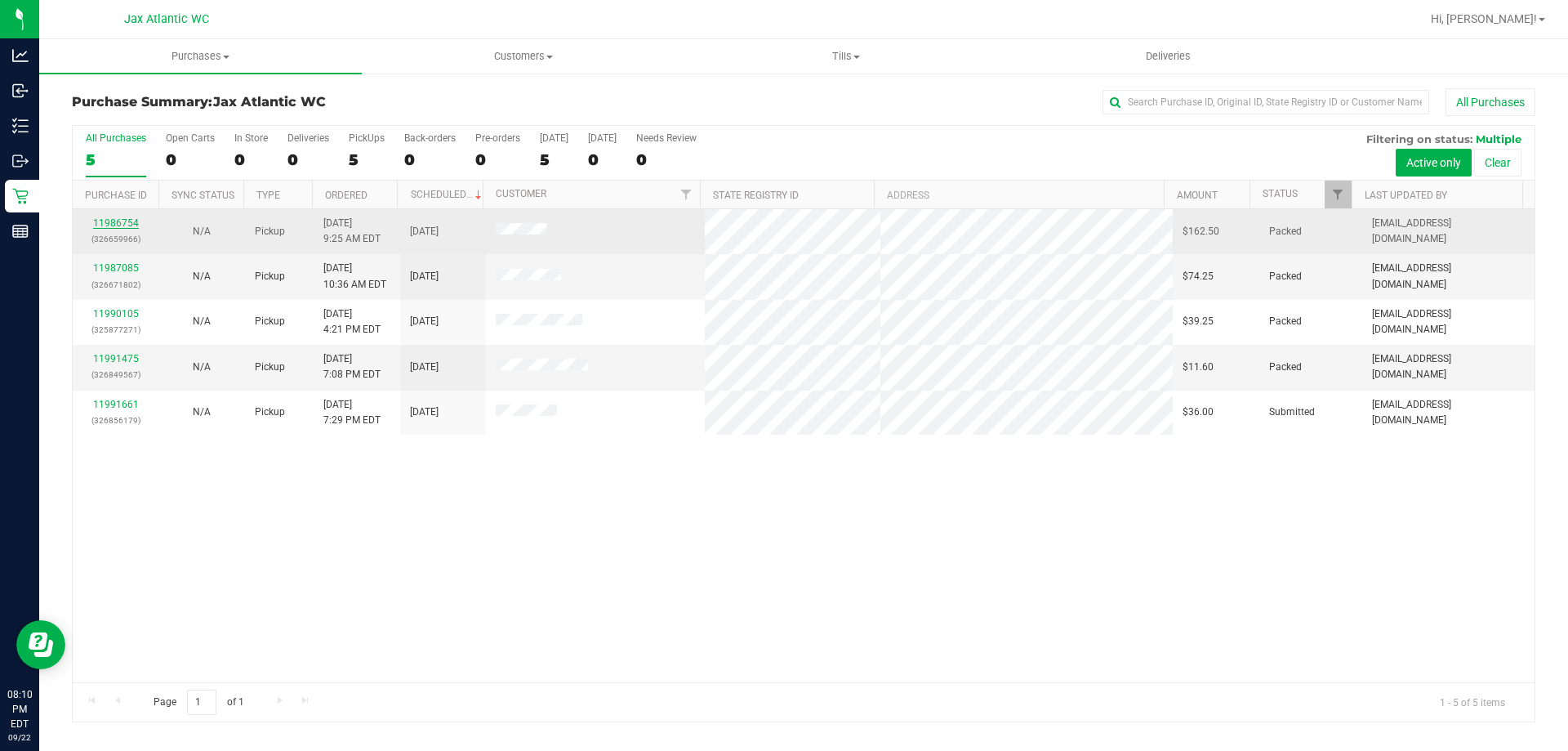
click at [116, 226] on link "11986754" at bounding box center [116, 223] width 46 height 12
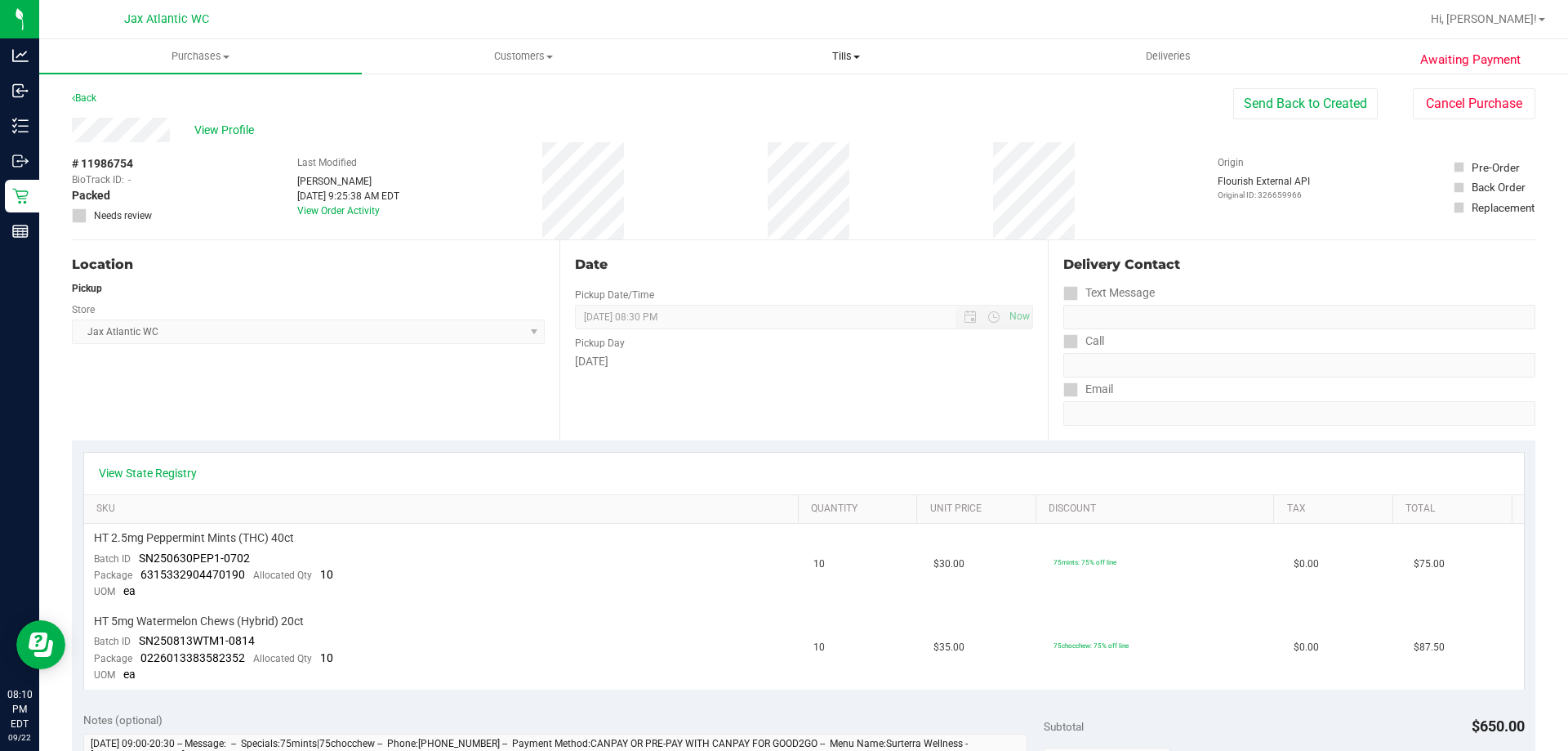
click at [836, 56] on span "Tills" at bounding box center [846, 56] width 321 height 15
click at [772, 91] on span "Manage tills" at bounding box center [739, 98] width 110 height 14
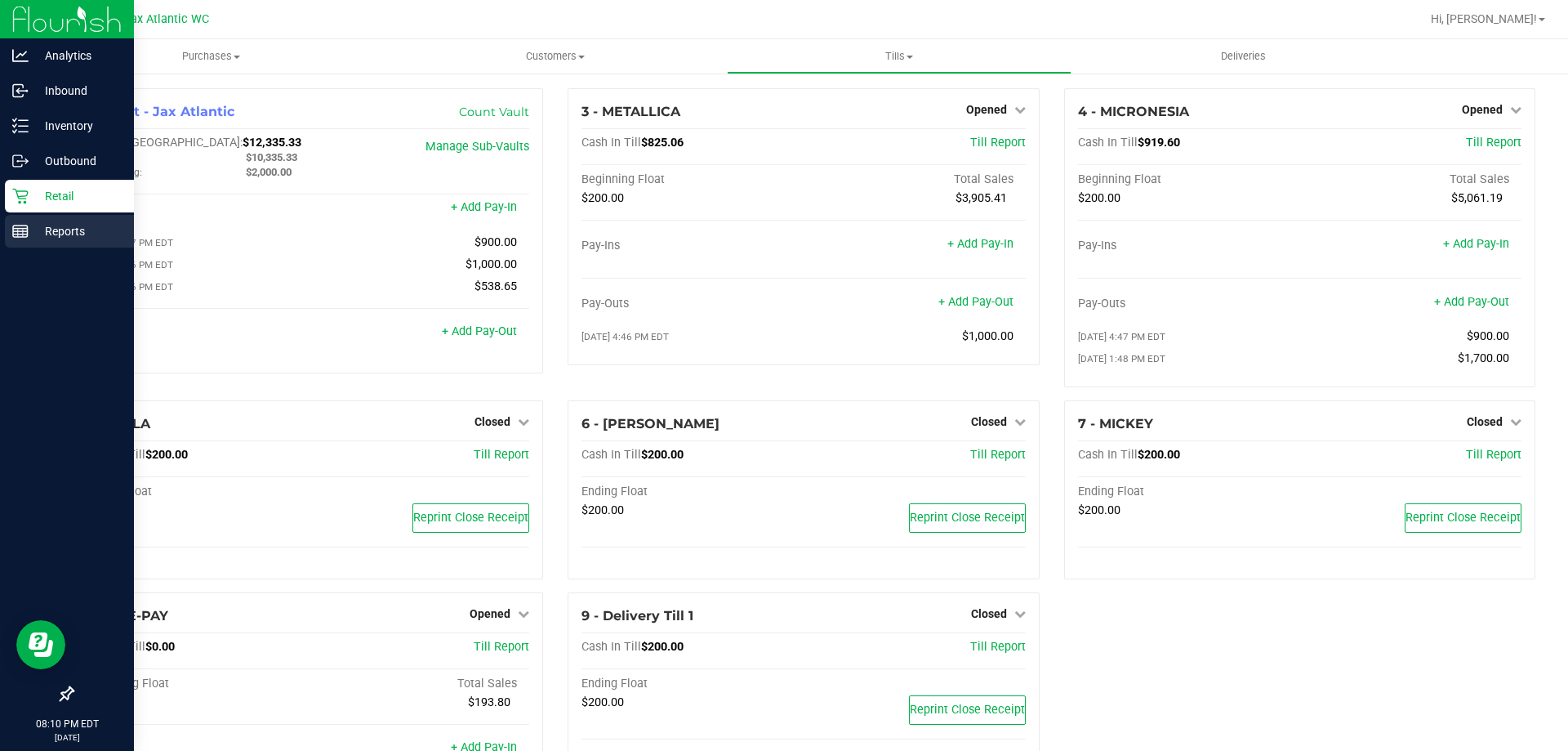
click at [20, 237] on rect at bounding box center [20, 231] width 15 height 12
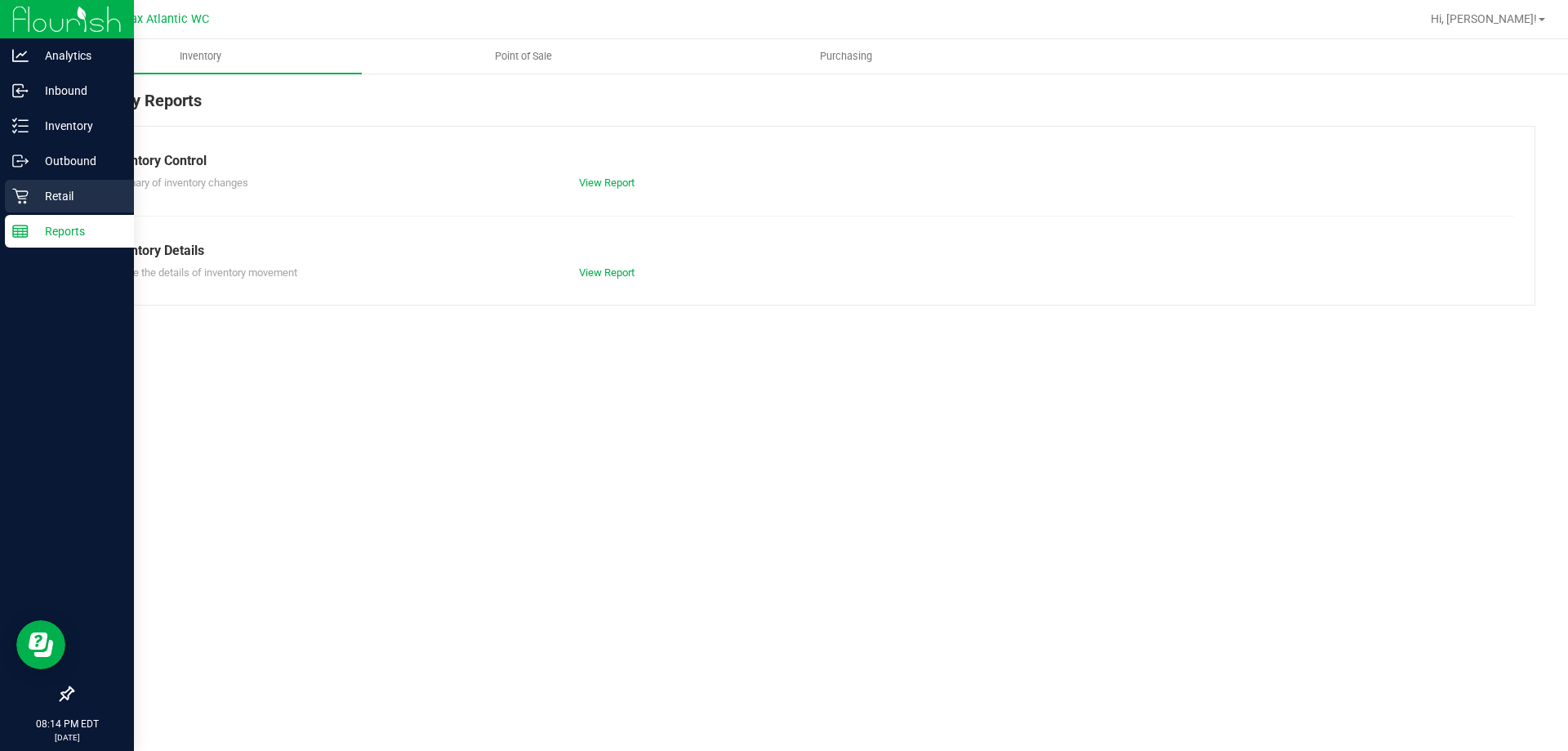
click at [16, 203] on icon at bounding box center [20, 196] width 16 height 16
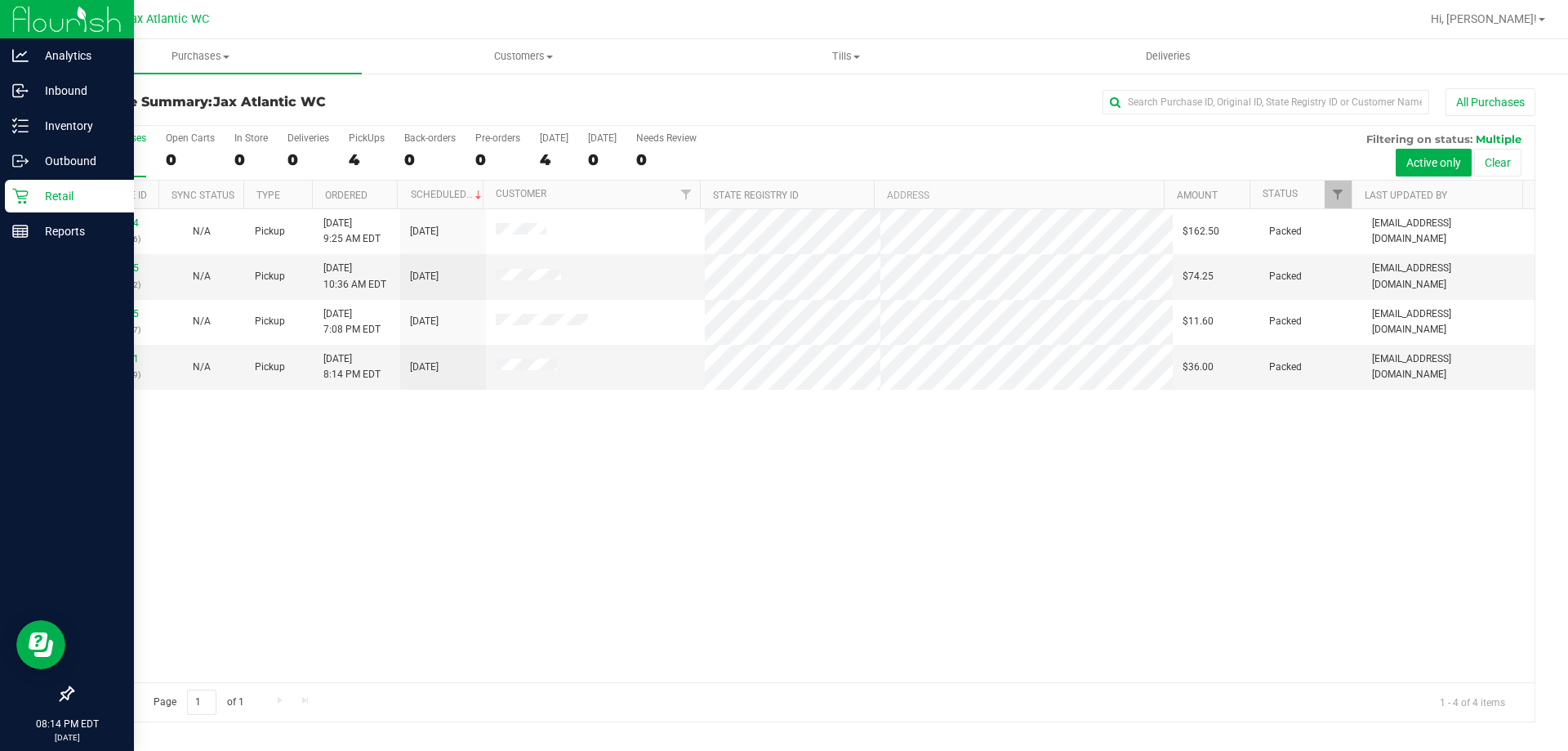
click at [23, 198] on icon at bounding box center [20, 196] width 16 height 16
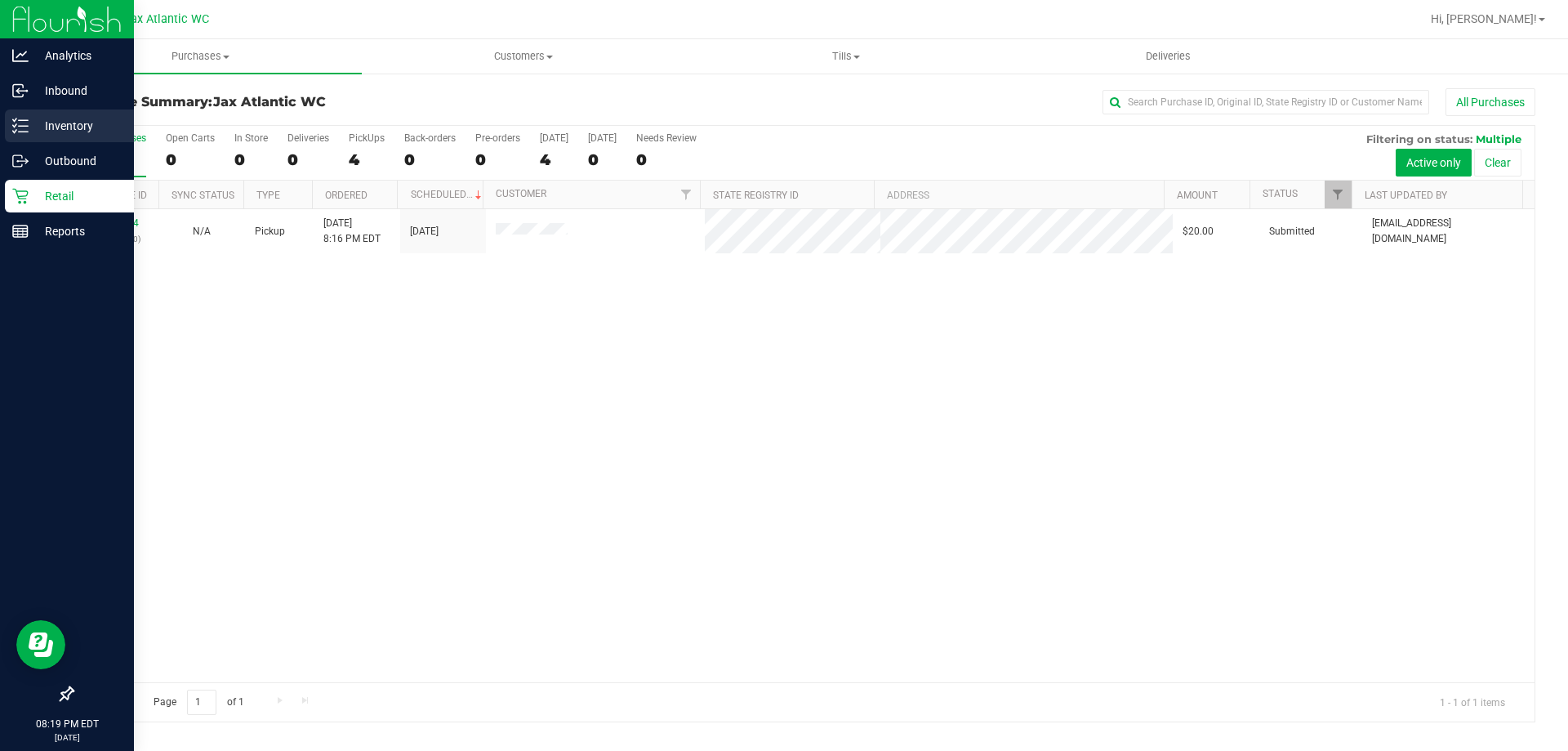
click at [67, 132] on p "Inventory" at bounding box center [77, 126] width 98 height 20
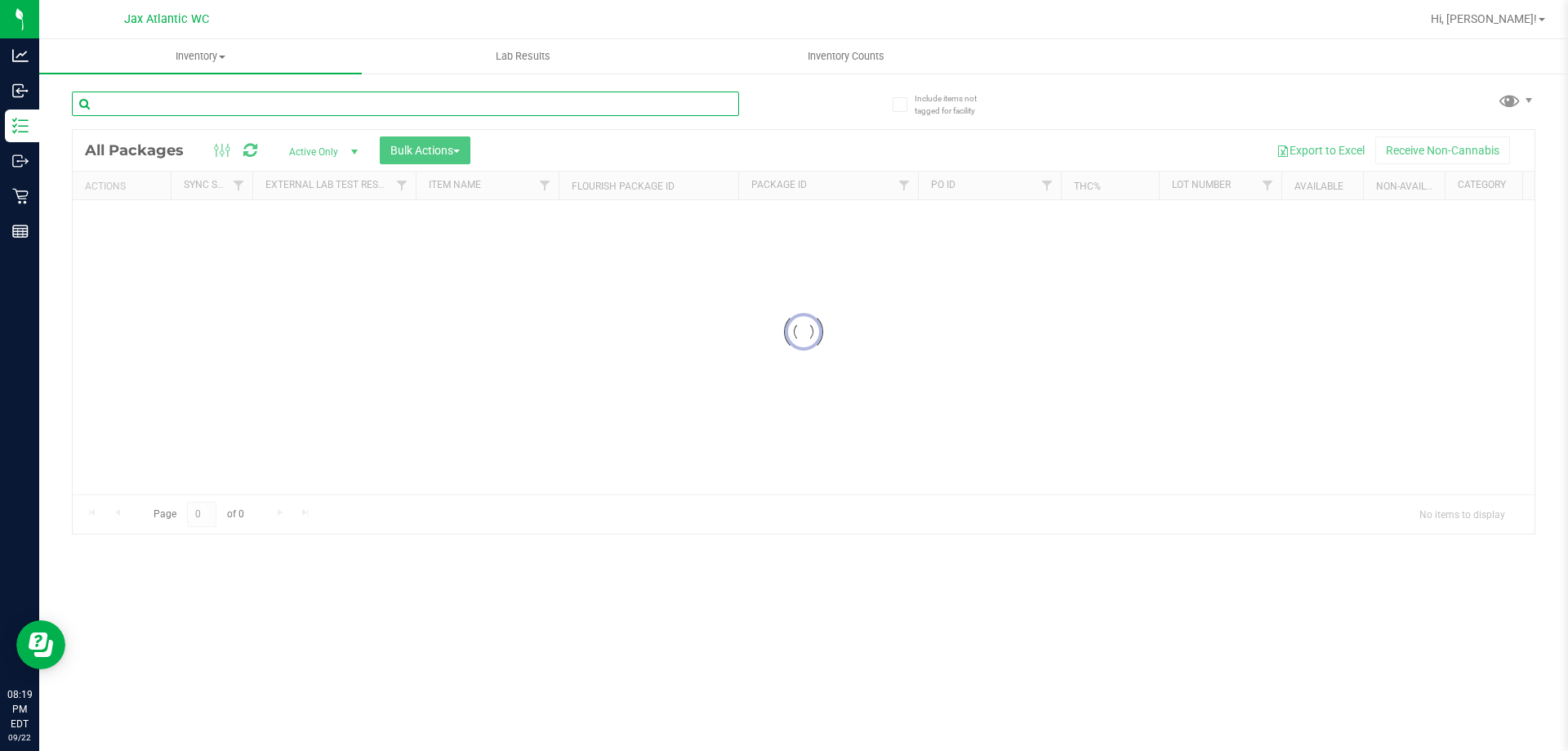
click at [247, 103] on input "text" at bounding box center [405, 104] width 667 height 25
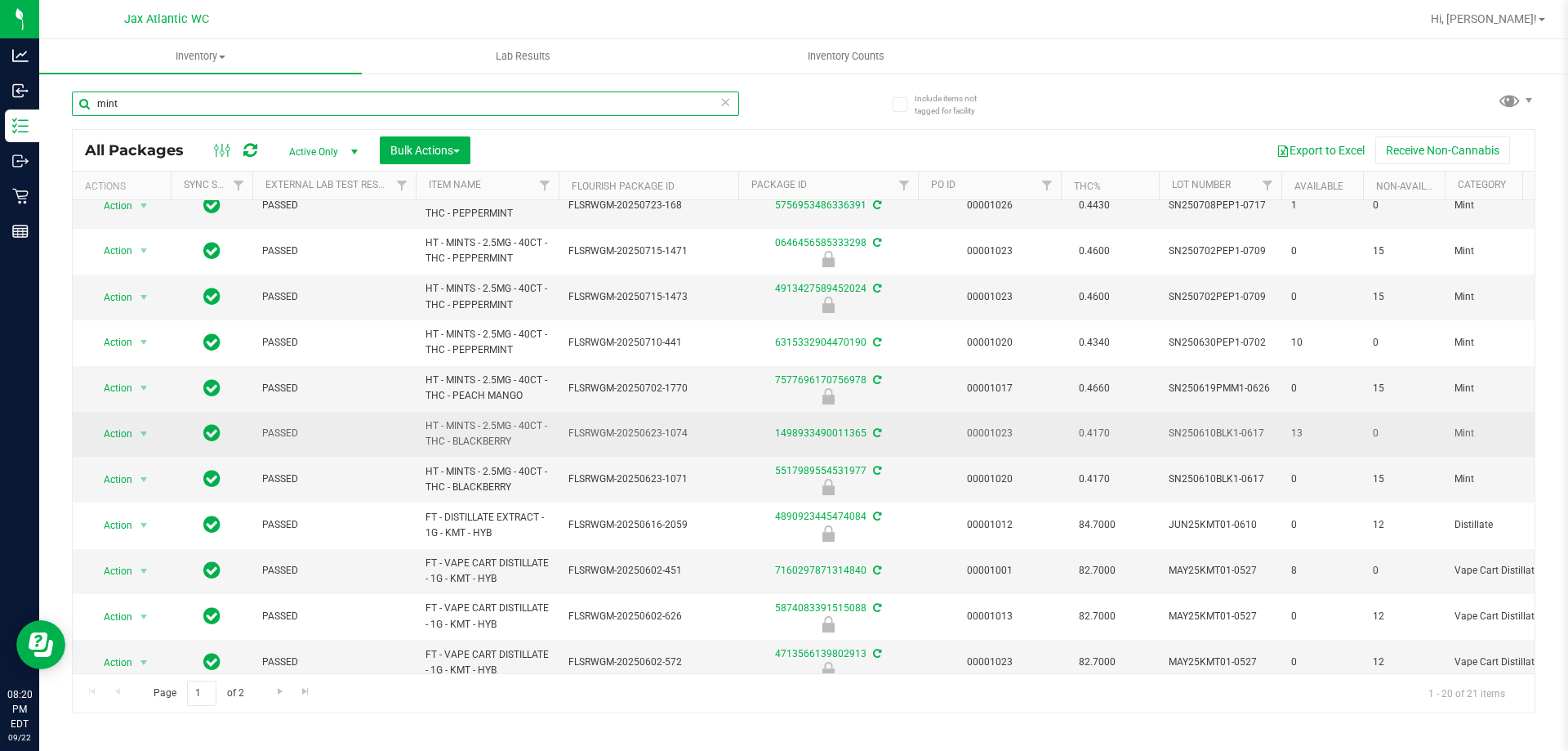
scroll to position [163, 0]
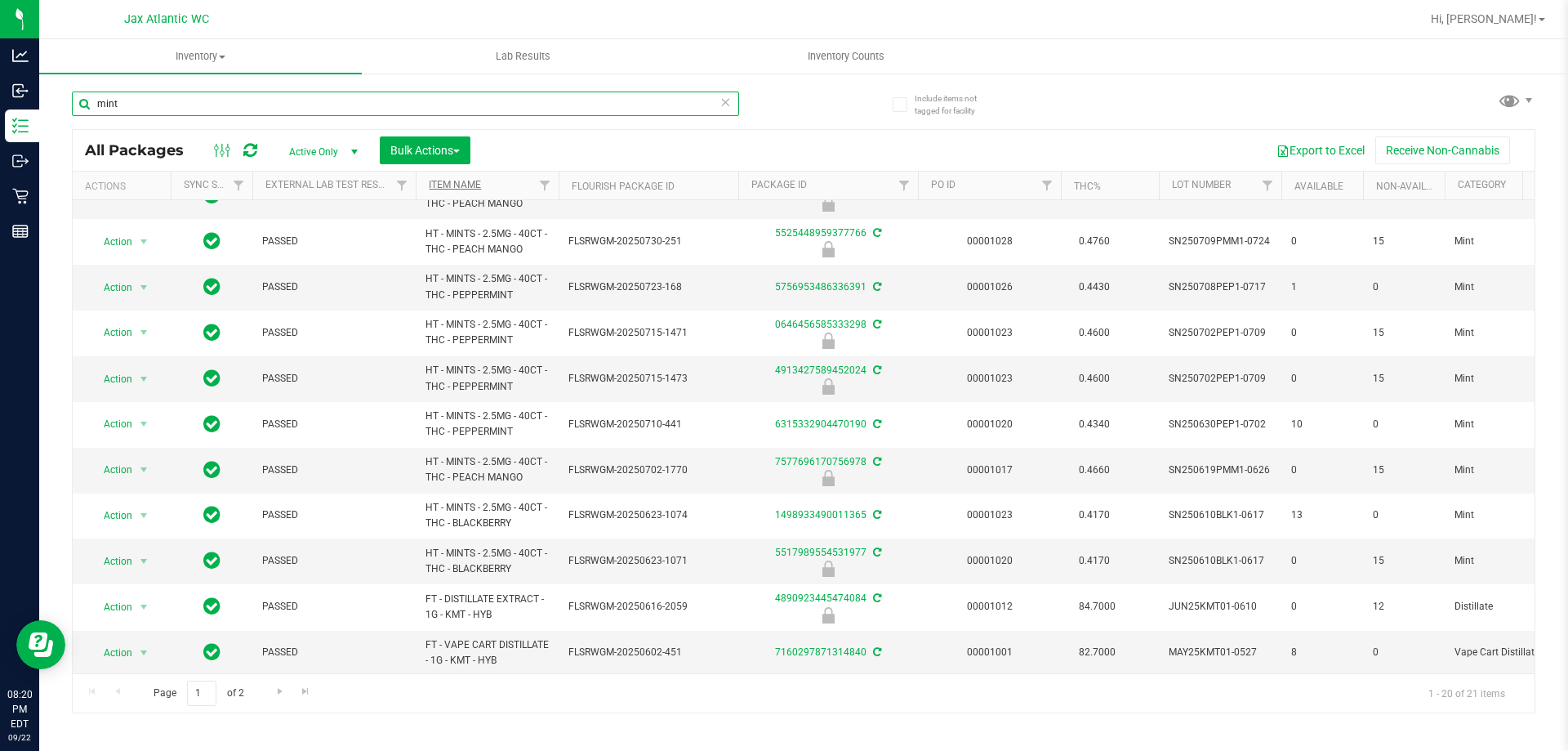
type input "mint"
click at [464, 182] on link "Item Name" at bounding box center [455, 184] width 52 height 12
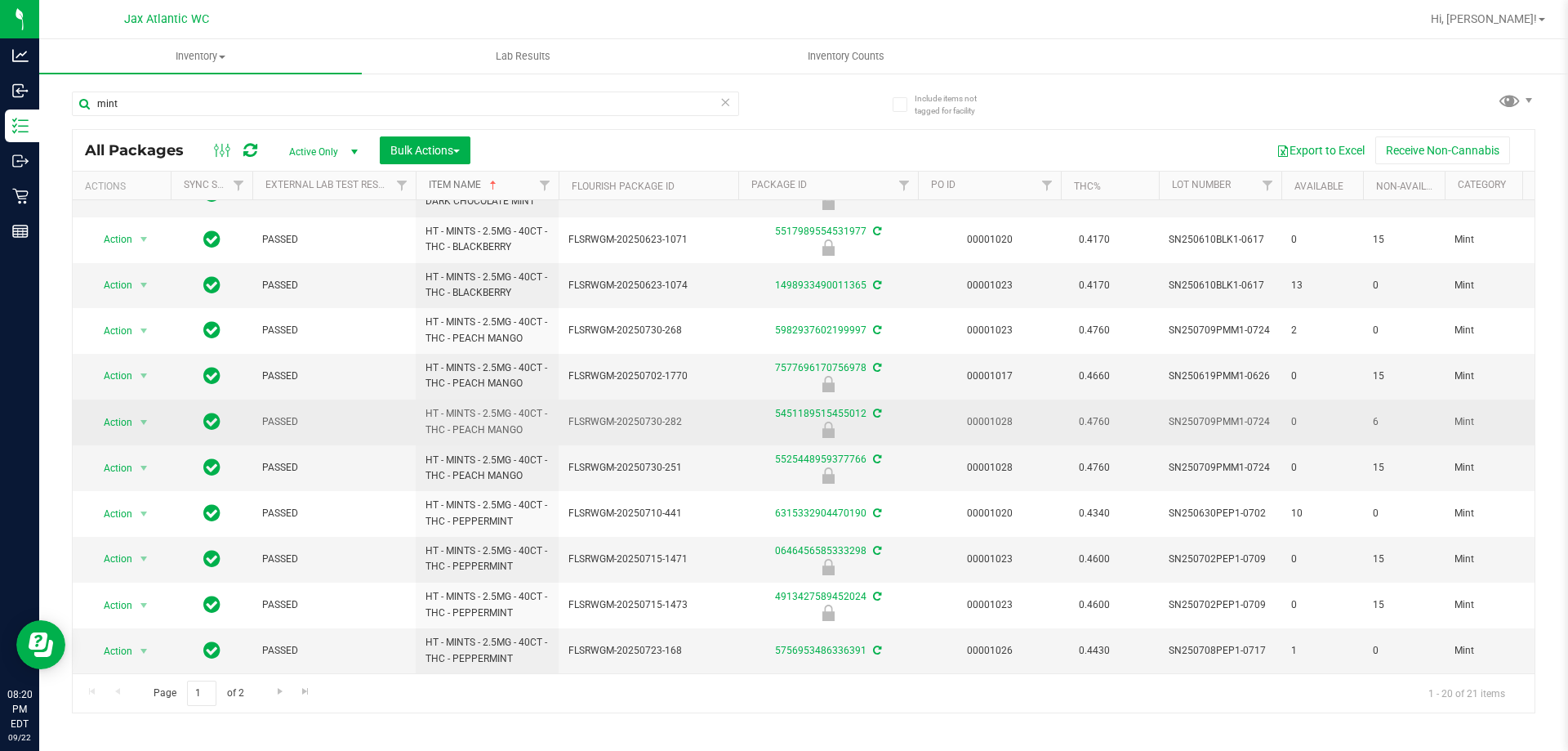
scroll to position [451, 0]
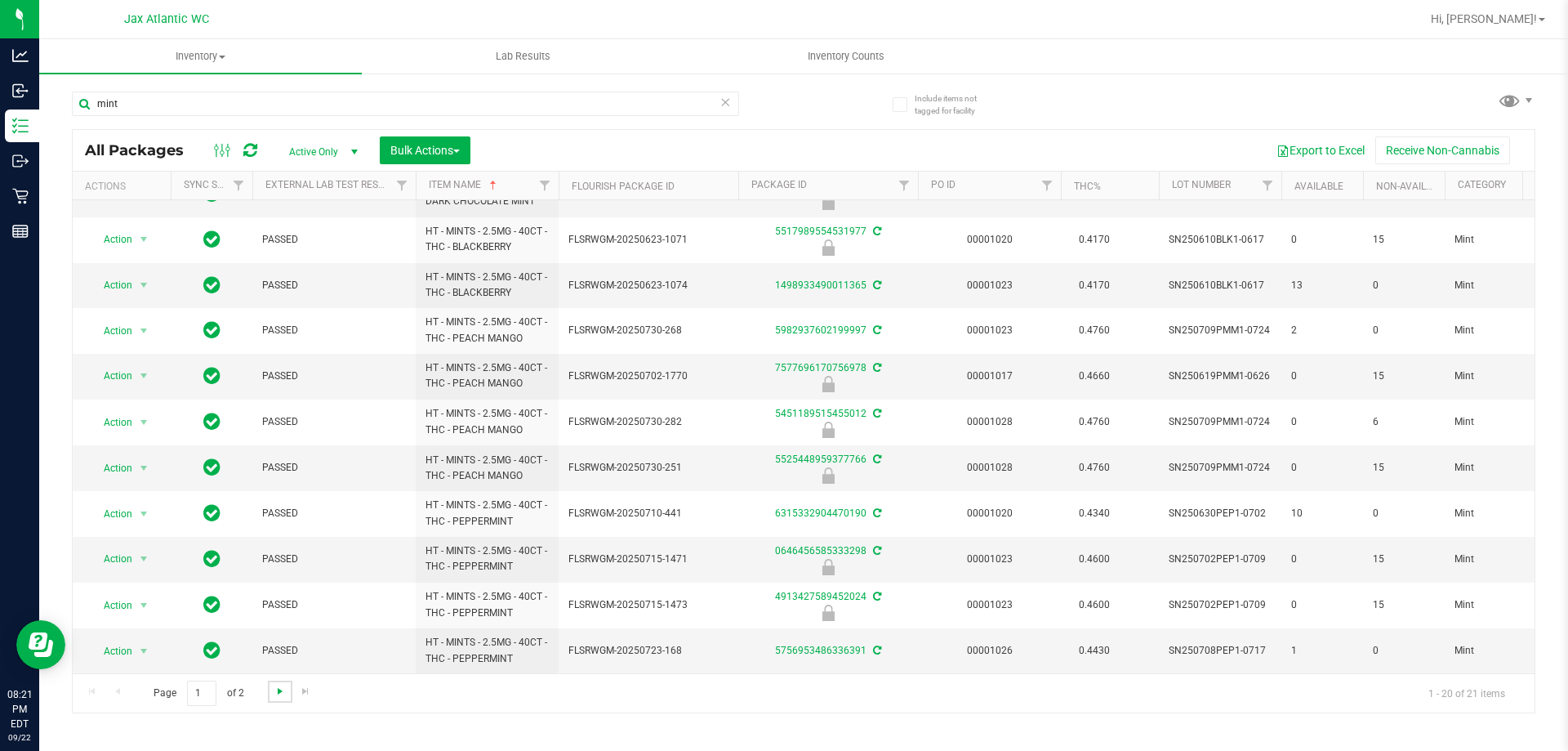
click at [278, 691] on span "Go to the next page" at bounding box center [280, 691] width 13 height 13
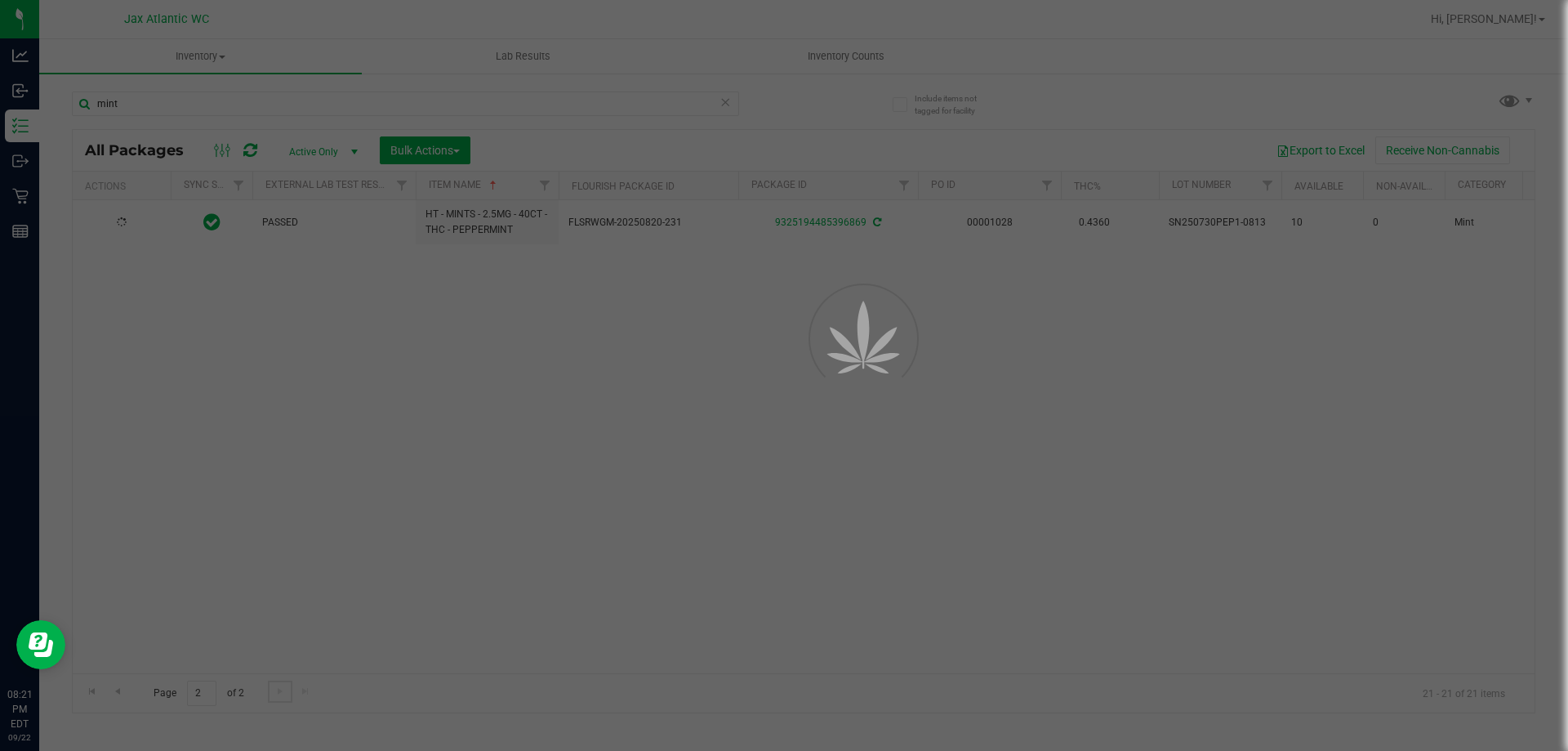
scroll to position [0, 0]
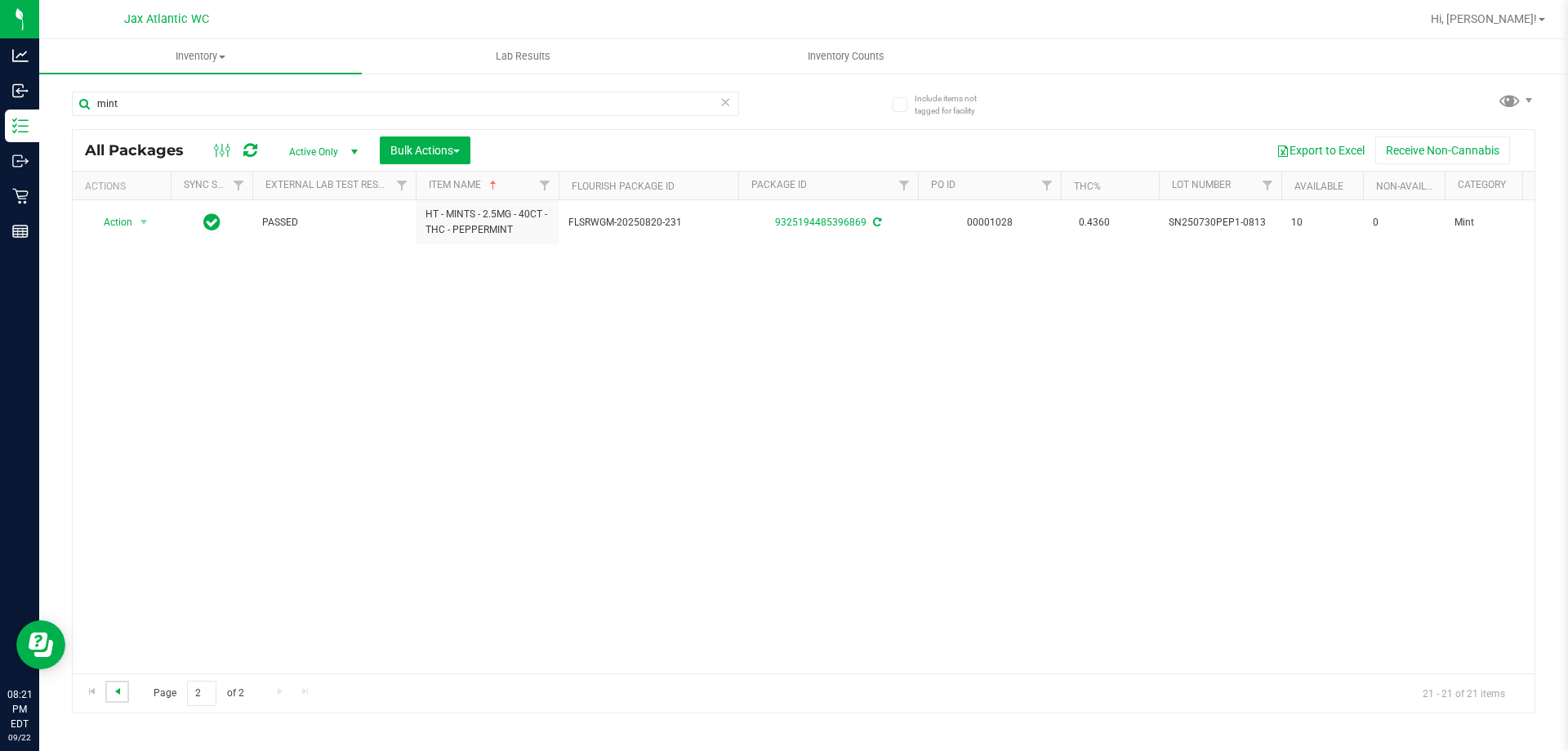
click at [118, 692] on span "Go to the previous page" at bounding box center [117, 691] width 13 height 13
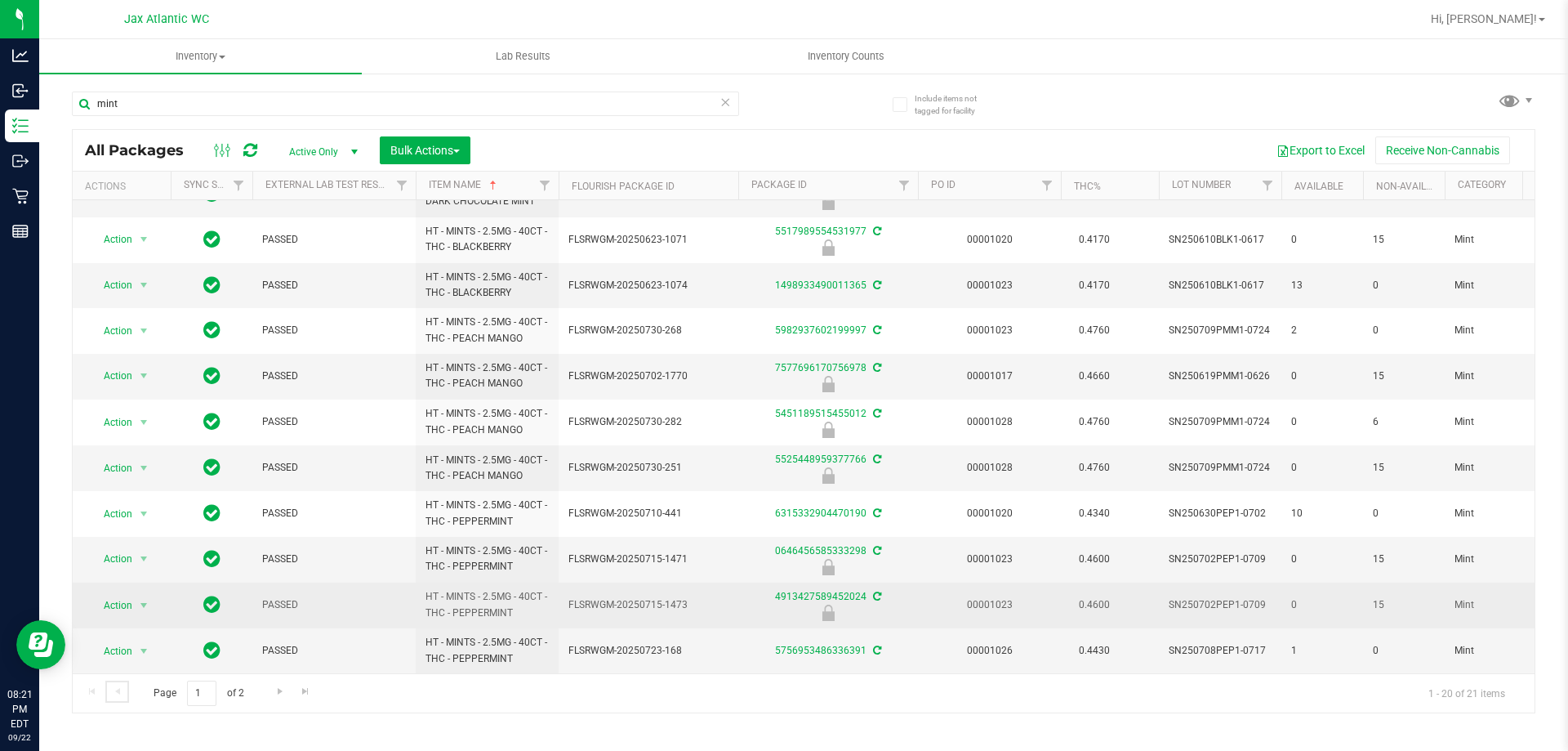
scroll to position [451, 0]
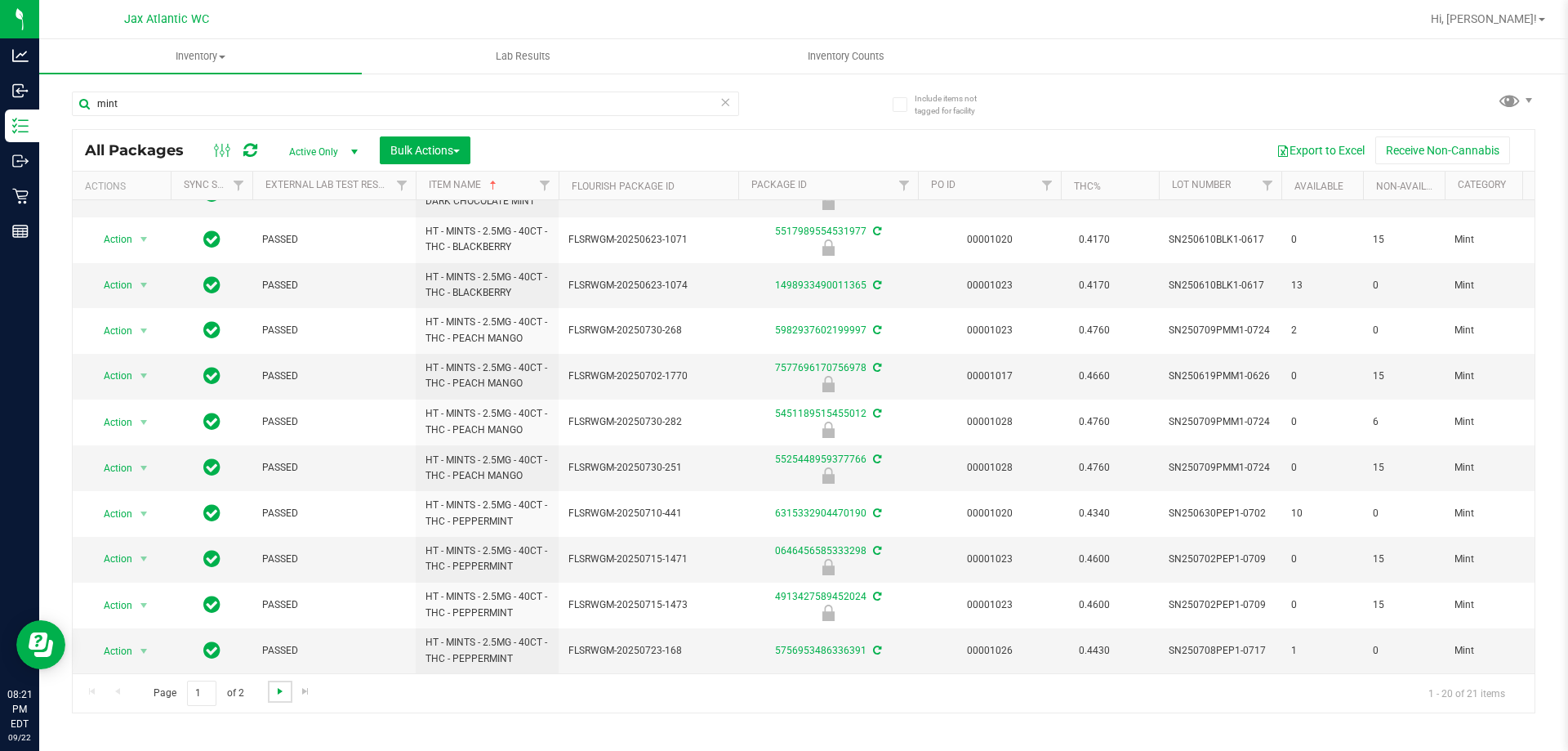
click at [277, 695] on span "Go to the next page" at bounding box center [280, 691] width 13 height 13
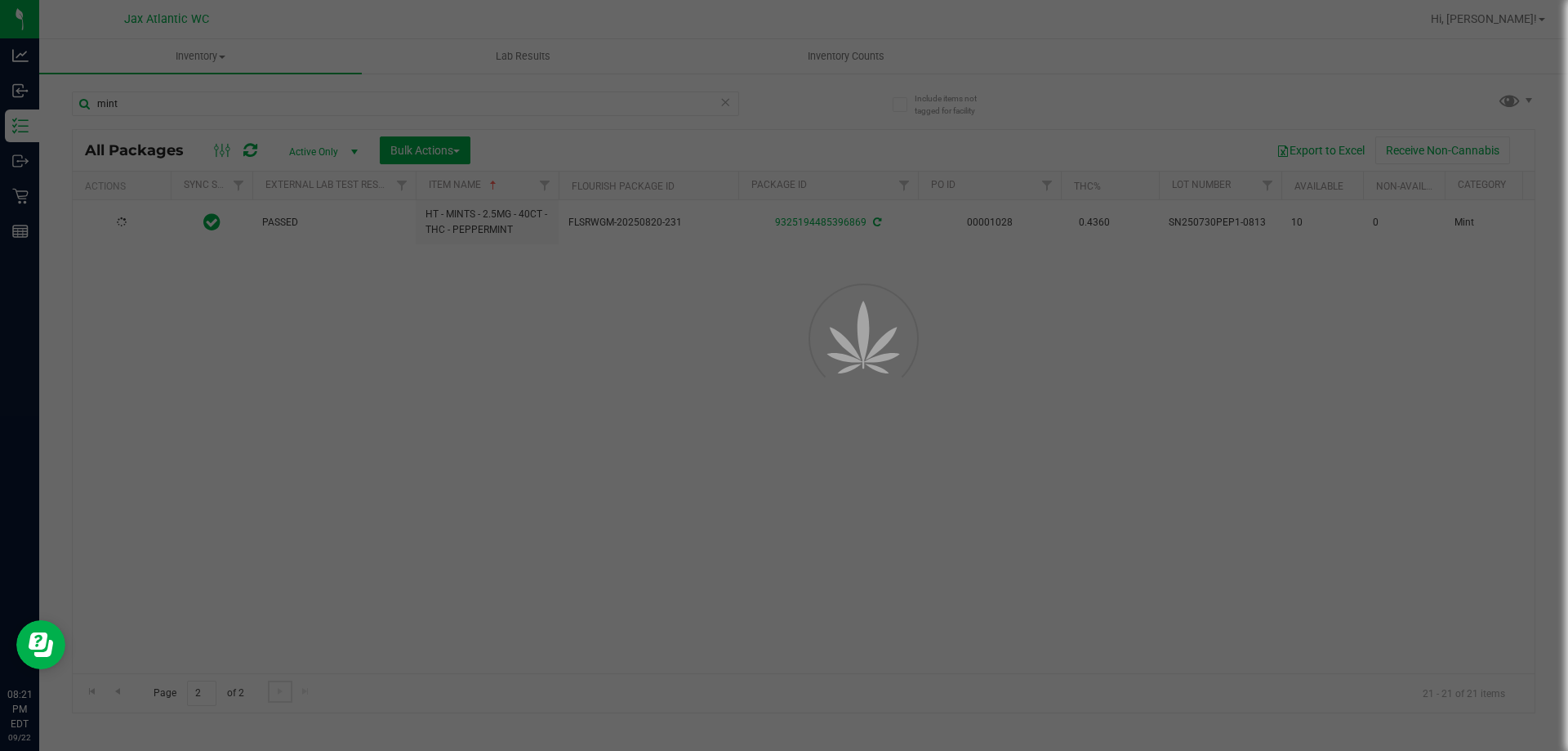
scroll to position [0, 0]
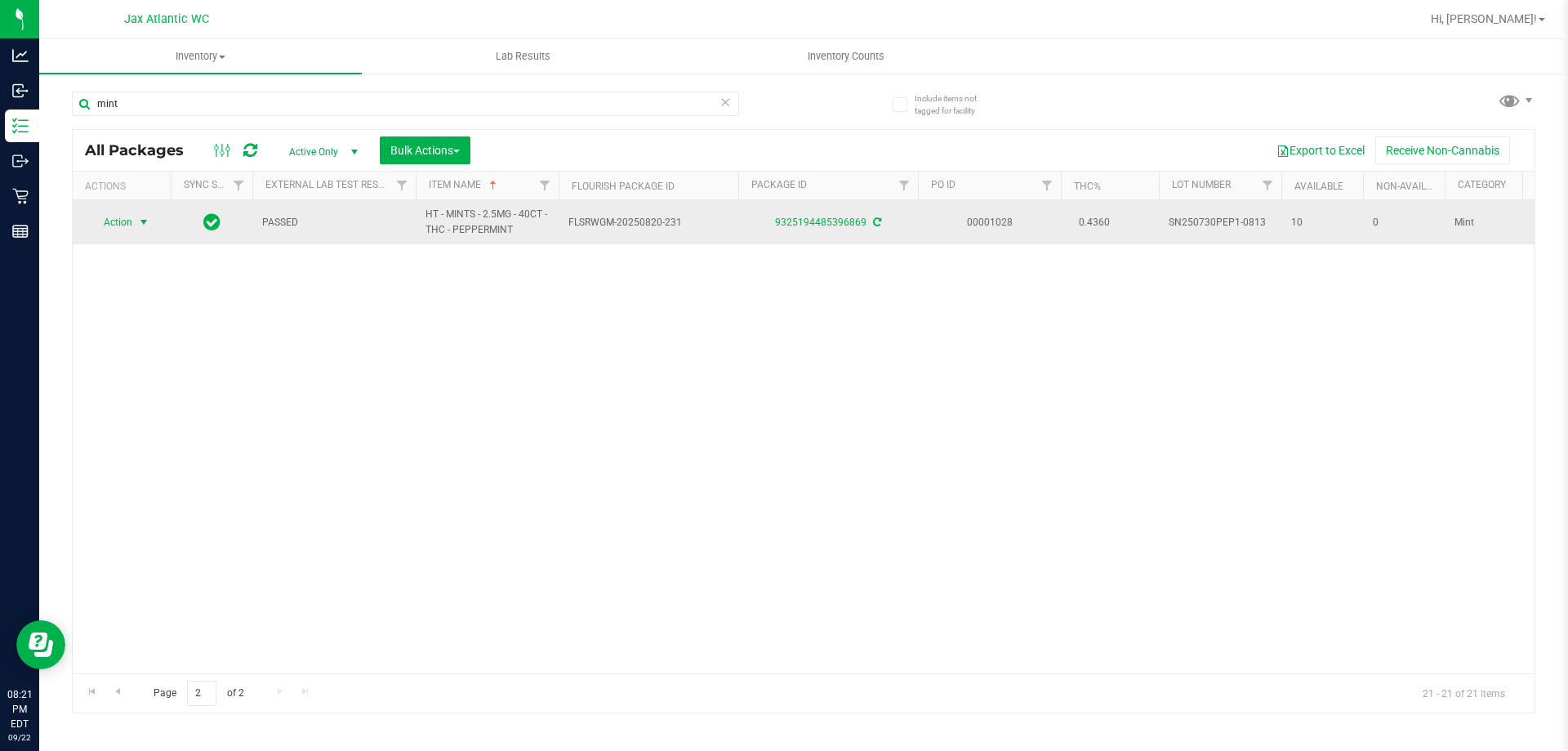
click at [136, 221] on span "select" at bounding box center [144, 223] width 20 height 23
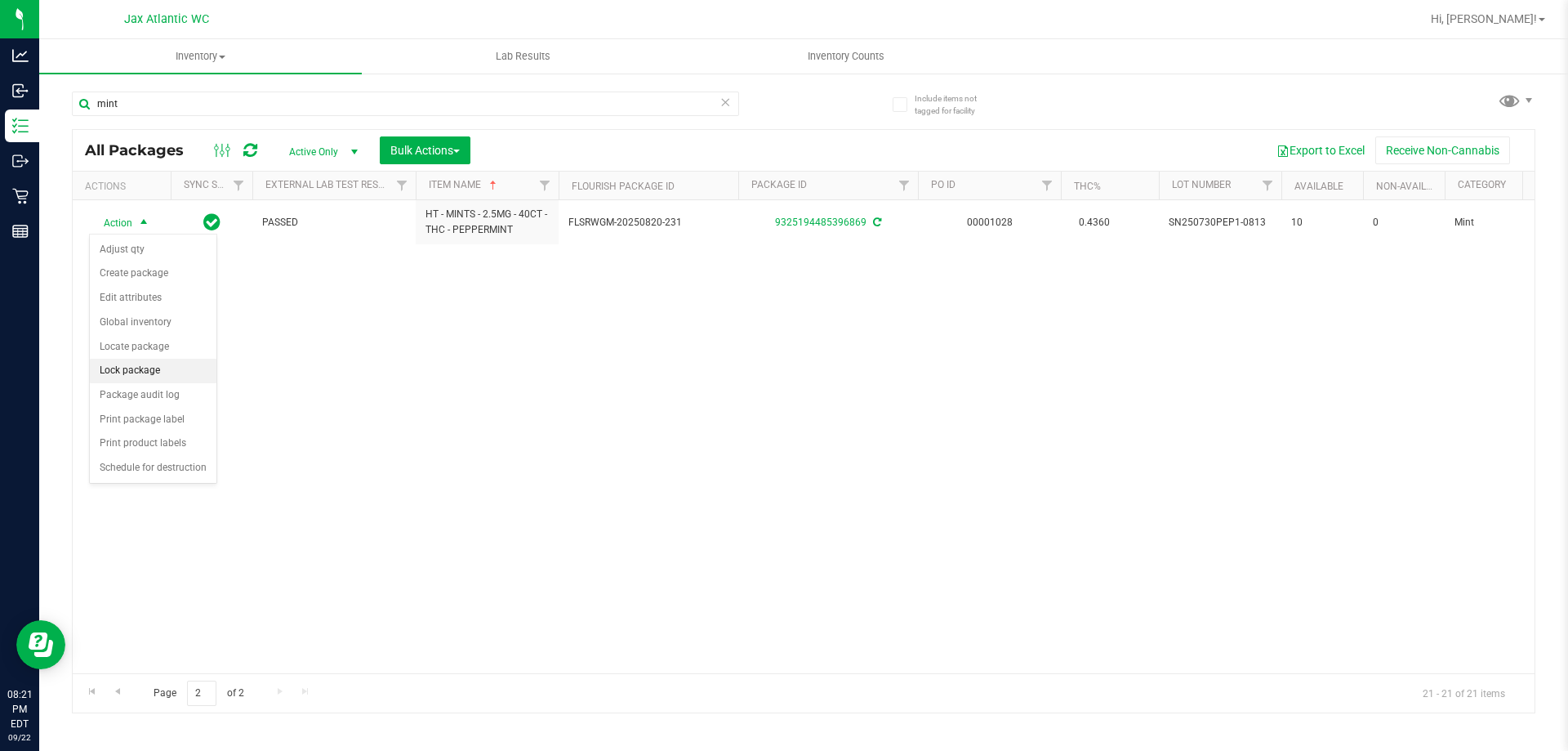
click at [141, 368] on li "Lock package" at bounding box center [152, 371] width 127 height 25
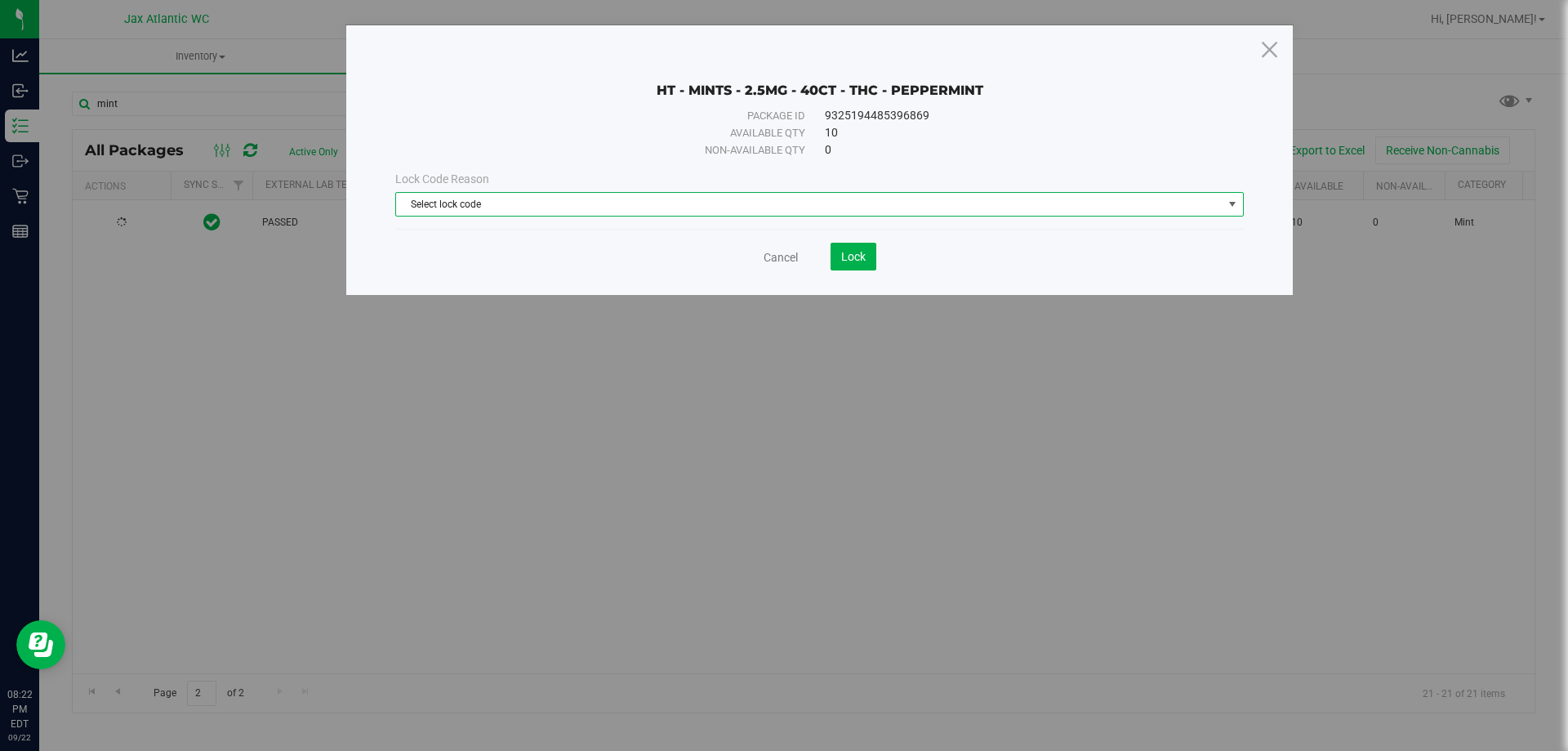
click at [534, 204] on span "Select lock code" at bounding box center [809, 204] width 826 height 23
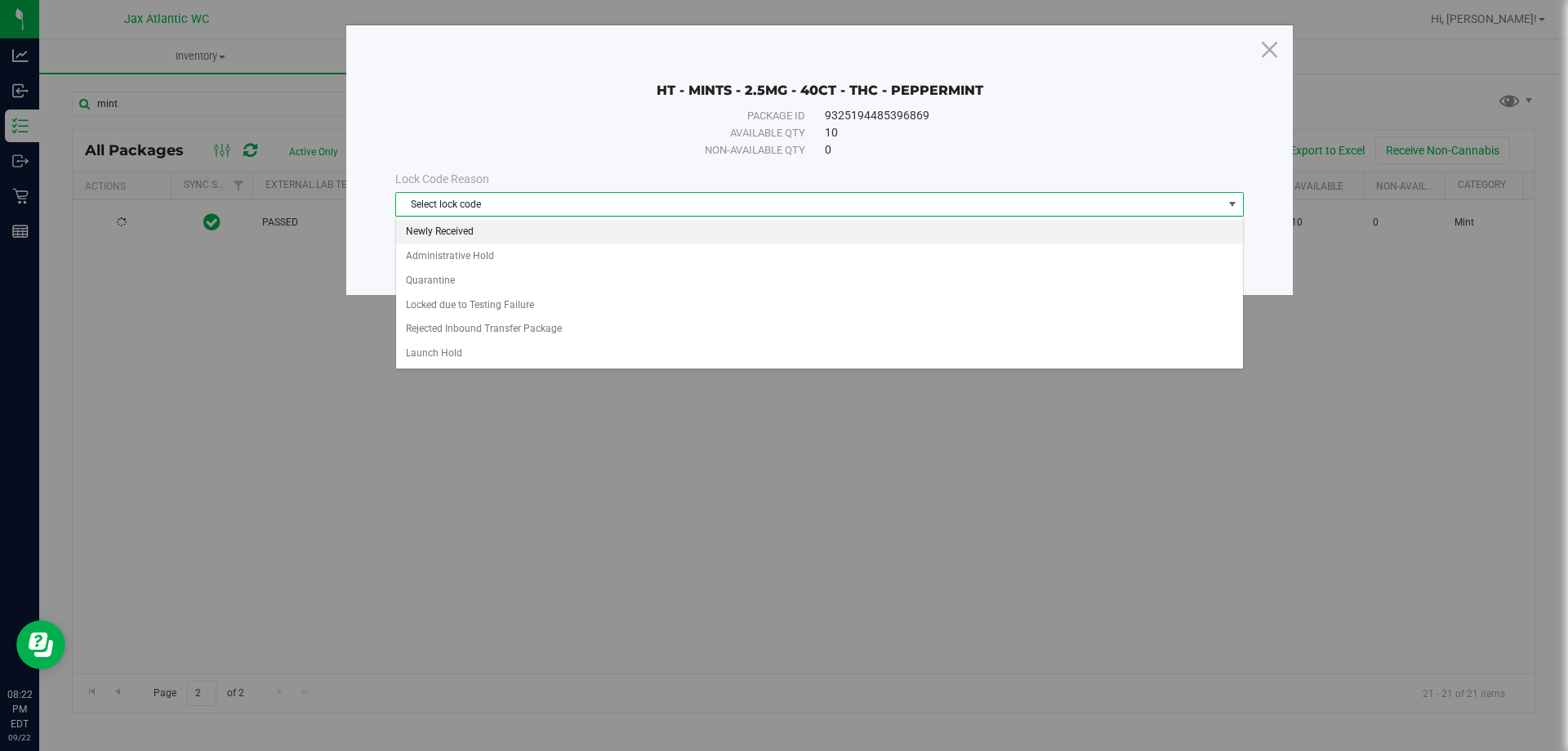
click at [488, 231] on li "Newly Received" at bounding box center [819, 232] width 846 height 25
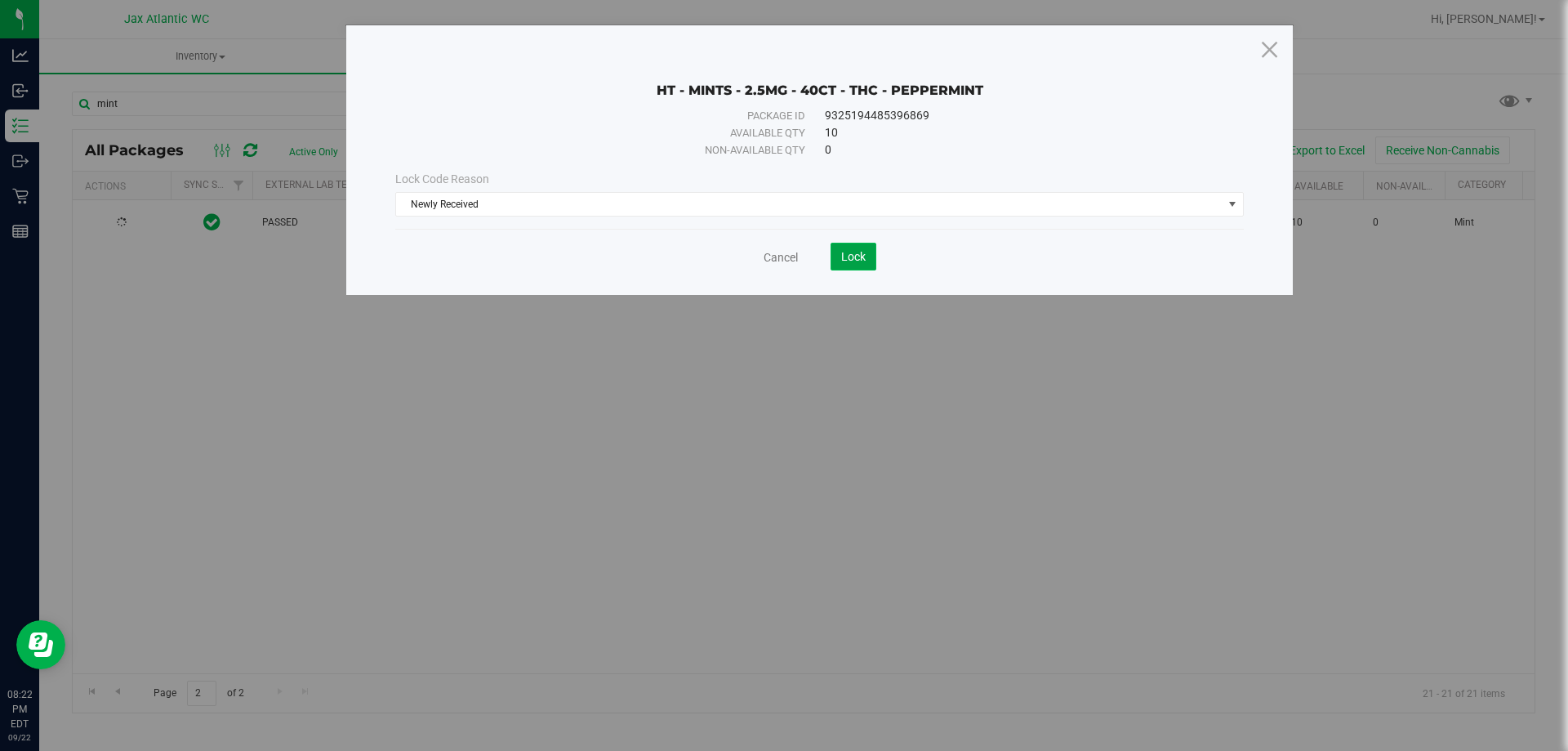
click at [854, 261] on span "Lock" at bounding box center [854, 256] width 25 height 13
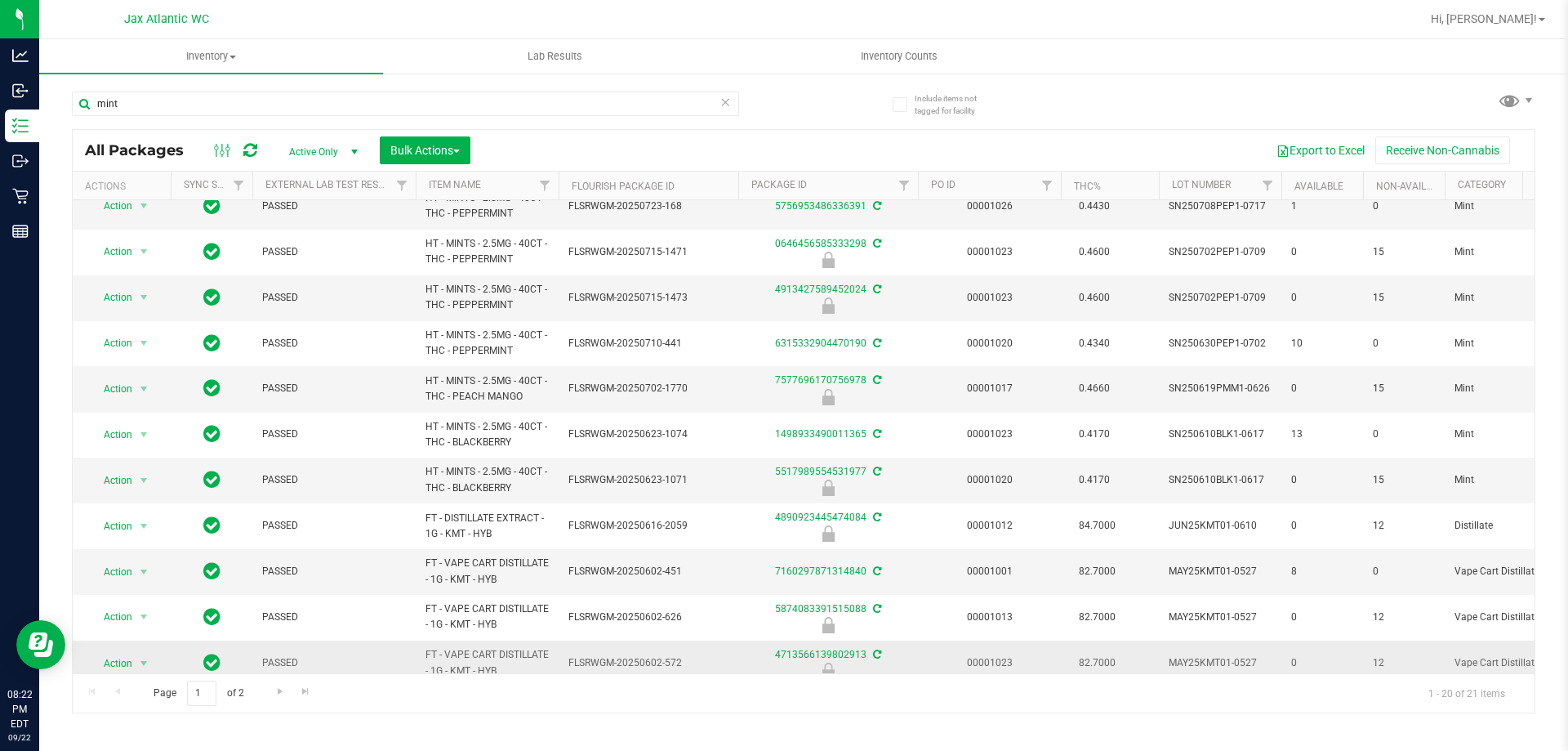
scroll to position [451, 0]
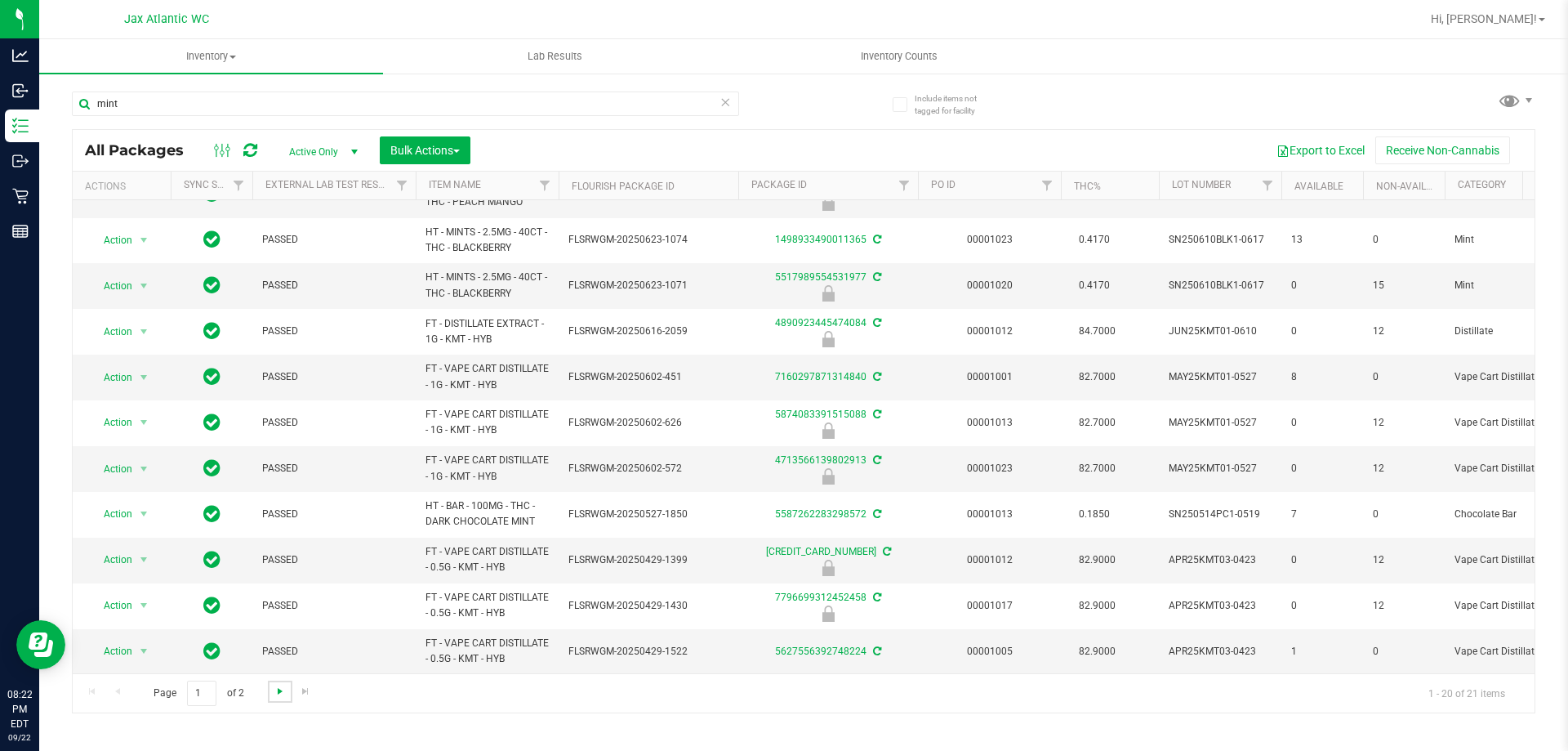
click at [279, 693] on span "Go to the next page" at bounding box center [280, 691] width 13 height 13
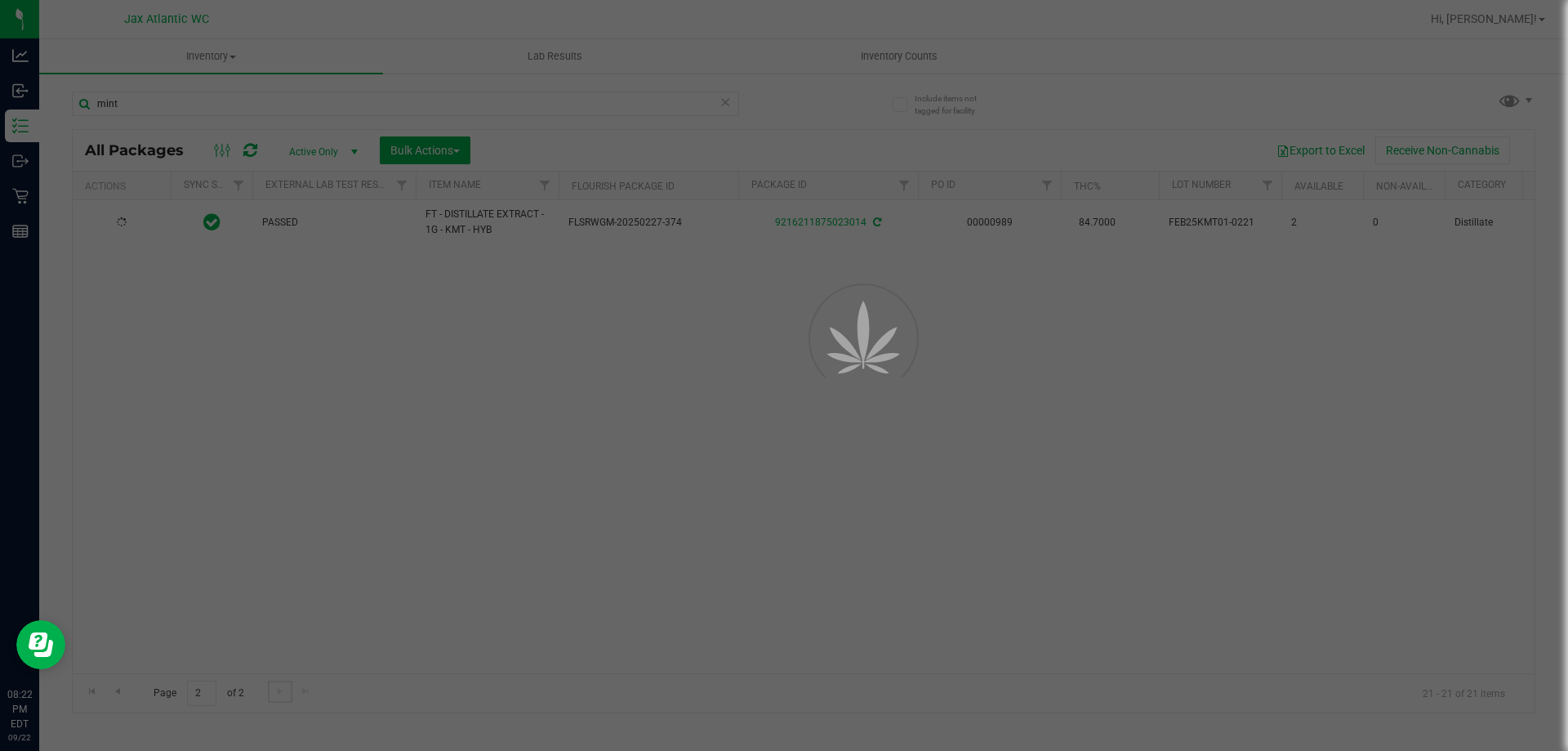
scroll to position [0, 0]
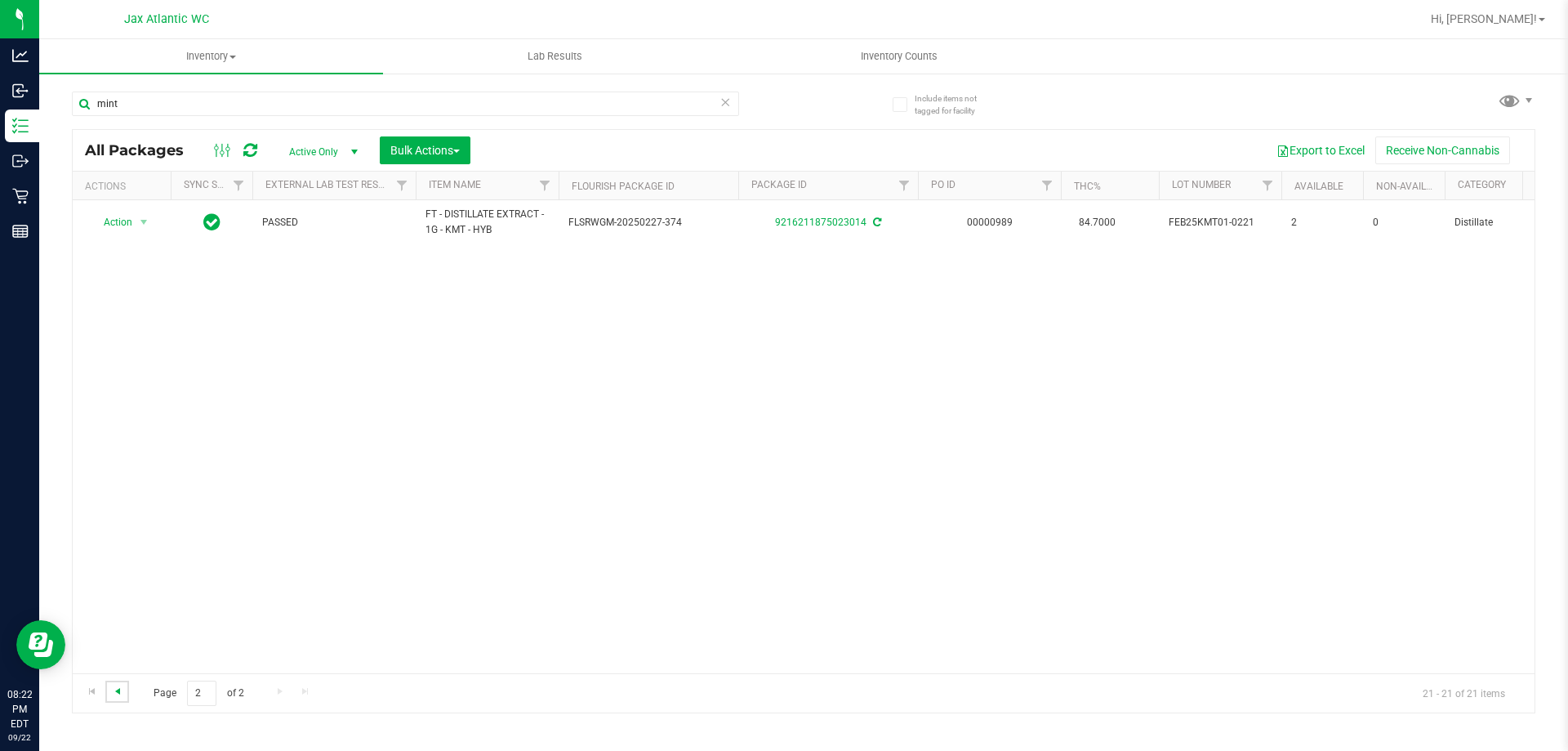
click at [118, 693] on span "Go to the previous page" at bounding box center [117, 691] width 13 height 13
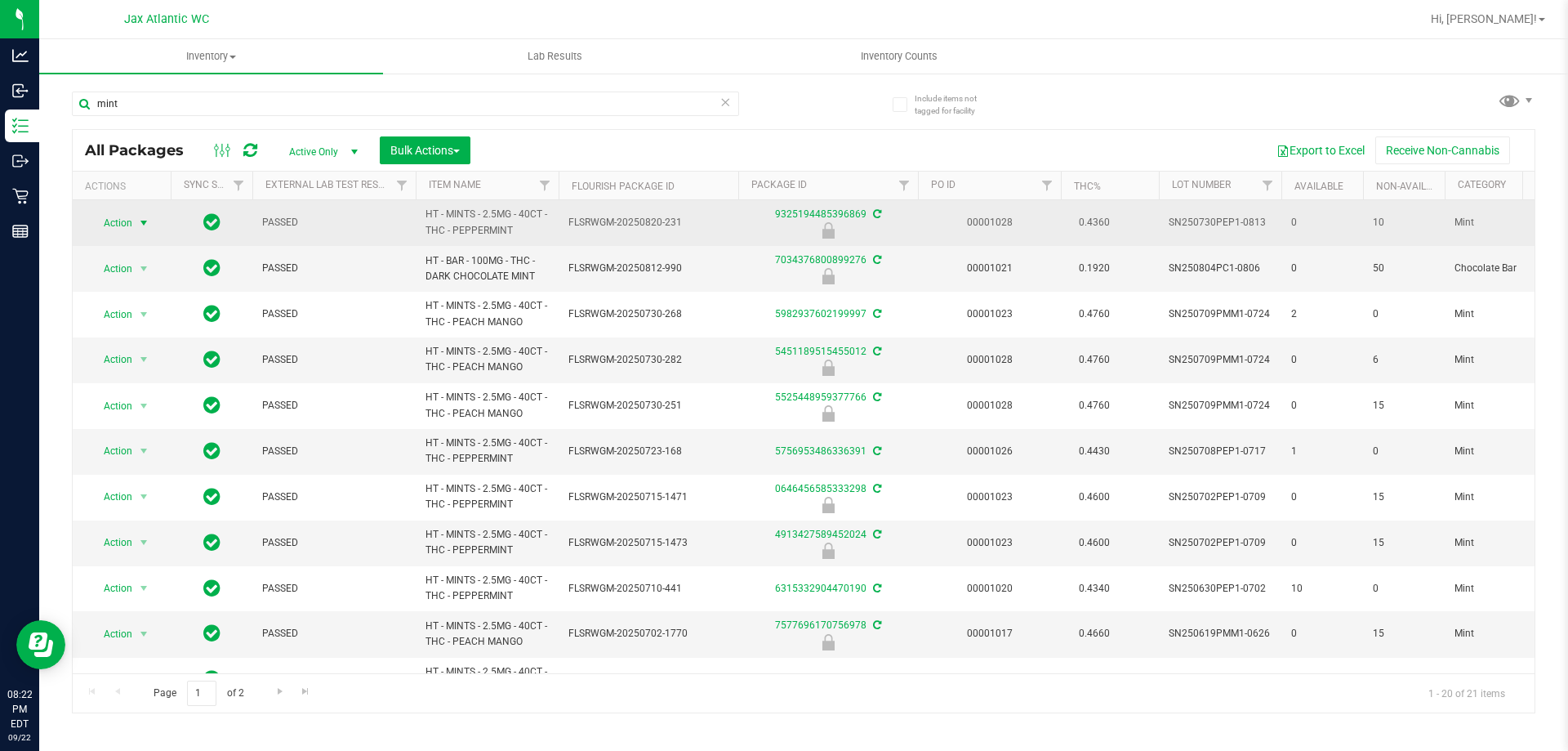
click at [129, 222] on span "Action" at bounding box center [111, 223] width 44 height 23
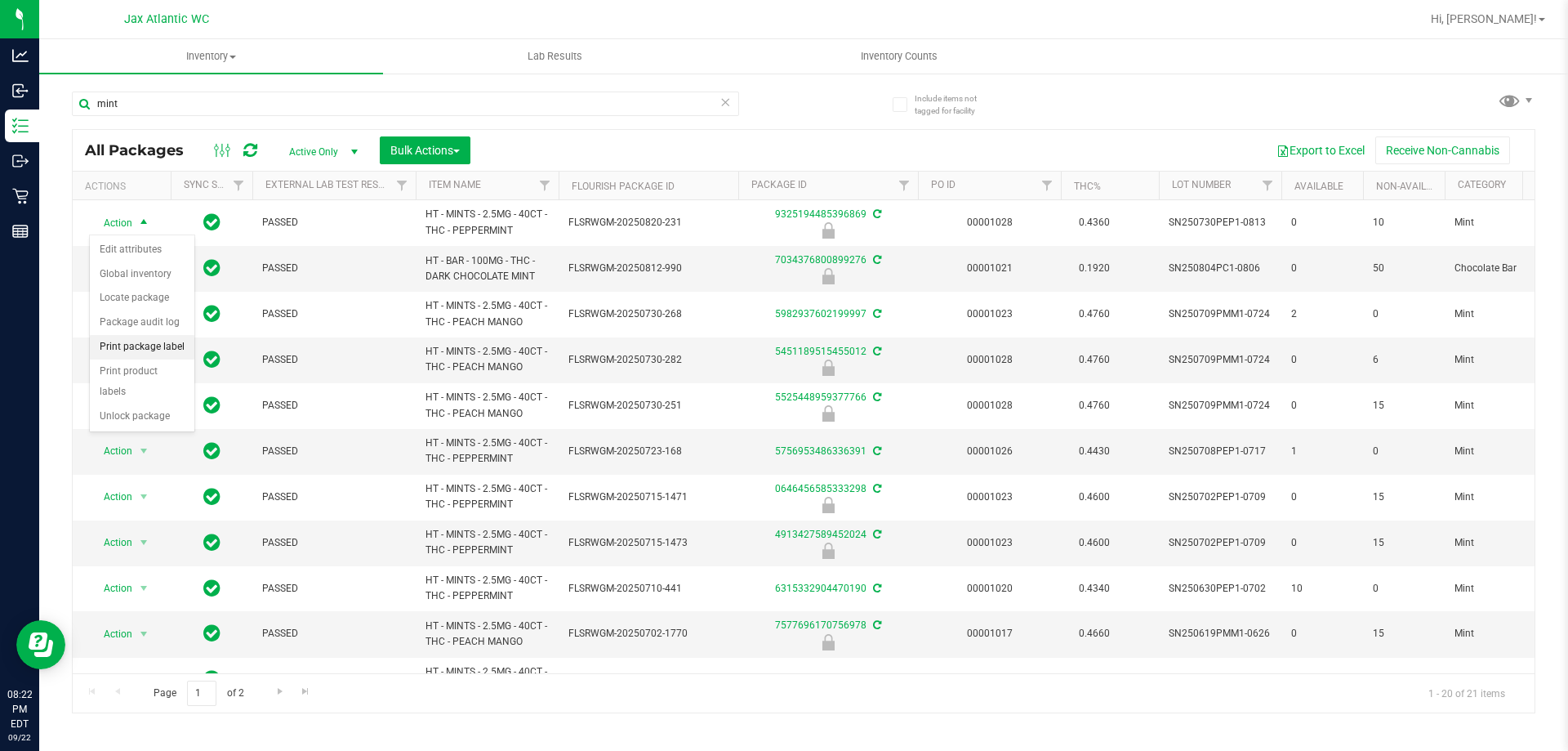
click at [127, 349] on li "Print package label" at bounding box center [142, 348] width 105 height 25
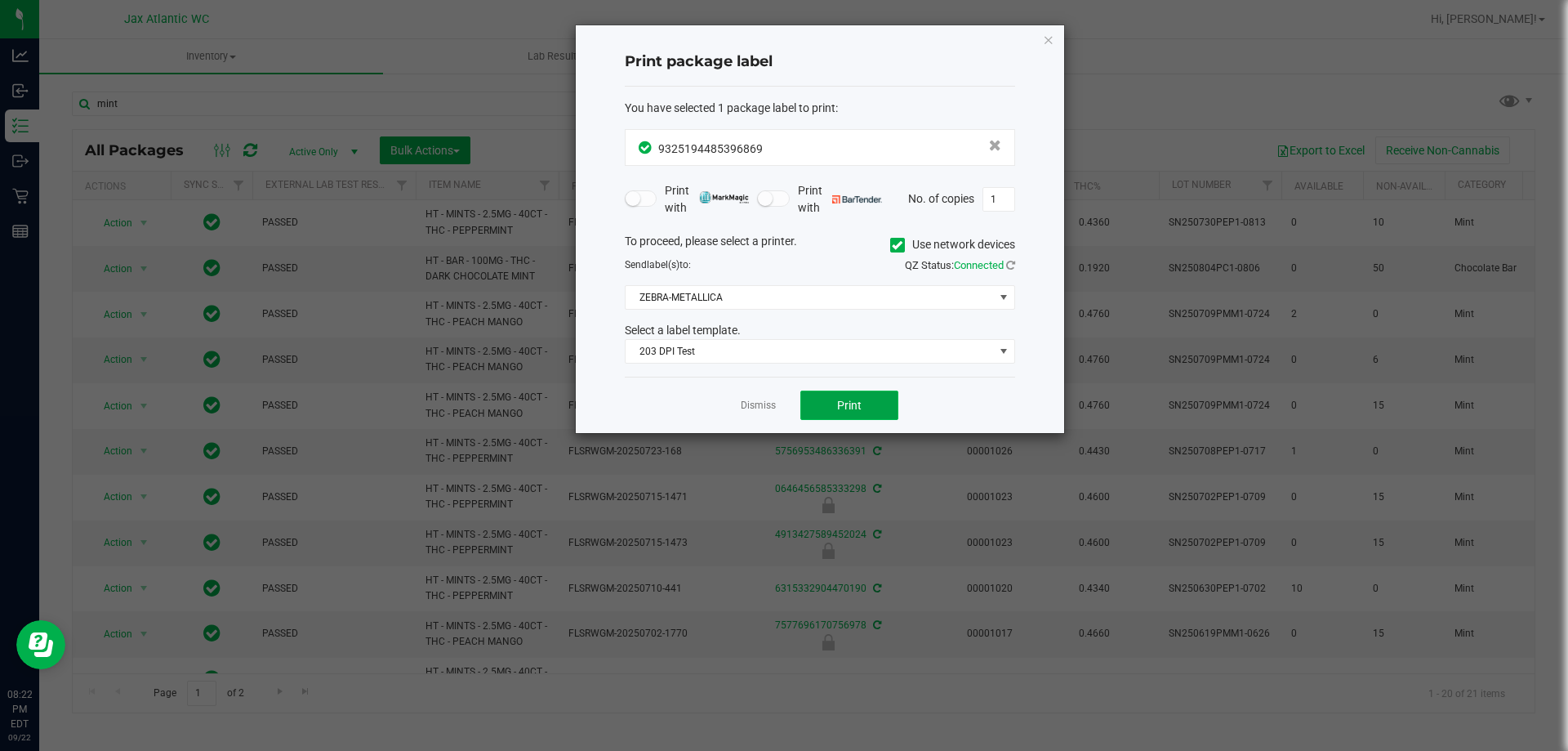
click at [883, 411] on button "Print" at bounding box center [849, 404] width 98 height 29
click at [755, 411] on link "Dismiss" at bounding box center [759, 406] width 35 height 14
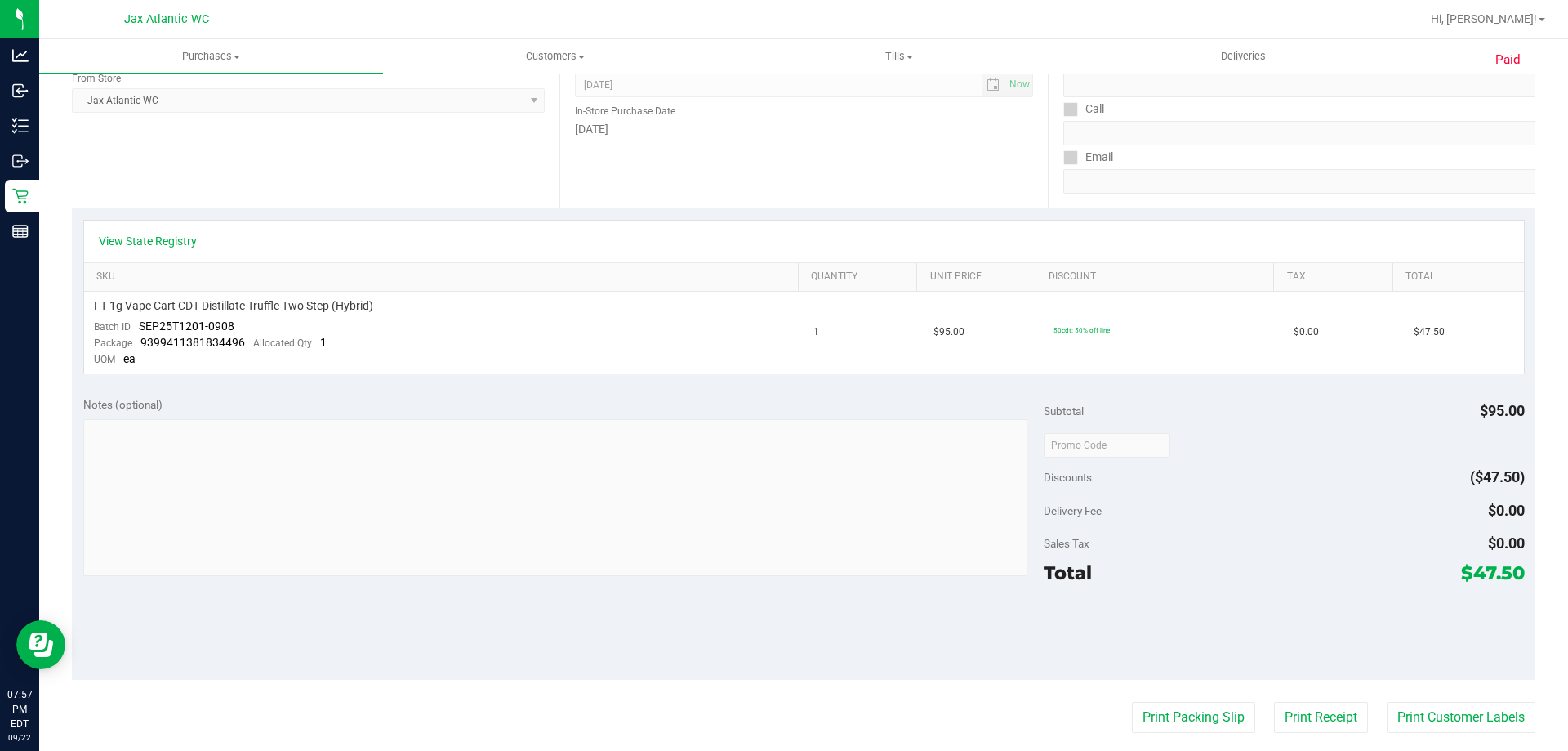
scroll to position [490, 0]
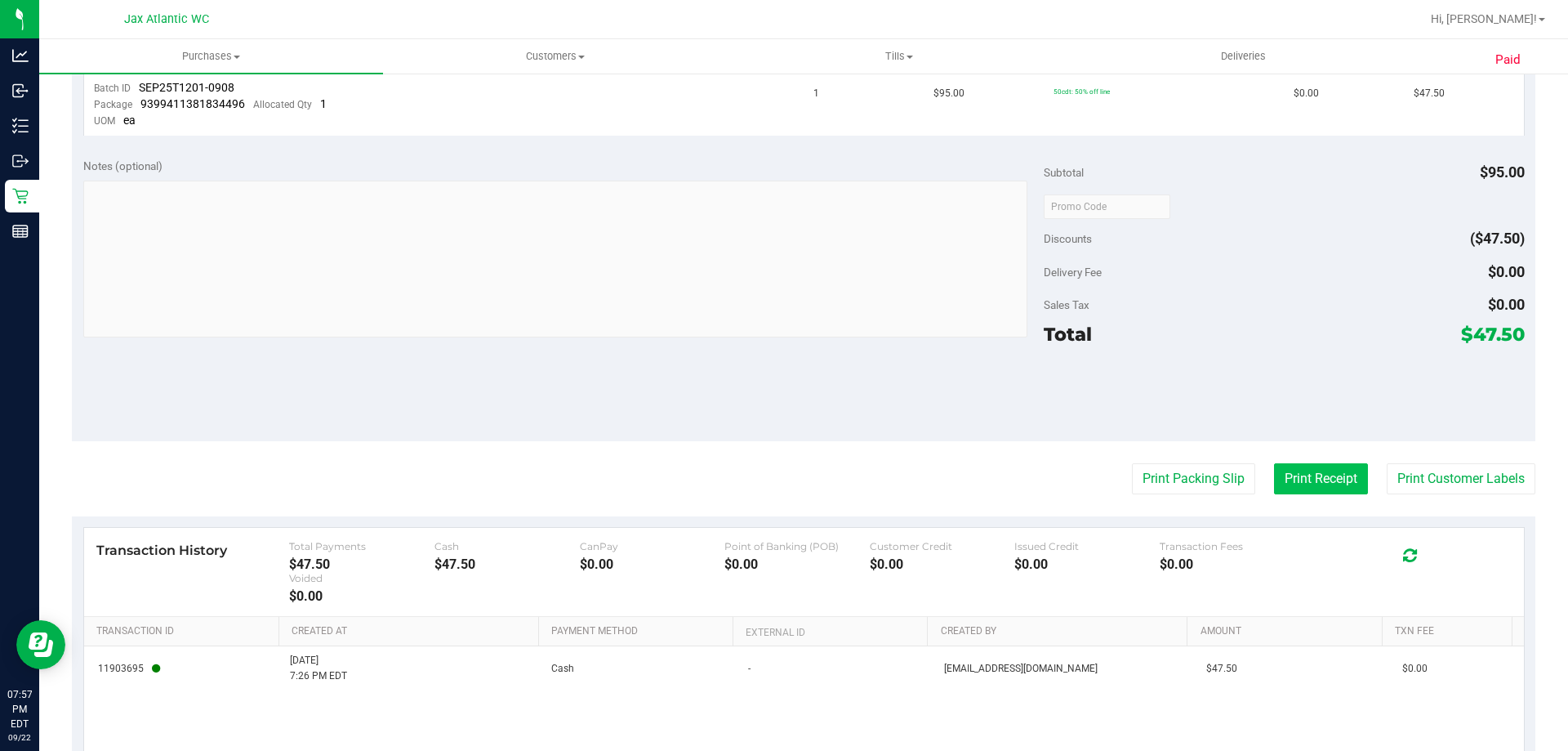
click at [1290, 482] on button "Print Receipt" at bounding box center [1321, 478] width 94 height 31
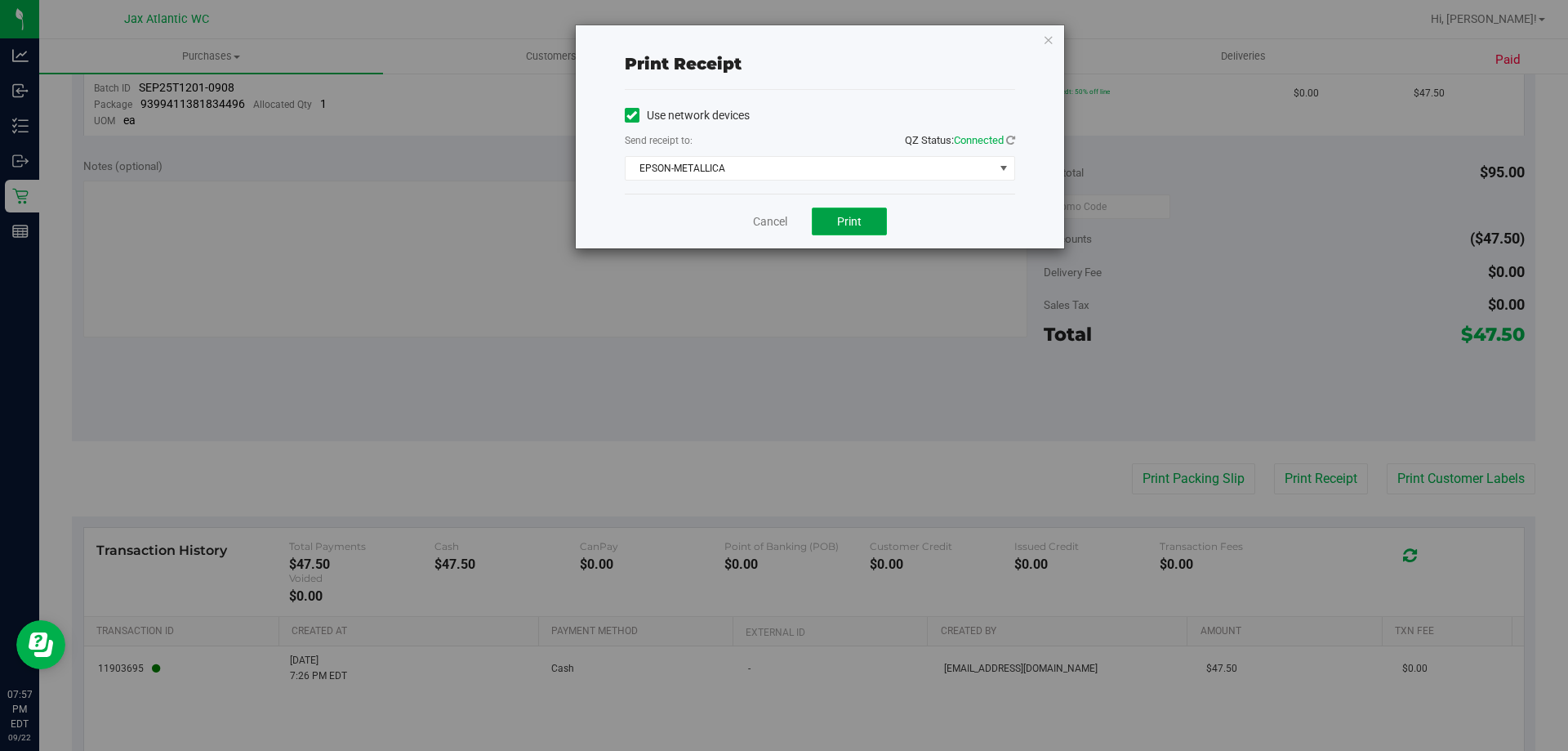
click at [834, 210] on button "Print" at bounding box center [849, 221] width 75 height 27
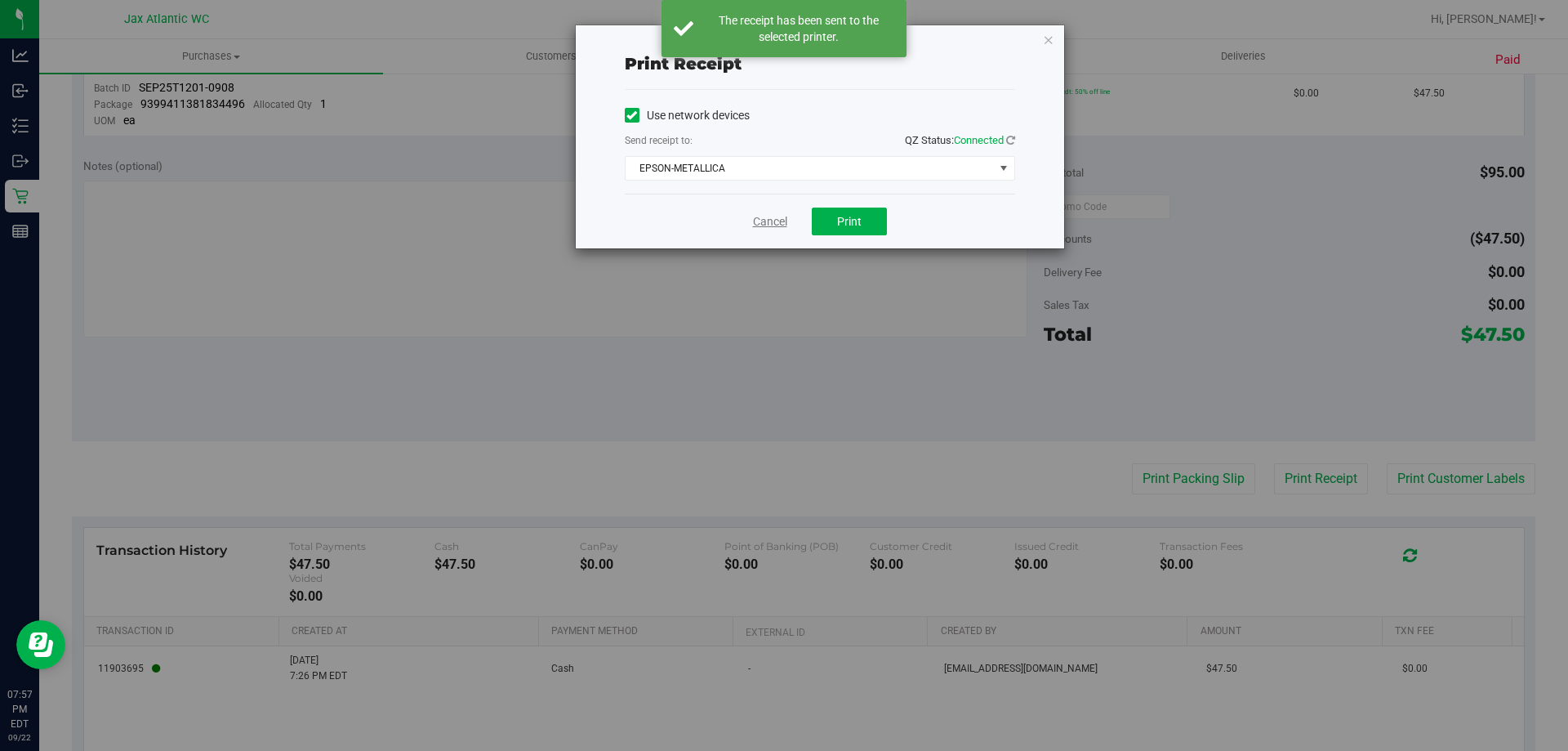
click at [768, 223] on link "Cancel" at bounding box center [769, 221] width 35 height 17
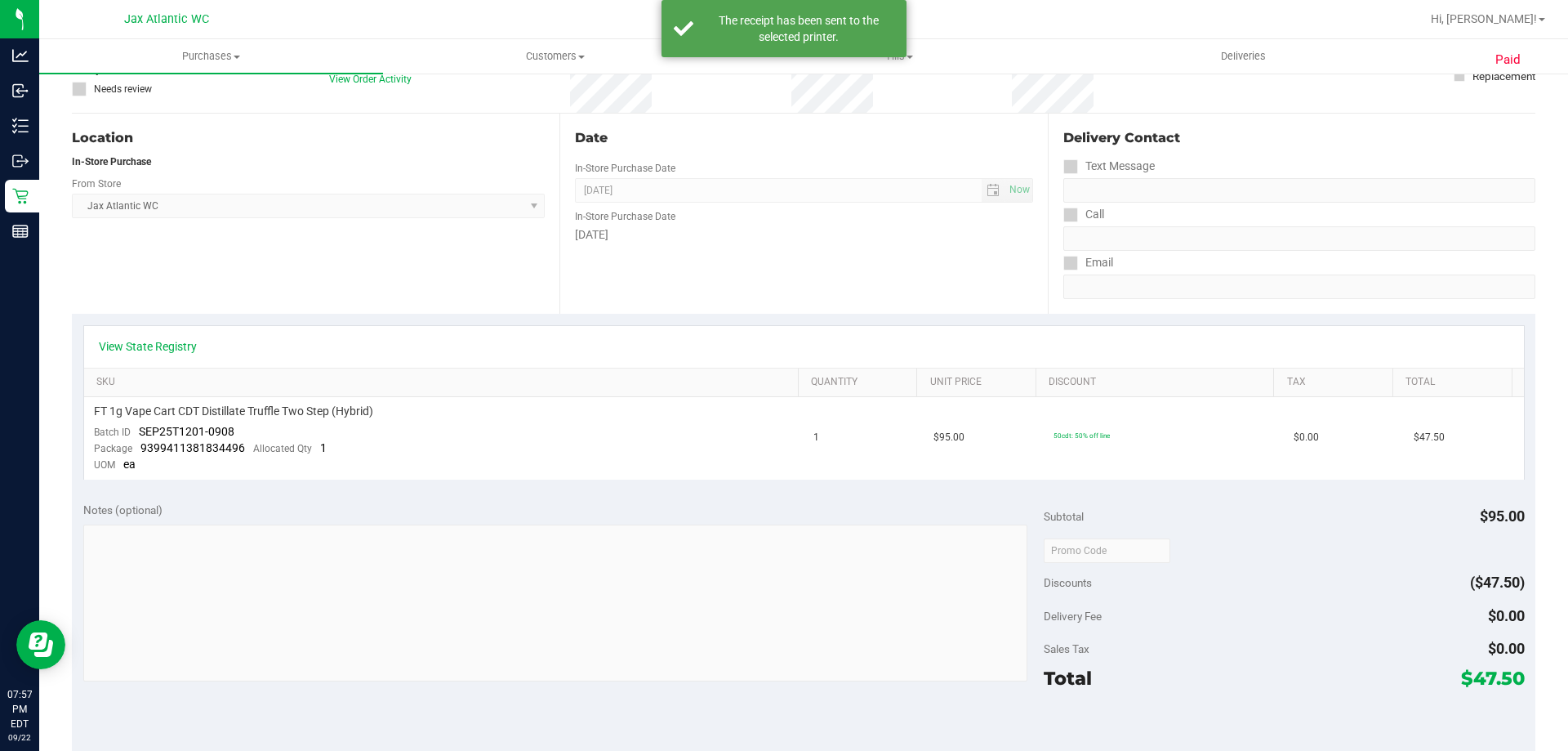
scroll to position [0, 0]
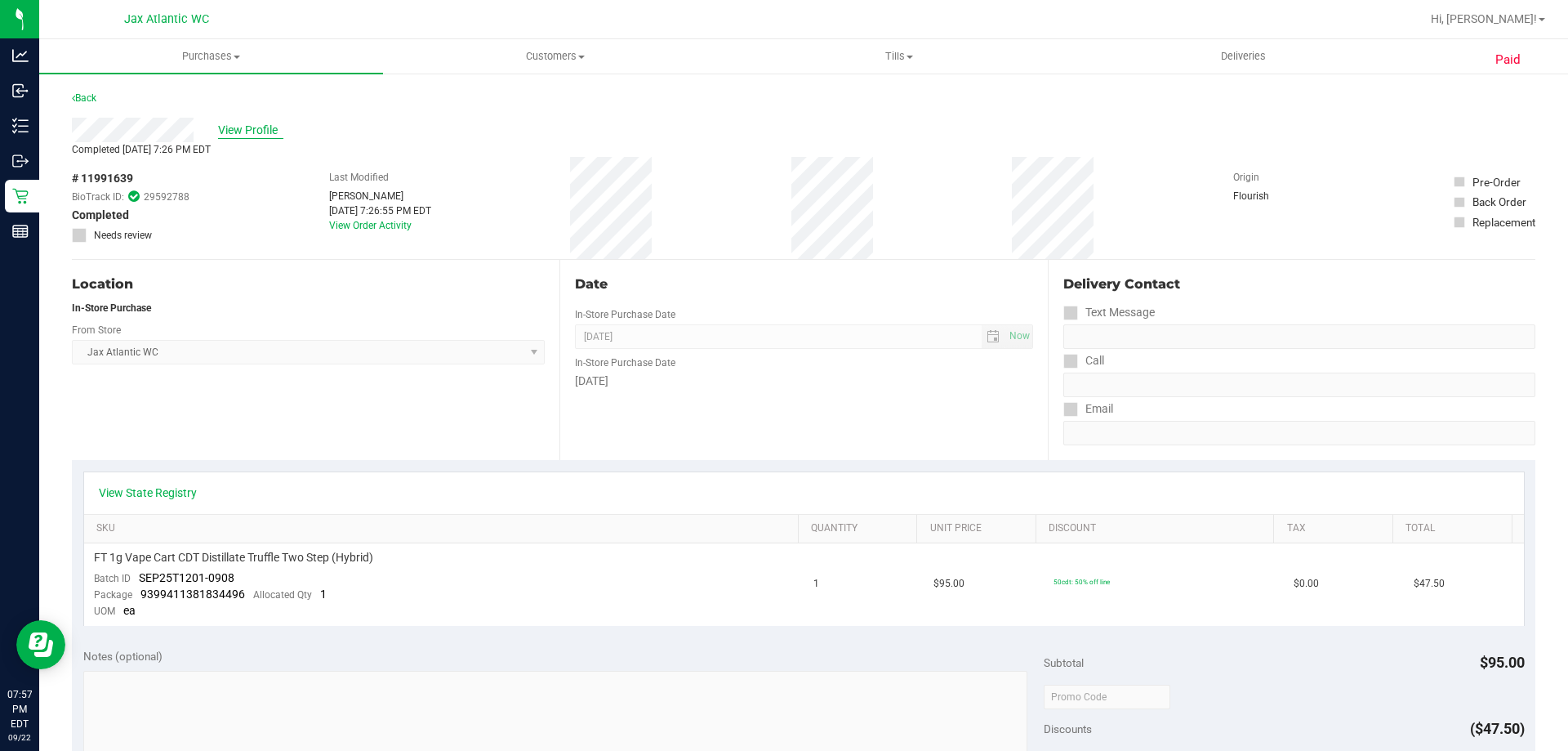
click at [252, 128] on span "View Profile" at bounding box center [251, 129] width 66 height 17
